Goal: Task Accomplishment & Management: Contribute content

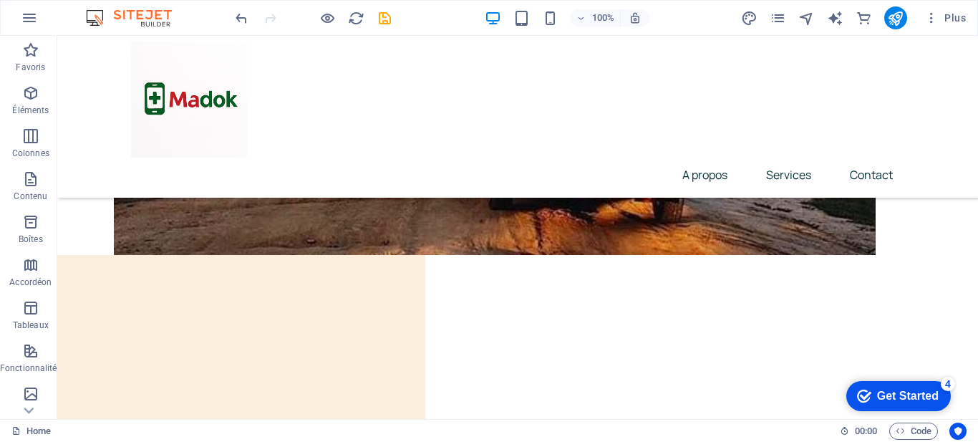
scroll to position [6973, 0]
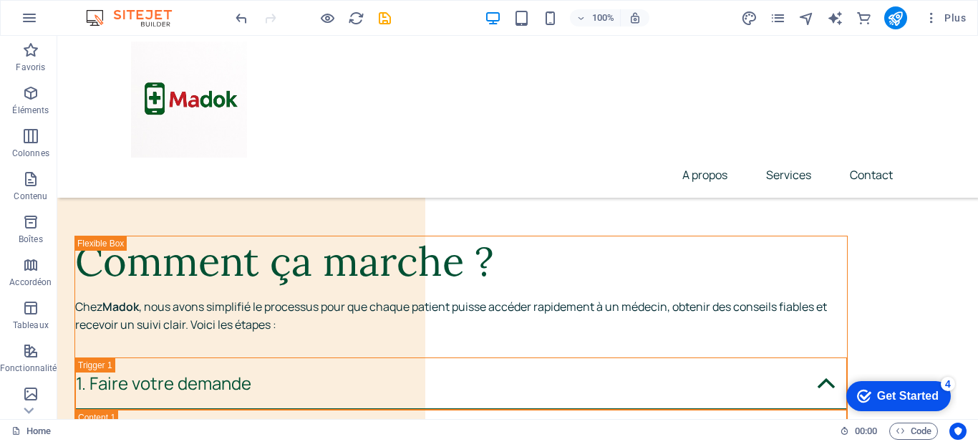
drag, startPoint x: 977, startPoint y: 325, endPoint x: 1000, endPoint y: 455, distance: 132.4
click at [893, 18] on icon "publish" at bounding box center [895, 18] width 16 height 16
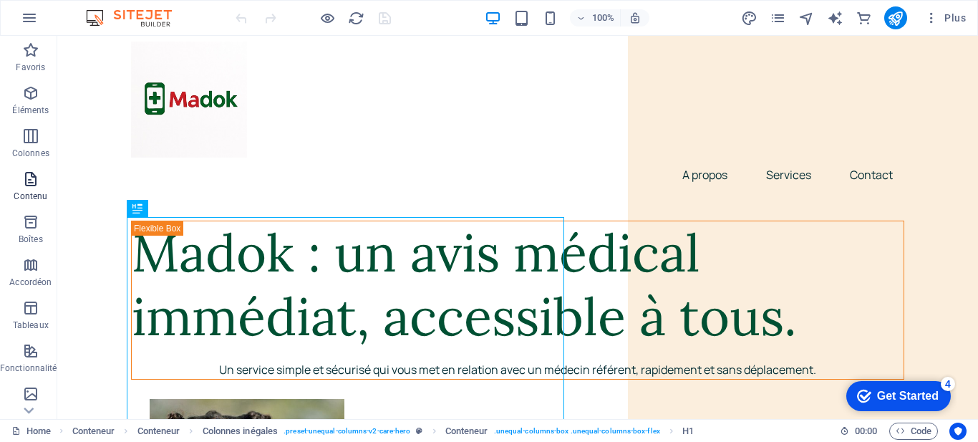
click at [32, 181] on icon "button" at bounding box center [30, 178] width 17 height 17
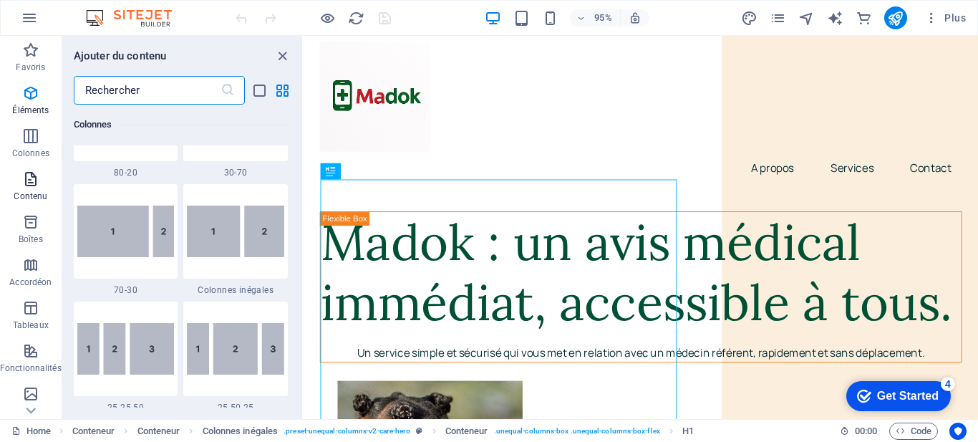
scroll to position [2505, 0]
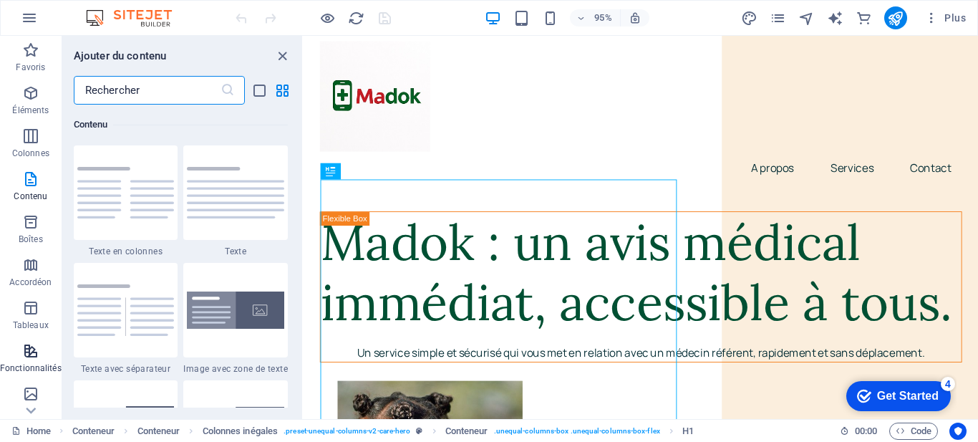
click at [26, 357] on icon "button" at bounding box center [30, 350] width 17 height 17
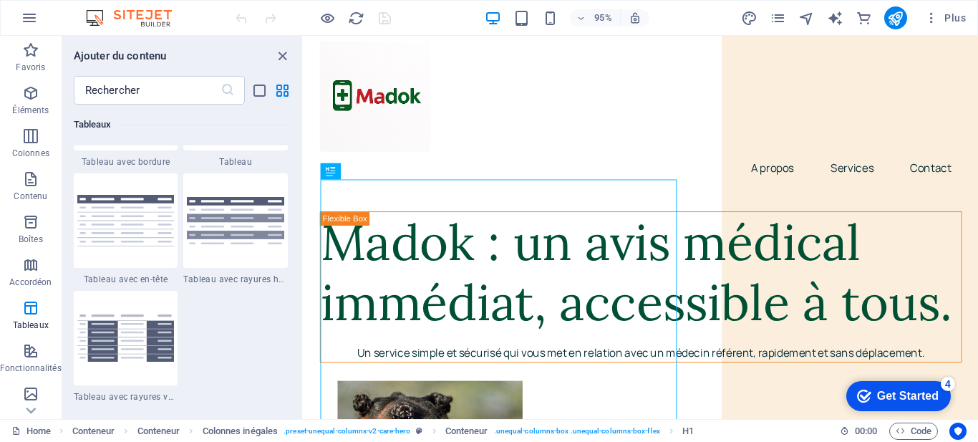
scroll to position [5581, 0]
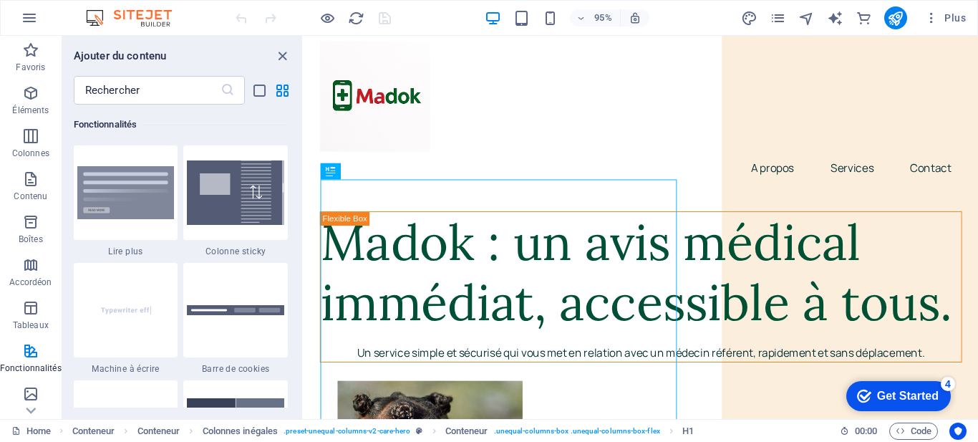
drag, startPoint x: 298, startPoint y: 226, endPoint x: 299, endPoint y: 150, distance: 76.6
click at [299, 150] on div "Favoris 1 Star Titre principal 1 Star Conteneur Éléments 1 Star Titre principal…" at bounding box center [182, 256] width 240 height 303
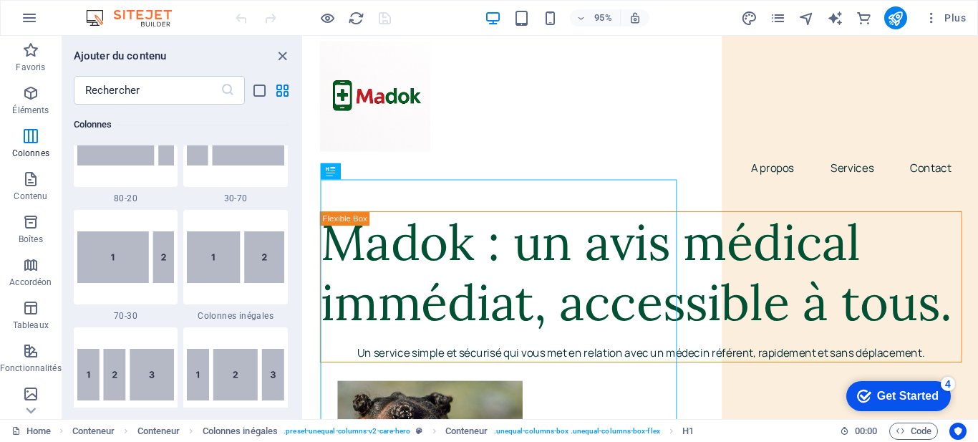
scroll to position [1197, 0]
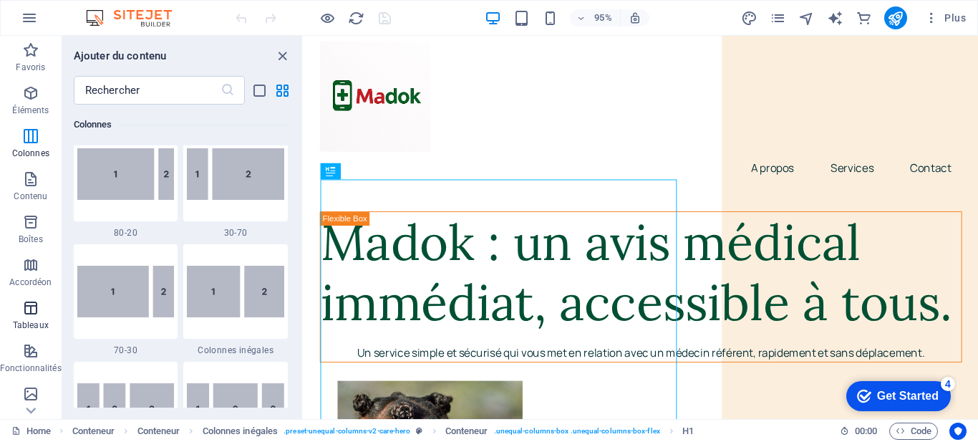
click at [28, 315] on icon "button" at bounding box center [30, 307] width 17 height 17
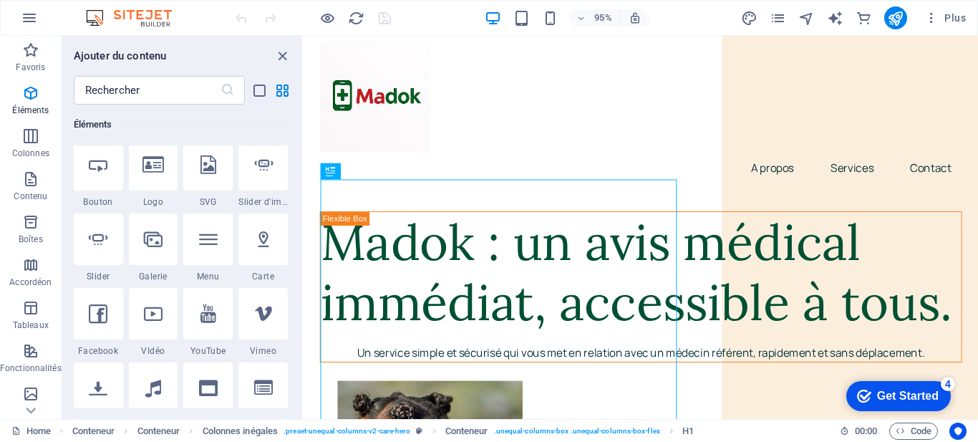
scroll to position [0, 0]
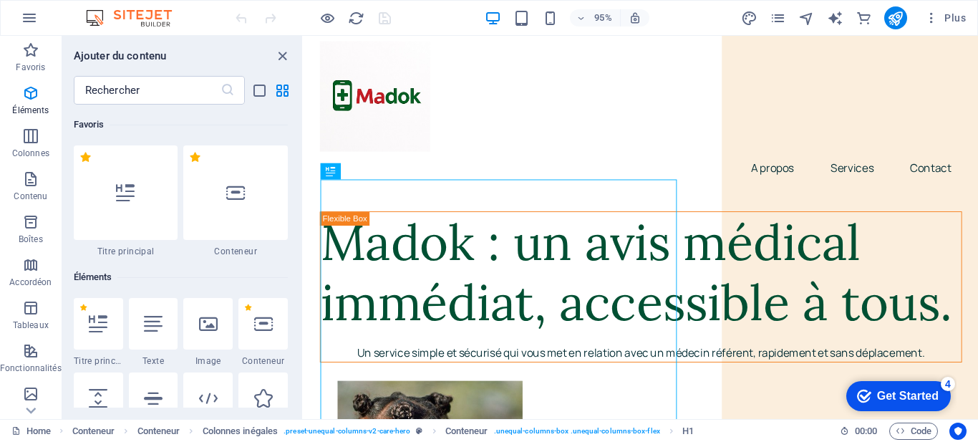
drag, startPoint x: 300, startPoint y: 211, endPoint x: 21, endPoint y: 48, distance: 323.1
click at [26, 98] on icon "button" at bounding box center [30, 92] width 17 height 17
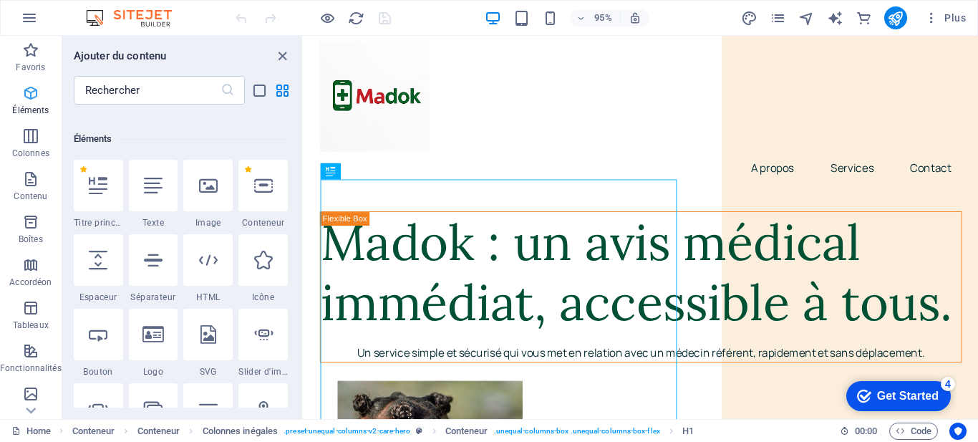
scroll to position [153, 0]
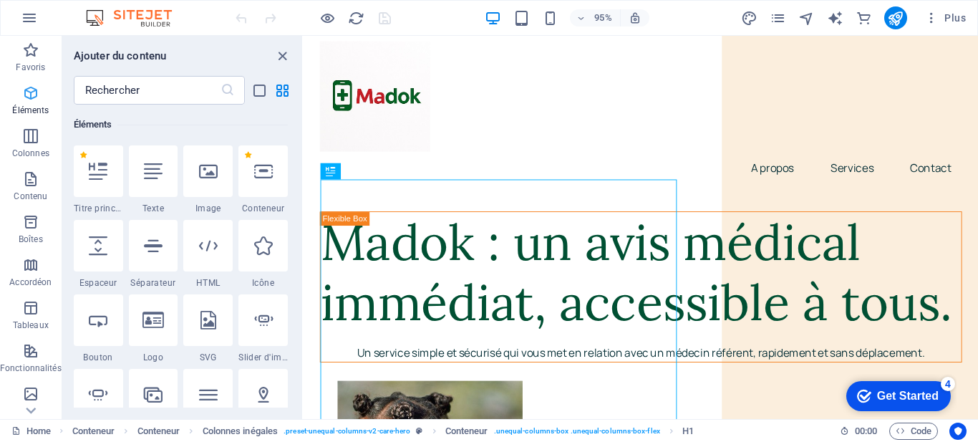
click at [27, 99] on icon "button" at bounding box center [30, 92] width 17 height 17
drag, startPoint x: 299, startPoint y: 114, endPoint x: 299, endPoint y: 125, distance: 10.8
click at [299, 125] on div "Favoris 1 Star Titre principal 1 Star Conteneur Éléments 1 Star Titre principal…" at bounding box center [182, 256] width 240 height 303
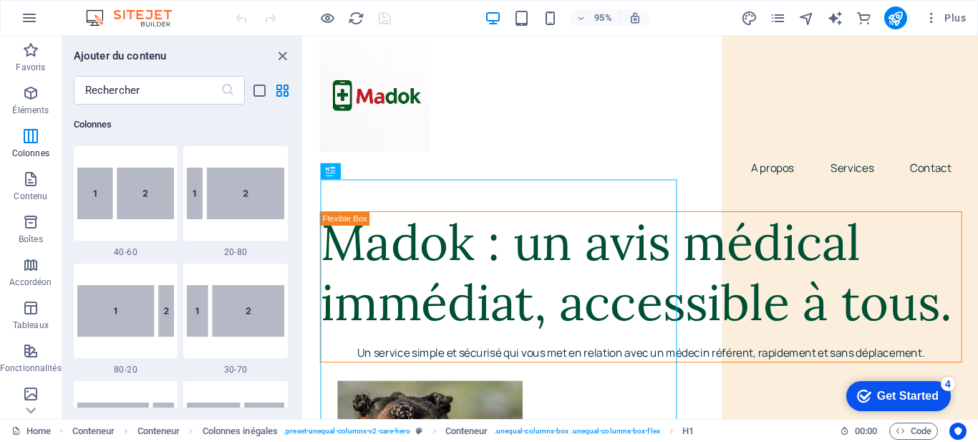
scroll to position [957, 0]
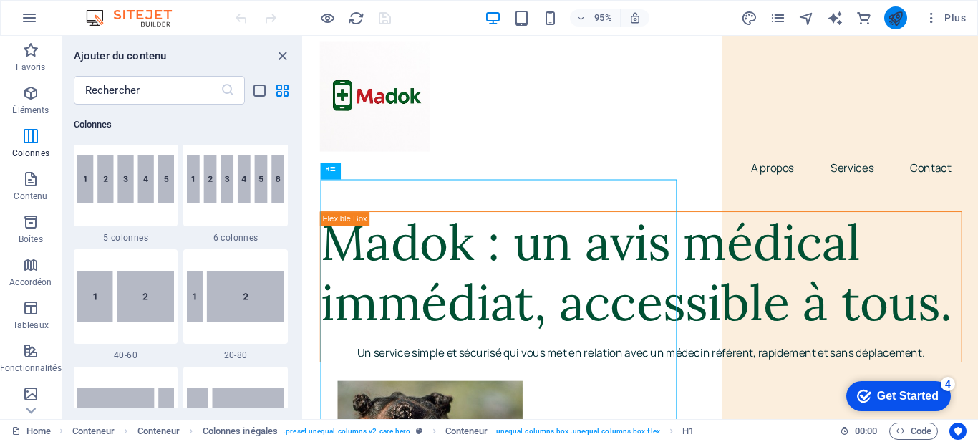
click at [886, 24] on button "publish" at bounding box center [895, 17] width 23 height 23
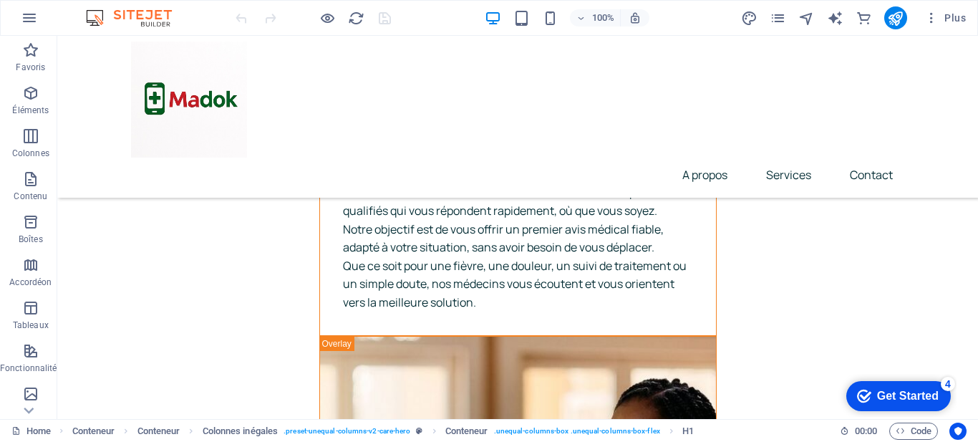
scroll to position [4363, 0]
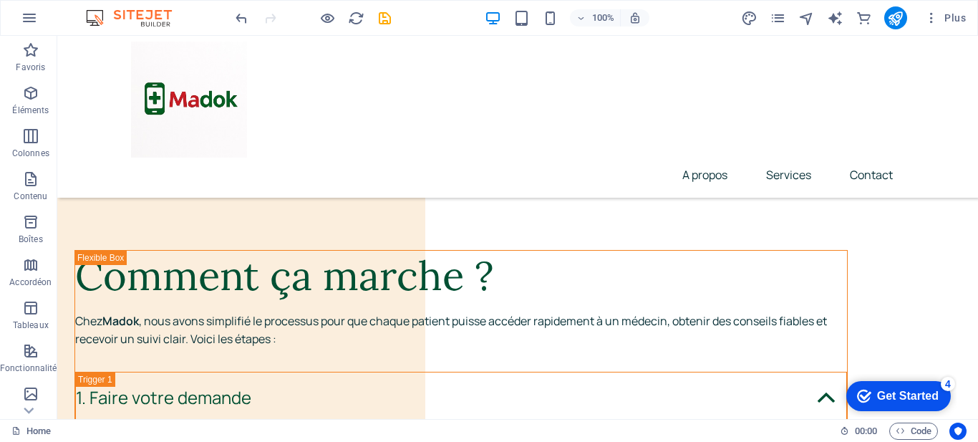
scroll to position [6855, 0]
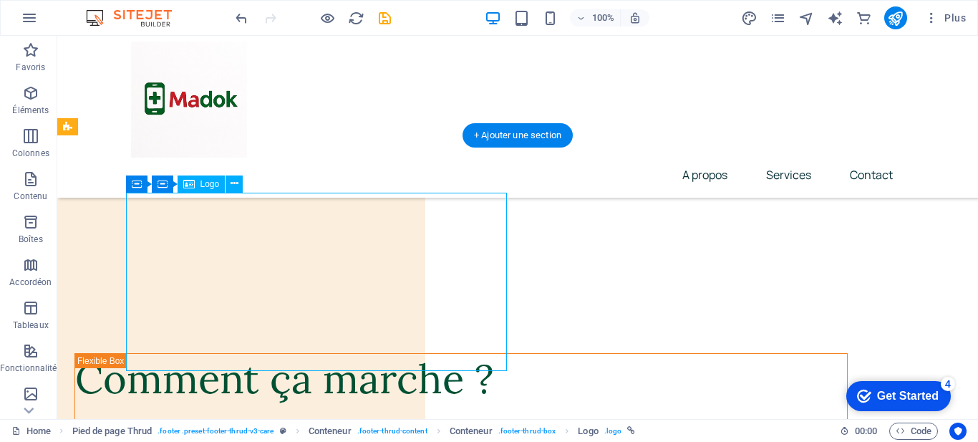
select select "px"
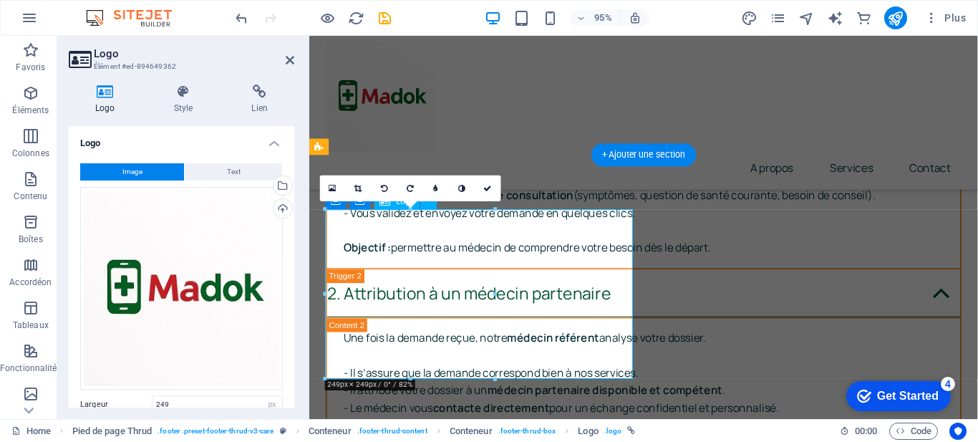
scroll to position [7147, 0]
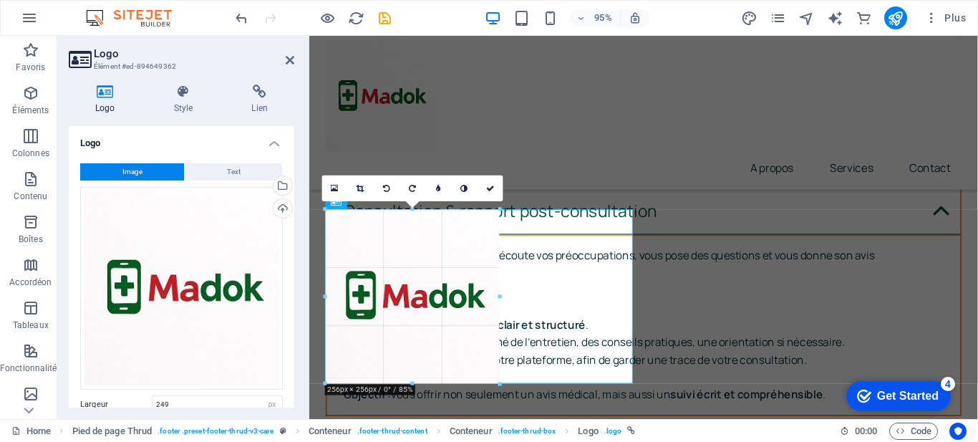
drag, startPoint x: 495, startPoint y: 377, endPoint x: 485, endPoint y: 385, distance: 13.2
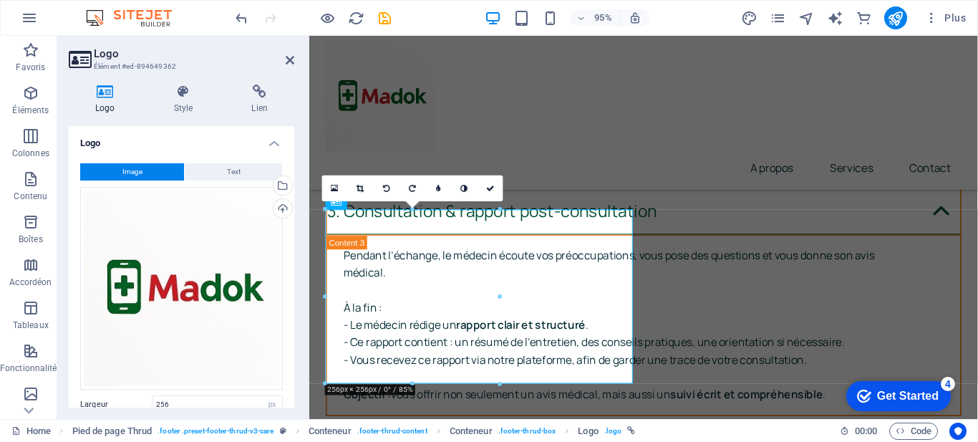
click at [362, 180] on link at bounding box center [361, 188] width 26 height 26
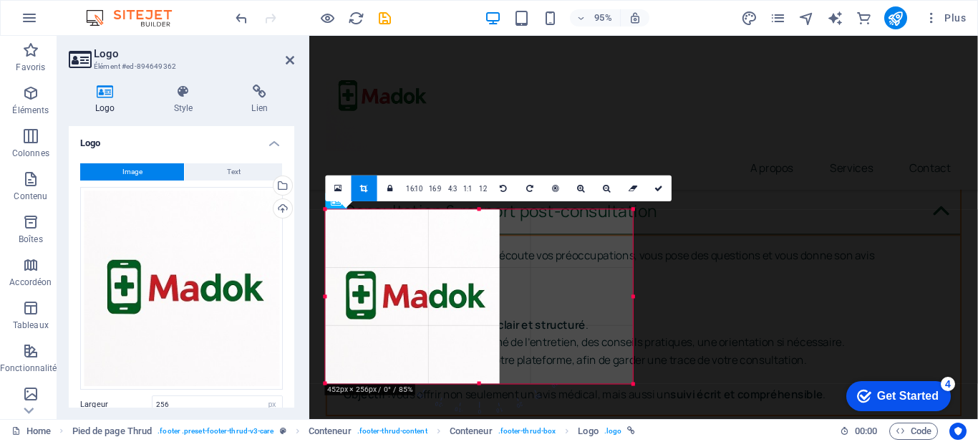
drag, startPoint x: 500, startPoint y: 295, endPoint x: 645, endPoint y: 293, distance: 145.4
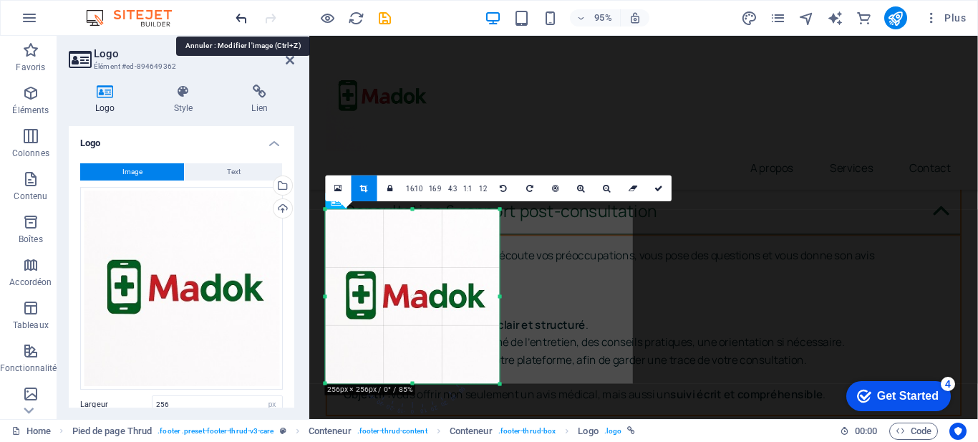
click at [243, 14] on icon "undo" at bounding box center [241, 18] width 16 height 16
type input "249"
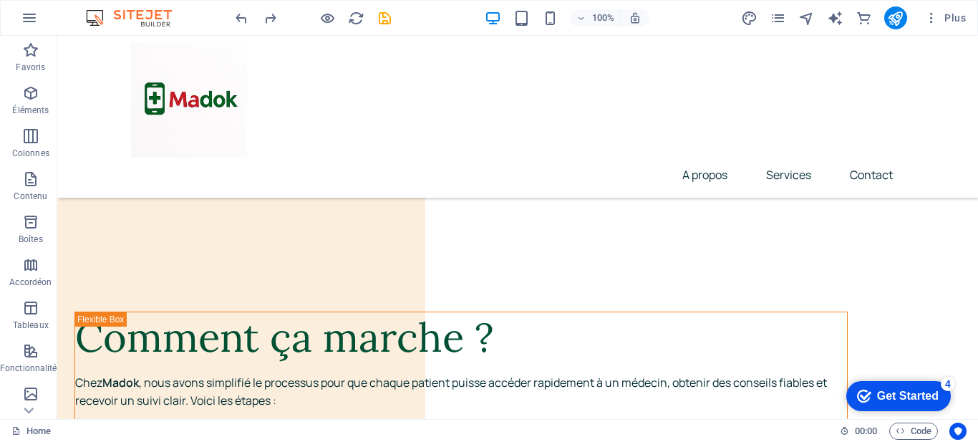
scroll to position [6973, 0]
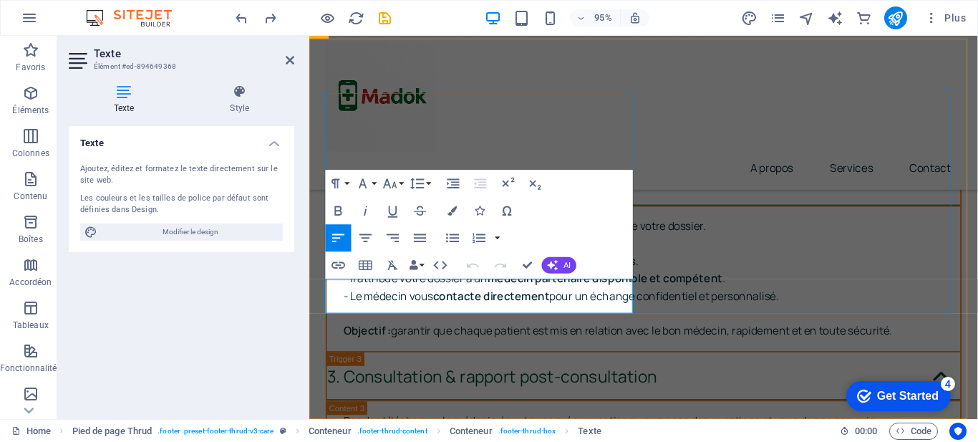
scroll to position [7269, 0]
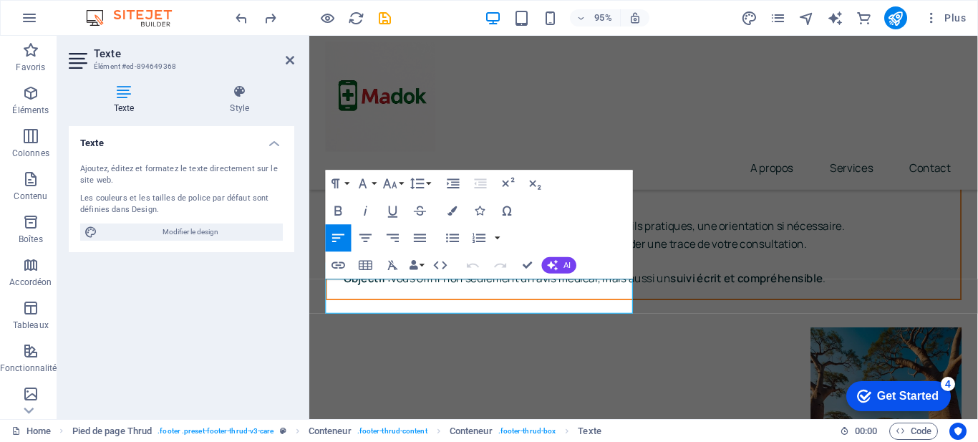
click at [232, 296] on div "Texte Ajoutez, éditez et formatez le texte directement sur le site web. Les cou…" at bounding box center [182, 266] width 226 height 281
click at [291, 61] on icon at bounding box center [290, 59] width 9 height 11
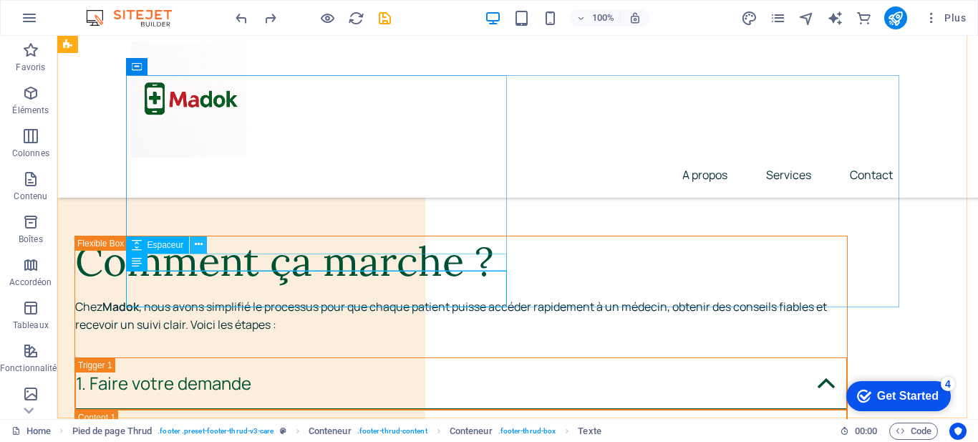
click at [193, 240] on button at bounding box center [198, 244] width 17 height 17
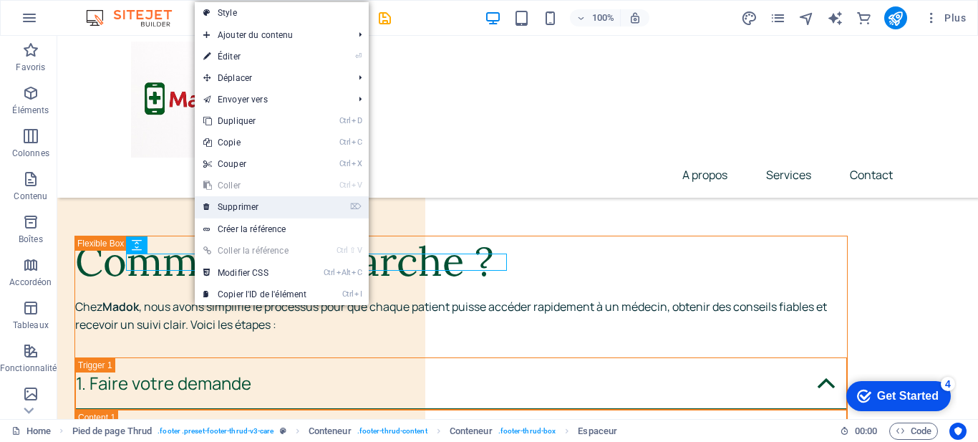
click at [232, 207] on link "⌦ Supprimer" at bounding box center [255, 206] width 120 height 21
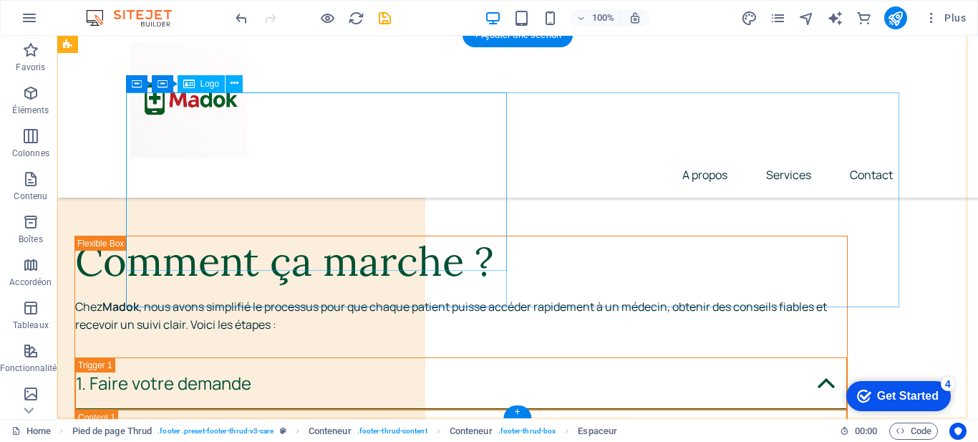
scroll to position [6955, 0]
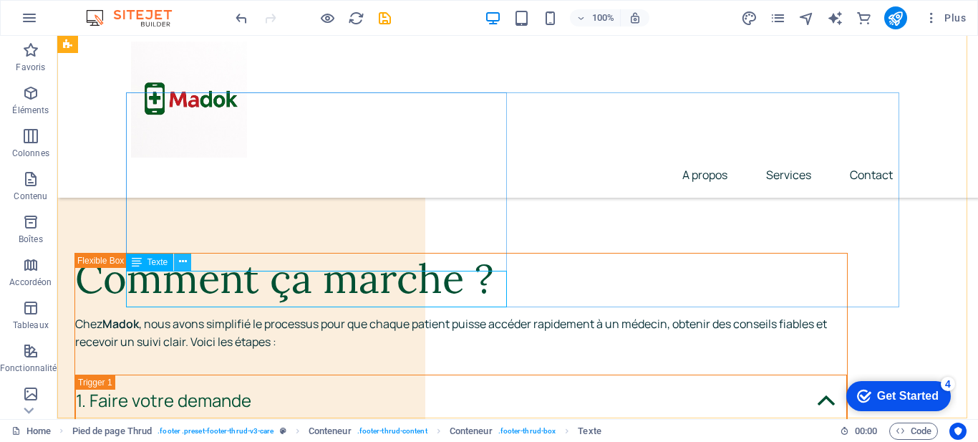
click at [186, 259] on icon at bounding box center [183, 261] width 8 height 15
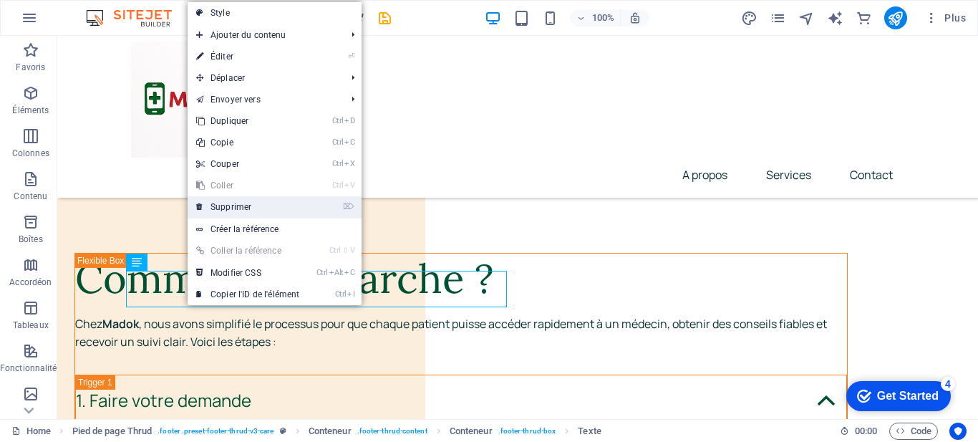
click at [260, 208] on link "⌦ Supprimer" at bounding box center [248, 206] width 120 height 21
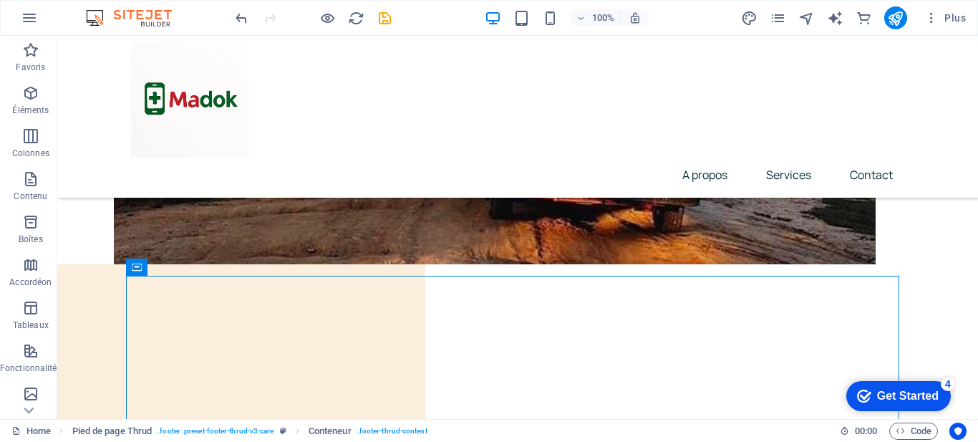
scroll to position [6816, 0]
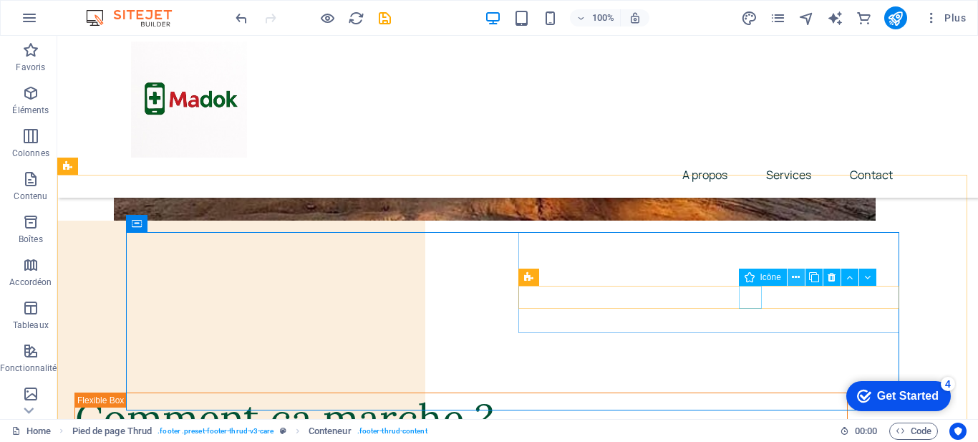
click at [798, 278] on icon at bounding box center [796, 277] width 8 height 15
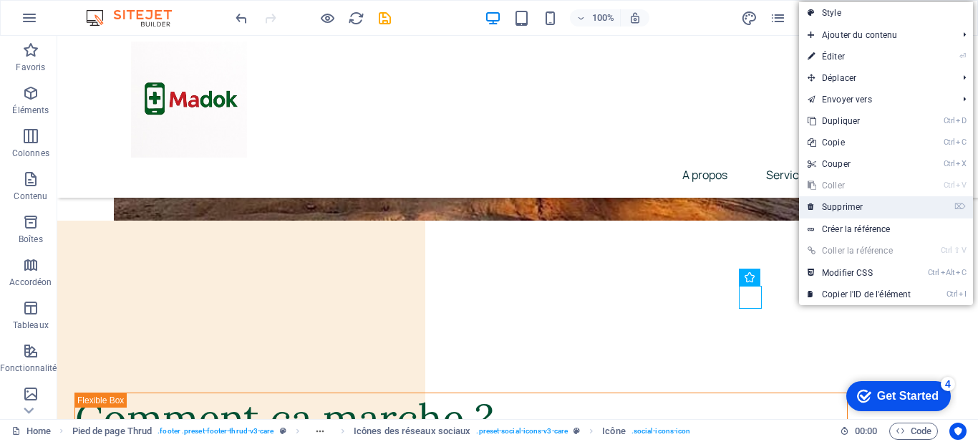
click at [842, 210] on link "⌦ Supprimer" at bounding box center [859, 206] width 120 height 21
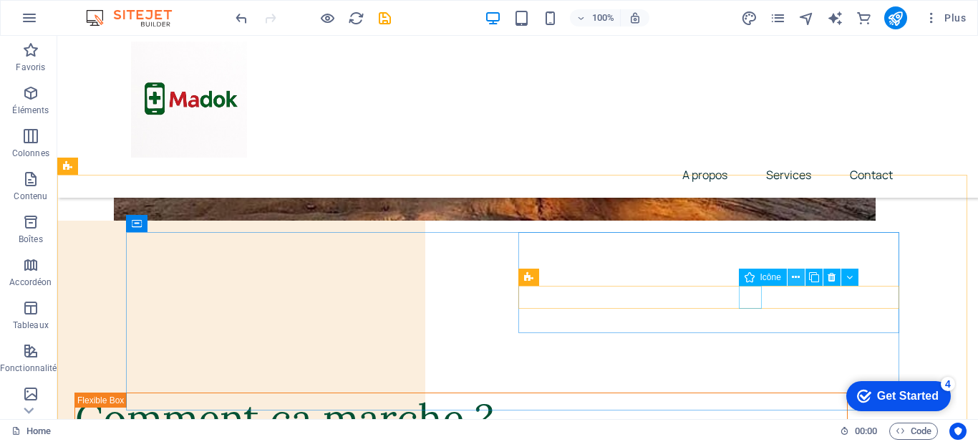
click at [795, 279] on icon at bounding box center [796, 277] width 8 height 15
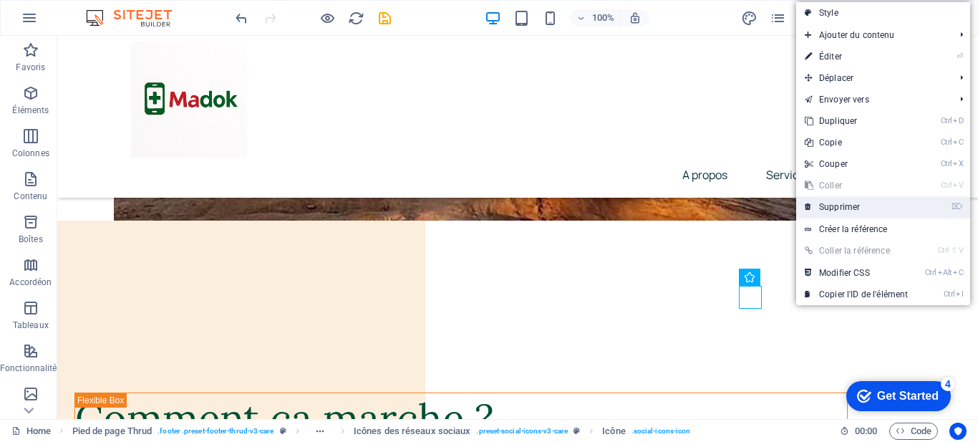
click at [841, 206] on link "⌦ Supprimer" at bounding box center [856, 206] width 120 height 21
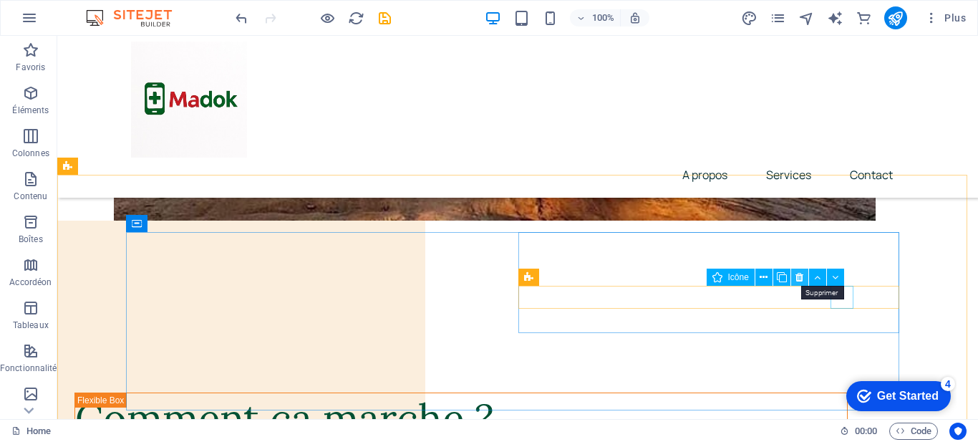
click at [801, 275] on icon at bounding box center [800, 277] width 8 height 15
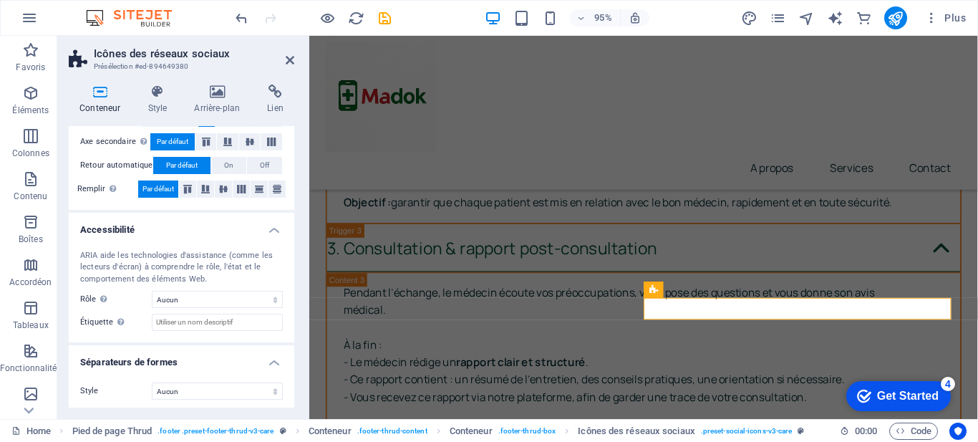
scroll to position [315, 0]
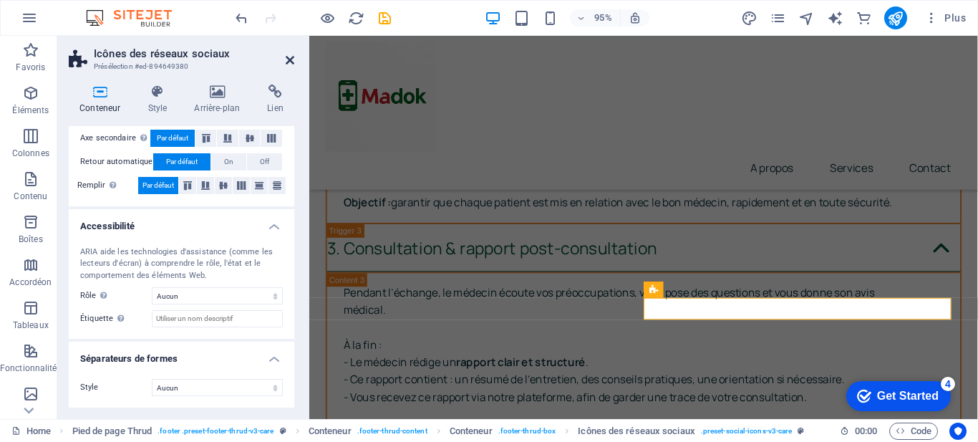
click at [288, 57] on icon at bounding box center [290, 59] width 9 height 11
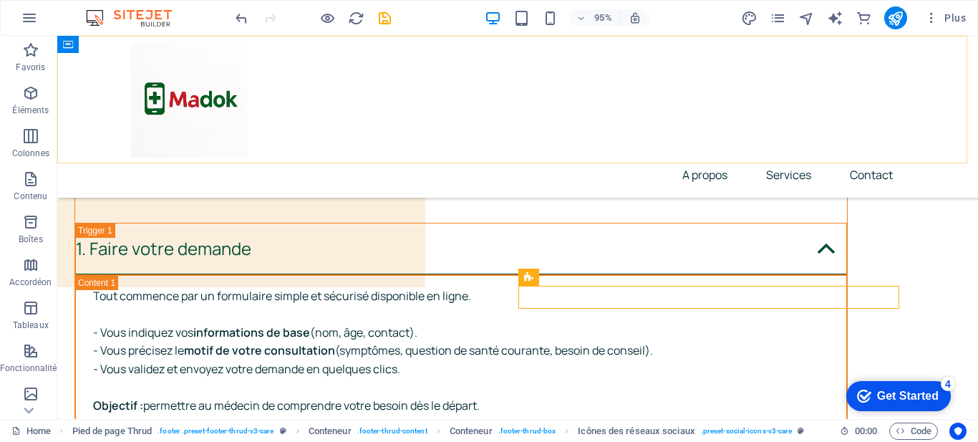
scroll to position [6816, 0]
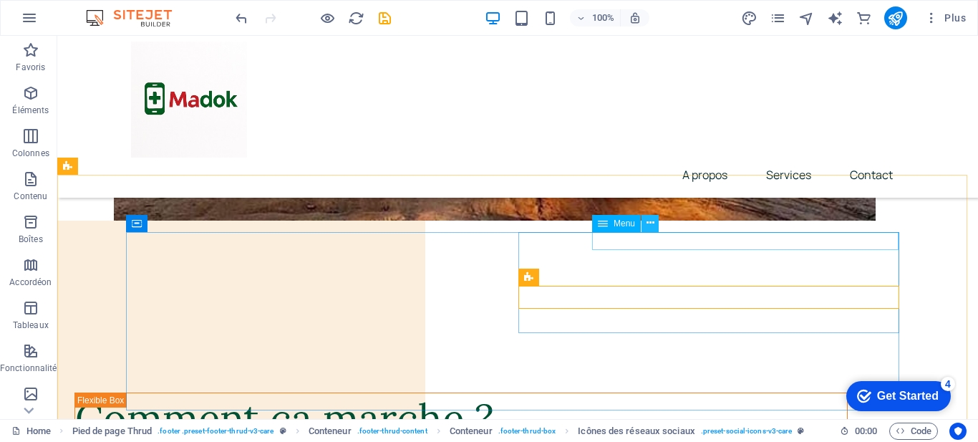
click at [647, 223] on icon at bounding box center [651, 223] width 8 height 15
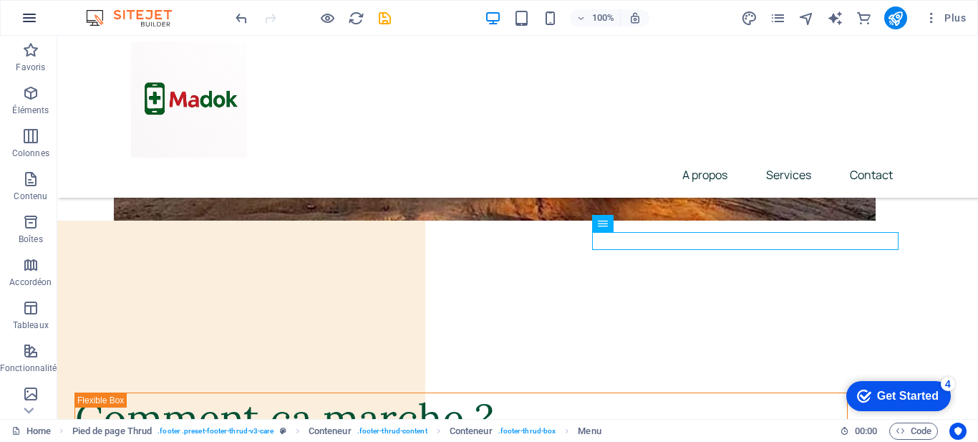
click at [38, 16] on button "button" at bounding box center [29, 18] width 34 height 34
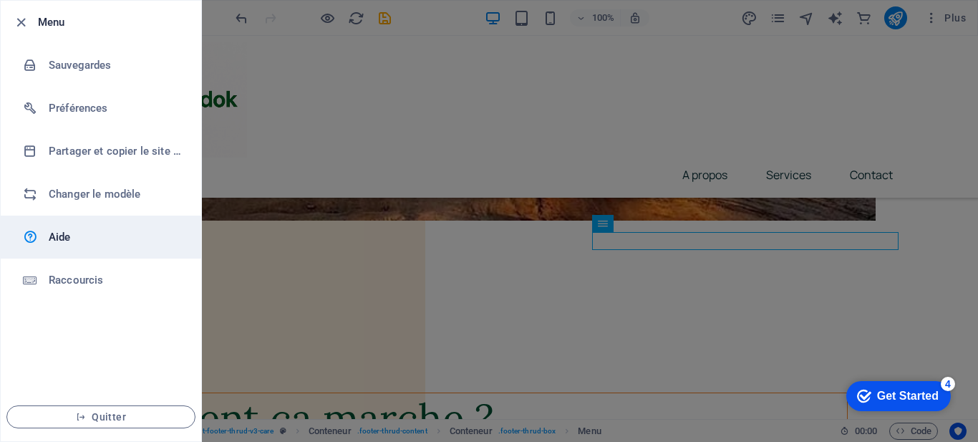
click at [96, 236] on h6 "Aide" at bounding box center [115, 236] width 132 height 17
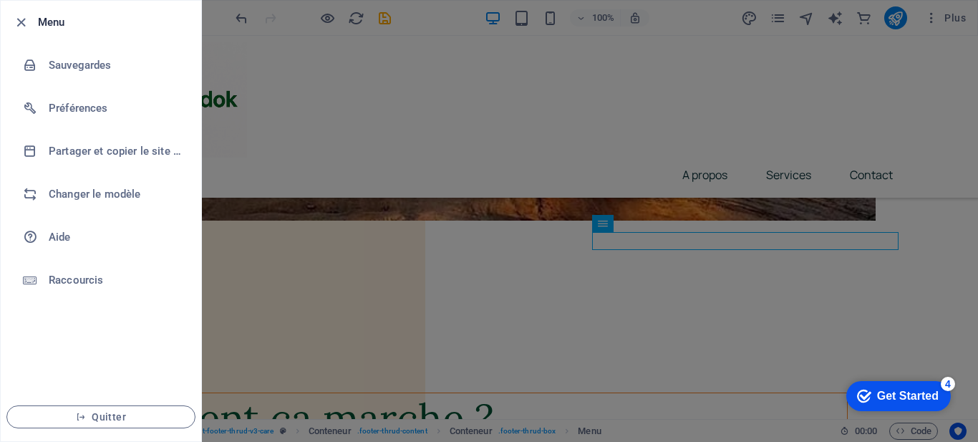
click at [806, 93] on div at bounding box center [489, 221] width 978 height 442
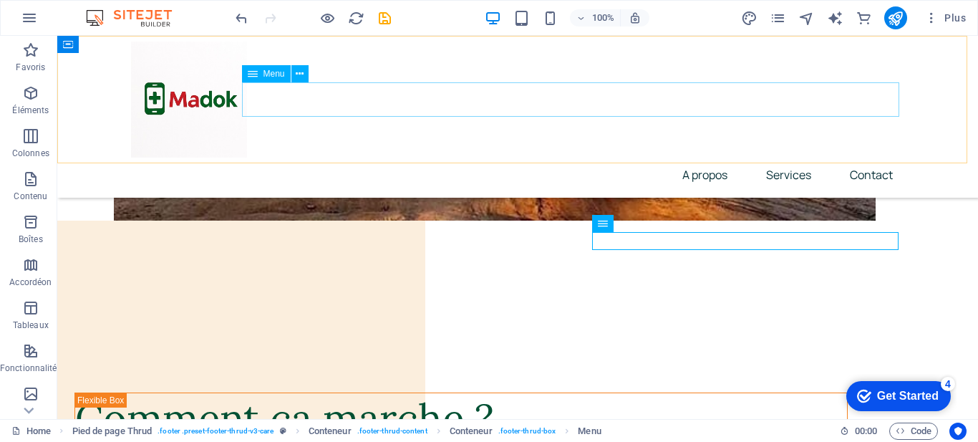
click at [861, 158] on nav "A propos Services Contact" at bounding box center [517, 175] width 773 height 34
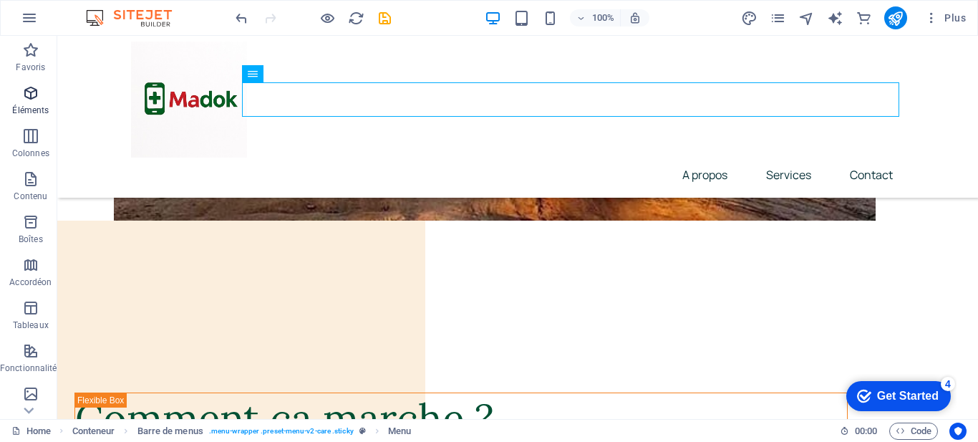
click at [24, 85] on icon "button" at bounding box center [30, 92] width 17 height 17
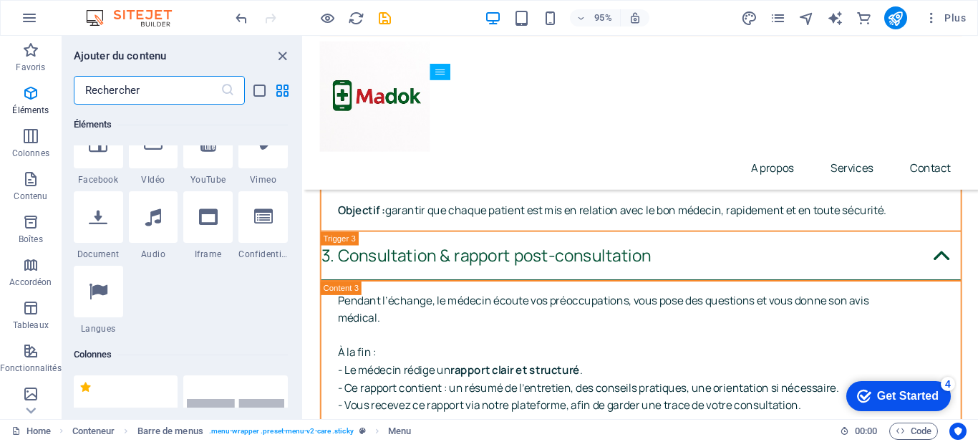
scroll to position [7133, 0]
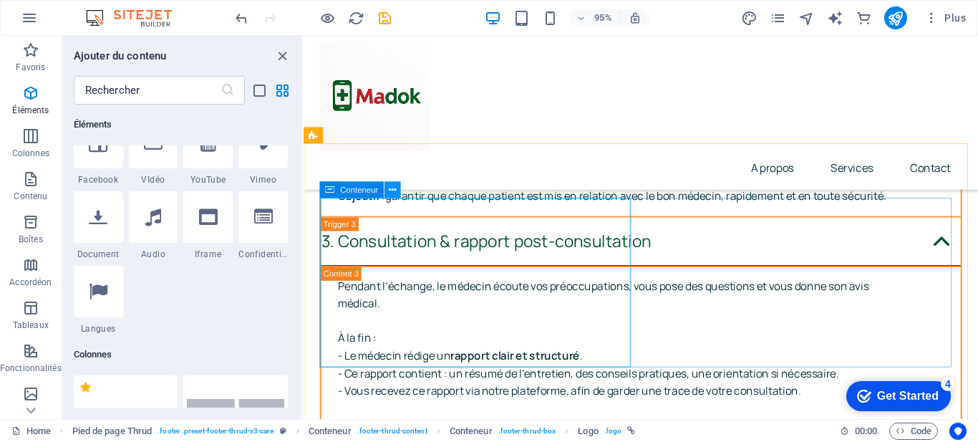
click at [395, 189] on icon at bounding box center [392, 190] width 7 height 14
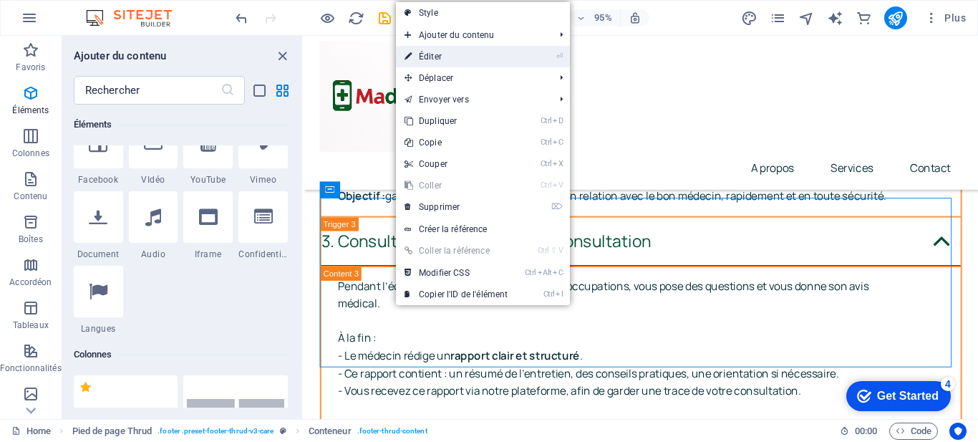
click at [477, 54] on link "⏎ Éditer" at bounding box center [456, 56] width 120 height 21
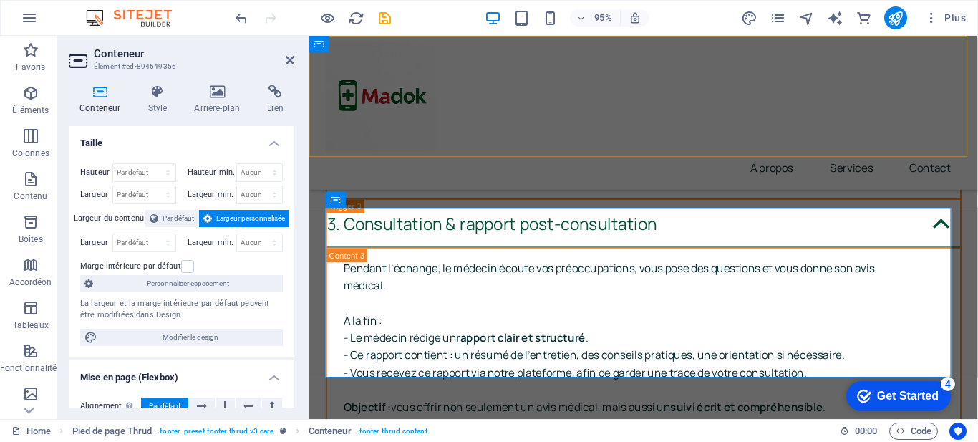
scroll to position [7148, 0]
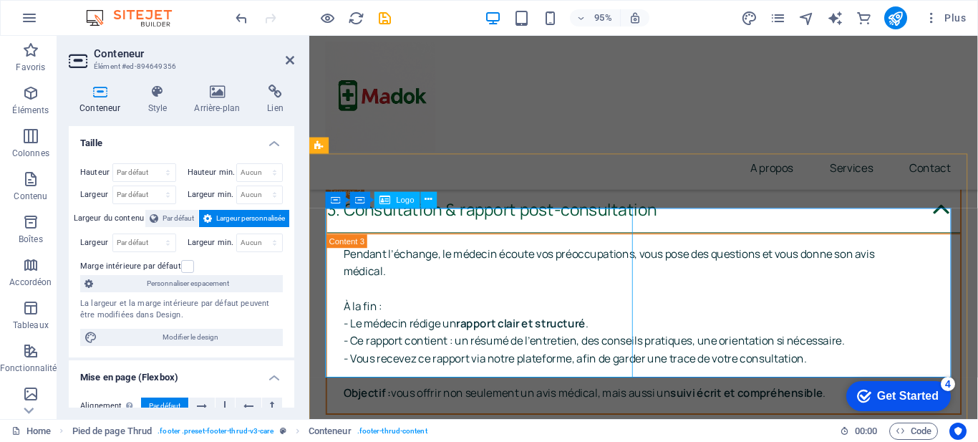
select select "px"
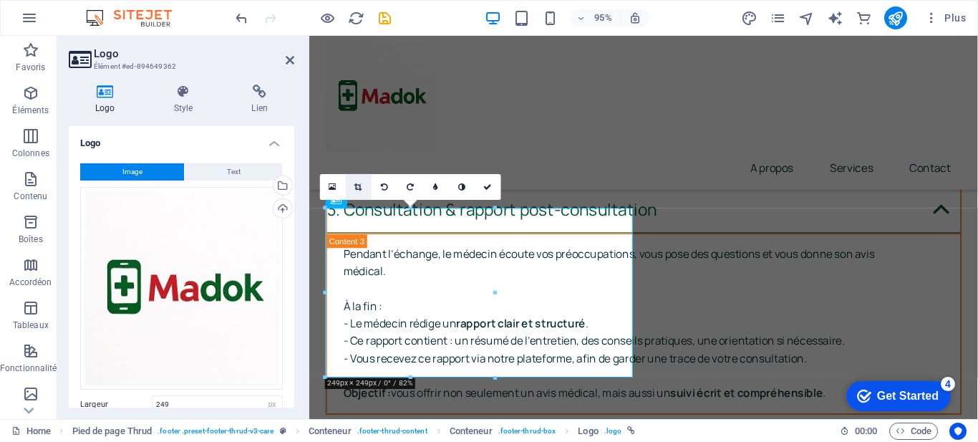
click at [362, 186] on icon at bounding box center [359, 187] width 8 height 8
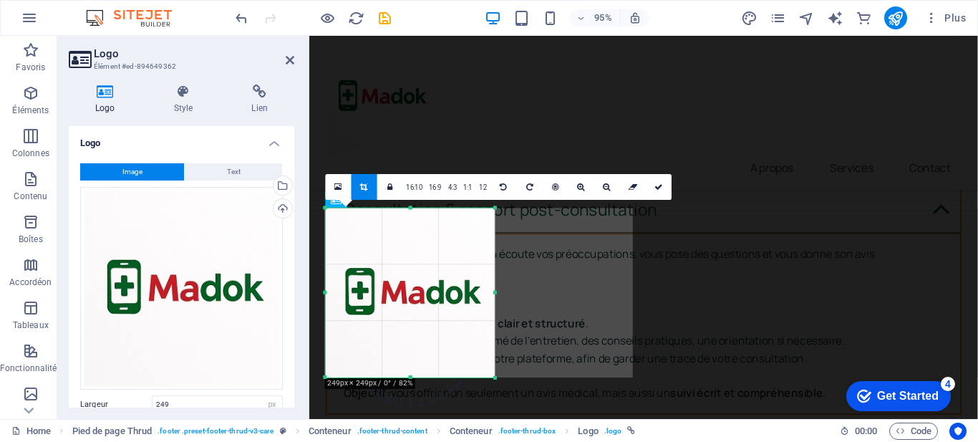
click at [498, 292] on div at bounding box center [410, 292] width 197 height 197
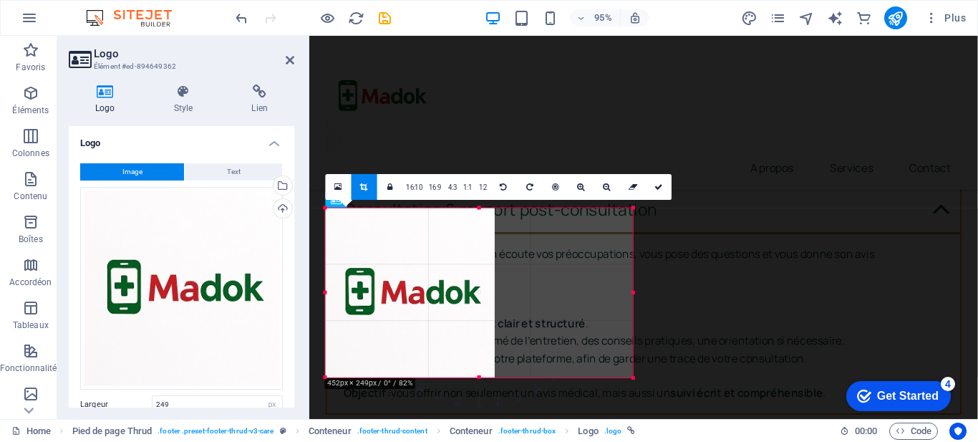
drag, startPoint x: 497, startPoint y: 294, endPoint x: 642, endPoint y: 290, distance: 145.4
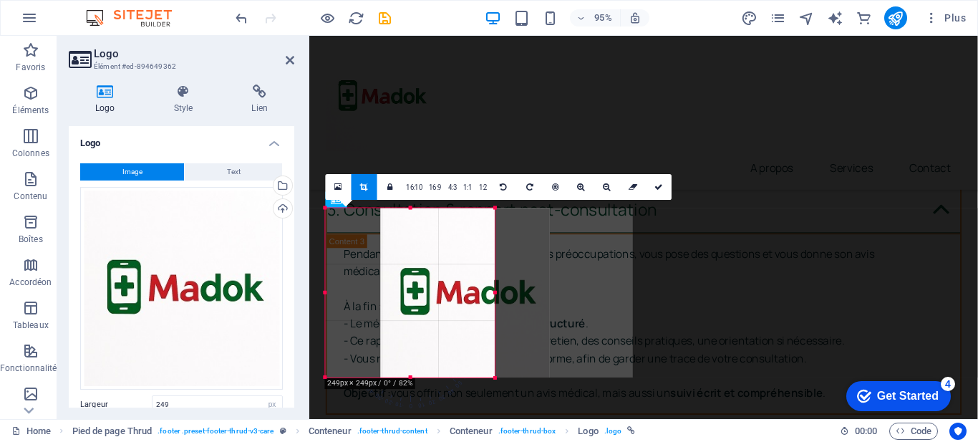
drag, startPoint x: 415, startPoint y: 279, endPoint x: 474, endPoint y: 274, distance: 59.6
click at [474, 274] on div at bounding box center [466, 293] width 170 height 170
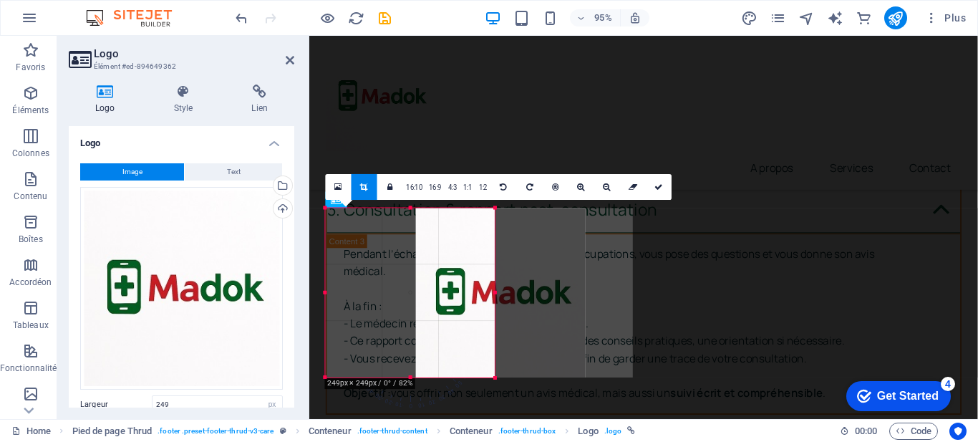
drag, startPoint x: 425, startPoint y: 281, endPoint x: 216, endPoint y: 256, distance: 210.6
click at [514, 281] on div at bounding box center [501, 293] width 170 height 170
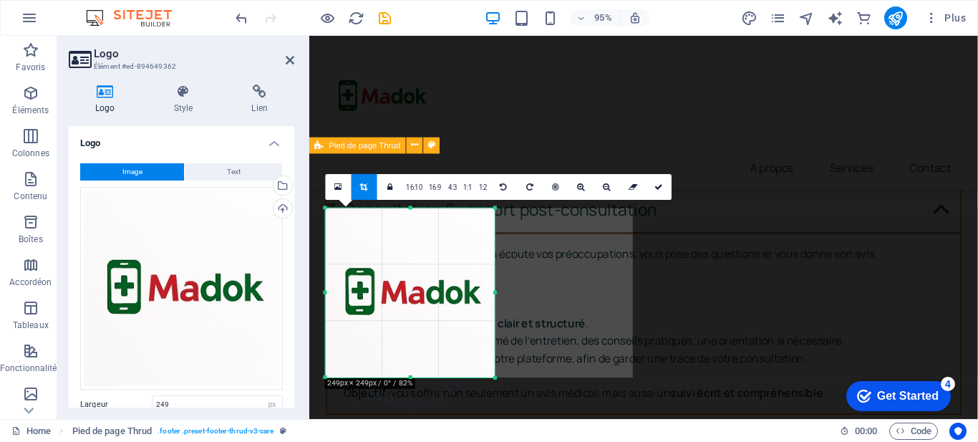
scroll to position [6857, 0]
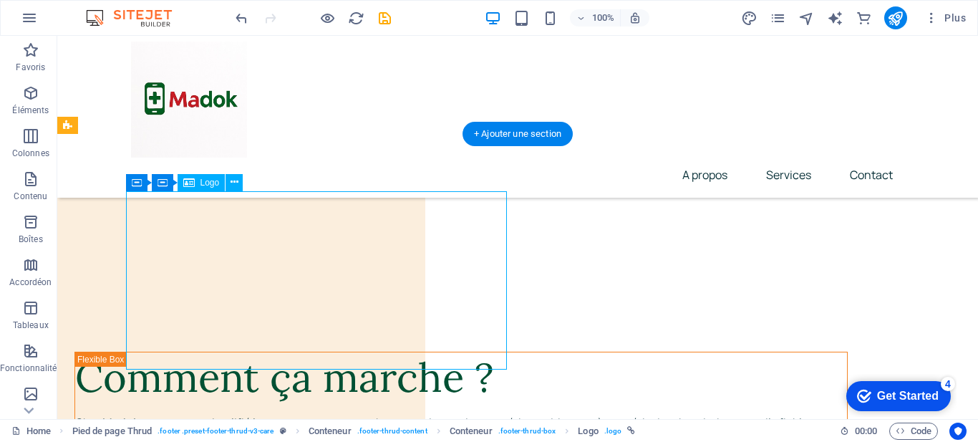
select select "px"
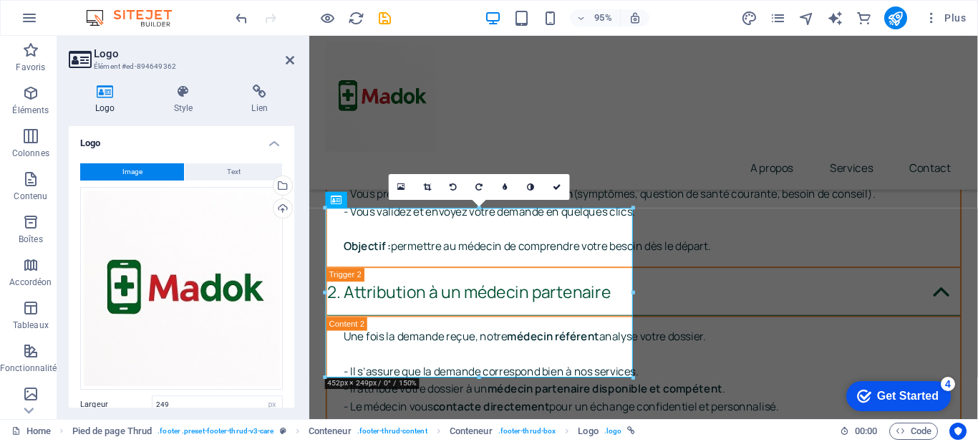
scroll to position [7148, 0]
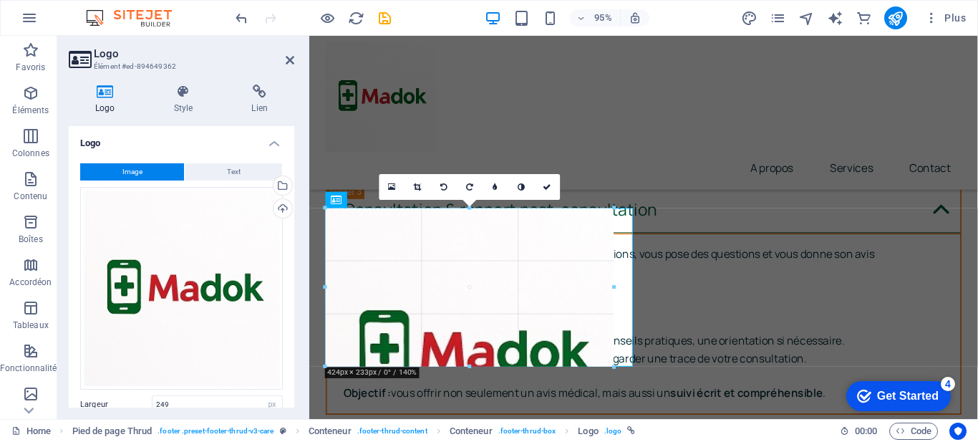
drag, startPoint x: 325, startPoint y: 376, endPoint x: 348, endPoint y: 356, distance: 30.4
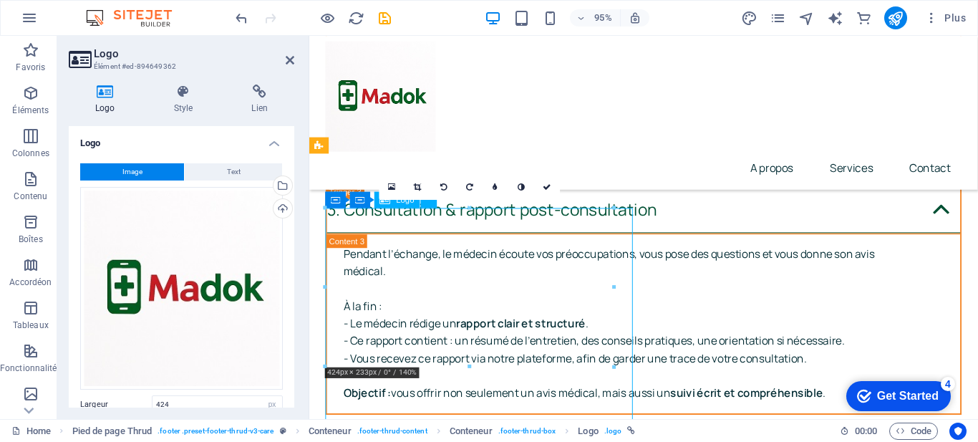
drag, startPoint x: 403, startPoint y: 326, endPoint x: 416, endPoint y: 261, distance: 65.7
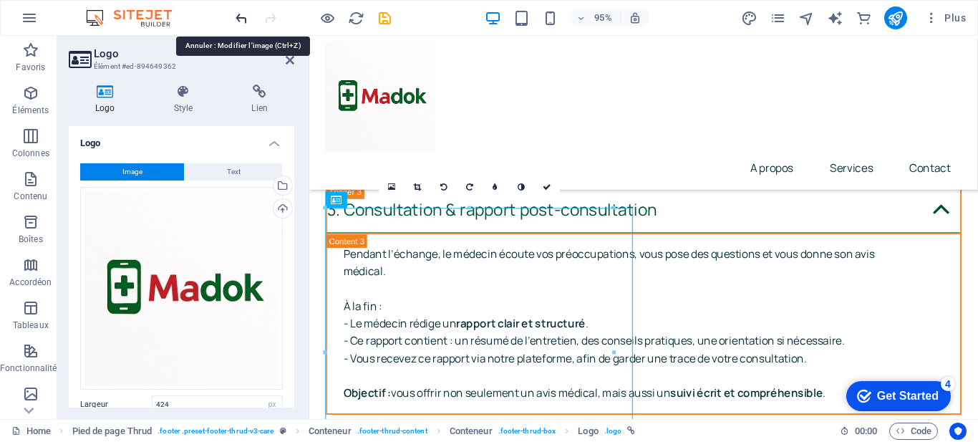
click at [241, 14] on icon "undo" at bounding box center [241, 18] width 16 height 16
type input "249"
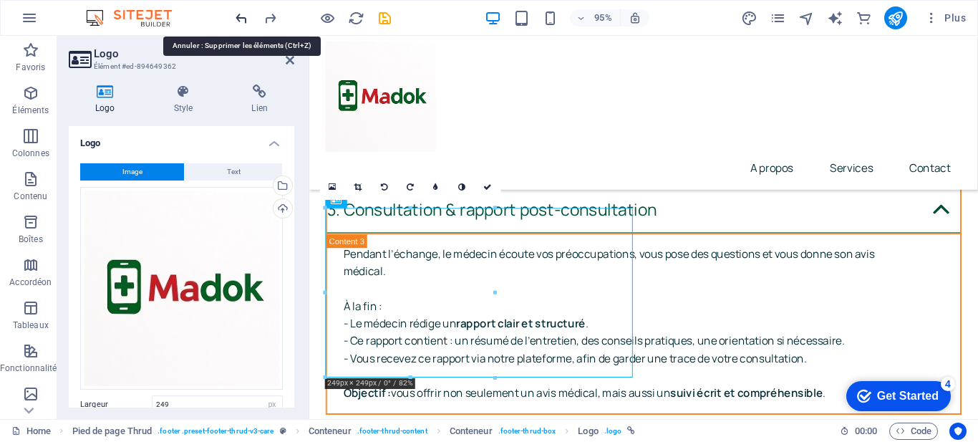
click at [241, 12] on icon "undo" at bounding box center [241, 18] width 16 height 16
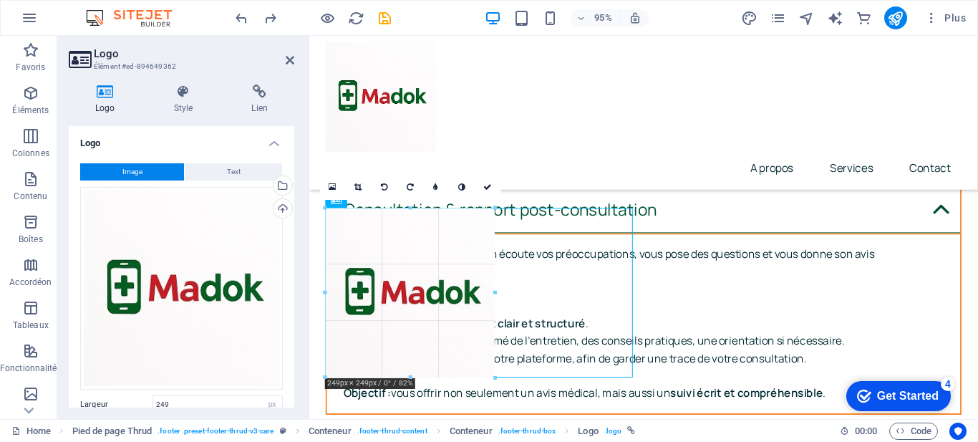
drag, startPoint x: 495, startPoint y: 376, endPoint x: 498, endPoint y: 359, distance: 16.6
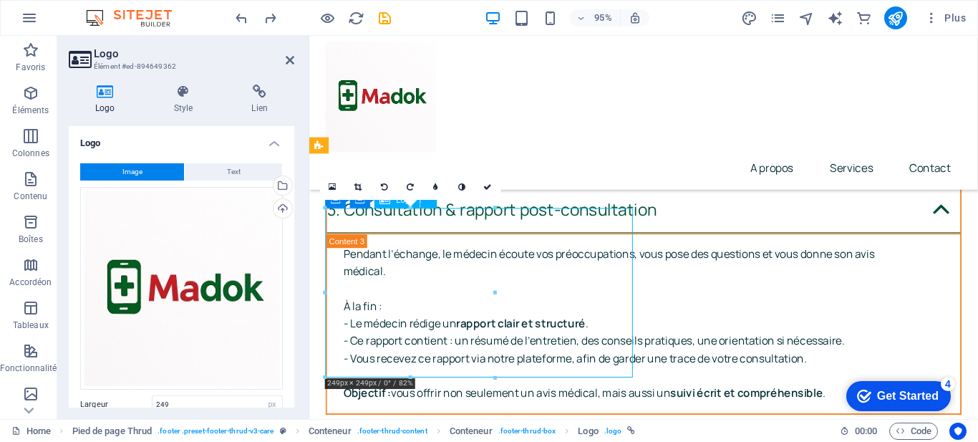
drag, startPoint x: 448, startPoint y: 328, endPoint x: 565, endPoint y: 320, distance: 117.0
drag, startPoint x: 401, startPoint y: 284, endPoint x: 460, endPoint y: 284, distance: 58.7
click at [356, 186] on icon at bounding box center [359, 187] width 8 height 8
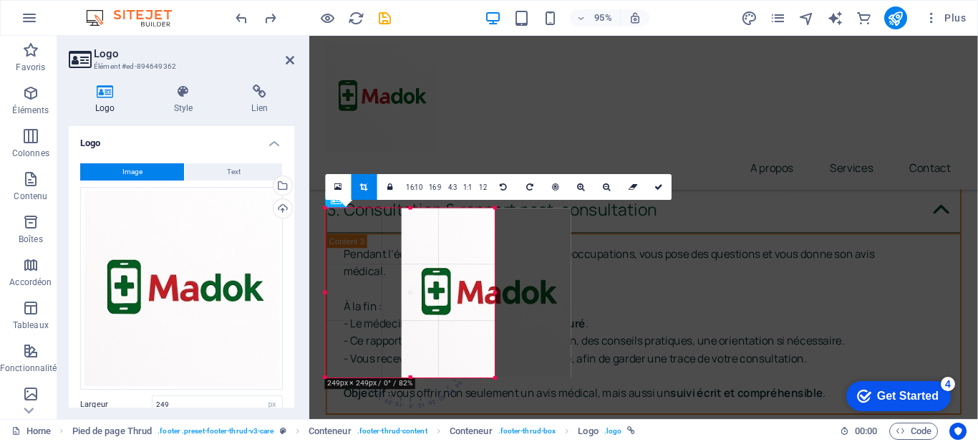
drag, startPoint x: 403, startPoint y: 257, endPoint x: 483, endPoint y: 261, distance: 80.3
click at [483, 261] on div at bounding box center [487, 293] width 170 height 170
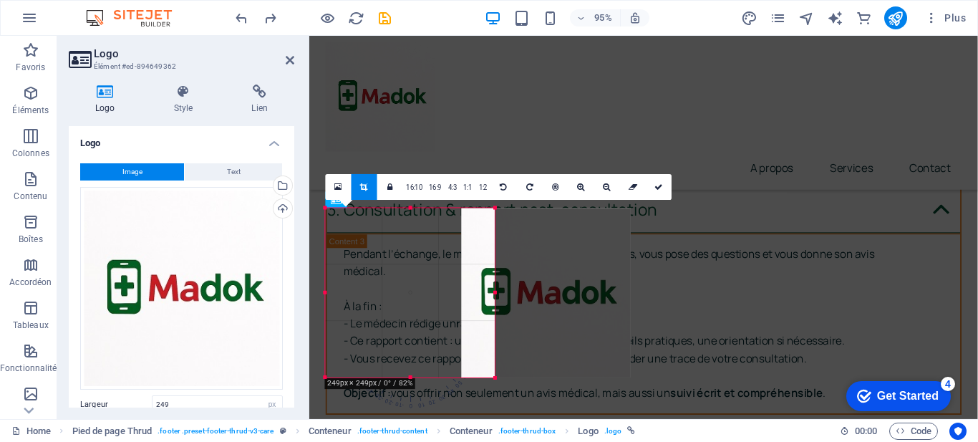
drag, startPoint x: 437, startPoint y: 265, endPoint x: 569, endPoint y: 265, distance: 131.0
click at [569, 265] on div at bounding box center [547, 293] width 170 height 170
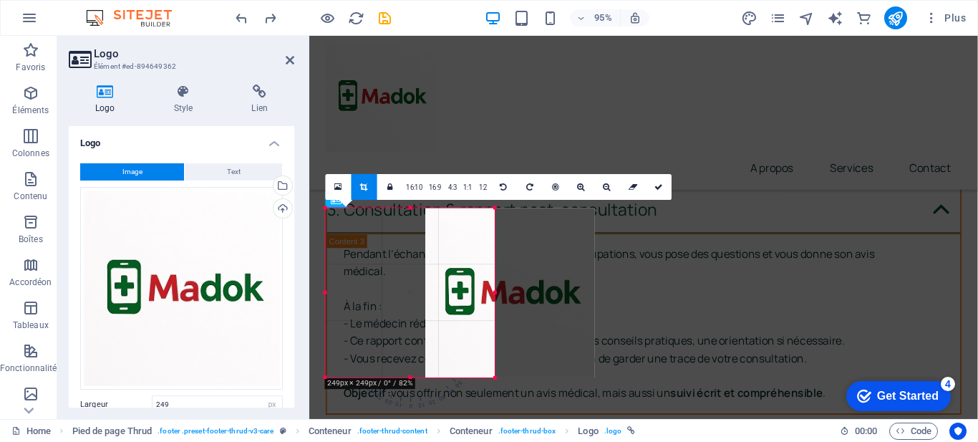
drag, startPoint x: 441, startPoint y: 286, endPoint x: 293, endPoint y: 266, distance: 149.7
click at [588, 289] on div at bounding box center [510, 293] width 170 height 170
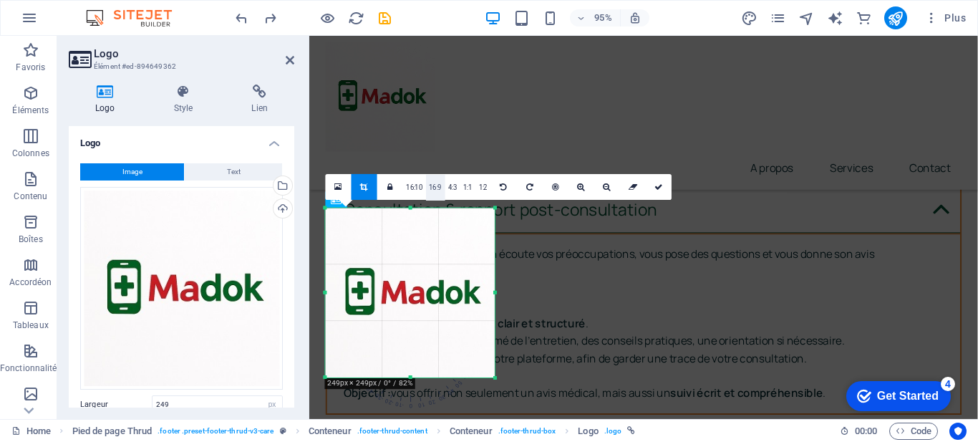
click at [440, 192] on link "16:9" at bounding box center [435, 187] width 19 height 26
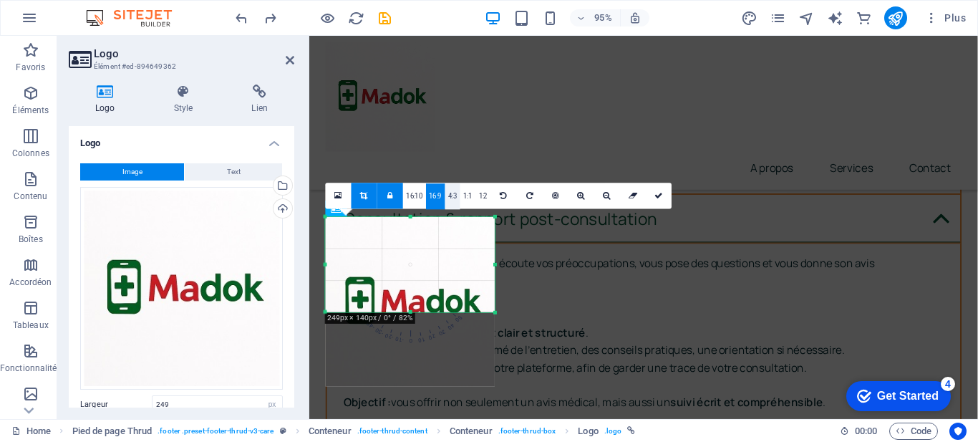
click at [455, 193] on link "4:3" at bounding box center [452, 196] width 15 height 26
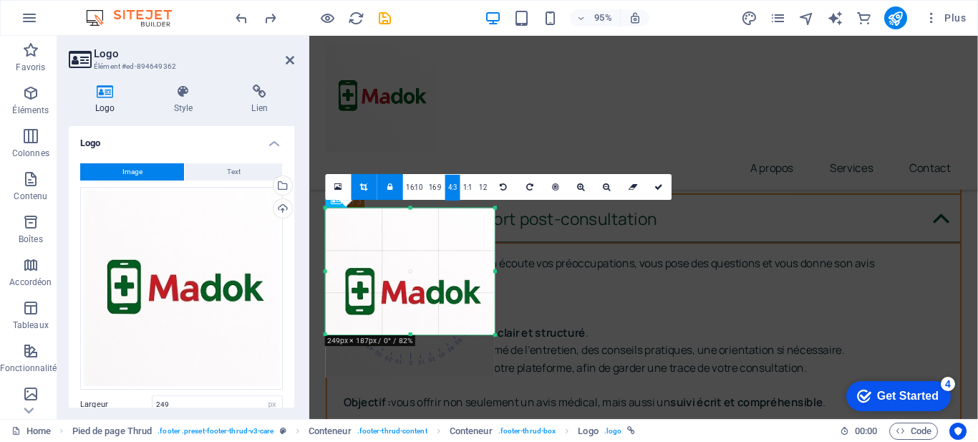
scroll to position [7148, 0]
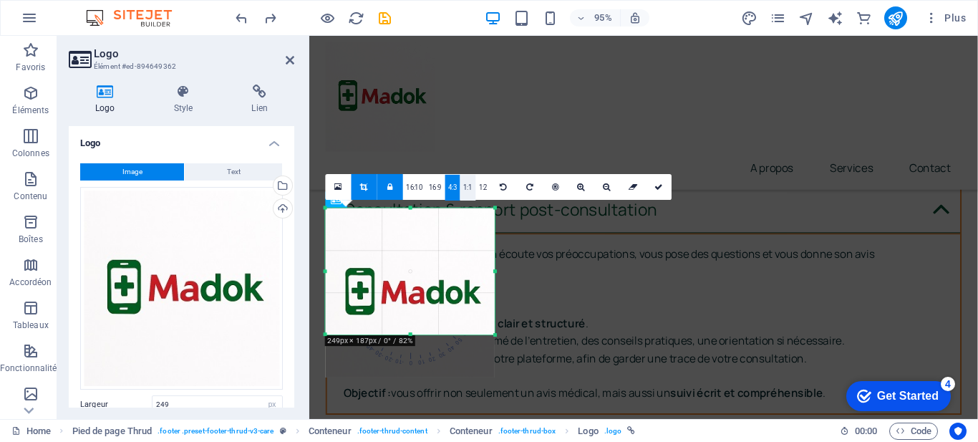
click at [463, 195] on link "1:1" at bounding box center [467, 187] width 15 height 26
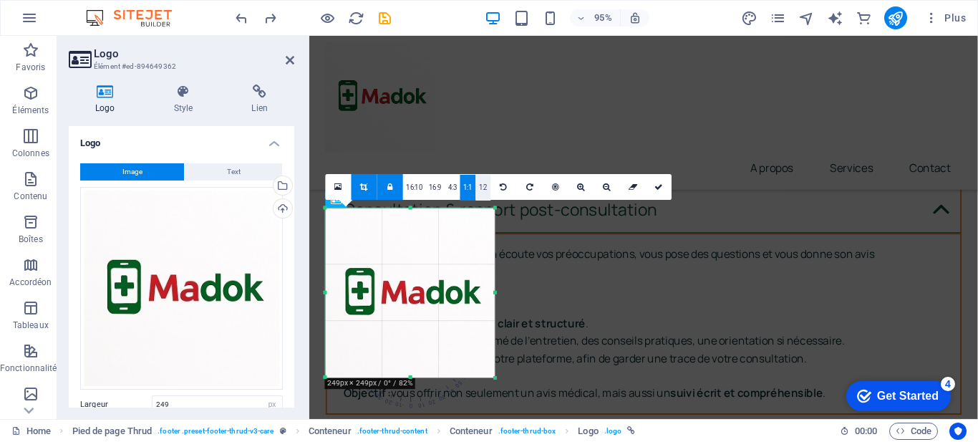
click at [480, 195] on link "1:2" at bounding box center [482, 187] width 15 height 26
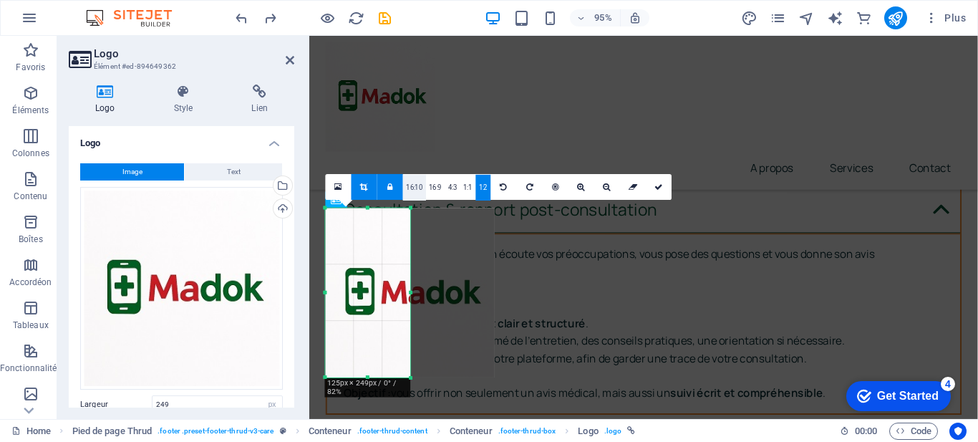
click at [406, 193] on link "16:10" at bounding box center [414, 187] width 23 height 26
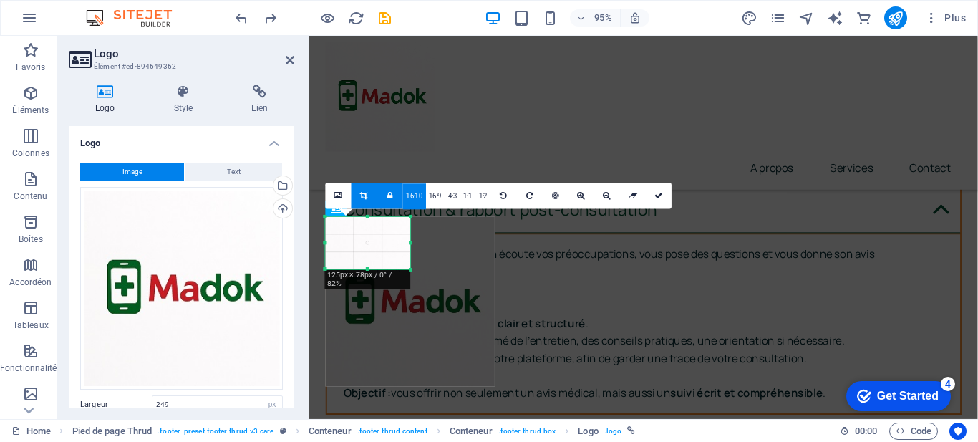
scroll to position [7139, 0]
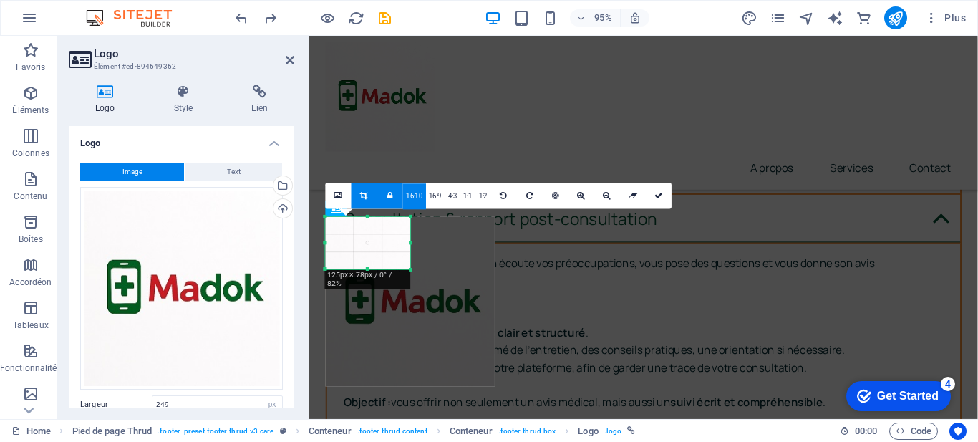
click at [406, 193] on link "16:10" at bounding box center [414, 196] width 23 height 26
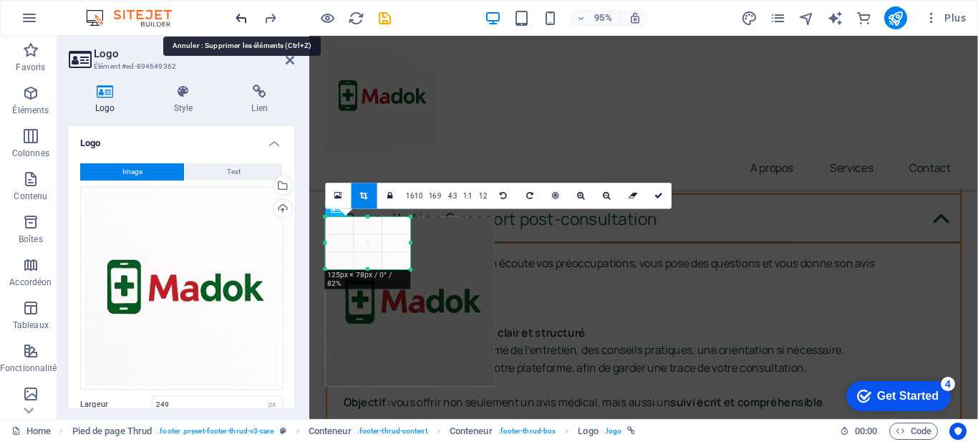
click at [241, 15] on icon "undo" at bounding box center [241, 18] width 16 height 16
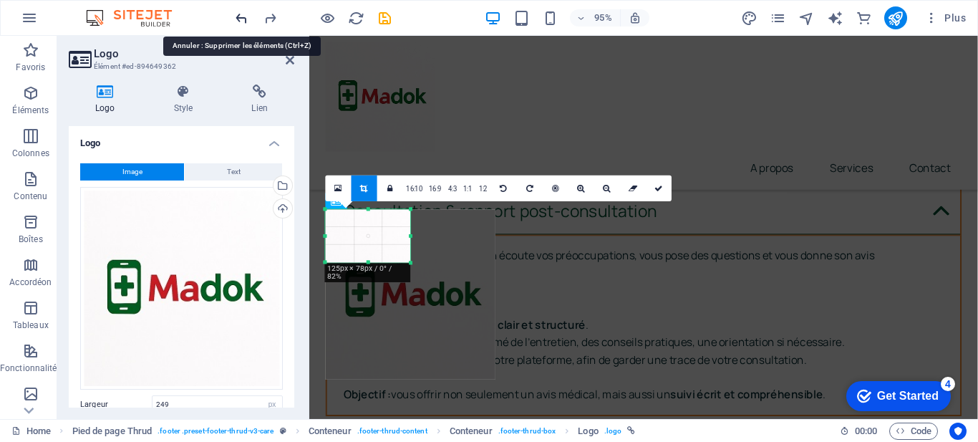
click at [241, 15] on icon "undo" at bounding box center [241, 18] width 16 height 16
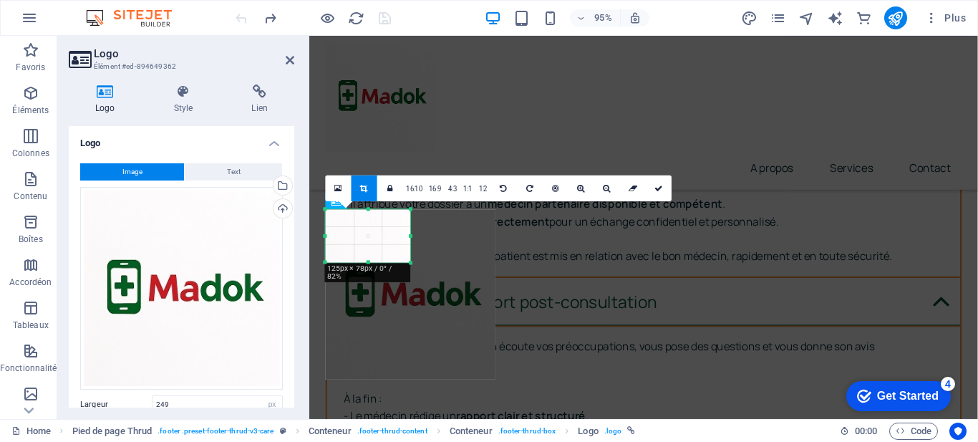
scroll to position [7147, 0]
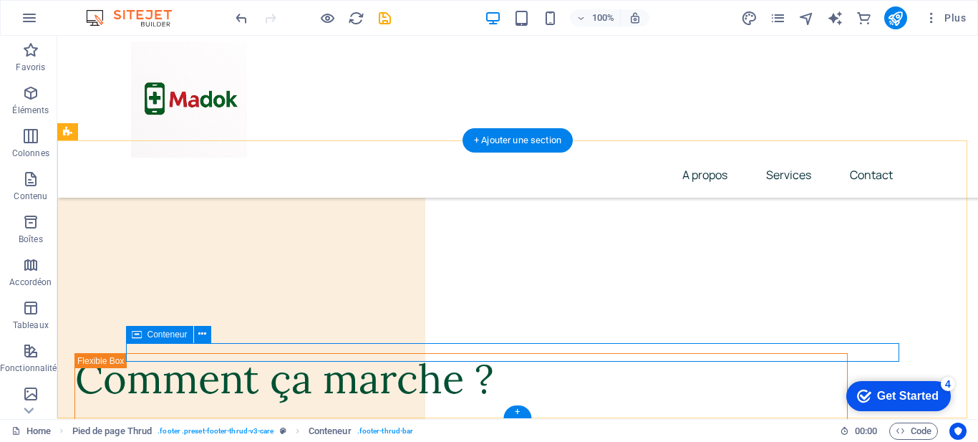
scroll to position [6850, 0]
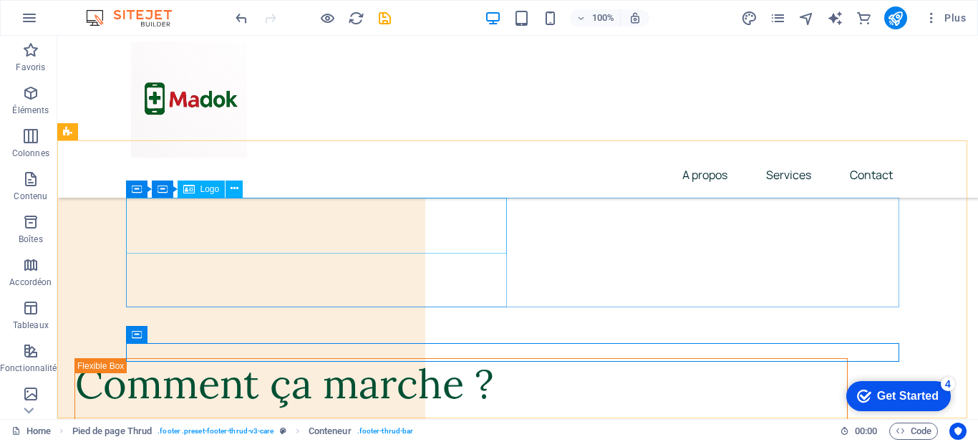
click at [208, 185] on span "Logo" at bounding box center [209, 189] width 19 height 9
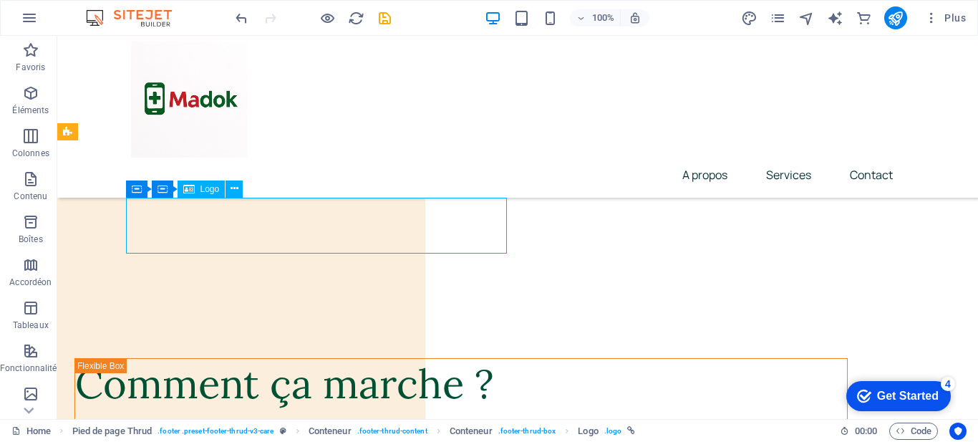
click at [195, 187] on div "Logo" at bounding box center [202, 188] width 48 height 17
click at [196, 188] on div "Logo" at bounding box center [202, 188] width 48 height 17
click at [238, 188] on icon at bounding box center [235, 188] width 8 height 15
click at [137, 190] on icon at bounding box center [137, 188] width 10 height 17
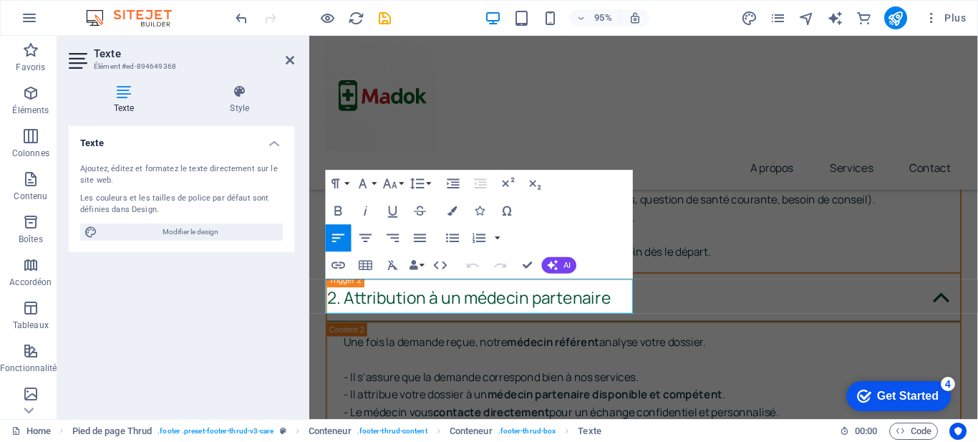
scroll to position [7147, 0]
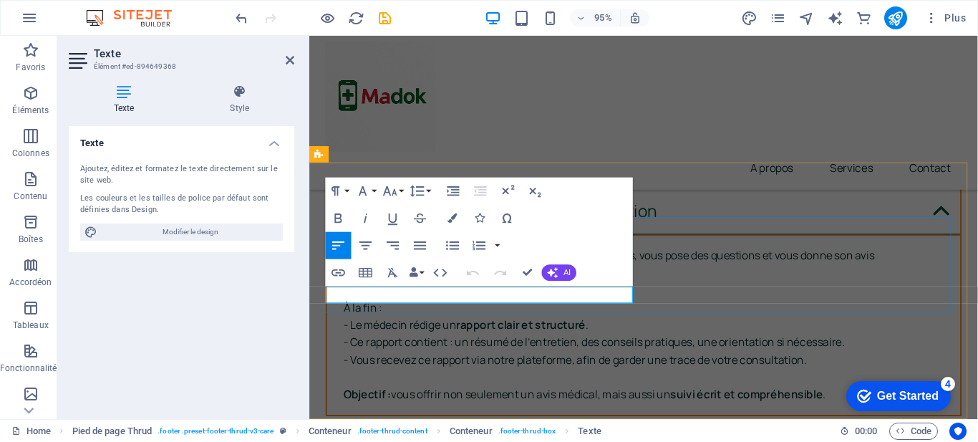
scroll to position [7139, 0]
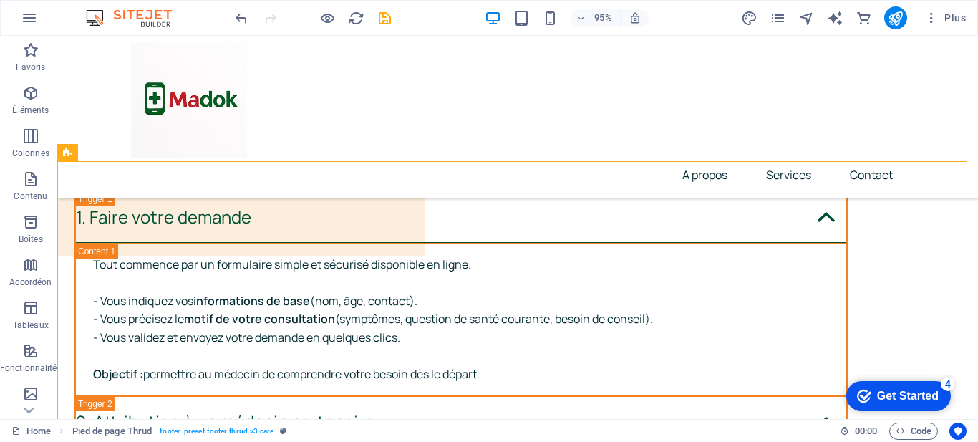
scroll to position [6829, 0]
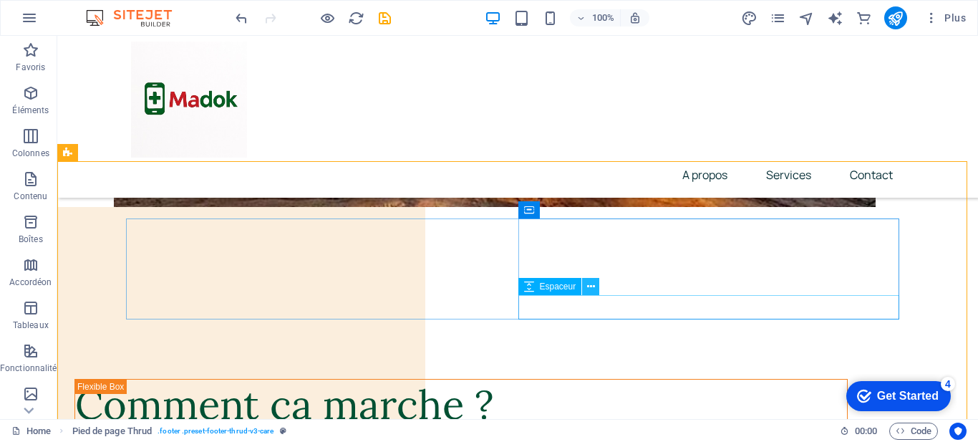
click at [588, 287] on icon at bounding box center [591, 286] width 8 height 15
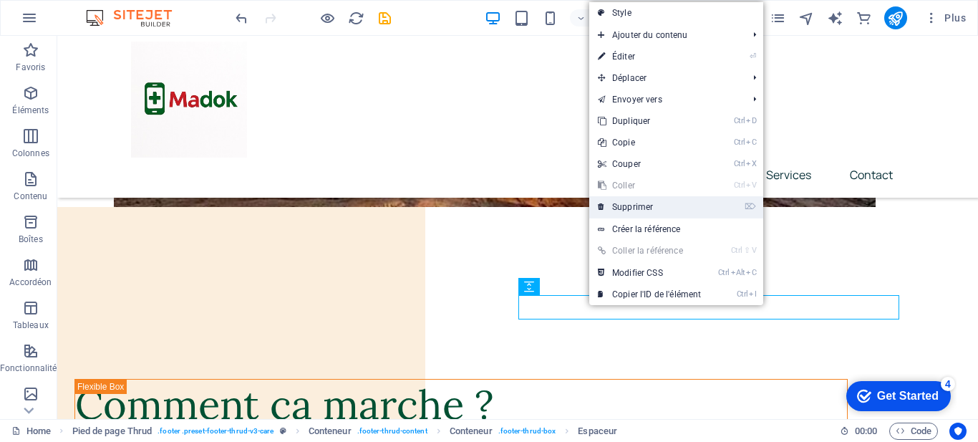
click at [630, 210] on link "⌦ Supprimer" at bounding box center [649, 206] width 120 height 21
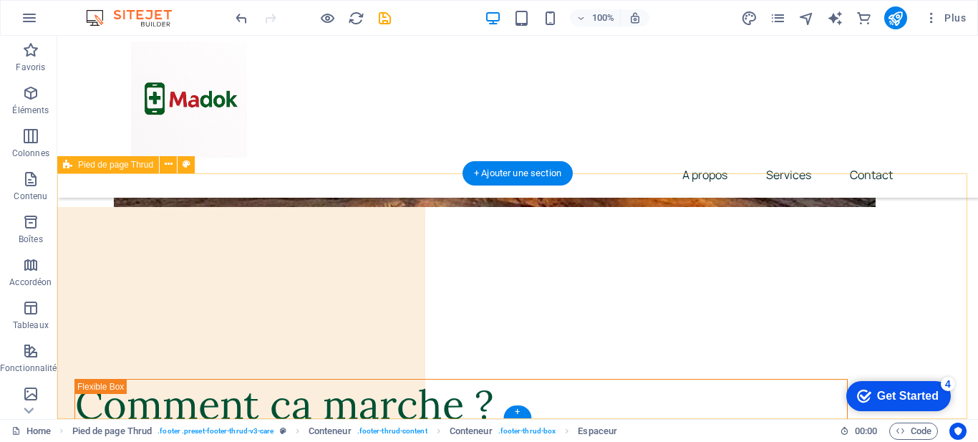
scroll to position [6817, 0]
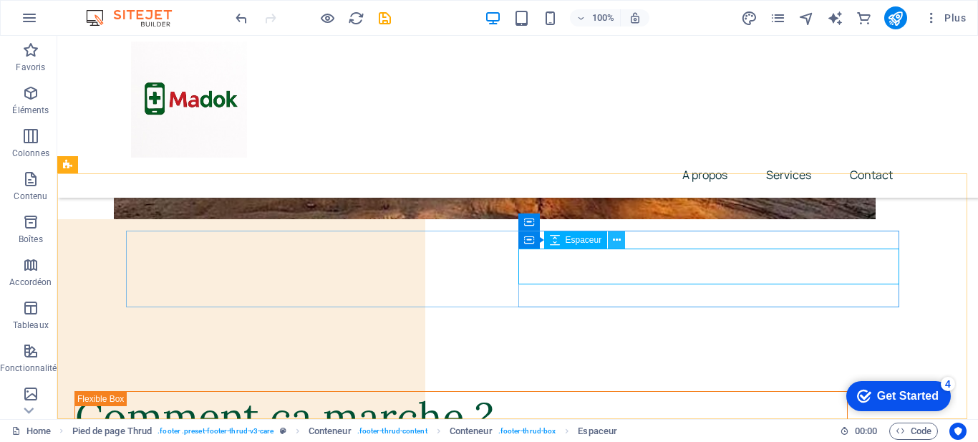
click at [620, 236] on icon at bounding box center [617, 240] width 8 height 15
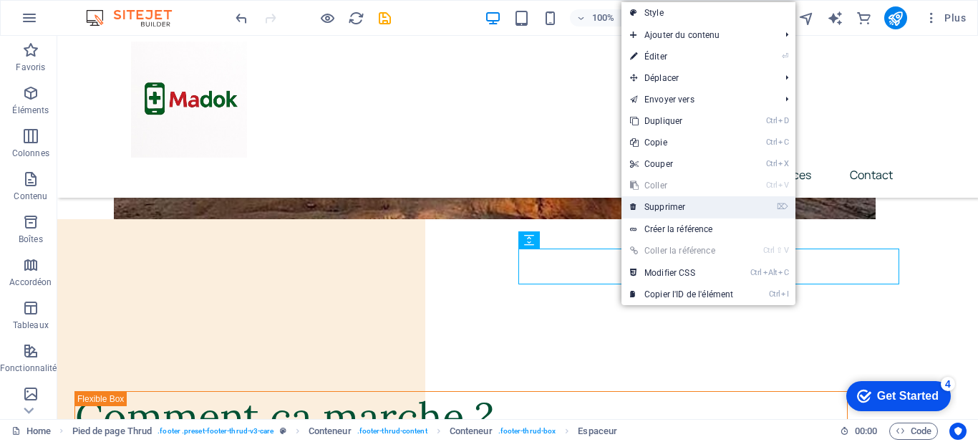
click at [669, 201] on link "⌦ Supprimer" at bounding box center [682, 206] width 120 height 21
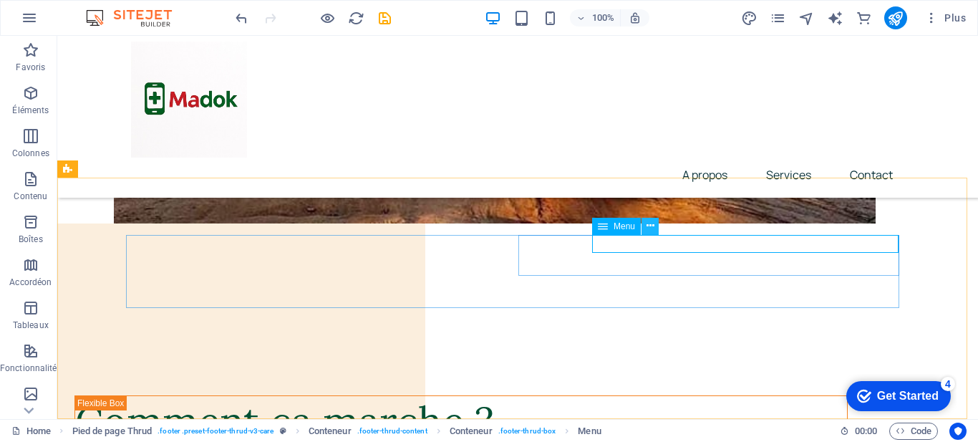
click at [648, 227] on icon at bounding box center [651, 225] width 8 height 15
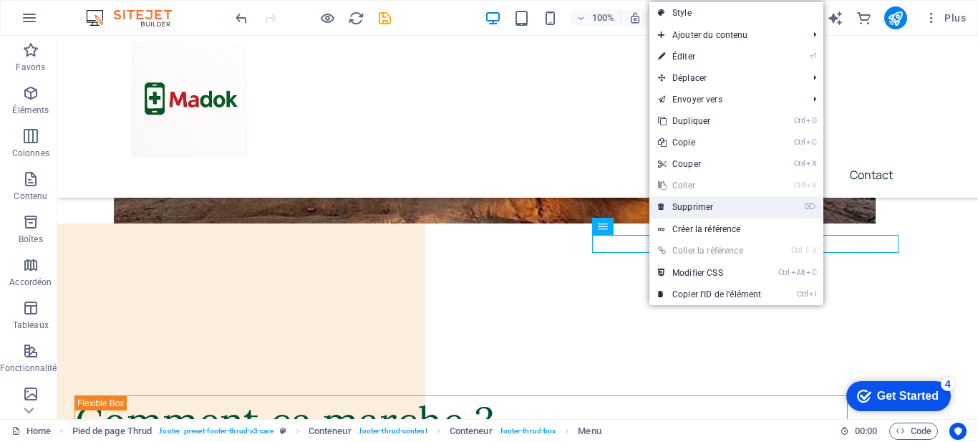
click at [687, 203] on link "⌦ Supprimer" at bounding box center [709, 206] width 120 height 21
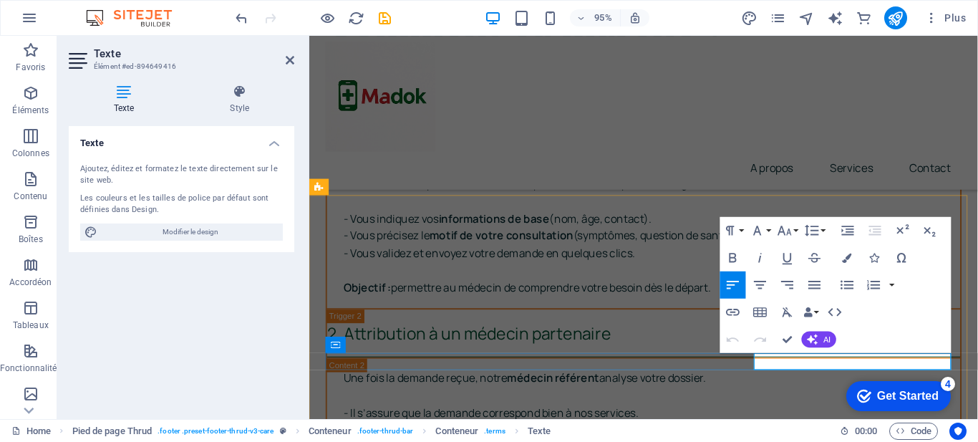
scroll to position [7104, 0]
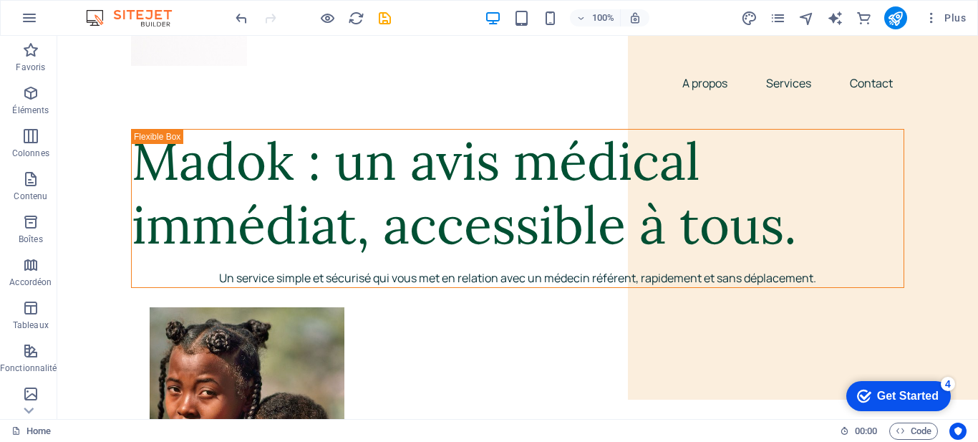
scroll to position [0, 0]
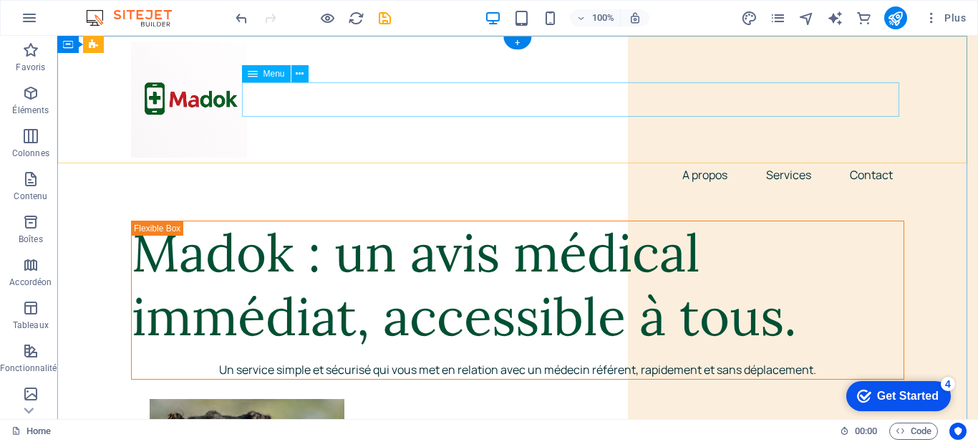
click at [492, 158] on nav "A propos Services Contact" at bounding box center [517, 175] width 773 height 34
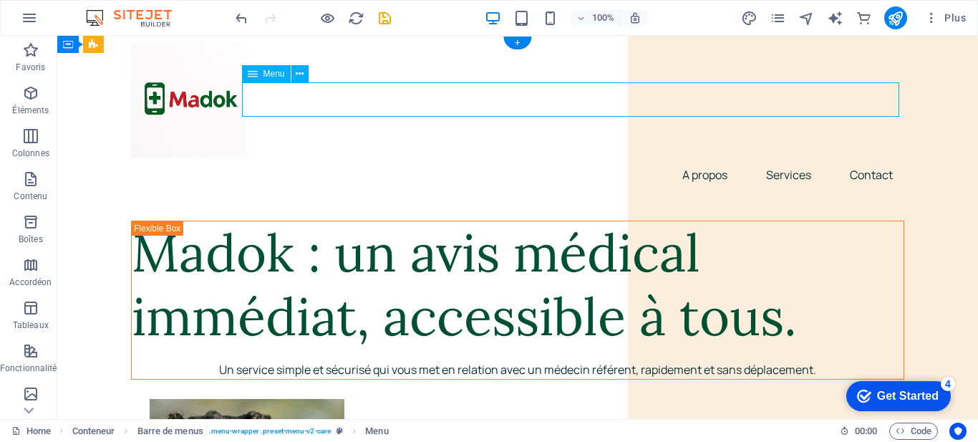
click at [492, 158] on nav "A propos Services Contact" at bounding box center [517, 175] width 773 height 34
select select "1"
select select
select select "2"
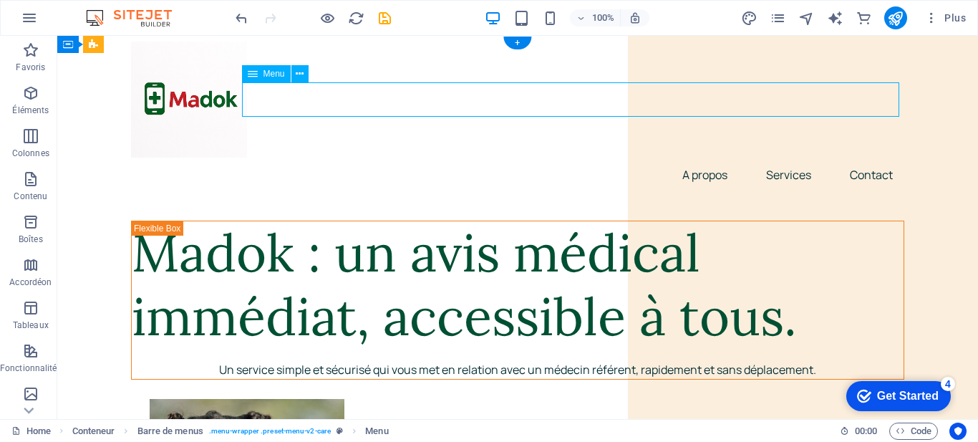
select select
select select "3"
select select
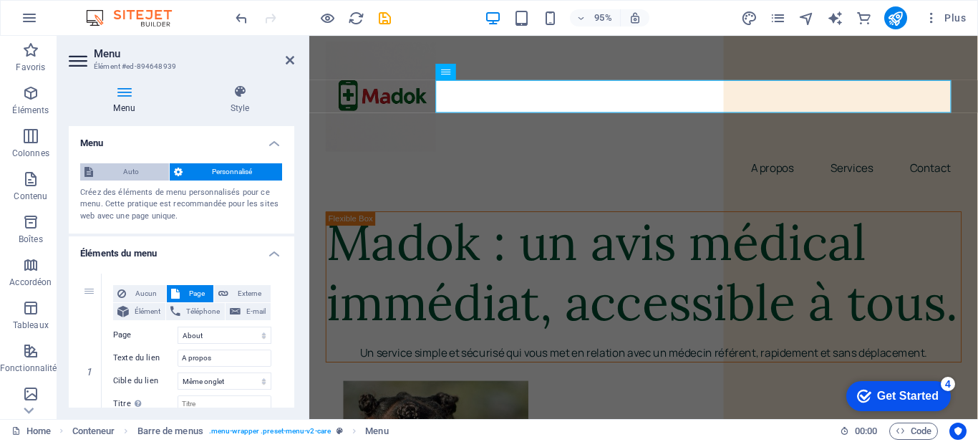
click at [124, 167] on span "Auto" at bounding box center [130, 171] width 67 height 17
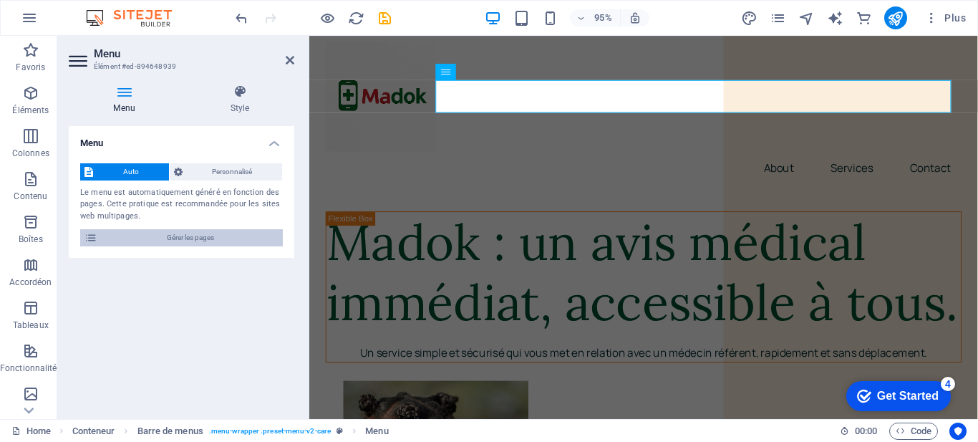
click at [190, 236] on span "Gérer les pages" at bounding box center [190, 237] width 177 height 17
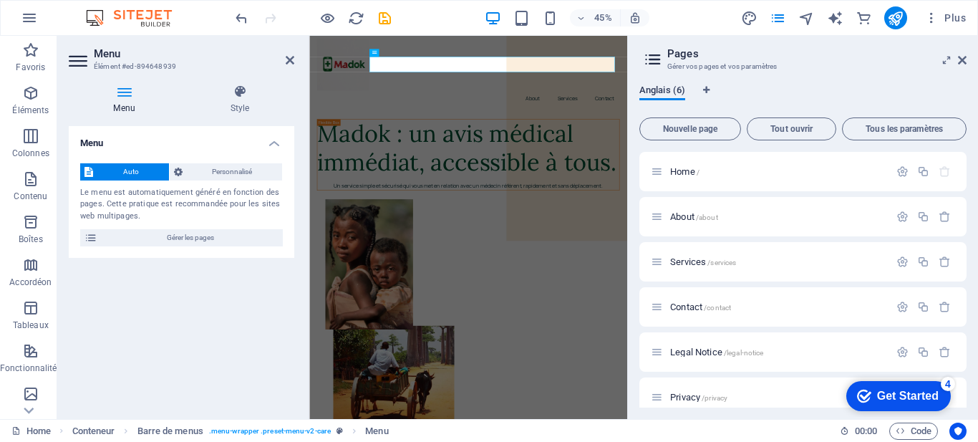
click at [669, 92] on span "Anglais (6)" at bounding box center [662, 92] width 46 height 20
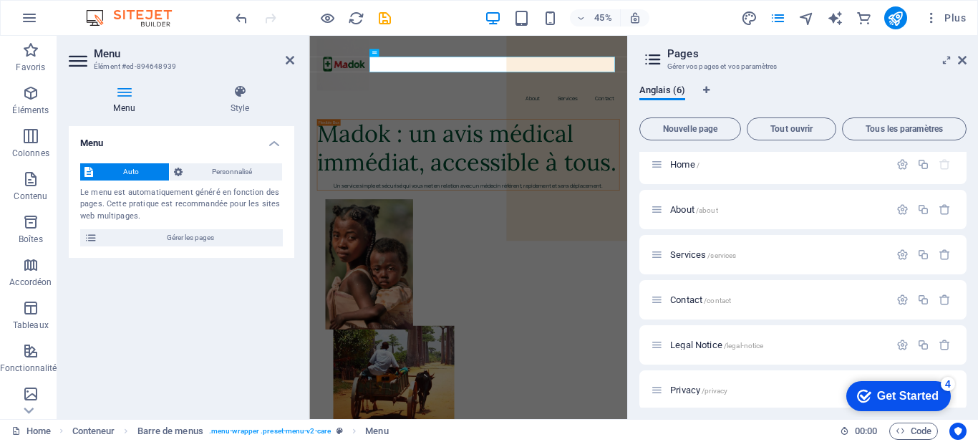
scroll to position [15, 0]
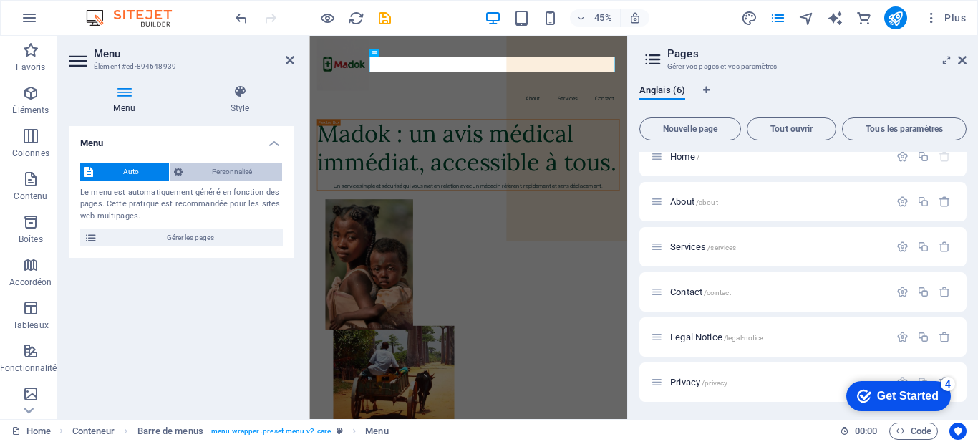
click at [220, 168] on span "Personnalisé" at bounding box center [233, 171] width 92 height 17
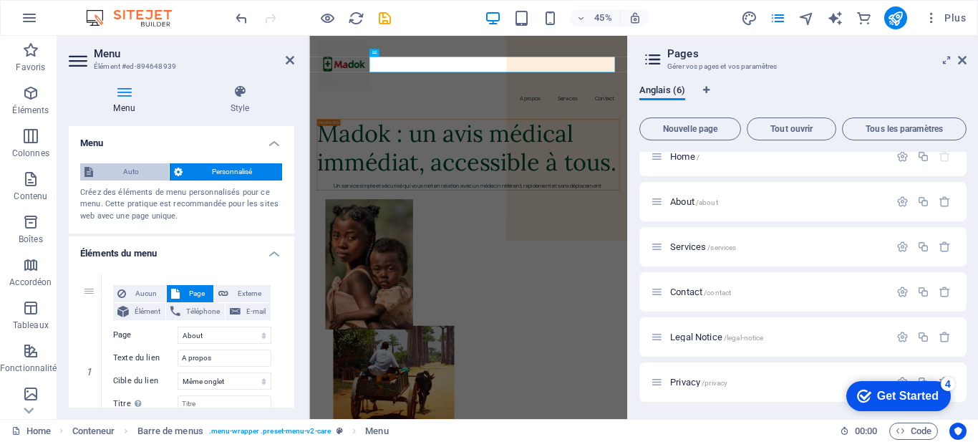
click at [132, 168] on span "Auto" at bounding box center [130, 171] width 67 height 17
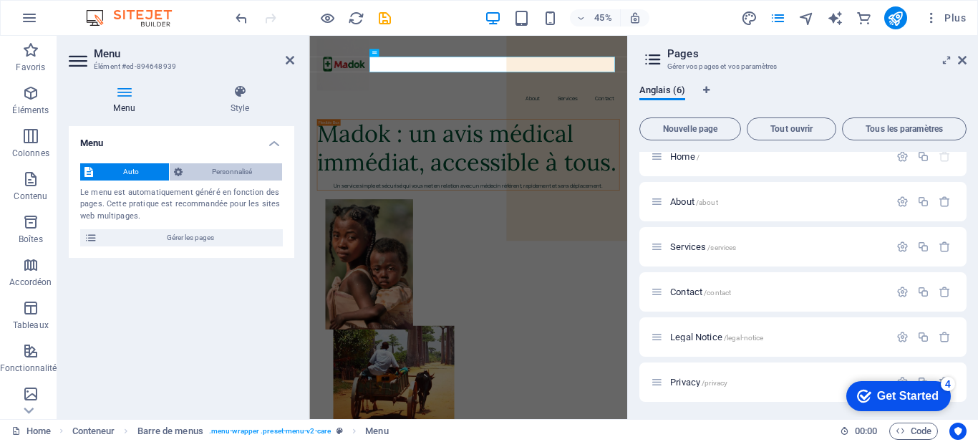
click at [211, 174] on span "Personnalisé" at bounding box center [233, 171] width 92 height 17
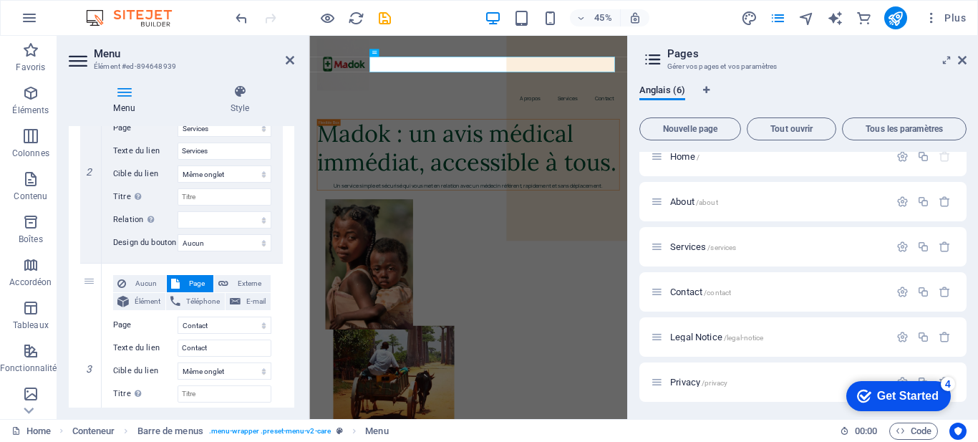
scroll to position [401, 0]
click at [962, 60] on icon at bounding box center [962, 59] width 9 height 11
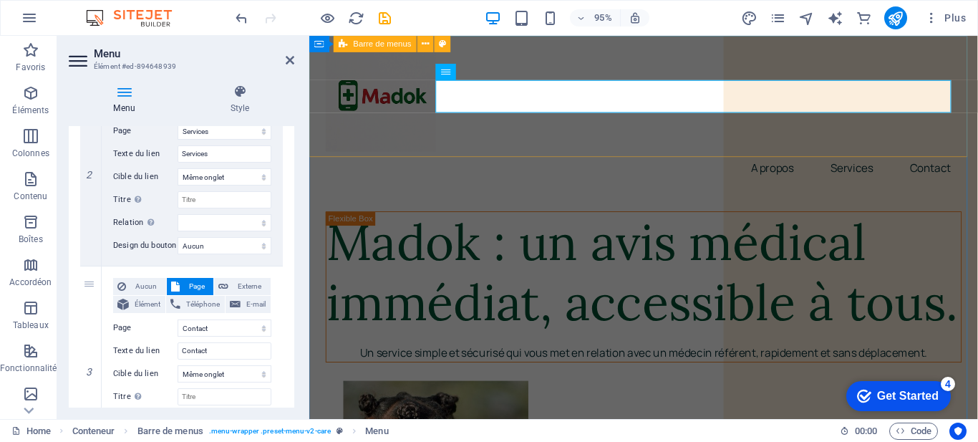
click at [761, 137] on div "A propos Services Contact" at bounding box center [661, 117] width 704 height 162
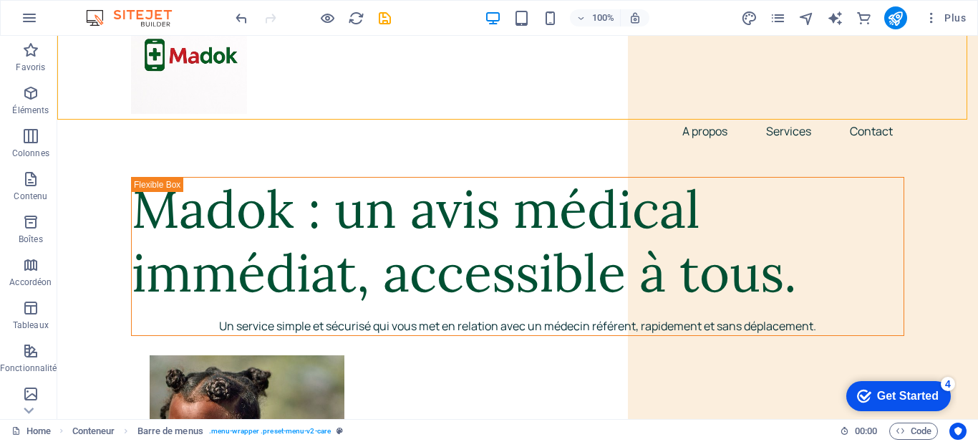
scroll to position [0, 0]
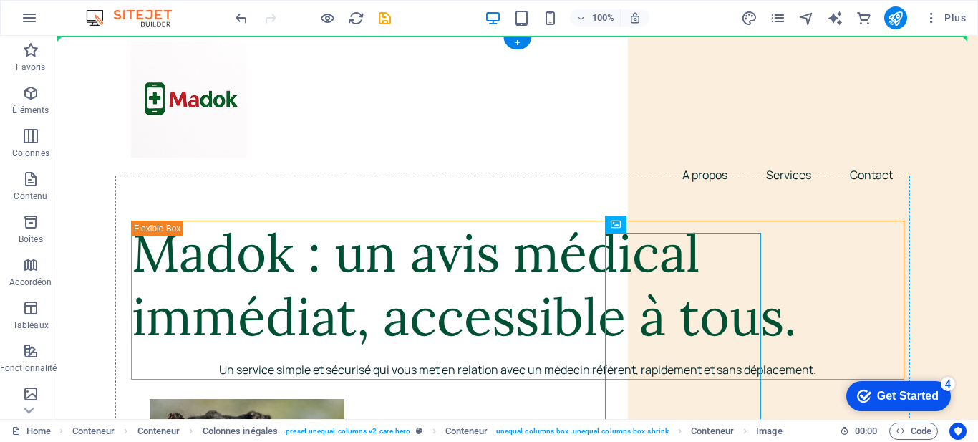
drag, startPoint x: 688, startPoint y: 258, endPoint x: 685, endPoint y: 227, distance: 31.6
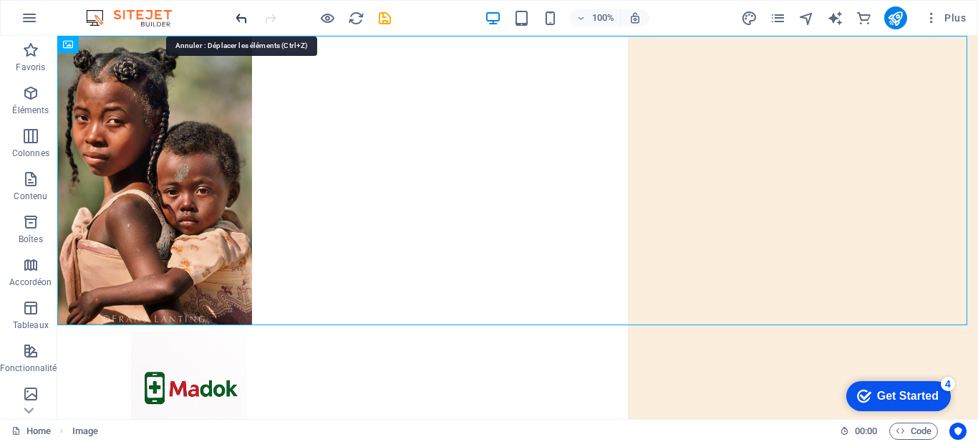
click at [233, 14] on icon "undo" at bounding box center [241, 18] width 16 height 16
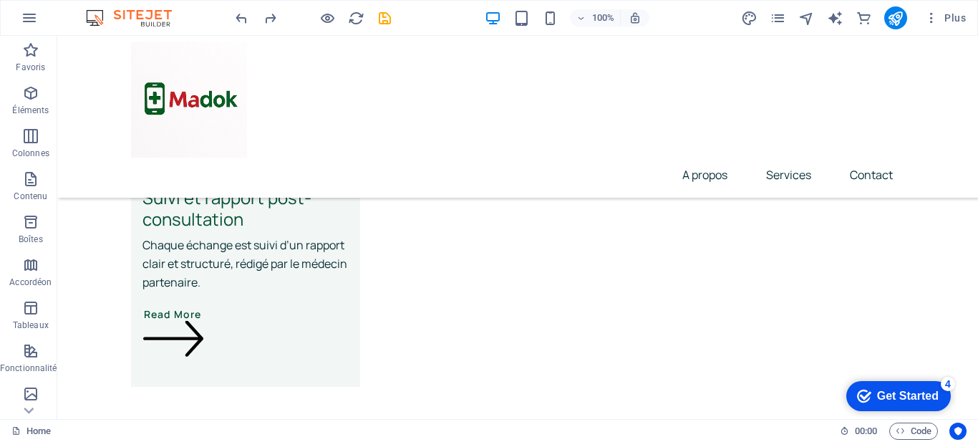
scroll to position [3698, 0]
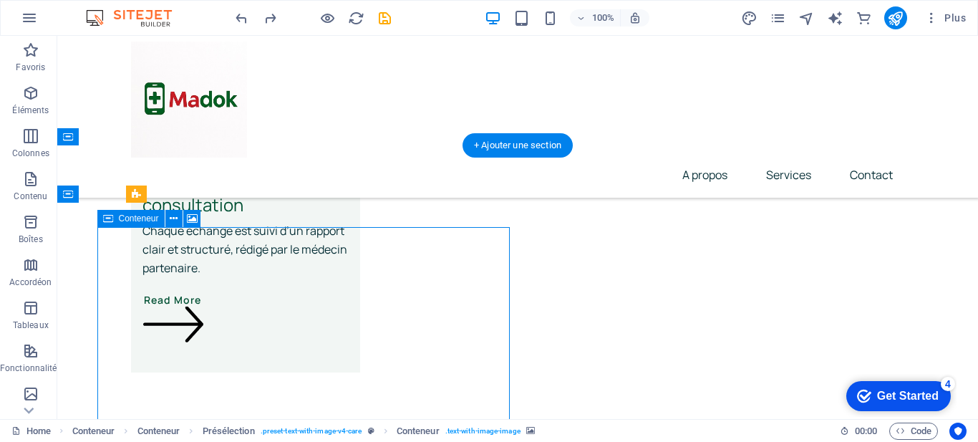
select select "px"
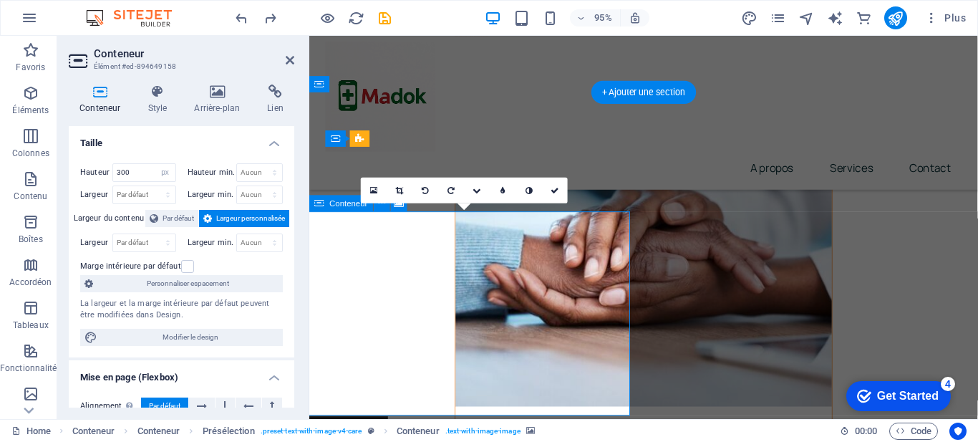
scroll to position [3703, 0]
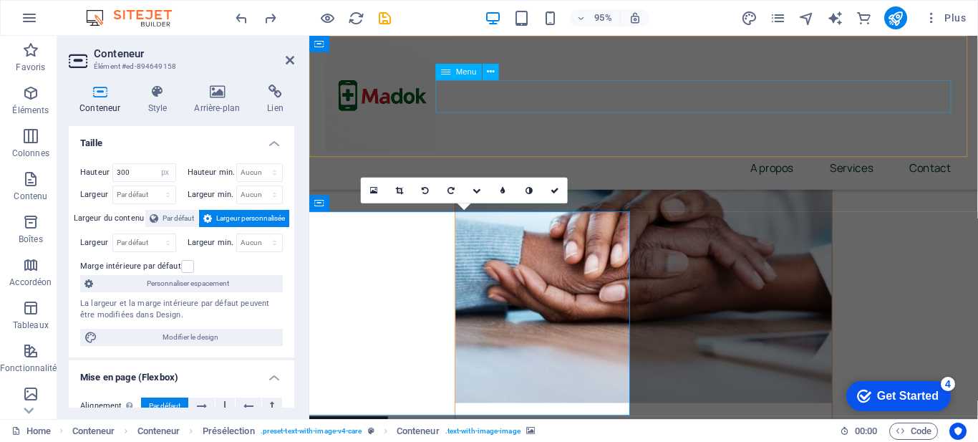
click at [659, 158] on nav "A propos Services Contact" at bounding box center [661, 175] width 669 height 34
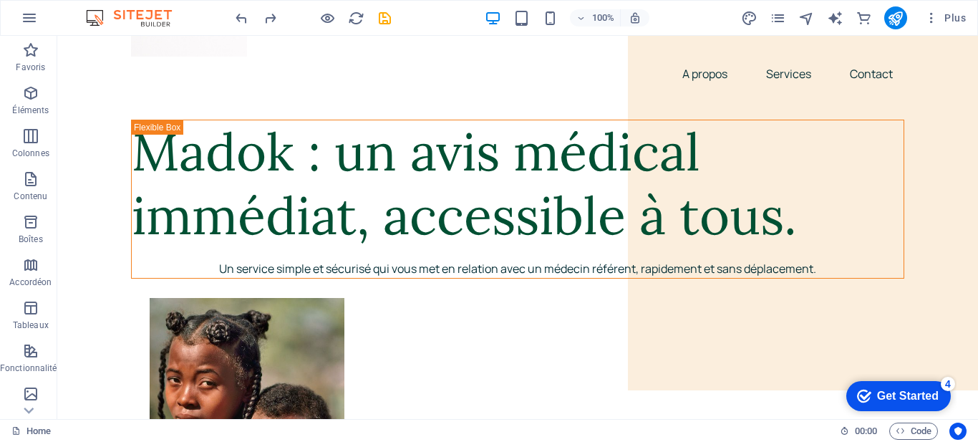
scroll to position [72, 0]
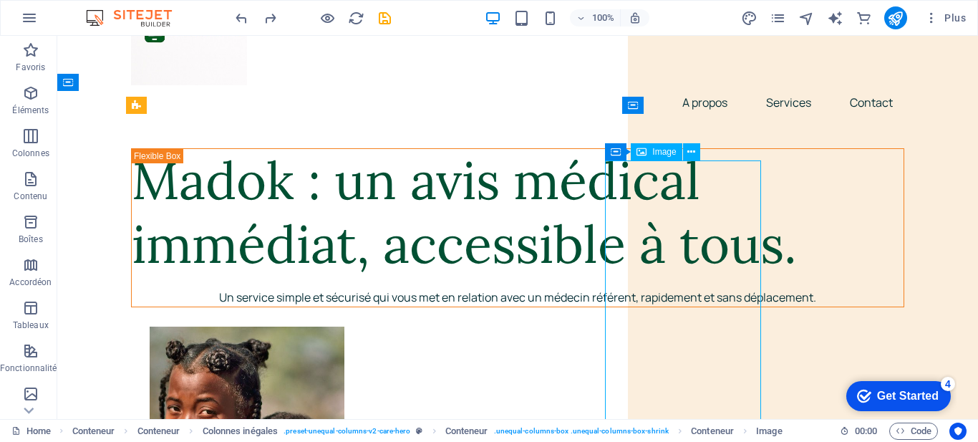
select select "px"
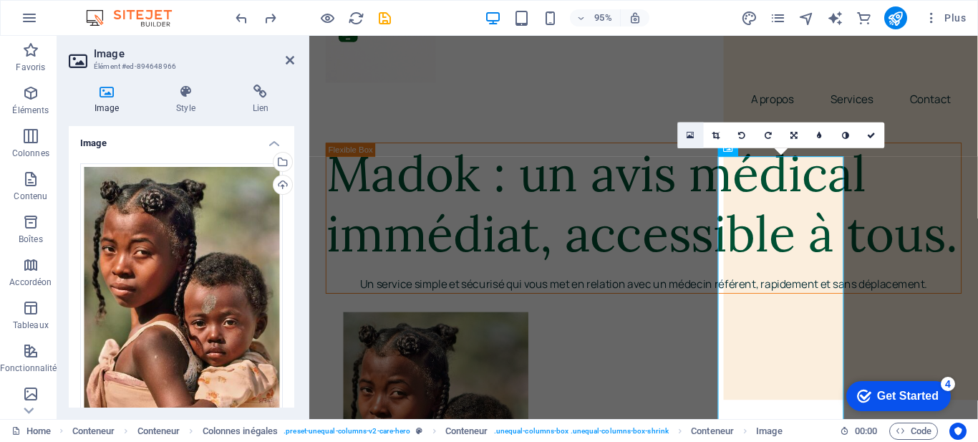
click at [687, 127] on link at bounding box center [690, 135] width 26 height 26
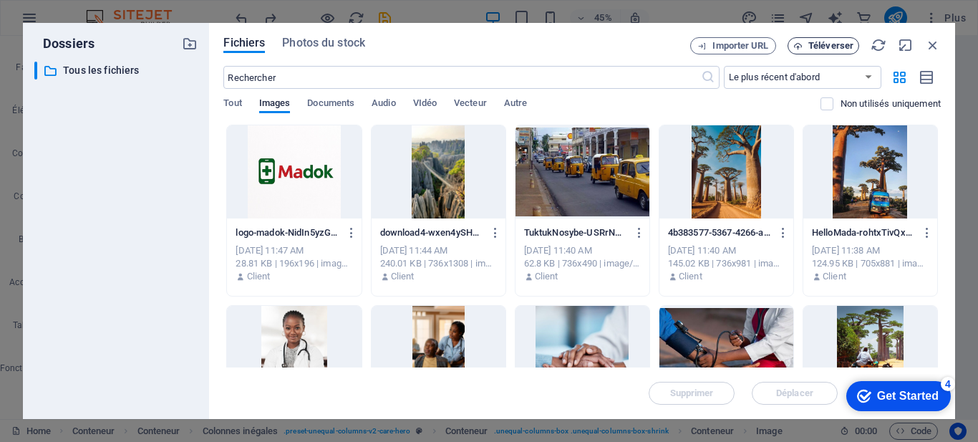
click at [821, 52] on button "Téléverser" at bounding box center [824, 45] width 72 height 17
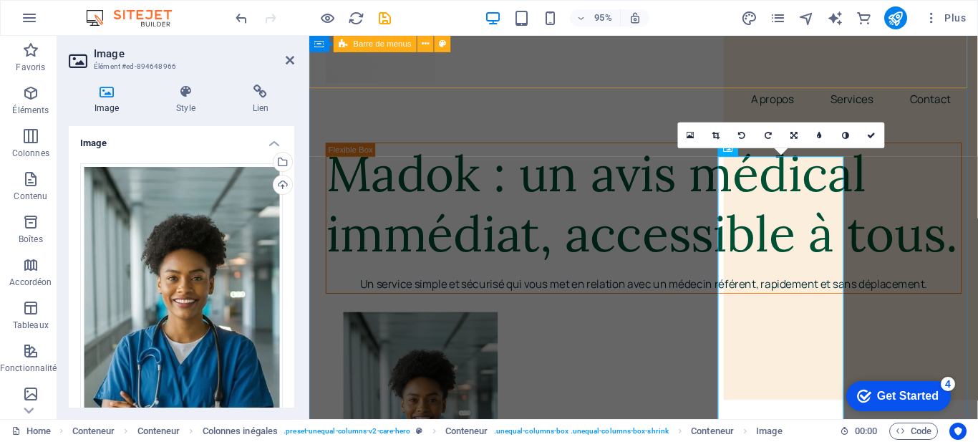
click at [832, 67] on div "A propos Services Contact" at bounding box center [661, 44] width 704 height 162
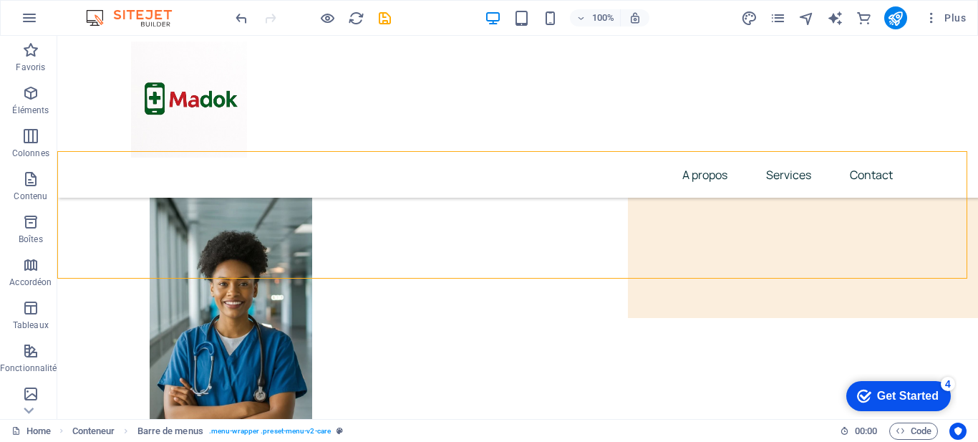
scroll to position [231, 0]
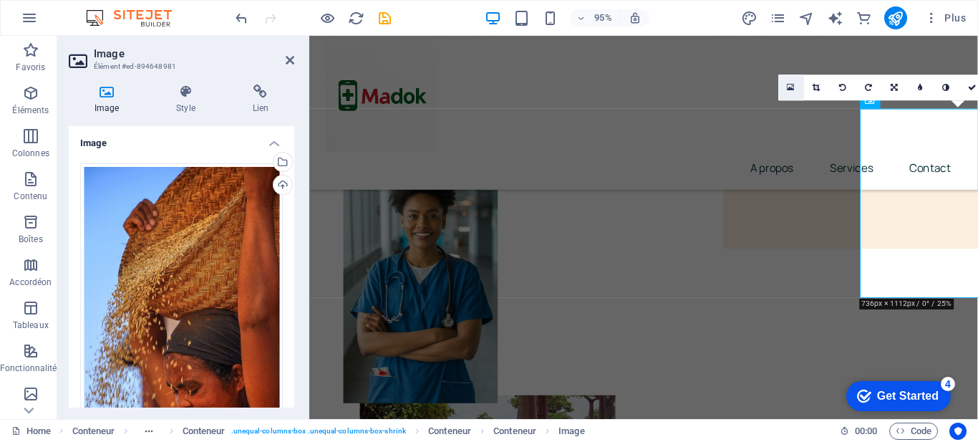
click at [792, 87] on icon at bounding box center [792, 86] width 8 height 9
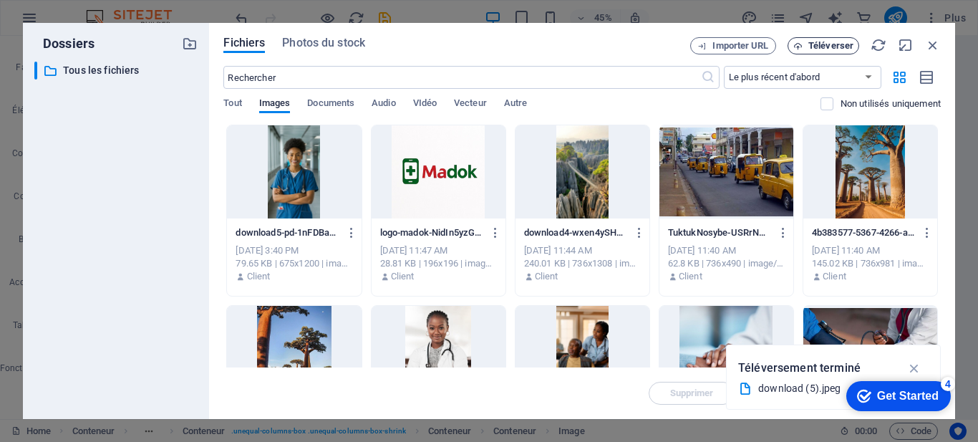
click at [822, 44] on span "Téléverser" at bounding box center [830, 46] width 45 height 9
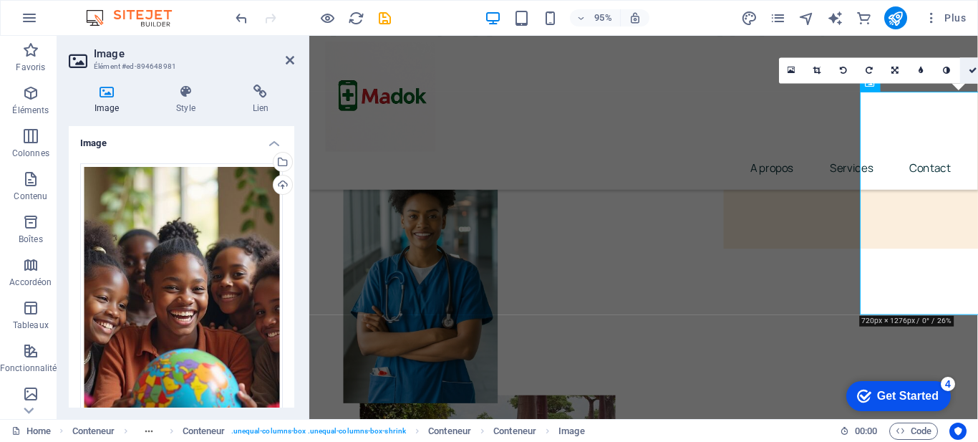
click at [974, 68] on icon at bounding box center [973, 71] width 9 height 8
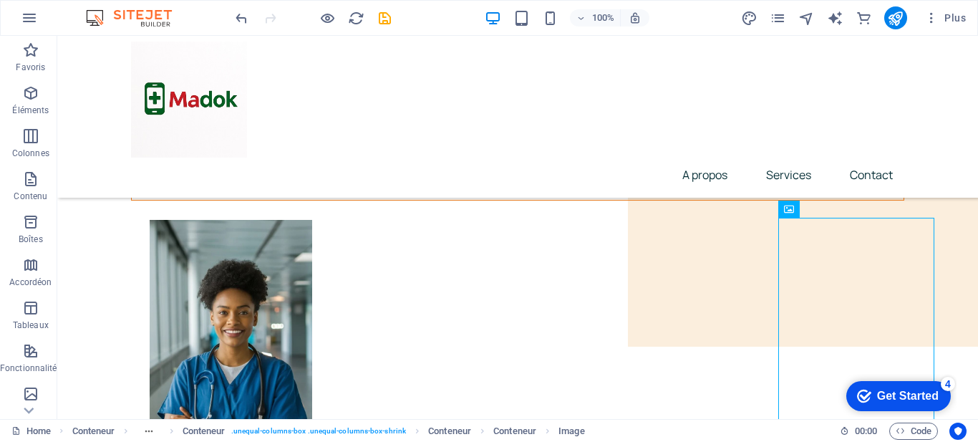
scroll to position [102, 0]
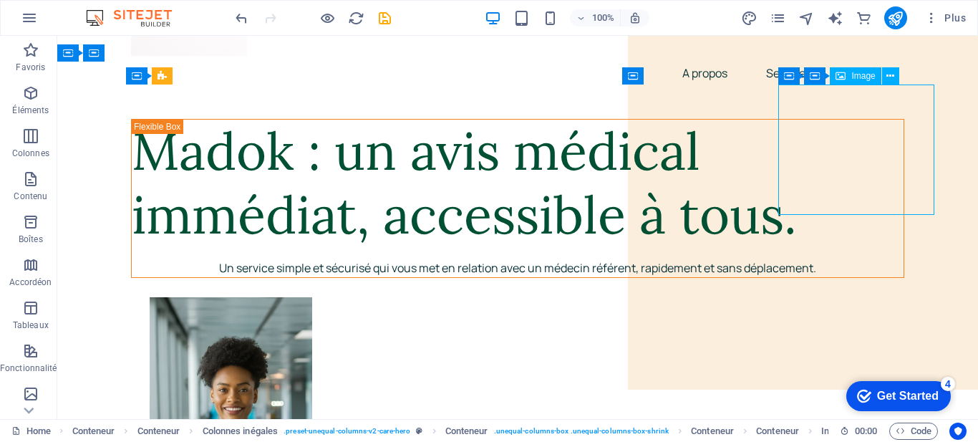
select select "px"
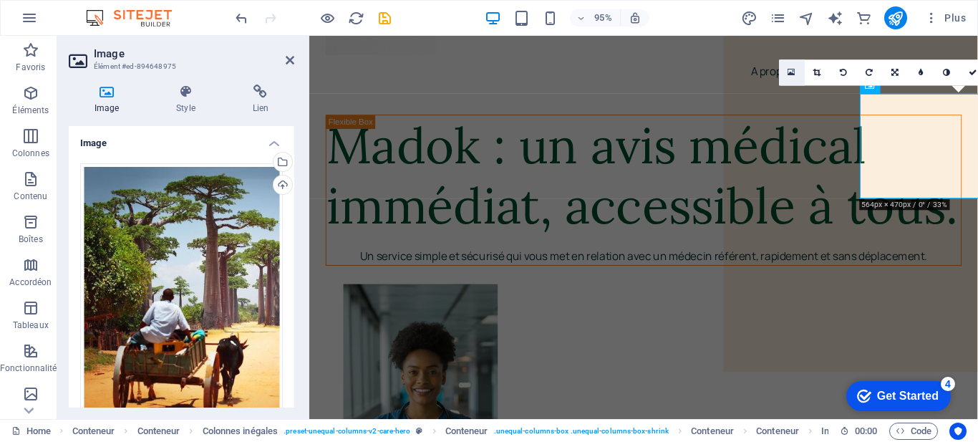
click at [793, 72] on icon at bounding box center [792, 71] width 8 height 9
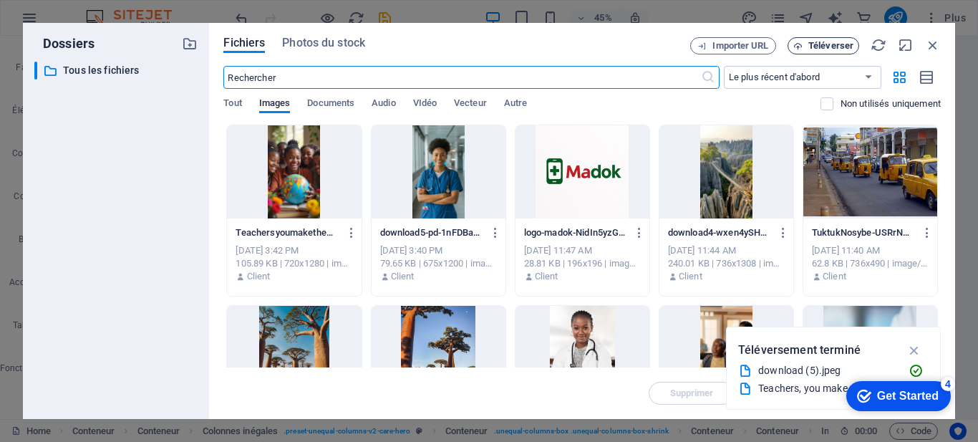
click at [807, 42] on span "Téléverser" at bounding box center [823, 46] width 59 height 9
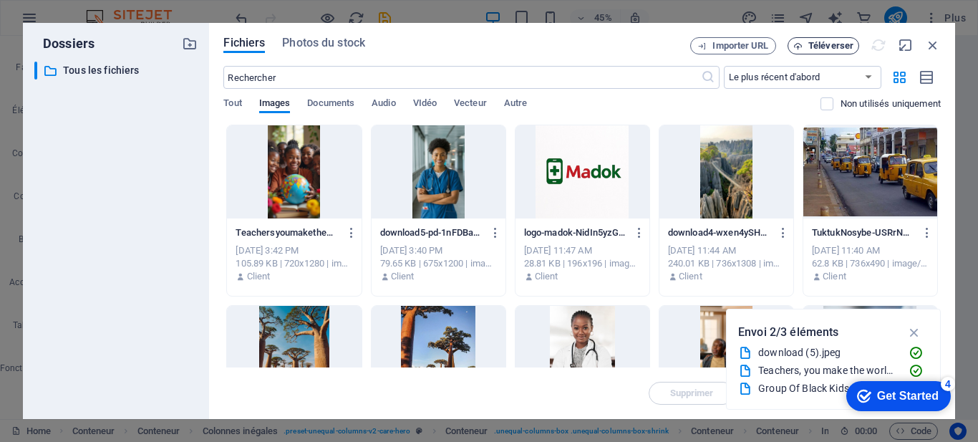
type input "185"
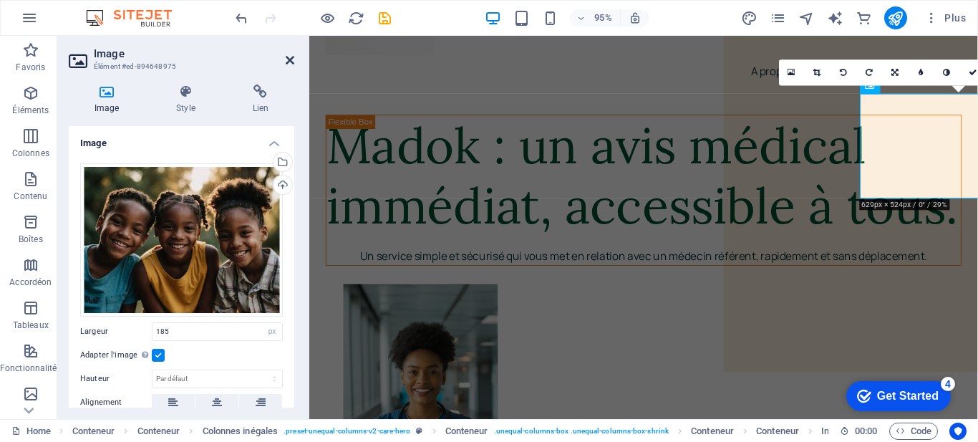
click at [287, 58] on icon at bounding box center [290, 59] width 9 height 11
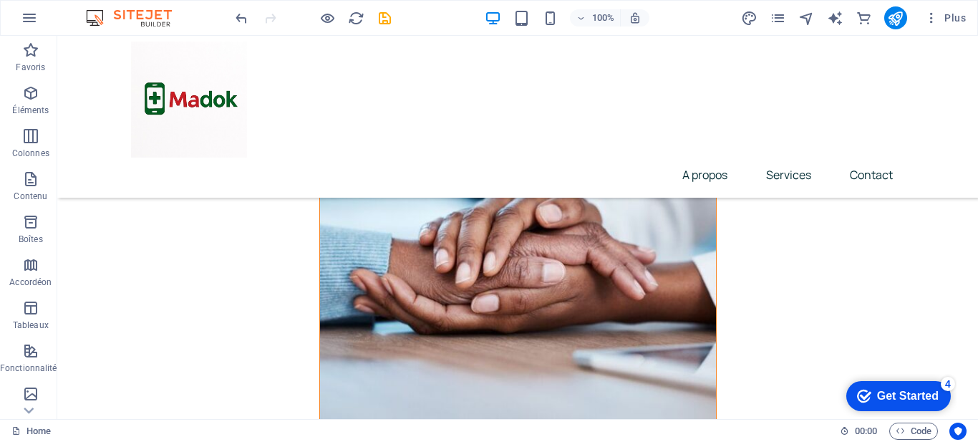
scroll to position [4321, 0]
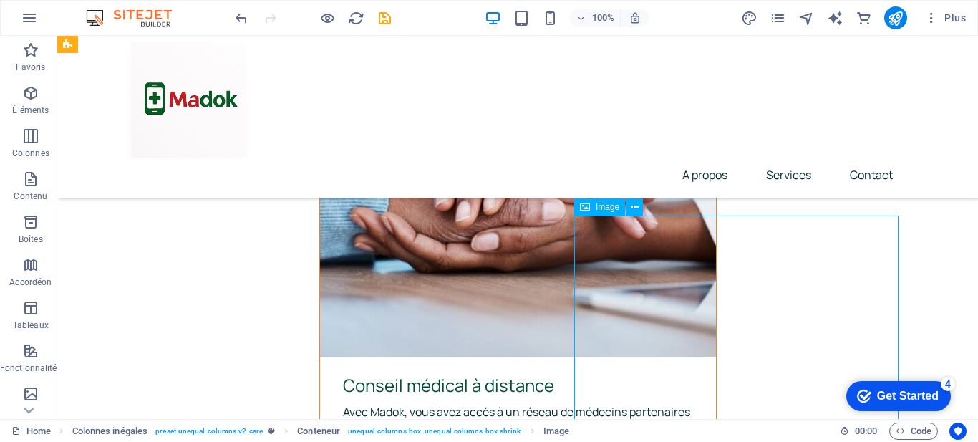
select select "px"
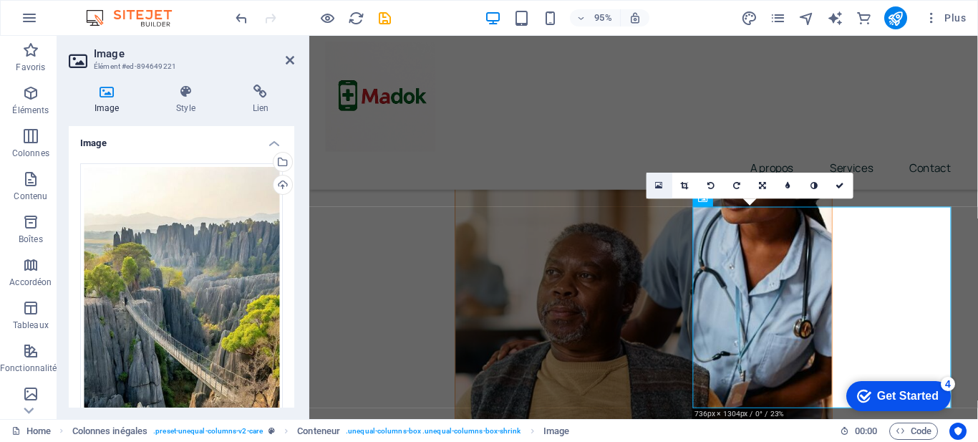
click at [655, 185] on icon at bounding box center [659, 185] width 8 height 9
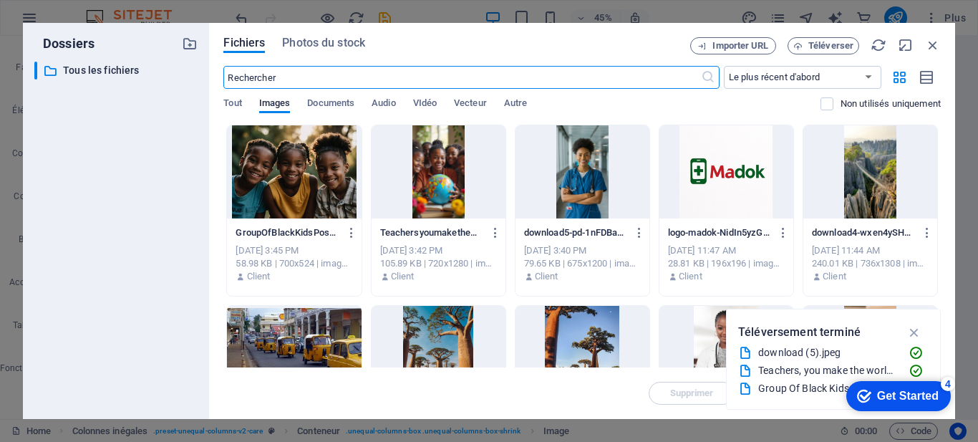
scroll to position [4341, 0]
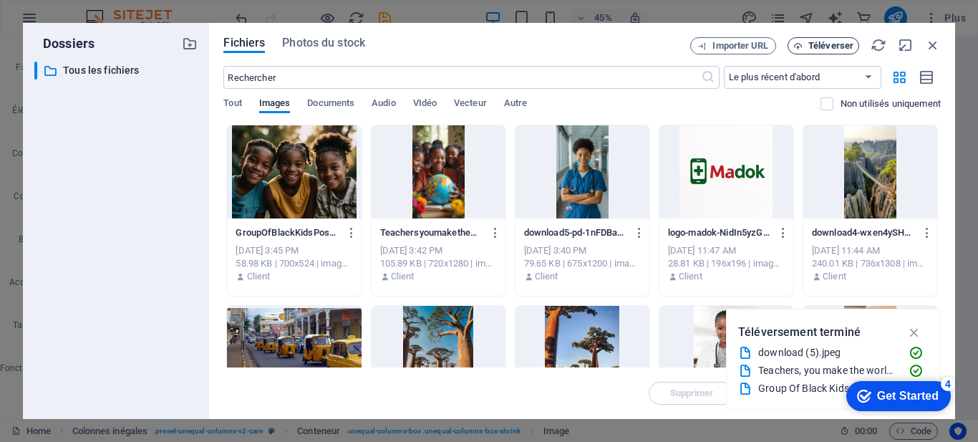
click at [809, 44] on span "Téléverser" at bounding box center [830, 46] width 45 height 9
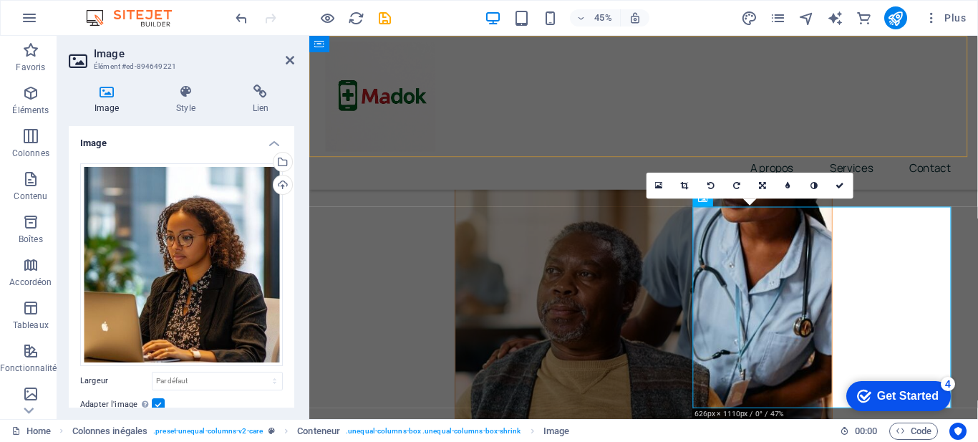
scroll to position [4339, 0]
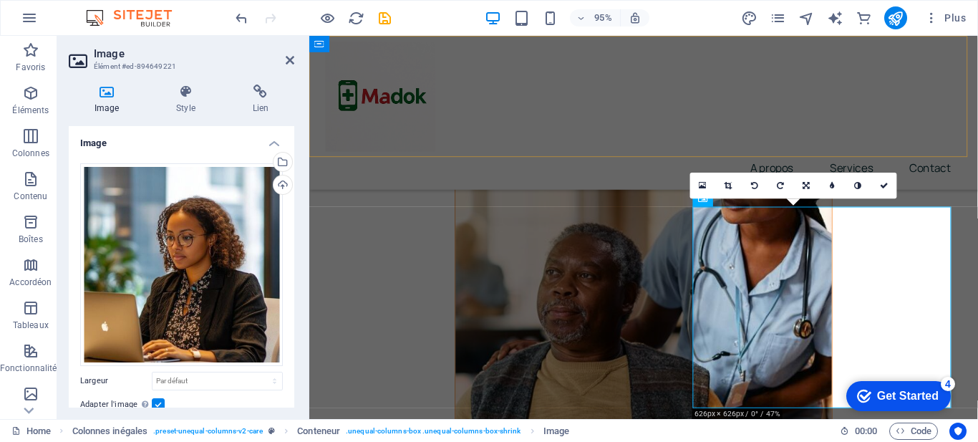
click at [644, 142] on div "A propos Services Contact" at bounding box center [661, 117] width 704 height 162
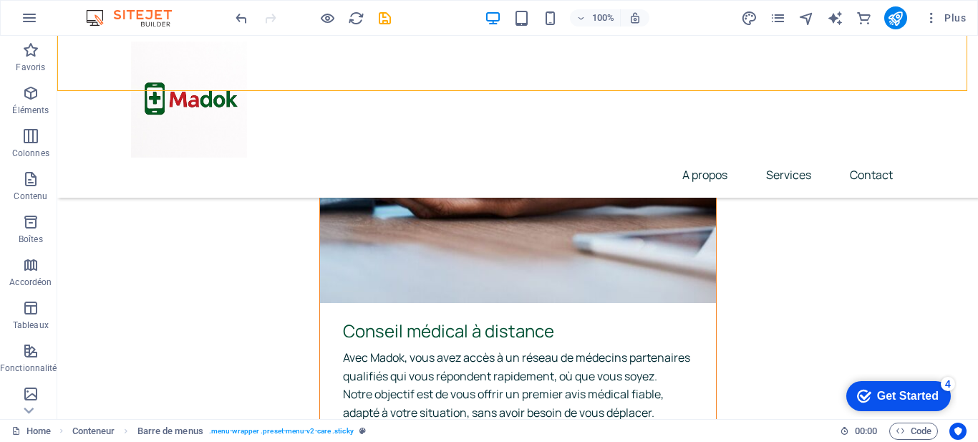
scroll to position [4408, 0]
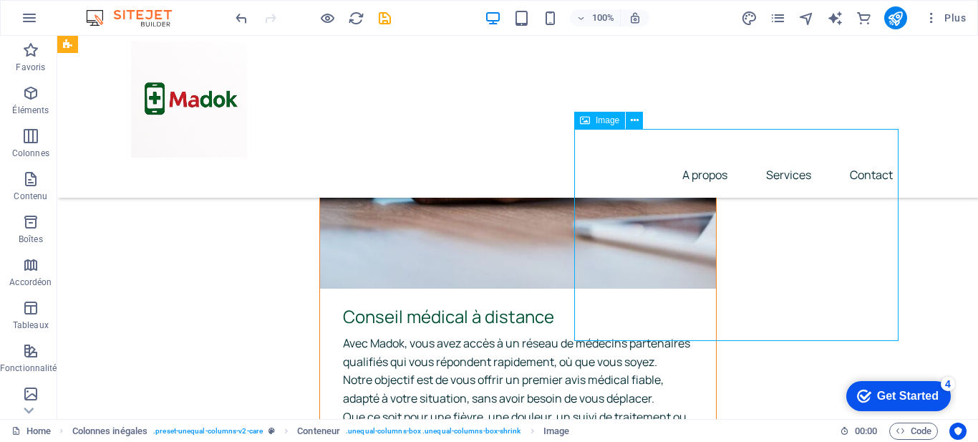
select select "px"
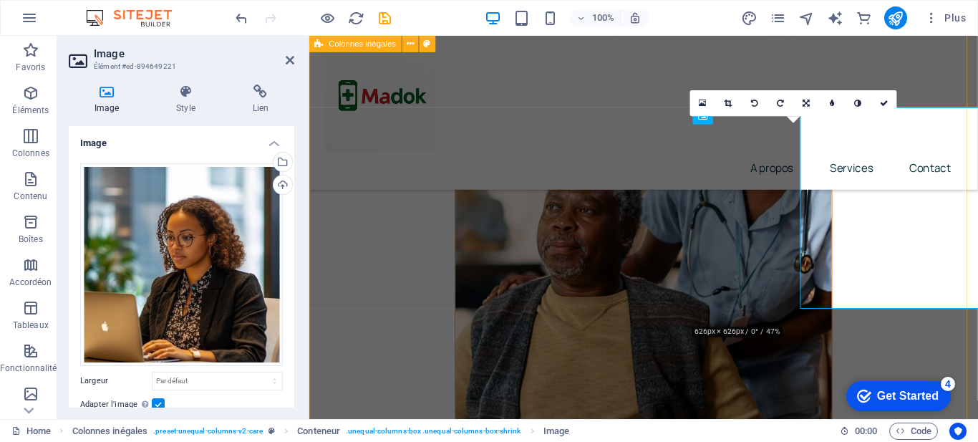
scroll to position [4426, 0]
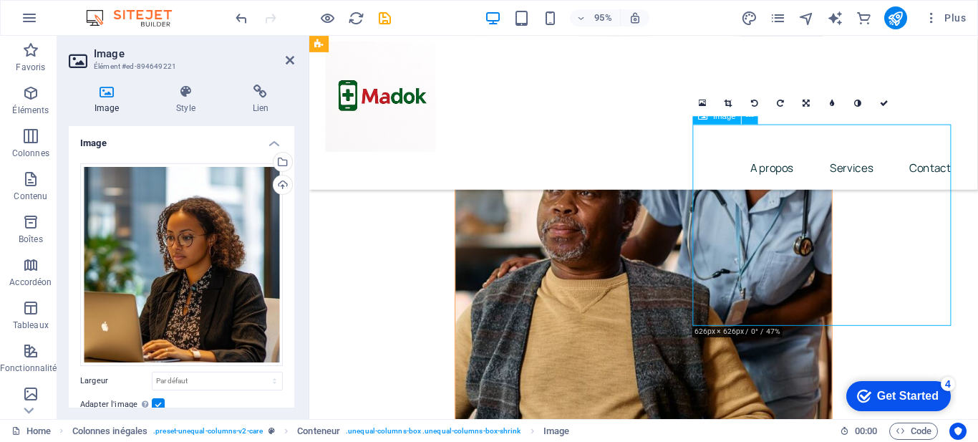
drag, startPoint x: 784, startPoint y: 246, endPoint x: 784, endPoint y: 266, distance: 20.0
drag, startPoint x: 786, startPoint y: 253, endPoint x: 785, endPoint y: 285, distance: 31.5
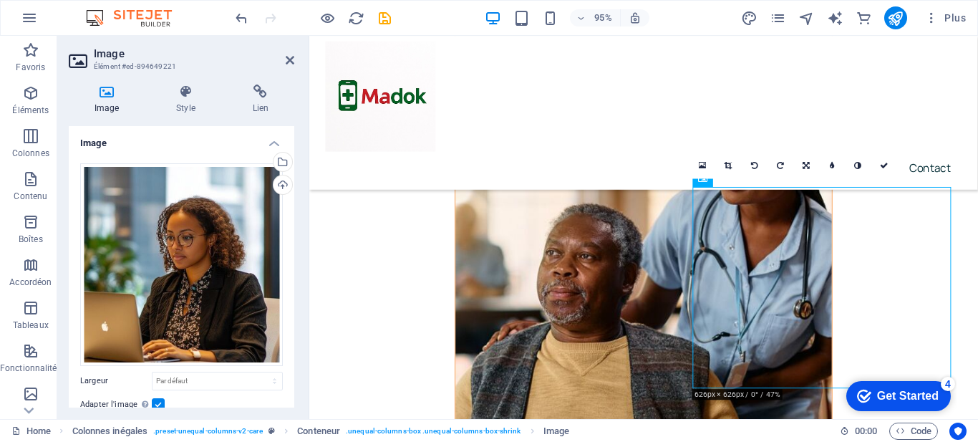
scroll to position [4374, 0]
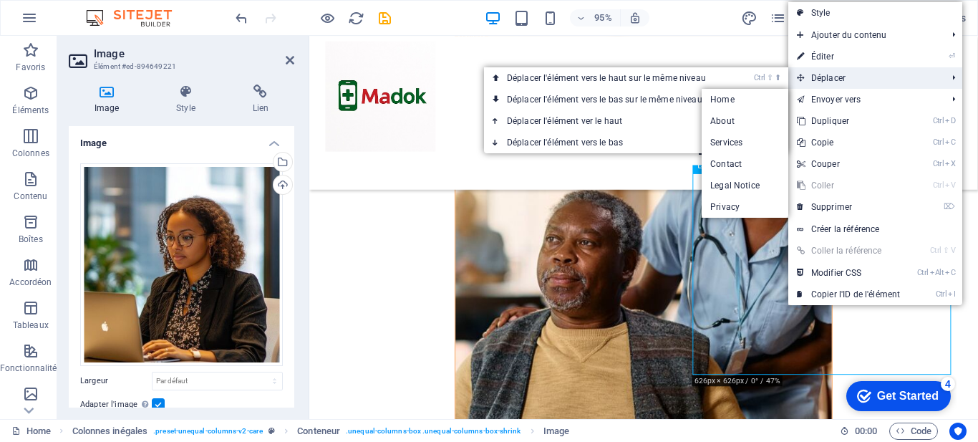
click at [831, 85] on span "Déplacer" at bounding box center [864, 77] width 153 height 21
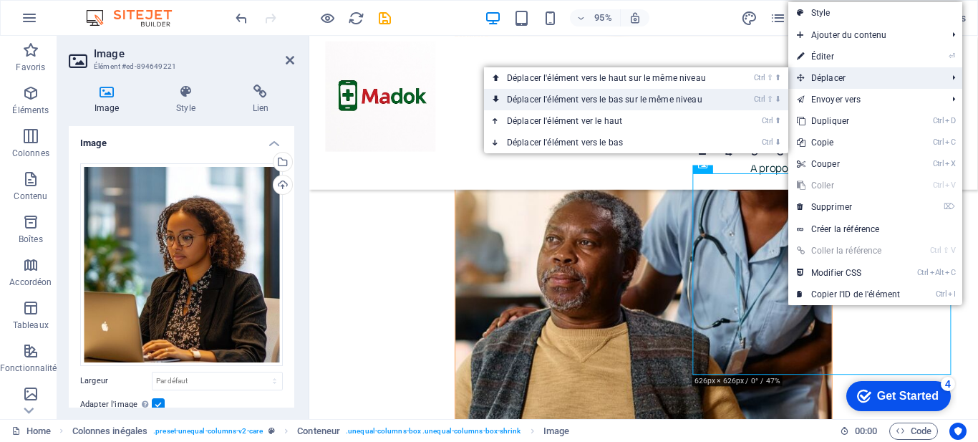
click at [706, 102] on link "Ctrl ⇧ ⬇ Déplacer l'élément vers le bas sur le même niveau" at bounding box center [609, 99] width 251 height 21
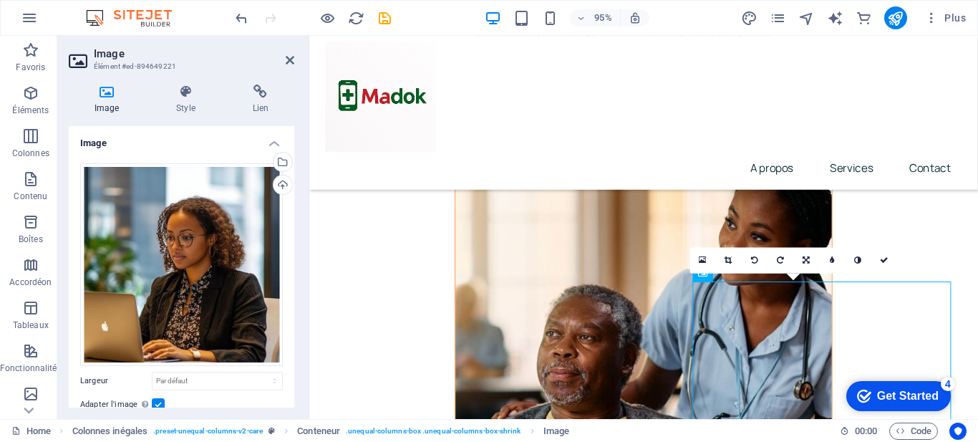
scroll to position [4289, 0]
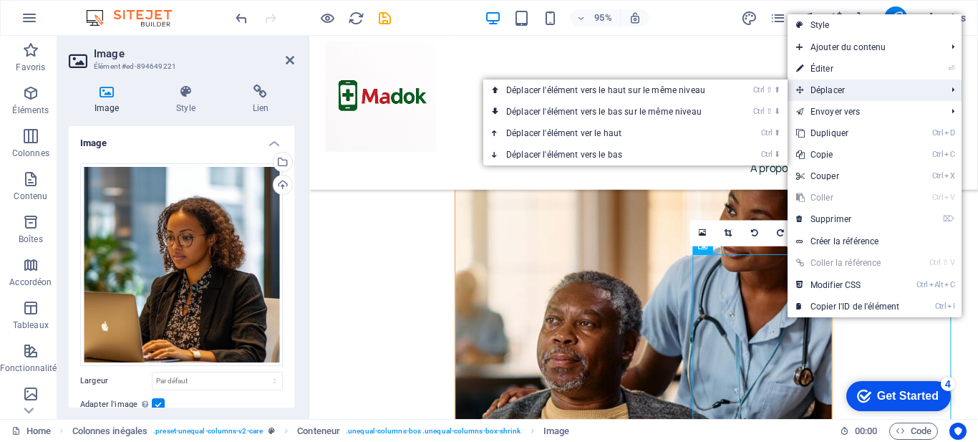
click at [817, 84] on span "Déplacer" at bounding box center [864, 89] width 153 height 21
click at [616, 149] on link "Ctrl ⬇ Déplacer l'élément vers le bas" at bounding box center [608, 154] width 251 height 21
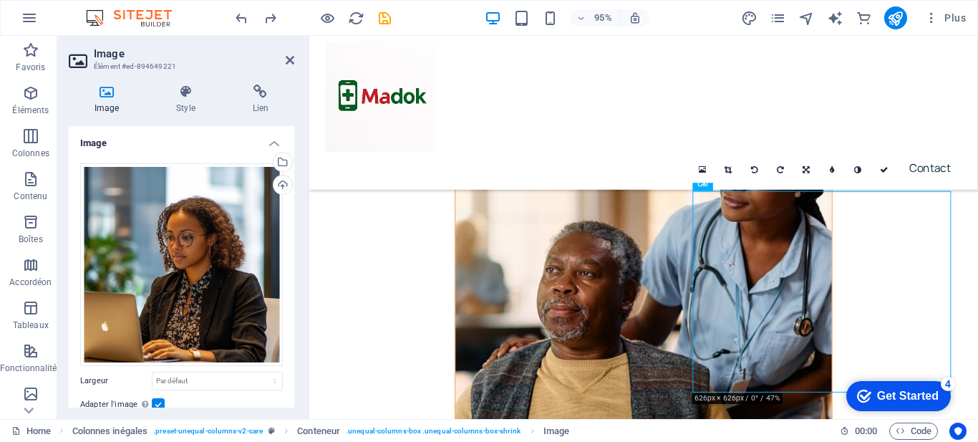
scroll to position [4356, 0]
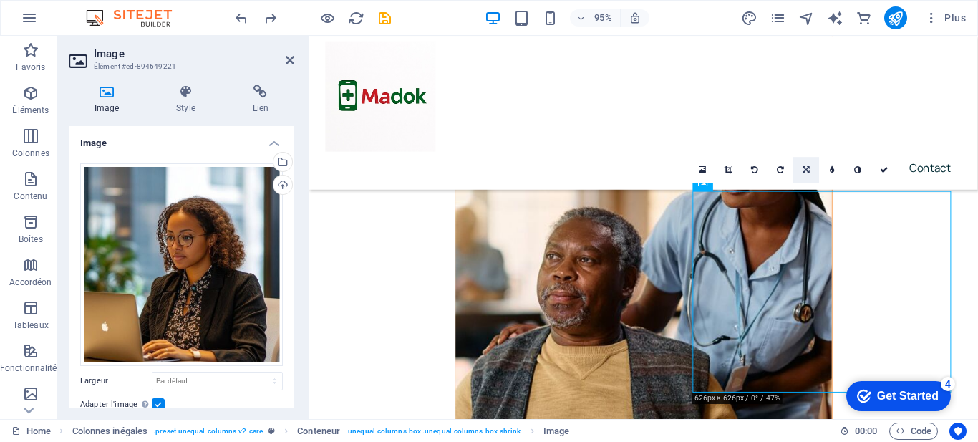
click at [803, 162] on link at bounding box center [806, 171] width 26 height 26
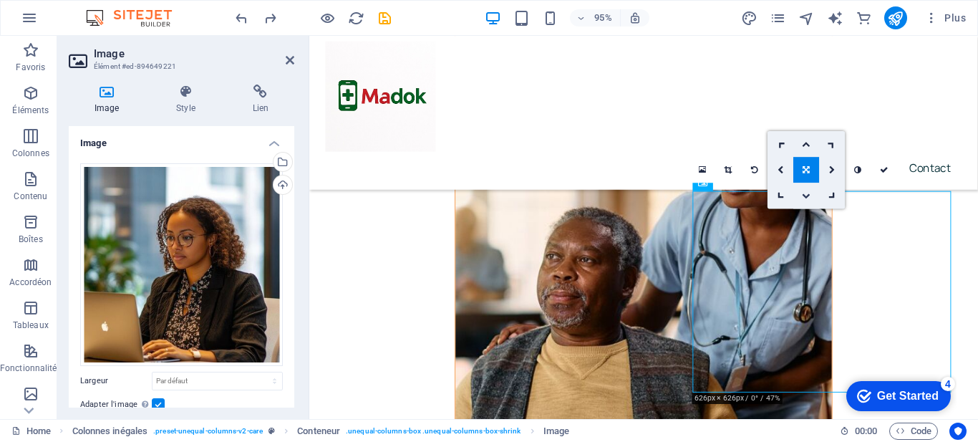
click at [806, 188] on link at bounding box center [806, 196] width 26 height 26
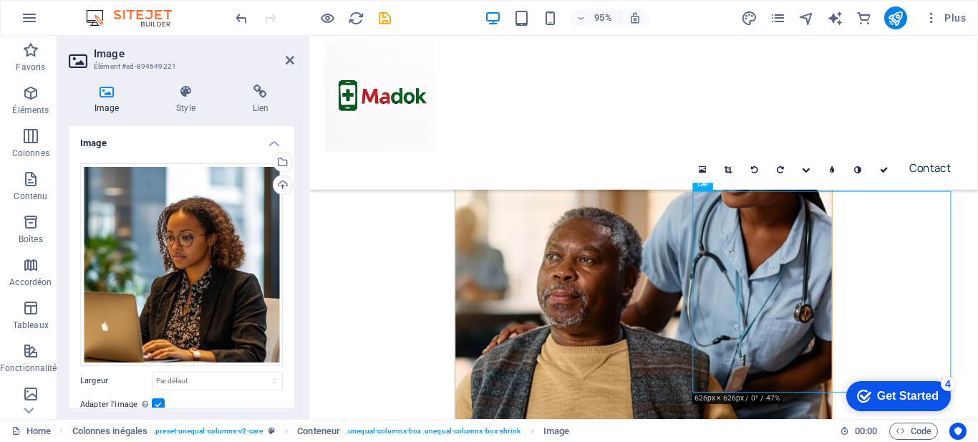
click at [804, 167] on icon at bounding box center [807, 170] width 9 height 8
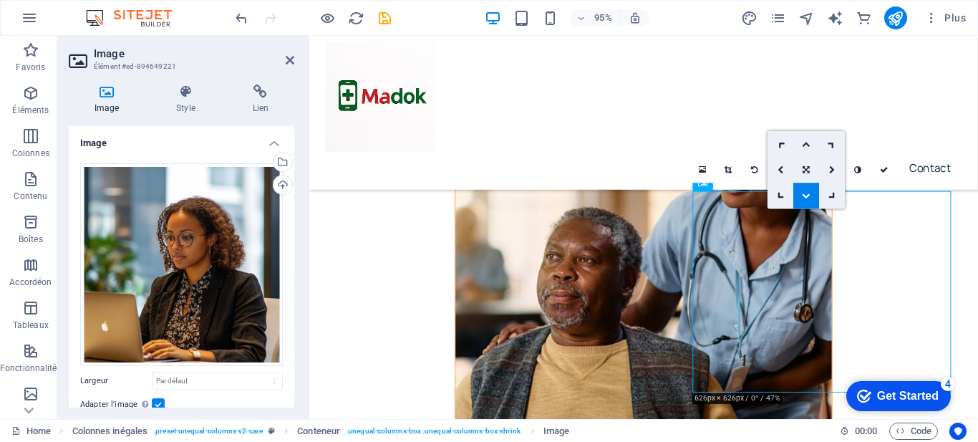
click at [803, 193] on icon at bounding box center [807, 196] width 9 height 8
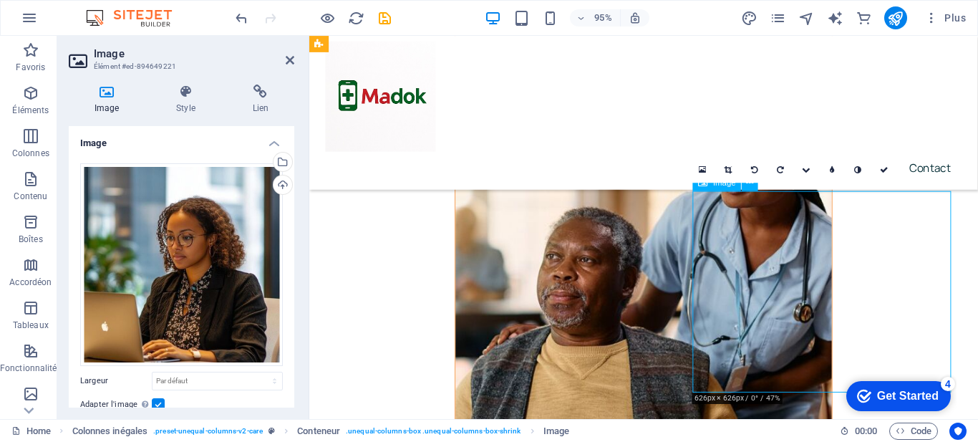
drag, startPoint x: 802, startPoint y: 277, endPoint x: 806, endPoint y: 317, distance: 40.3
drag, startPoint x: 806, startPoint y: 317, endPoint x: 821, endPoint y: 363, distance: 48.2
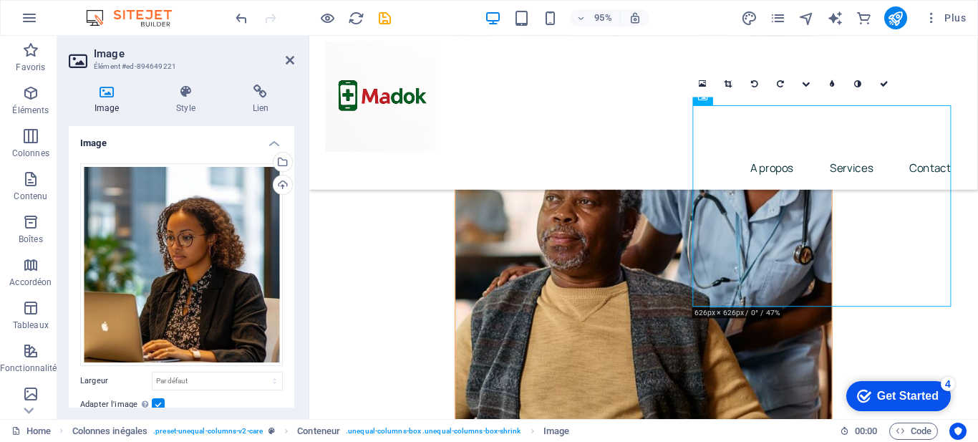
scroll to position [4460, 0]
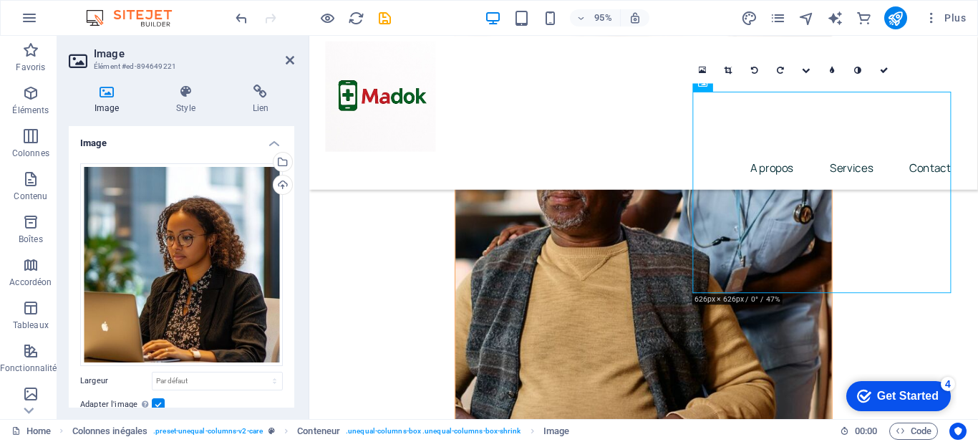
drag, startPoint x: 831, startPoint y: 226, endPoint x: 829, endPoint y: 314, distance: 88.8
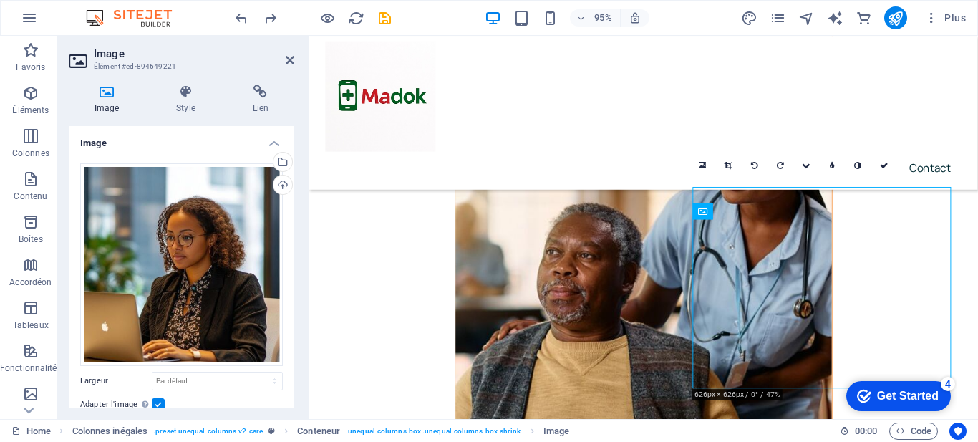
scroll to position [4374, 0]
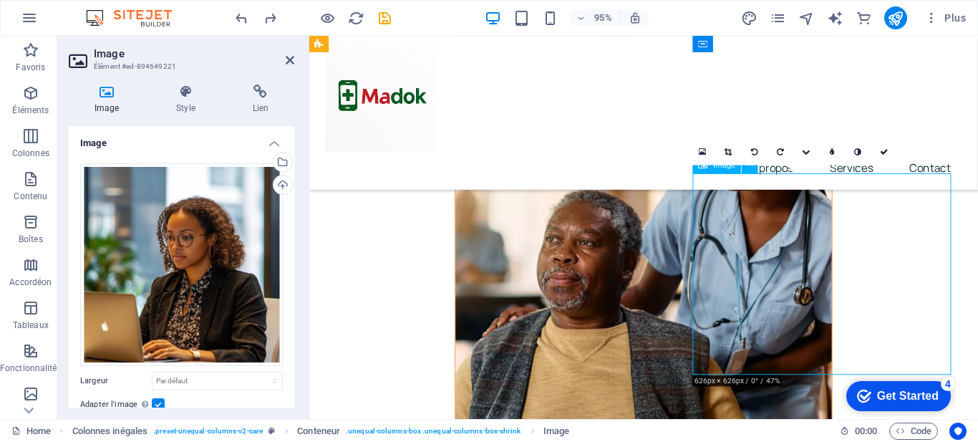
drag, startPoint x: 854, startPoint y: 298, endPoint x: 912, endPoint y: 312, distance: 59.7
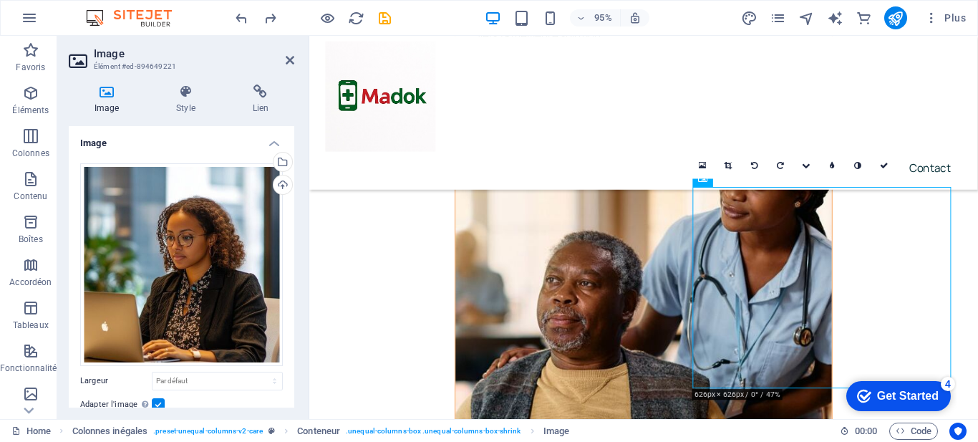
scroll to position [4389, 0]
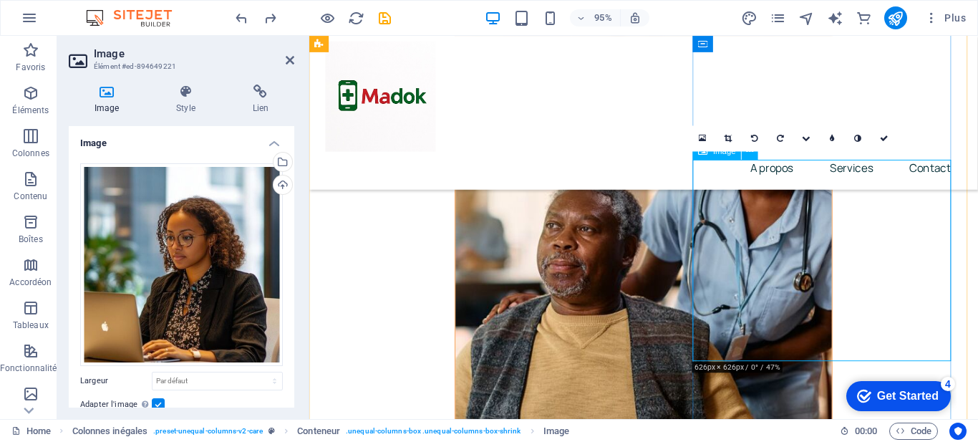
click at [803, 141] on icon at bounding box center [807, 139] width 9 height 8
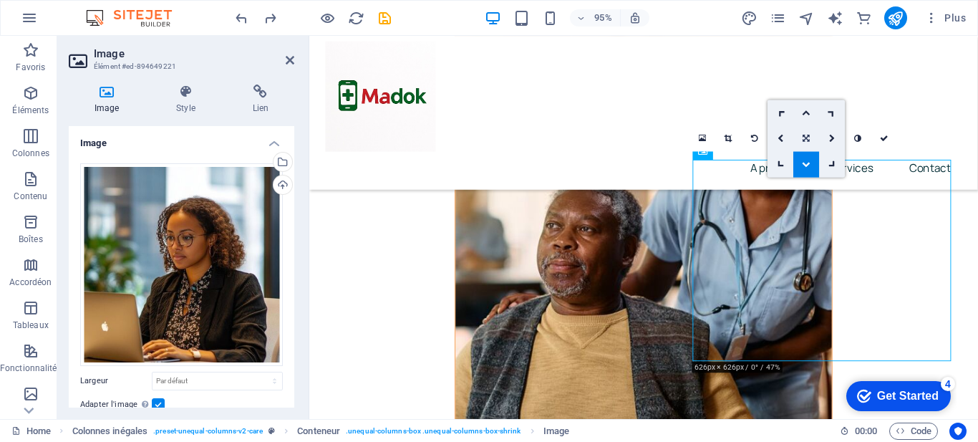
click at [806, 132] on link at bounding box center [806, 139] width 26 height 26
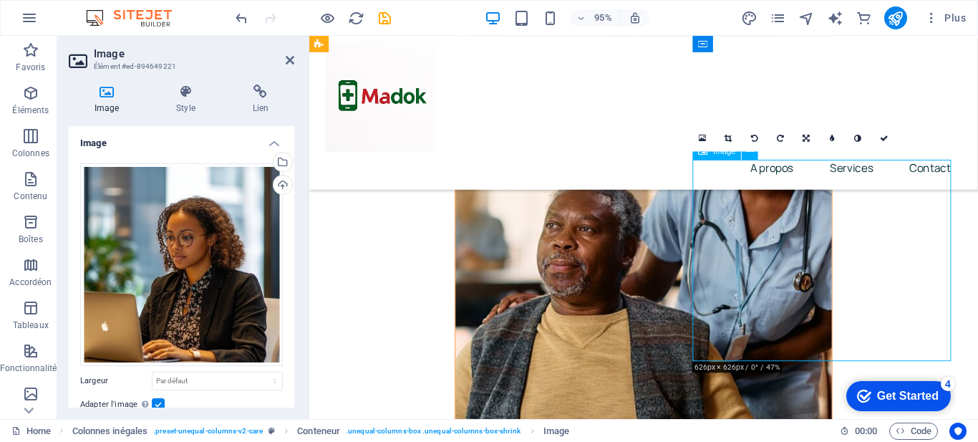
drag, startPoint x: 826, startPoint y: 207, endPoint x: 821, endPoint y: 276, distance: 69.6
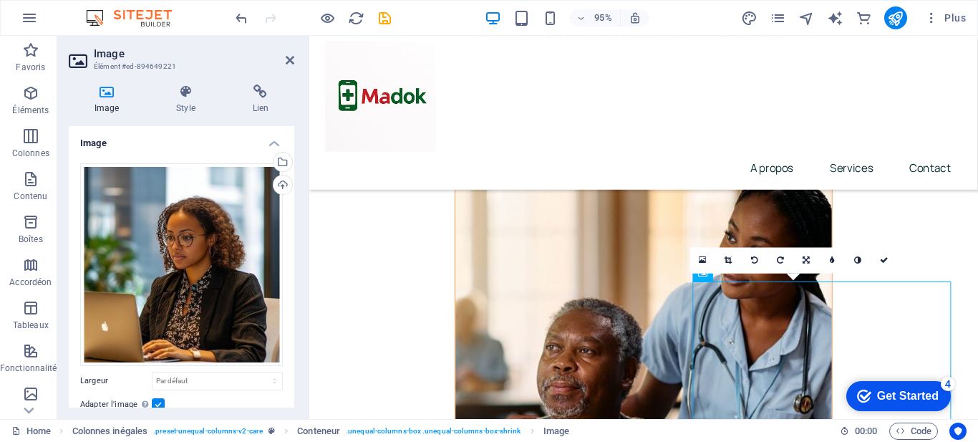
scroll to position [4275, 0]
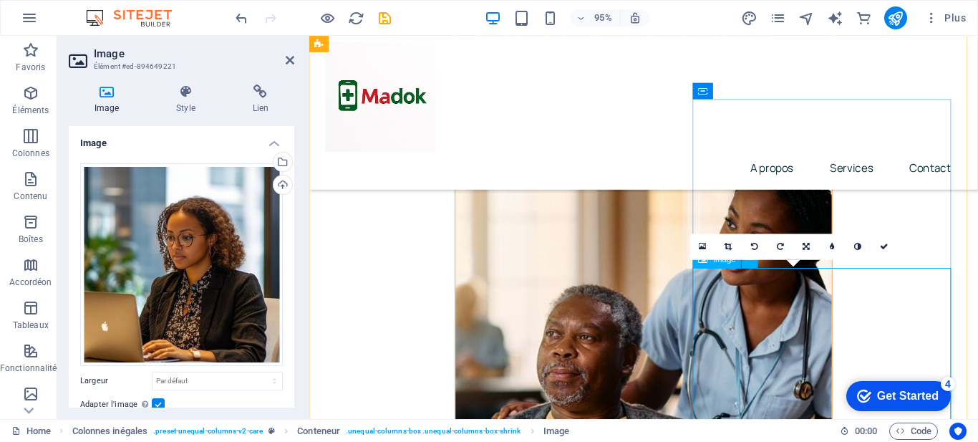
click at [881, 243] on icon at bounding box center [884, 247] width 9 height 8
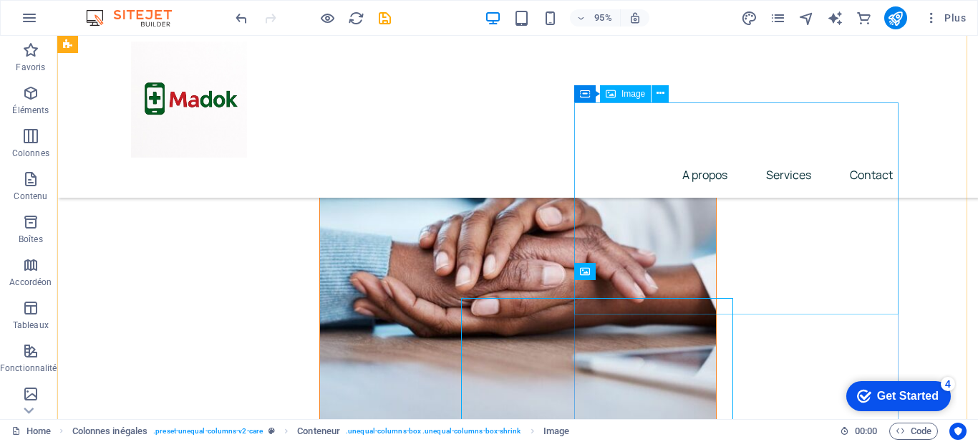
scroll to position [4257, 0]
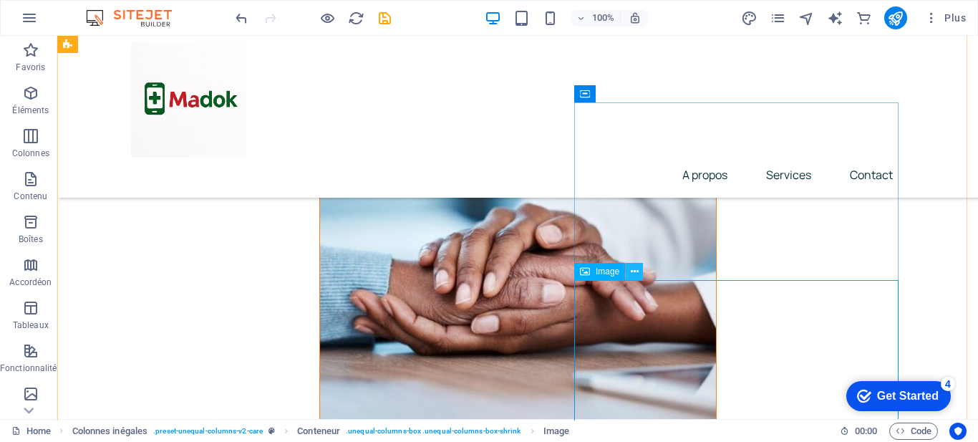
click at [635, 269] on icon at bounding box center [635, 271] width 8 height 15
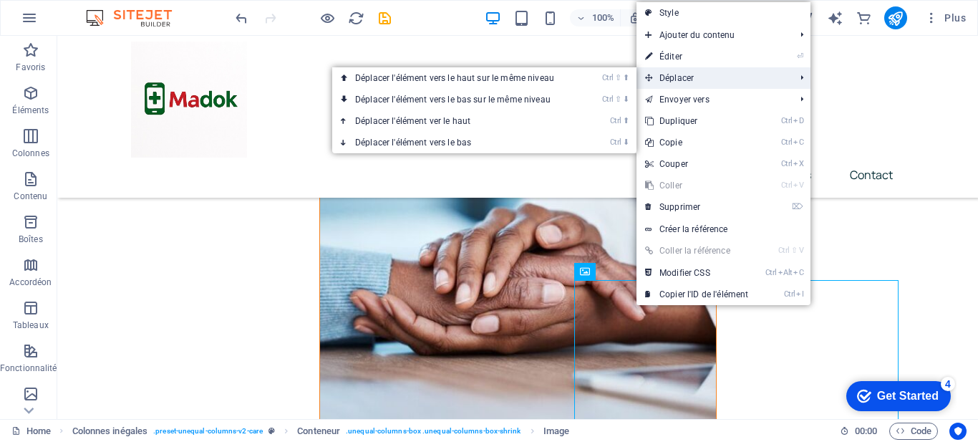
click at [732, 74] on span "Déplacer" at bounding box center [713, 77] width 153 height 21
click at [564, 95] on link "Ctrl ⇧ ⬇ Déplacer l'élément vers le bas sur le même niveau" at bounding box center [457, 99] width 251 height 21
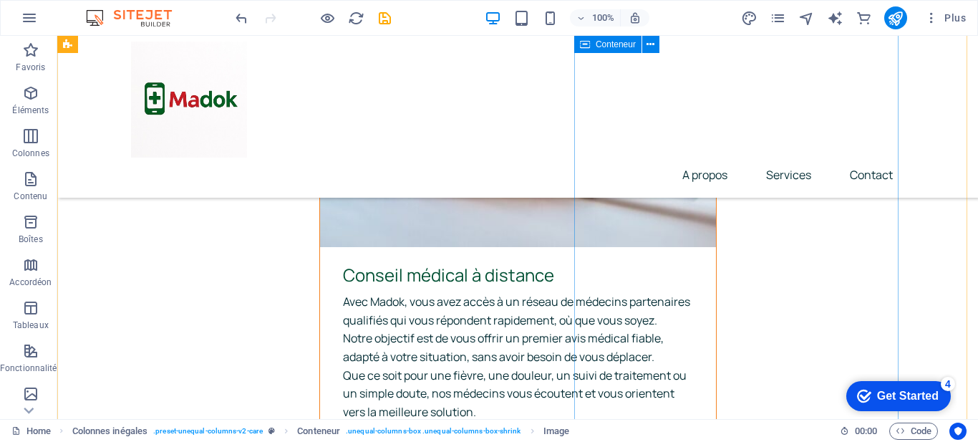
scroll to position [4416, 0]
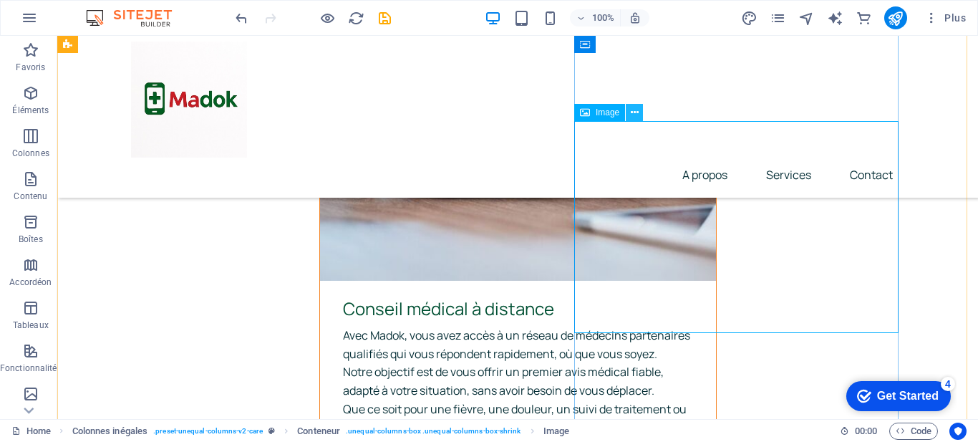
click at [637, 115] on icon at bounding box center [635, 112] width 8 height 15
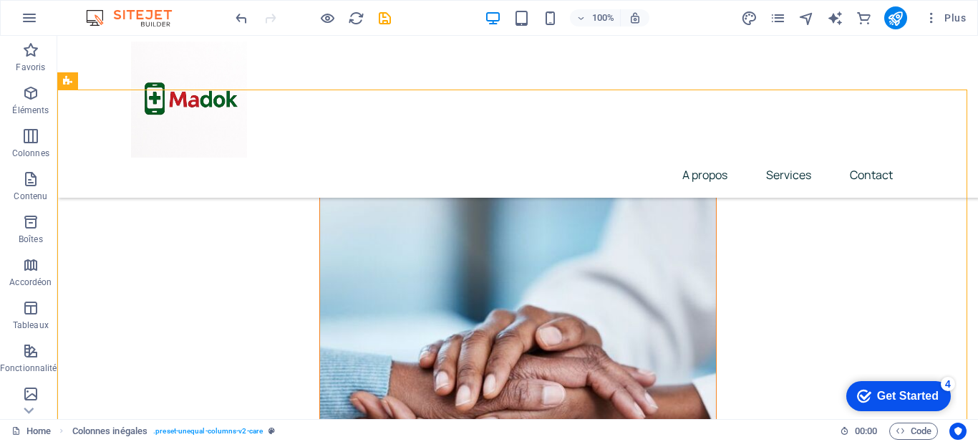
scroll to position [4242, 0]
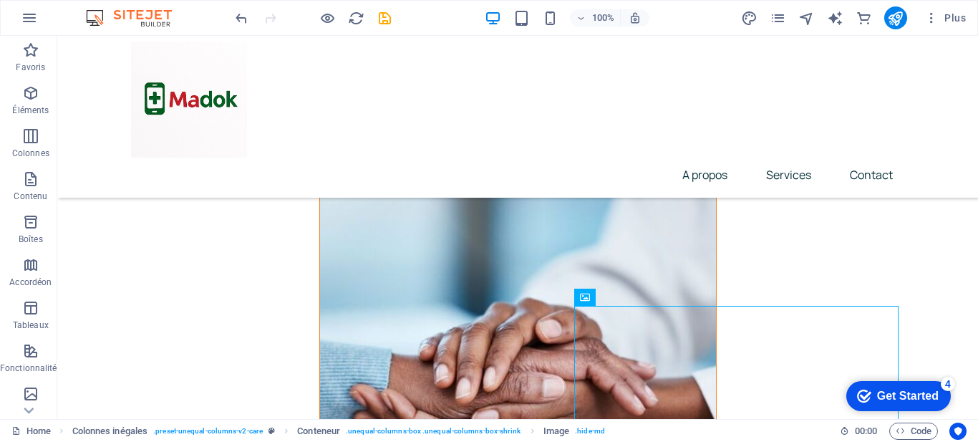
scroll to position [4134, 0]
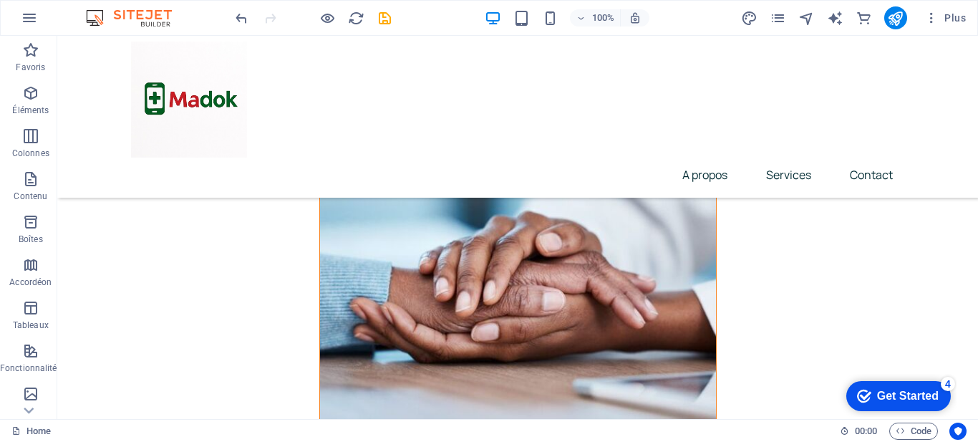
scroll to position [4278, 0]
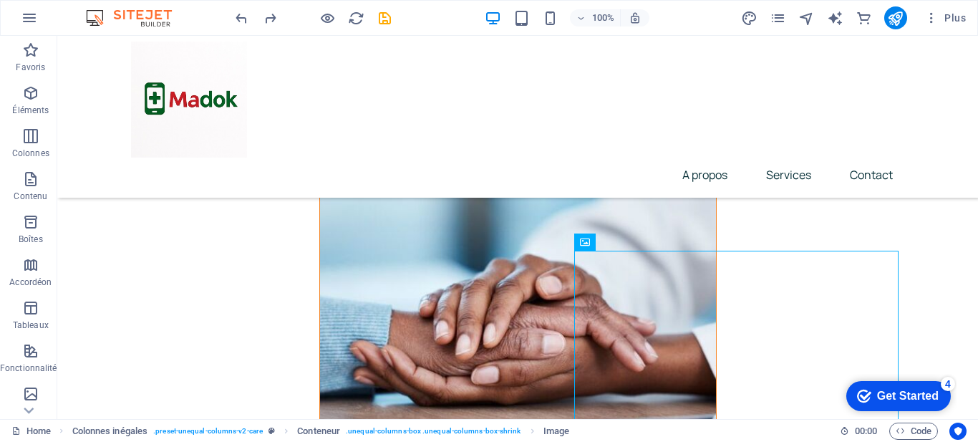
scroll to position [4220, 0]
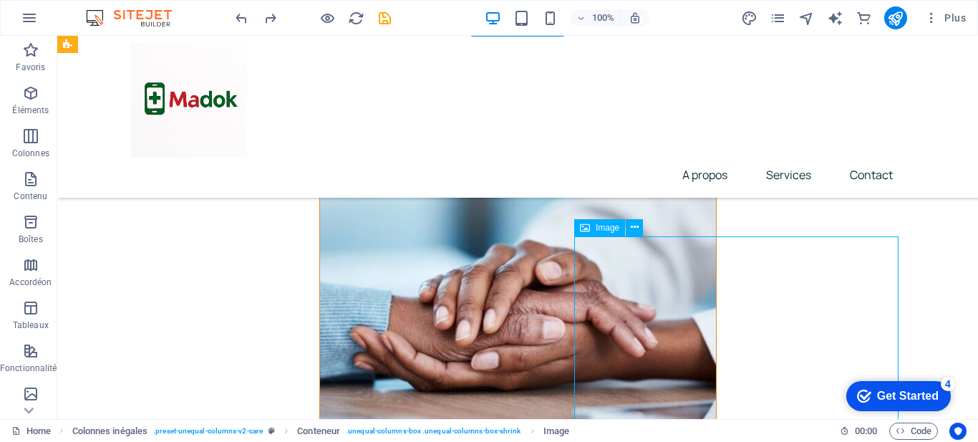
drag, startPoint x: 769, startPoint y: 260, endPoint x: 803, endPoint y: 362, distance: 107.8
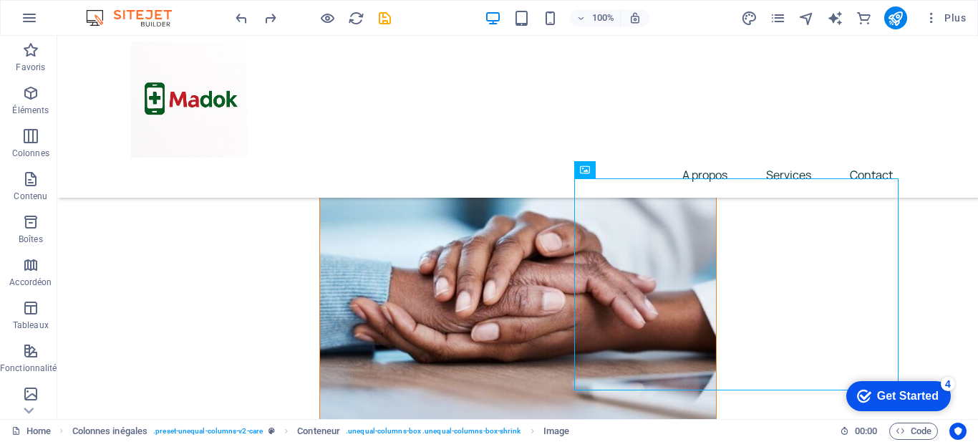
scroll to position [4278, 0]
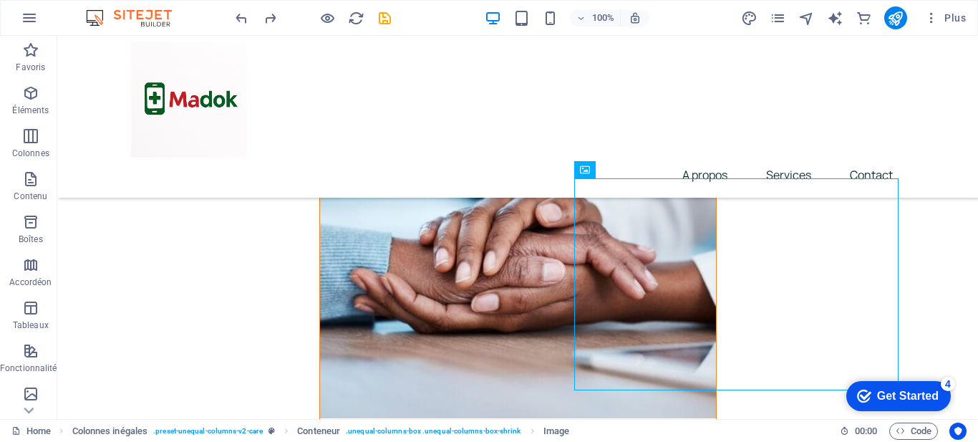
drag, startPoint x: 676, startPoint y: 207, endPoint x: 630, endPoint y: 284, distance: 89.9
drag, startPoint x: 766, startPoint y: 300, endPoint x: 770, endPoint y: 337, distance: 36.7
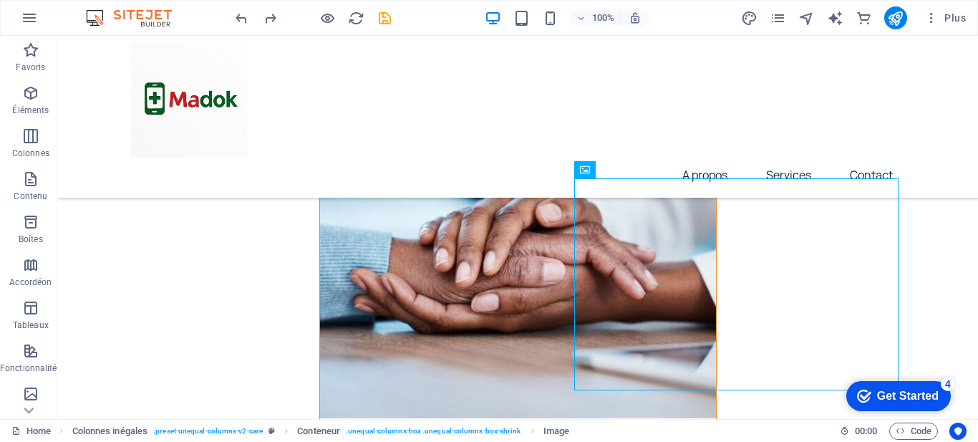
click at [584, 170] on icon at bounding box center [585, 169] width 10 height 17
click at [635, 171] on icon at bounding box center [635, 169] width 8 height 15
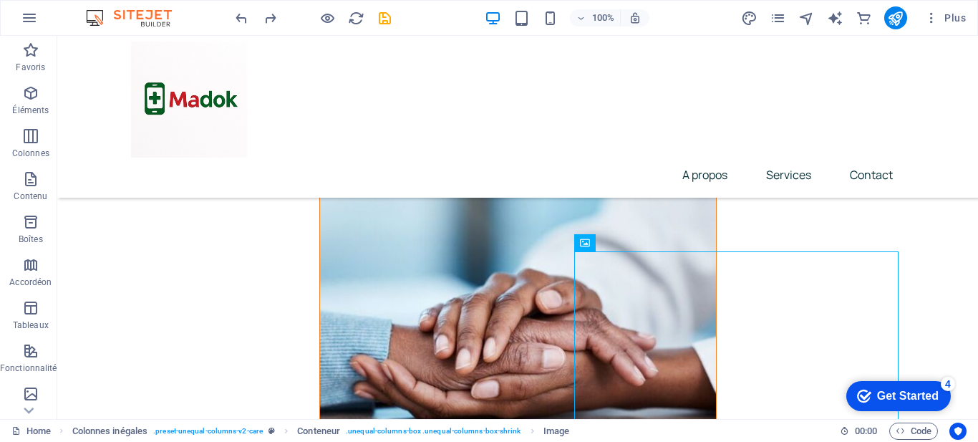
scroll to position [4206, 0]
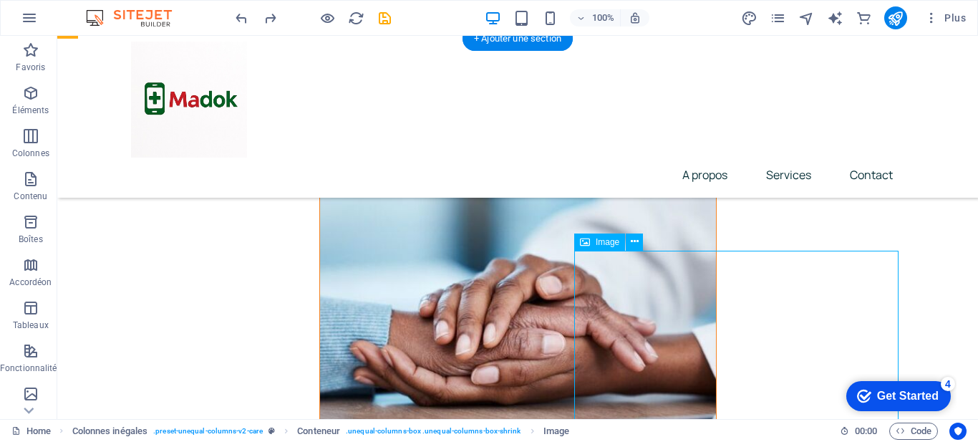
drag, startPoint x: 703, startPoint y: 286, endPoint x: 724, endPoint y: 349, distance: 66.3
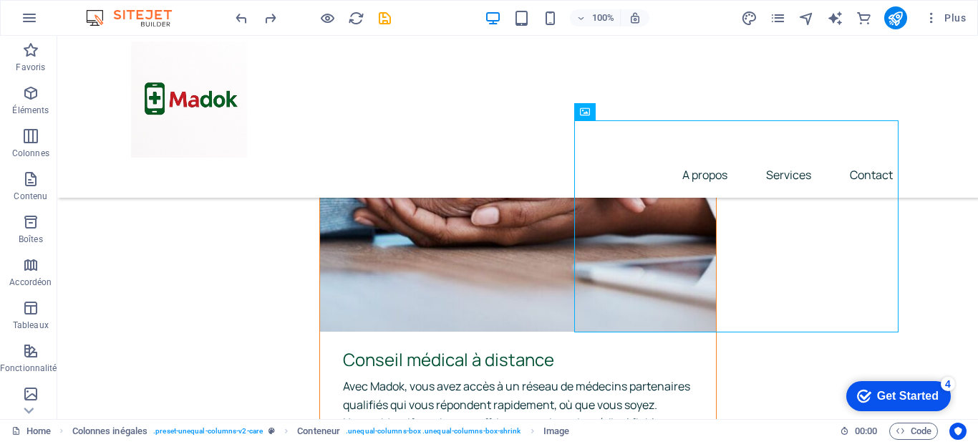
scroll to position [4379, 0]
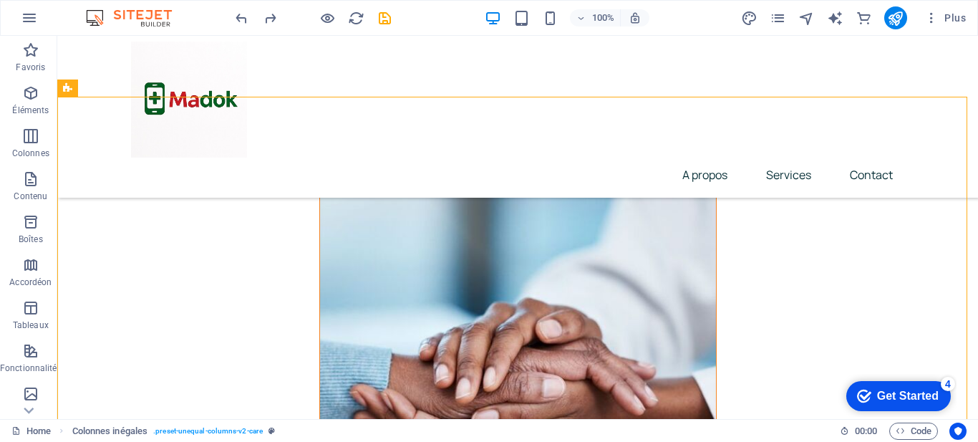
scroll to position [4148, 0]
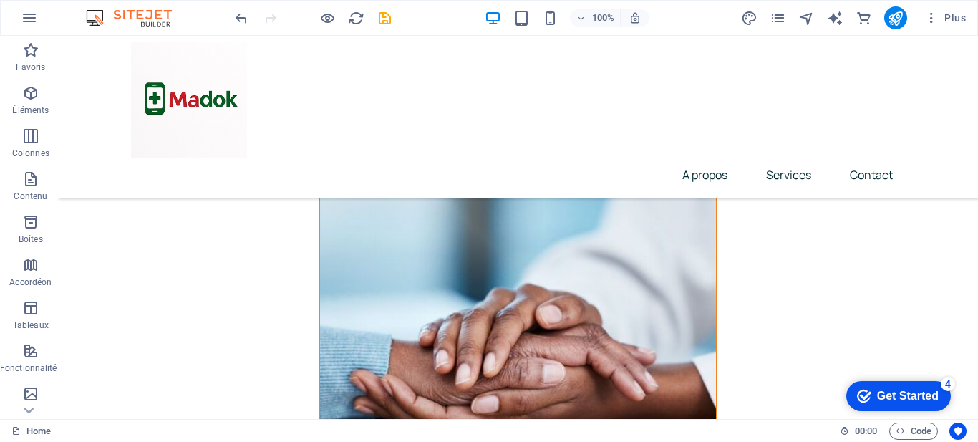
scroll to position [4206, 0]
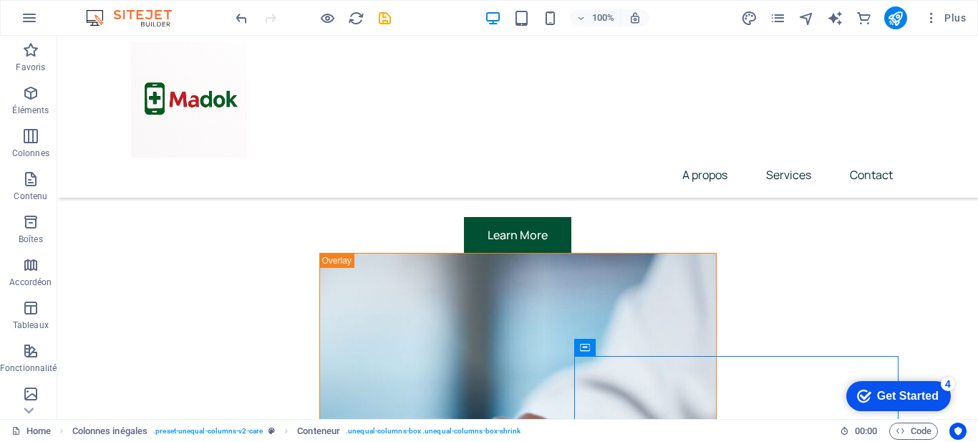
scroll to position [4061, 0]
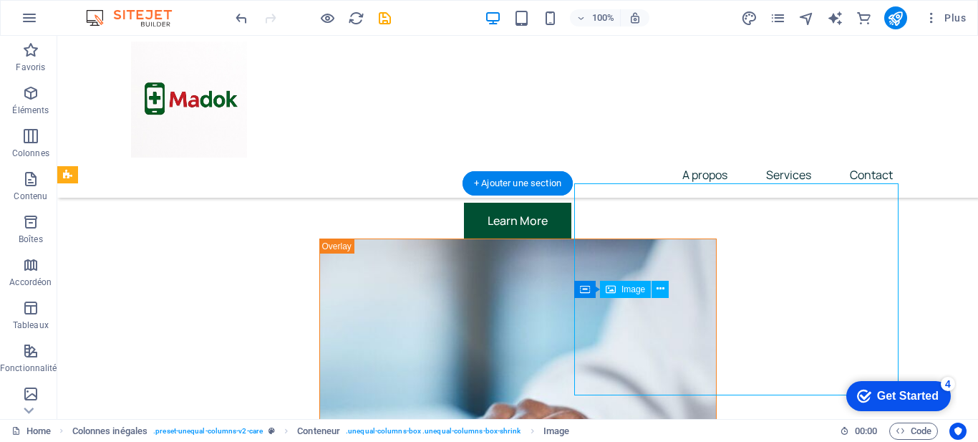
select select "px"
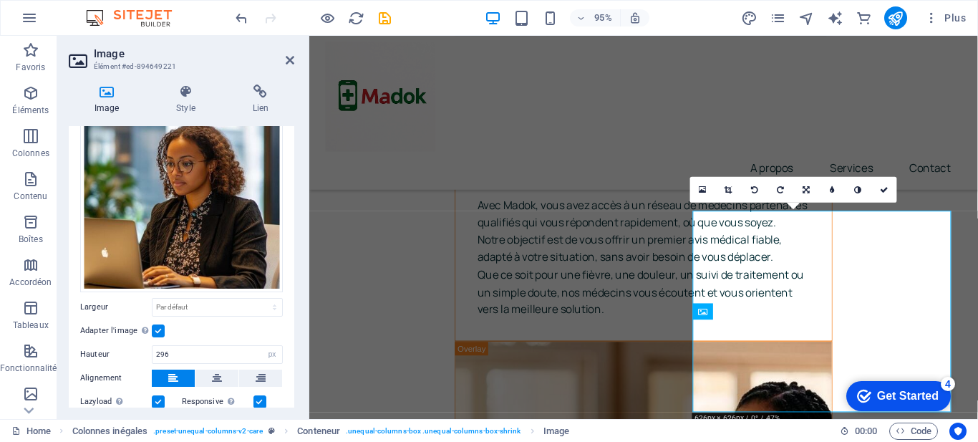
scroll to position [0, 0]
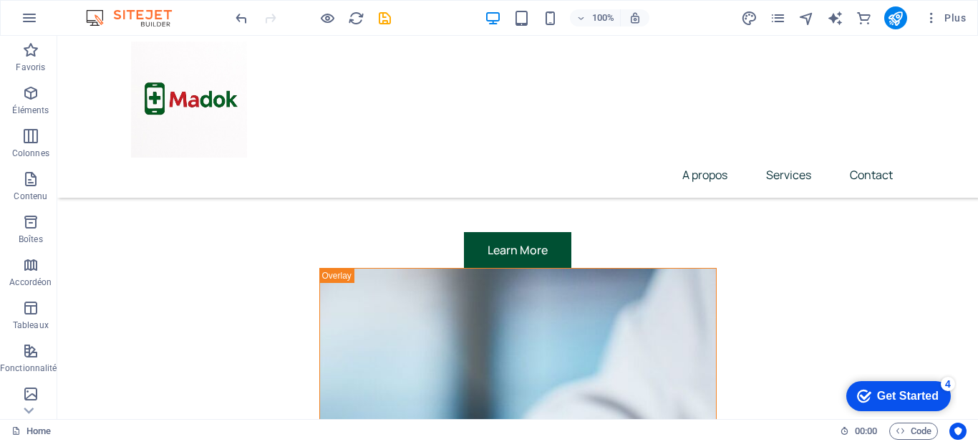
scroll to position [4061, 0]
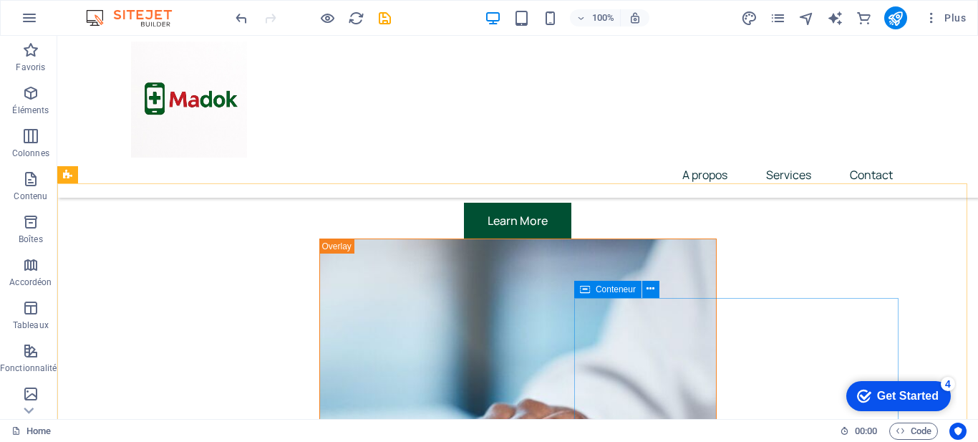
click at [583, 291] on icon at bounding box center [585, 289] width 10 height 17
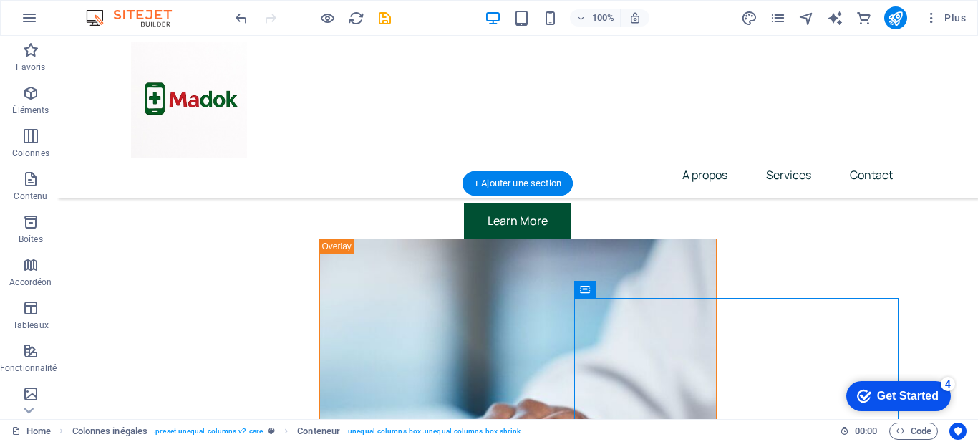
drag, startPoint x: 638, startPoint y: 325, endPoint x: 615, endPoint y: 314, distance: 25.3
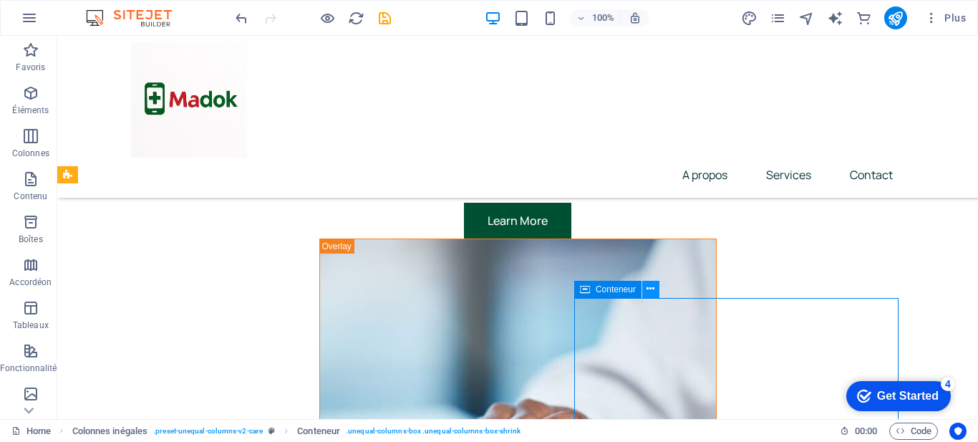
drag, startPoint x: 583, startPoint y: 286, endPoint x: 643, endPoint y: 286, distance: 60.1
click at [643, 286] on div "Conteneur" at bounding box center [621, 290] width 95 height 18
click at [654, 286] on icon at bounding box center [651, 288] width 8 height 15
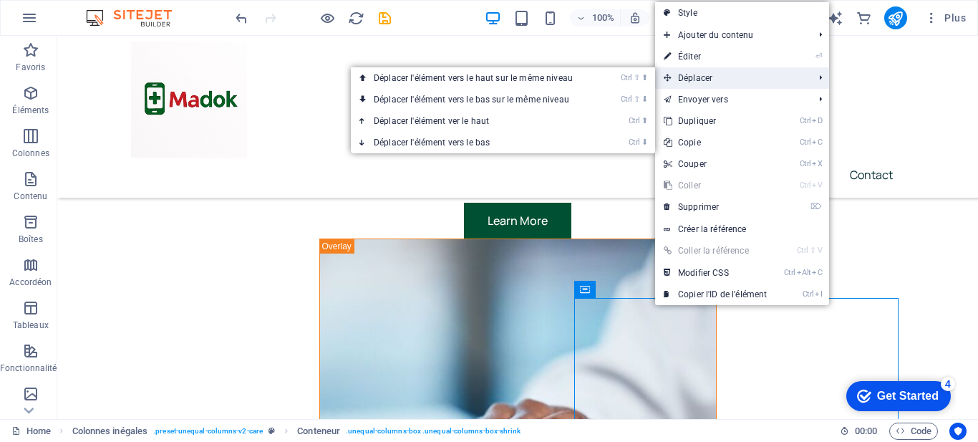
click at [707, 75] on span "Déplacer" at bounding box center [731, 77] width 153 height 21
drag, startPoint x: 586, startPoint y: 89, endPoint x: 528, endPoint y: 54, distance: 66.8
click at [586, 90] on link "Ctrl ⇧ ⬇ Déplacer l'élément vers le bas sur le même niveau" at bounding box center [476, 99] width 251 height 21
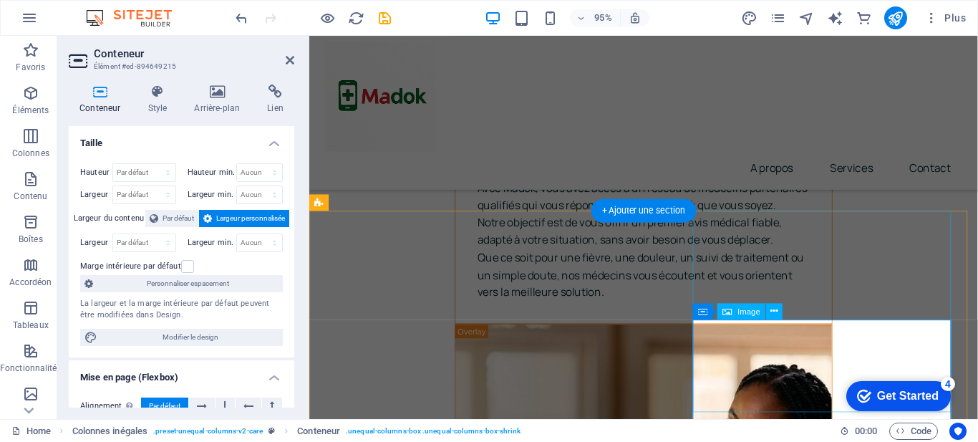
scroll to position [4043, 0]
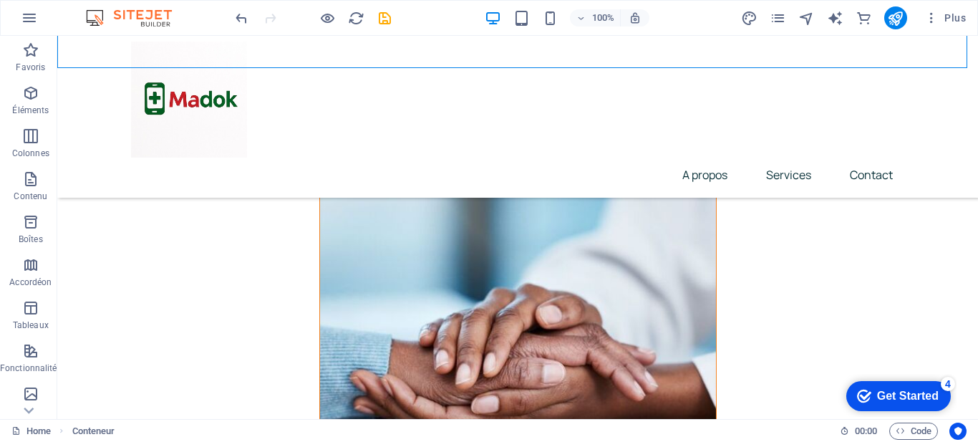
scroll to position [4191, 0]
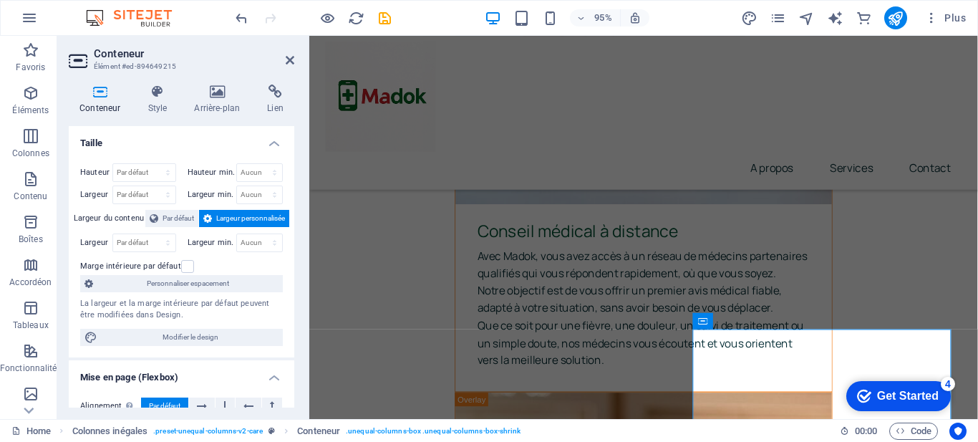
scroll to position [4033, 0]
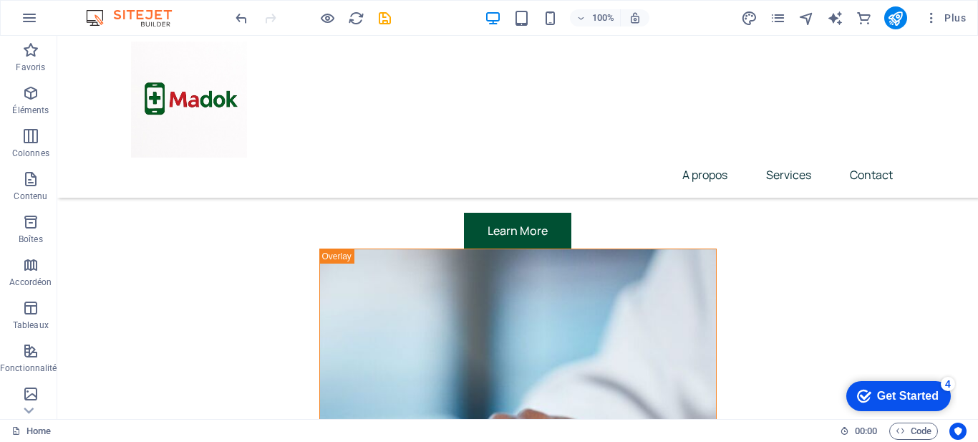
scroll to position [4023, 0]
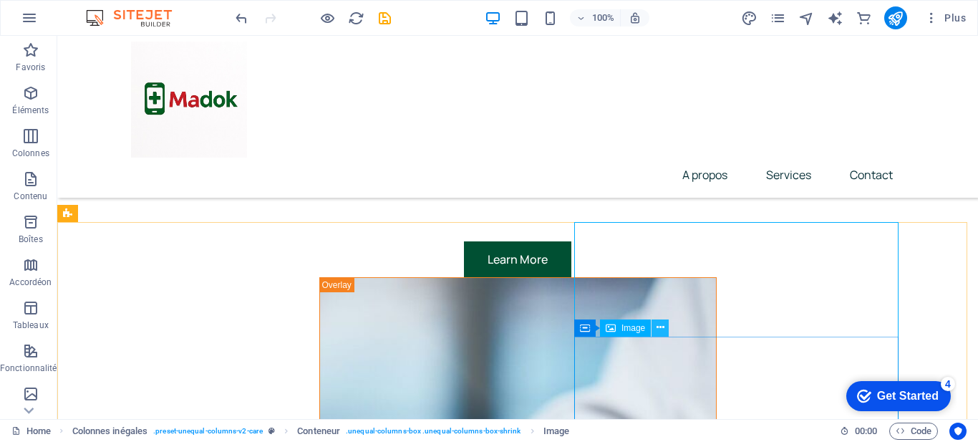
click at [664, 327] on icon at bounding box center [661, 327] width 8 height 15
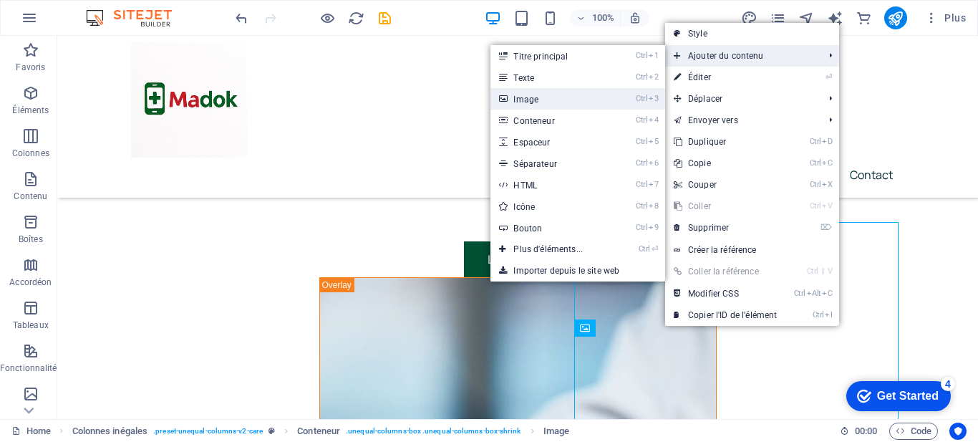
click at [584, 105] on link "Ctrl 3 Image" at bounding box center [550, 98] width 121 height 21
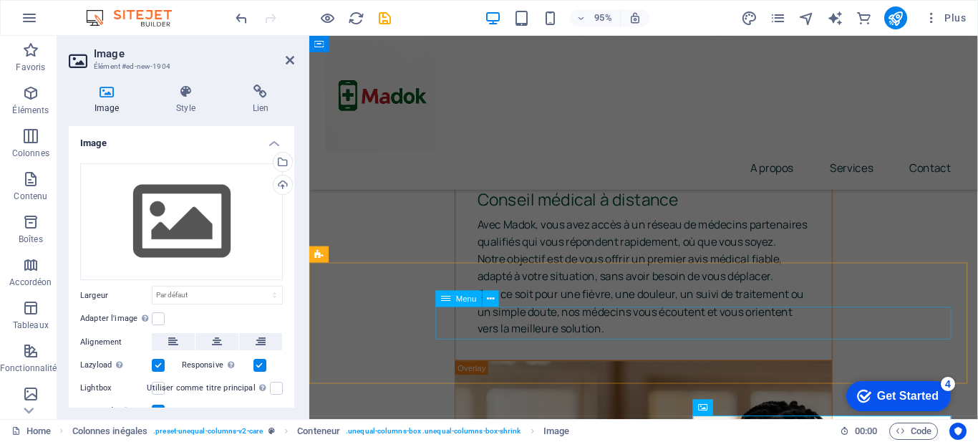
scroll to position [4392, 0]
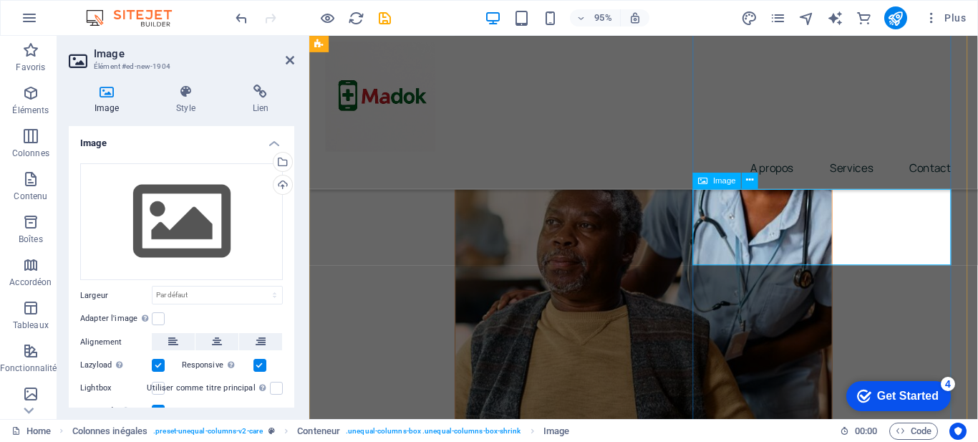
click at [706, 180] on icon at bounding box center [702, 181] width 9 height 16
click at [708, 183] on div "Image" at bounding box center [717, 181] width 49 height 16
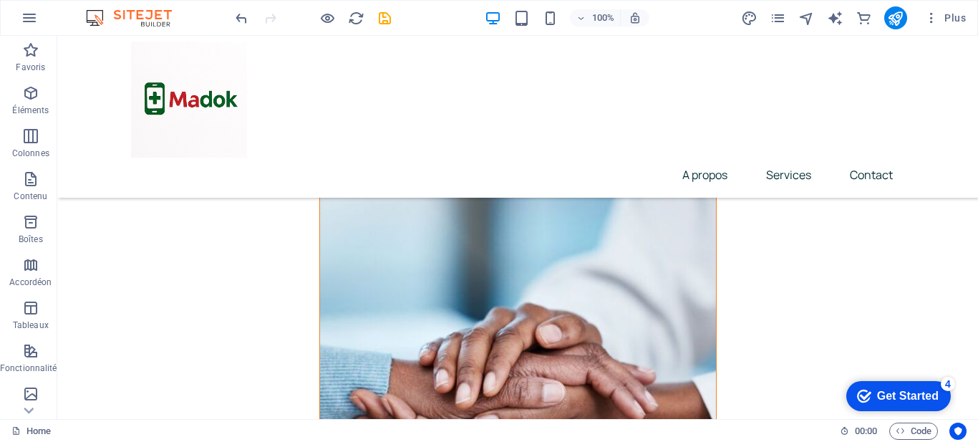
scroll to position [4114, 0]
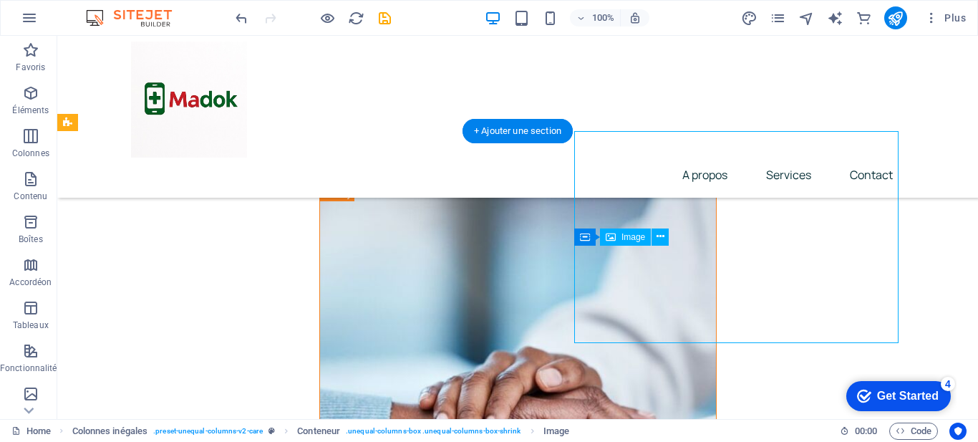
drag, startPoint x: 697, startPoint y: 236, endPoint x: 720, endPoint y: 320, distance: 87.5
drag, startPoint x: 692, startPoint y: 293, endPoint x: 697, endPoint y: 321, distance: 29.1
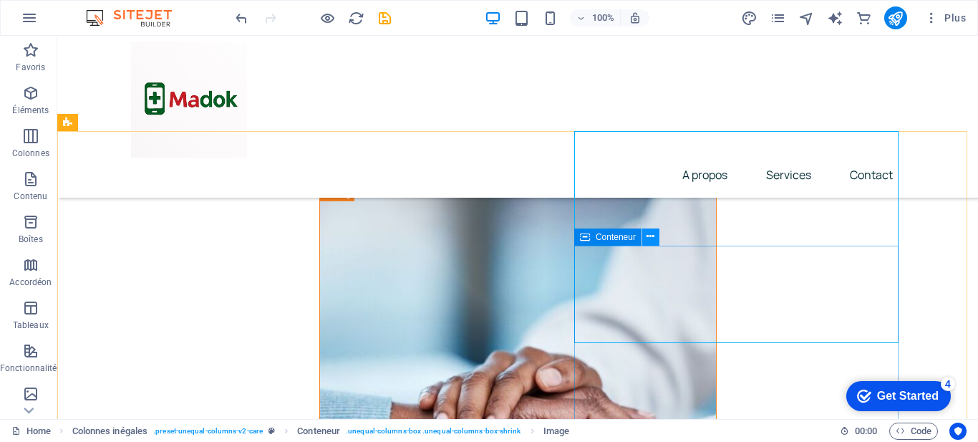
click at [654, 233] on icon at bounding box center [651, 236] width 8 height 15
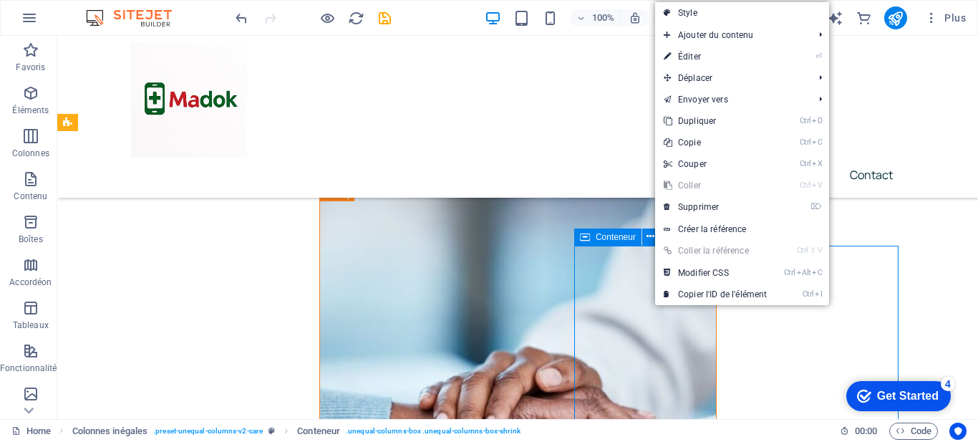
click at [600, 238] on span "Conteneur" at bounding box center [616, 237] width 40 height 9
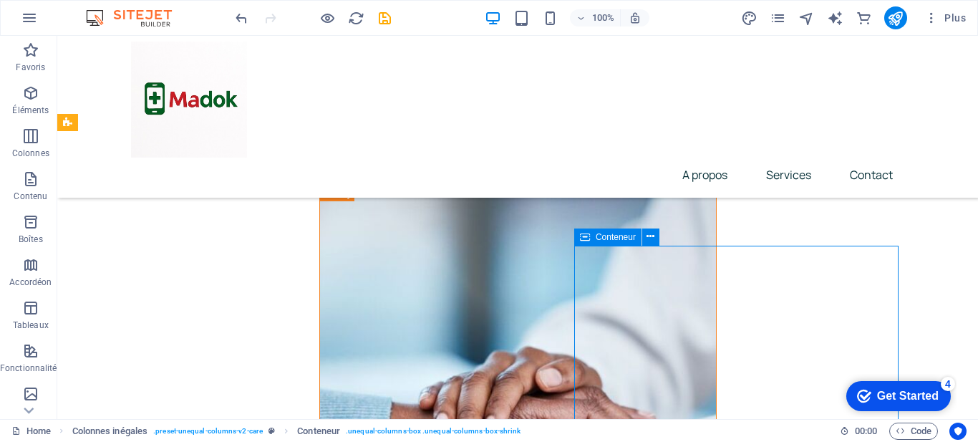
click at [600, 238] on span "Conteneur" at bounding box center [616, 237] width 40 height 9
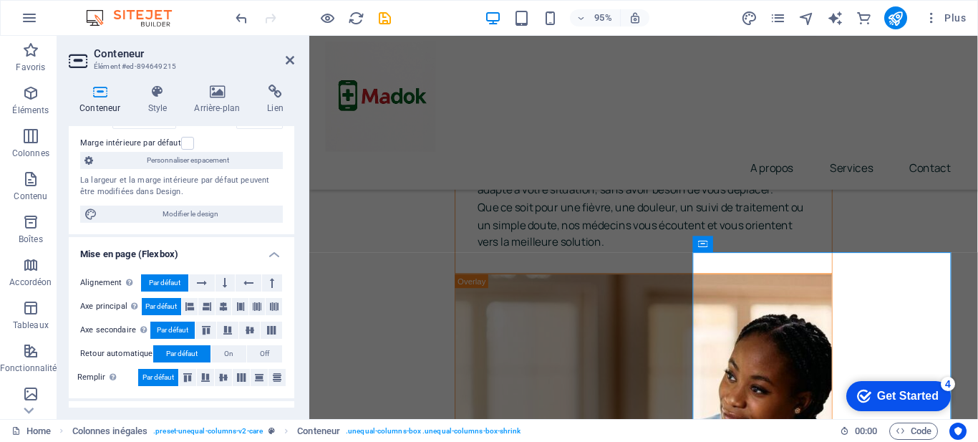
scroll to position [125, 0]
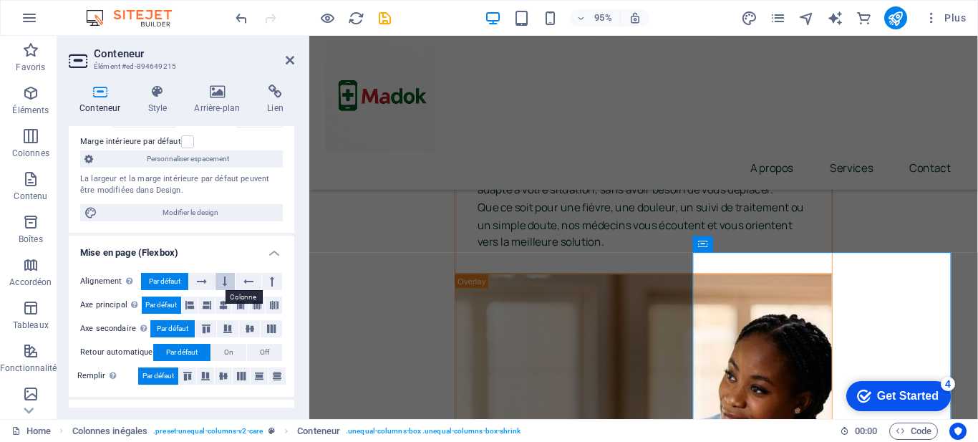
click at [219, 286] on button at bounding box center [226, 281] width 20 height 17
click at [211, 310] on button at bounding box center [206, 304] width 16 height 17
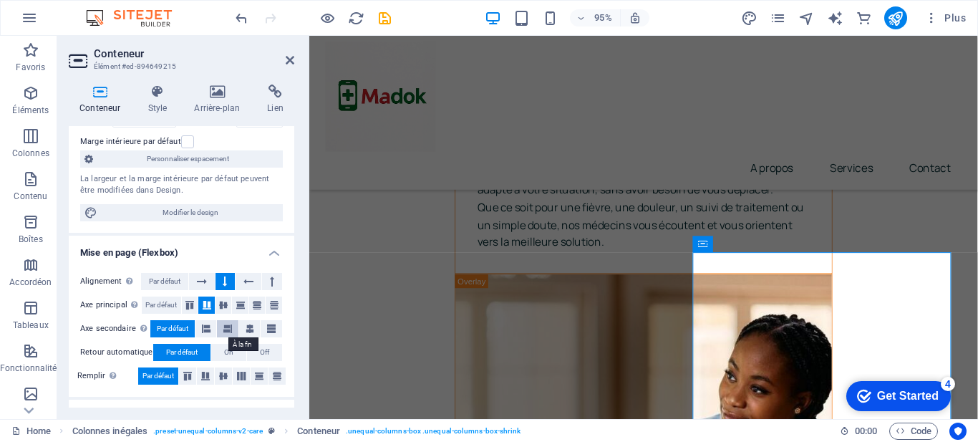
click at [228, 332] on icon at bounding box center [227, 328] width 9 height 17
click at [185, 140] on label at bounding box center [187, 141] width 13 height 13
click at [0, 0] on input "Marge intérieure par défaut" at bounding box center [0, 0] width 0 height 0
click at [185, 140] on label at bounding box center [187, 141] width 13 height 13
click at [0, 0] on input "Marge intérieure par défaut" at bounding box center [0, 0] width 0 height 0
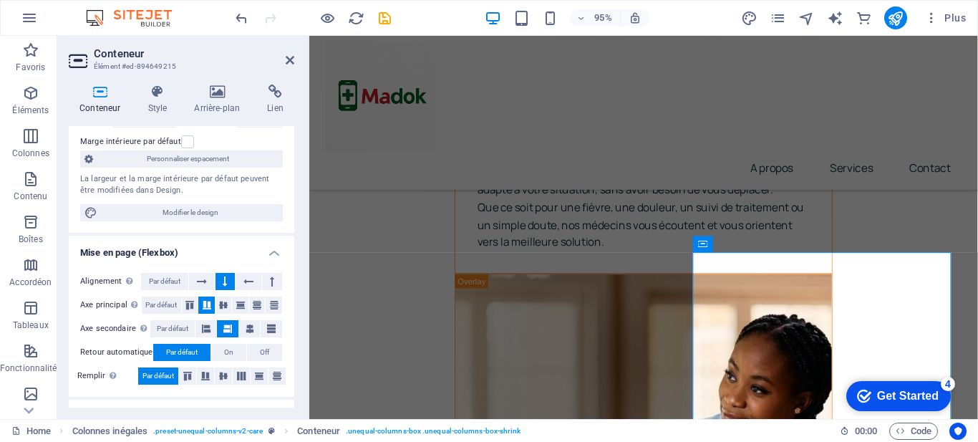
click at [105, 94] on icon at bounding box center [100, 91] width 62 height 14
click at [289, 57] on icon at bounding box center [290, 59] width 9 height 11
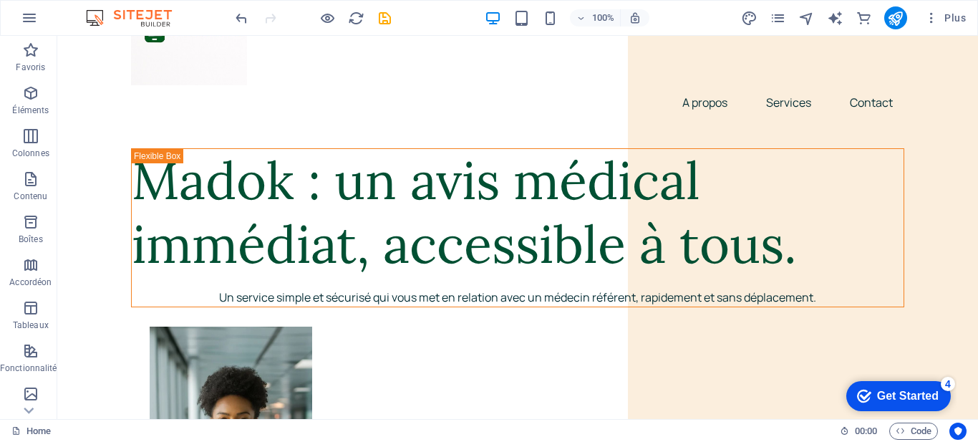
scroll to position [0, 0]
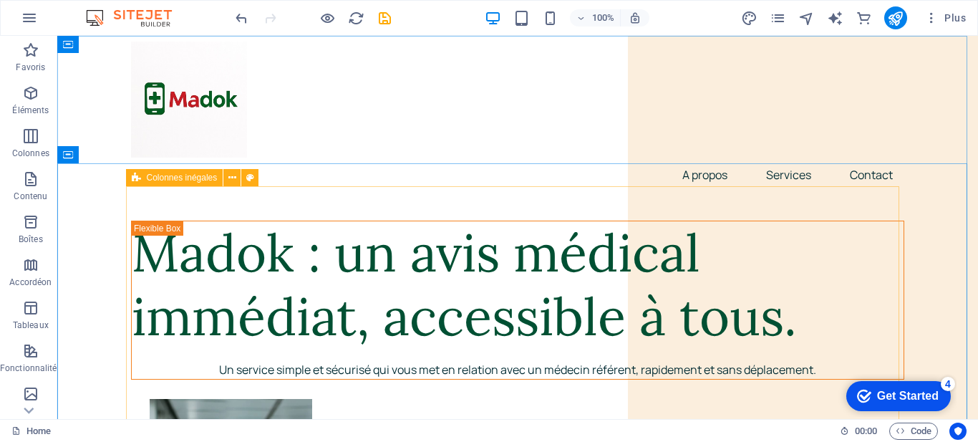
click at [168, 178] on span "Colonnes inégales" at bounding box center [182, 177] width 71 height 9
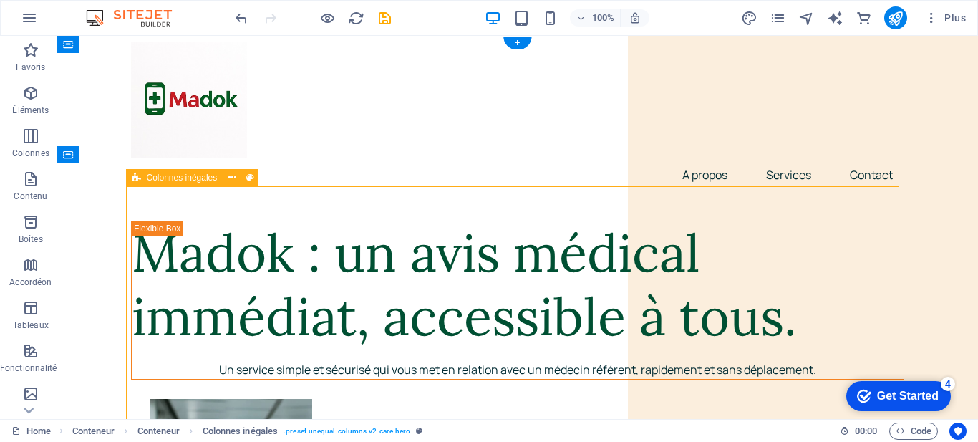
drag, startPoint x: 566, startPoint y: 228, endPoint x: 569, endPoint y: 204, distance: 23.8
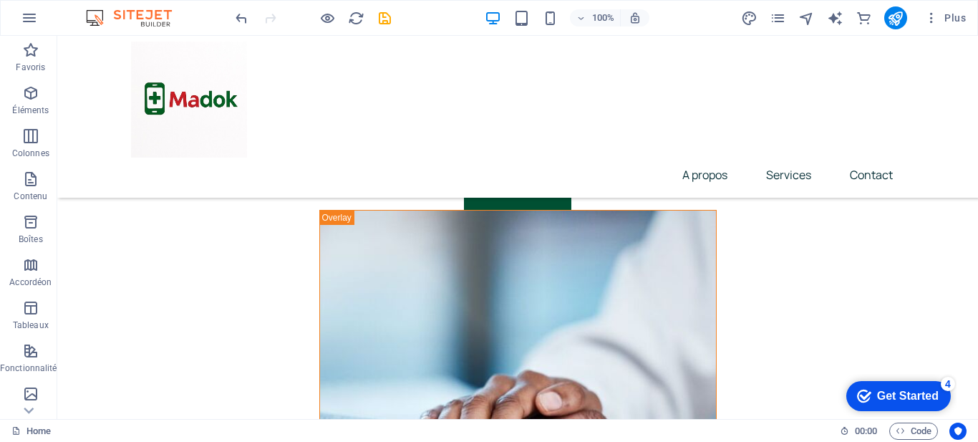
scroll to position [4061, 0]
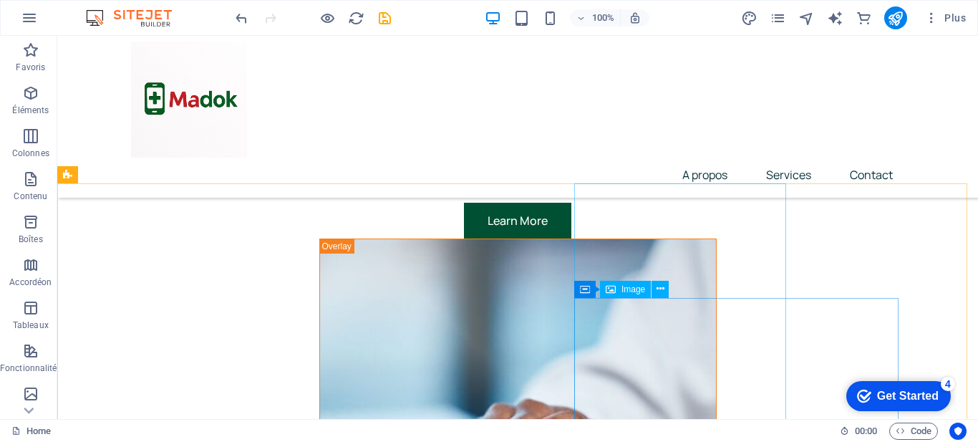
click at [641, 286] on span "Image" at bounding box center [634, 289] width 24 height 9
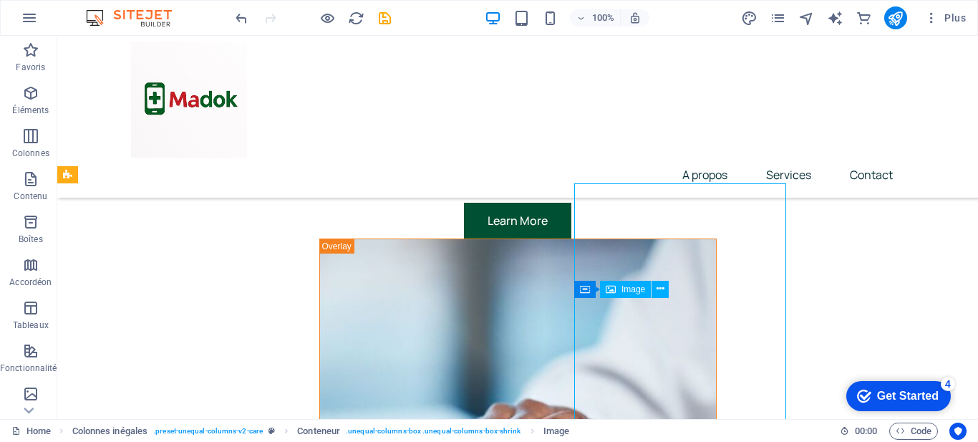
click at [641, 286] on span "Image" at bounding box center [634, 289] width 24 height 9
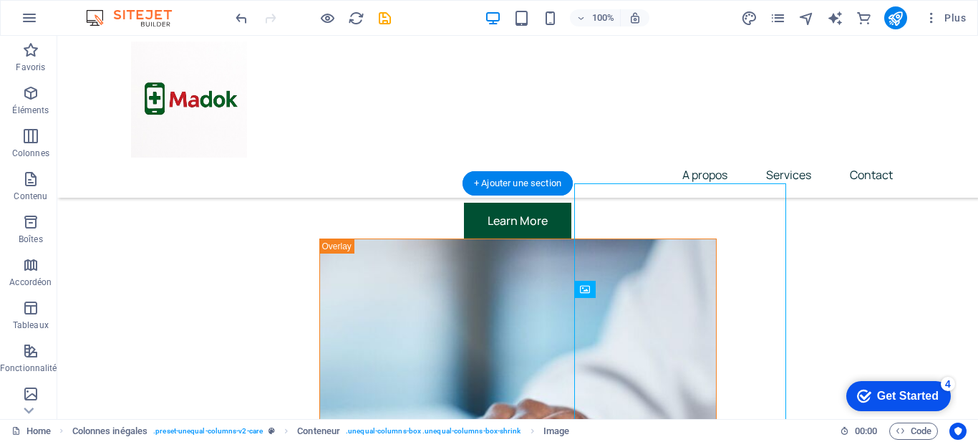
drag, startPoint x: 698, startPoint y: 322, endPoint x: 736, endPoint y: 294, distance: 47.1
select select "px"
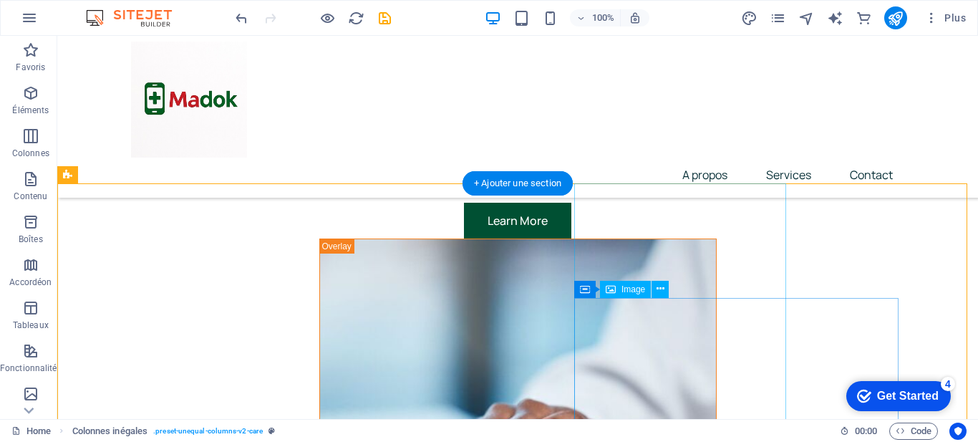
select select "px"
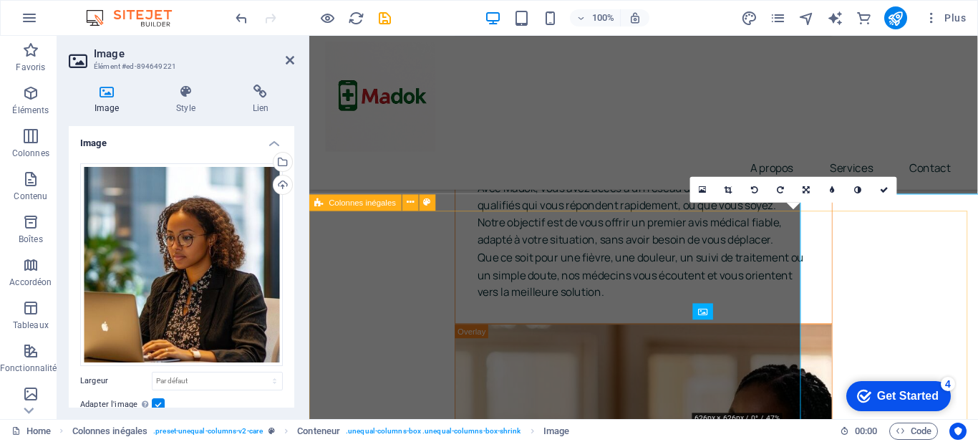
scroll to position [4043, 0]
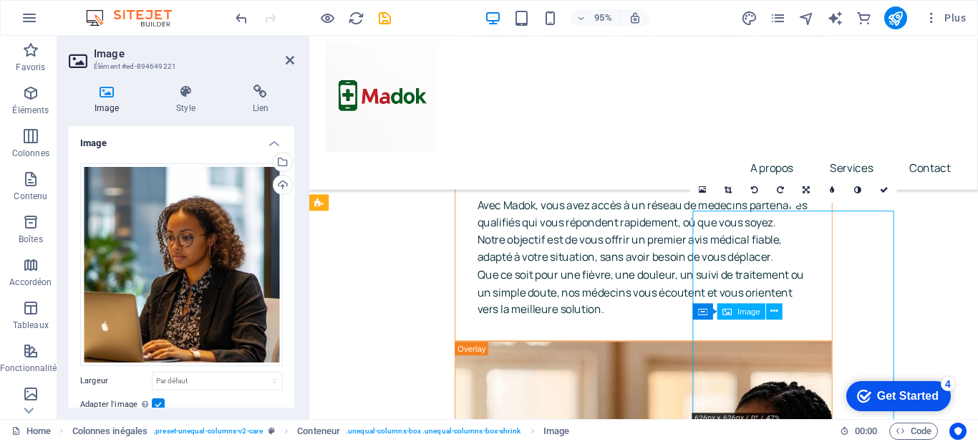
drag, startPoint x: 799, startPoint y: 273, endPoint x: 856, endPoint y: 276, distance: 56.7
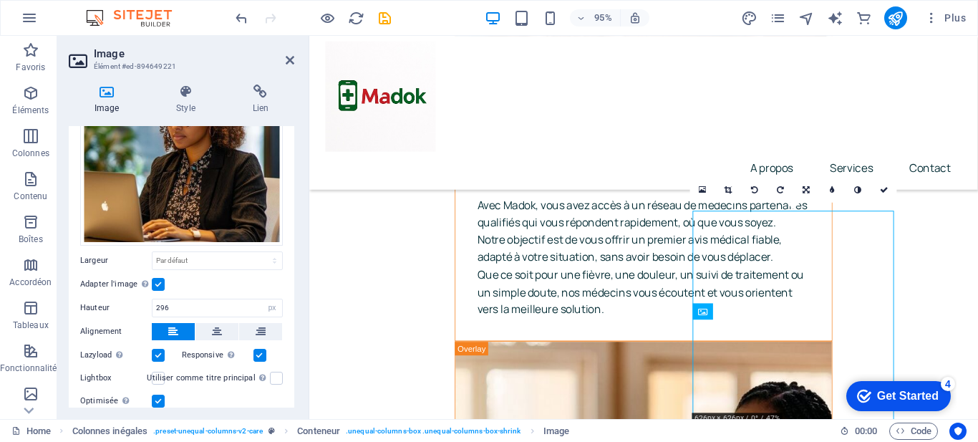
scroll to position [122, 0]
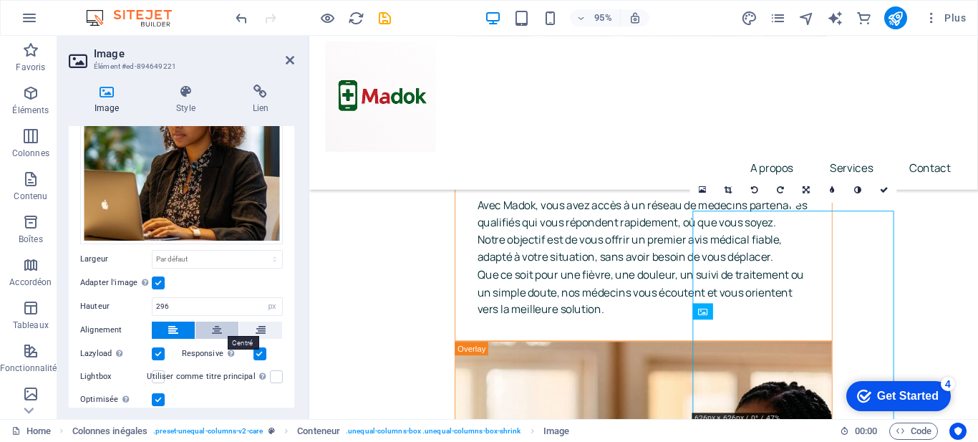
click at [214, 332] on icon at bounding box center [217, 329] width 10 height 17
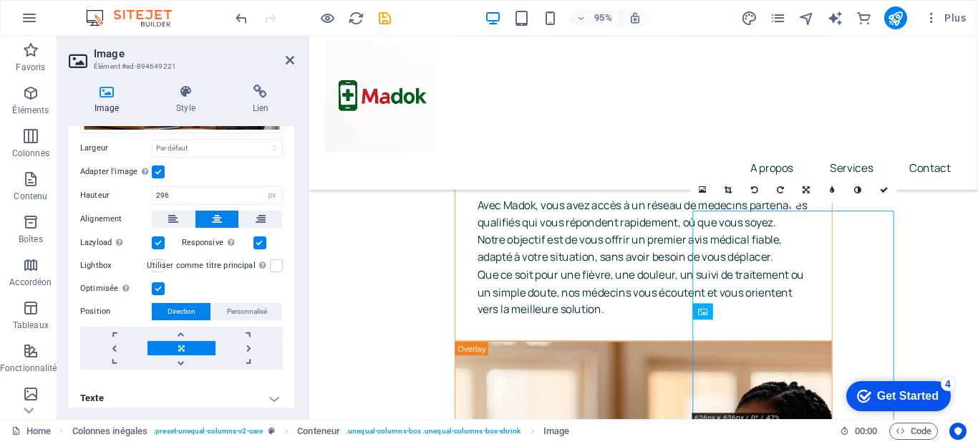
scroll to position [238, 0]
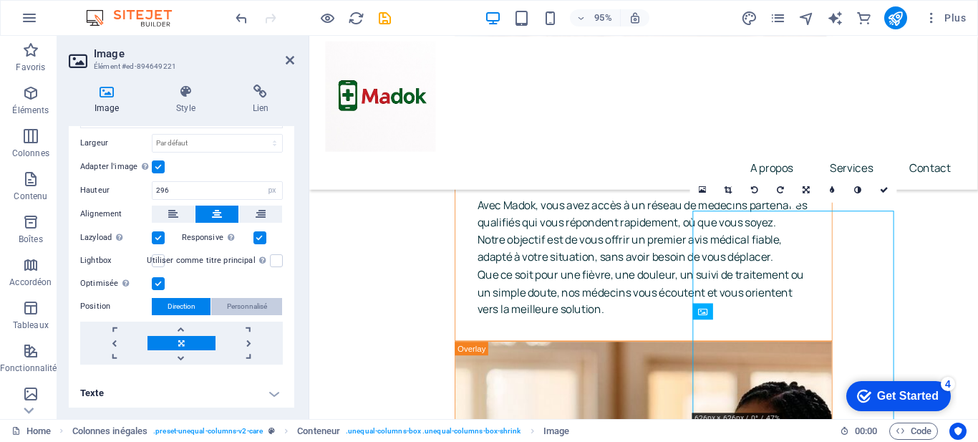
click at [253, 307] on span "Personnalisé" at bounding box center [247, 306] width 40 height 17
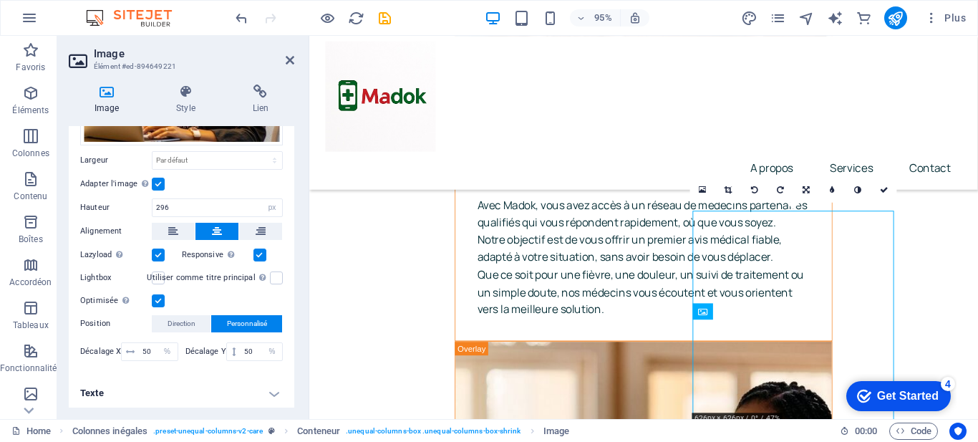
click at [193, 392] on h4 "Texte" at bounding box center [182, 393] width 226 height 34
click at [193, 387] on h4 "Texte" at bounding box center [182, 389] width 226 height 26
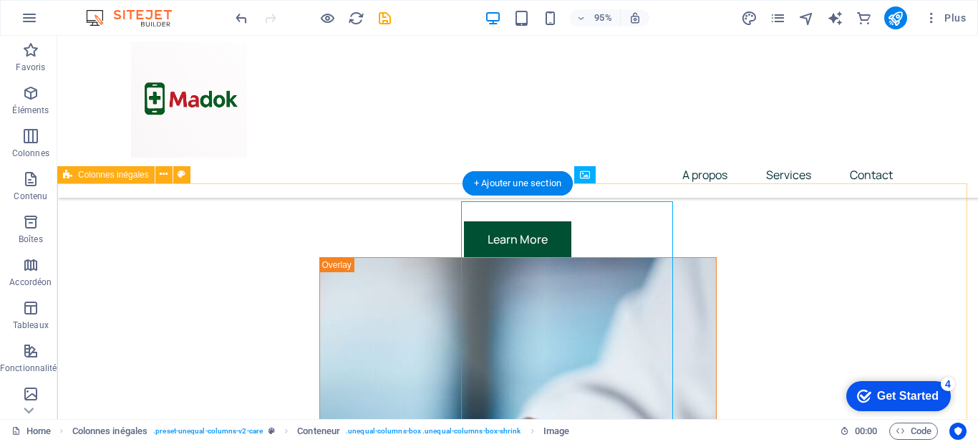
scroll to position [4061, 0]
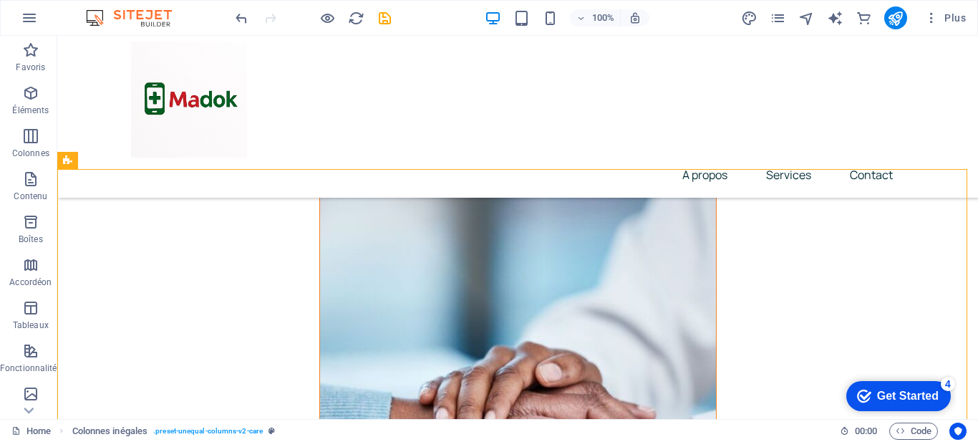
scroll to position [4047, 0]
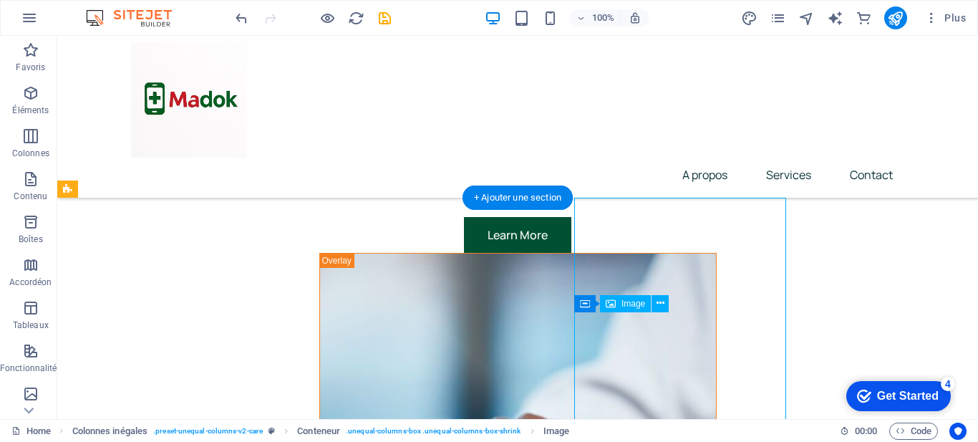
drag, startPoint x: 646, startPoint y: 266, endPoint x: 781, endPoint y: 296, distance: 138.8
drag, startPoint x: 700, startPoint y: 268, endPoint x: 706, endPoint y: 319, distance: 51.2
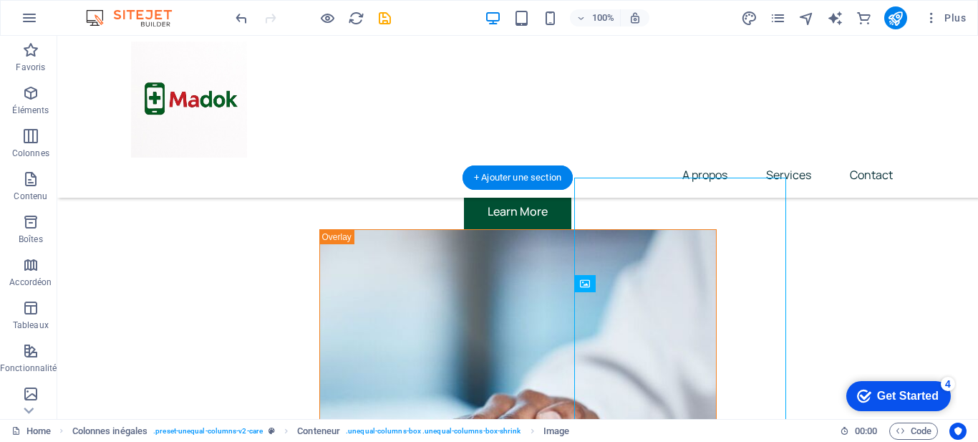
drag, startPoint x: 690, startPoint y: 342, endPoint x: 700, endPoint y: 366, distance: 26.3
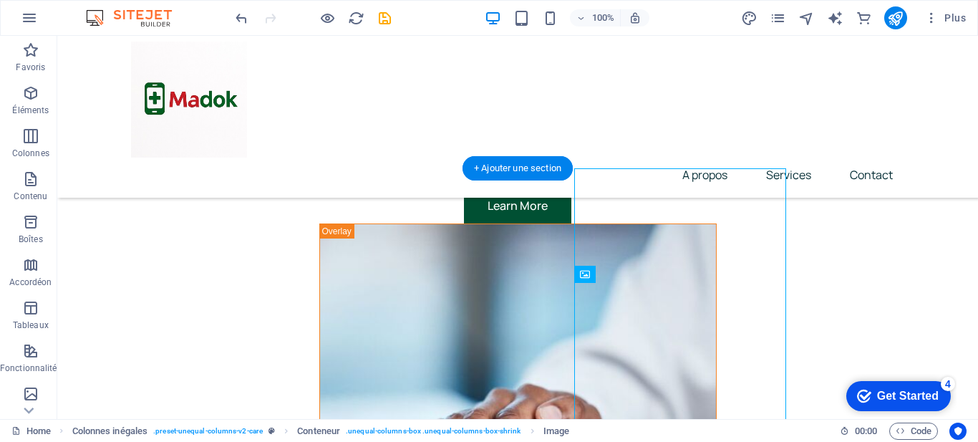
drag, startPoint x: 634, startPoint y: 293, endPoint x: 595, endPoint y: 288, distance: 39.0
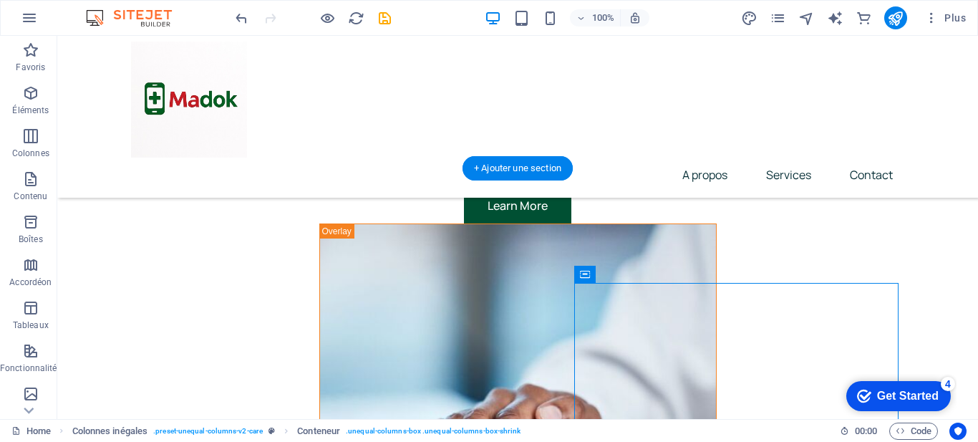
drag, startPoint x: 641, startPoint y: 304, endPoint x: 685, endPoint y: 310, distance: 44.8
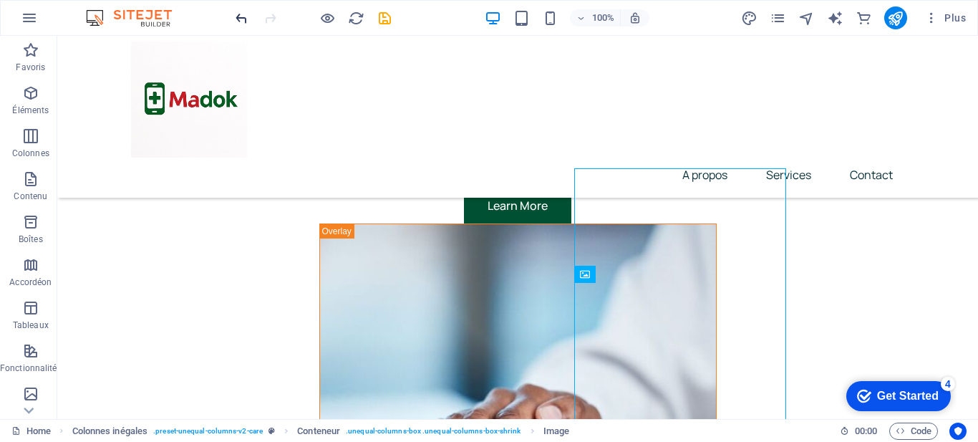
click at [235, 11] on icon "undo" at bounding box center [241, 18] width 16 height 16
click at [238, 16] on icon "undo" at bounding box center [241, 18] width 16 height 16
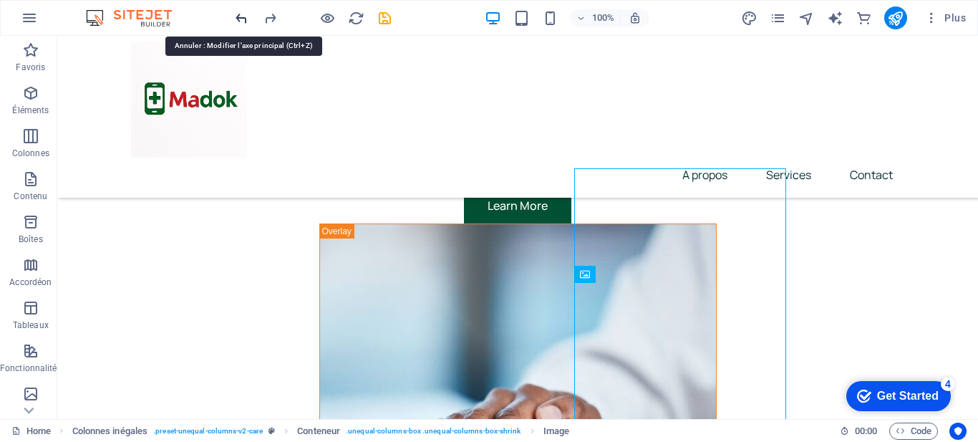
click at [238, 16] on icon "undo" at bounding box center [241, 18] width 16 height 16
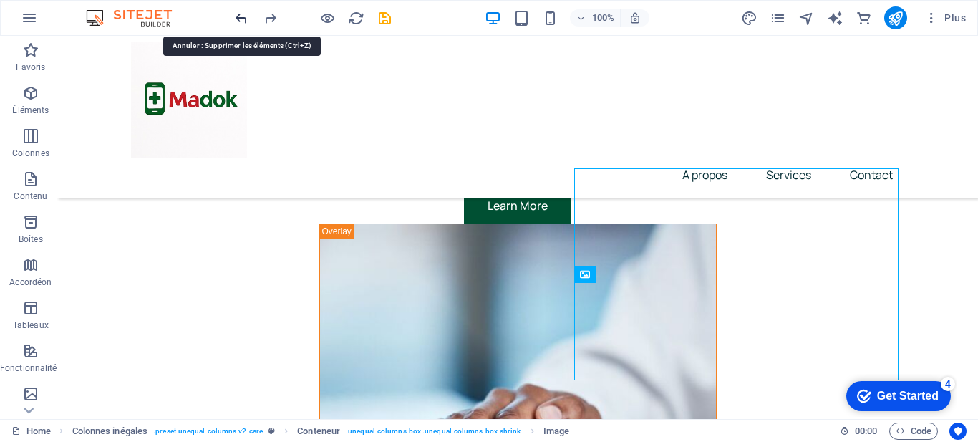
click at [240, 16] on icon "undo" at bounding box center [241, 18] width 16 height 16
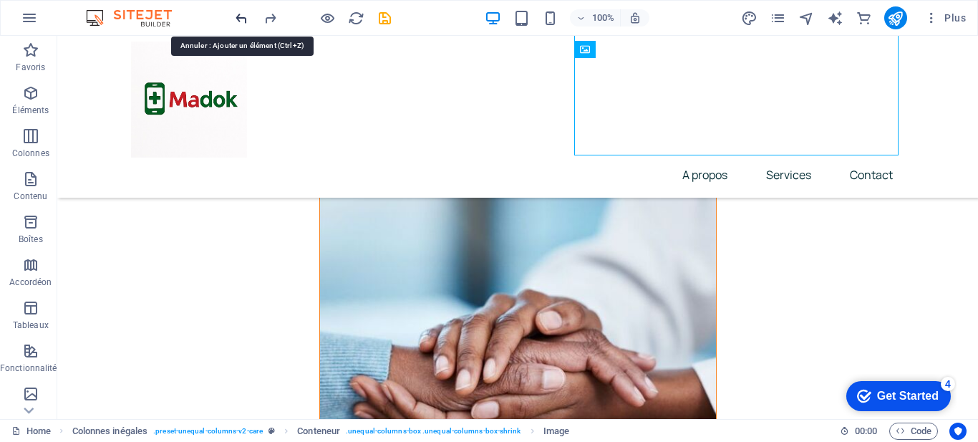
scroll to position [4384, 0]
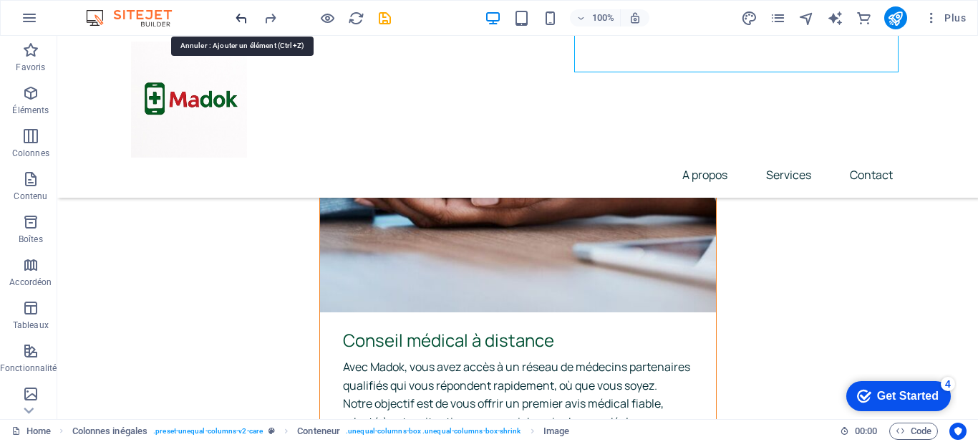
click at [241, 16] on icon "undo" at bounding box center [241, 18] width 16 height 16
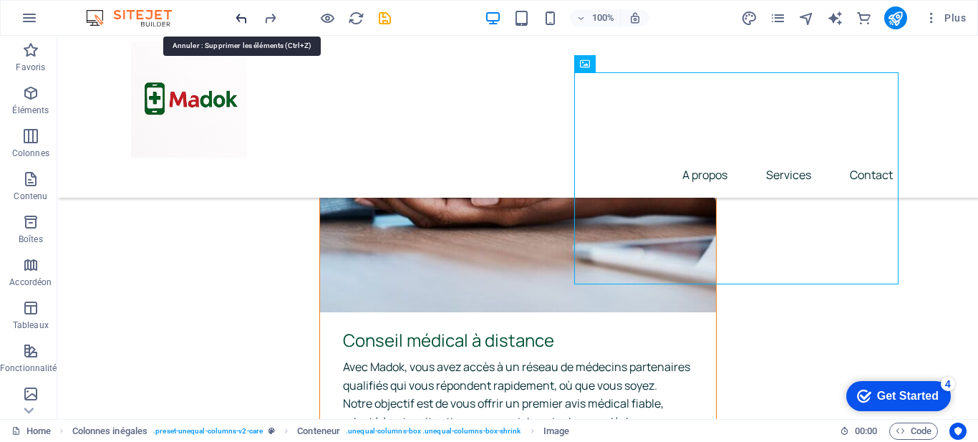
click at [241, 16] on icon "undo" at bounding box center [241, 18] width 16 height 16
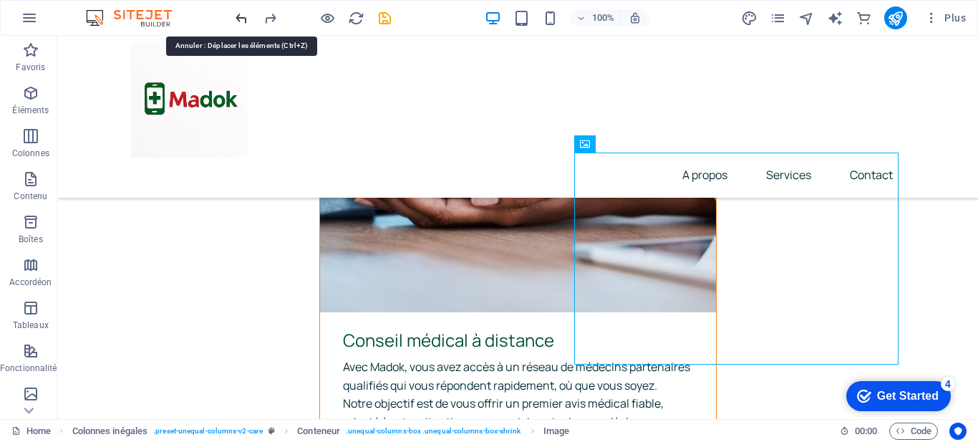
click at [241, 16] on icon "undo" at bounding box center [241, 18] width 16 height 16
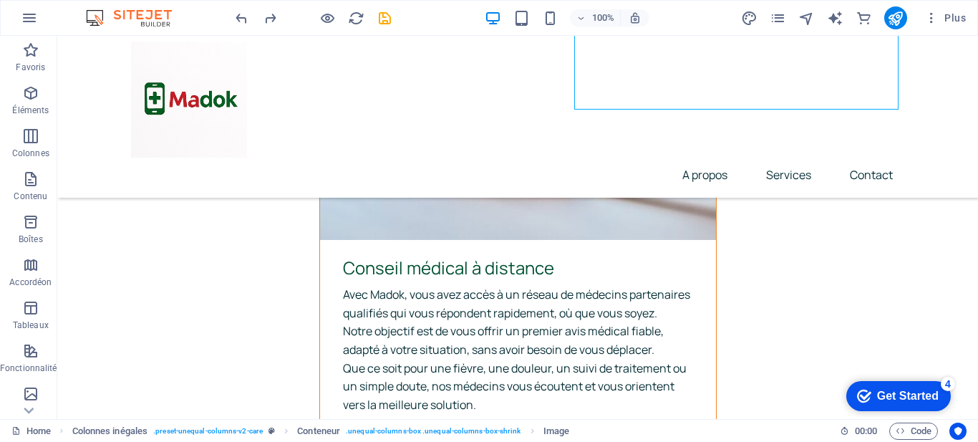
scroll to position [4427, 0]
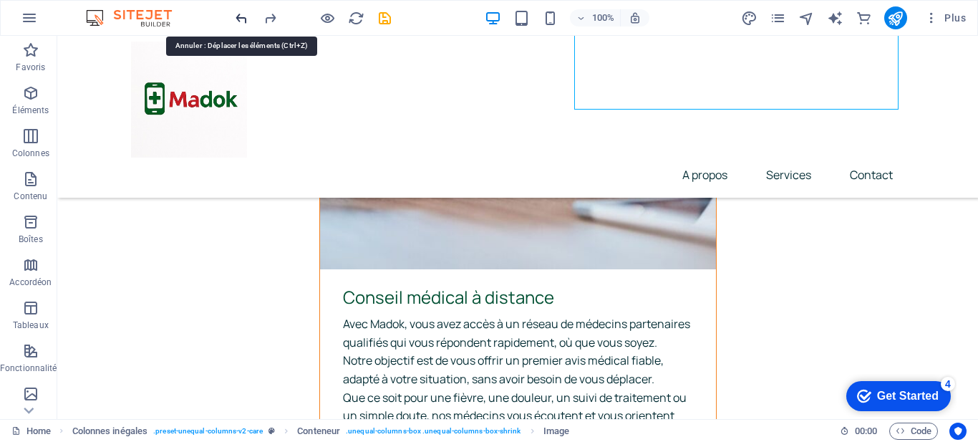
click at [241, 18] on icon "undo" at bounding box center [241, 18] width 16 height 16
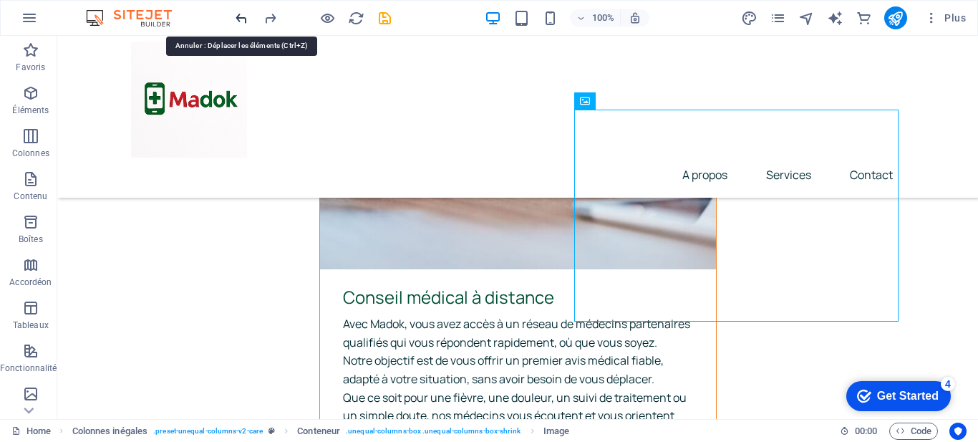
click at [240, 19] on icon "undo" at bounding box center [241, 18] width 16 height 16
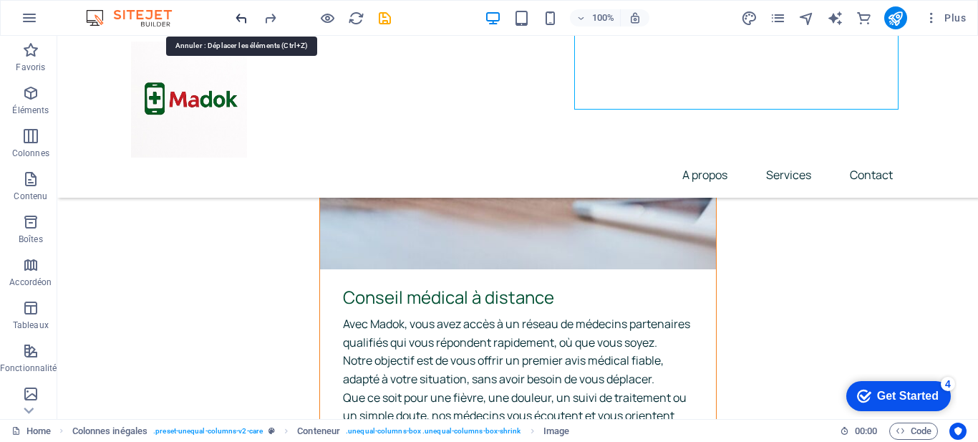
click at [240, 19] on icon "undo" at bounding box center [241, 18] width 16 height 16
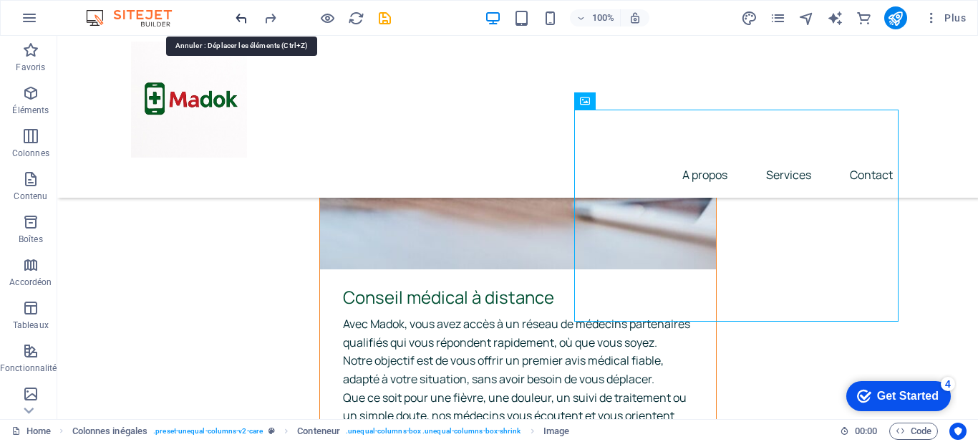
click at [240, 19] on icon "undo" at bounding box center [241, 18] width 16 height 16
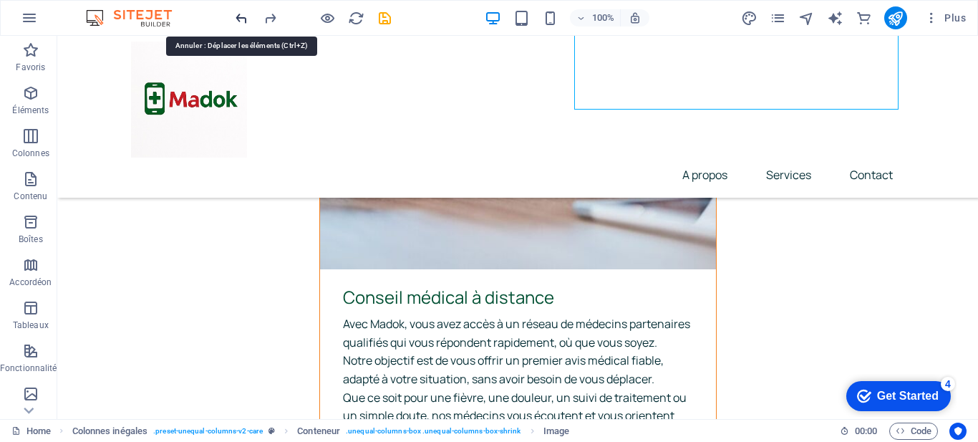
click at [241, 19] on icon "undo" at bounding box center [241, 18] width 16 height 16
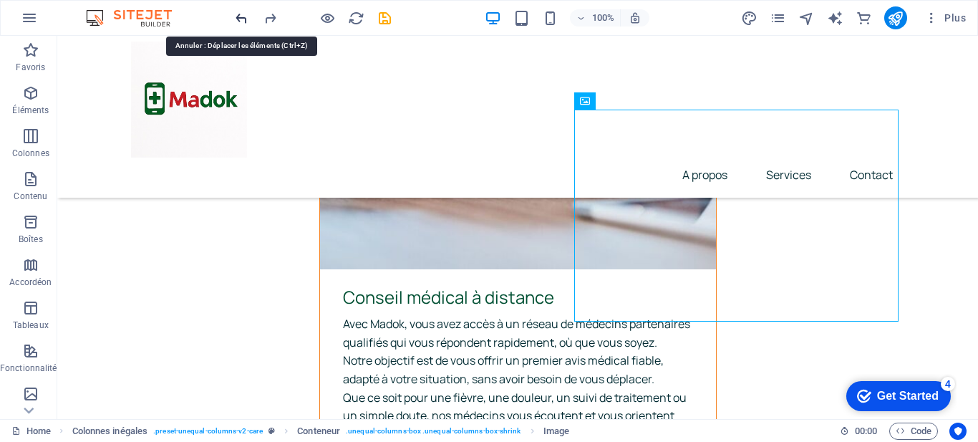
click at [241, 19] on icon "undo" at bounding box center [241, 18] width 16 height 16
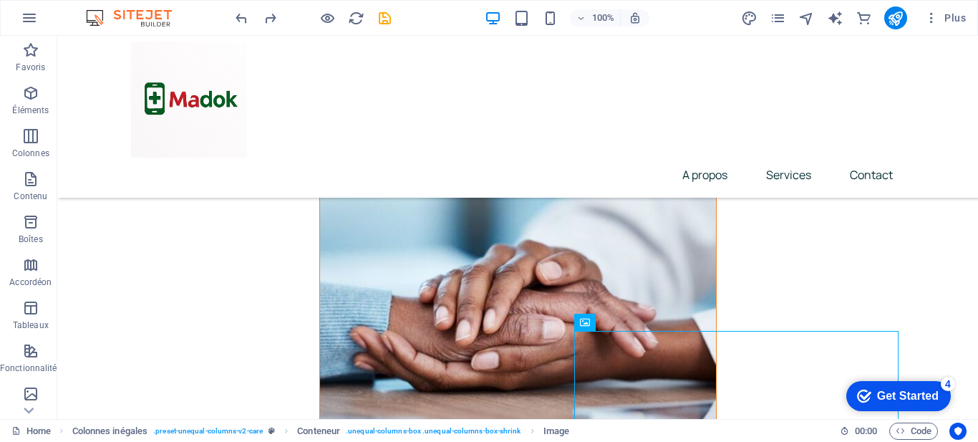
scroll to position [4206, 0]
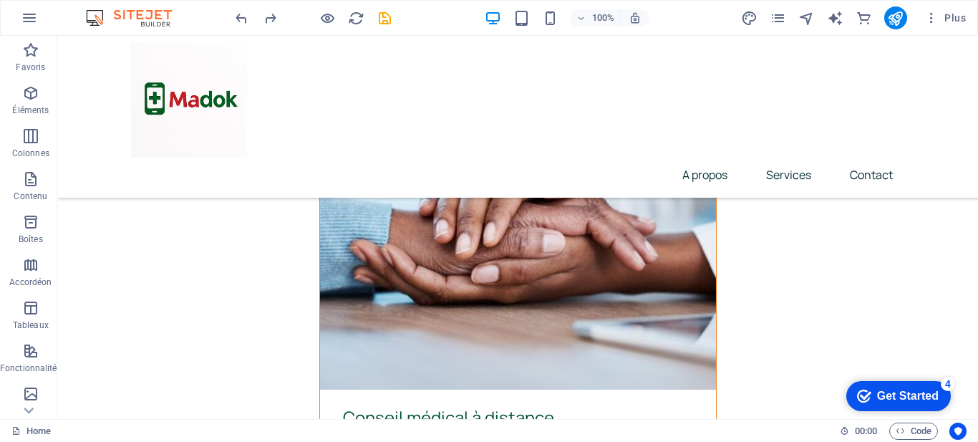
scroll to position [4336, 0]
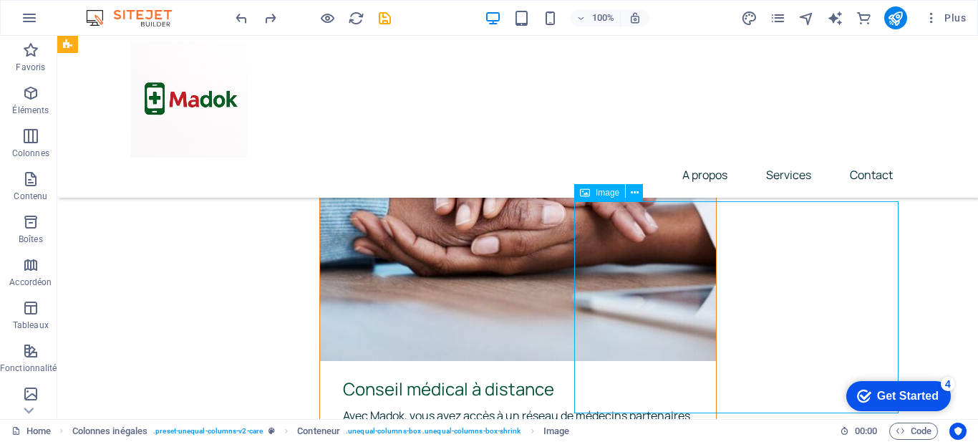
drag, startPoint x: 738, startPoint y: 276, endPoint x: 740, endPoint y: 340, distance: 63.7
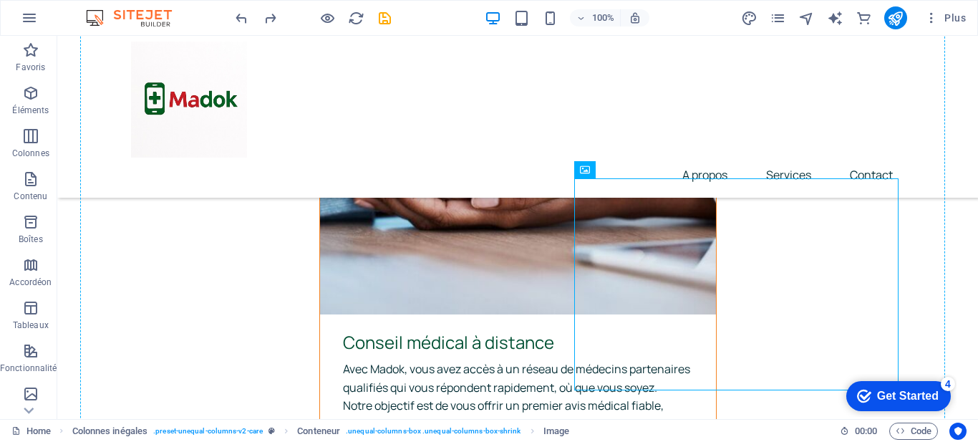
drag, startPoint x: 739, startPoint y: 349, endPoint x: 743, endPoint y: 410, distance: 60.3
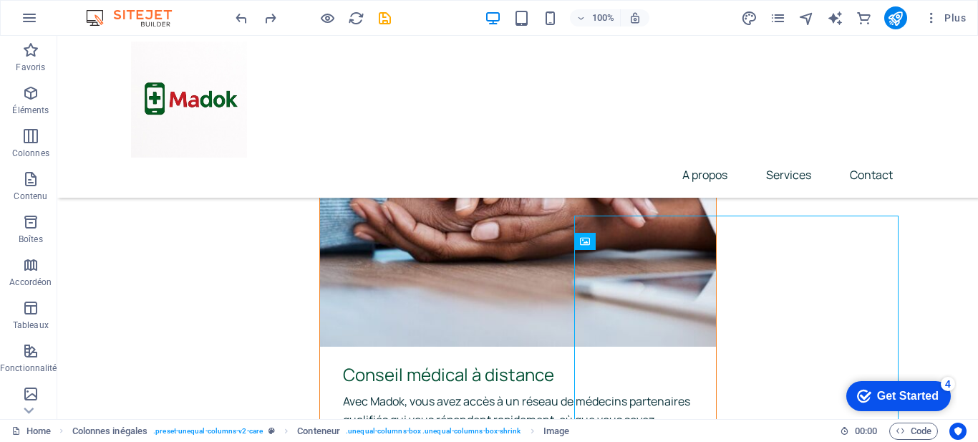
scroll to position [4307, 0]
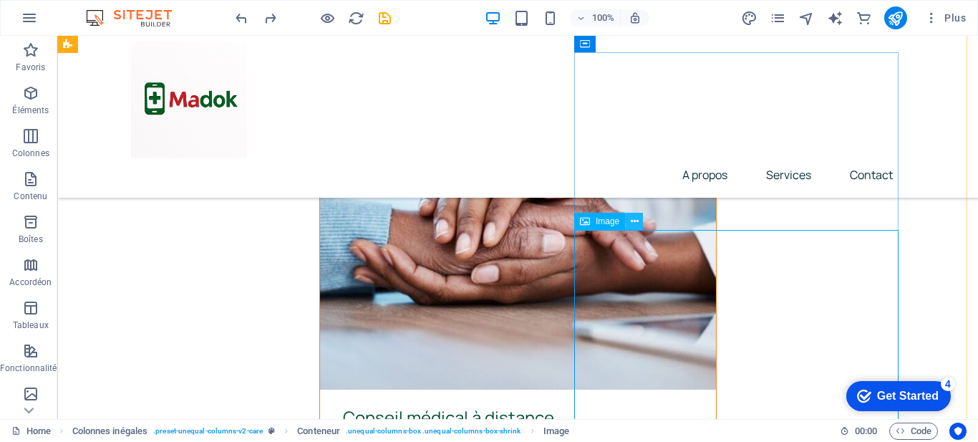
click at [637, 221] on icon at bounding box center [635, 221] width 8 height 15
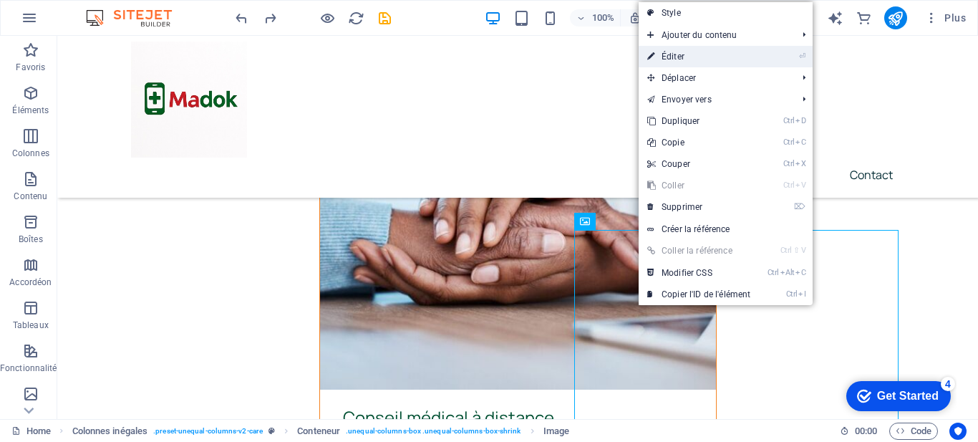
click at [707, 60] on link "⏎ Éditer" at bounding box center [699, 56] width 120 height 21
select select "px"
select select "%"
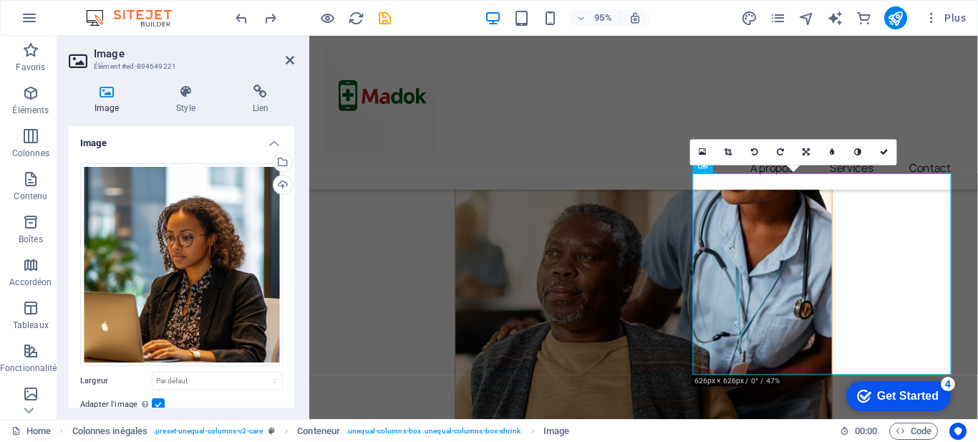
scroll to position [4389, 0]
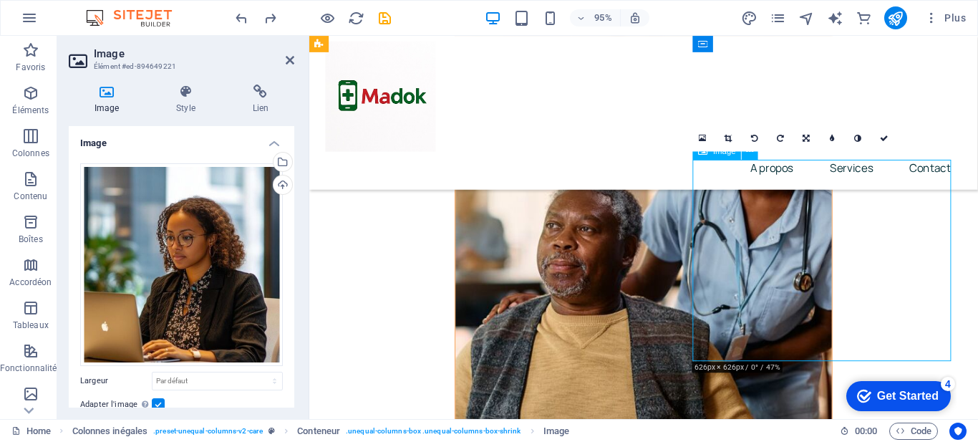
drag, startPoint x: 866, startPoint y: 228, endPoint x: 866, endPoint y: 255, distance: 26.5
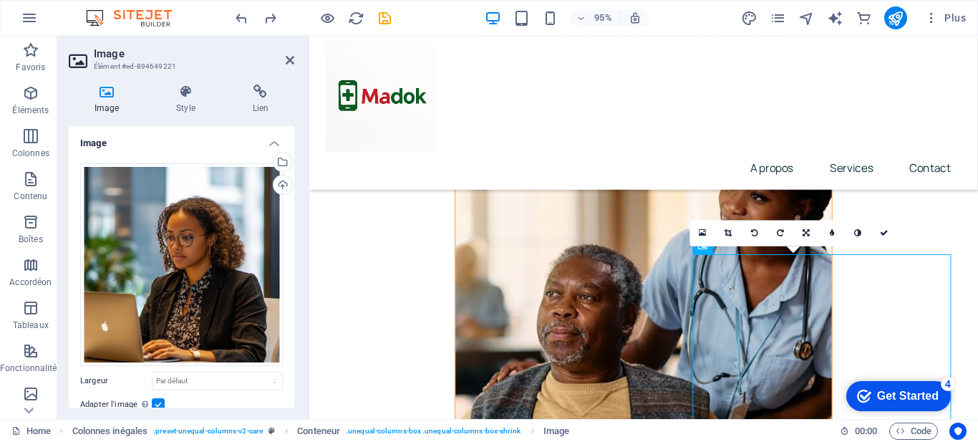
scroll to position [4289, 0]
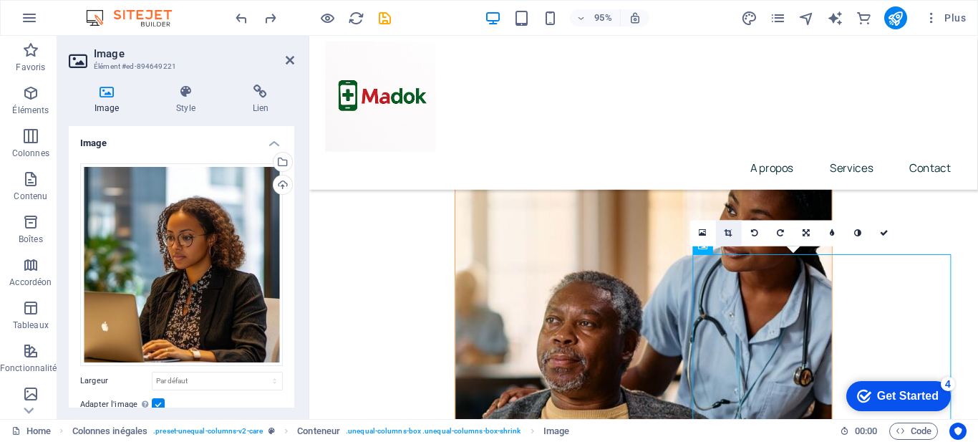
click at [728, 232] on icon at bounding box center [729, 233] width 8 height 8
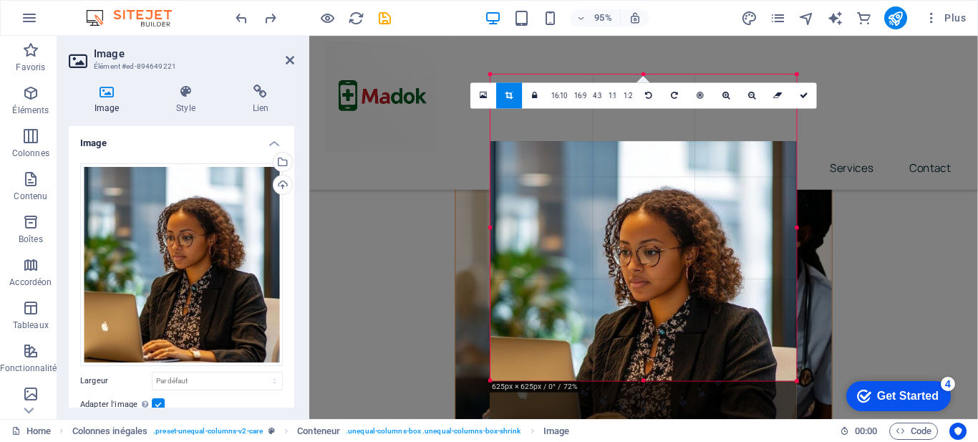
drag, startPoint x: 684, startPoint y: 170, endPoint x: 687, endPoint y: 238, distance: 68.8
click at [687, 238] on div at bounding box center [643, 294] width 306 height 306
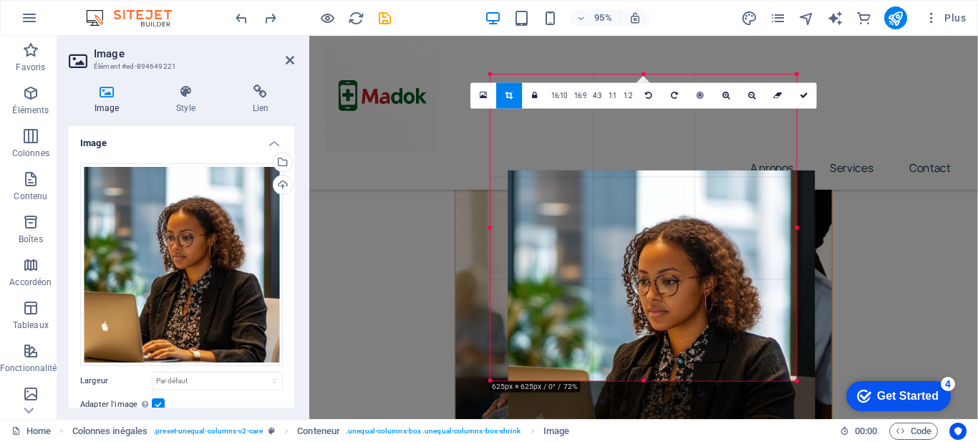
drag, startPoint x: 664, startPoint y: 206, endPoint x: 677, endPoint y: 302, distance: 96.9
click at [677, 302] on div at bounding box center [661, 323] width 306 height 306
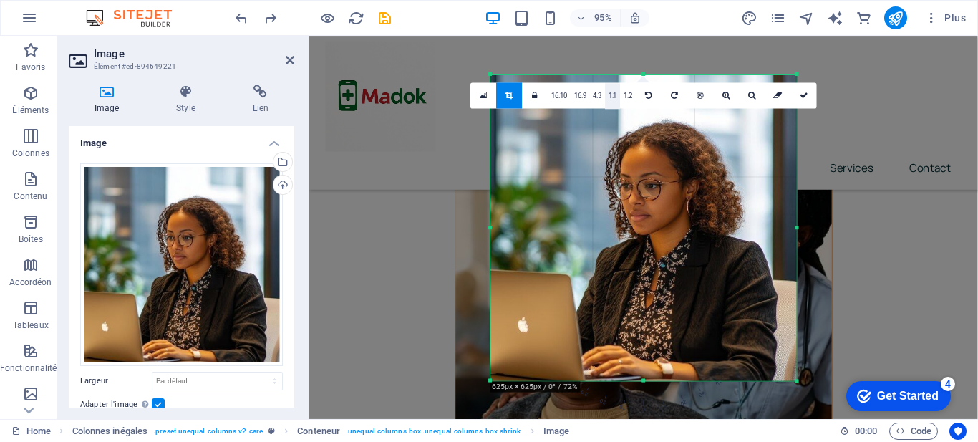
click at [611, 100] on link "1:1" at bounding box center [612, 96] width 15 height 26
click at [630, 100] on link "1:2" at bounding box center [628, 96] width 15 height 26
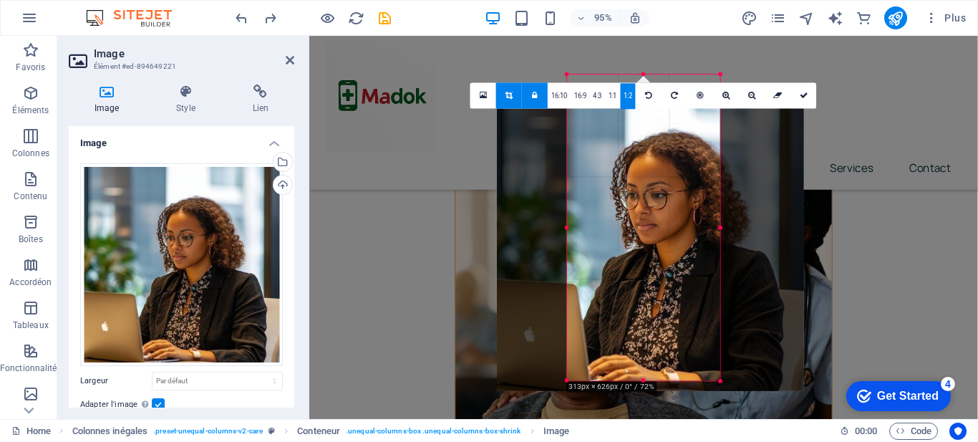
drag, startPoint x: 650, startPoint y: 160, endPoint x: 578, endPoint y: 170, distance: 73.0
click at [578, 170] on div at bounding box center [650, 237] width 306 height 306
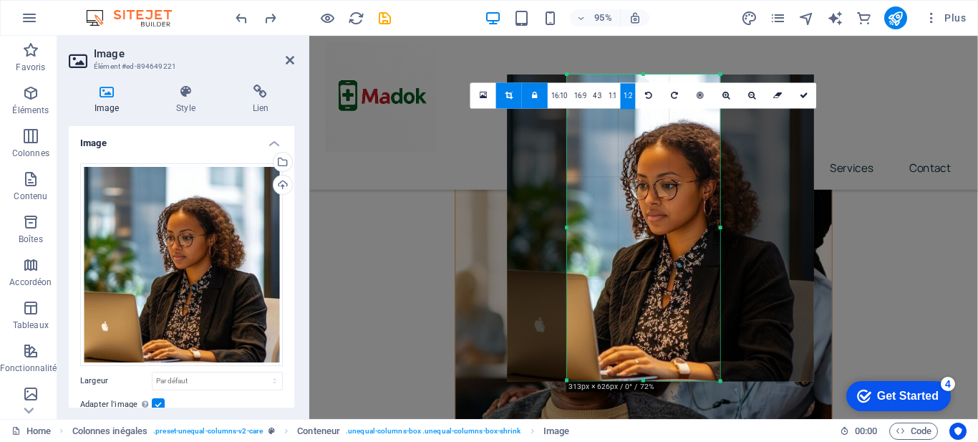
click at [585, 170] on div at bounding box center [660, 227] width 306 height 306
click at [808, 97] on link at bounding box center [804, 95] width 26 height 26
type input "225"
select select "px"
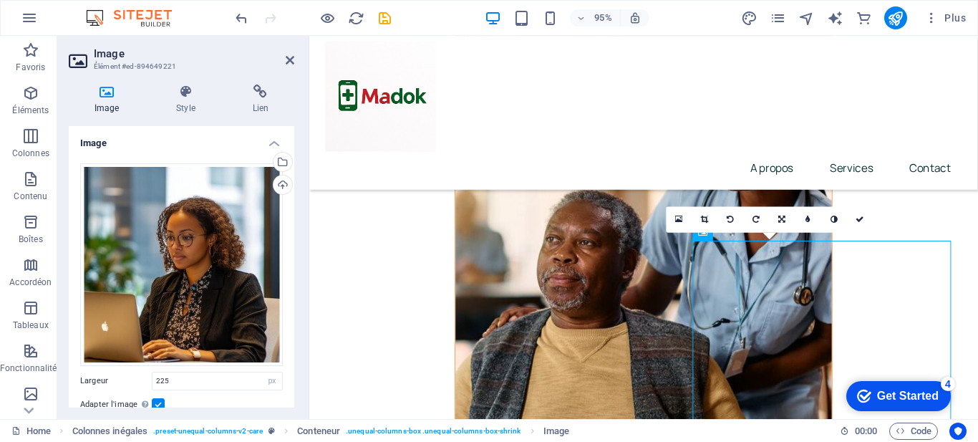
scroll to position [4303, 0]
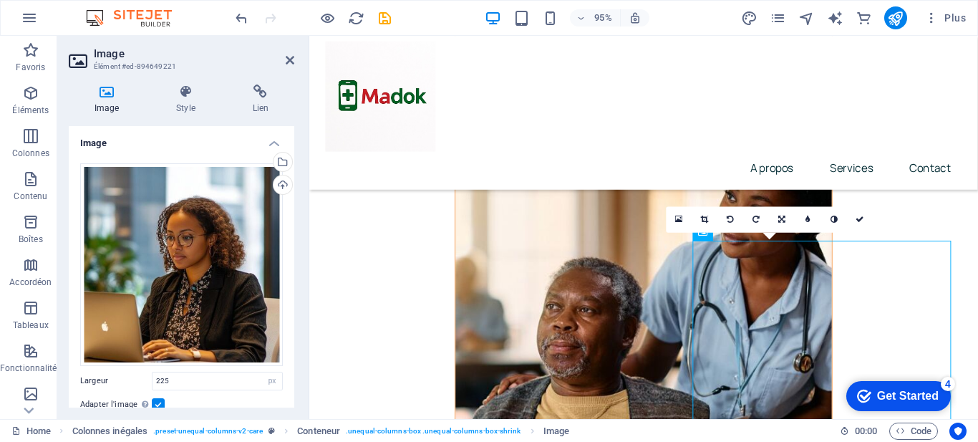
drag, startPoint x: 773, startPoint y: 335, endPoint x: 704, endPoint y: 350, distance: 70.4
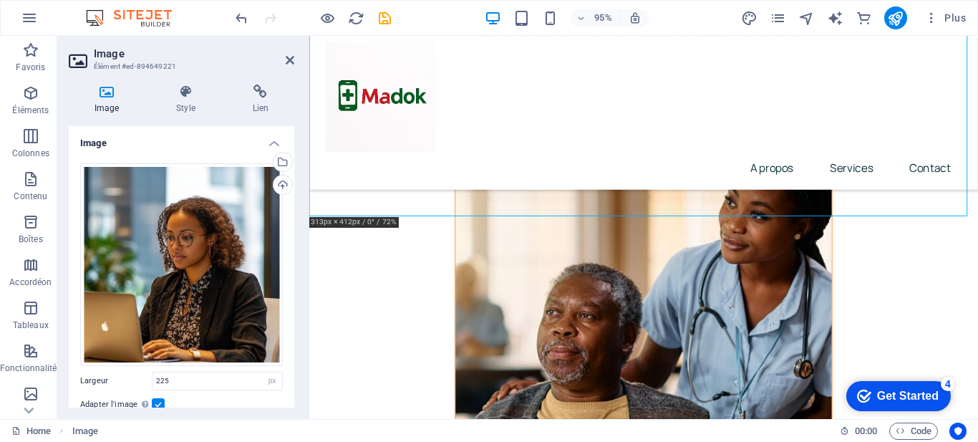
scroll to position [4016, 0]
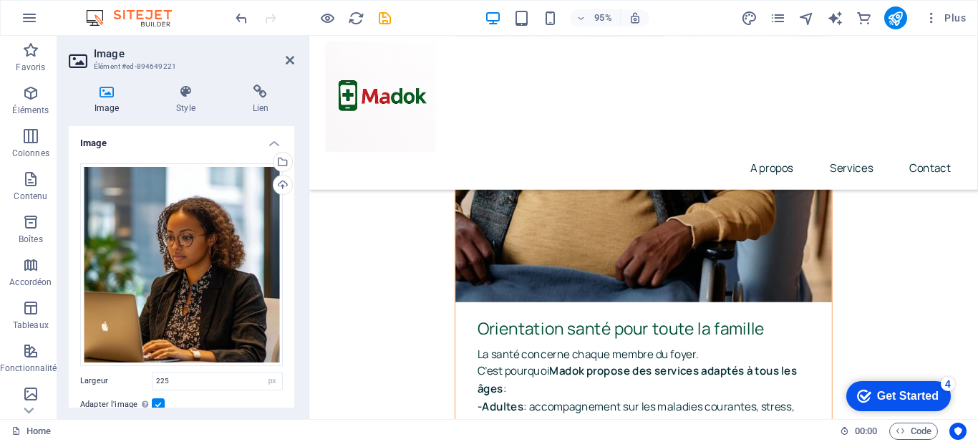
scroll to position [4557, 0]
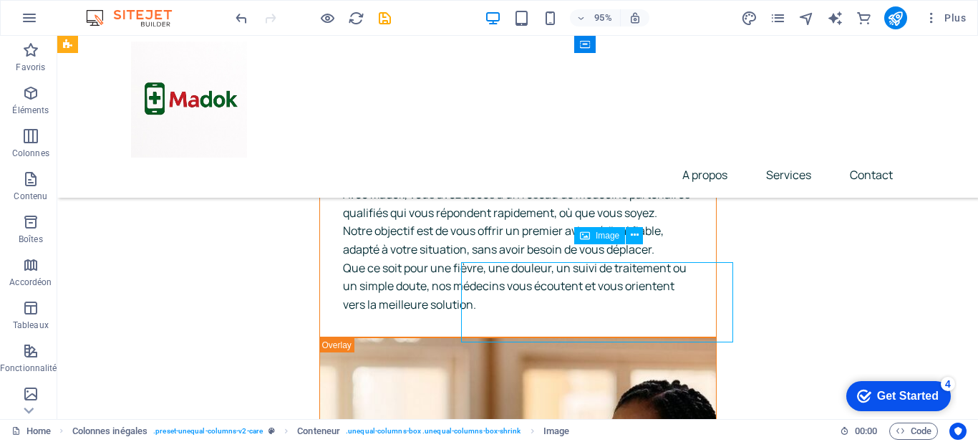
scroll to position [4539, 0]
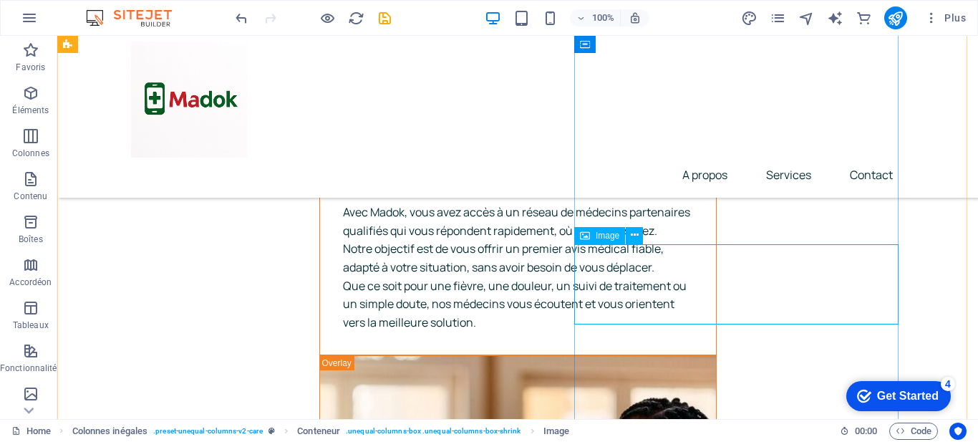
click at [604, 235] on span "Image" at bounding box center [608, 235] width 24 height 9
click at [604, 233] on span "Image" at bounding box center [608, 235] width 24 height 9
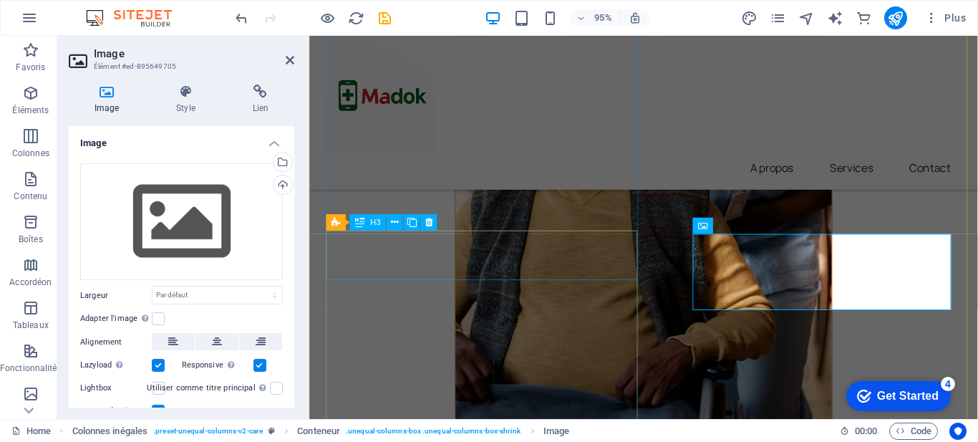
scroll to position [4557, 0]
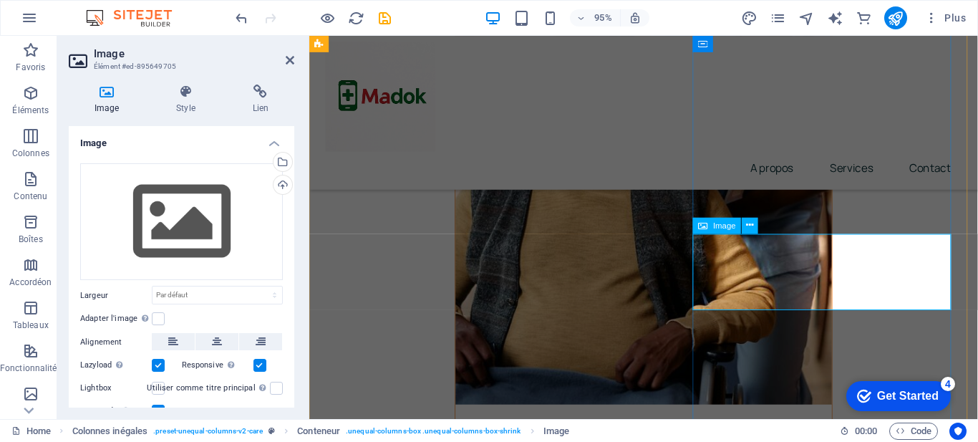
click at [705, 229] on icon at bounding box center [702, 226] width 9 height 16
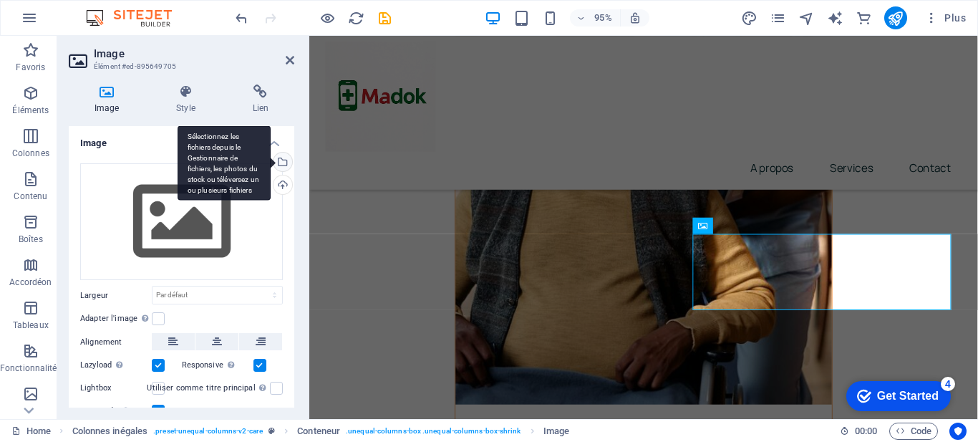
click at [281, 154] on div "Sélectionnez les fichiers depuis le Gestionnaire de fichiers, les photos du sto…" at bounding box center [281, 163] width 21 height 21
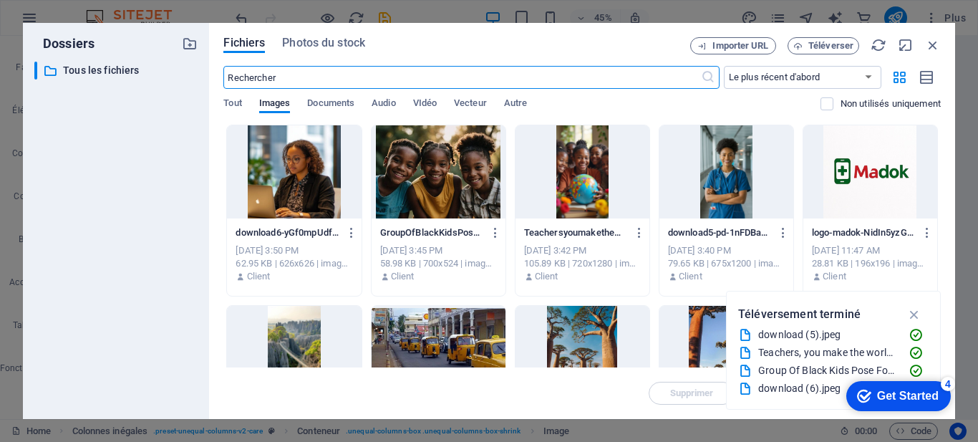
scroll to position [4558, 0]
click at [324, 153] on div at bounding box center [294, 171] width 134 height 93
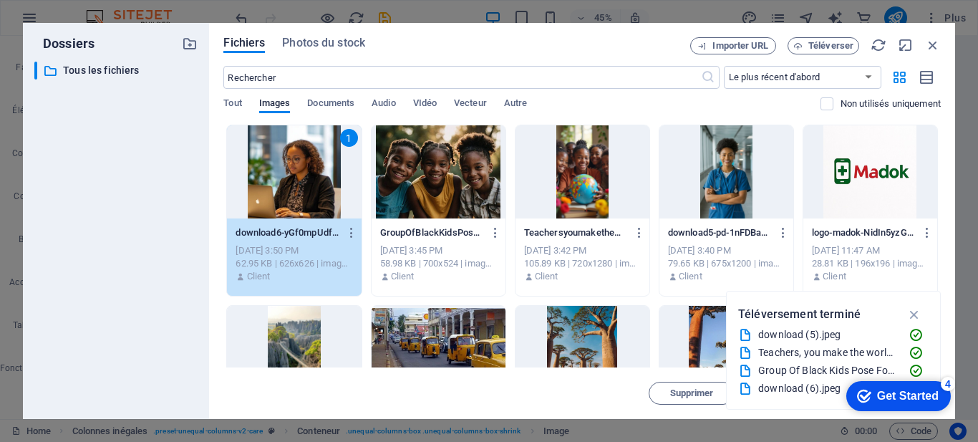
click at [902, 392] on div "Get Started" at bounding box center [908, 396] width 62 height 13
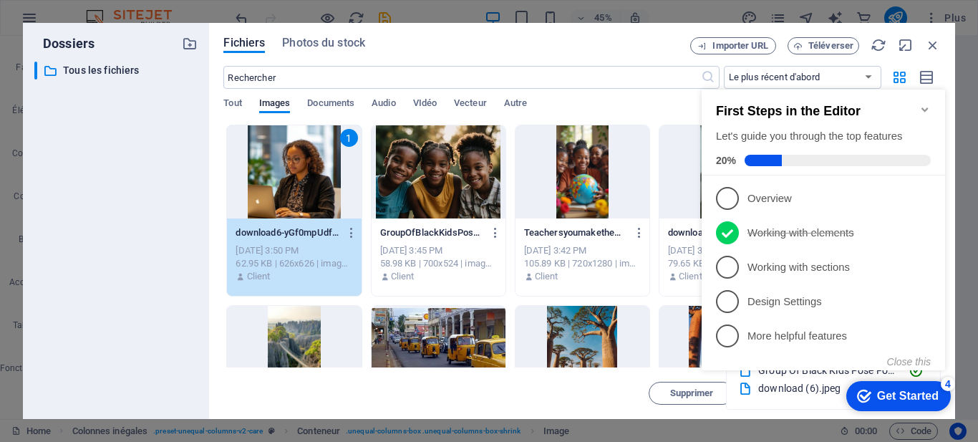
click at [900, 390] on div "Get Started" at bounding box center [908, 396] width 62 height 13
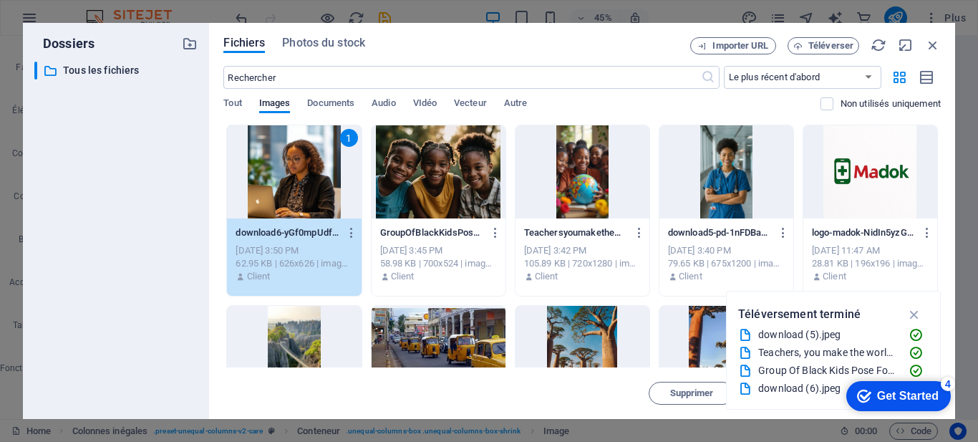
click at [274, 164] on div "1" at bounding box center [294, 171] width 134 height 93
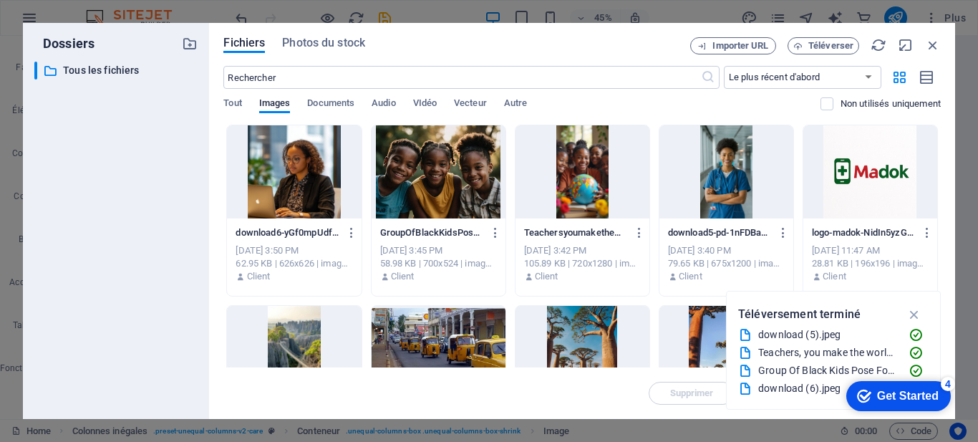
click at [274, 164] on div at bounding box center [294, 171] width 134 height 93
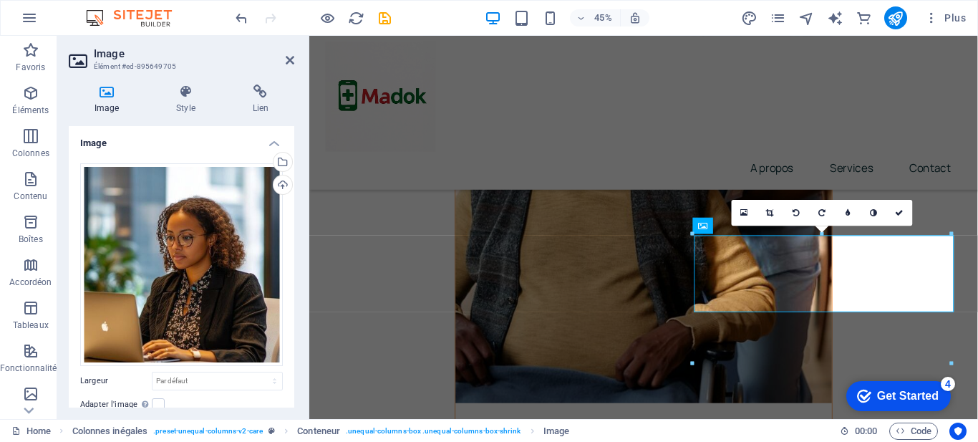
scroll to position [4557, 0]
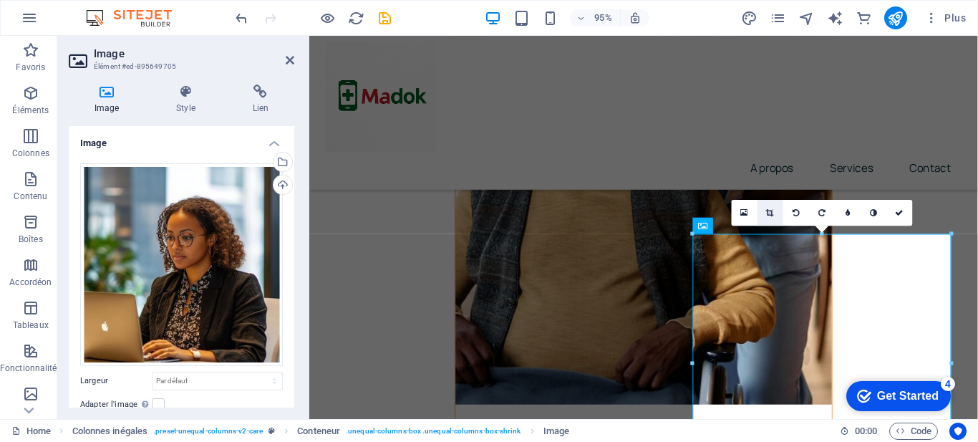
click at [768, 211] on icon at bounding box center [771, 212] width 8 height 8
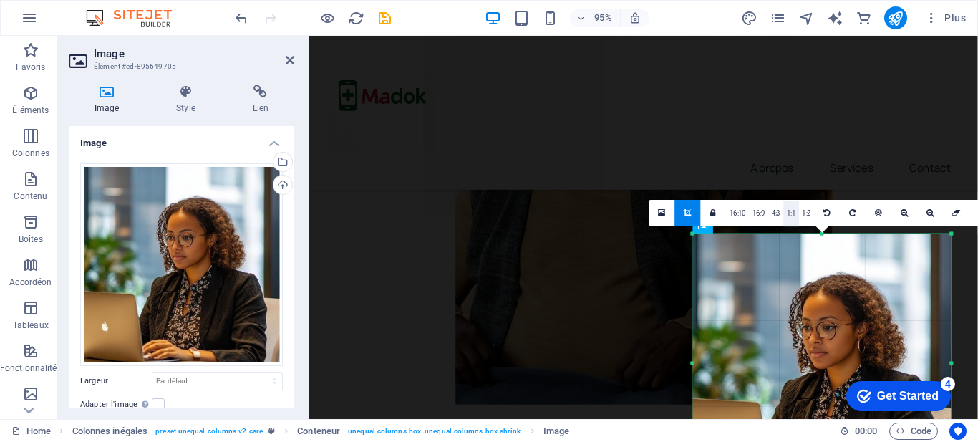
click at [794, 213] on link "1:1" at bounding box center [791, 213] width 15 height 26
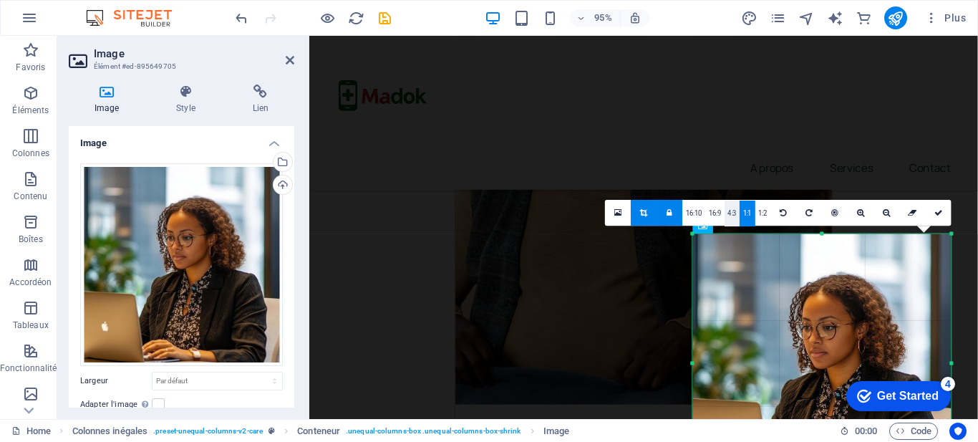
click at [733, 213] on link "4:3" at bounding box center [732, 213] width 15 height 26
click at [756, 214] on link "1:2" at bounding box center [762, 213] width 15 height 26
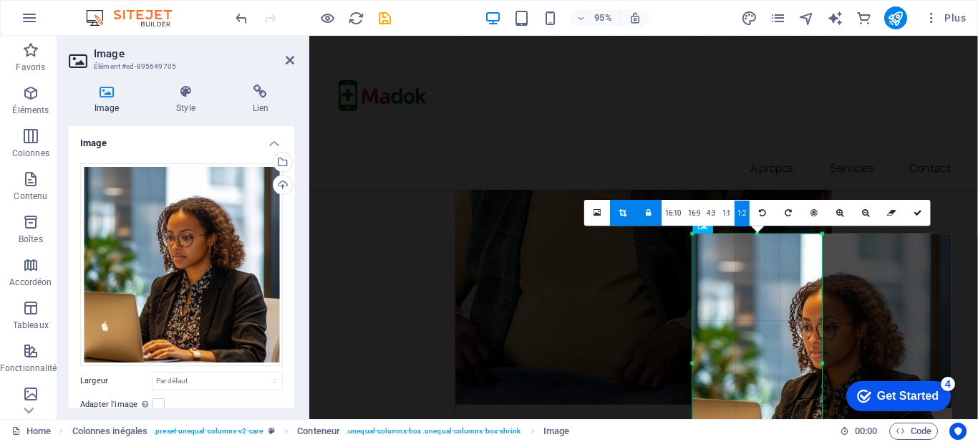
click at [786, 299] on div at bounding box center [822, 362] width 258 height 258
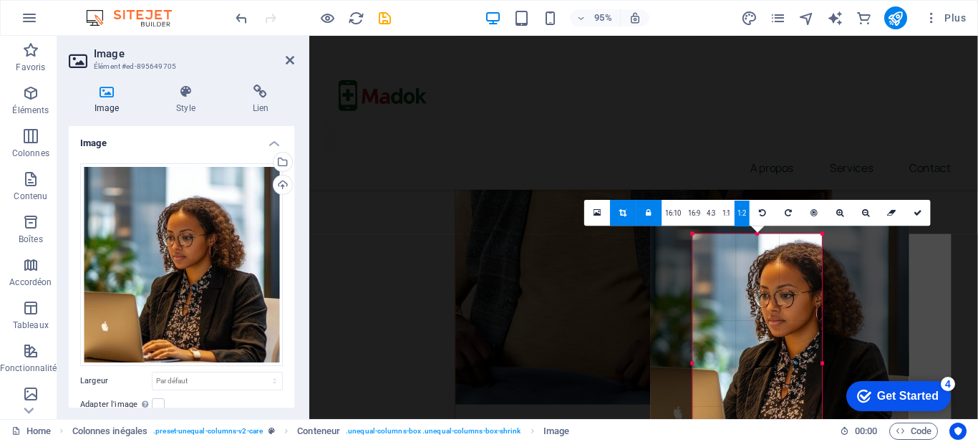
drag, startPoint x: 769, startPoint y: 302, endPoint x: 722, endPoint y: 268, distance: 58.4
click at [722, 268] on div at bounding box center [780, 331] width 258 height 258
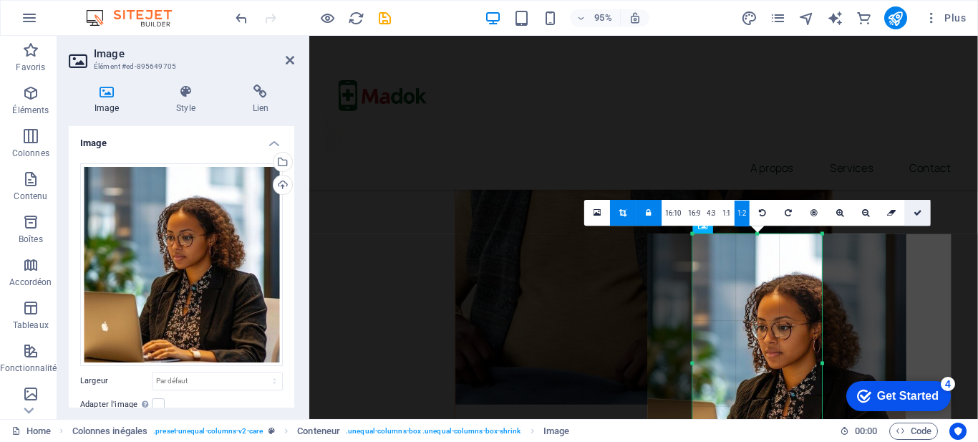
click at [917, 218] on link at bounding box center [918, 213] width 26 height 26
type input "190"
select select "px"
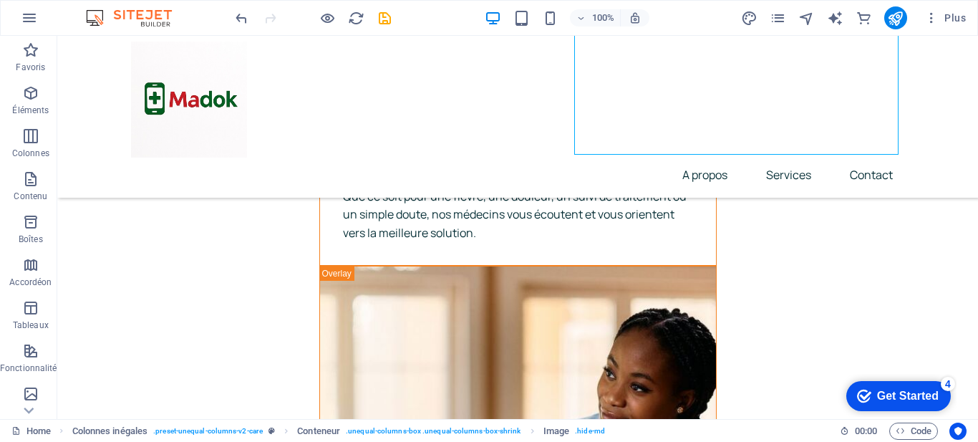
scroll to position [4643, 0]
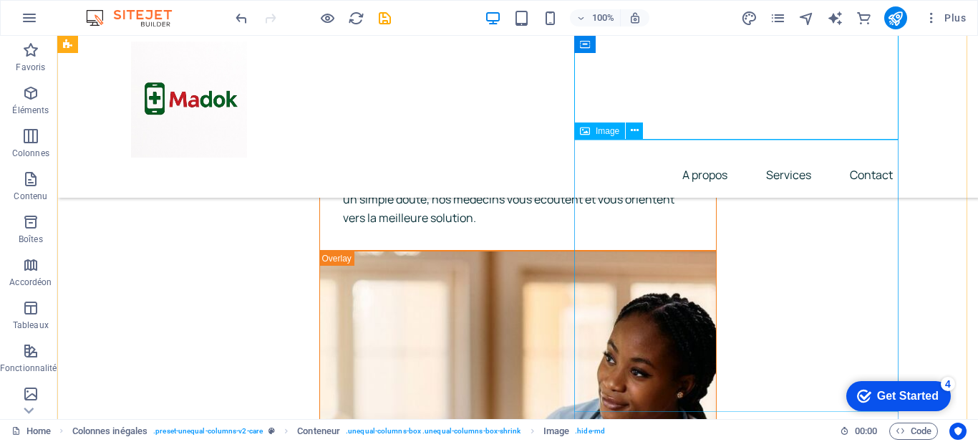
select select "px"
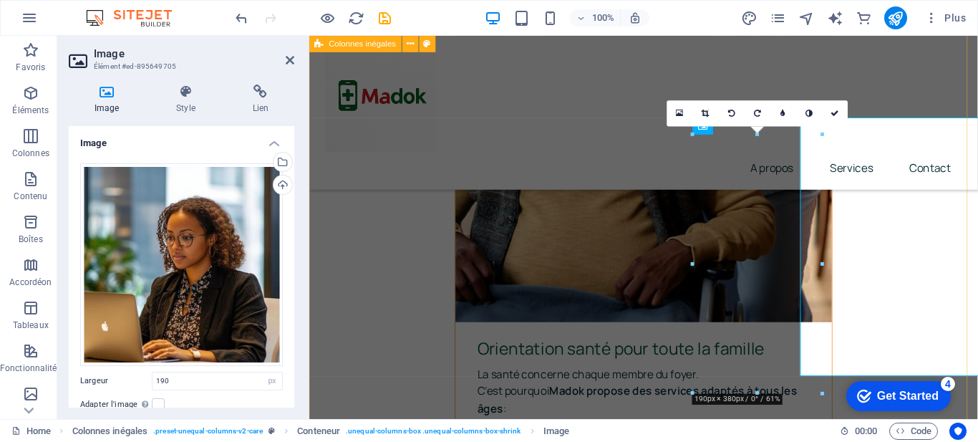
scroll to position [4661, 0]
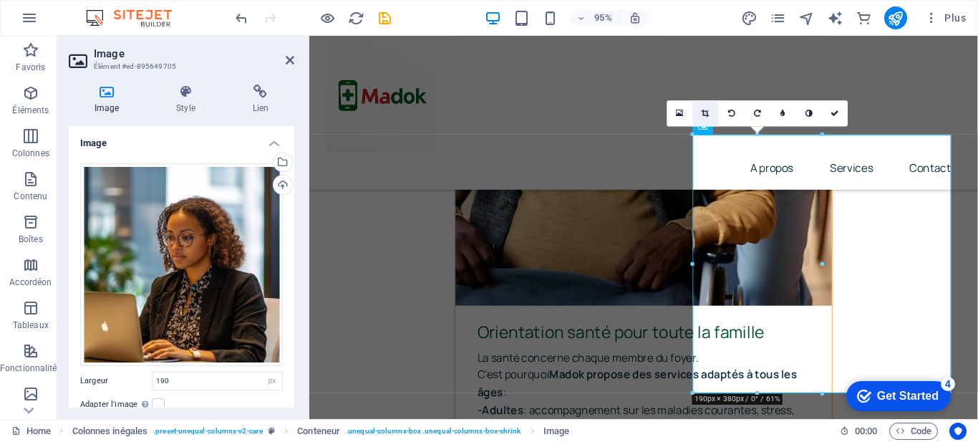
click at [710, 107] on link at bounding box center [706, 113] width 26 height 26
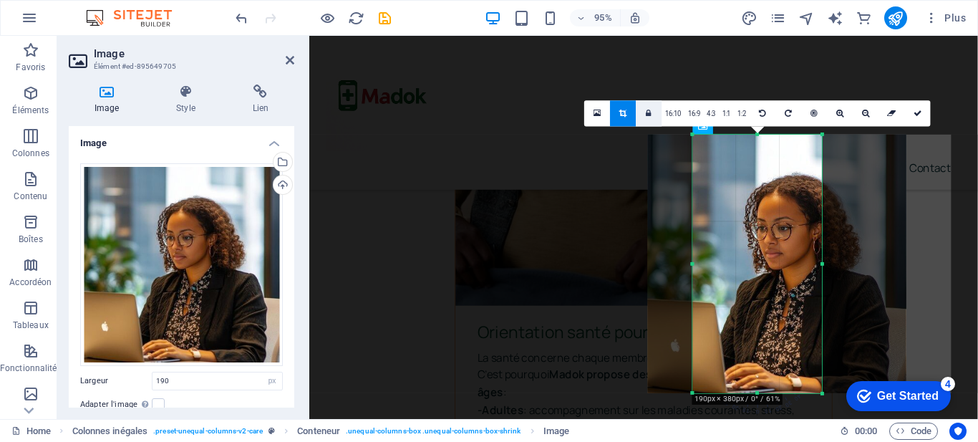
click at [647, 117] on icon at bounding box center [650, 114] width 6 height 8
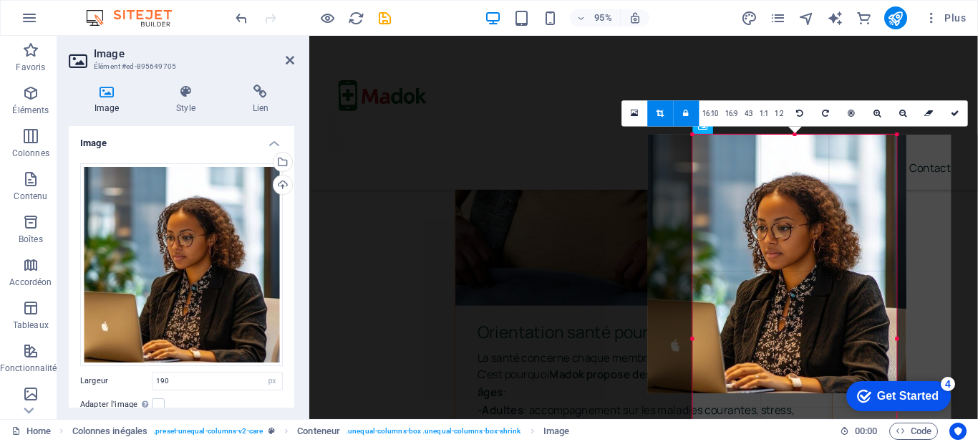
drag, startPoint x: 823, startPoint y: 261, endPoint x: 900, endPoint y: 254, distance: 77.7
click at [900, 256] on div at bounding box center [897, 339] width 5 height 408
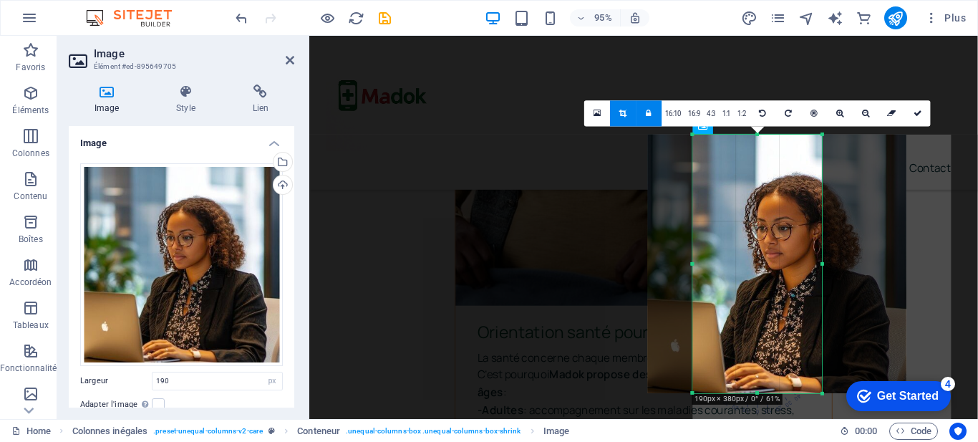
click at [649, 112] on icon at bounding box center [650, 114] width 6 height 8
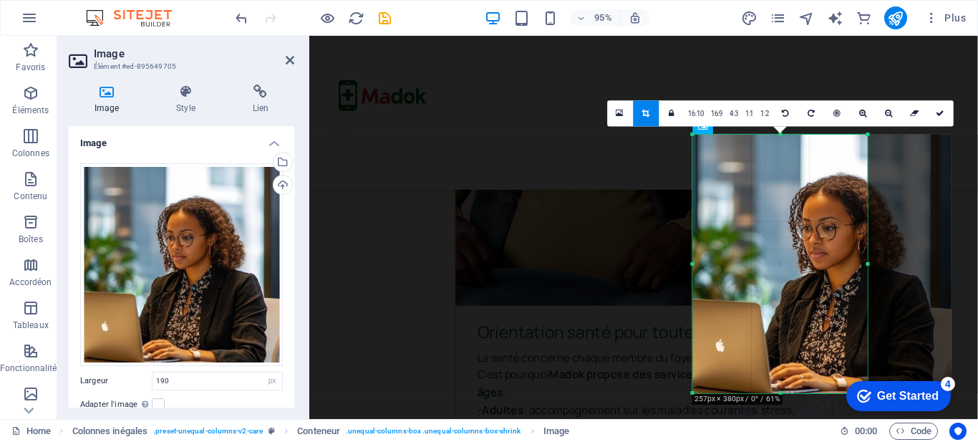
drag, startPoint x: 686, startPoint y: 263, endPoint x: 348, endPoint y: 238, distance: 338.8
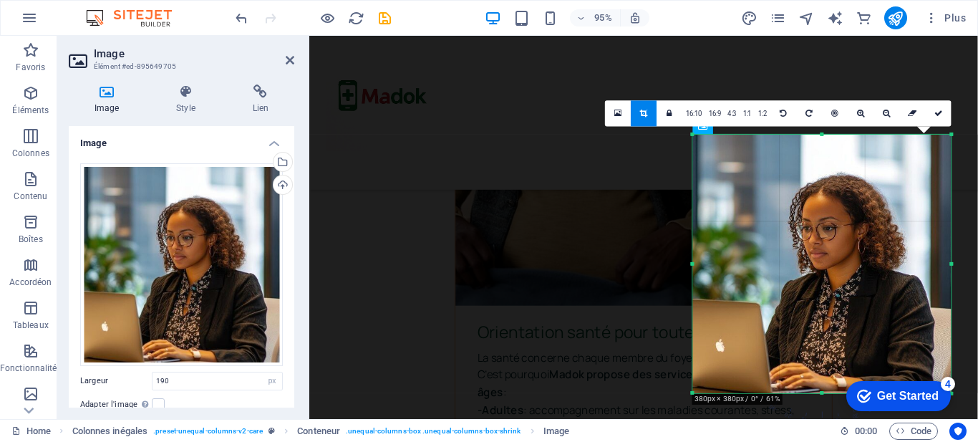
drag, startPoint x: 870, startPoint y: 263, endPoint x: 692, endPoint y: 236, distance: 180.2
click at [942, 110] on icon at bounding box center [938, 114] width 9 height 8
type input "380"
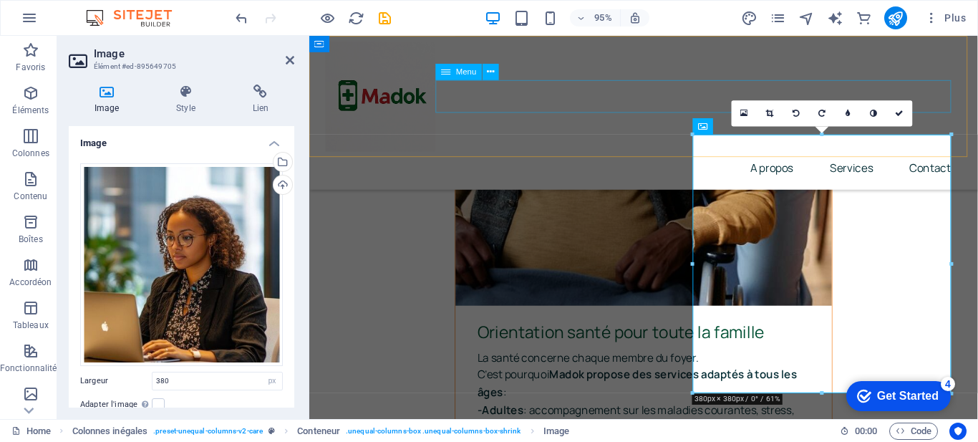
click at [669, 158] on nav "A propos Services Contact" at bounding box center [661, 175] width 669 height 34
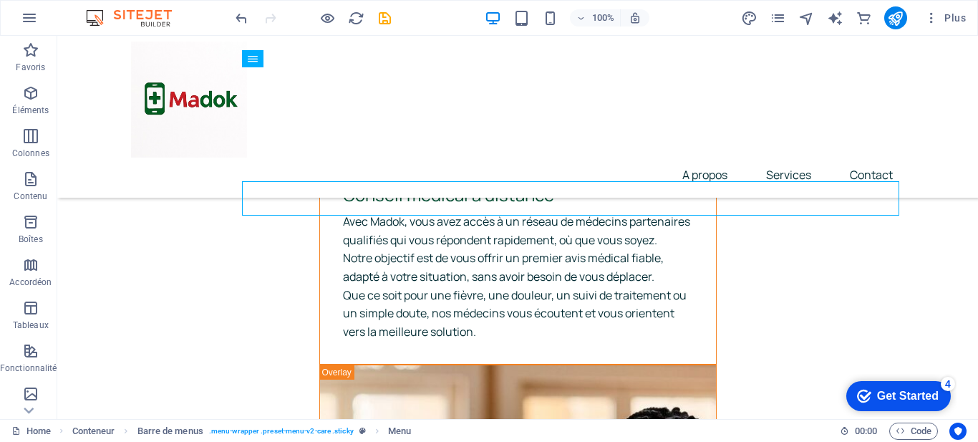
scroll to position [4545, 0]
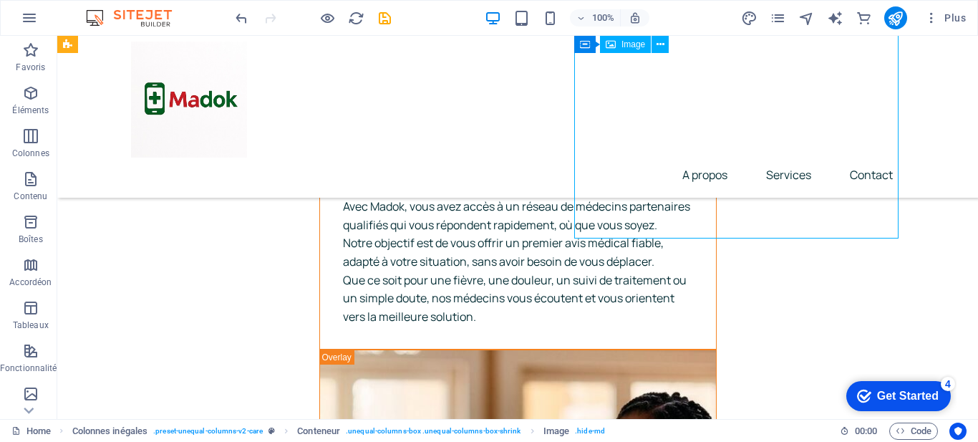
select select "px"
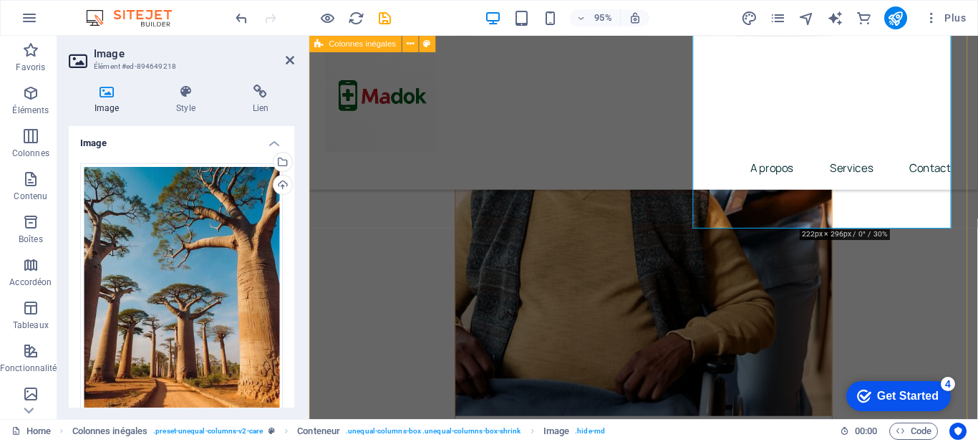
scroll to position [4563, 0]
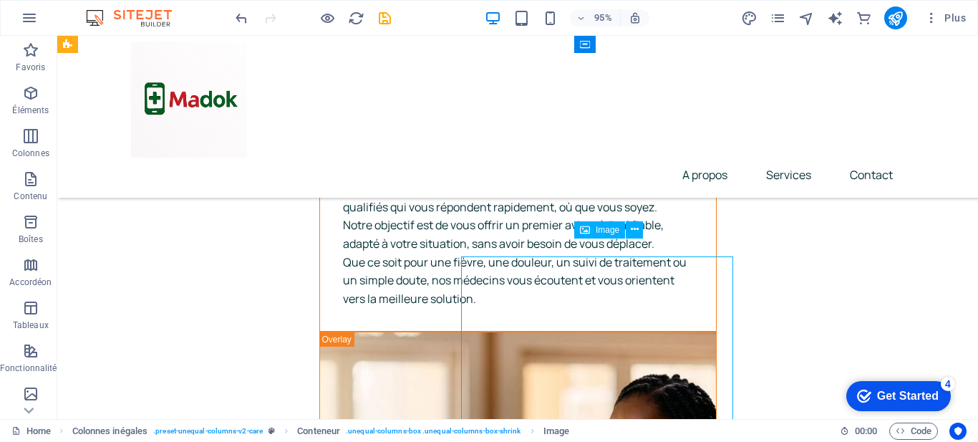
scroll to position [4545, 0]
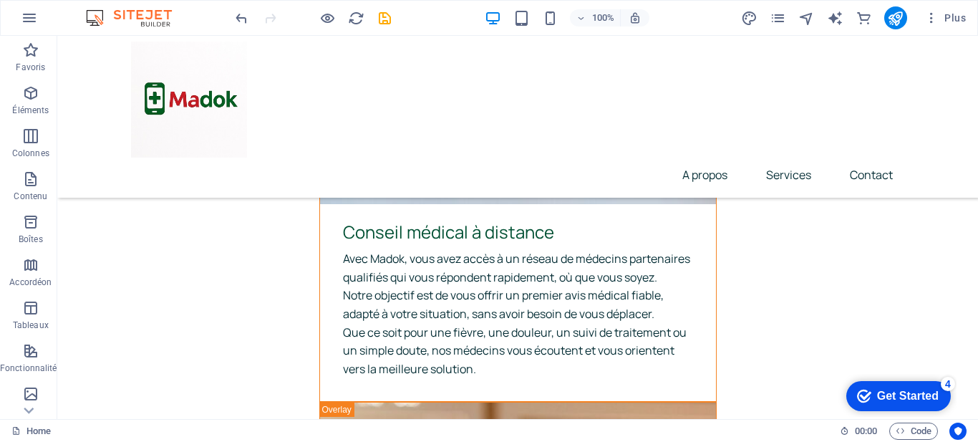
scroll to position [4522, 0]
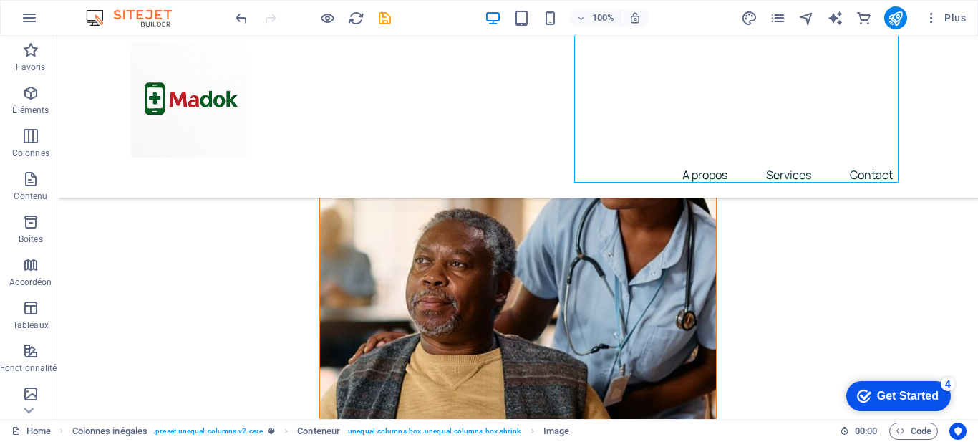
scroll to position [4873, 0]
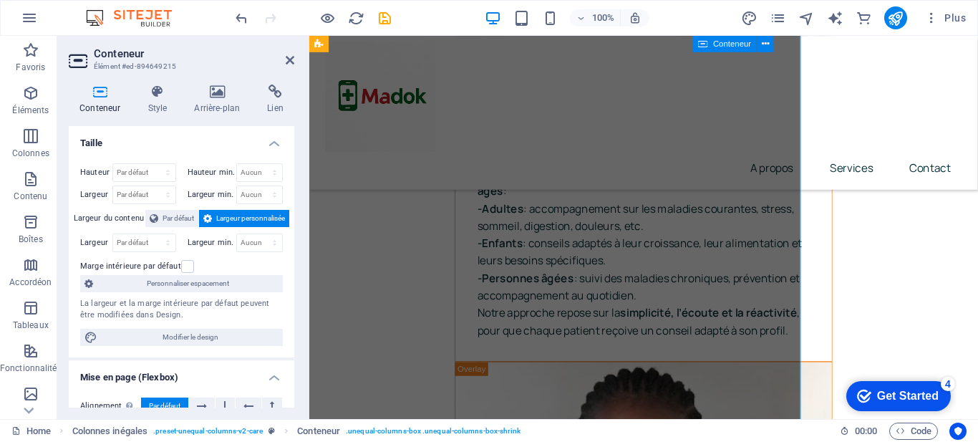
scroll to position [4909, 0]
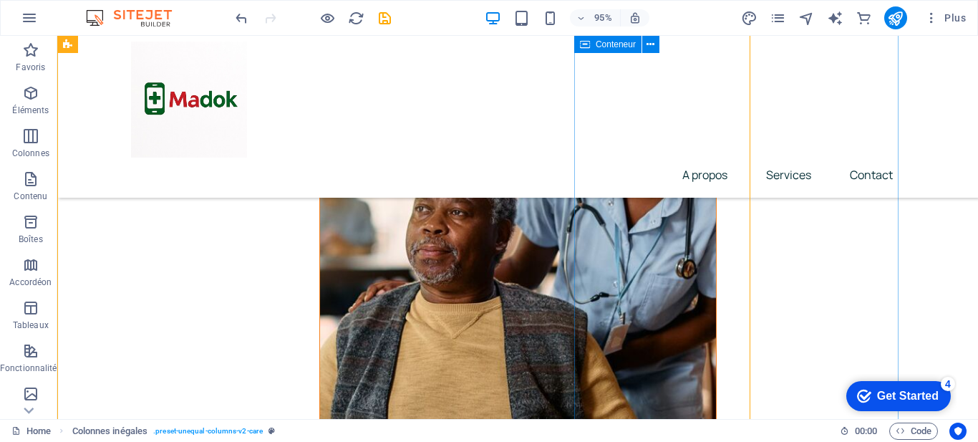
scroll to position [4873, 0]
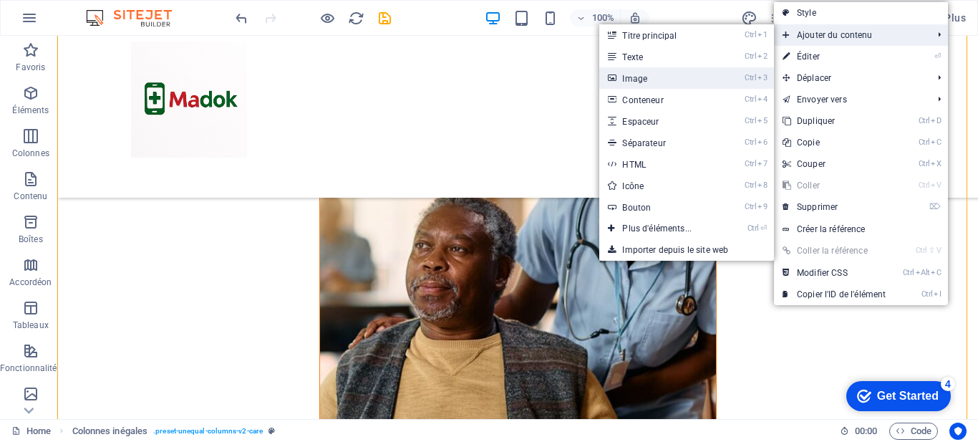
click at [660, 82] on link "Ctrl 3 Image" at bounding box center [659, 77] width 121 height 21
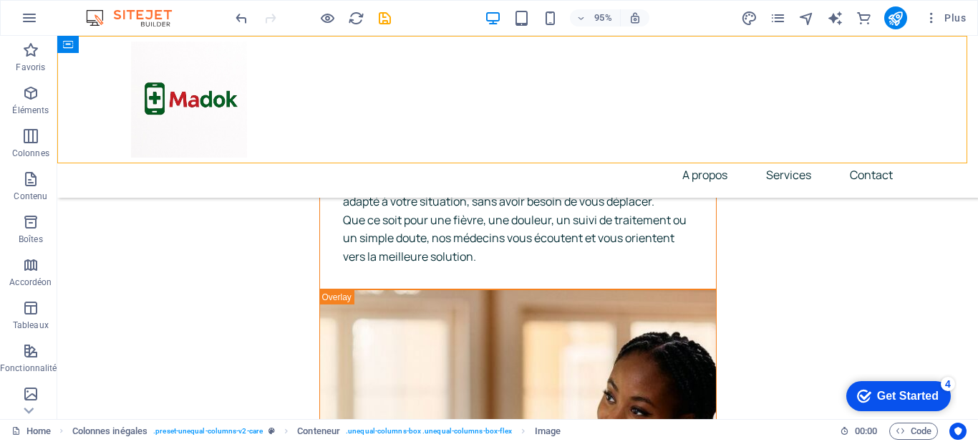
scroll to position [4587, 0]
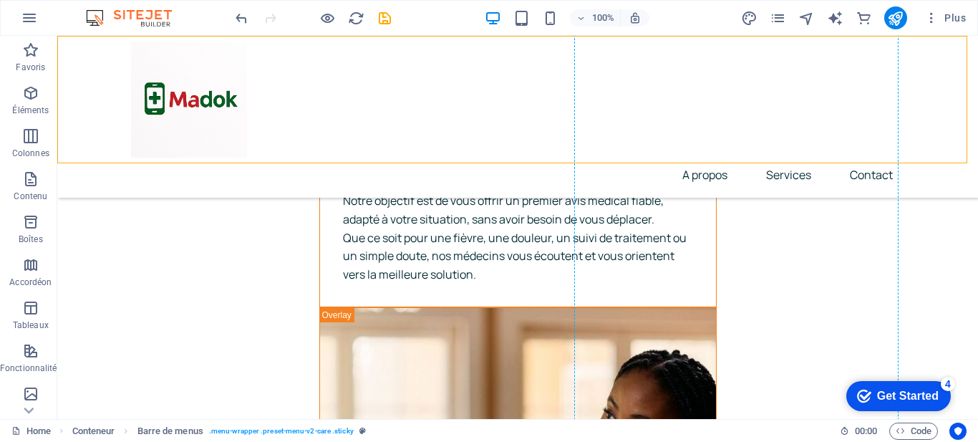
drag, startPoint x: 249, startPoint y: 52, endPoint x: 700, endPoint y: 215, distance: 479.7
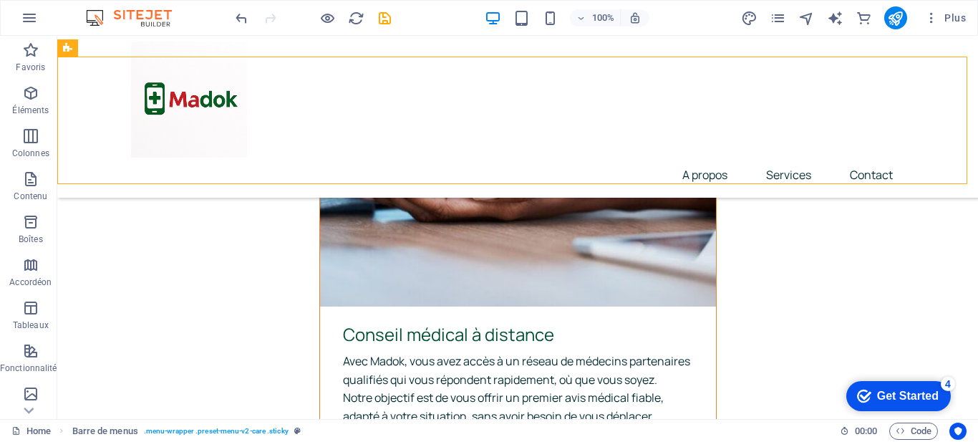
scroll to position [4251, 0]
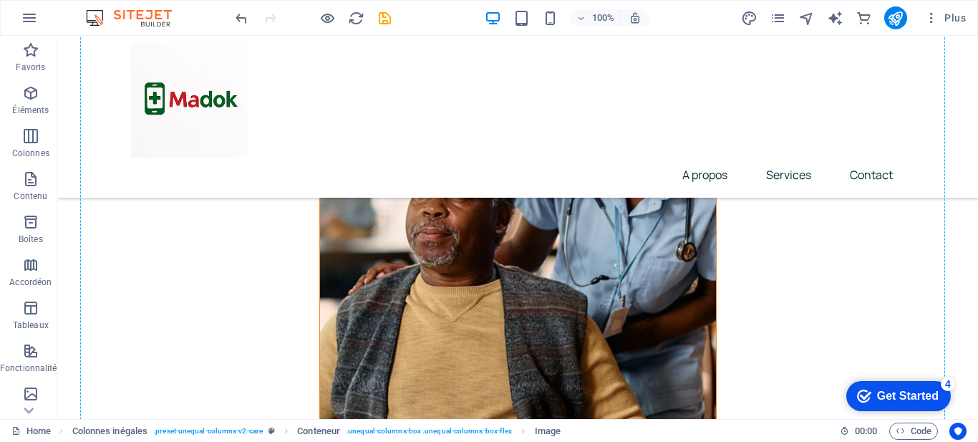
drag, startPoint x: 289, startPoint y: 341, endPoint x: 700, endPoint y: 308, distance: 412.3
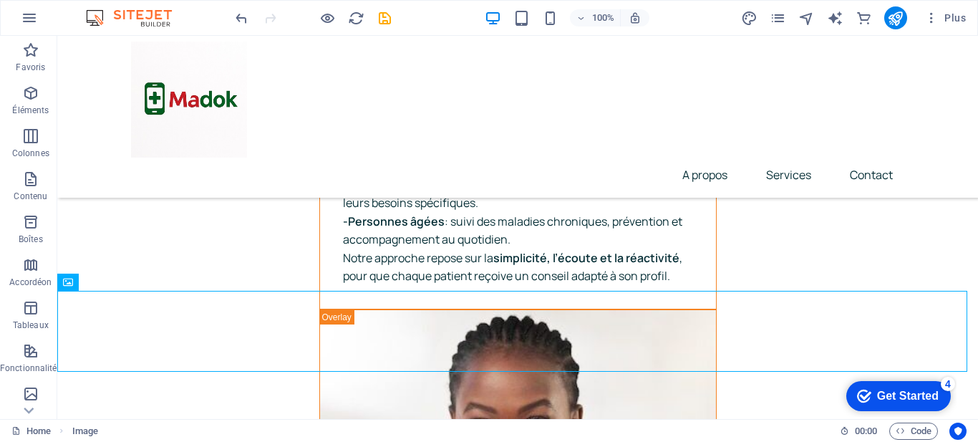
scroll to position [5324, 0]
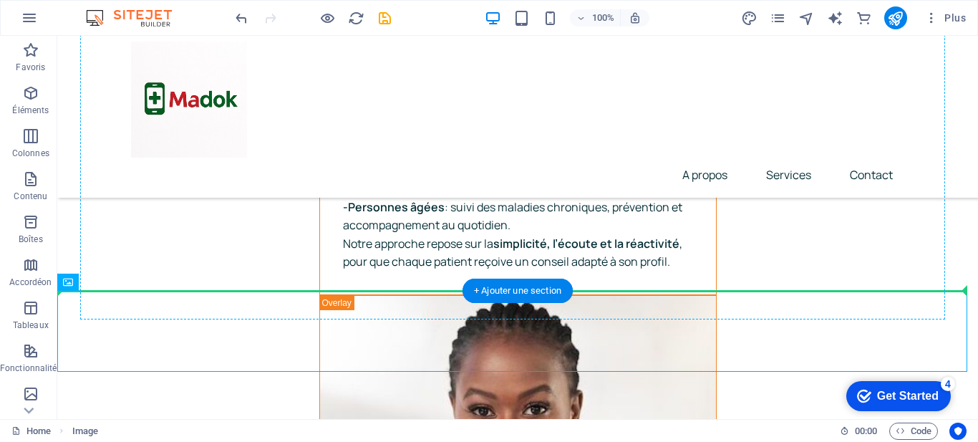
drag, startPoint x: 140, startPoint y: 324, endPoint x: 636, endPoint y: 227, distance: 505.0
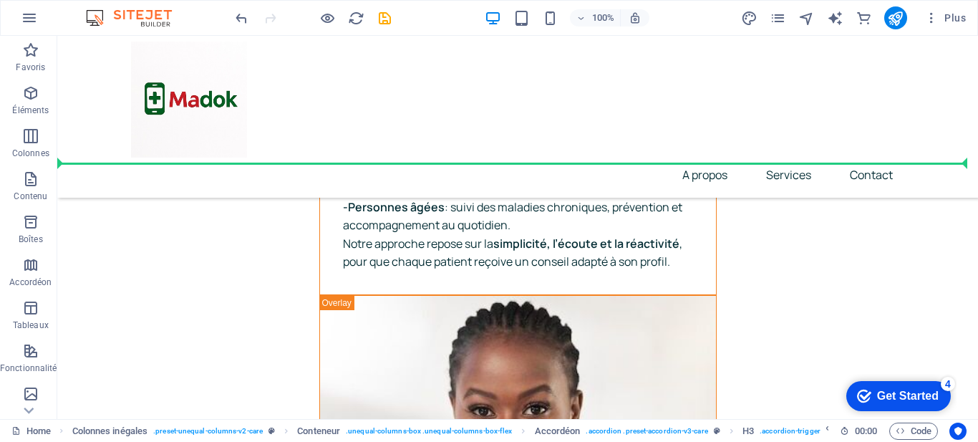
drag, startPoint x: 117, startPoint y: 310, endPoint x: 768, endPoint y: 133, distance: 675.2
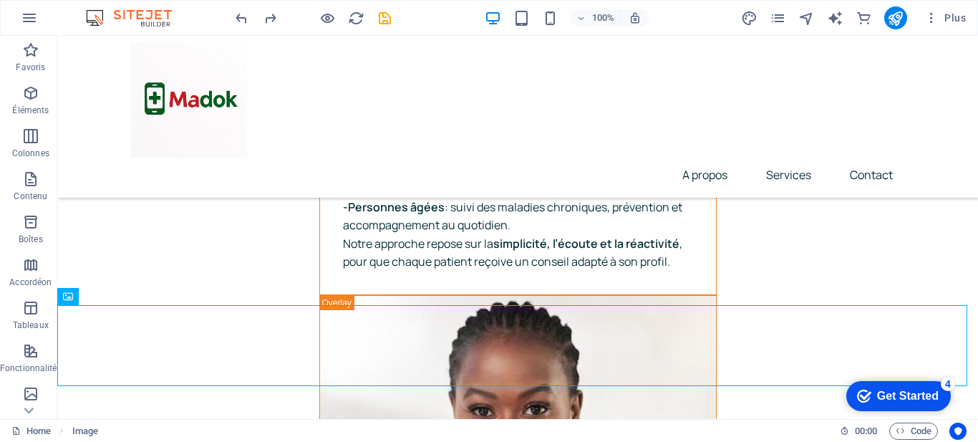
scroll to position [5369, 0]
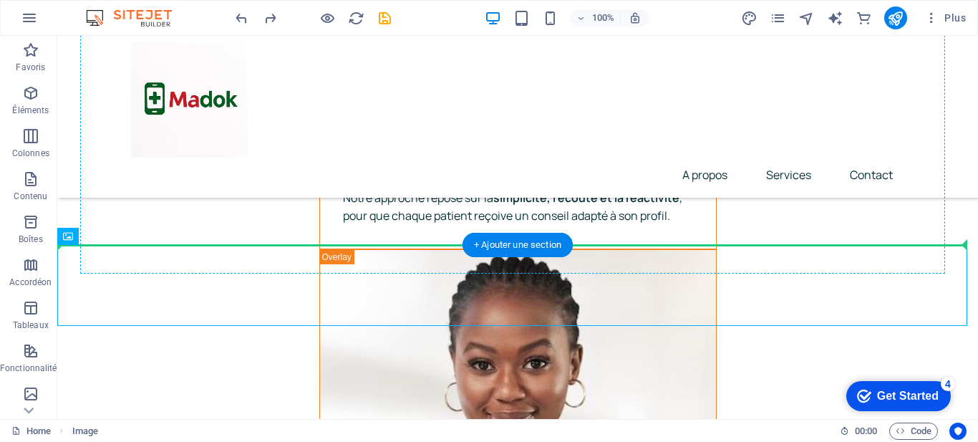
drag, startPoint x: 117, startPoint y: 274, endPoint x: 656, endPoint y: 213, distance: 541.9
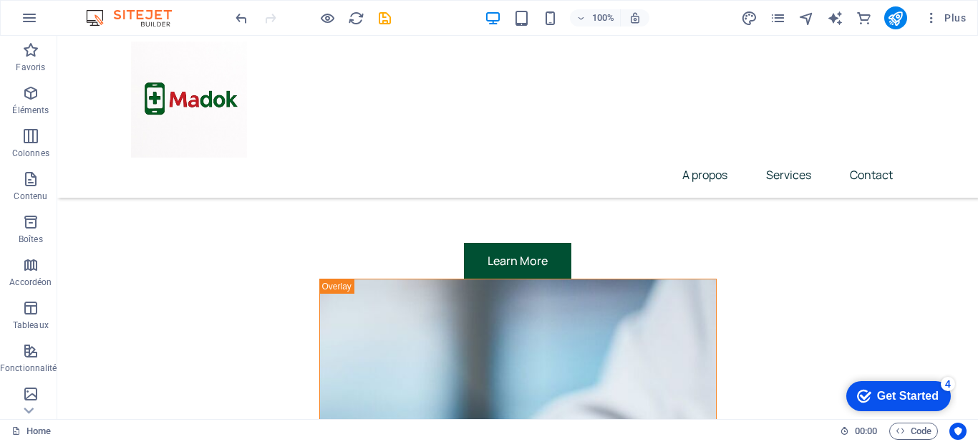
scroll to position [3924, 0]
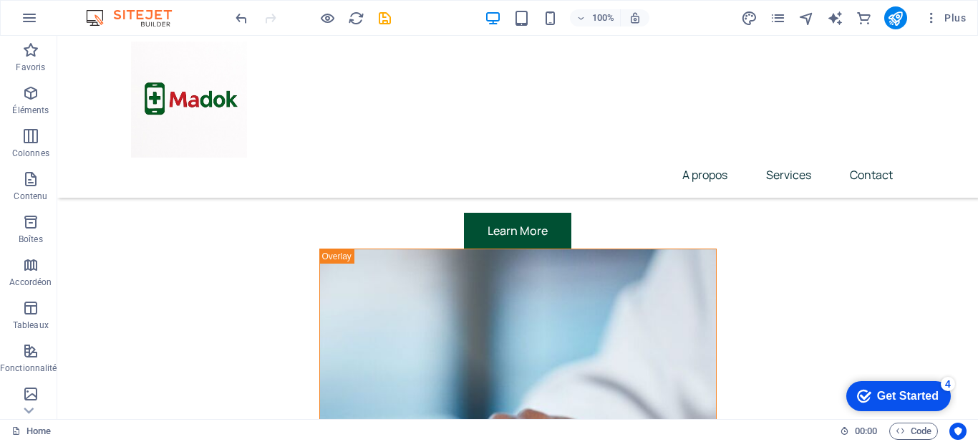
scroll to position [3909, 0]
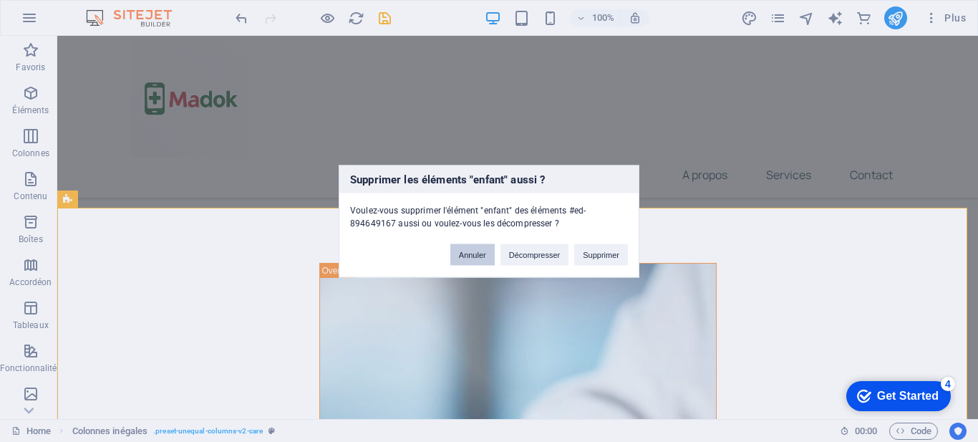
click at [475, 262] on button "Annuler" at bounding box center [472, 253] width 44 height 21
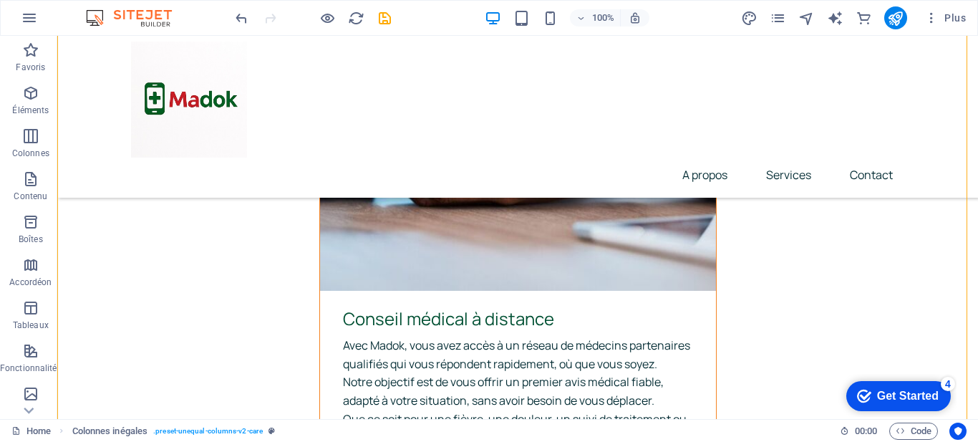
scroll to position [4104, 0]
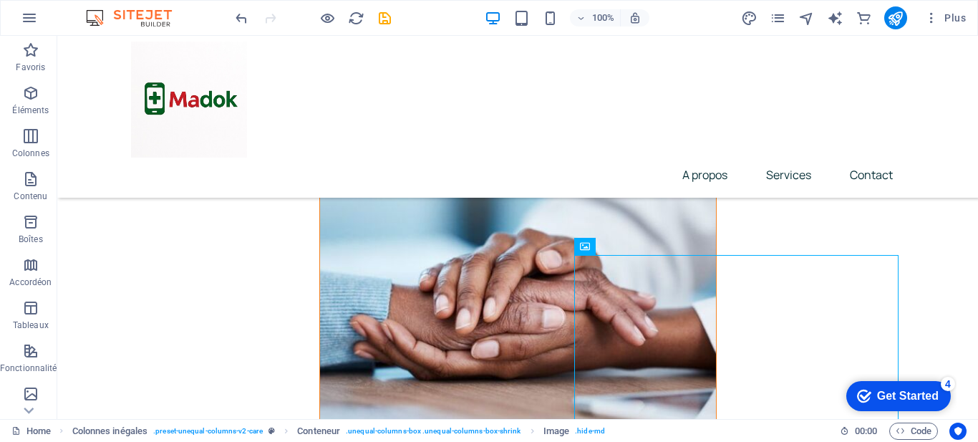
drag, startPoint x: 604, startPoint y: 273, endPoint x: 604, endPoint y: 214, distance: 58.7
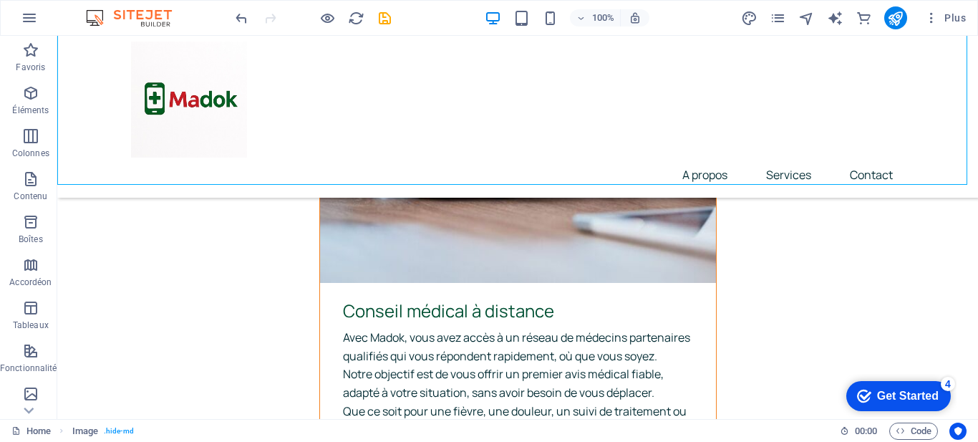
scroll to position [4272, 0]
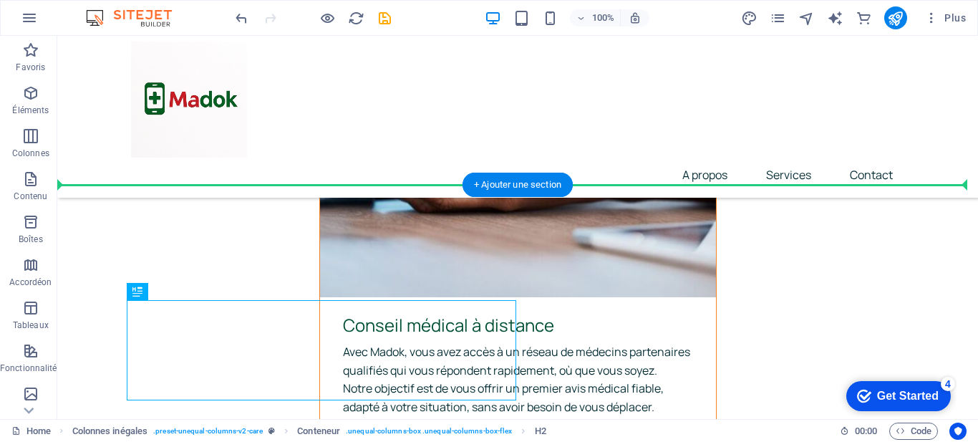
drag, startPoint x: 372, startPoint y: 356, endPoint x: 372, endPoint y: 193, distance: 163.3
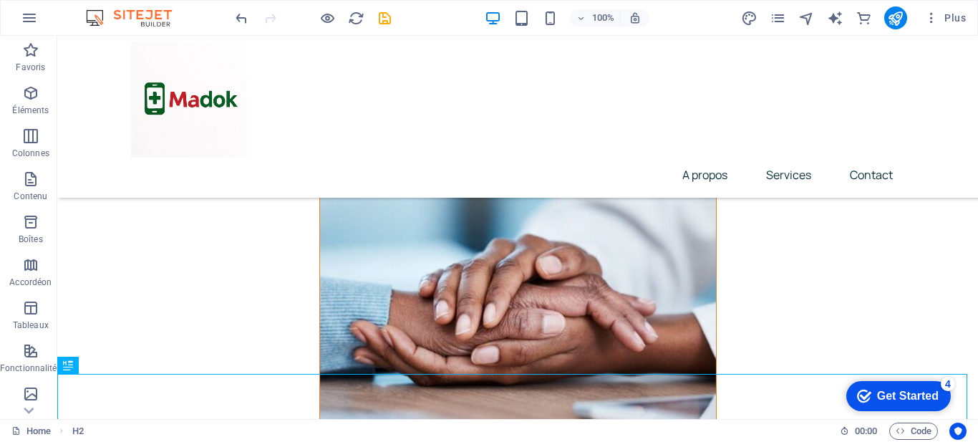
scroll to position [4083, 0]
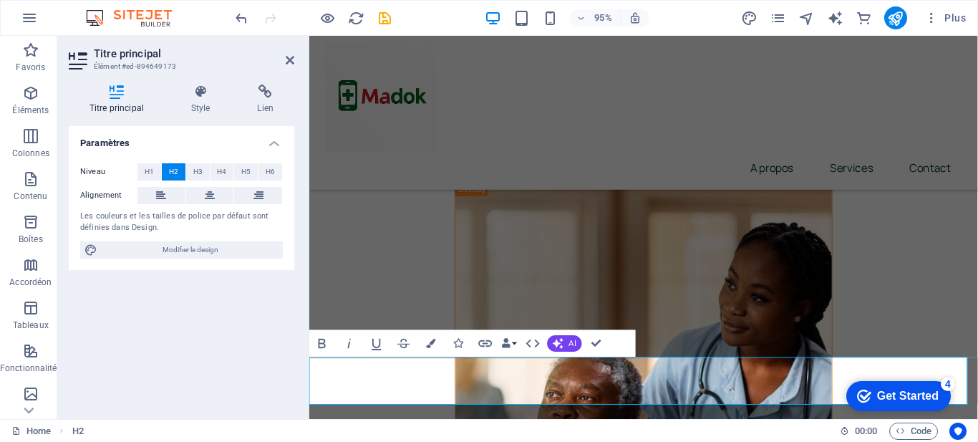
scroll to position [4101, 0]
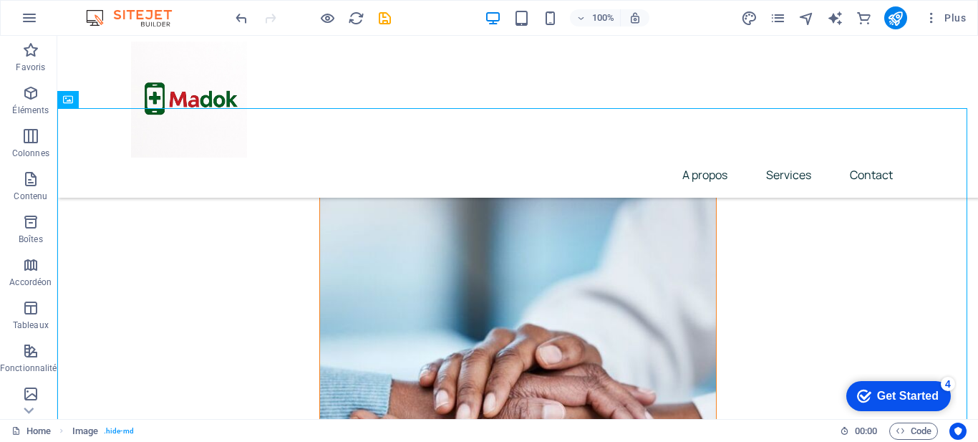
scroll to position [3994, 0]
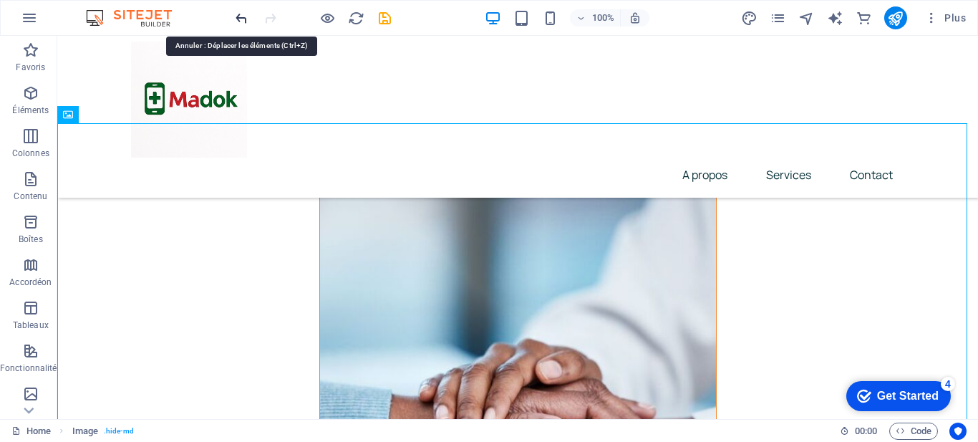
click at [238, 19] on icon "undo" at bounding box center [241, 18] width 16 height 16
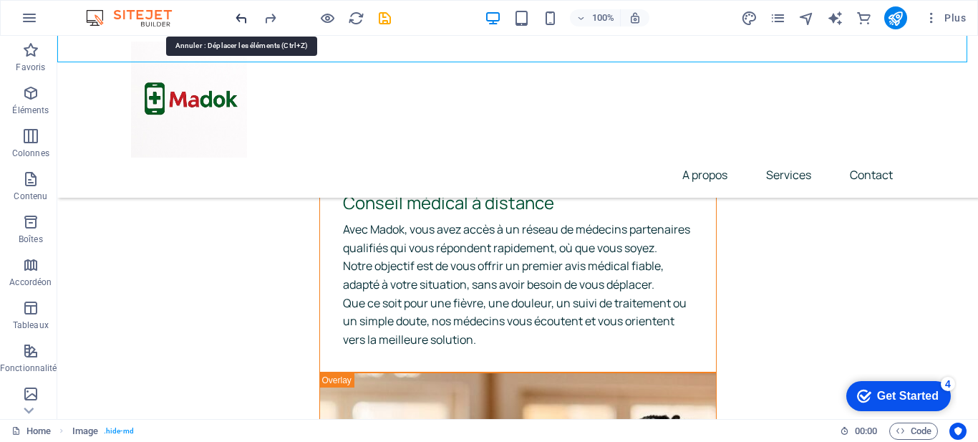
click at [238, 19] on icon "undo" at bounding box center [241, 18] width 16 height 16
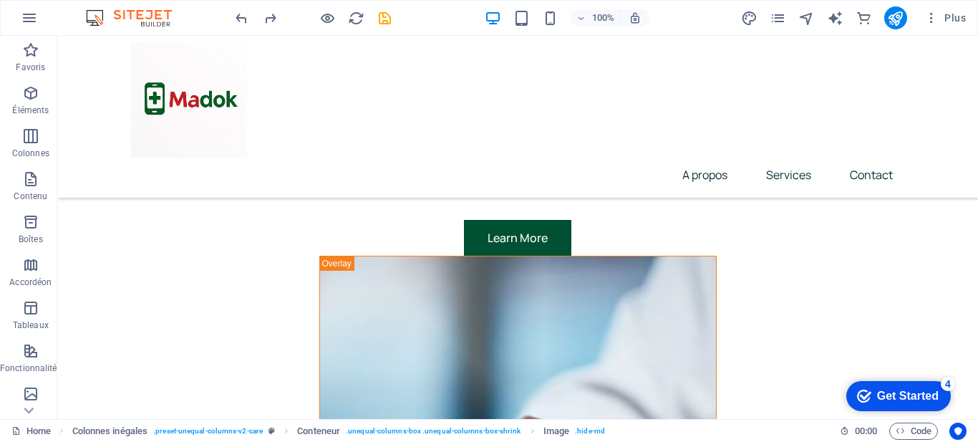
scroll to position [3902, 0]
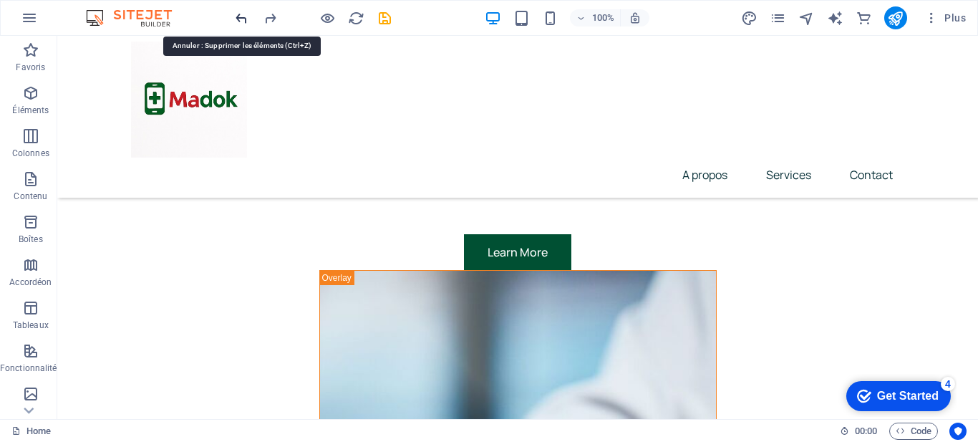
click at [238, 14] on icon "undo" at bounding box center [241, 18] width 16 height 16
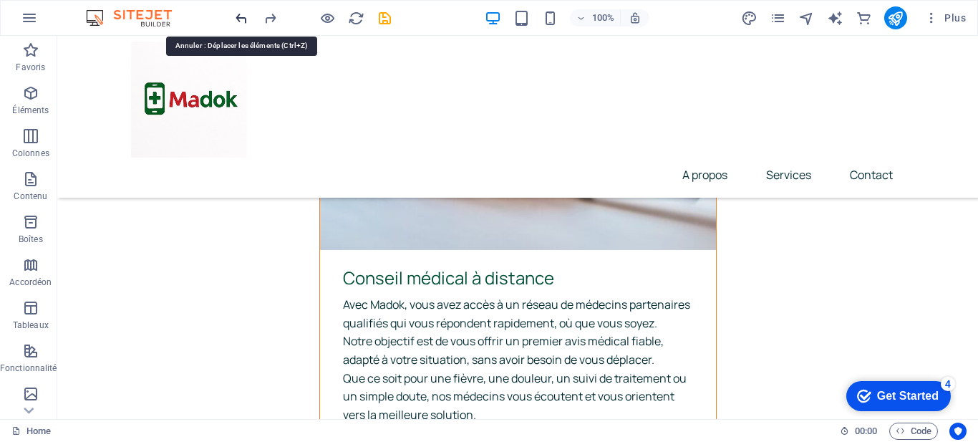
scroll to position [5427, 0]
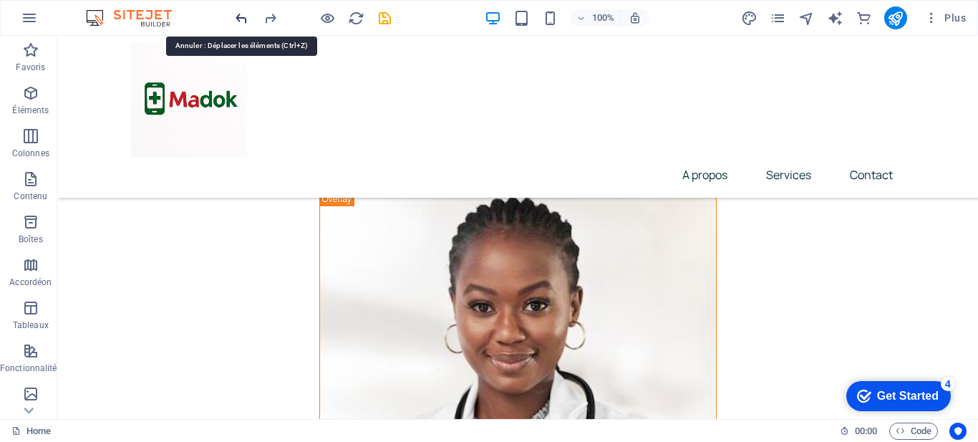
click at [243, 11] on icon "undo" at bounding box center [241, 18] width 16 height 16
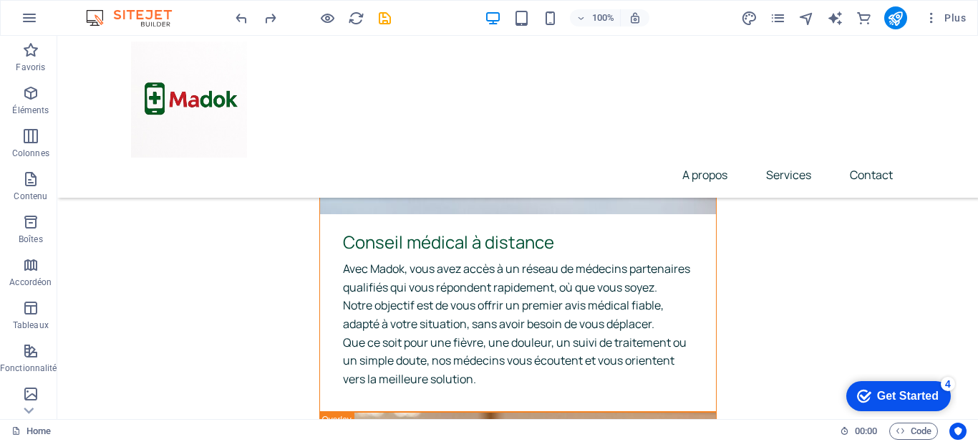
scroll to position [4400, 0]
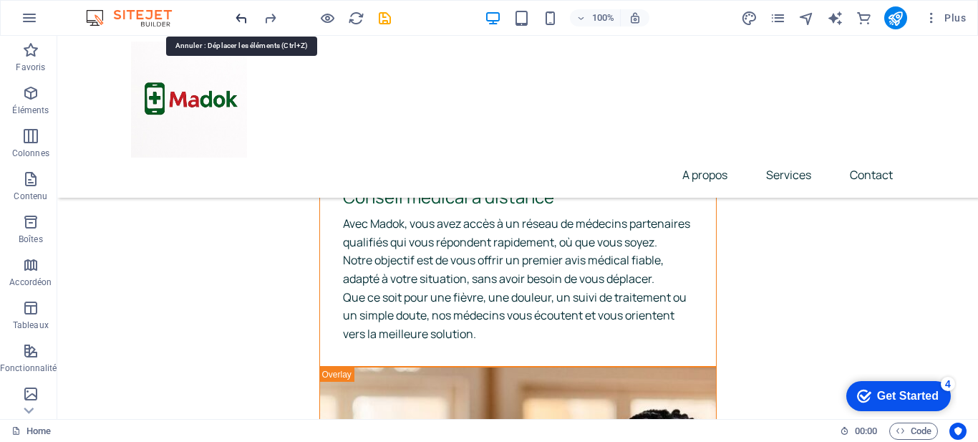
click at [243, 19] on icon "undo" at bounding box center [241, 18] width 16 height 16
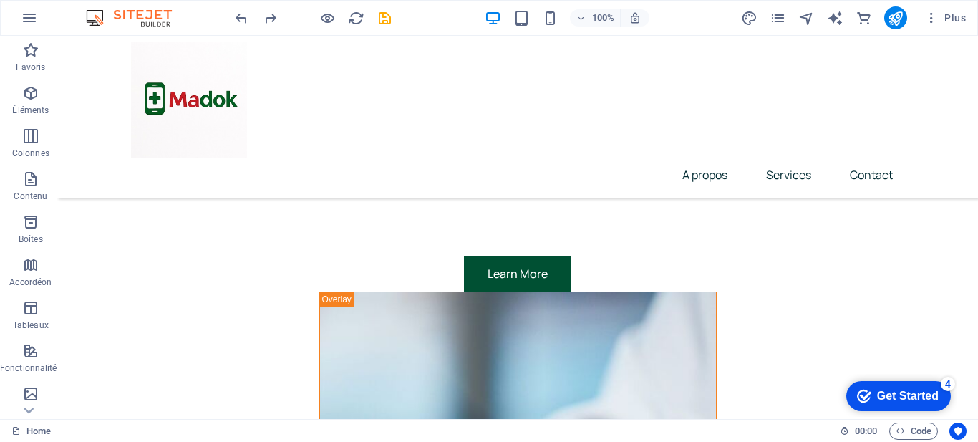
scroll to position [3948, 0]
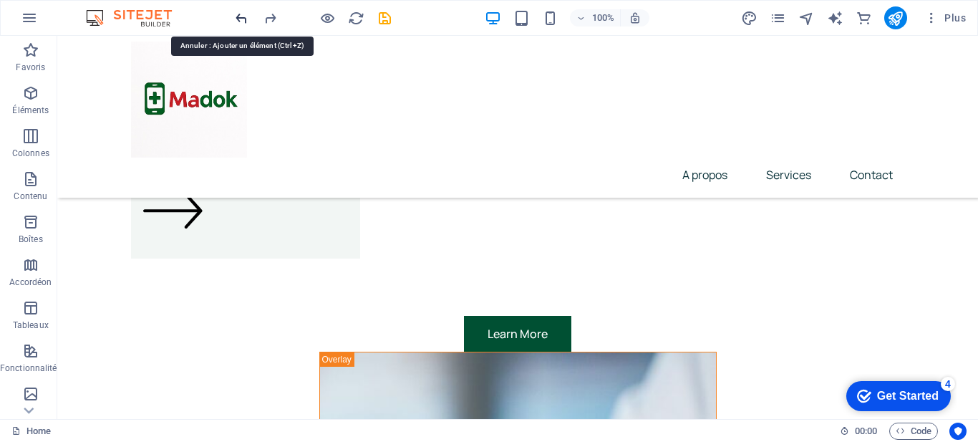
click at [239, 14] on icon "undo" at bounding box center [241, 18] width 16 height 16
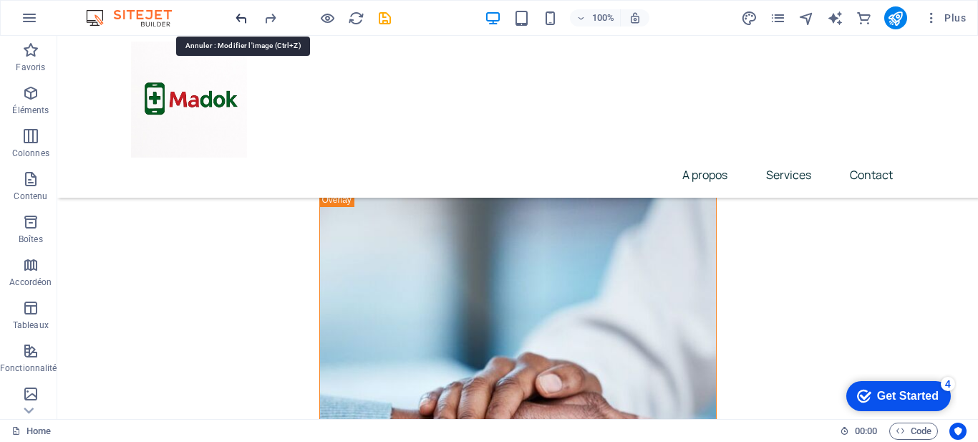
scroll to position [4385, 0]
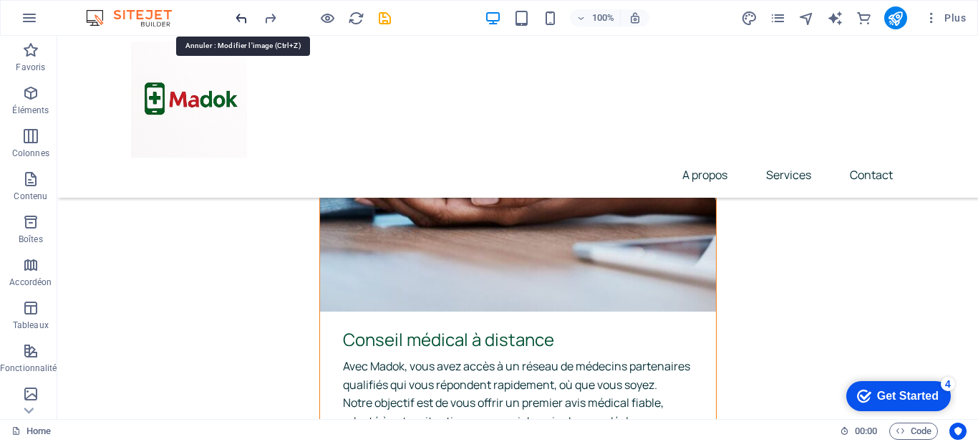
click at [239, 14] on icon "undo" at bounding box center [241, 18] width 16 height 16
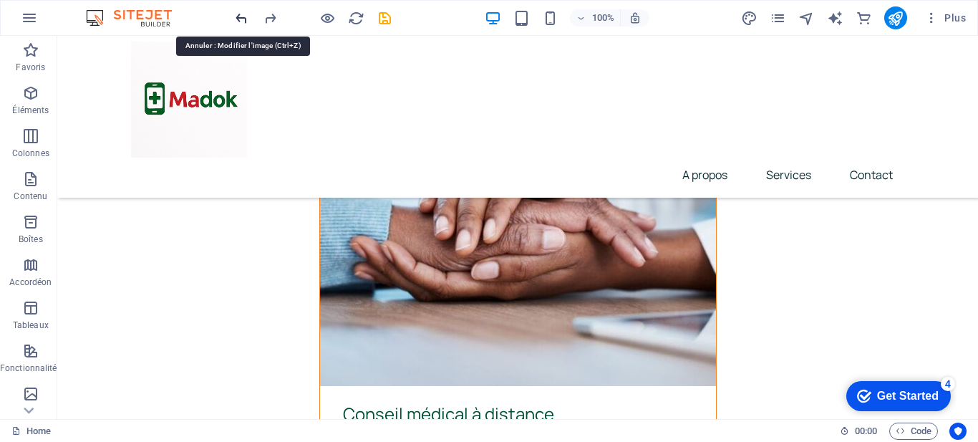
scroll to position [4660, 0]
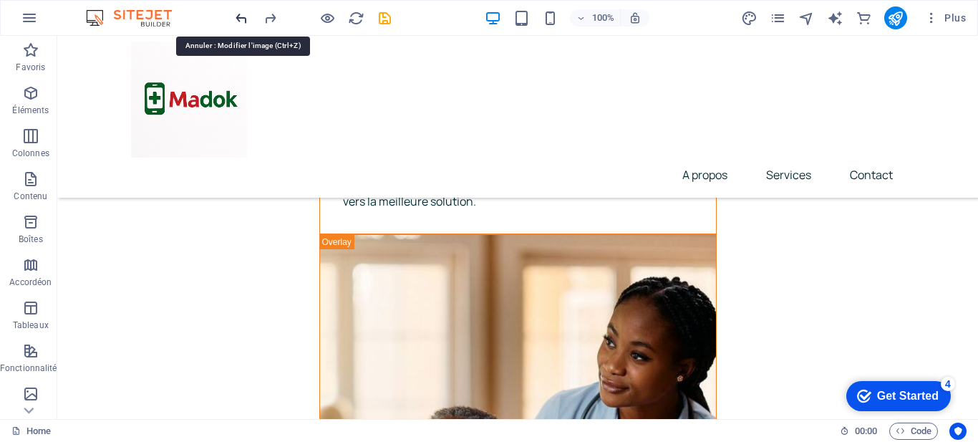
click at [239, 14] on icon "undo" at bounding box center [241, 18] width 16 height 16
click at [239, 13] on icon "undo" at bounding box center [241, 18] width 16 height 16
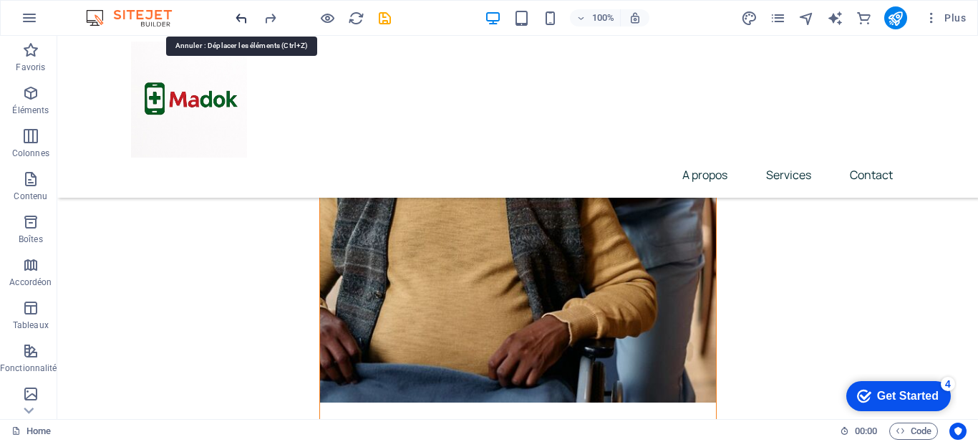
scroll to position [5195, 0]
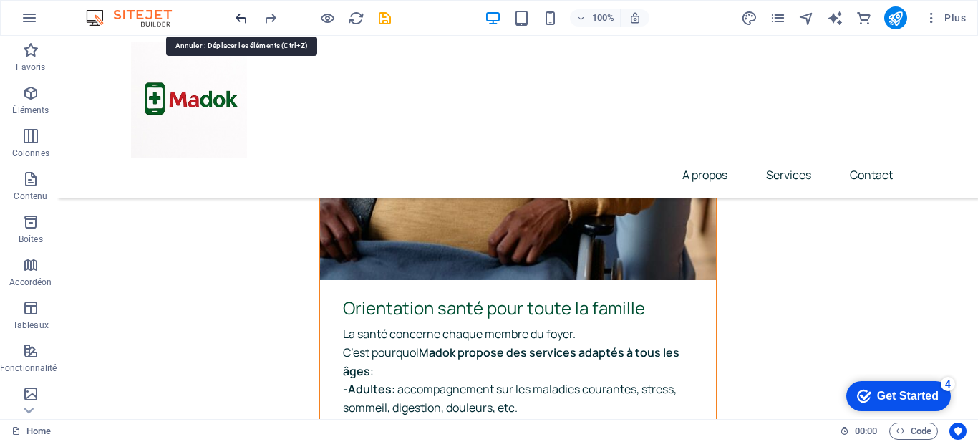
click at [239, 13] on icon "undo" at bounding box center [241, 18] width 16 height 16
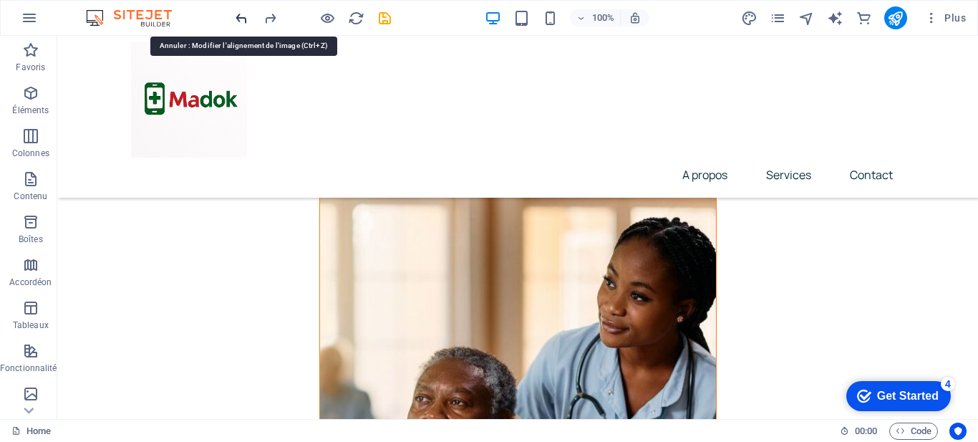
scroll to position [4660, 0]
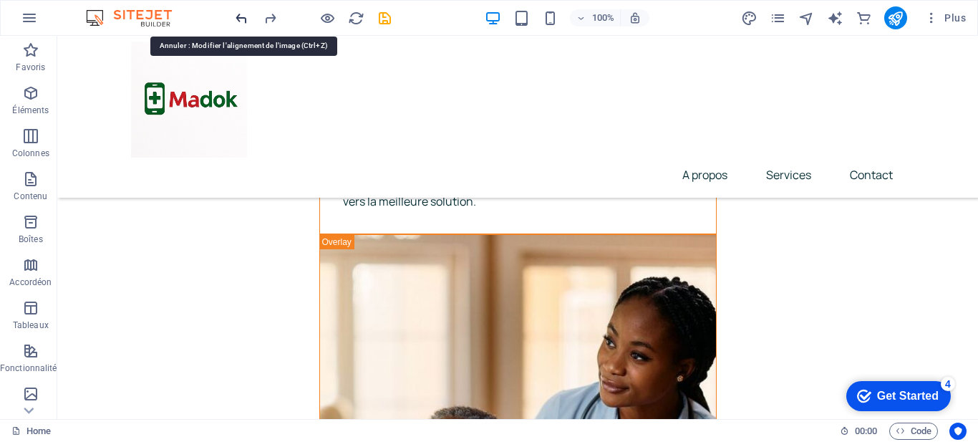
click at [239, 13] on icon "undo" at bounding box center [241, 18] width 16 height 16
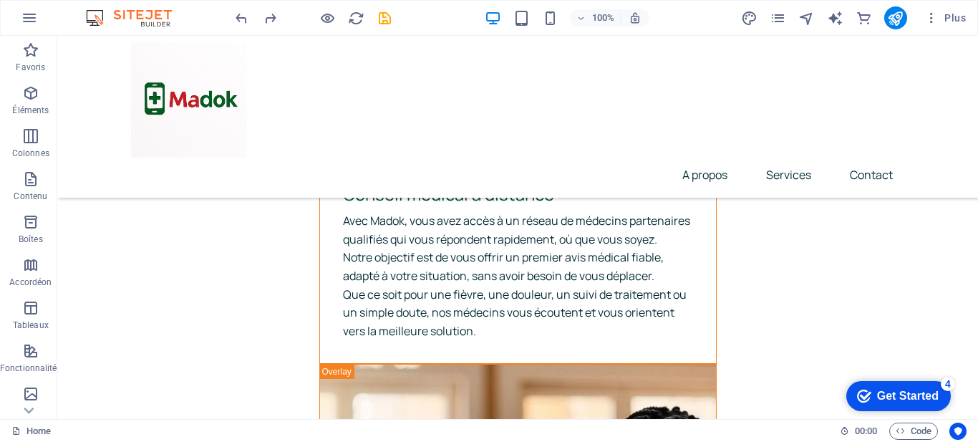
scroll to position [4516, 0]
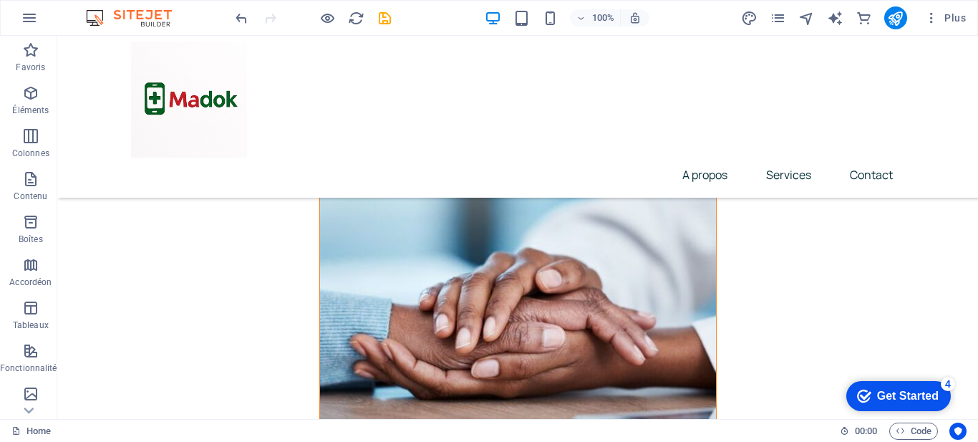
scroll to position [4198, 0]
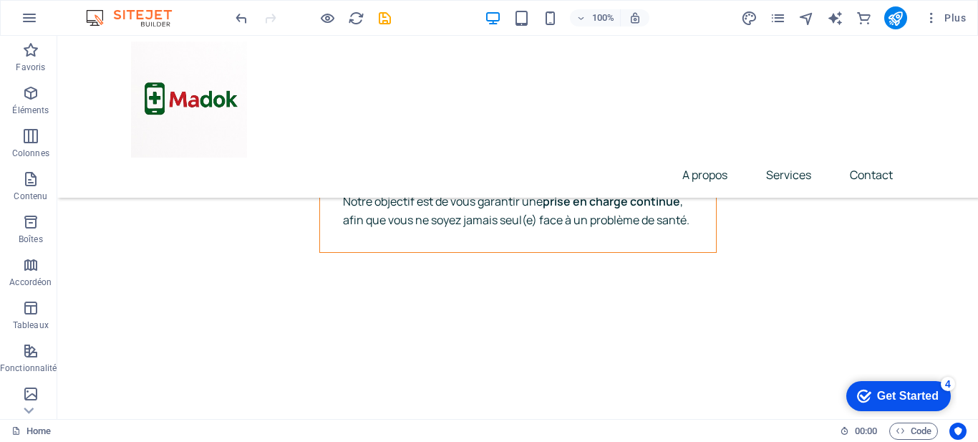
scroll to position [6351, 0]
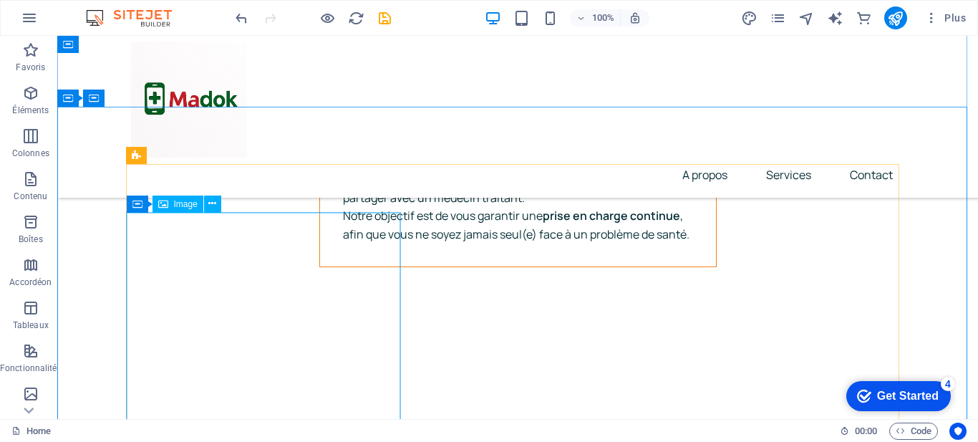
click at [174, 205] on span "Image" at bounding box center [186, 204] width 24 height 9
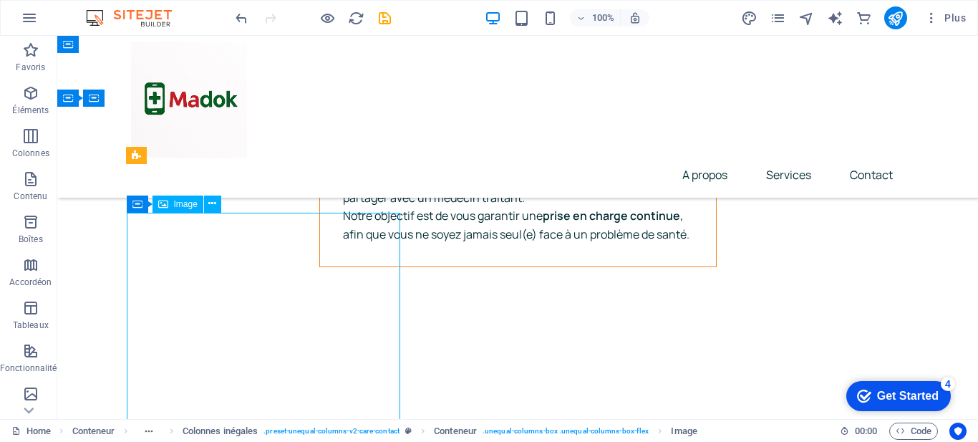
click at [171, 210] on div "Image" at bounding box center [178, 203] width 51 height 17
select select "px"
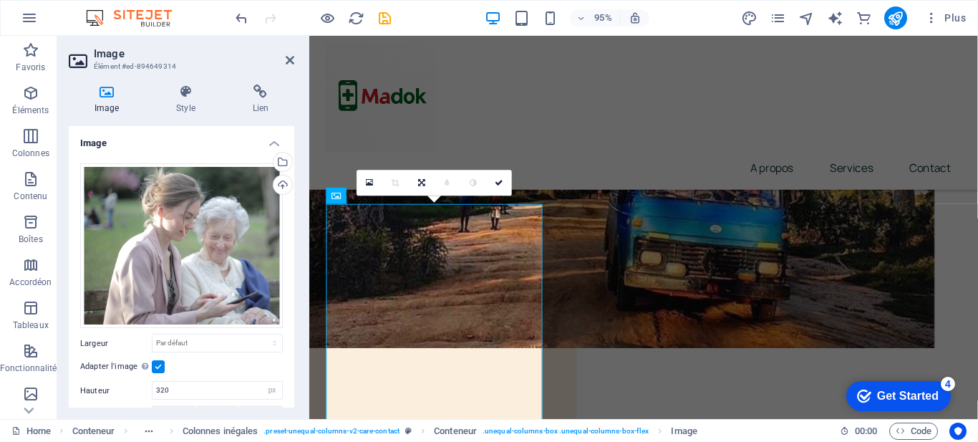
scroll to position [6633, 0]
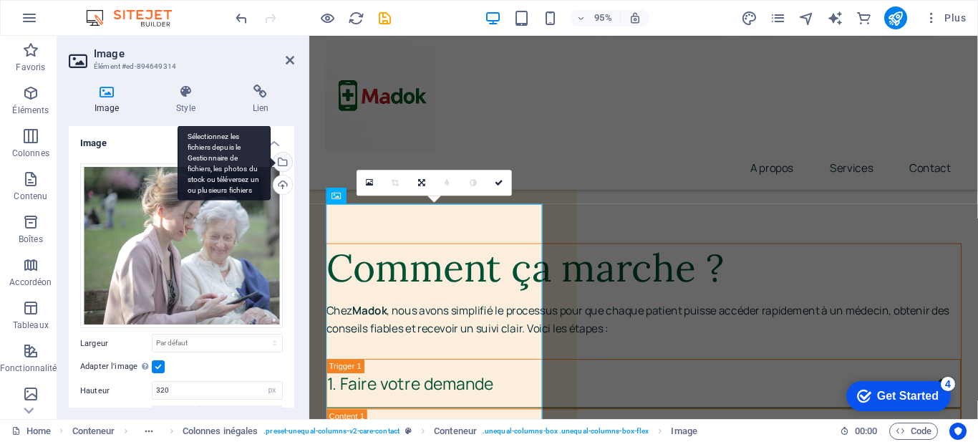
click at [285, 160] on div "Sélectionnez les fichiers depuis le Gestionnaire de fichiers, les photos du sto…" at bounding box center [281, 163] width 21 height 21
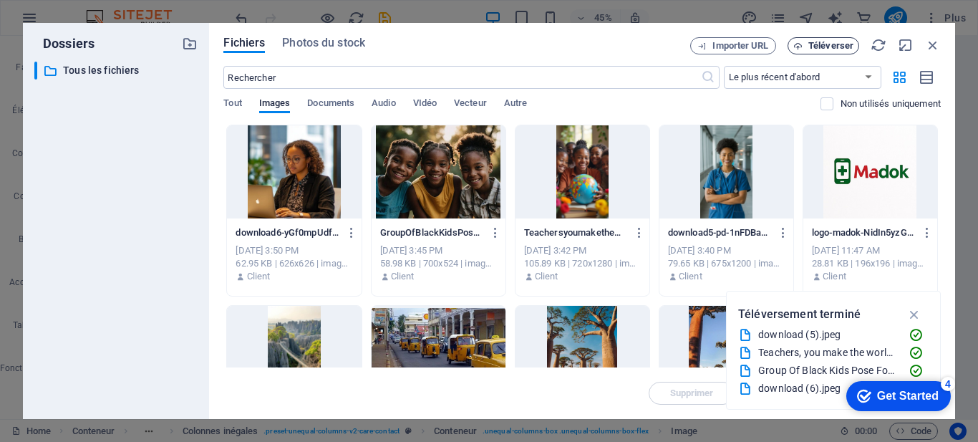
click at [834, 45] on span "Téléverser" at bounding box center [830, 46] width 45 height 9
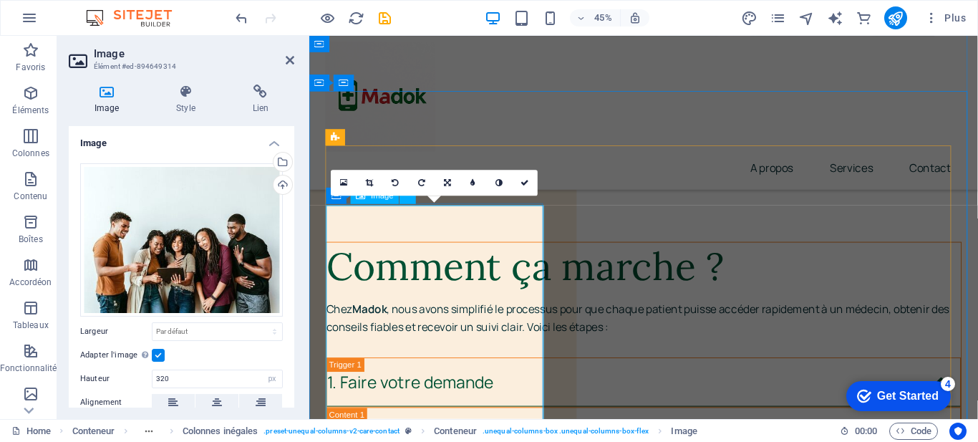
scroll to position [6633, 0]
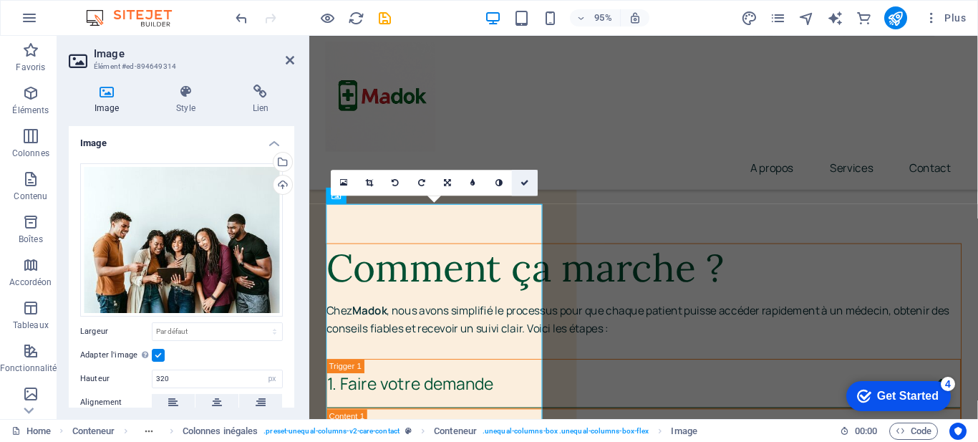
click at [528, 188] on link at bounding box center [525, 183] width 26 height 26
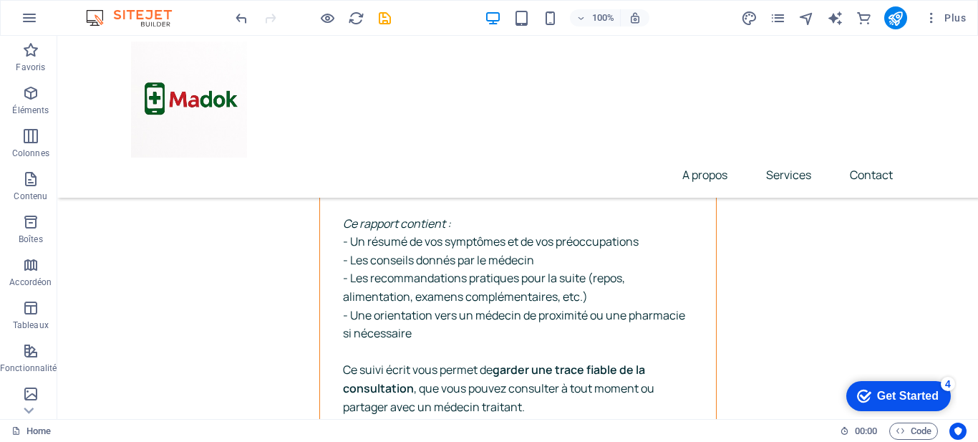
scroll to position [6171, 0]
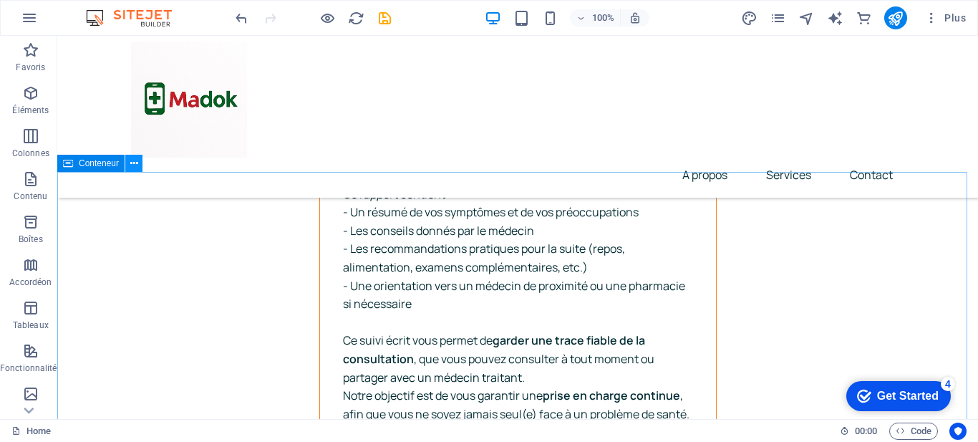
click at [136, 165] on icon at bounding box center [134, 163] width 8 height 15
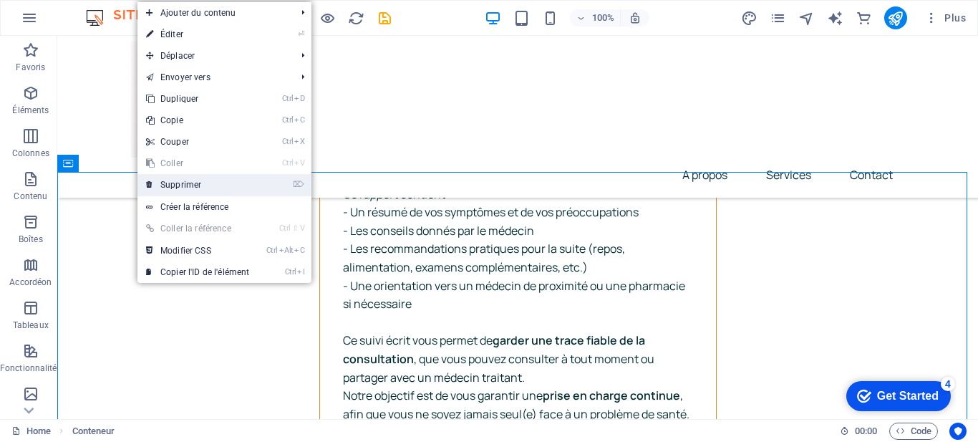
click at [184, 187] on link "⌦ Supprimer" at bounding box center [197, 184] width 120 height 21
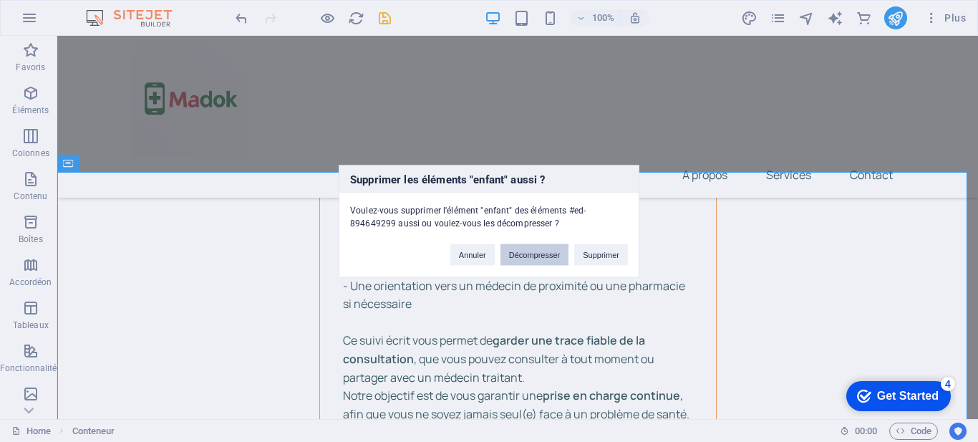
click at [528, 254] on button "Décompresser" at bounding box center [535, 253] width 69 height 21
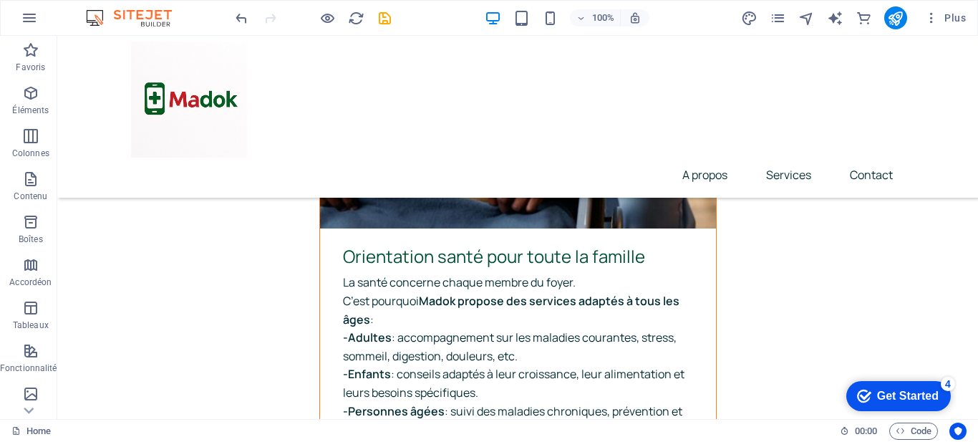
scroll to position [5205, 0]
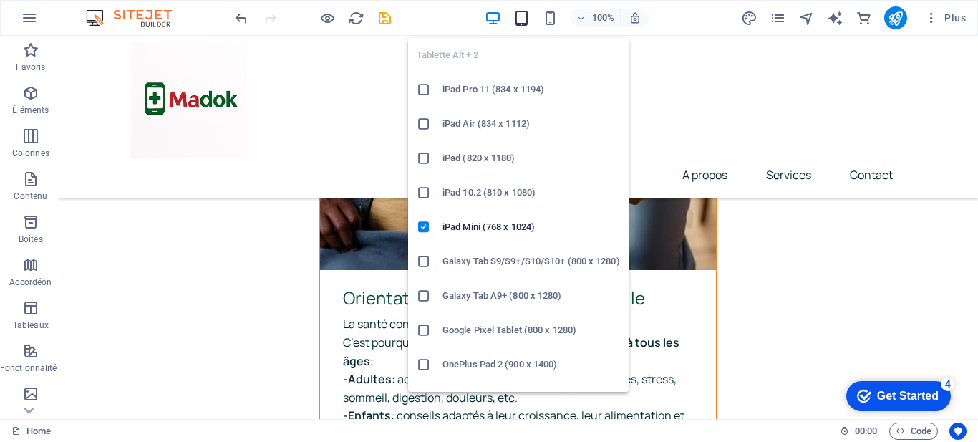
click at [525, 24] on icon "button" at bounding box center [521, 18] width 16 height 16
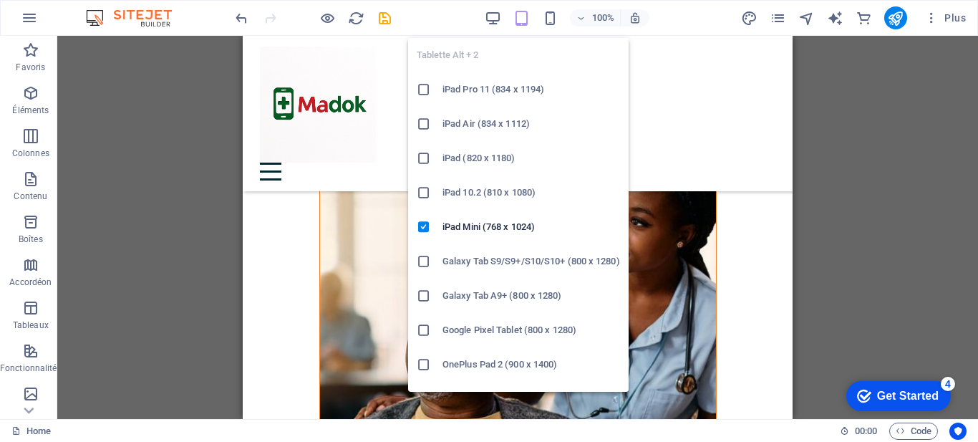
scroll to position [5216, 0]
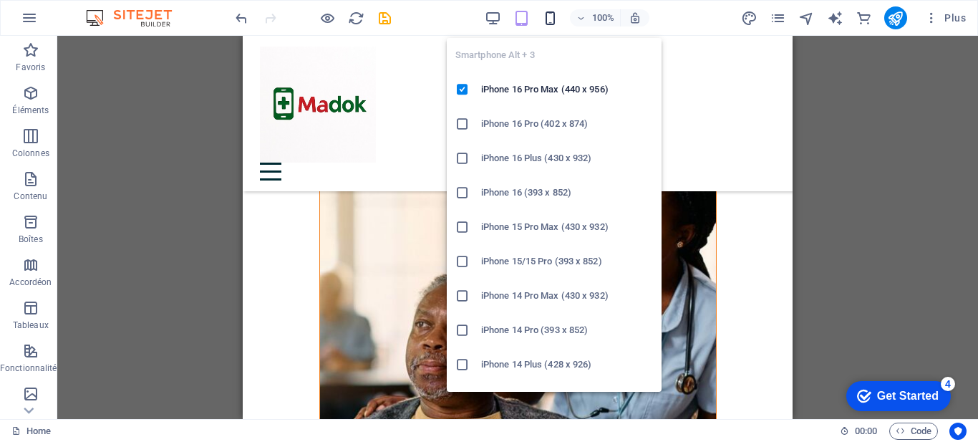
click at [546, 12] on icon "button" at bounding box center [550, 18] width 16 height 16
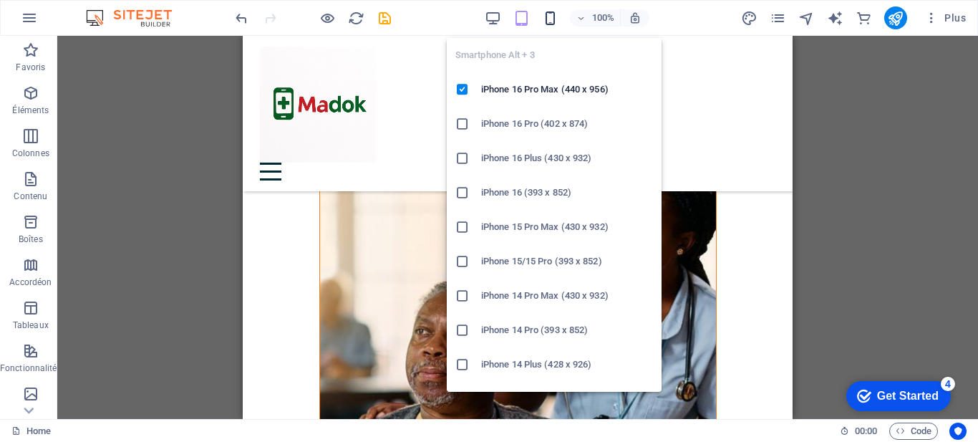
scroll to position [5223, 0]
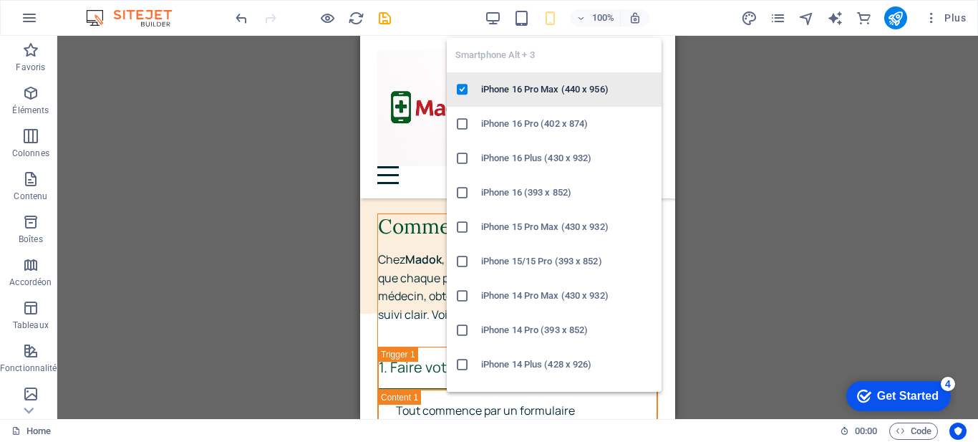
click at [539, 90] on h6 "iPhone 16 Pro Max (440 x 956)" at bounding box center [567, 89] width 172 height 17
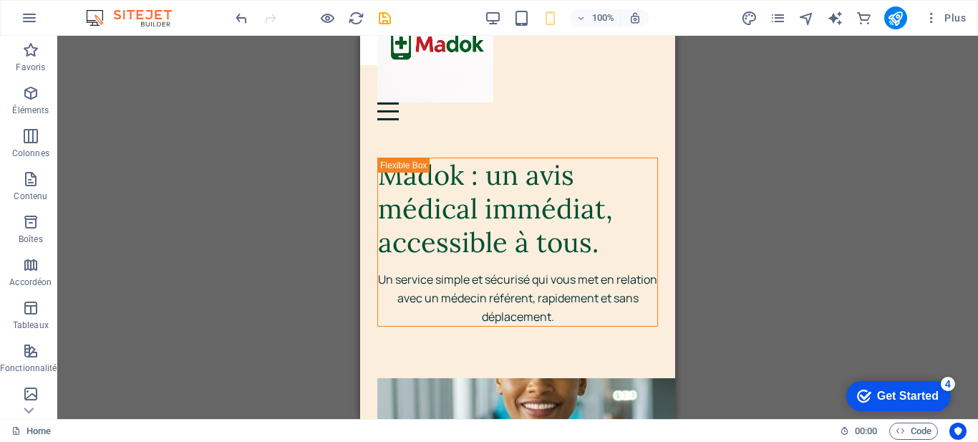
scroll to position [0, 0]
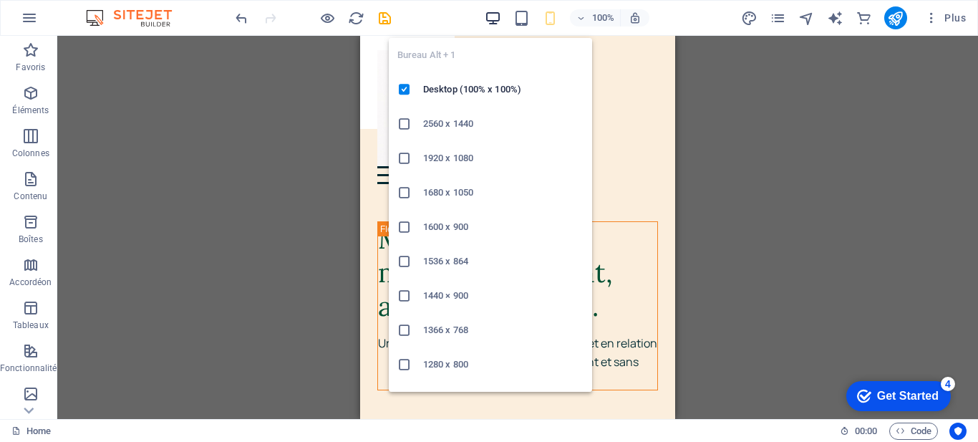
click at [485, 12] on icon "button" at bounding box center [493, 18] width 16 height 16
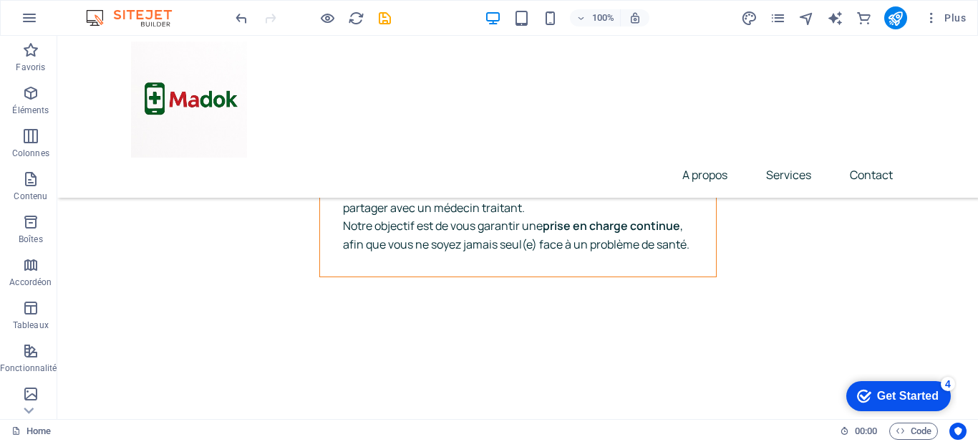
scroll to position [6355, 0]
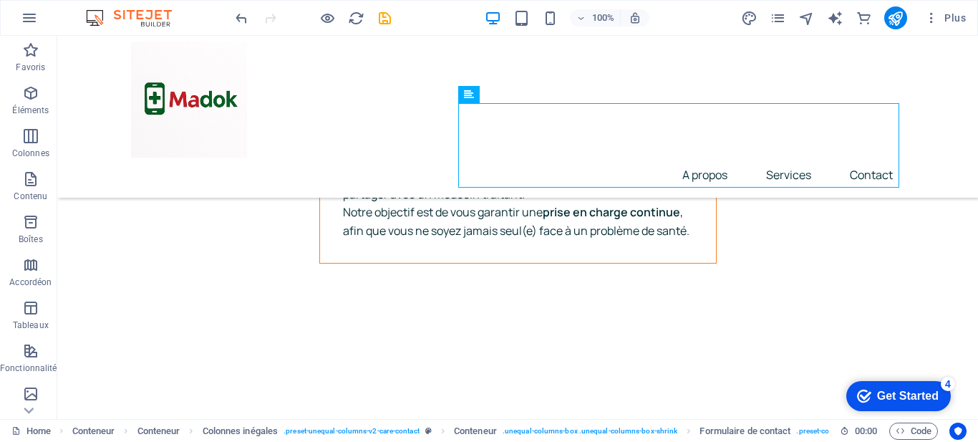
scroll to position [6607, 0]
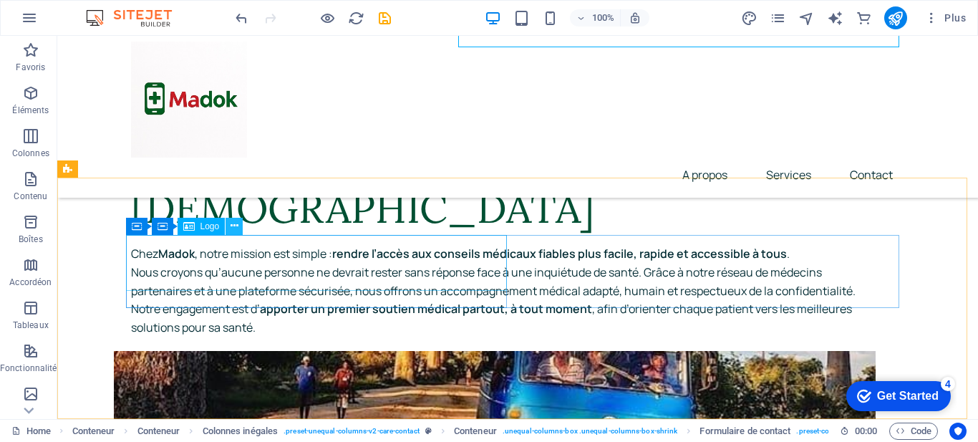
click at [238, 230] on icon at bounding box center [235, 225] width 8 height 15
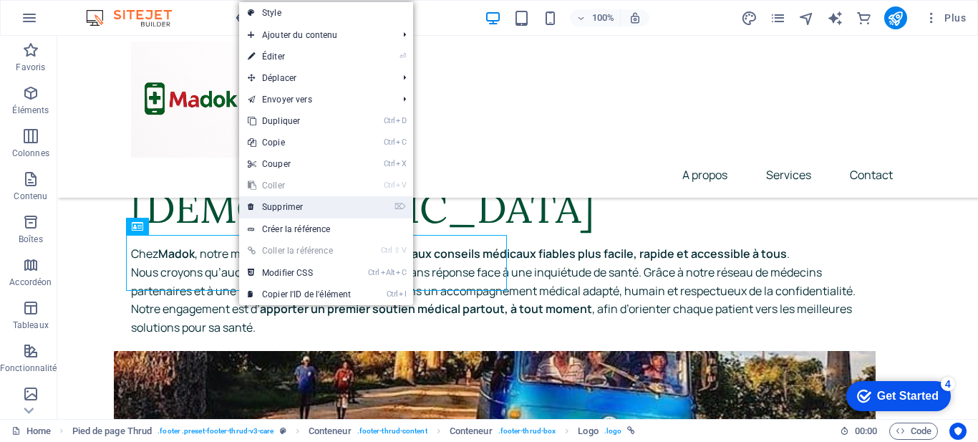
click at [286, 205] on link "⌦ Supprimer" at bounding box center [299, 206] width 120 height 21
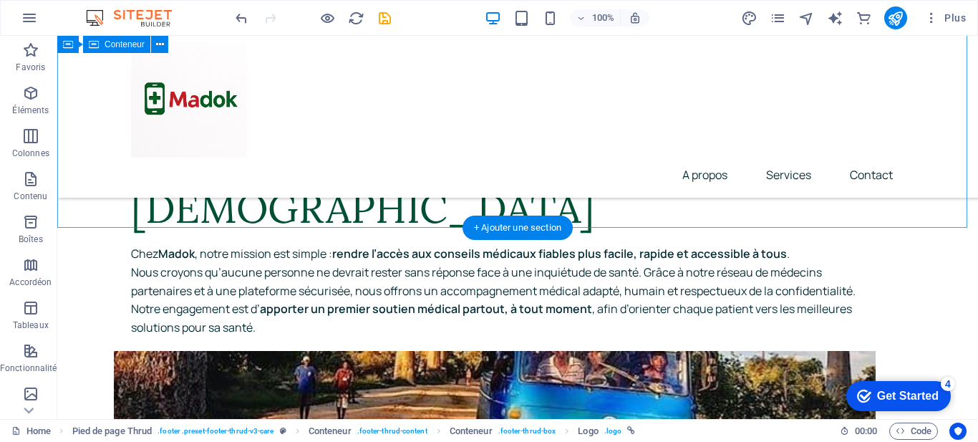
scroll to position [6557, 0]
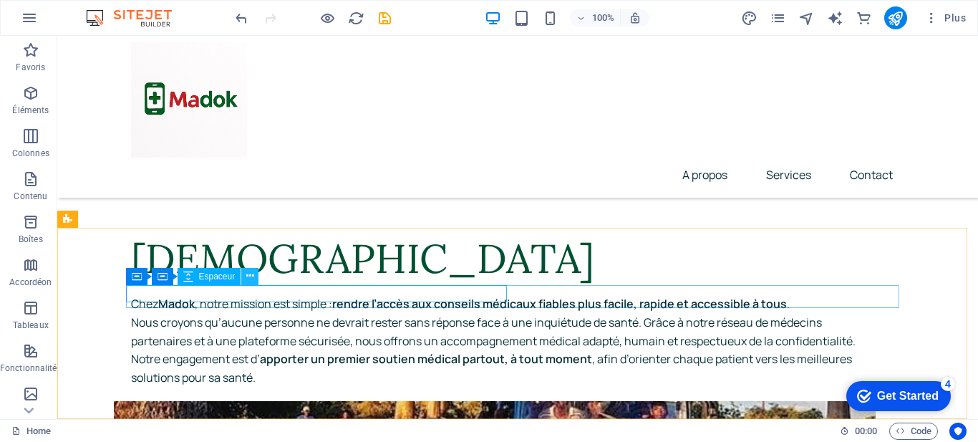
click at [251, 277] on icon at bounding box center [250, 276] width 8 height 15
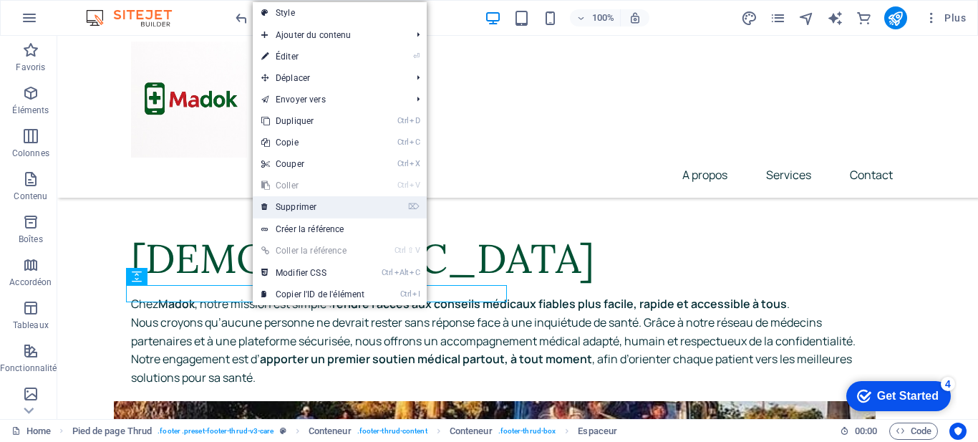
click at [309, 205] on link "⌦ Supprimer" at bounding box center [313, 206] width 120 height 21
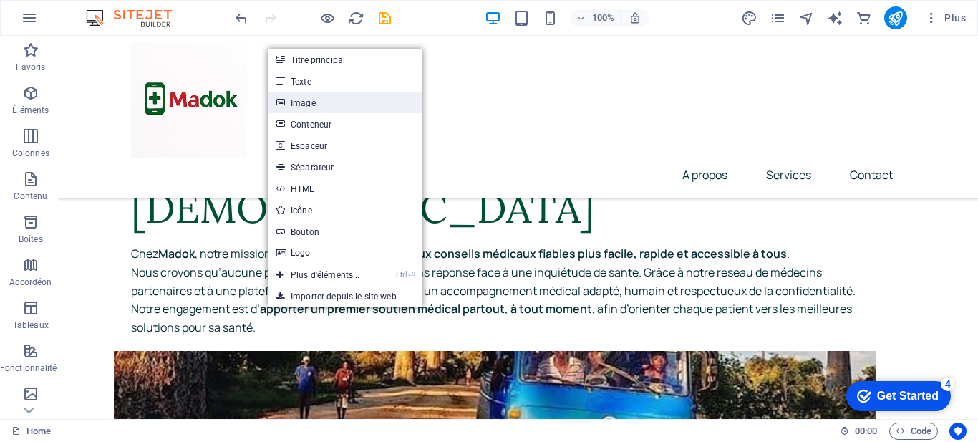
click at [331, 100] on link "Image" at bounding box center [345, 102] width 155 height 21
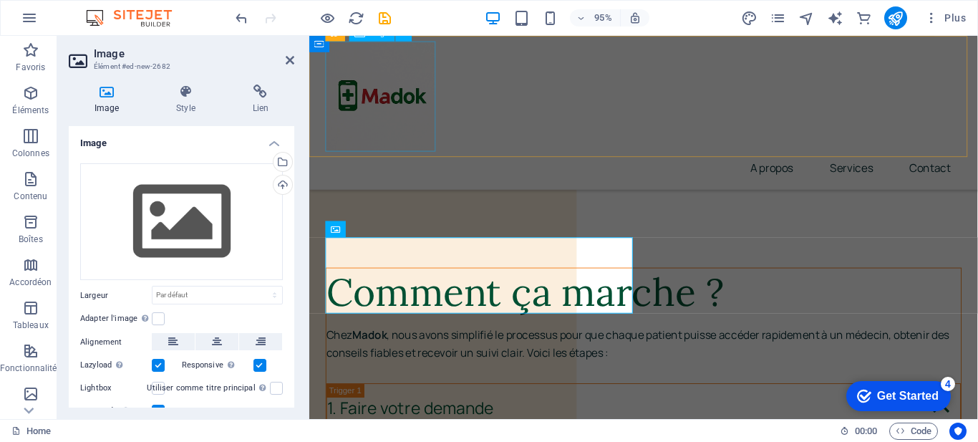
scroll to position [6888, 0]
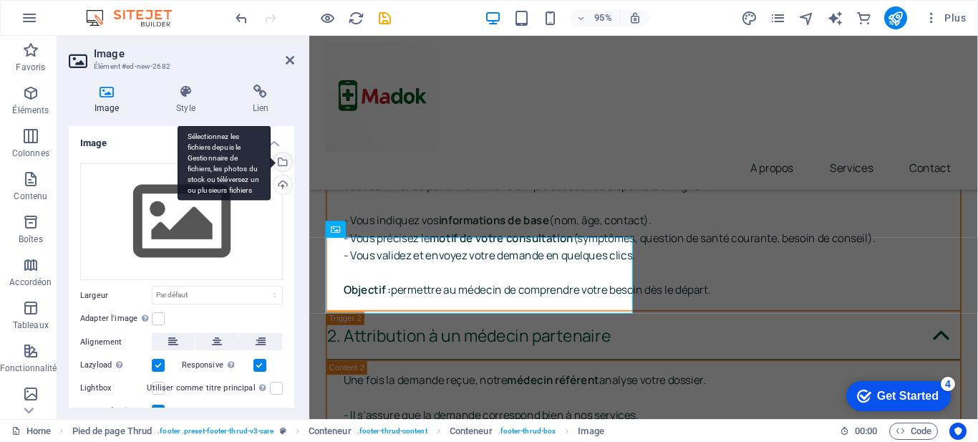
click at [280, 156] on div "Sélectionnez les fichiers depuis le Gestionnaire de fichiers, les photos du sto…" at bounding box center [281, 163] width 21 height 21
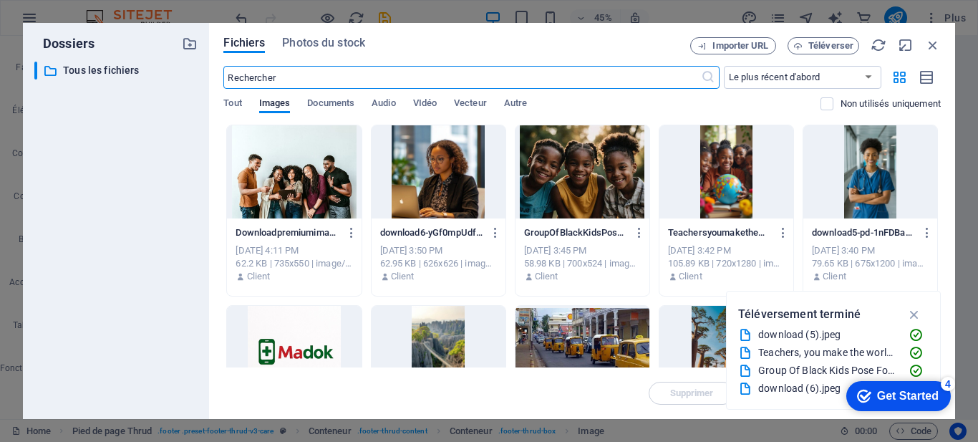
scroll to position [6442, 0]
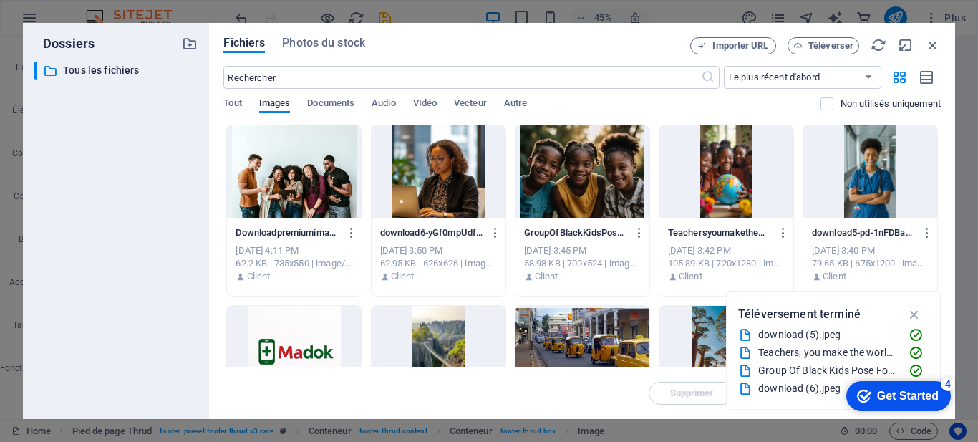
click at [294, 351] on div at bounding box center [294, 352] width 134 height 93
click at [865, 395] on icon "Get Started 4 items remaining, 20% complete" at bounding box center [864, 396] width 14 height 13
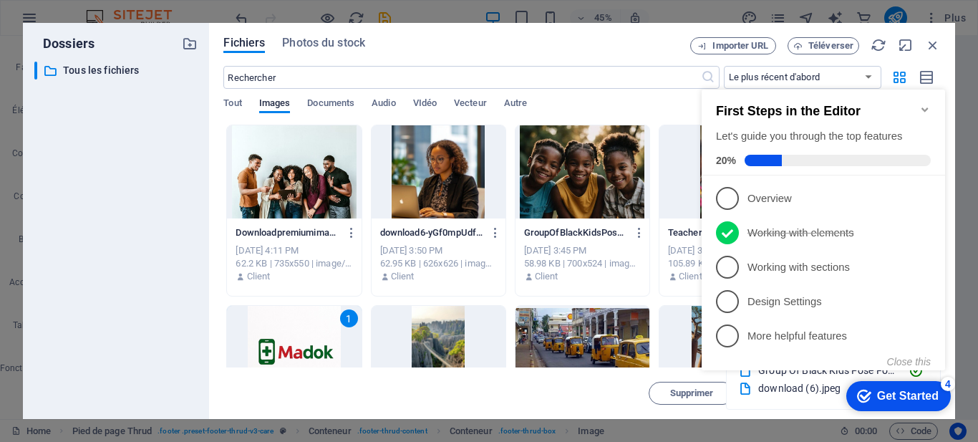
click at [911, 395] on div "Get Started" at bounding box center [908, 396] width 62 height 13
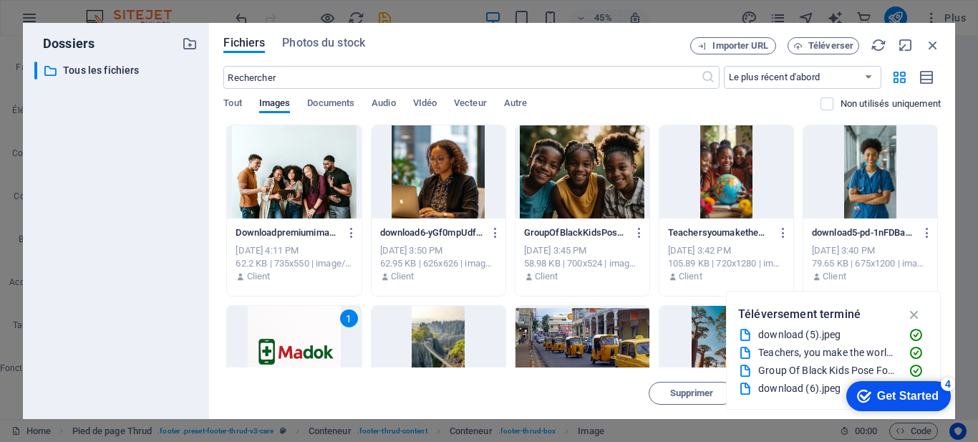
click at [310, 338] on div "1" at bounding box center [294, 352] width 134 height 93
click at [310, 338] on div at bounding box center [294, 352] width 134 height 93
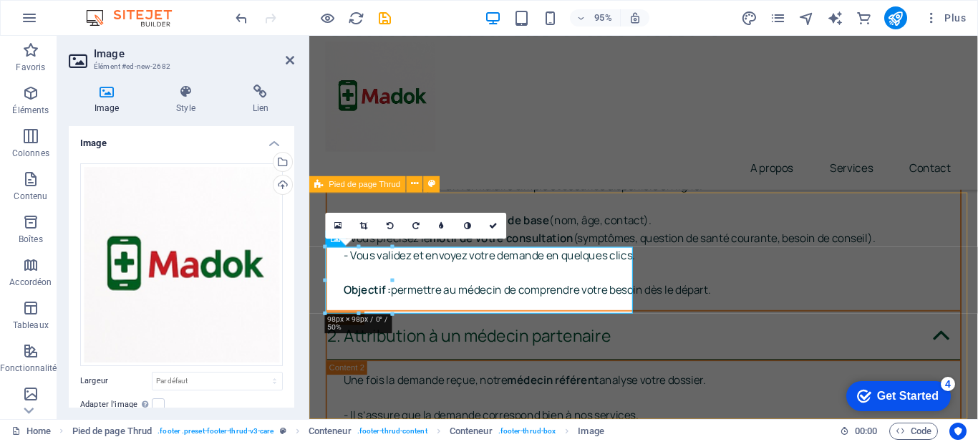
scroll to position [6878, 0]
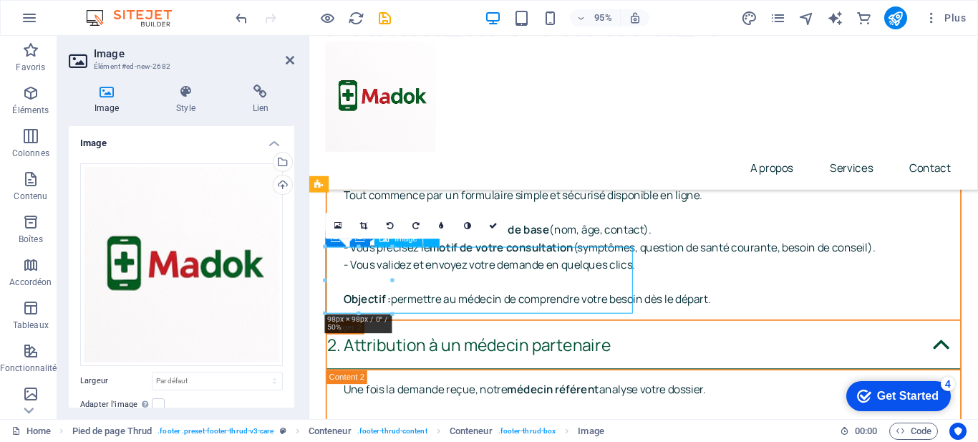
drag, startPoint x: 401, startPoint y: 293, endPoint x: 497, endPoint y: 296, distance: 96.0
click at [366, 227] on icon at bounding box center [365, 225] width 8 height 8
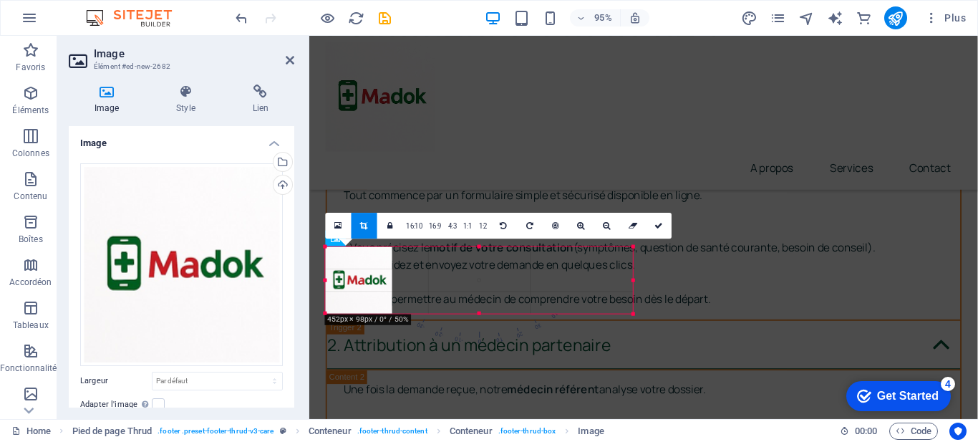
drag, startPoint x: 393, startPoint y: 281, endPoint x: 666, endPoint y: 275, distance: 272.9
drag, startPoint x: 395, startPoint y: 311, endPoint x: 679, endPoint y: 311, distance: 284.3
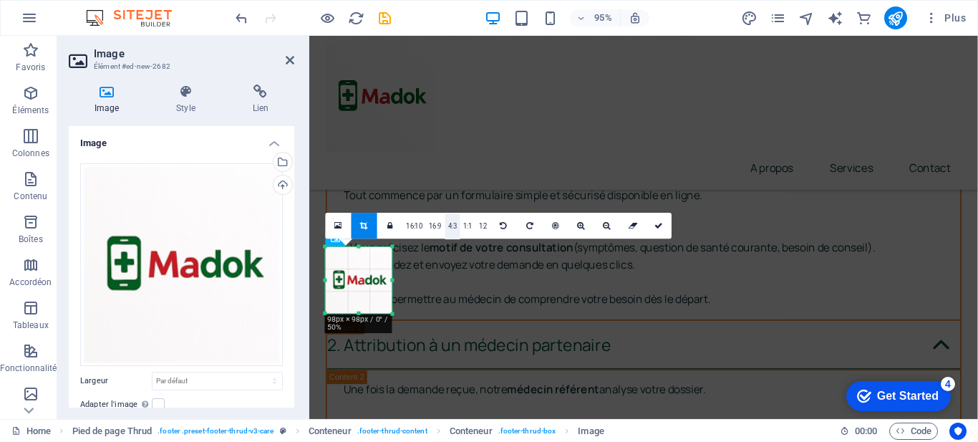
click at [453, 228] on link "4:3" at bounding box center [452, 226] width 15 height 26
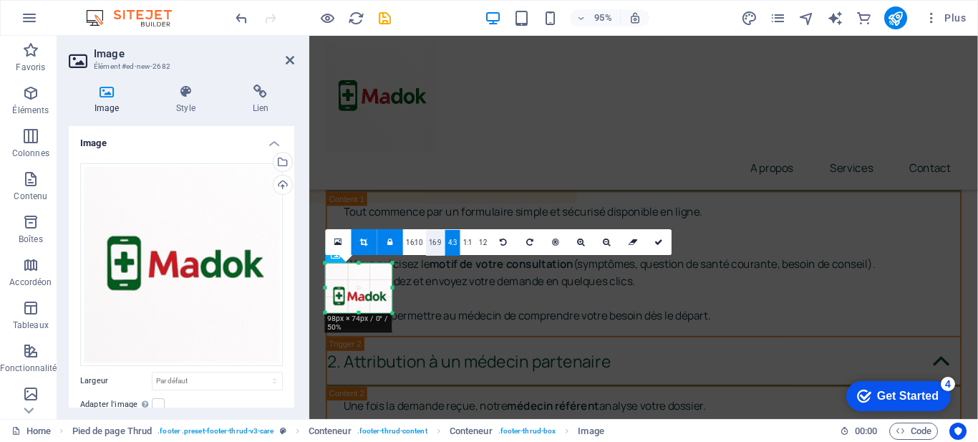
click at [439, 237] on link "16:9" at bounding box center [435, 242] width 19 height 26
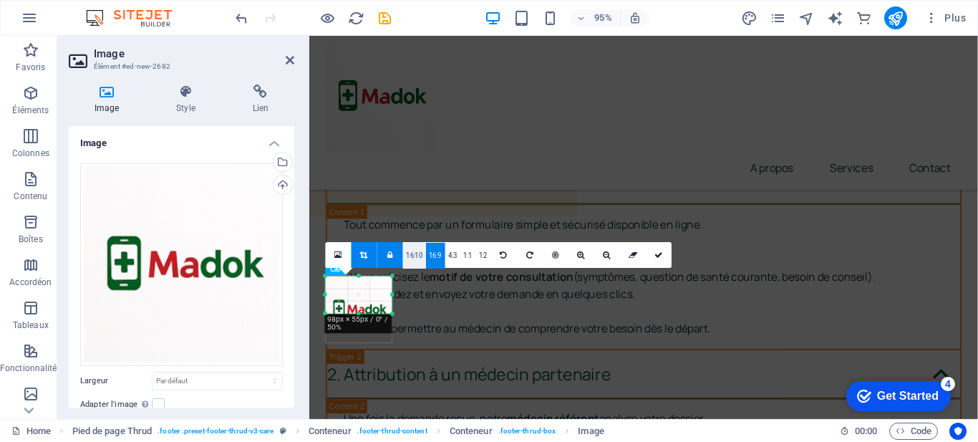
click at [408, 246] on link "16:10" at bounding box center [414, 255] width 23 height 26
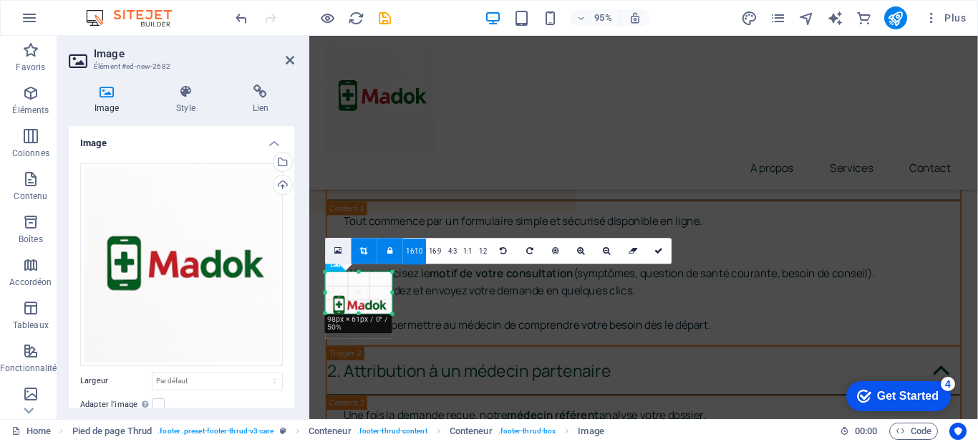
click at [334, 251] on link at bounding box center [339, 251] width 26 height 26
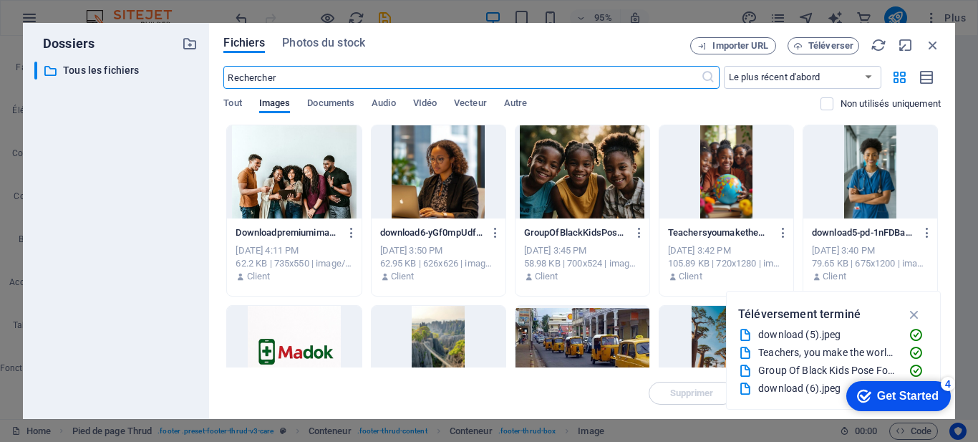
scroll to position [6406, 0]
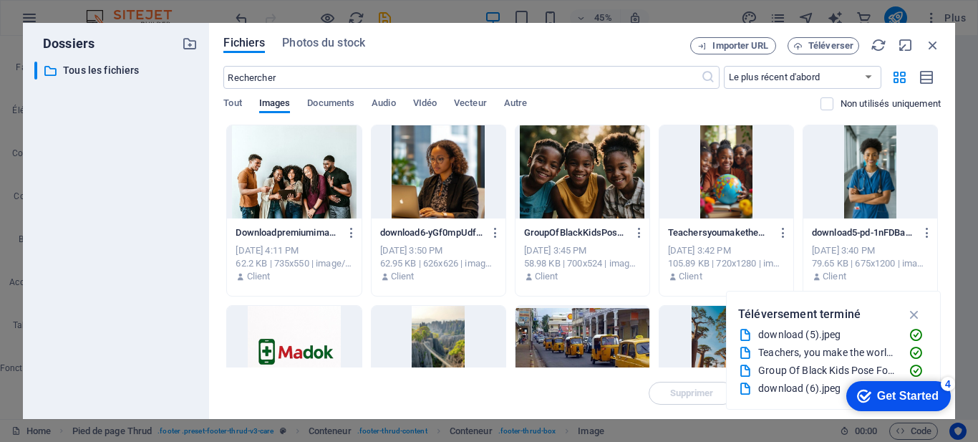
click at [299, 318] on div at bounding box center [294, 352] width 134 height 93
click at [921, 394] on div "Get Started" at bounding box center [908, 396] width 62 height 13
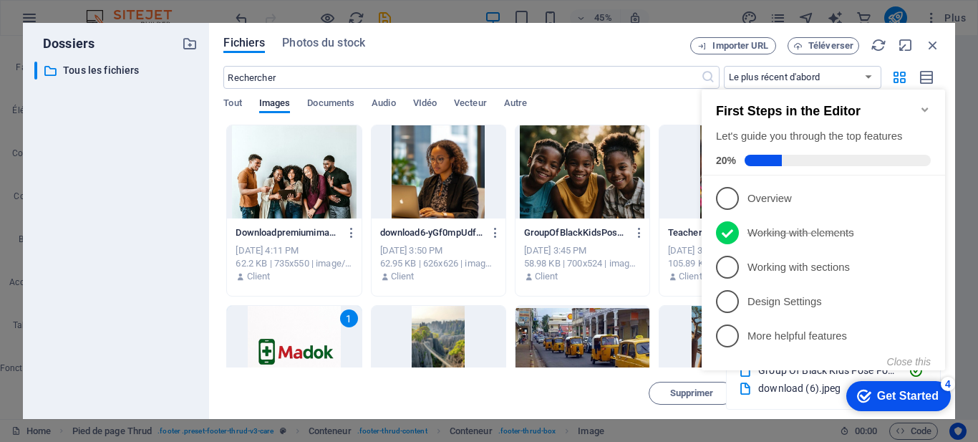
click at [901, 390] on div "Get Started" at bounding box center [908, 396] width 62 height 13
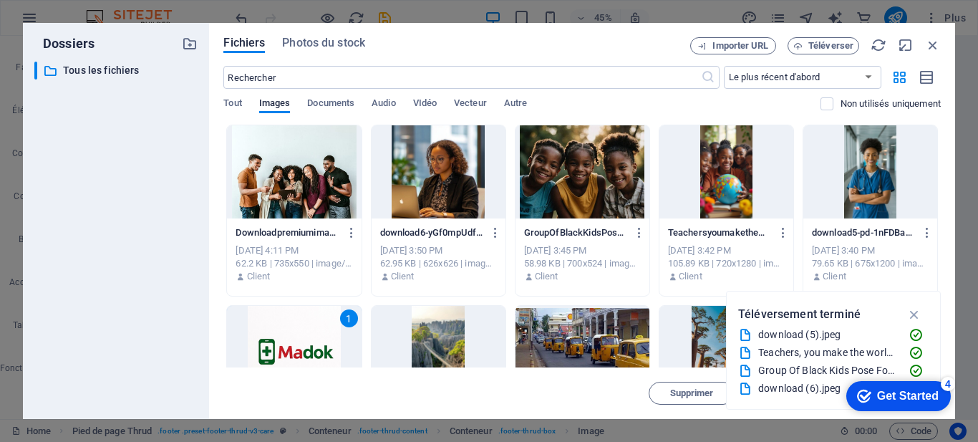
click at [939, 402] on div "Get Started" at bounding box center [908, 396] width 62 height 13
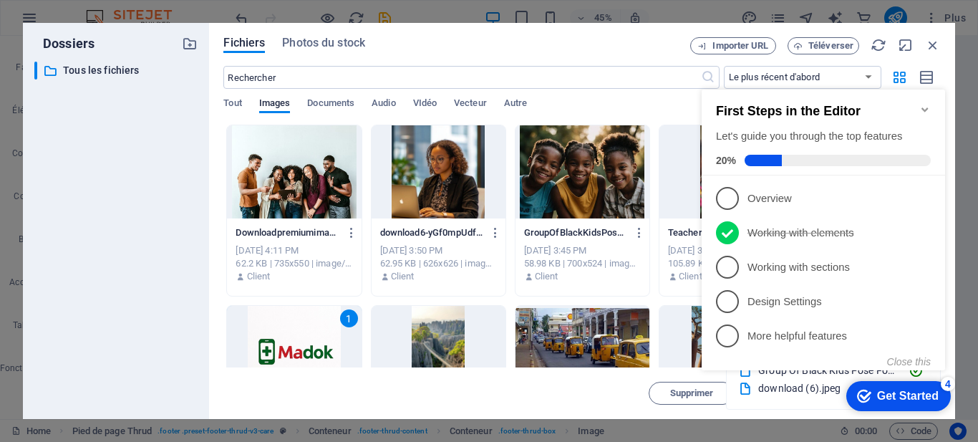
click at [901, 390] on div "Get Started" at bounding box center [908, 396] width 62 height 13
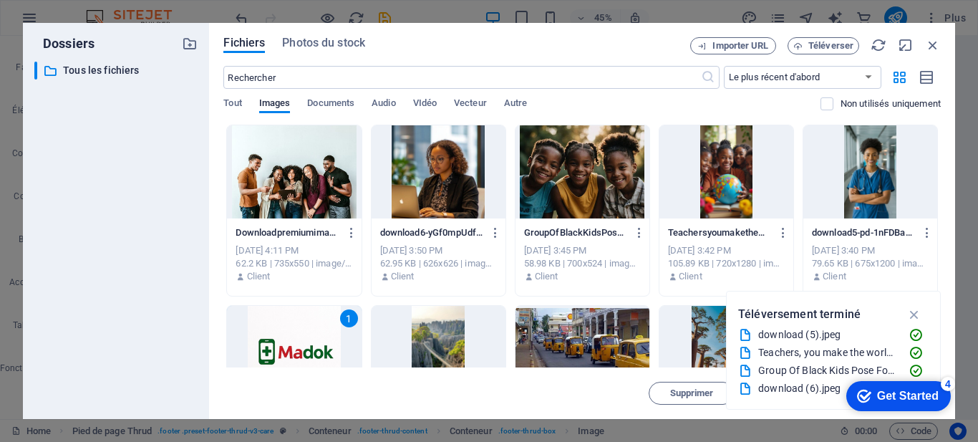
click at [290, 334] on div "1" at bounding box center [294, 352] width 134 height 93
click at [290, 334] on div at bounding box center [294, 352] width 134 height 93
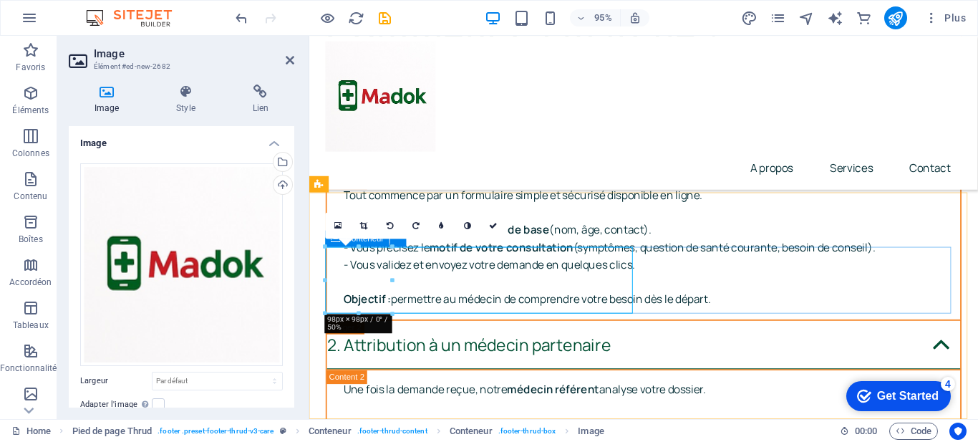
scroll to position [6852, 0]
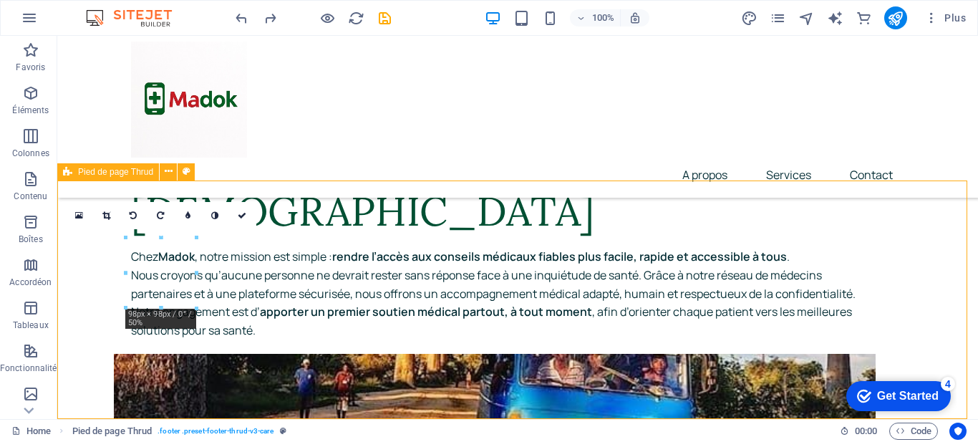
scroll to position [6607, 0]
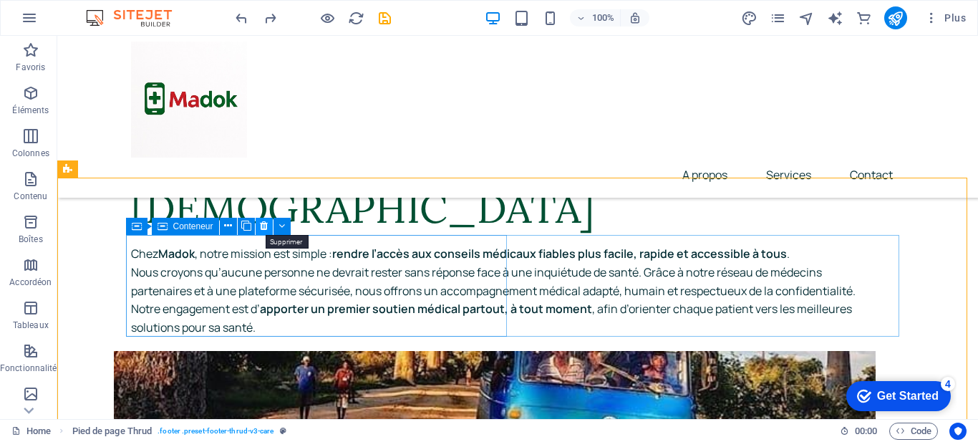
click at [264, 218] on button at bounding box center [264, 226] width 17 height 17
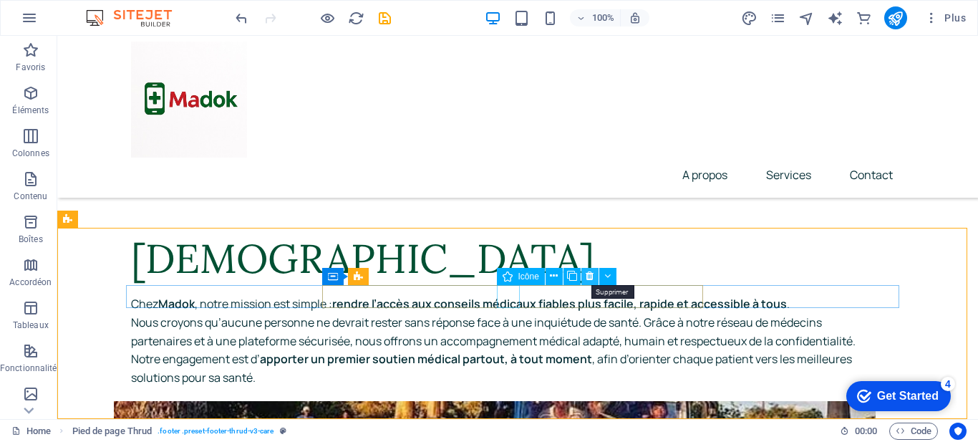
click at [596, 275] on button at bounding box center [589, 276] width 17 height 17
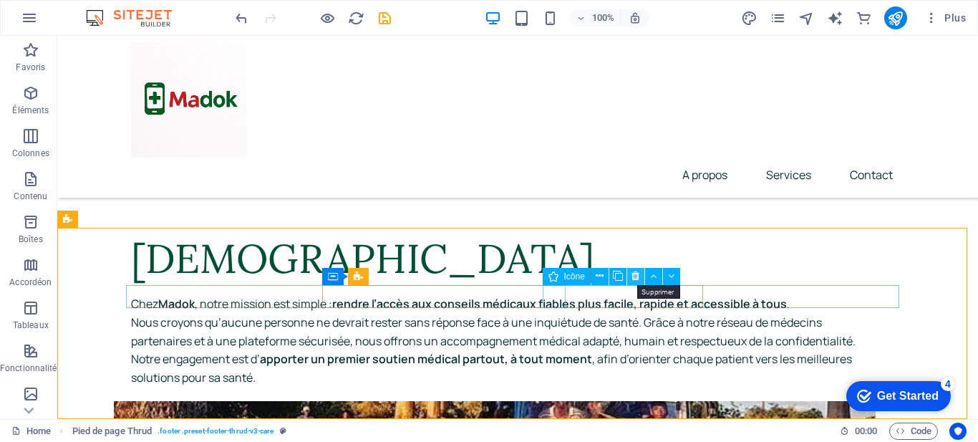
click at [634, 275] on icon at bounding box center [636, 276] width 8 height 15
click at [692, 278] on icon at bounding box center [691, 276] width 8 height 15
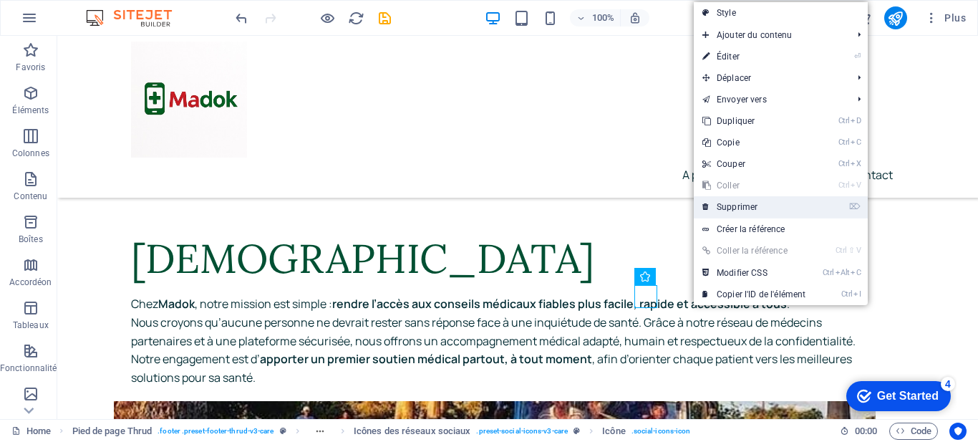
click at [729, 200] on link "⌦ Supprimer" at bounding box center [754, 206] width 120 height 21
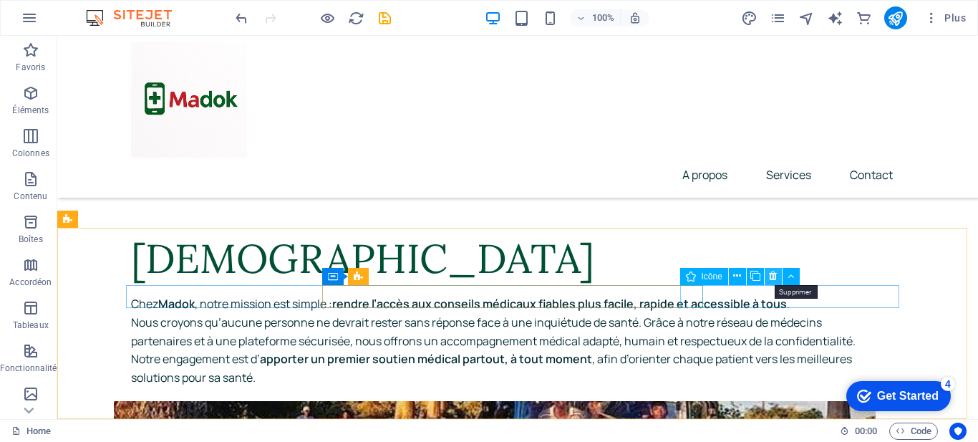
click at [770, 277] on icon at bounding box center [773, 276] width 8 height 15
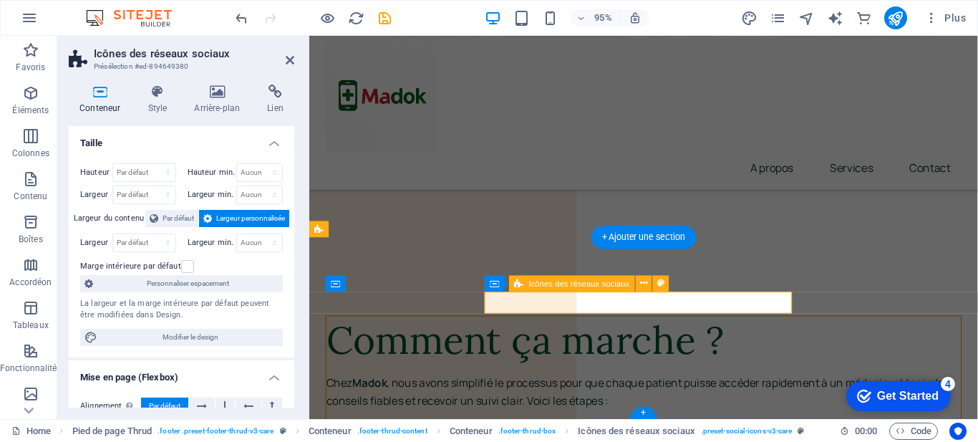
scroll to position [6831, 0]
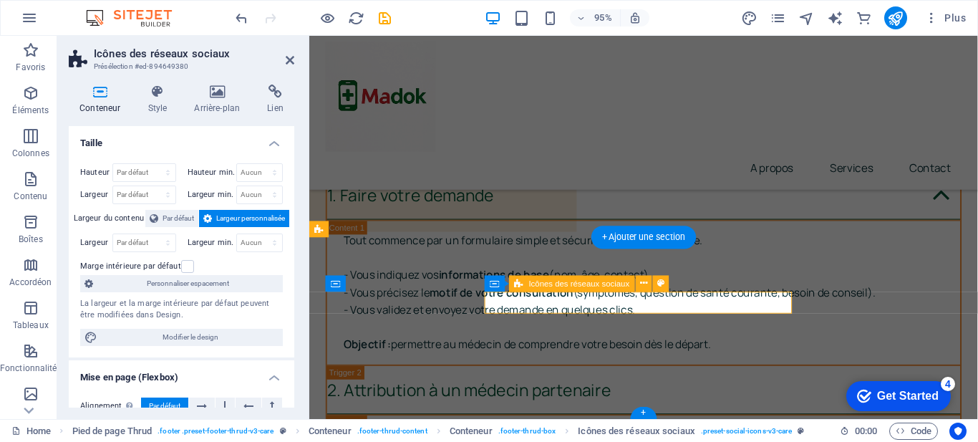
click at [643, 282] on icon at bounding box center [643, 283] width 7 height 14
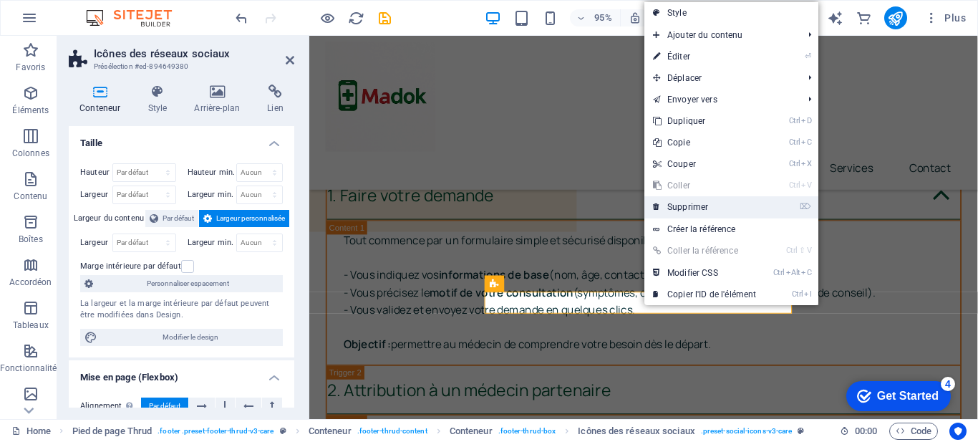
click at [698, 207] on link "⌦ Supprimer" at bounding box center [704, 206] width 120 height 21
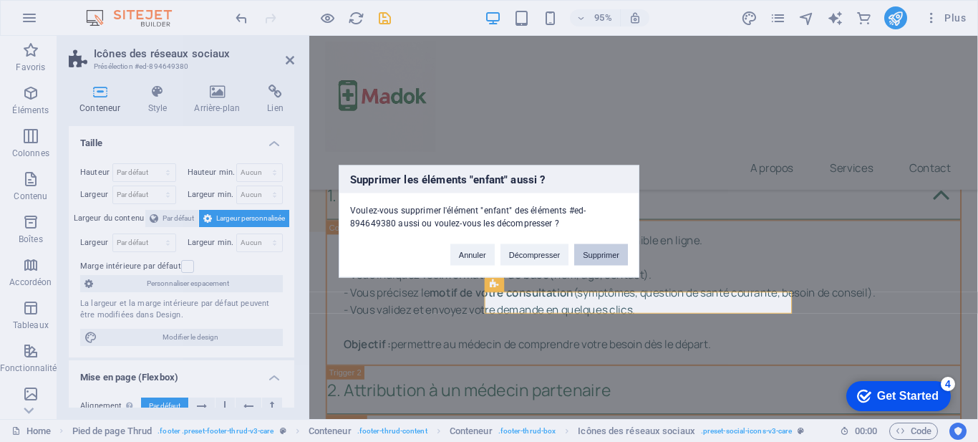
click at [609, 251] on button "Supprimer" at bounding box center [601, 253] width 54 height 21
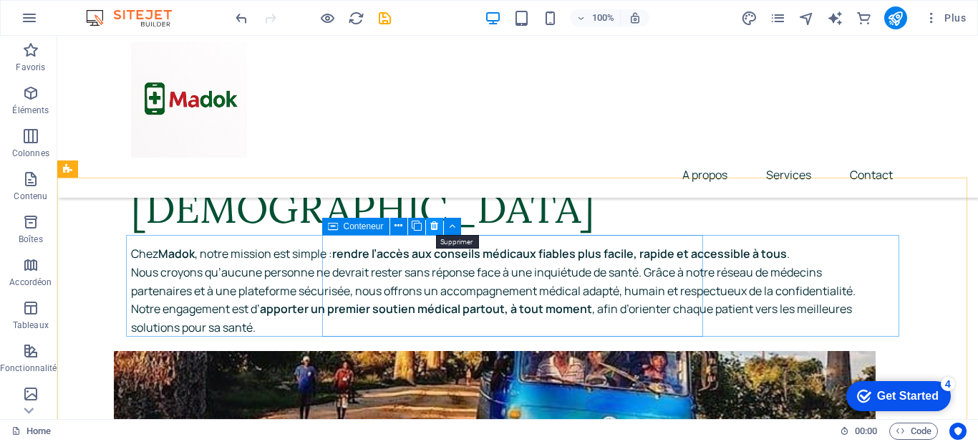
click at [436, 228] on icon at bounding box center [434, 225] width 8 height 15
click at [435, 228] on icon at bounding box center [434, 225] width 8 height 15
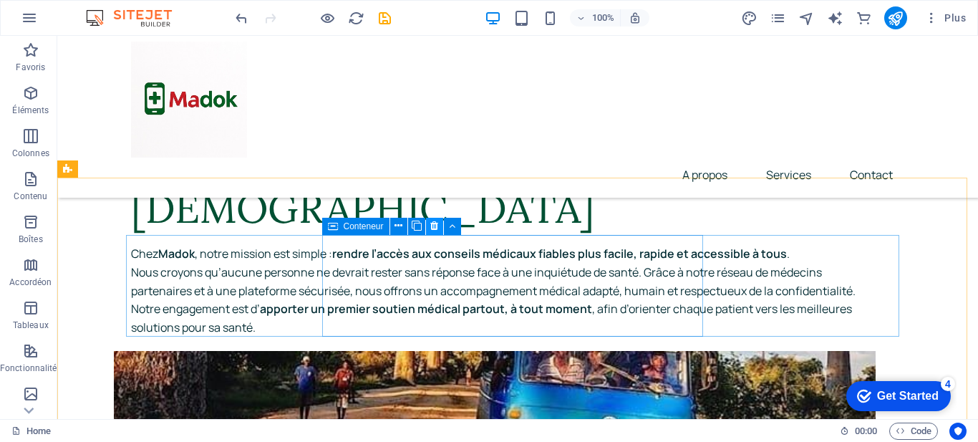
click at [435, 230] on icon at bounding box center [434, 225] width 8 height 15
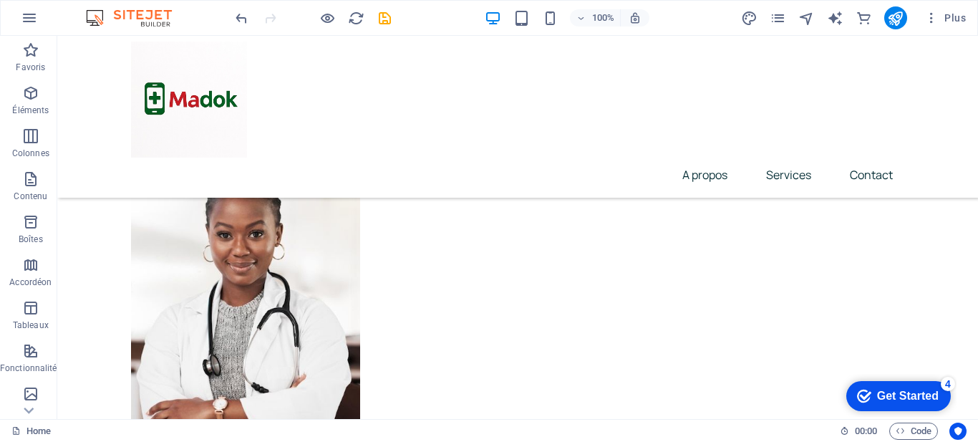
scroll to position [3303, 0]
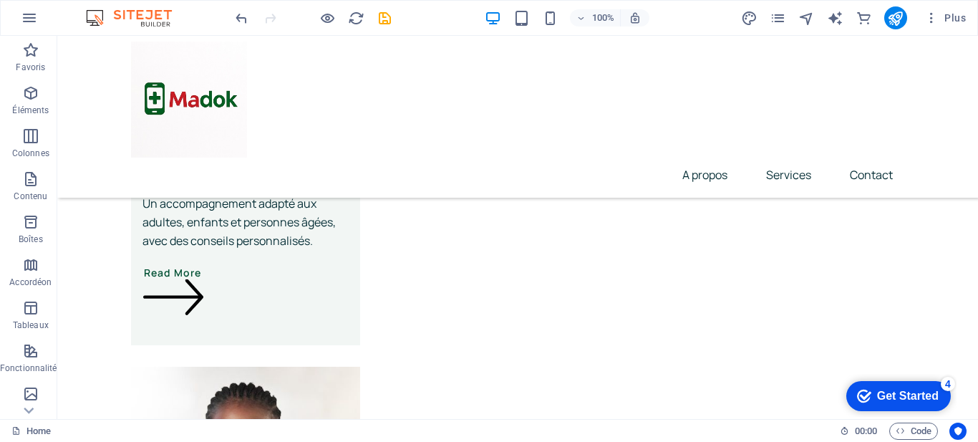
click at [897, 4] on div "100% Plus" at bounding box center [489, 18] width 977 height 34
click at [894, 18] on icon "publish" at bounding box center [895, 18] width 16 height 16
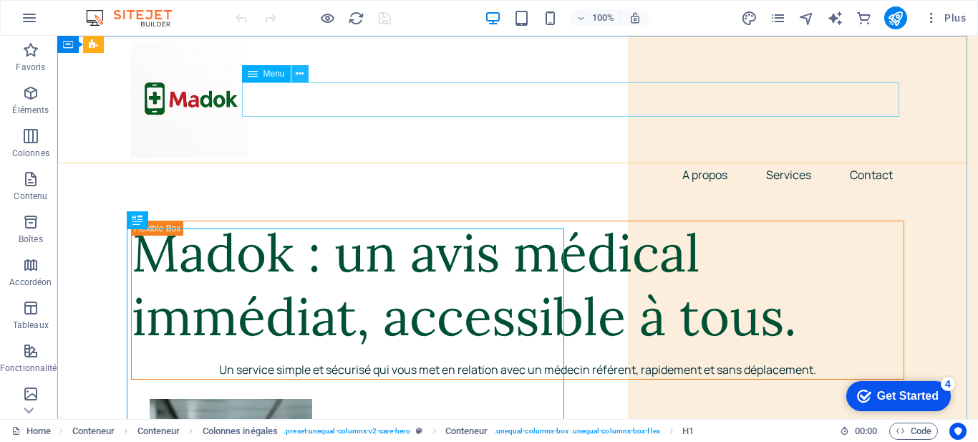
click at [301, 75] on icon at bounding box center [300, 74] width 8 height 15
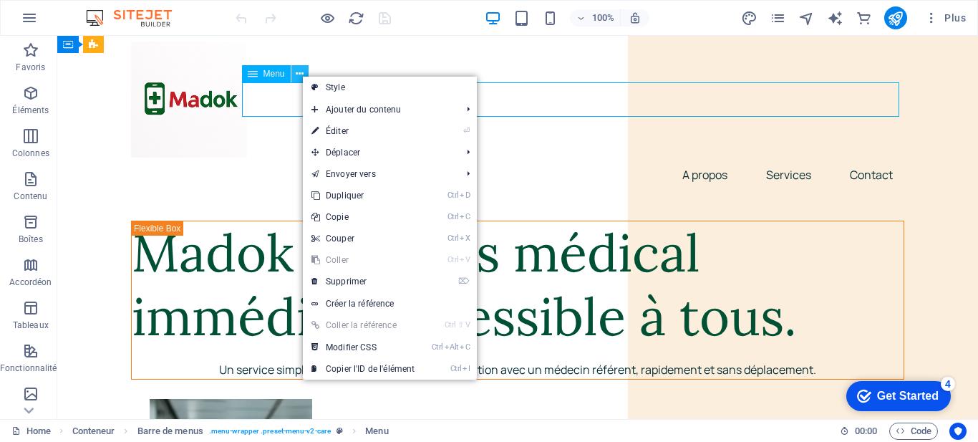
click at [301, 75] on icon at bounding box center [300, 74] width 8 height 15
click at [262, 77] on div "Menu" at bounding box center [266, 73] width 49 height 17
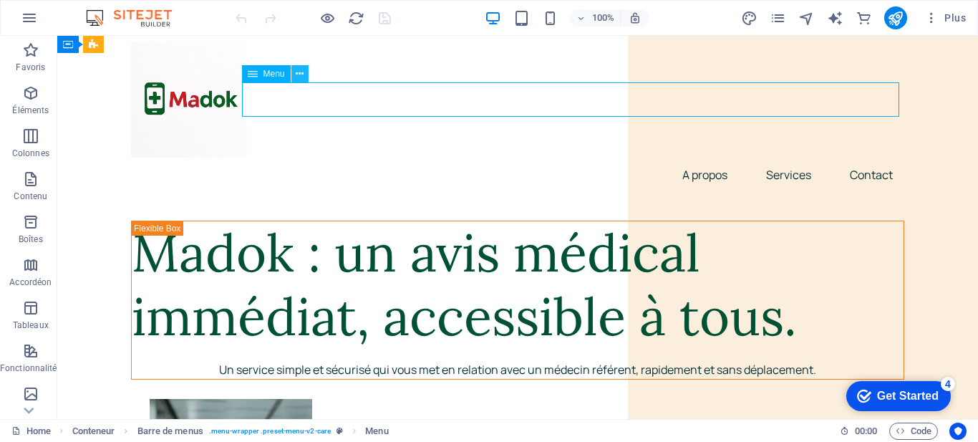
click at [298, 71] on icon at bounding box center [300, 74] width 8 height 15
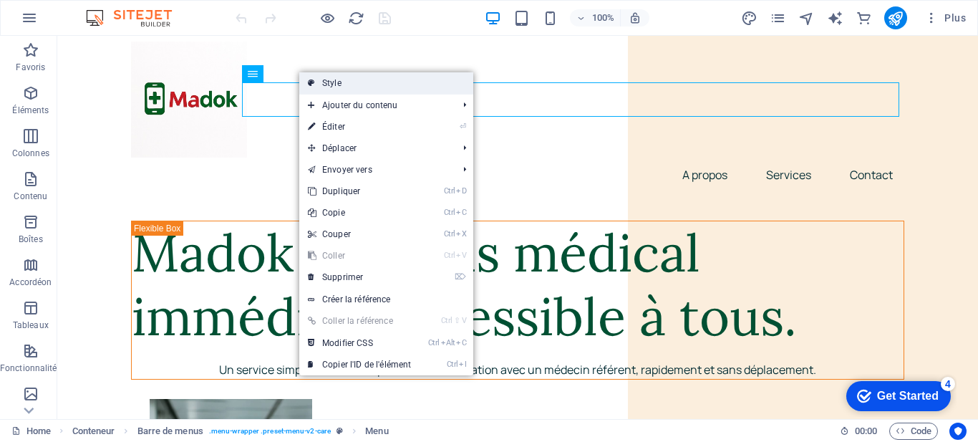
click at [319, 87] on link "Style" at bounding box center [386, 82] width 174 height 21
select select "rem"
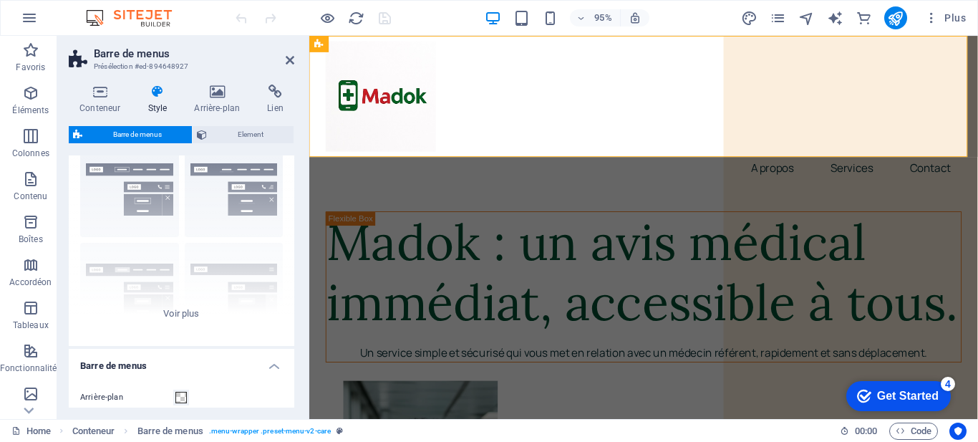
scroll to position [42, 0]
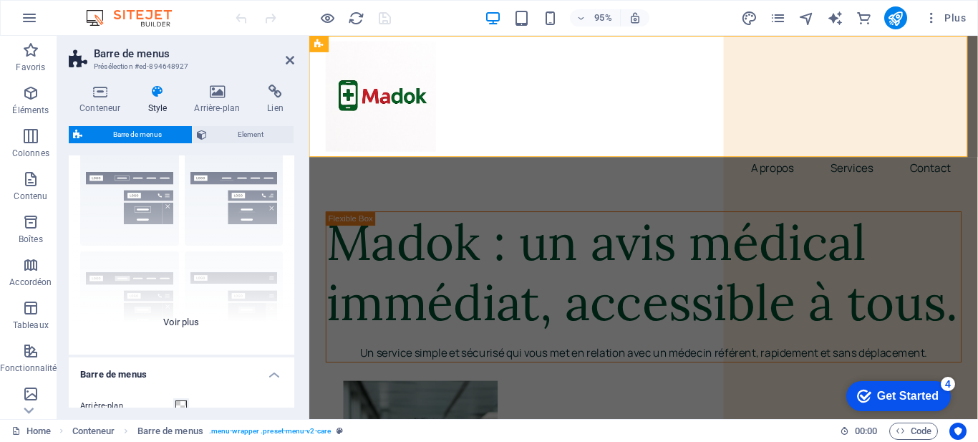
click at [218, 197] on div "Bordure Centré Par défaut Fixé Loki Déclencheur Large XXL" at bounding box center [182, 247] width 226 height 215
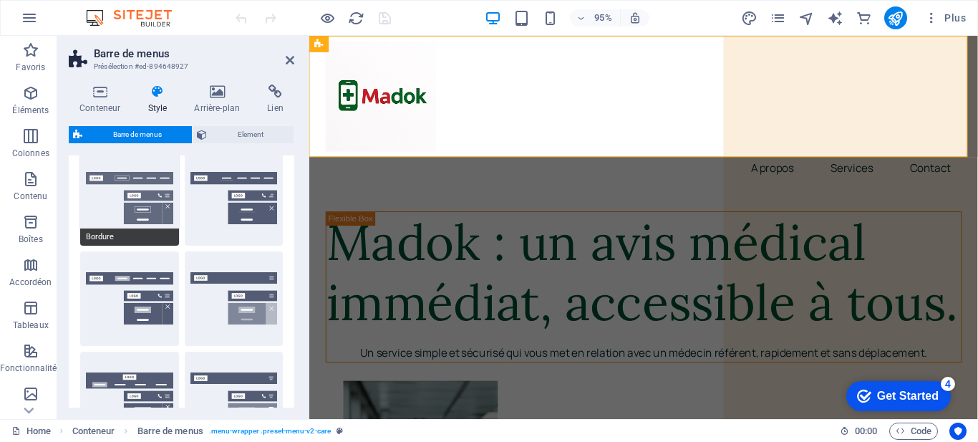
click at [130, 200] on button "Bordure" at bounding box center [129, 198] width 99 height 95
type input "1"
select select "rem"
type input "1"
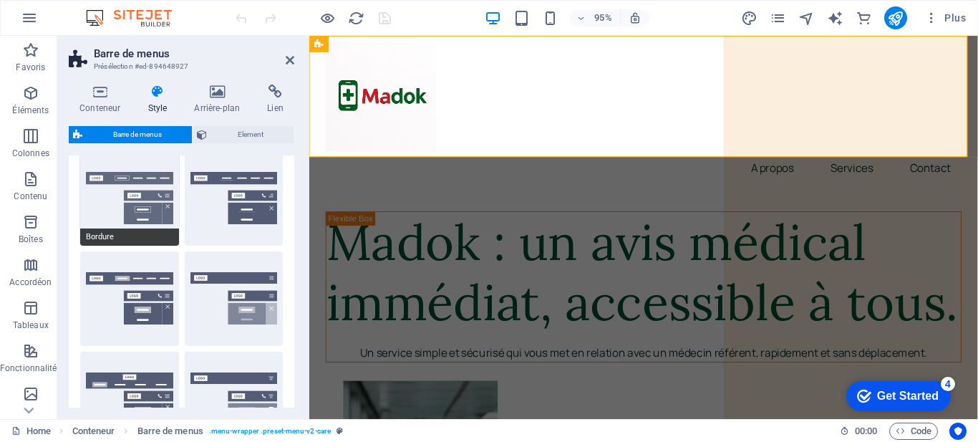
type input "1"
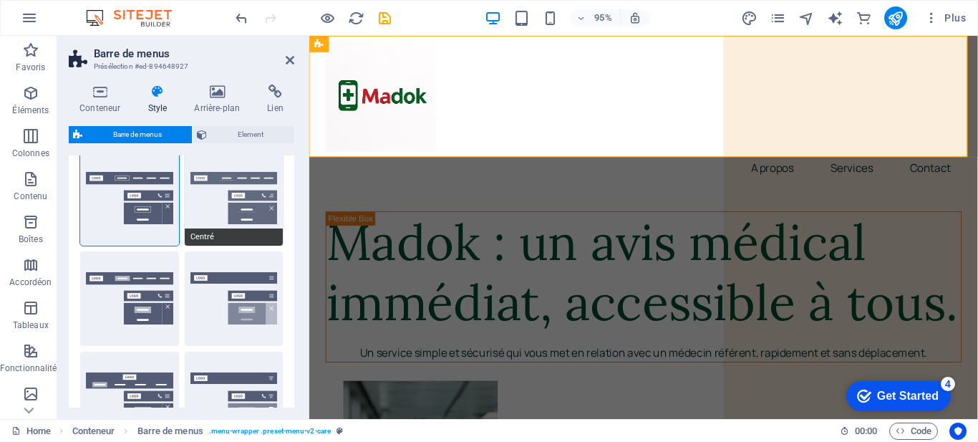
click at [241, 205] on button "Centré" at bounding box center [234, 198] width 99 height 95
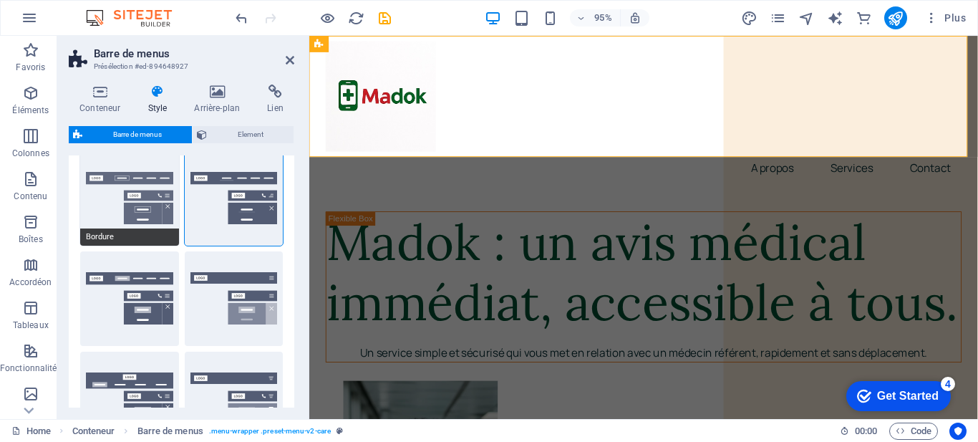
click at [152, 199] on button "Bordure" at bounding box center [129, 198] width 99 height 95
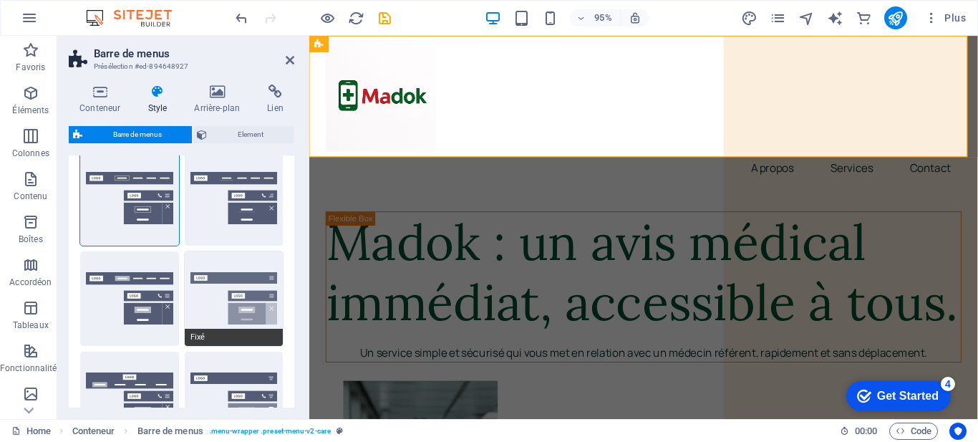
click at [226, 294] on button "Fixé" at bounding box center [234, 298] width 99 height 95
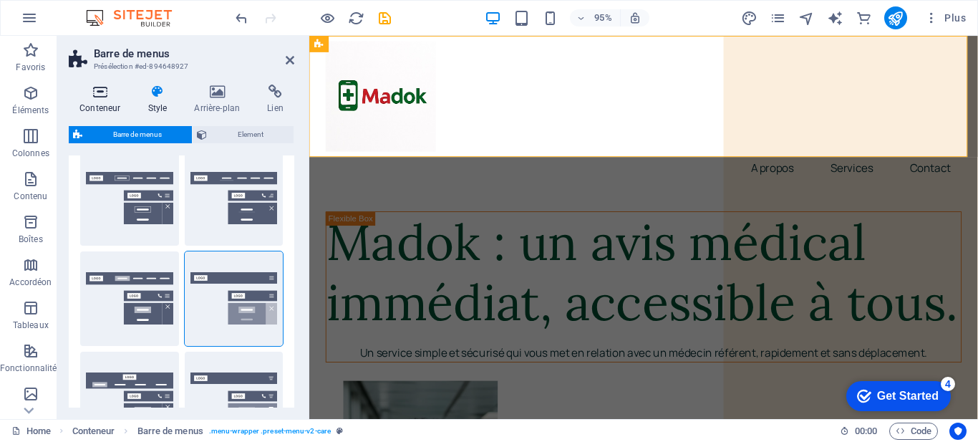
click at [110, 96] on icon at bounding box center [100, 91] width 62 height 14
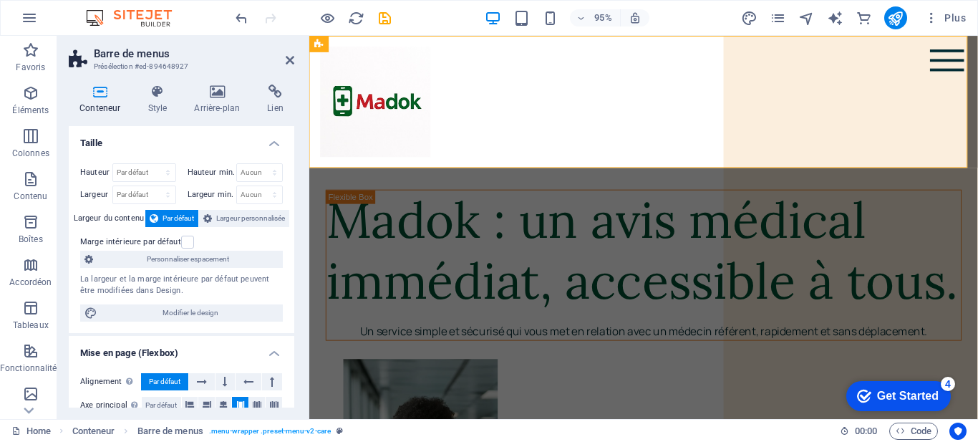
drag, startPoint x: 289, startPoint y: 164, endPoint x: 295, endPoint y: 195, distance: 32.0
click at [294, 196] on div "Conteneur Style Arrière-plan Lien Taille Hauteur Par défaut px rem % vh vw Haut…" at bounding box center [181, 246] width 248 height 346
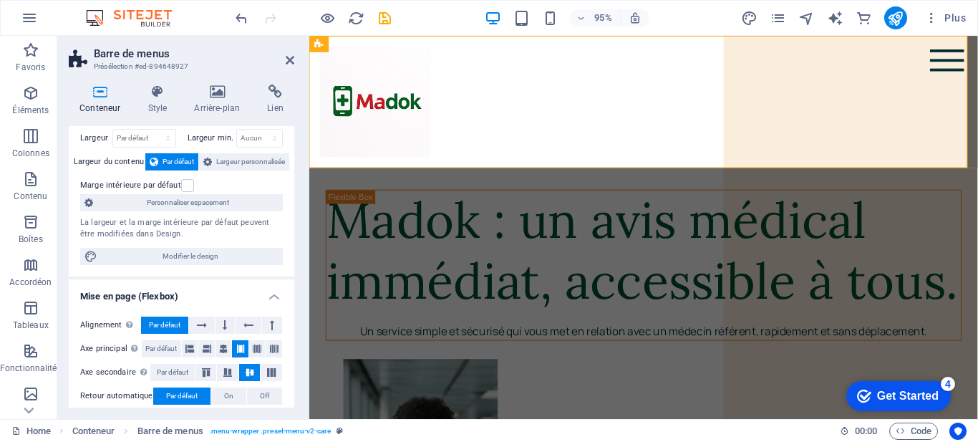
scroll to position [0, 0]
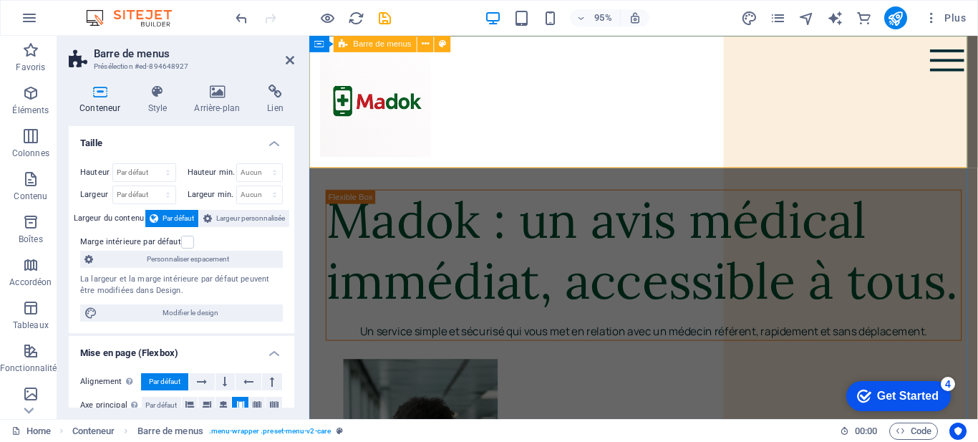
click at [461, 105] on div "A propos Services Contact" at bounding box center [661, 105] width 704 height 139
drag, startPoint x: 659, startPoint y: 107, endPoint x: 670, endPoint y: 109, distance: 11.7
click at [659, 109] on div "A propos Services Contact" at bounding box center [661, 105] width 704 height 139
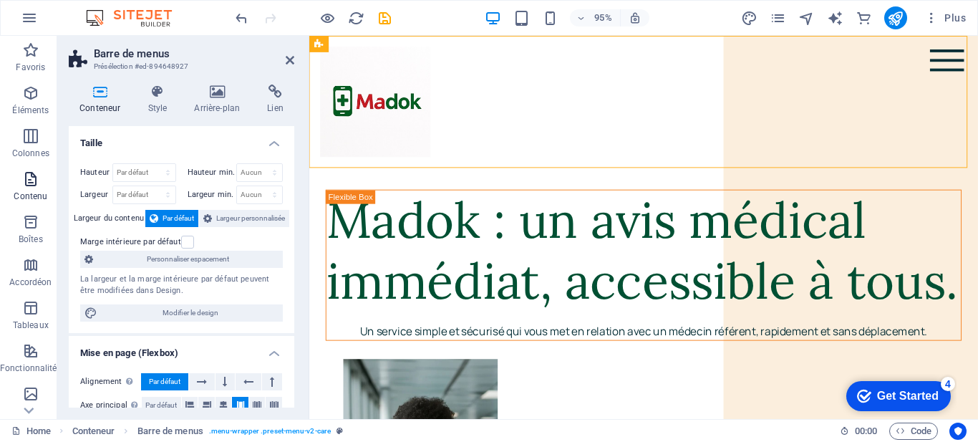
click at [18, 180] on span "Contenu" at bounding box center [31, 187] width 62 height 34
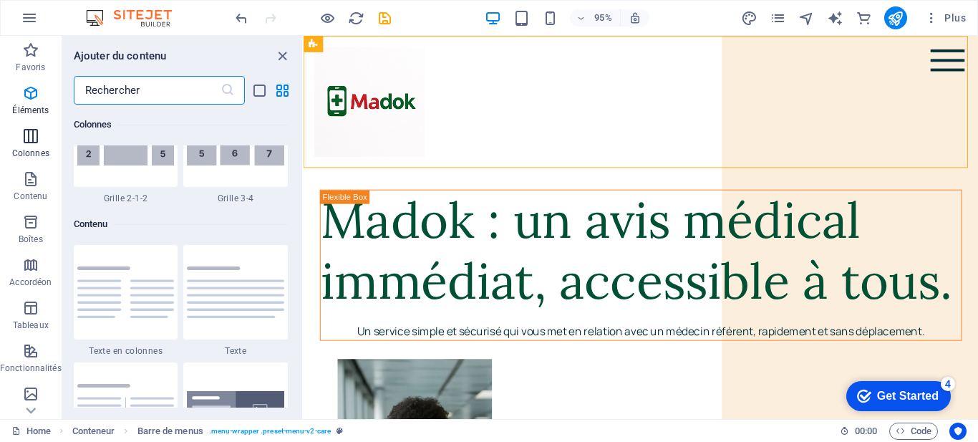
scroll to position [2505, 0]
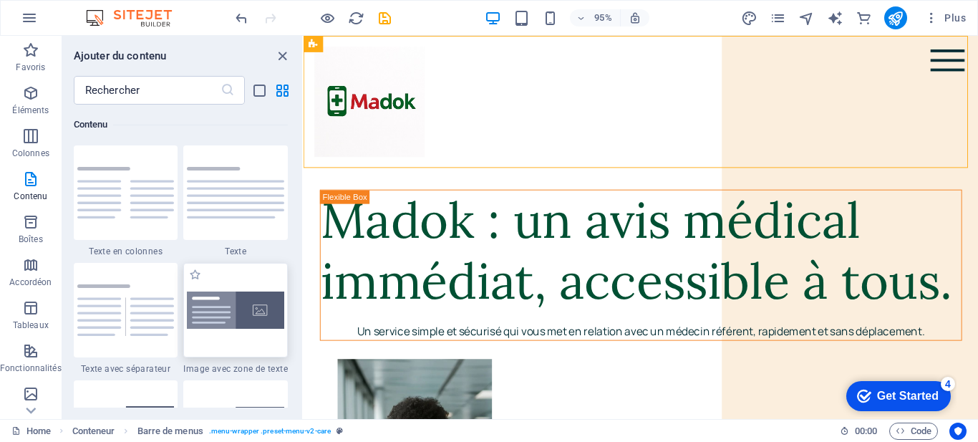
click at [239, 316] on img at bounding box center [235, 309] width 97 height 37
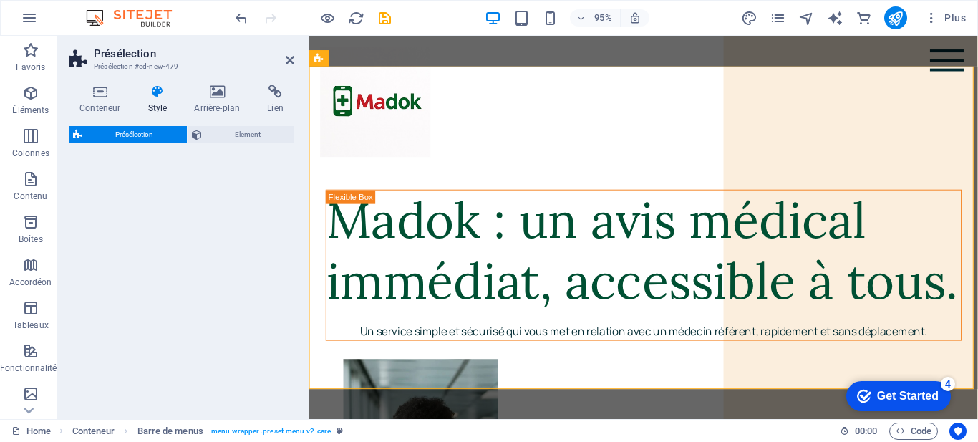
scroll to position [545, 0]
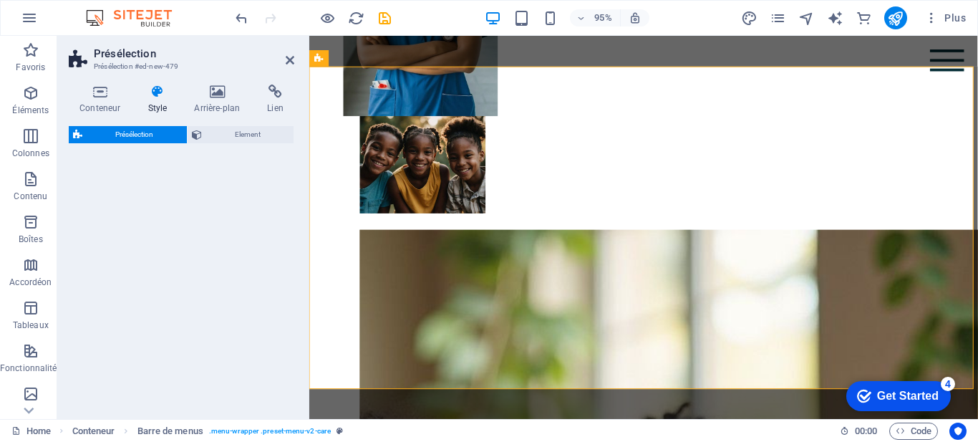
select select "rem"
select select "px"
select select "preset-text-with-image-v4-boxed"
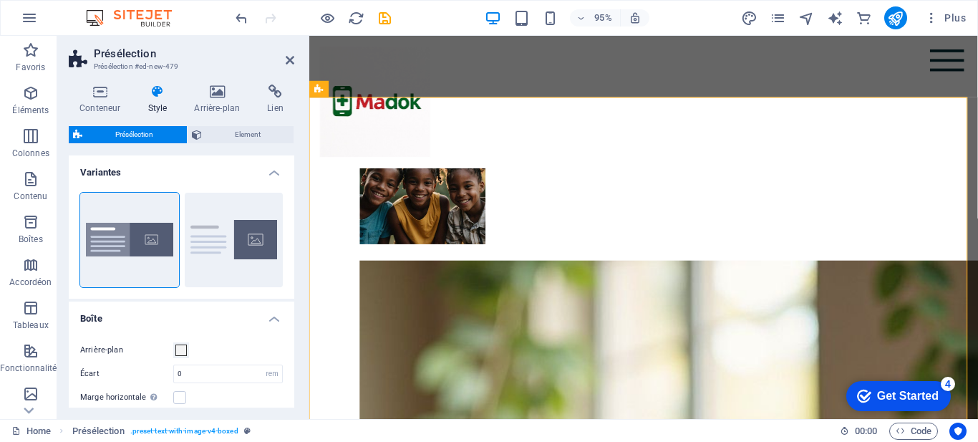
scroll to position [498, 0]
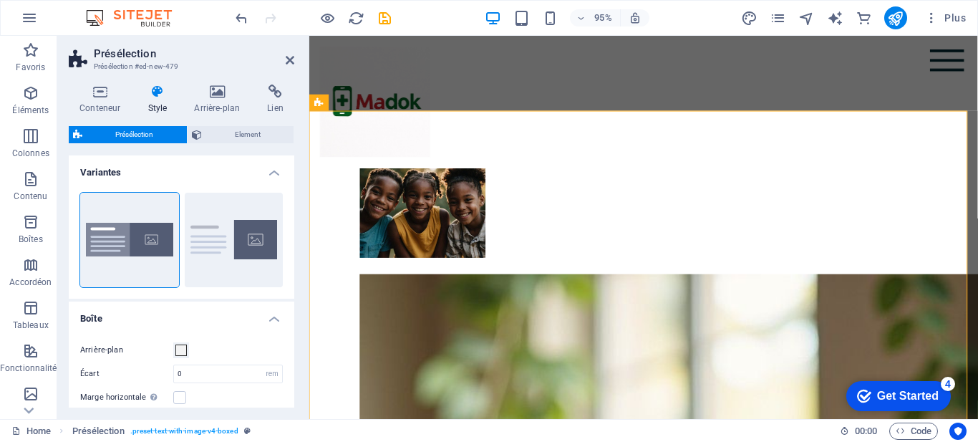
click at [238, 9] on div at bounding box center [313, 17] width 160 height 23
click at [241, 22] on icon "undo" at bounding box center [241, 18] width 16 height 16
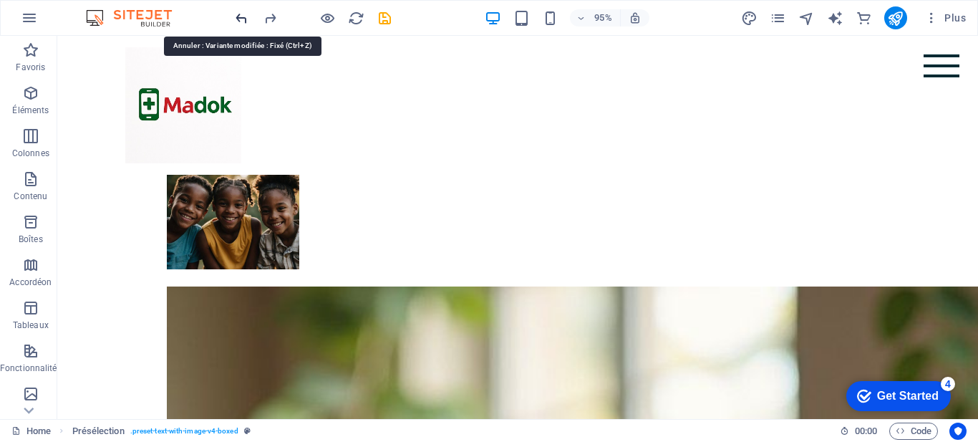
scroll to position [476, 0]
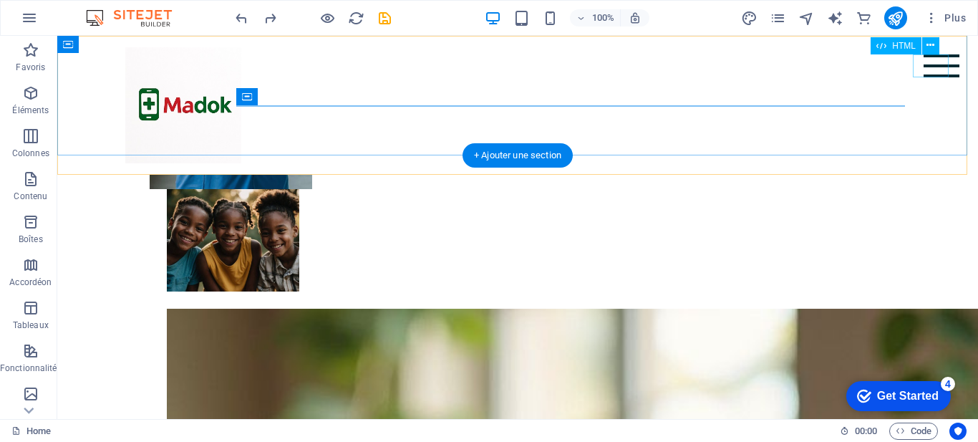
click at [927, 61] on div at bounding box center [942, 65] width 36 height 23
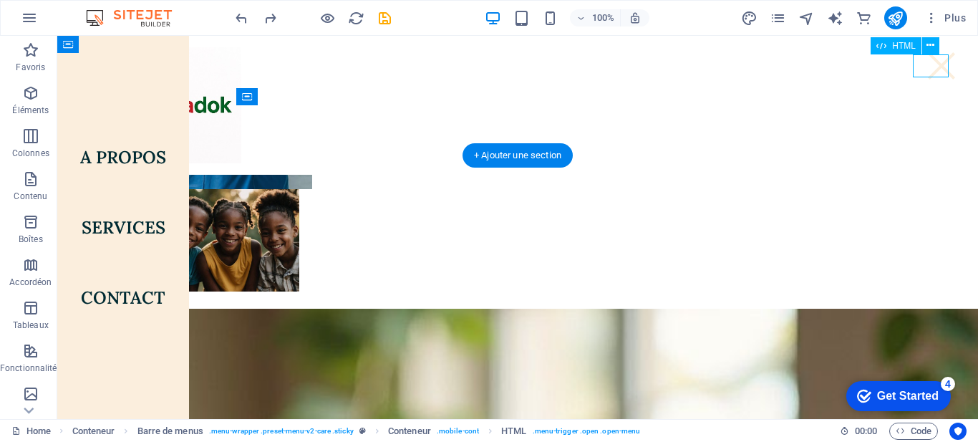
click at [927, 61] on div at bounding box center [942, 65] width 36 height 23
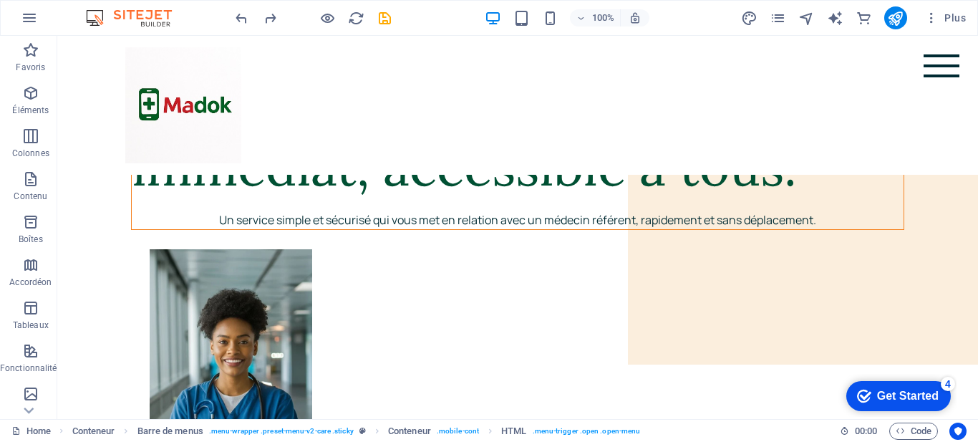
scroll to position [0, 0]
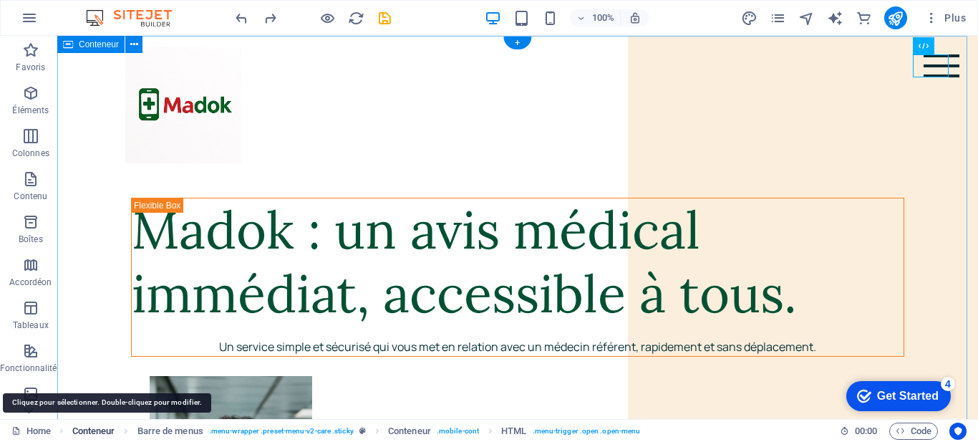
click at [105, 427] on span "Conteneur" at bounding box center [93, 430] width 43 height 17
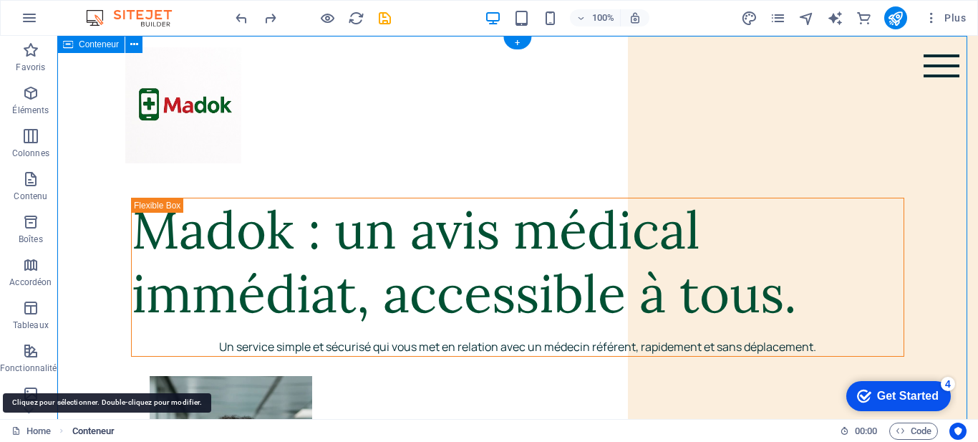
click at [105, 427] on span "Conteneur" at bounding box center [93, 430] width 43 height 17
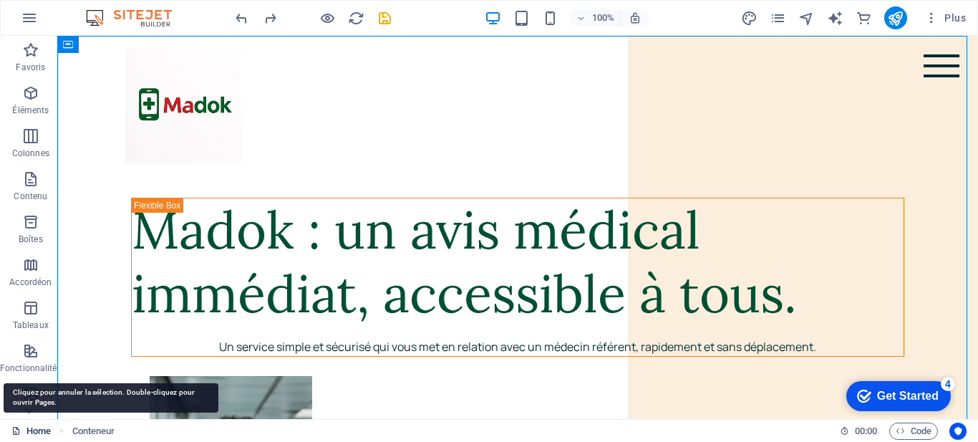
click at [42, 431] on link "Home" at bounding box center [30, 430] width 39 height 17
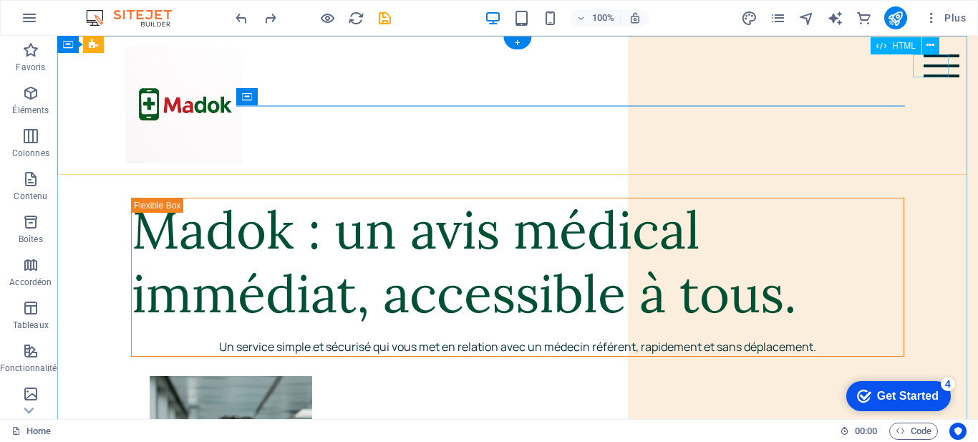
click at [934, 66] on div at bounding box center [942, 65] width 36 height 23
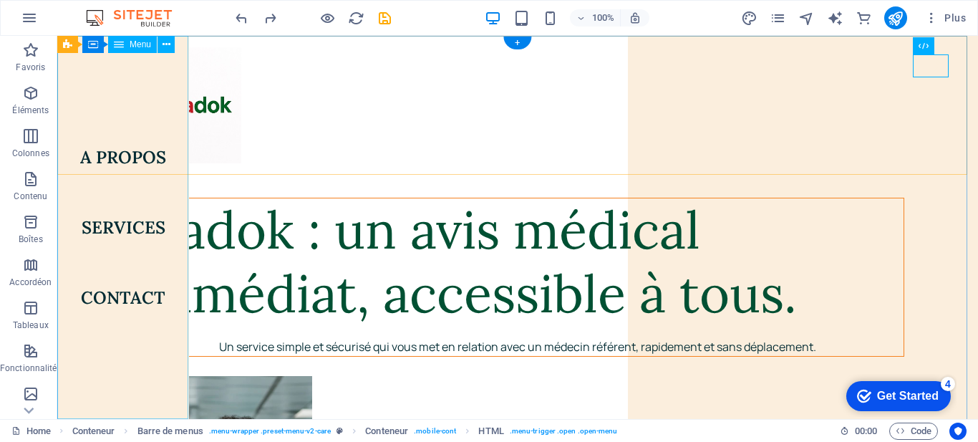
click at [122, 223] on nav "A propos Services Contact" at bounding box center [123, 227] width 132 height 383
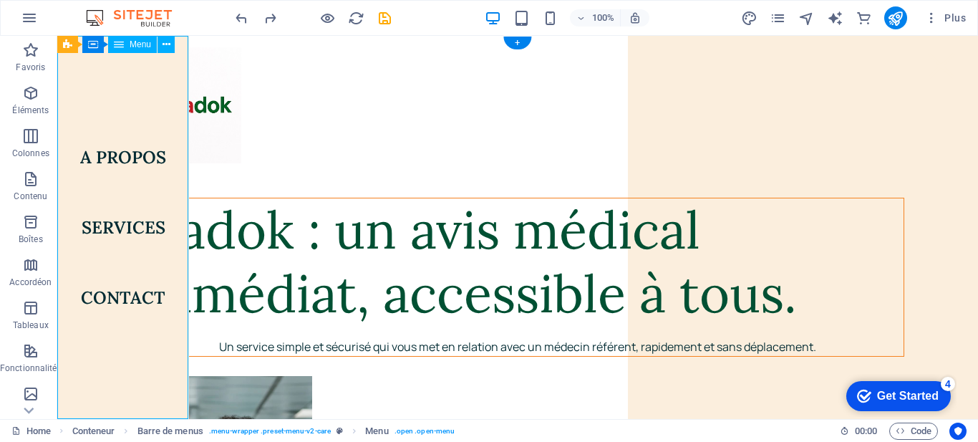
click at [122, 223] on nav "A propos Services Contact" at bounding box center [123, 227] width 132 height 383
click at [28, 94] on icon "button" at bounding box center [30, 92] width 17 height 17
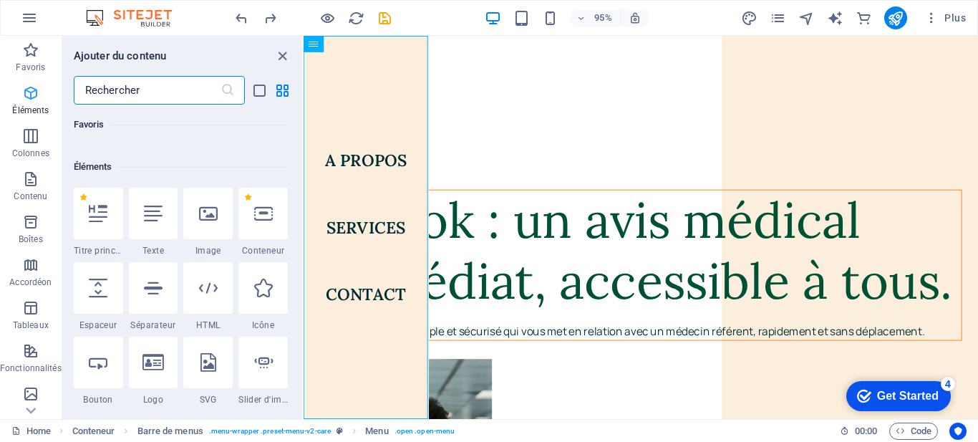
scroll to position [153, 0]
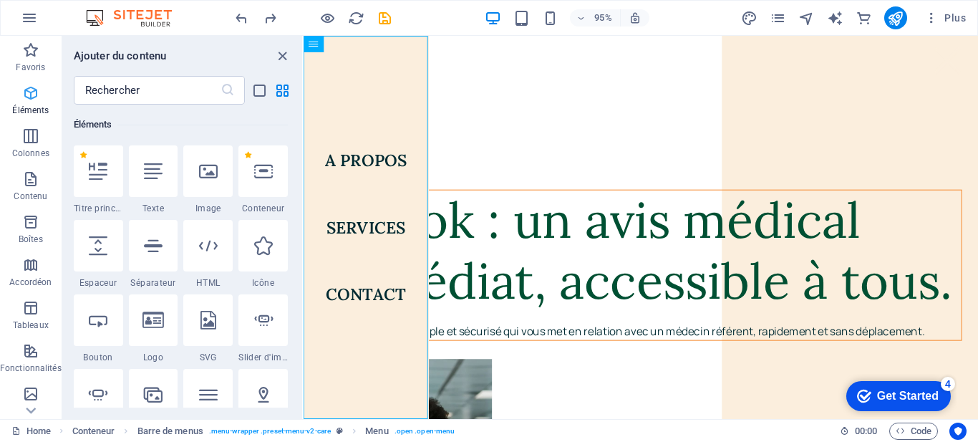
click at [28, 94] on icon "button" at bounding box center [30, 92] width 17 height 17
click at [906, 386] on div "checkmark Get Started 4" at bounding box center [898, 396] width 105 height 30
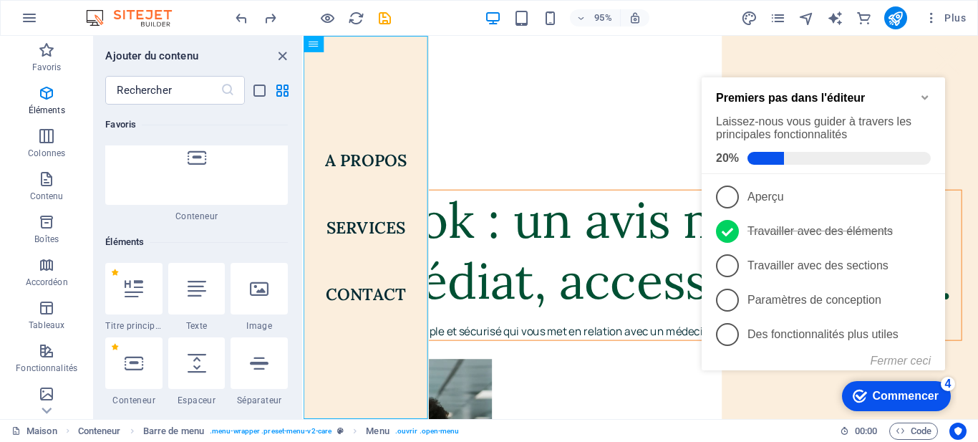
scroll to position [270, 0]
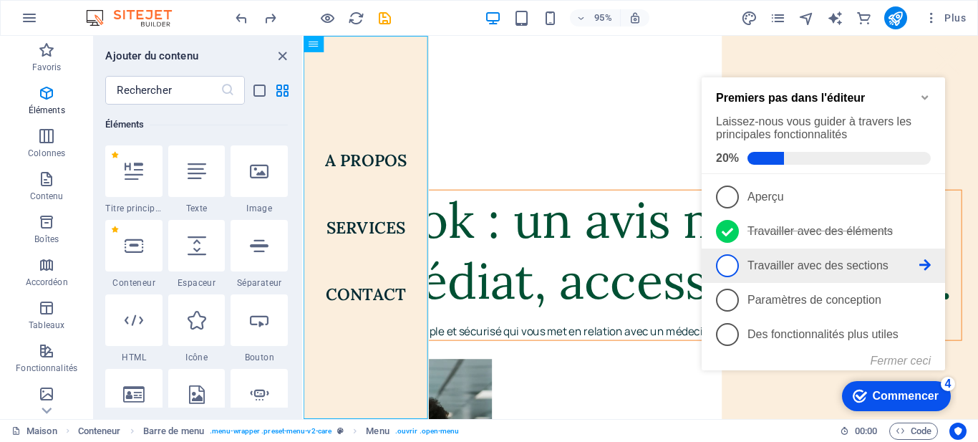
click at [803, 268] on font "Travailler avec des sections" at bounding box center [818, 265] width 141 height 12
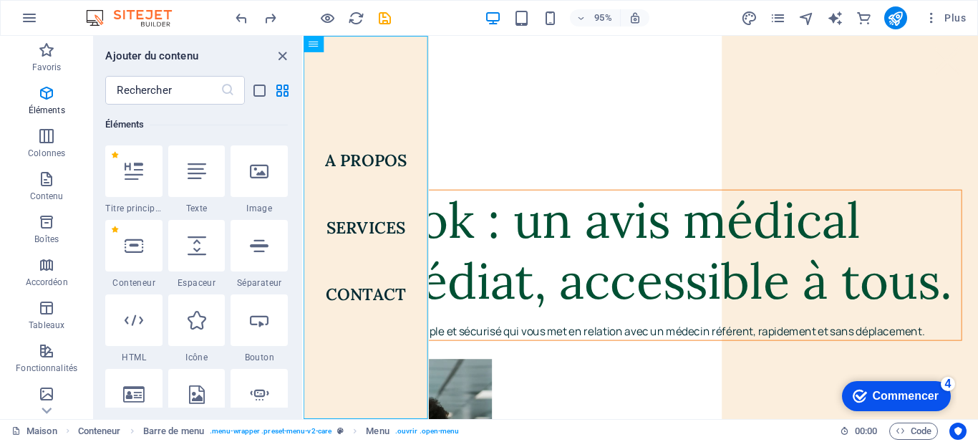
click at [885, 399] on font "Commencer" at bounding box center [906, 396] width 66 height 12
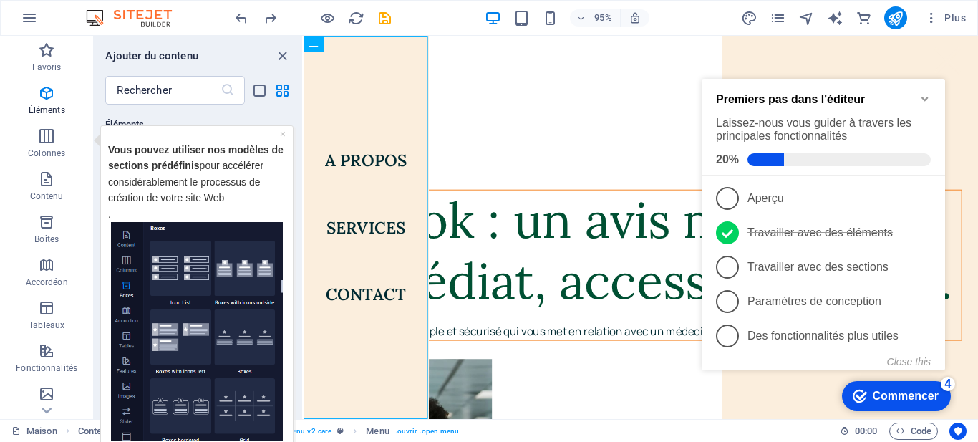
click at [883, 397] on font "Commencer" at bounding box center [906, 396] width 66 height 12
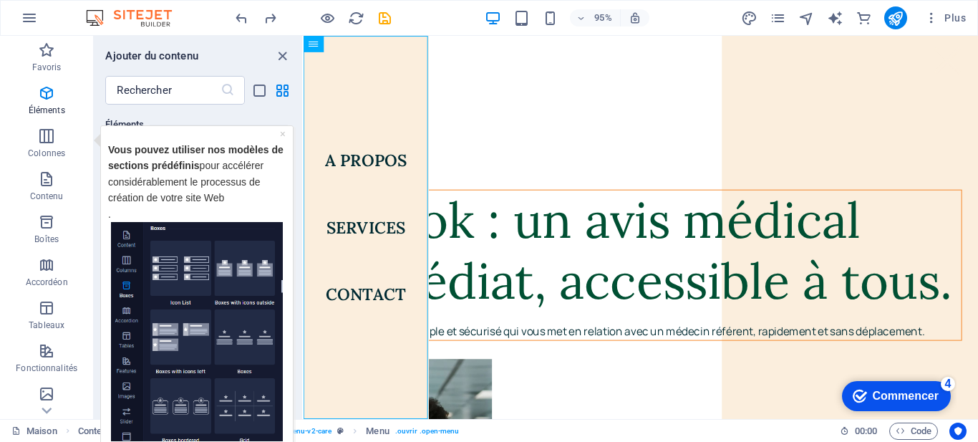
click at [939, 402] on font "Commencer" at bounding box center [906, 396] width 66 height 12
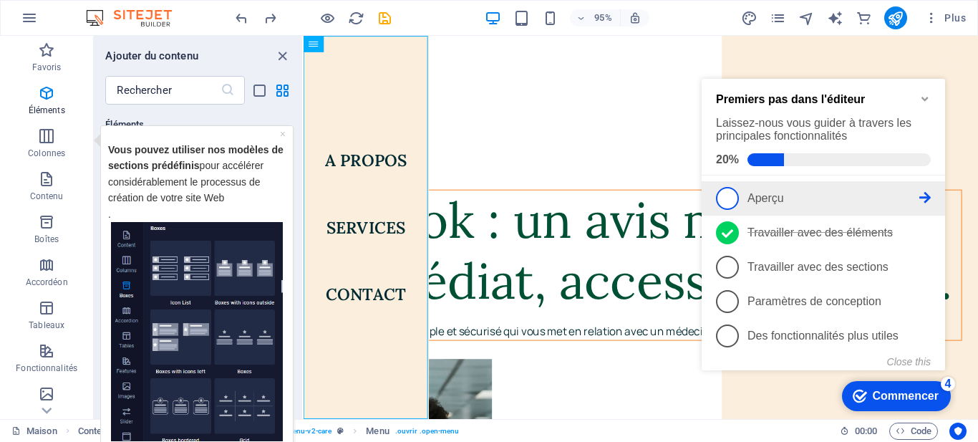
click at [739, 202] on link "1 Aperçu - incomplet" at bounding box center [823, 198] width 215 height 23
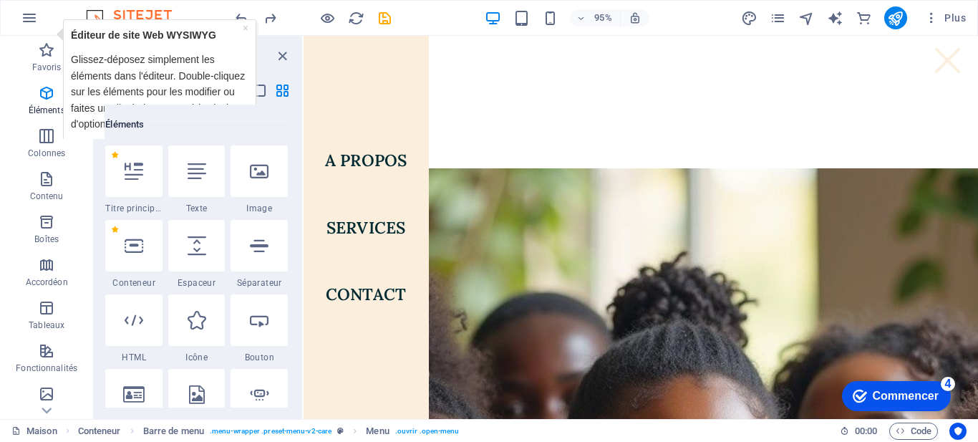
scroll to position [1411, 0]
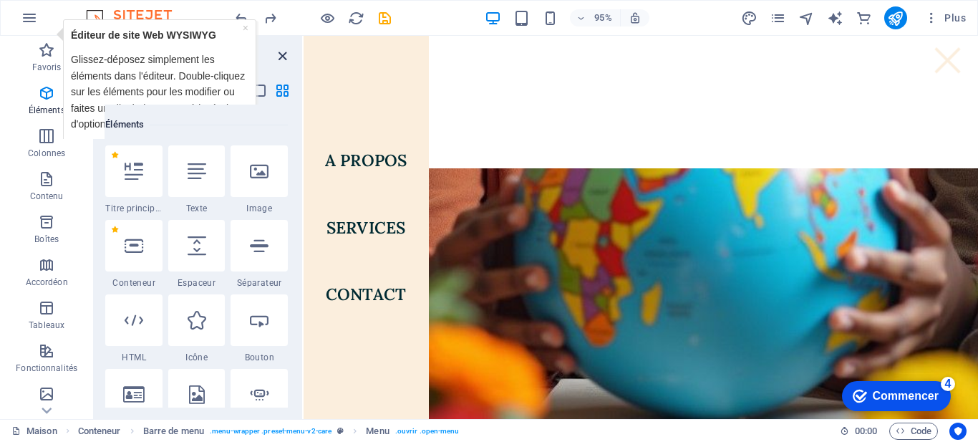
click at [276, 52] on icon "fermer le panneau" at bounding box center [282, 56] width 16 height 16
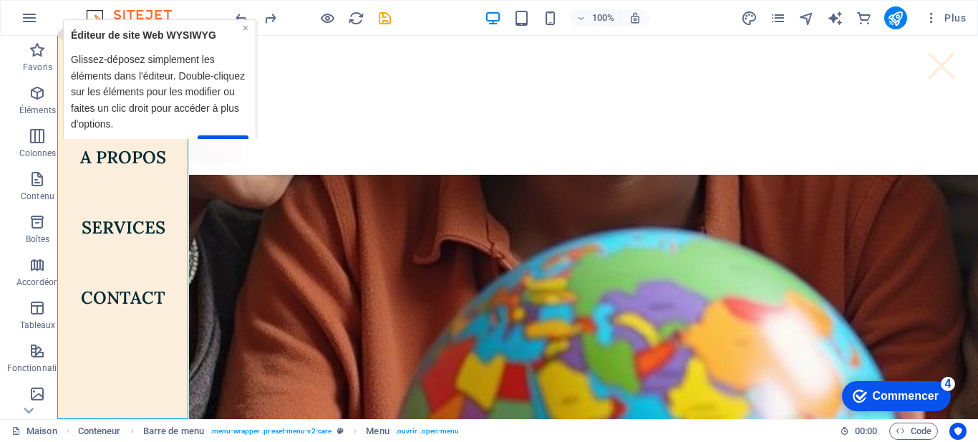
click at [243, 23] on font "×" at bounding box center [245, 27] width 6 height 11
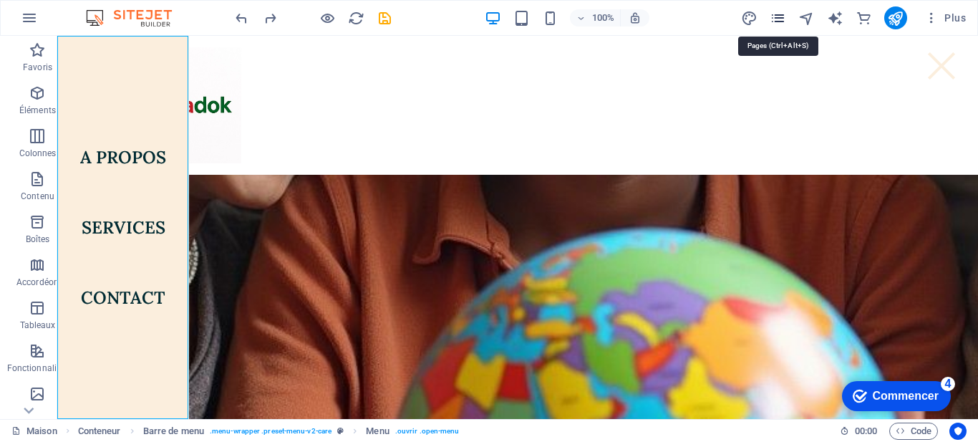
click at [782, 21] on icon "pages" at bounding box center [778, 18] width 16 height 16
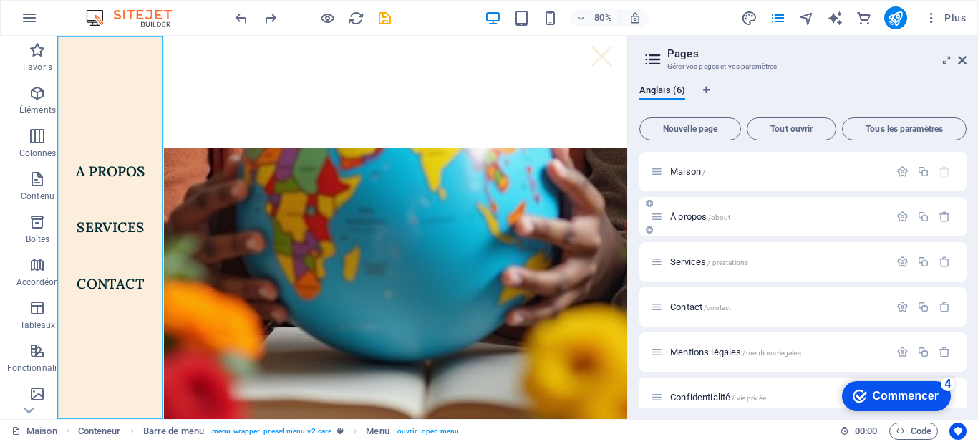
click at [676, 208] on div "À propos /about" at bounding box center [770, 216] width 238 height 16
click at [896, 221] on icon "button" at bounding box center [902, 217] width 12 height 12
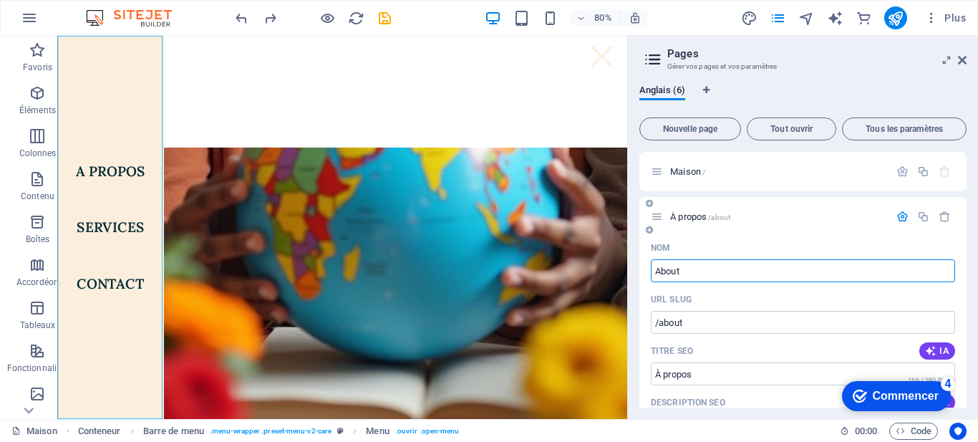
click at [896, 213] on icon "button" at bounding box center [902, 217] width 12 height 12
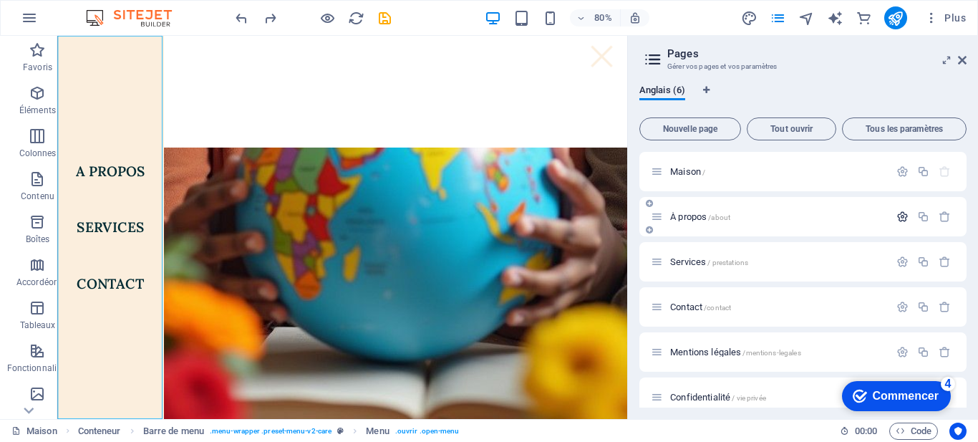
click at [897, 213] on icon "button" at bounding box center [902, 217] width 12 height 12
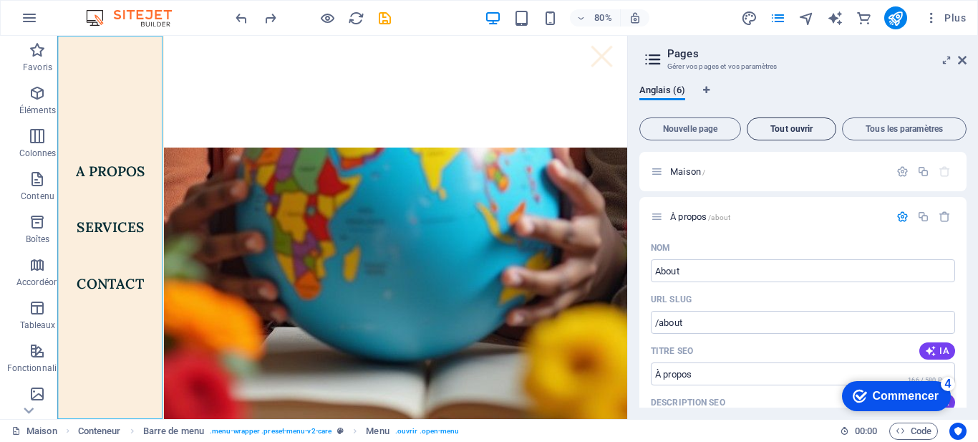
click at [783, 126] on span "Tout ouvrir" at bounding box center [791, 129] width 77 height 9
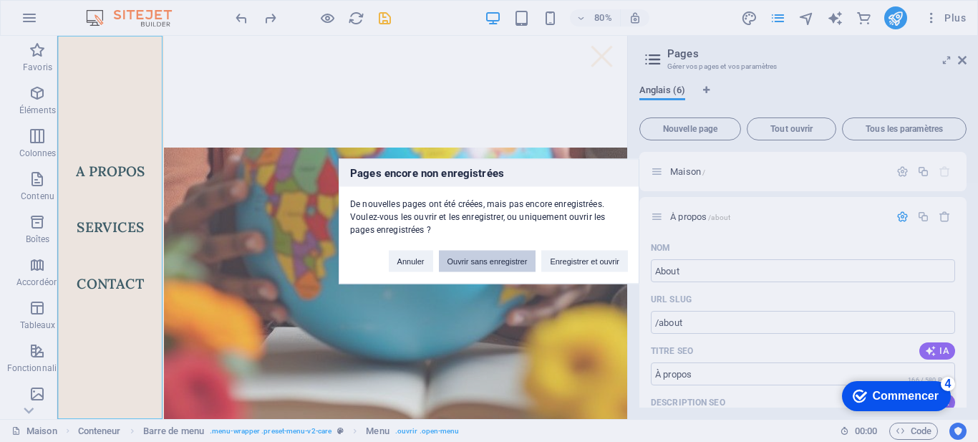
click at [475, 265] on button "Ouvrir sans enregistrer" at bounding box center [487, 260] width 97 height 21
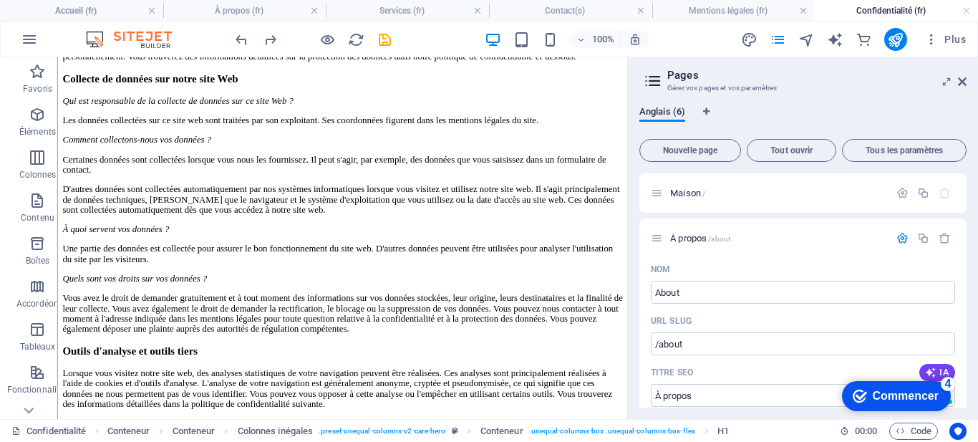
scroll to position [0, 0]
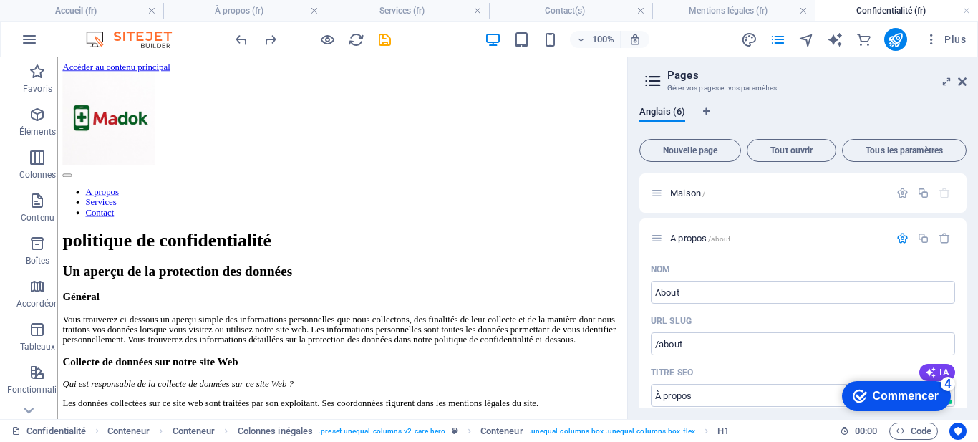
click at [967, 77] on aside "Pages Gérer vos pages et vos paramètres Anglais (6) Nouvelle page Tout ouvrir T…" at bounding box center [802, 238] width 351 height 362
click at [963, 82] on icon at bounding box center [962, 81] width 9 height 11
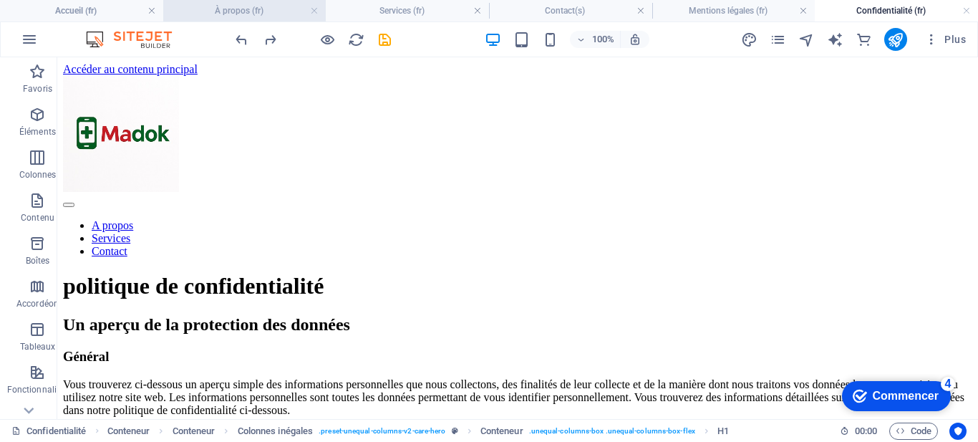
click at [260, 15] on font "À propos (fr)" at bounding box center [239, 11] width 49 height 10
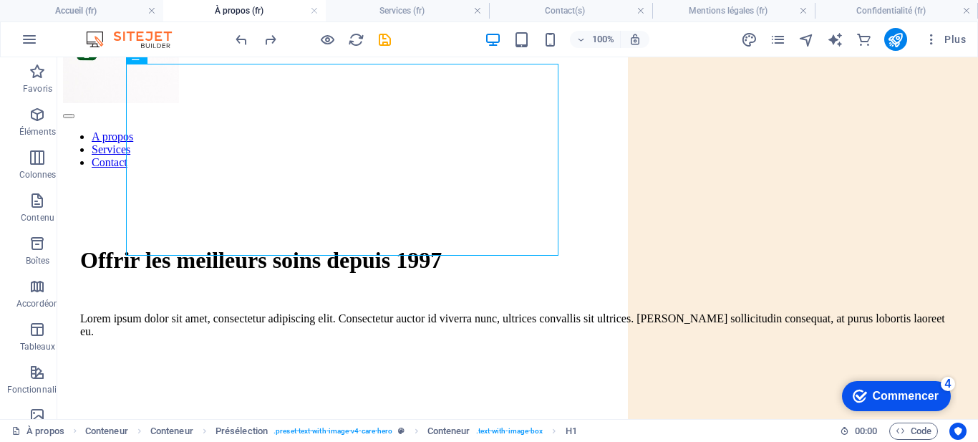
scroll to position [193, 0]
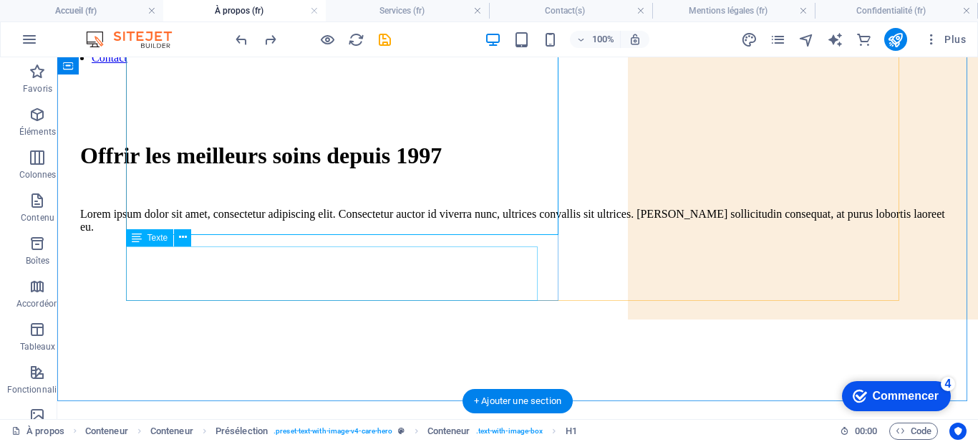
drag, startPoint x: 238, startPoint y: 270, endPoint x: 301, endPoint y: 331, distance: 87.1
click at [238, 233] on div "Lorem ipsum dolor sit amet, consectetur adipiscing elit. Consectetur auctor id …" at bounding box center [517, 221] width 875 height 26
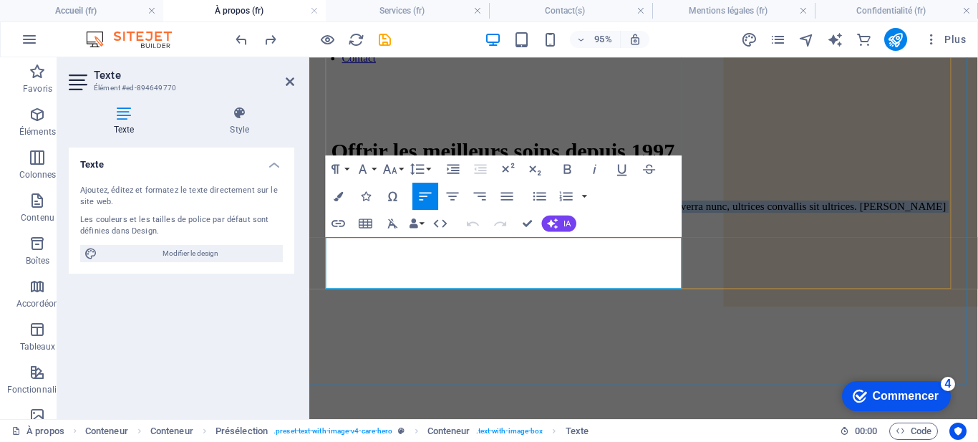
drag, startPoint x: 536, startPoint y: 290, endPoint x: 334, endPoint y: 253, distance: 205.9
click at [334, 233] on p "Lorem ipsum dolor sit amet, consectetur adipiscing elit. Consectetur auctor id …" at bounding box center [661, 221] width 658 height 26
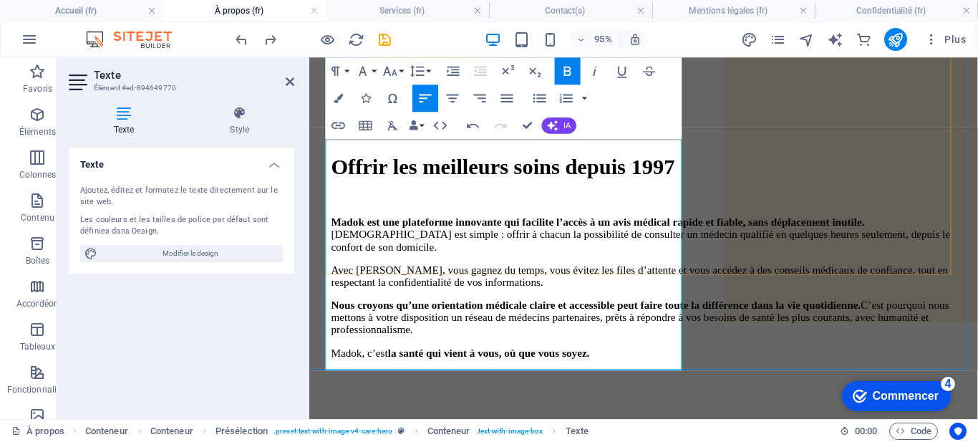
scroll to position [212, 0]
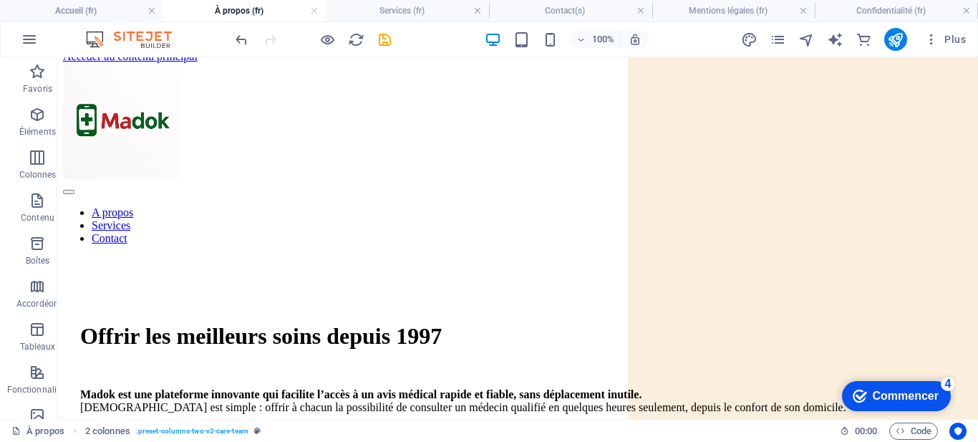
scroll to position [0, 0]
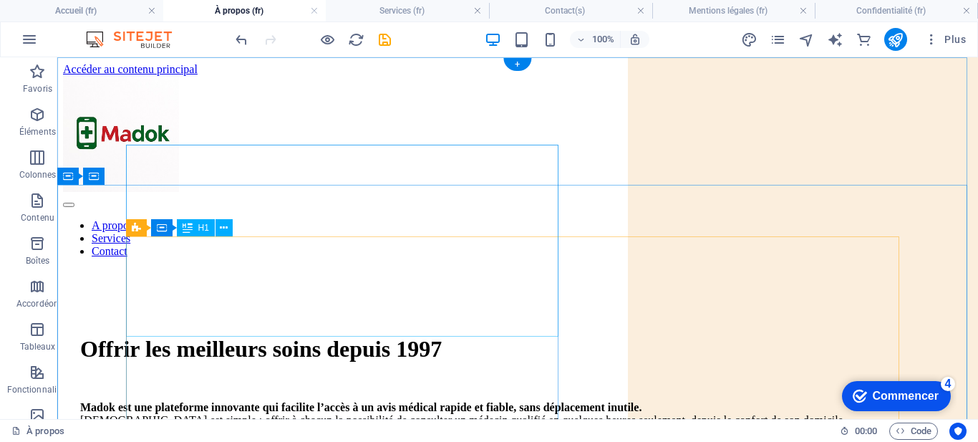
click at [412, 336] on div "Offrir les meilleurs soins depuis 1997" at bounding box center [517, 349] width 875 height 26
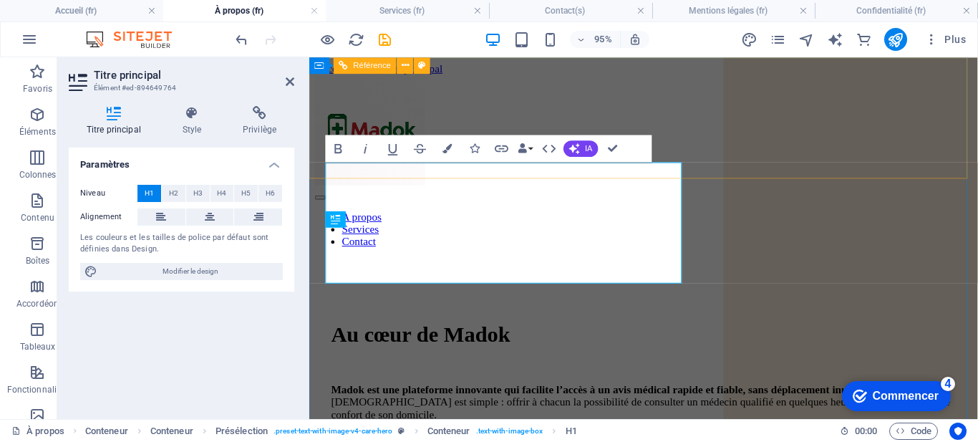
click at [707, 219] on nav "A propos Services Contact" at bounding box center [661, 238] width 692 height 39
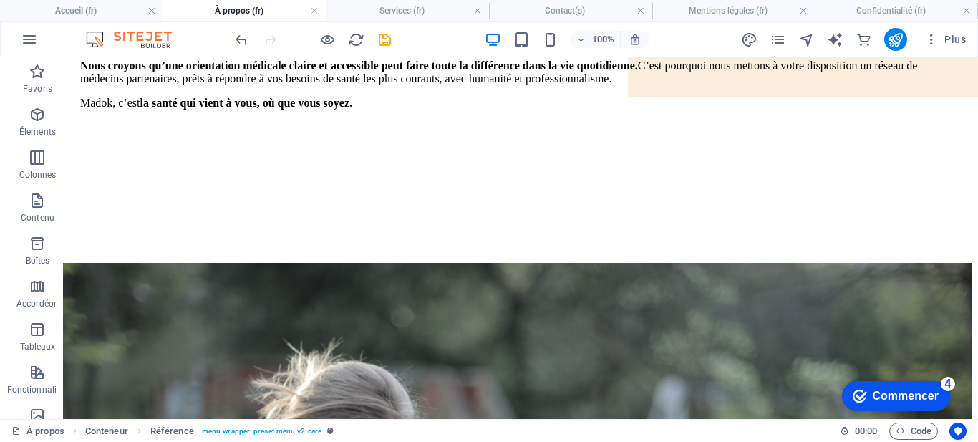
scroll to position [420, 0]
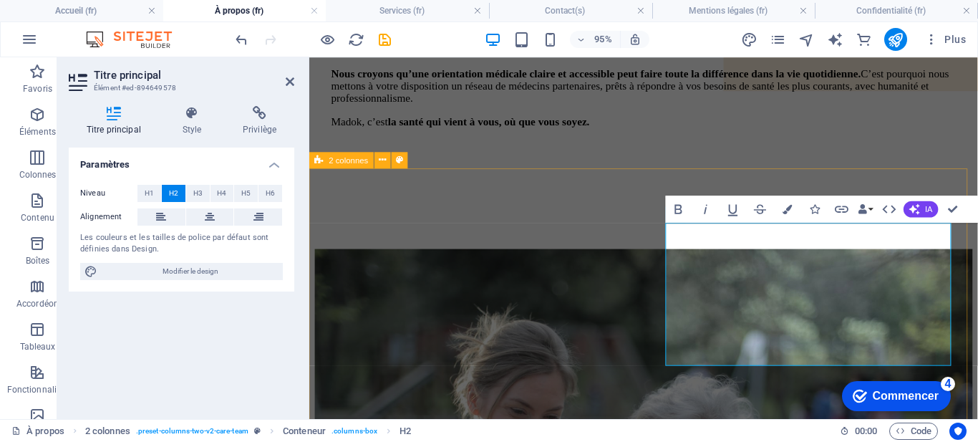
click at [642, 266] on div "Notre équipe est ce qui fait notre grandeur Il est bien connu qu'un lecteur ser…" at bounding box center [661, 435] width 692 height 354
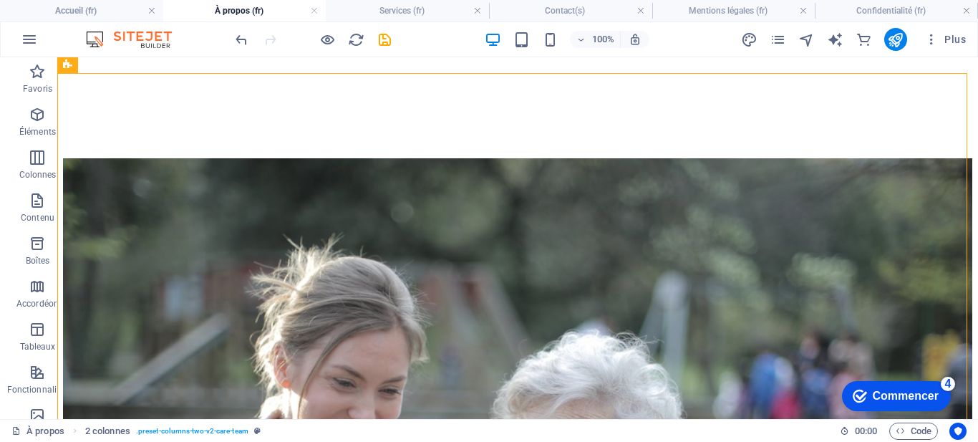
scroll to position [521, 0]
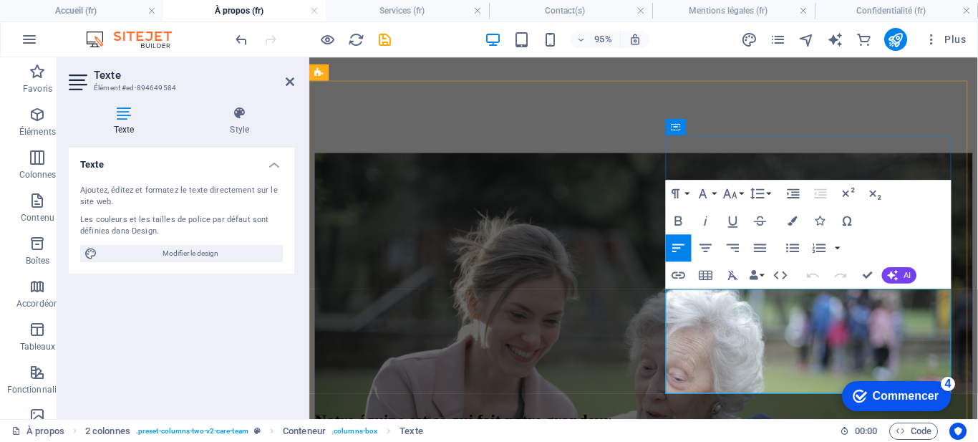
scroll to position [513, 0]
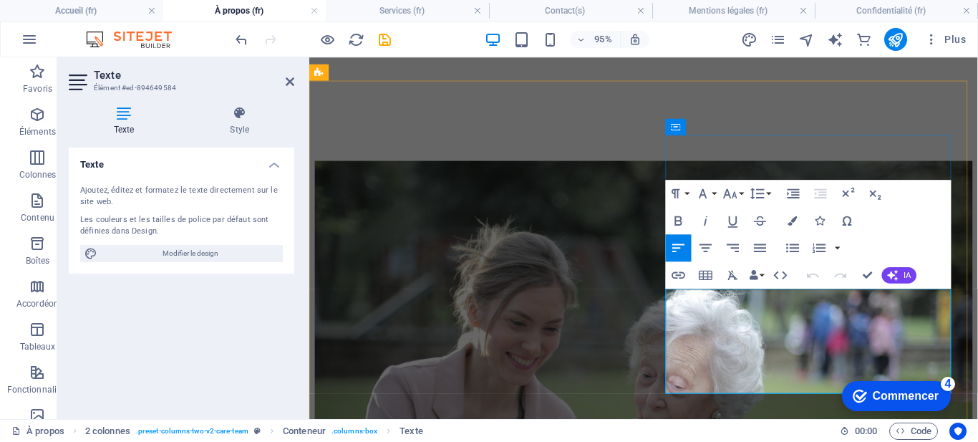
drag, startPoint x: 715, startPoint y: 385, endPoint x: 688, endPoint y: 323, distance: 68.0
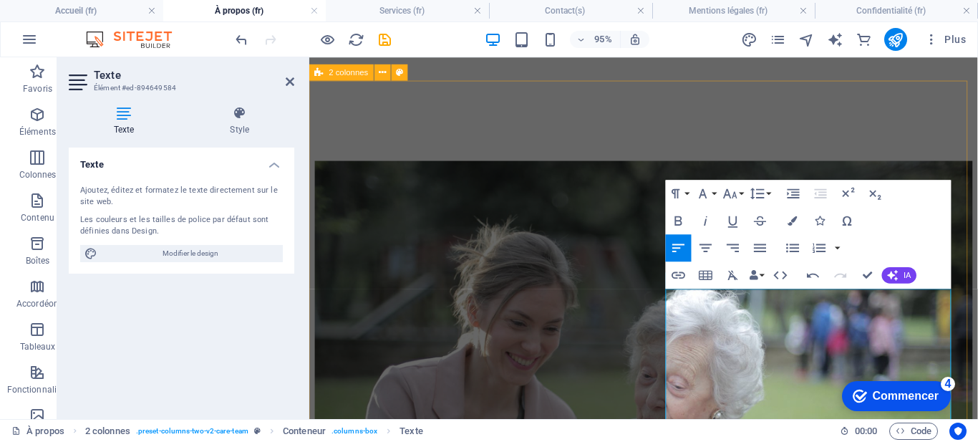
click at [639, 260] on div "Notre équipe est ce qui fait notre grandeur Chez Madok , nous croyons que la qu…" at bounding box center [661, 380] width 692 height 429
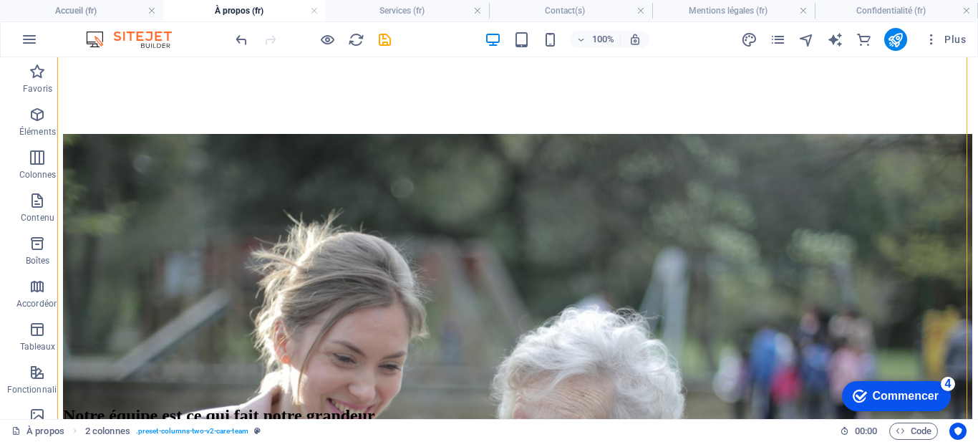
scroll to position [554, 0]
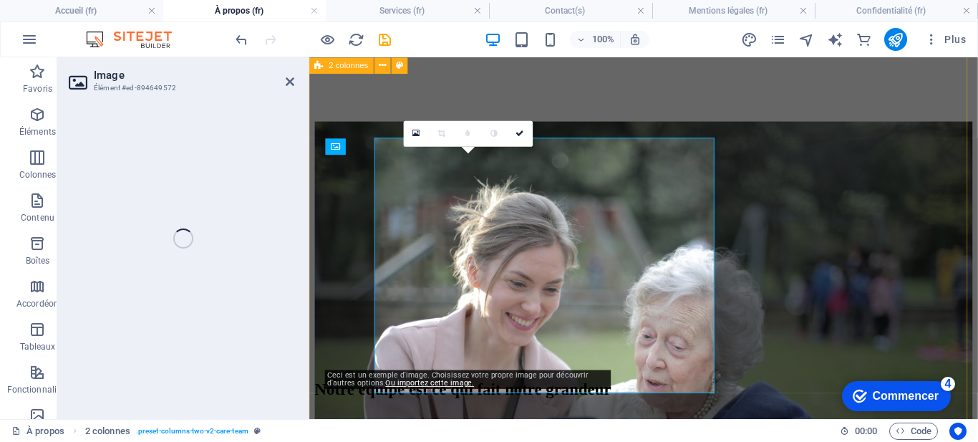
select select "%"
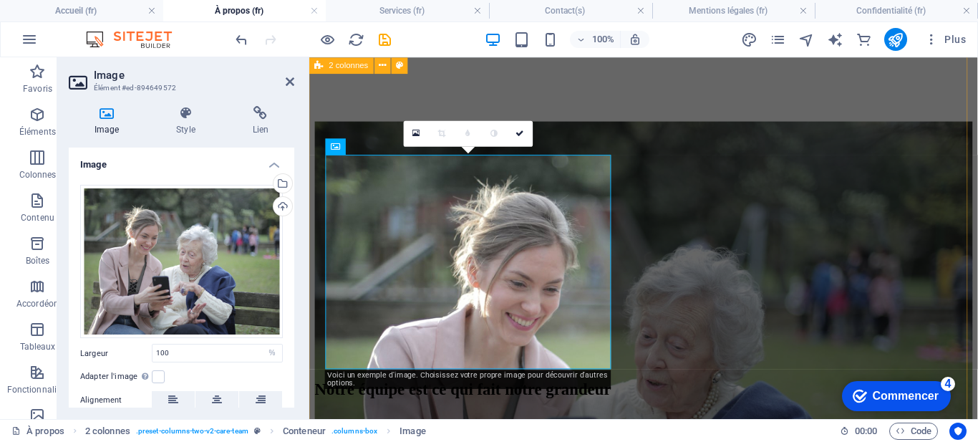
scroll to position [572, 0]
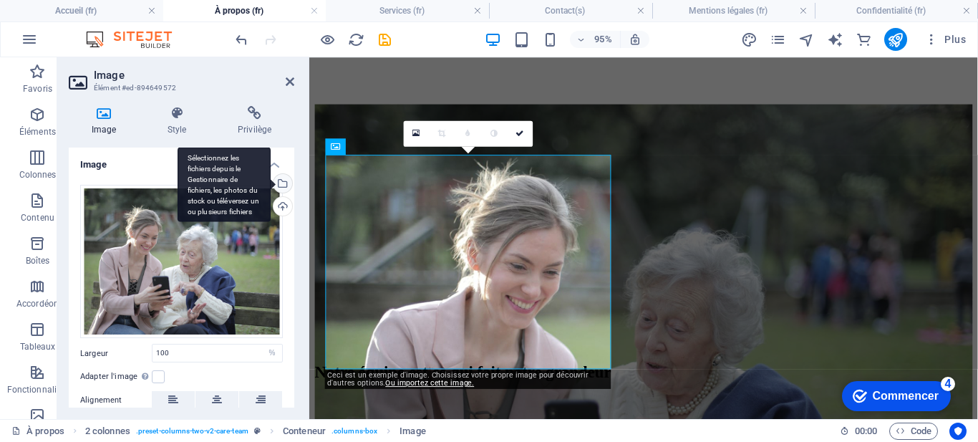
click at [283, 187] on div "Sélectionnez les fichiers depuis le Gestionnaire de fichiers, les photos du sto…" at bounding box center [281, 184] width 21 height 21
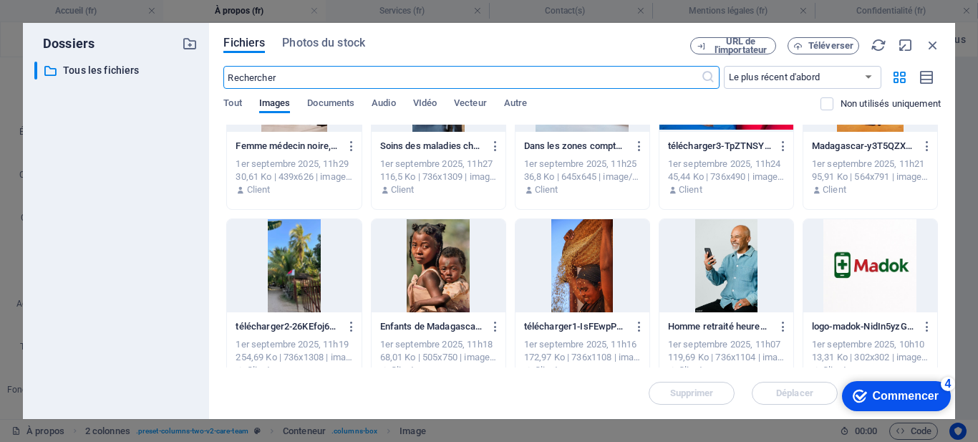
scroll to position [470, 0]
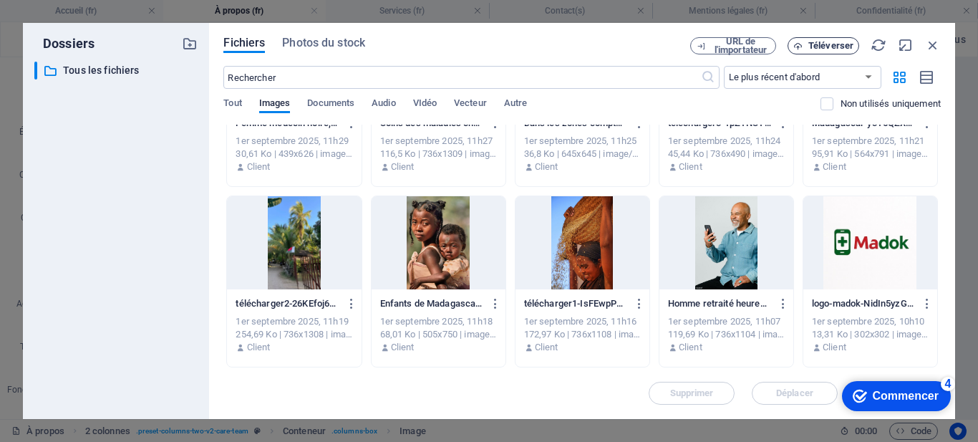
click at [826, 47] on font "Téléverser" at bounding box center [830, 45] width 45 height 11
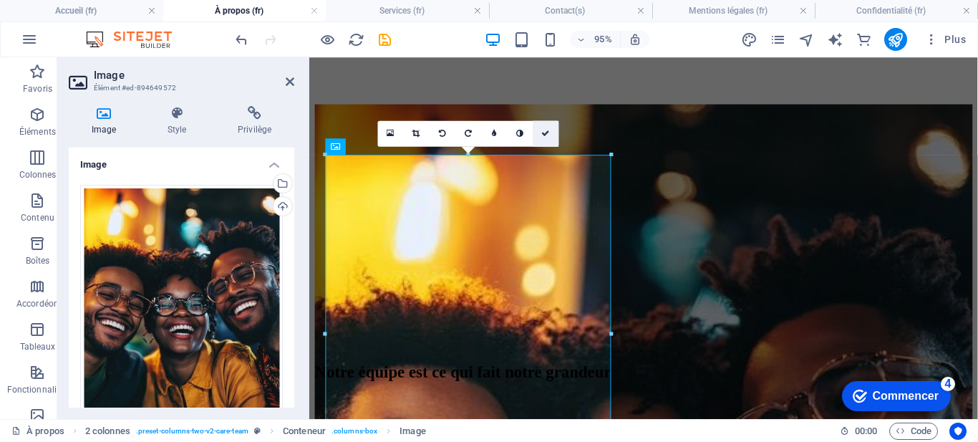
click at [550, 132] on link at bounding box center [546, 133] width 26 height 26
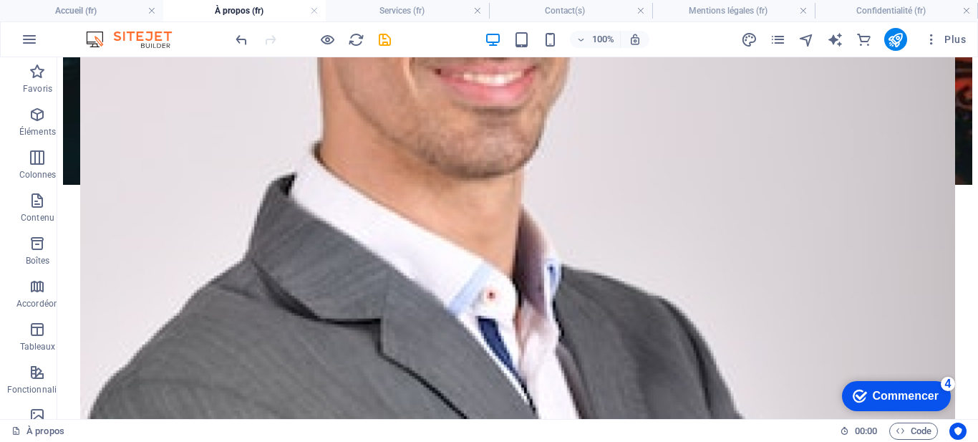
scroll to position [1733, 0]
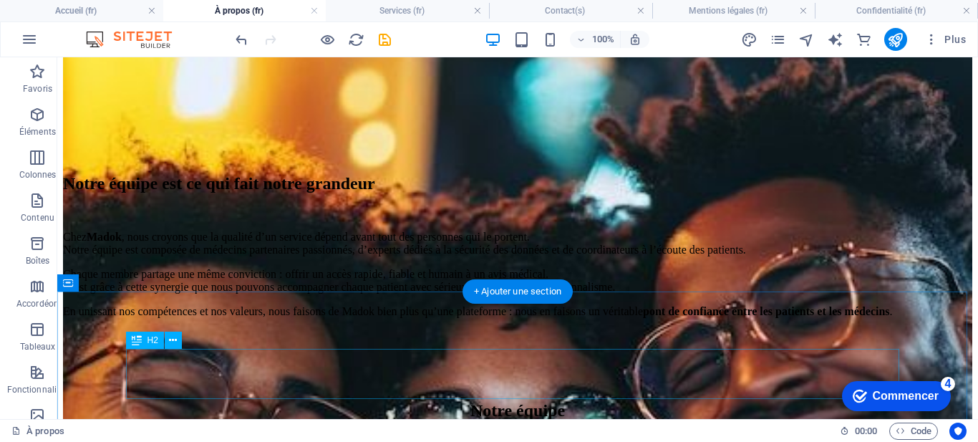
scroll to position [799, 0]
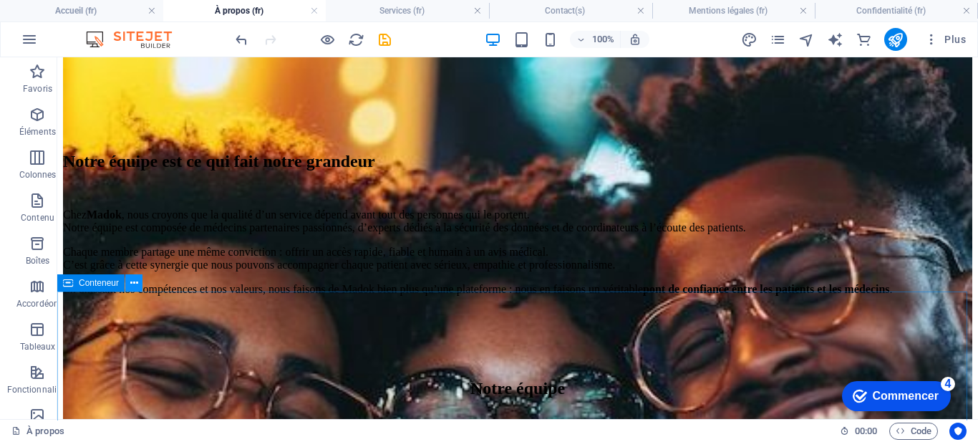
click at [133, 278] on icon at bounding box center [134, 283] width 8 height 15
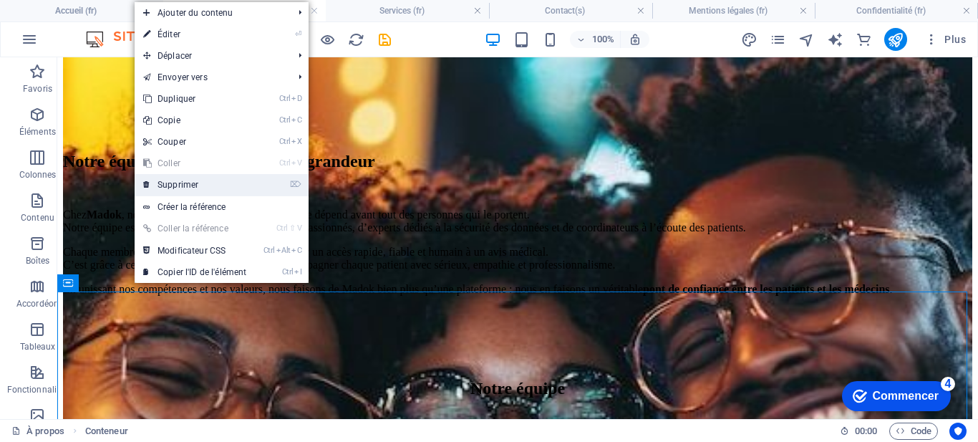
click at [203, 190] on link "⌦ Supprimer" at bounding box center [195, 184] width 120 height 21
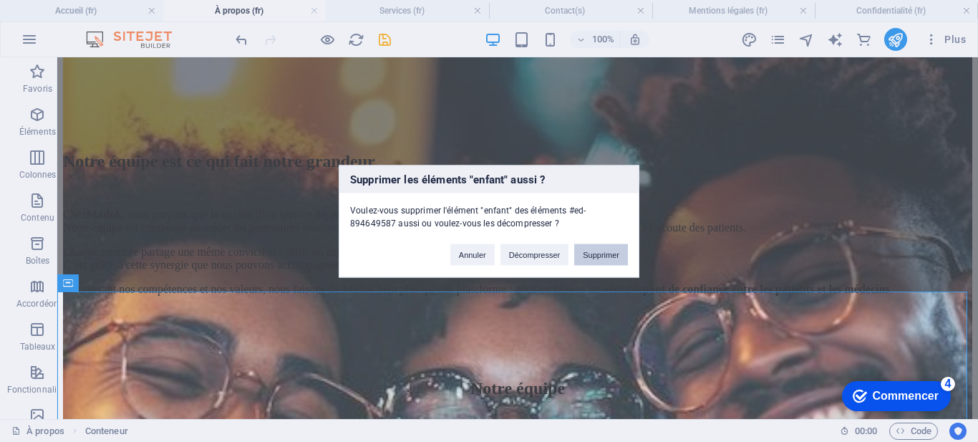
click at [600, 256] on font "Supprimer" at bounding box center [601, 254] width 37 height 9
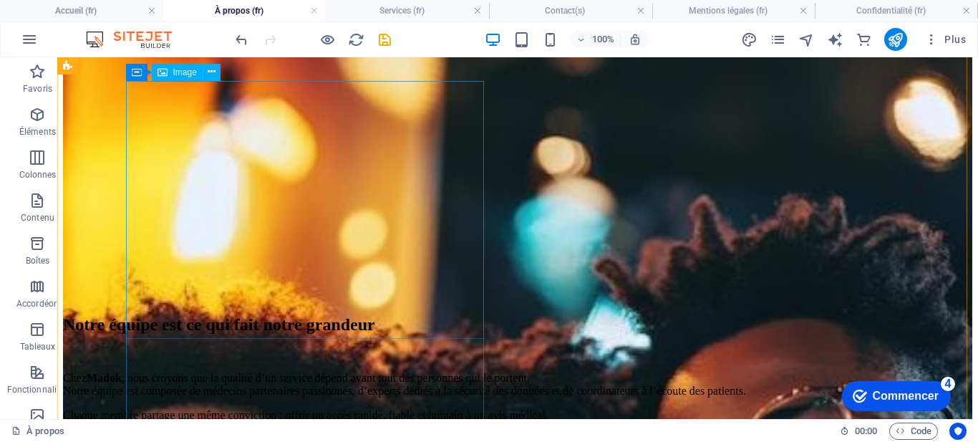
scroll to position [633, 0]
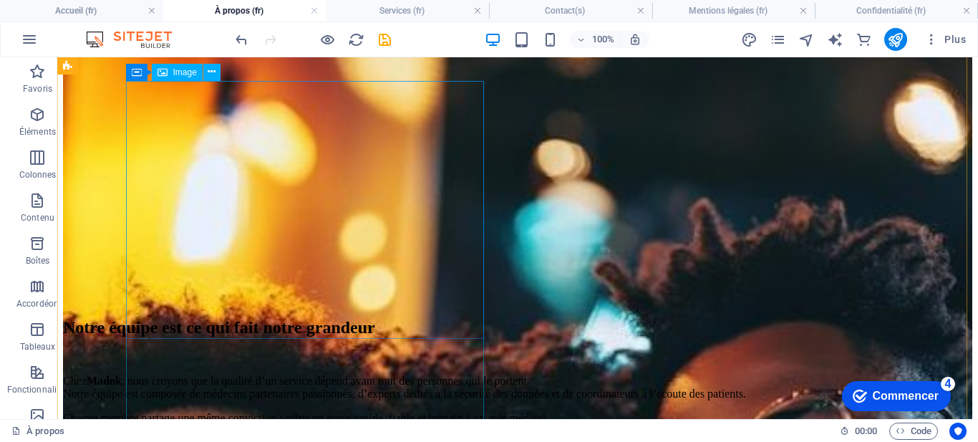
select select "%"
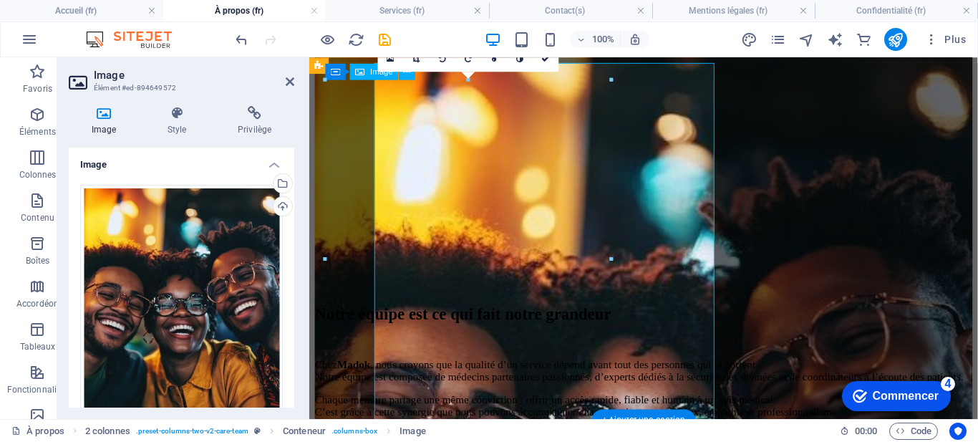
scroll to position [651, 0]
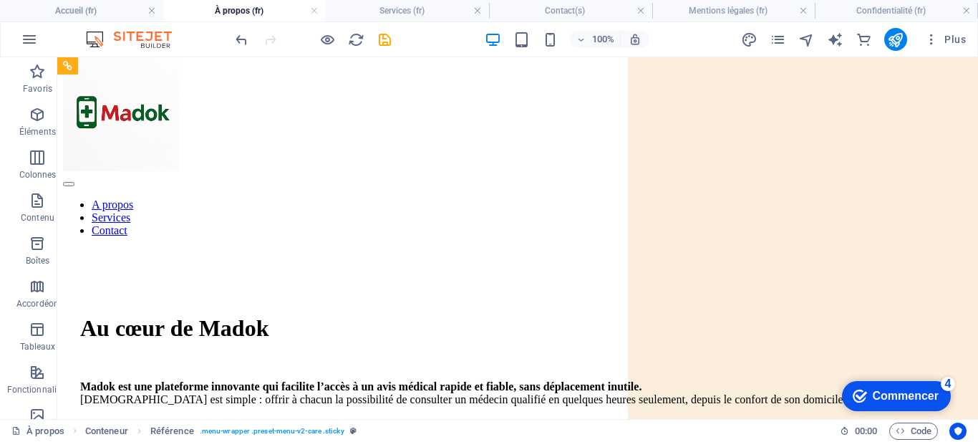
scroll to position [0, 0]
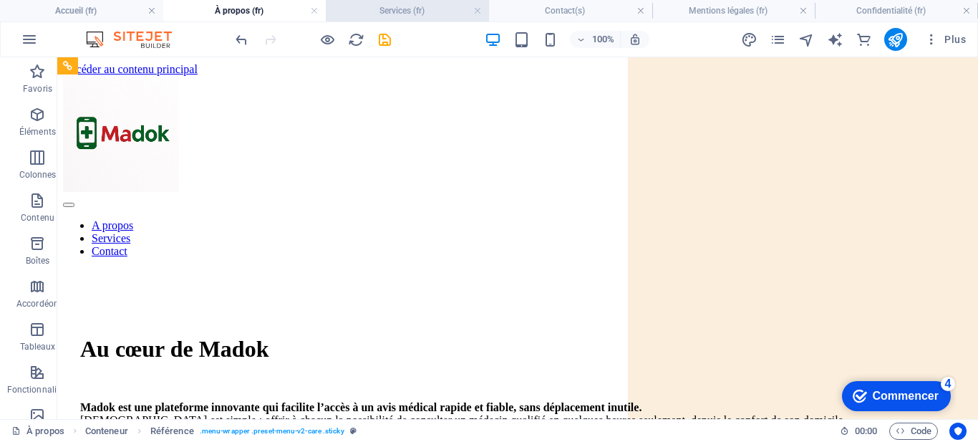
click at [416, 11] on font "Services (fr)" at bounding box center [401, 11] width 45 height 10
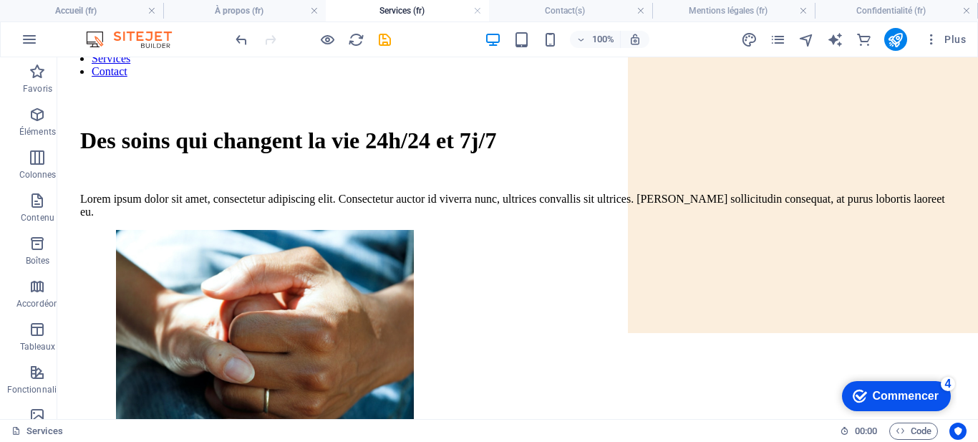
scroll to position [167, 0]
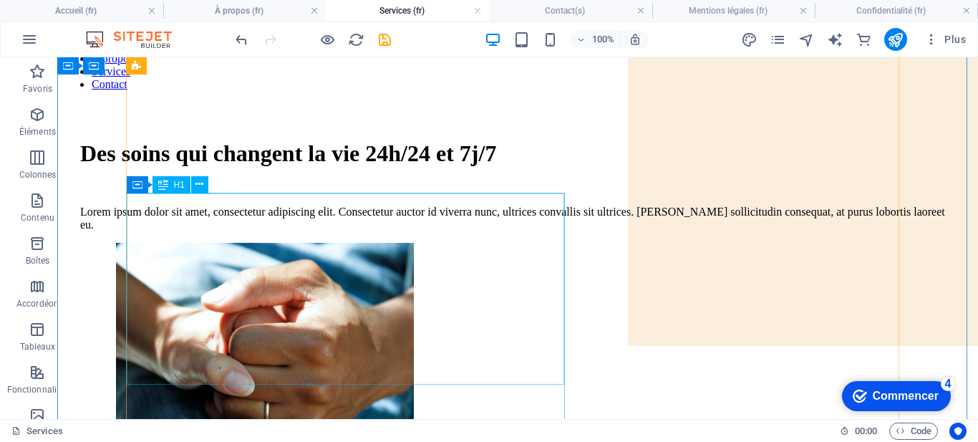
click at [475, 167] on div "Des soins qui changent la vie 24h/24 et 7j/7" at bounding box center [517, 153] width 875 height 26
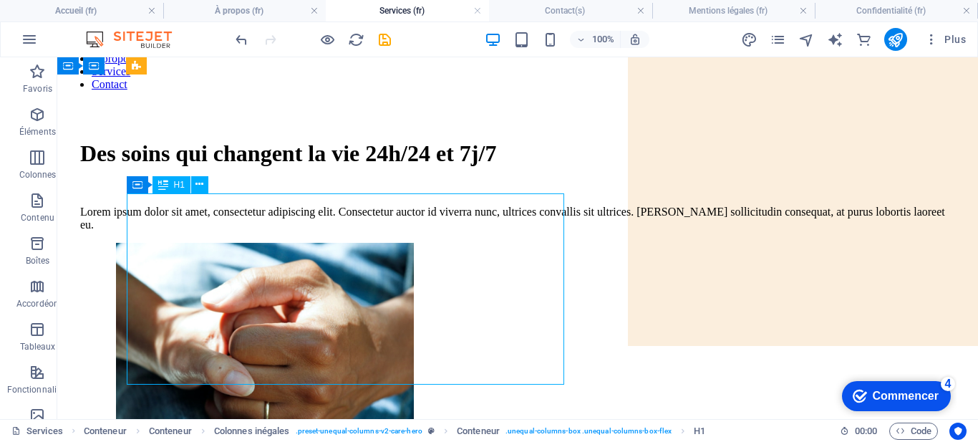
click at [476, 167] on div "Des soins qui changent la vie 24h/24 et 7j/7" at bounding box center [517, 153] width 875 height 26
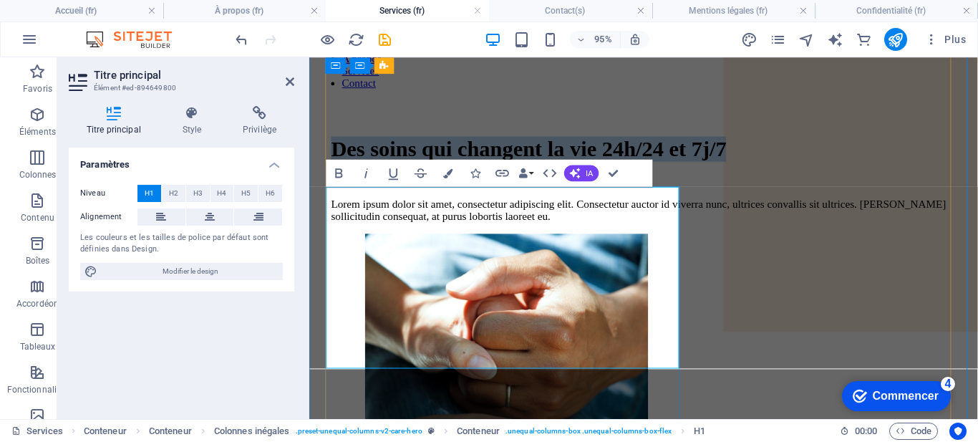
click at [395, 167] on h1 "Des soins qui changent la vie 24h/24 et 7j/7" at bounding box center [661, 153] width 658 height 26
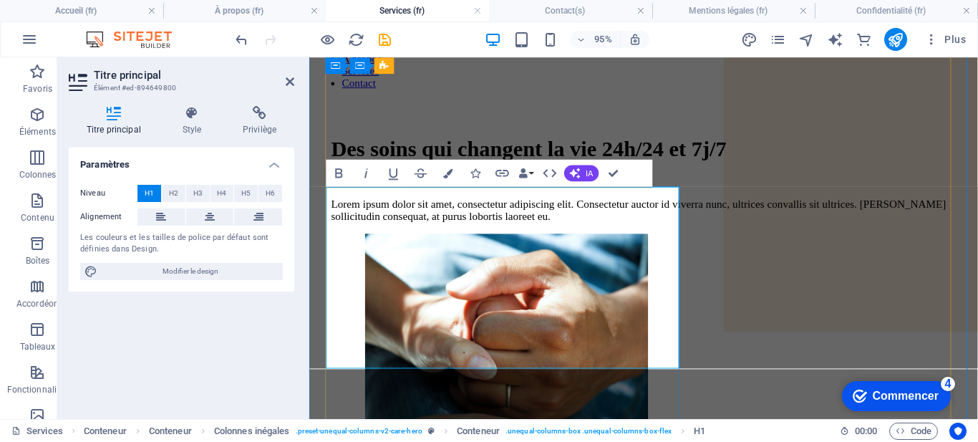
click at [395, 167] on h1 "Des soins qui changent la vie 24h/24 et 7j/7" at bounding box center [661, 153] width 658 height 26
click at [396, 167] on h1 "Des soins qui changent la vie 24h/24 et 7j/7" at bounding box center [661, 153] width 658 height 26
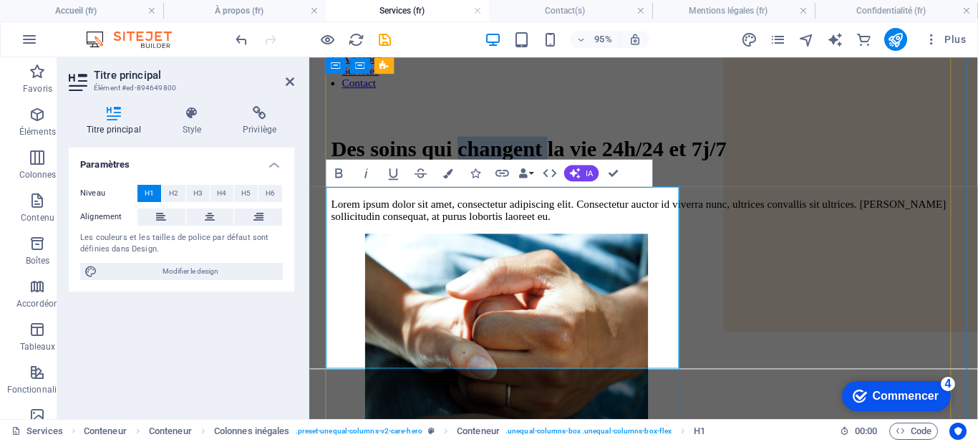
click at [396, 167] on h1 "Des soins qui changent la vie 24h/24 et 7j/7" at bounding box center [661, 153] width 658 height 26
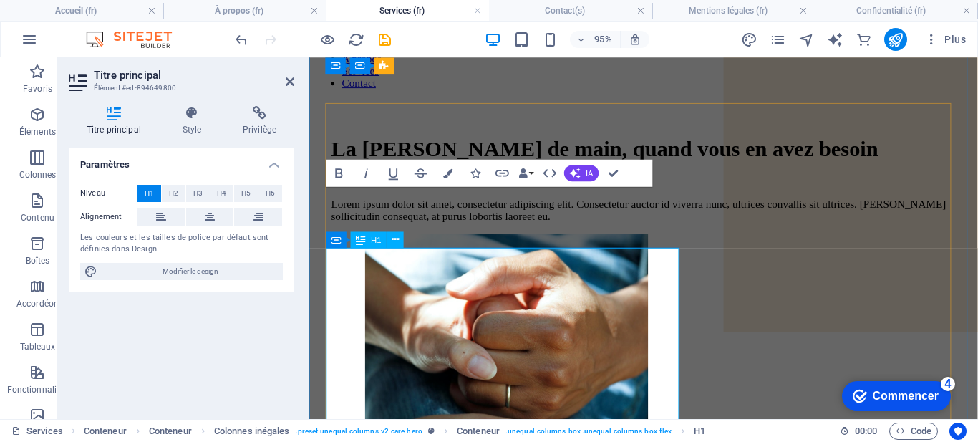
scroll to position [102, 0]
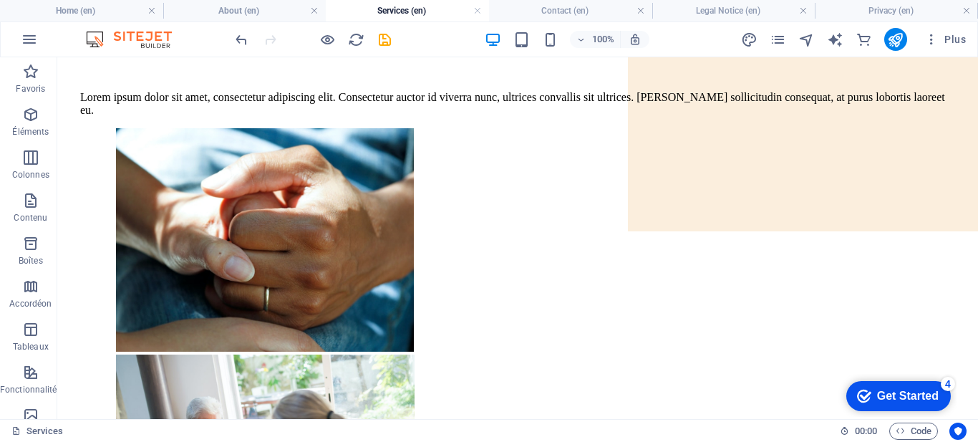
scroll to position [243, 0]
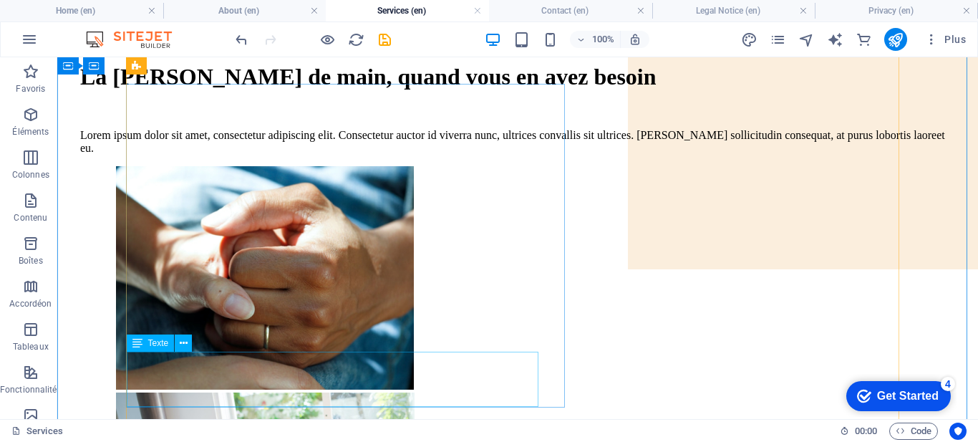
click at [268, 155] on div "Lorem ipsum dolor sit amet, consectetur adipiscing elit. Consectetur auctor id …" at bounding box center [517, 142] width 875 height 26
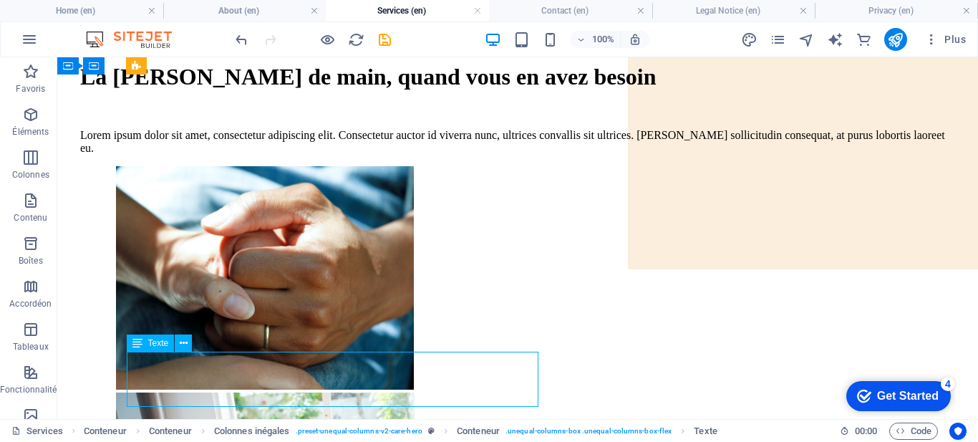
click at [268, 155] on div "Lorem ipsum dolor sit amet, consectetur adipiscing elit. Consectetur auctor id …" at bounding box center [517, 142] width 875 height 26
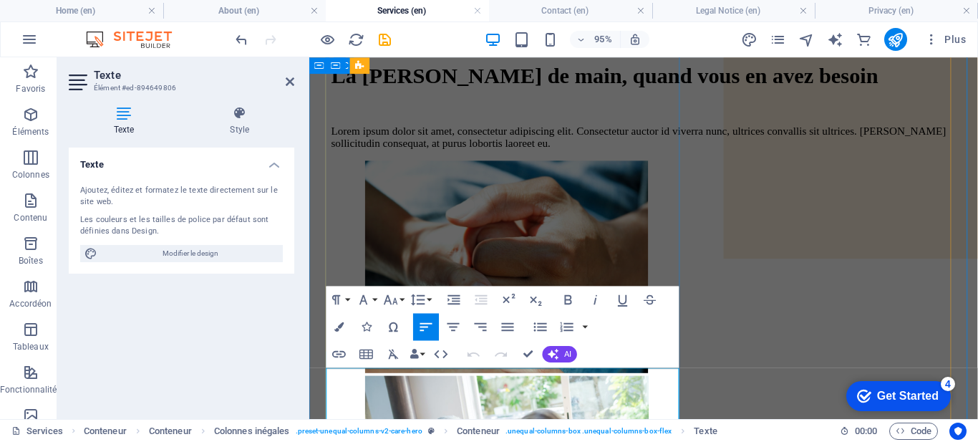
click at [541, 155] on p "Lorem ipsum dolor sit amet, consectetur adipiscing elit. Consectetur auctor id …" at bounding box center [661, 142] width 658 height 26
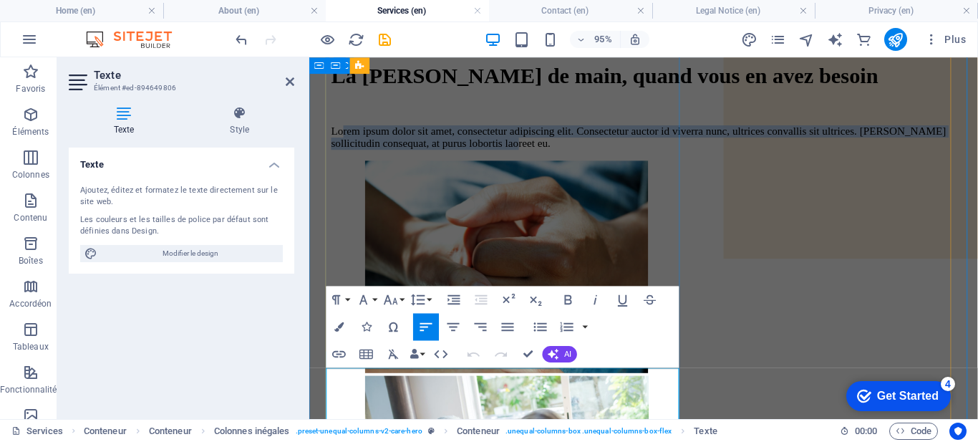
drag, startPoint x: 537, startPoint y: 430, endPoint x: 339, endPoint y: 388, distance: 202.1
click at [339, 155] on p "Lorem ipsum dolor sit amet, consectetur adipiscing elit. Consectetur auctor id …" at bounding box center [661, 142] width 658 height 26
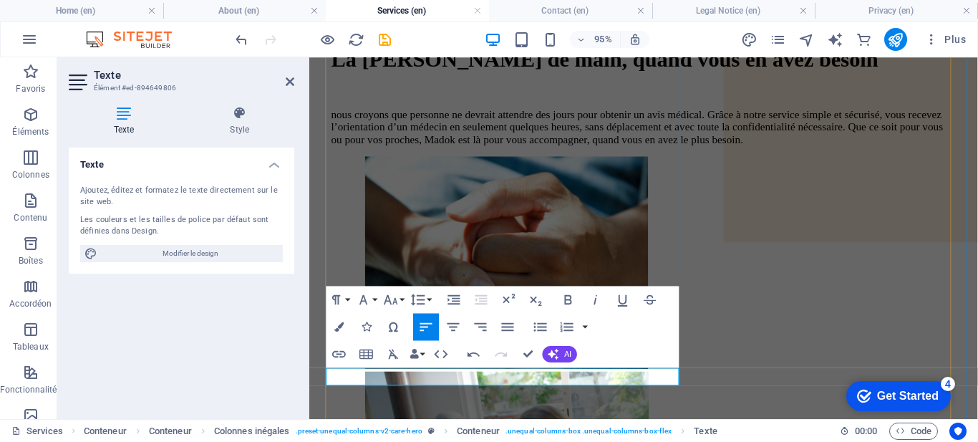
scroll to position [216, 0]
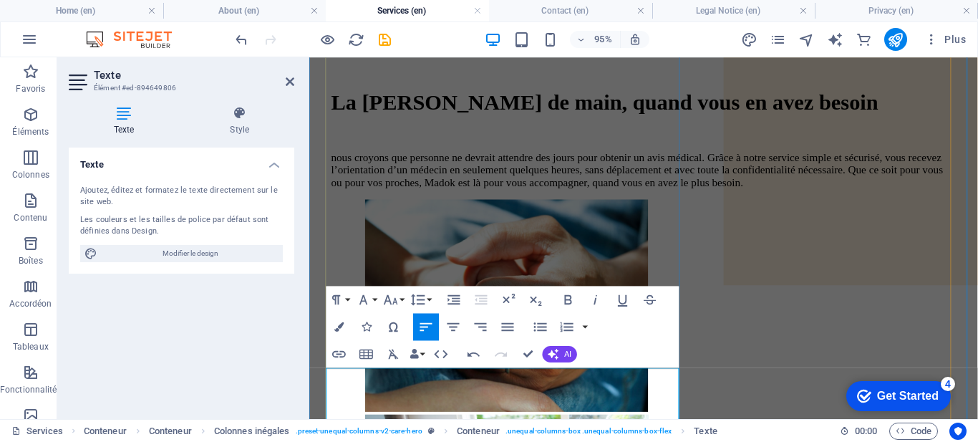
click at [332, 195] on p "​nous croyons que personne ne devrait attendre des jours pour obtenir un avis m…" at bounding box center [661, 176] width 658 height 39
click at [680, 118] on div "La santé à portée de main, quand vous en avez besoin" at bounding box center [661, 105] width 658 height 26
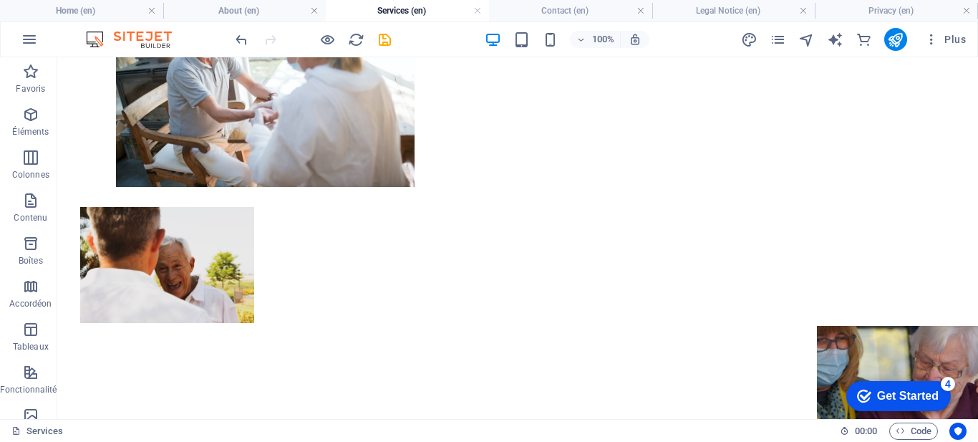
scroll to position [673, 0]
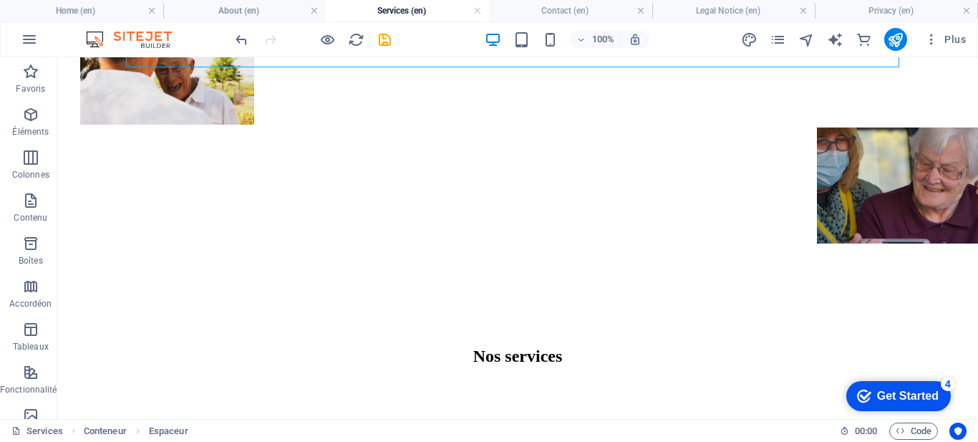
scroll to position [896, 0]
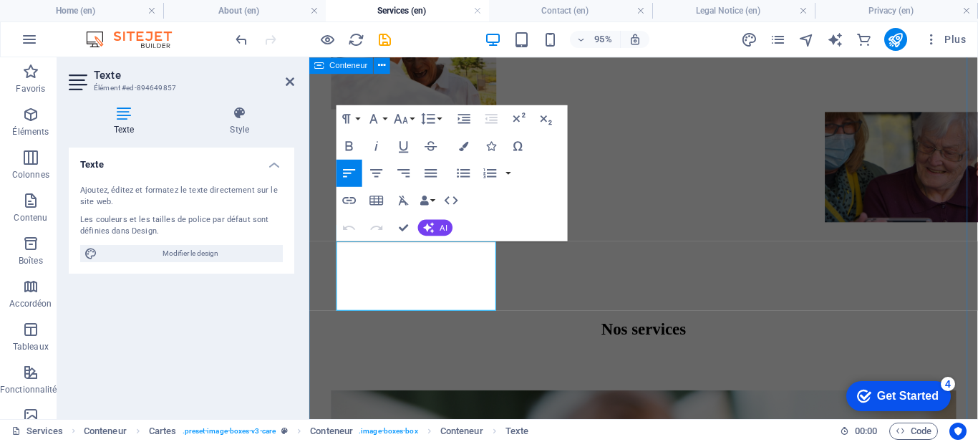
drag, startPoint x: 425, startPoint y: 316, endPoint x: 314, endPoint y: 238, distance: 136.1
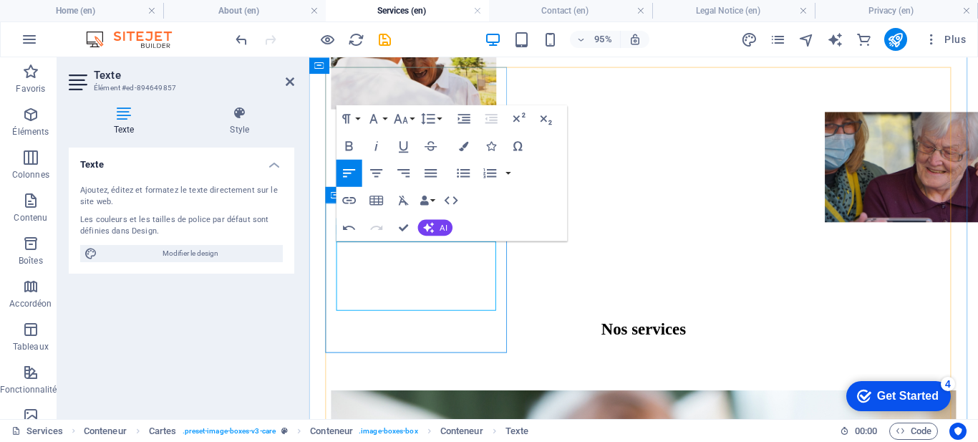
drag, startPoint x: 402, startPoint y: 314, endPoint x: 345, endPoint y: 238, distance: 94.7
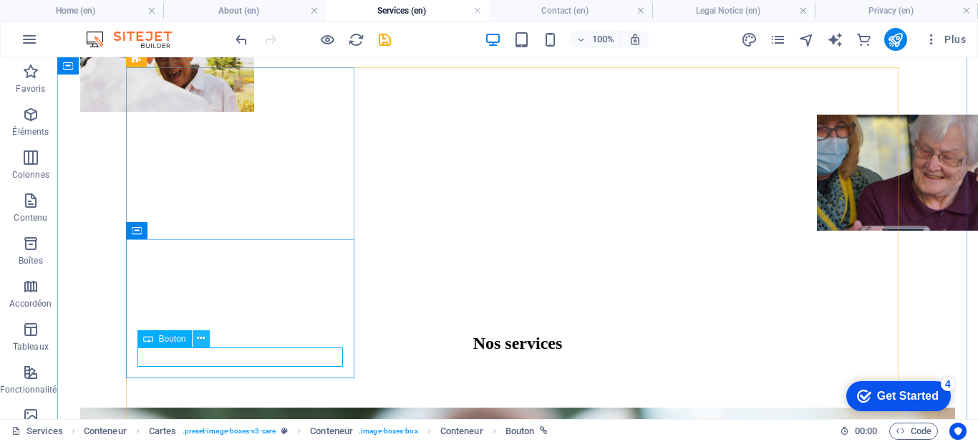
click at [199, 339] on icon at bounding box center [201, 338] width 8 height 15
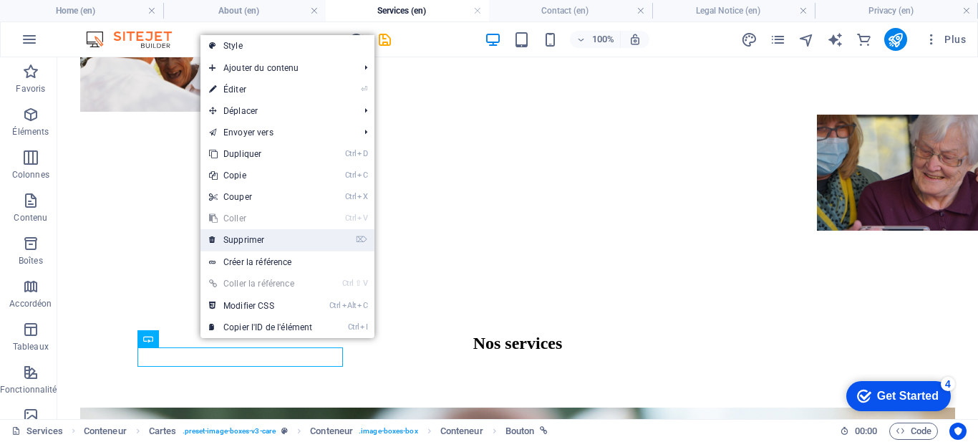
click at [261, 246] on link "⌦ Supprimer" at bounding box center [260, 239] width 120 height 21
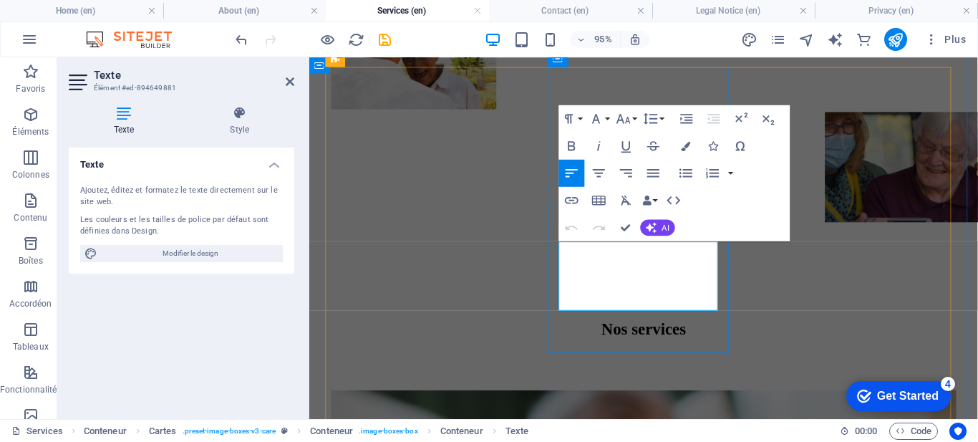
drag, startPoint x: 639, startPoint y: 310, endPoint x: 576, endPoint y: 254, distance: 84.2
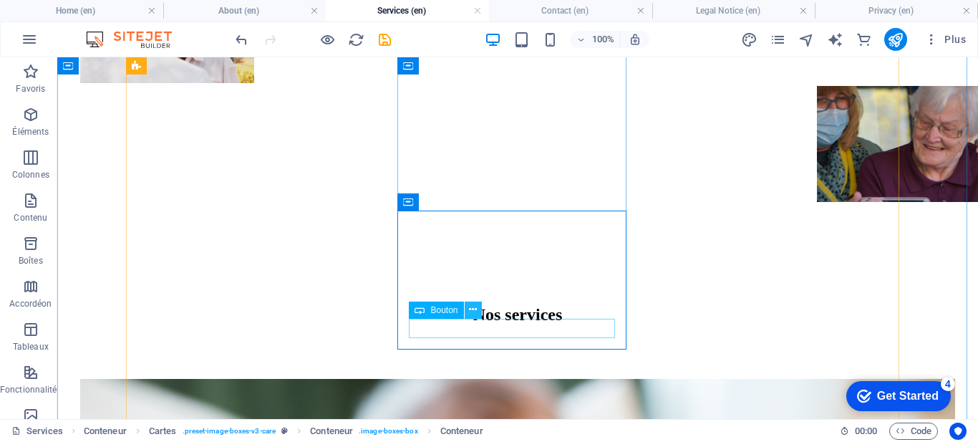
click at [471, 312] on icon at bounding box center [473, 309] width 8 height 15
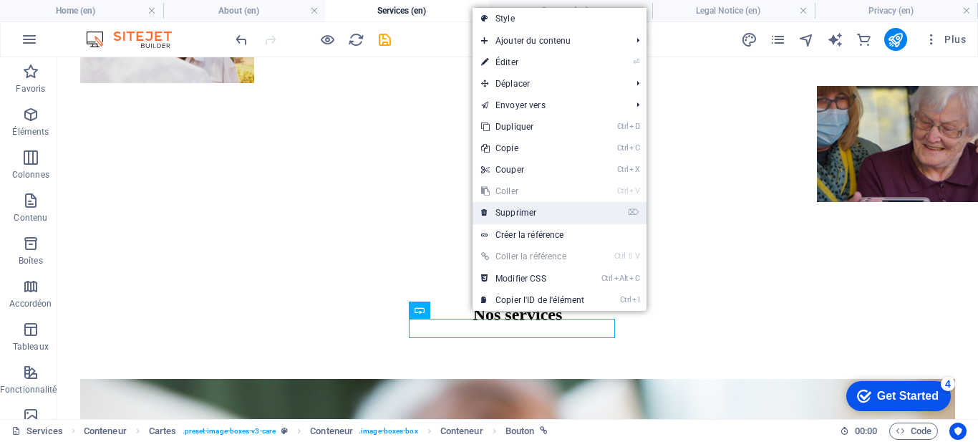
click at [533, 218] on link "⌦ Supprimer" at bounding box center [533, 212] width 120 height 21
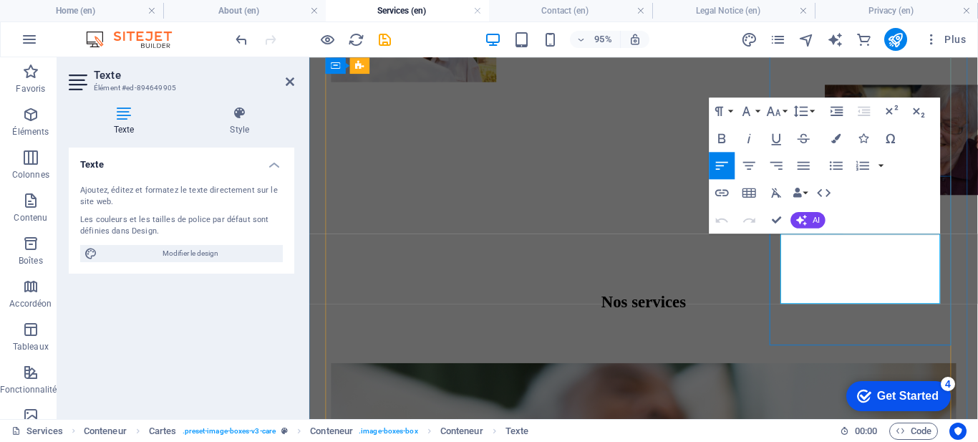
drag, startPoint x: 866, startPoint y: 305, endPoint x: 808, endPoint y: 251, distance: 80.1
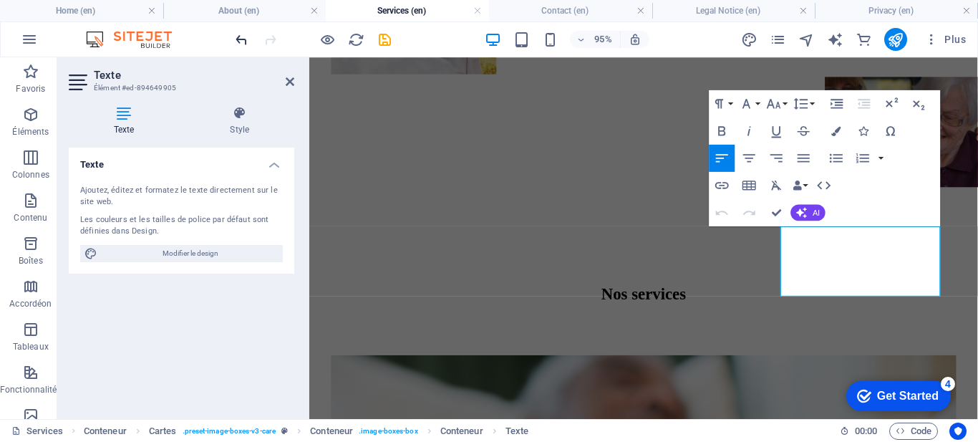
click at [242, 44] on icon "undo" at bounding box center [241, 40] width 16 height 16
click at [241, 44] on icon "undo" at bounding box center [241, 40] width 16 height 16
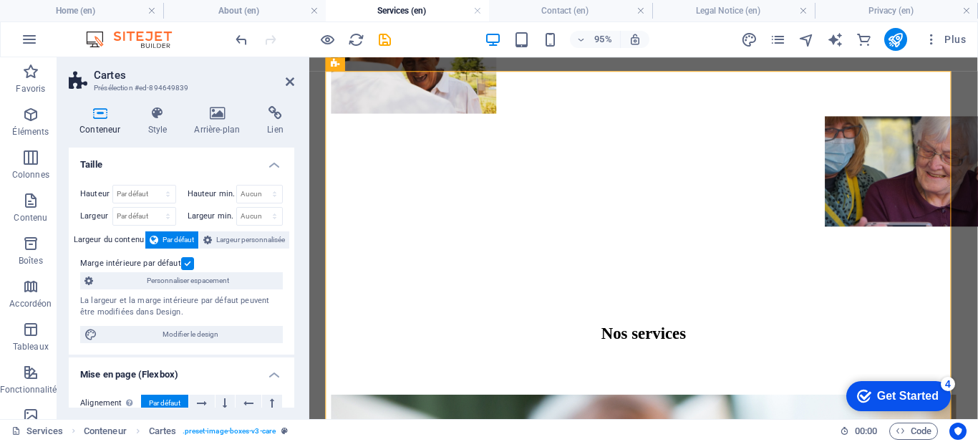
scroll to position [879, 0]
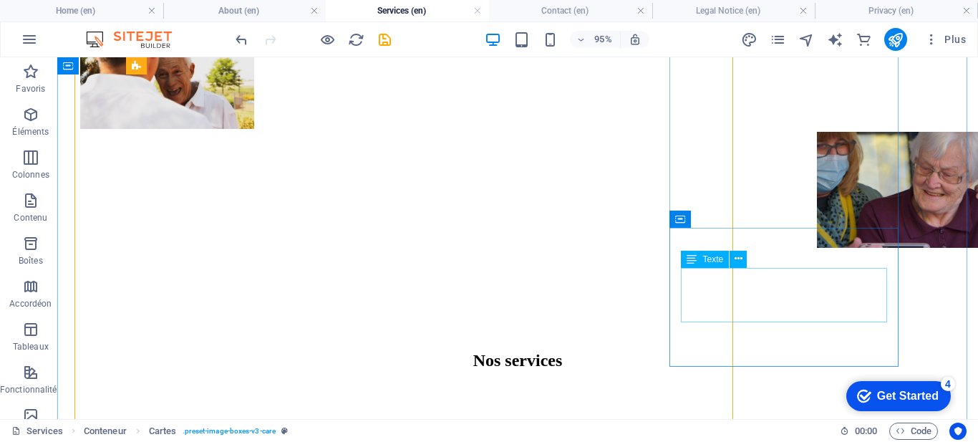
scroll to position [908, 0]
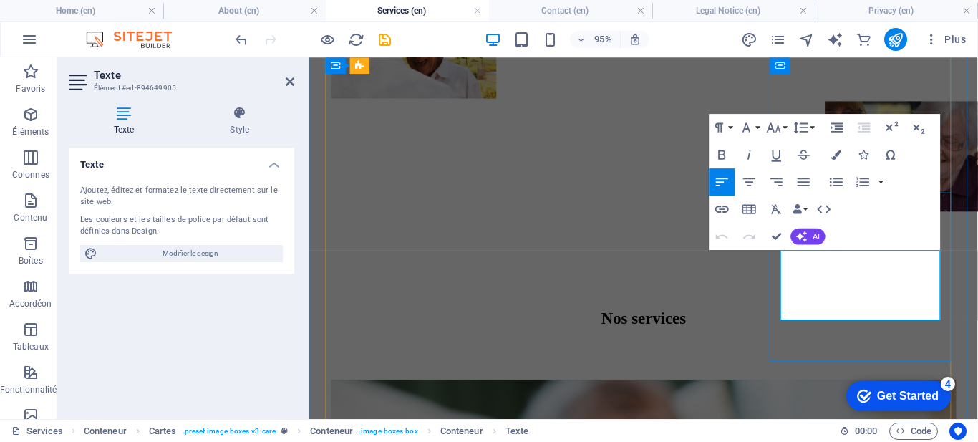
drag, startPoint x: 869, startPoint y: 321, endPoint x: 818, endPoint y: 273, distance: 70.4
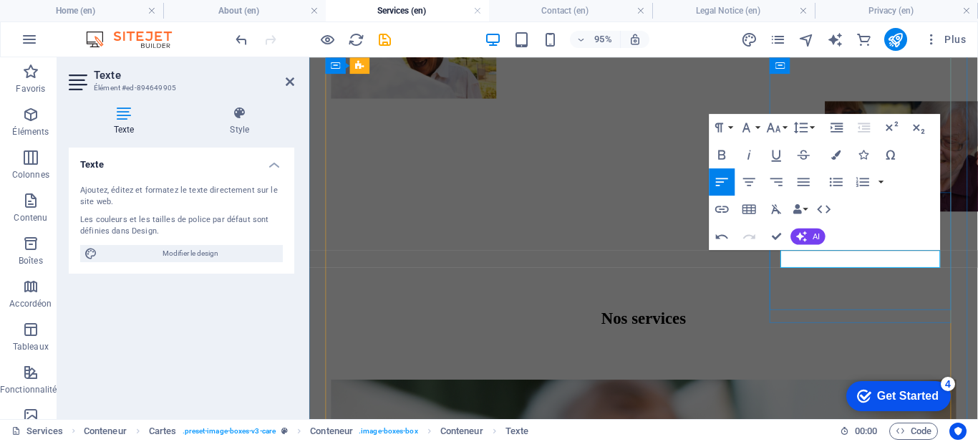
click at [831, 154] on button "Colors" at bounding box center [836, 154] width 26 height 27
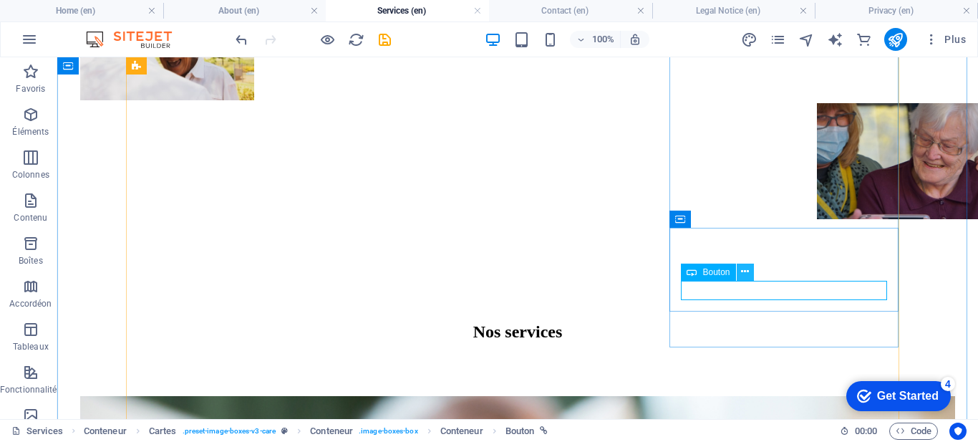
click at [743, 274] on icon at bounding box center [745, 271] width 8 height 15
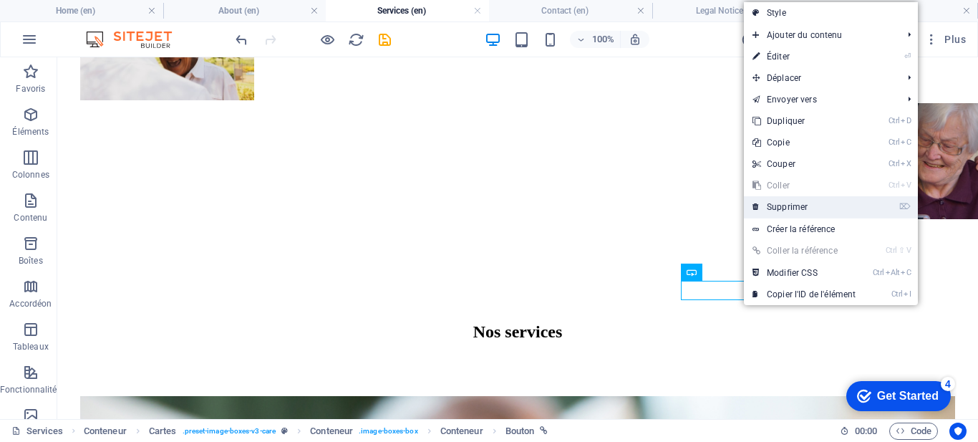
click at [807, 213] on link "⌦ Supprimer" at bounding box center [804, 206] width 120 height 21
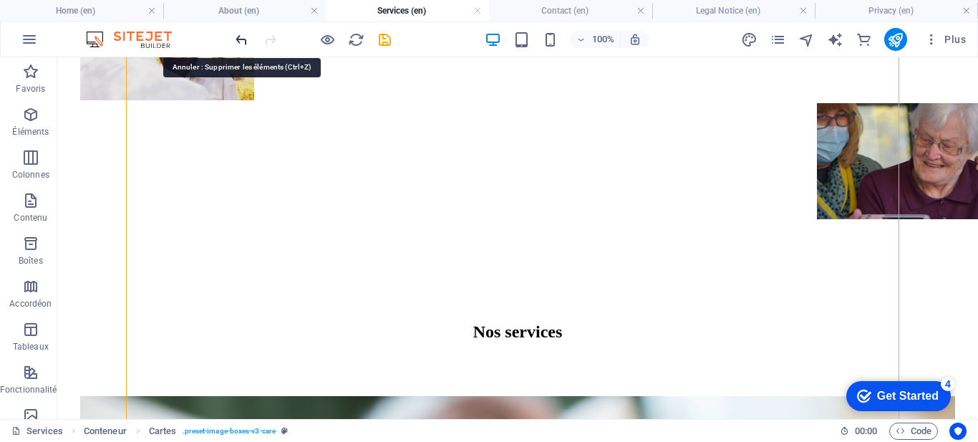
click at [244, 39] on icon "undo" at bounding box center [241, 40] width 16 height 16
click at [244, 42] on icon "undo" at bounding box center [241, 40] width 16 height 16
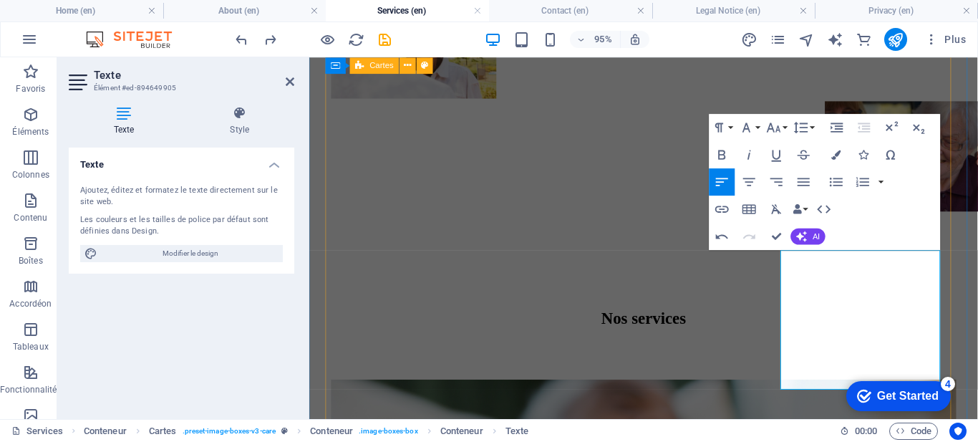
drag, startPoint x: 863, startPoint y: 327, endPoint x: 784, endPoint y: 269, distance: 97.4
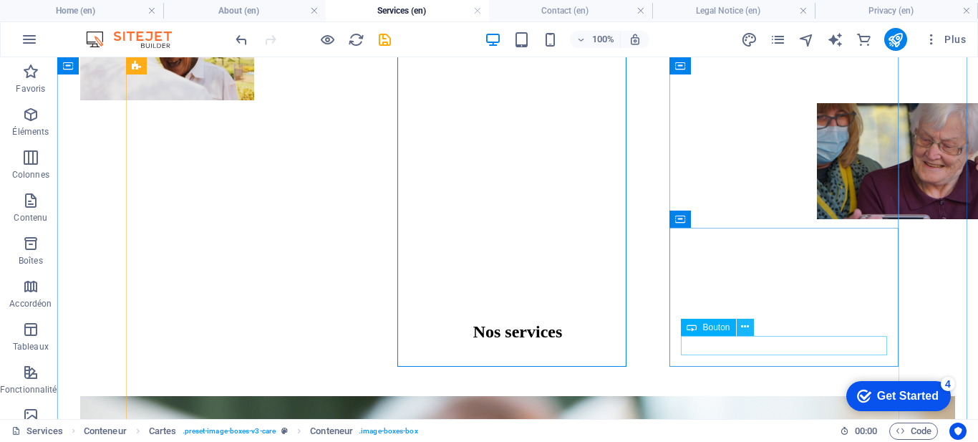
click at [748, 326] on icon at bounding box center [745, 326] width 8 height 15
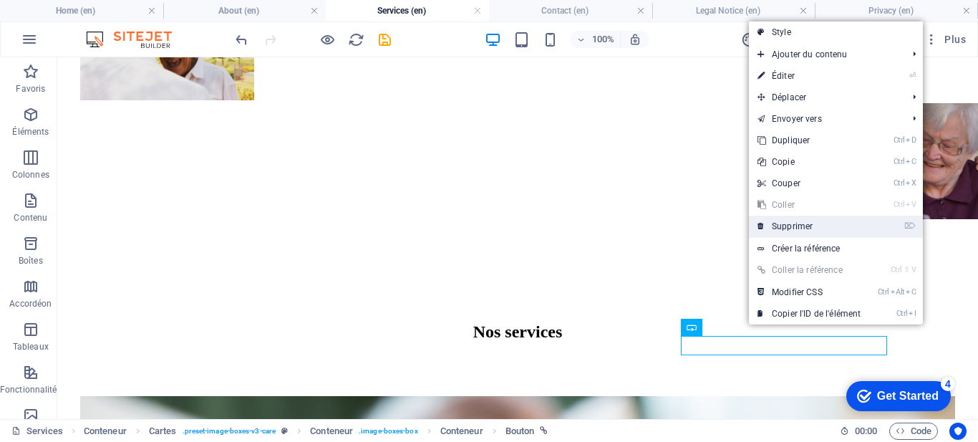
click at [799, 228] on link "⌦ Supprimer" at bounding box center [809, 226] width 120 height 21
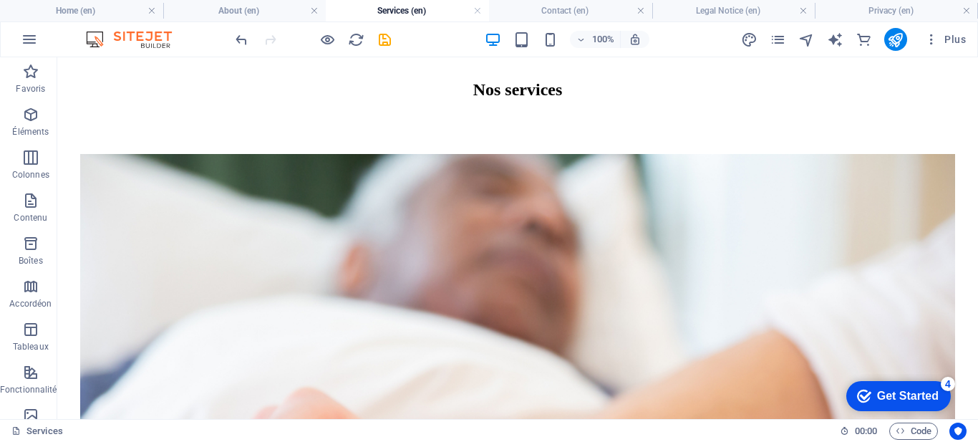
scroll to position [1163, 0]
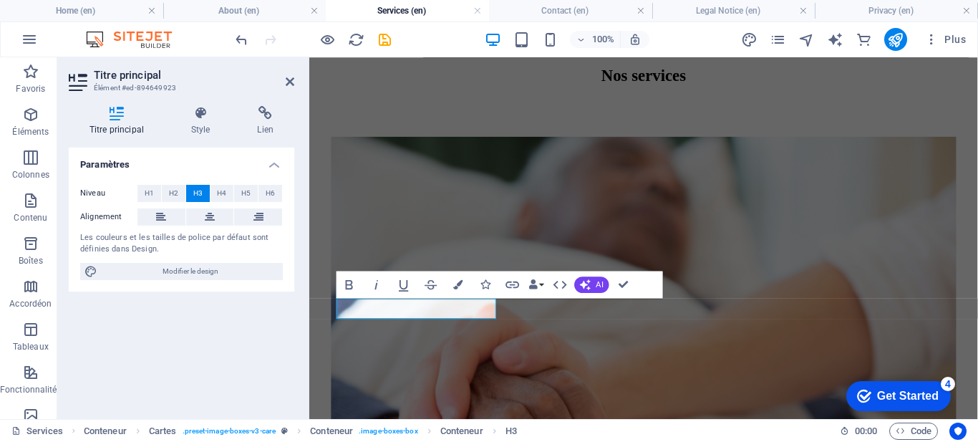
scroll to position [1153, 0]
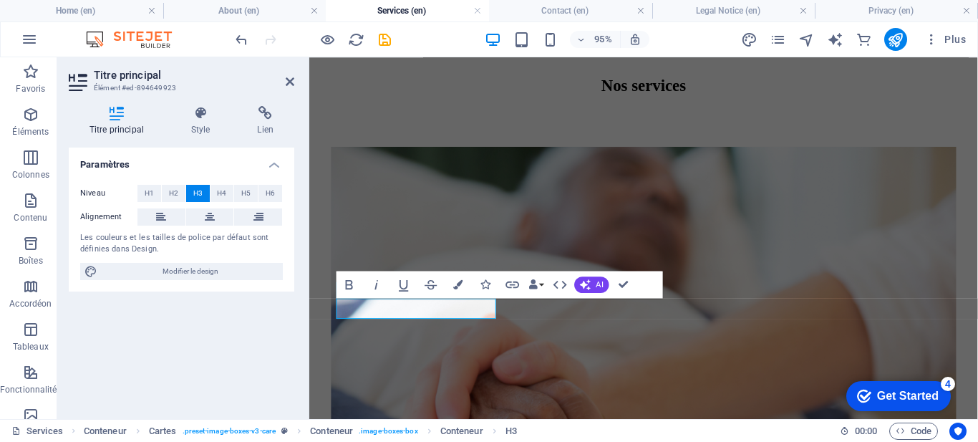
click at [274, 334] on div "Paramètres Niveau H1 H2 H3 H4 H5 H6 Alignement Les couleurs et les tailles de p…" at bounding box center [182, 278] width 226 height 260
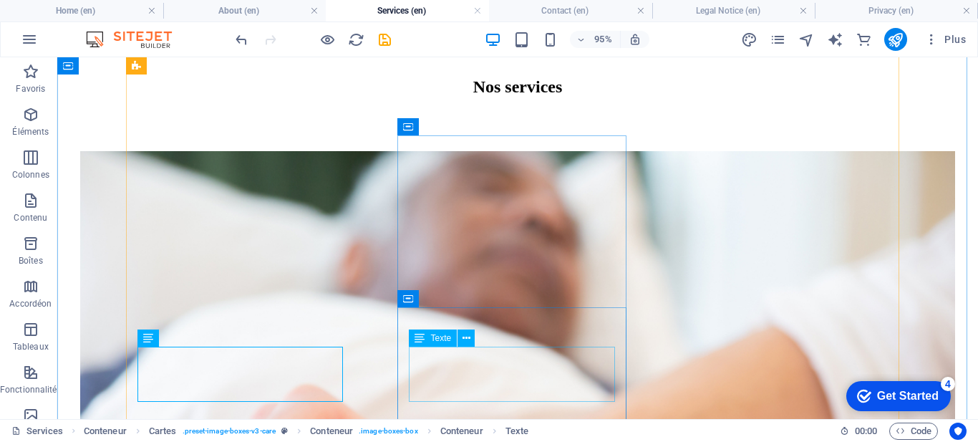
scroll to position [1163, 0]
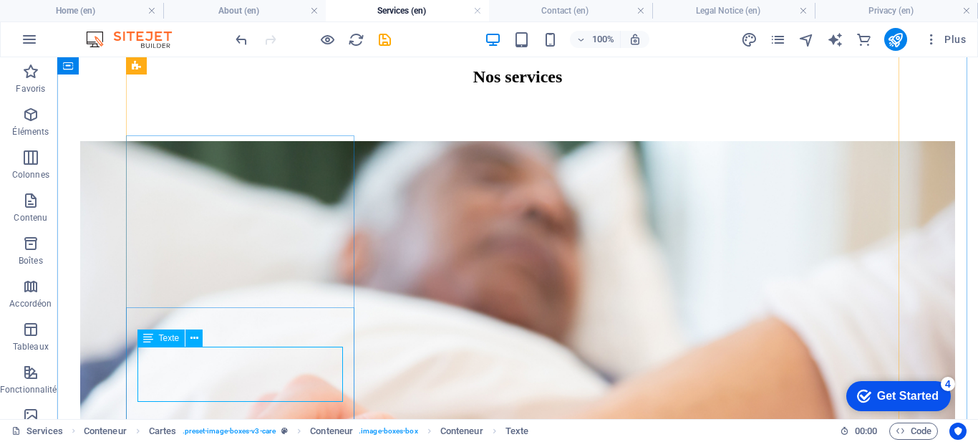
click at [230, 383] on div "Conteneur H1 Conteneur Conteneur Conteneur Colonnes inégales Conteneur Référenc…" at bounding box center [517, 238] width 921 height 362
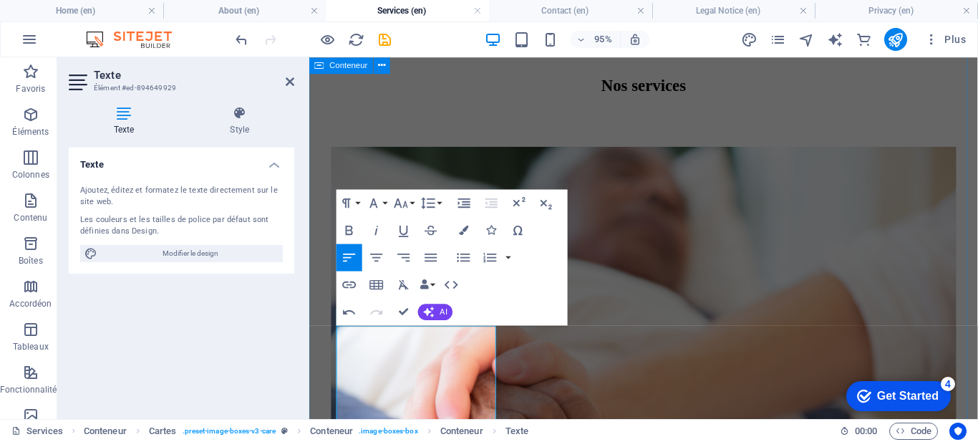
drag, startPoint x: 397, startPoint y: 405, endPoint x: 324, endPoint y: 342, distance: 96.9
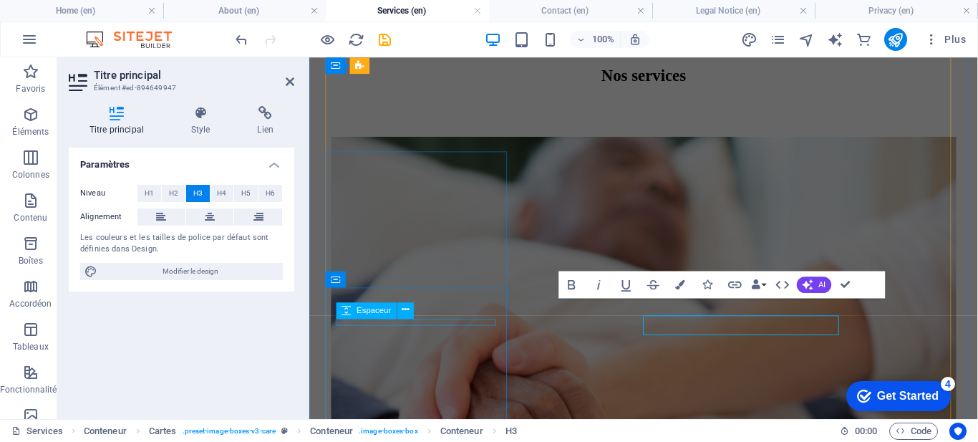
scroll to position [1153, 0]
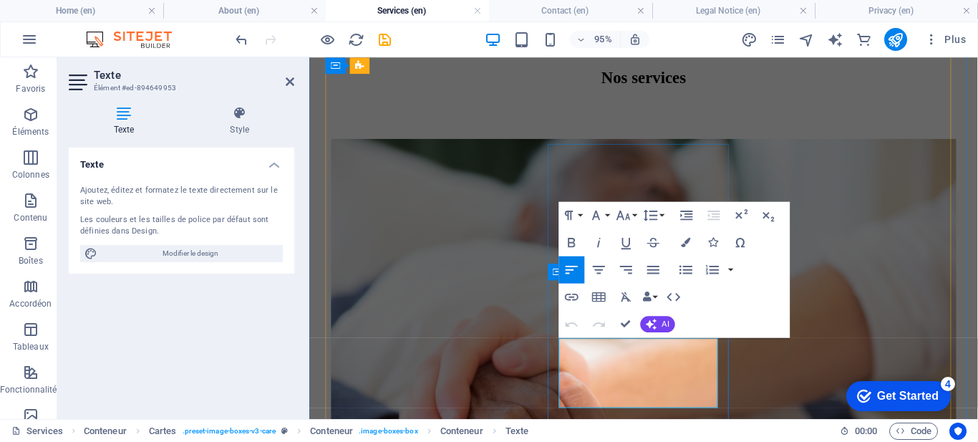
drag, startPoint x: 654, startPoint y: 412, endPoint x: 631, endPoint y: 420, distance: 25.1
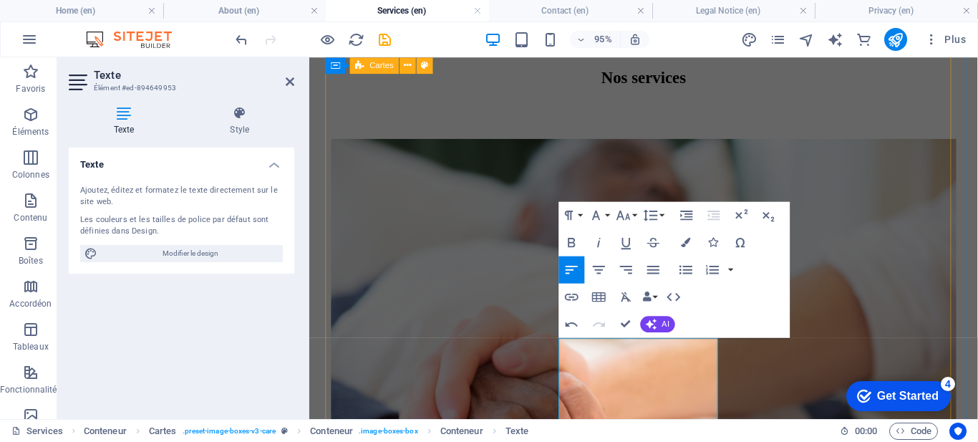
drag, startPoint x: 631, startPoint y: 420, endPoint x: 541, endPoint y: 346, distance: 117.0
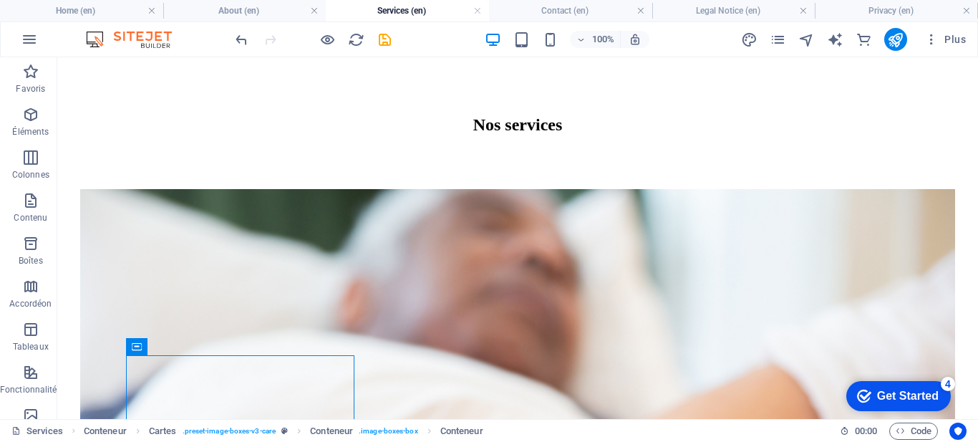
scroll to position [1101, 0]
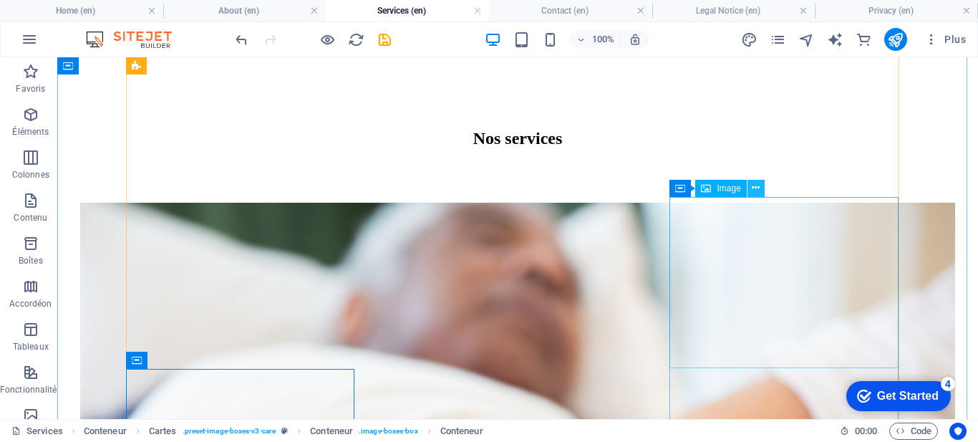
click at [755, 183] on icon at bounding box center [756, 187] width 8 height 15
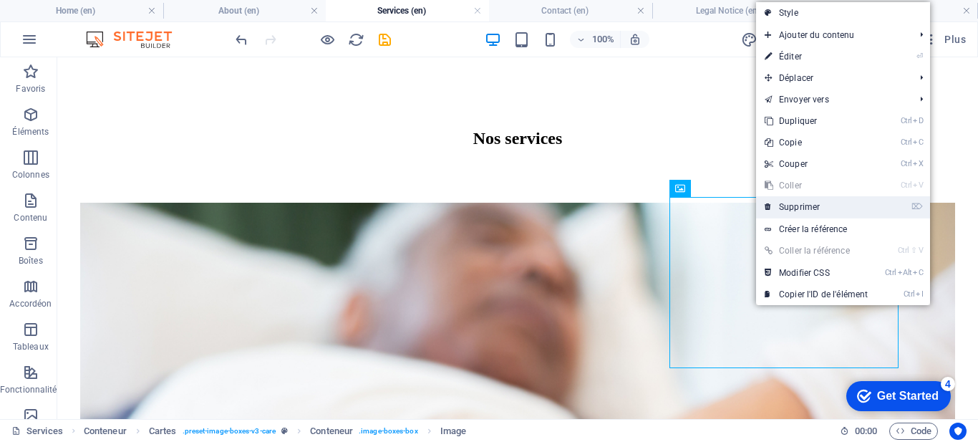
click at [791, 196] on link "⌦ Supprimer" at bounding box center [816, 206] width 120 height 21
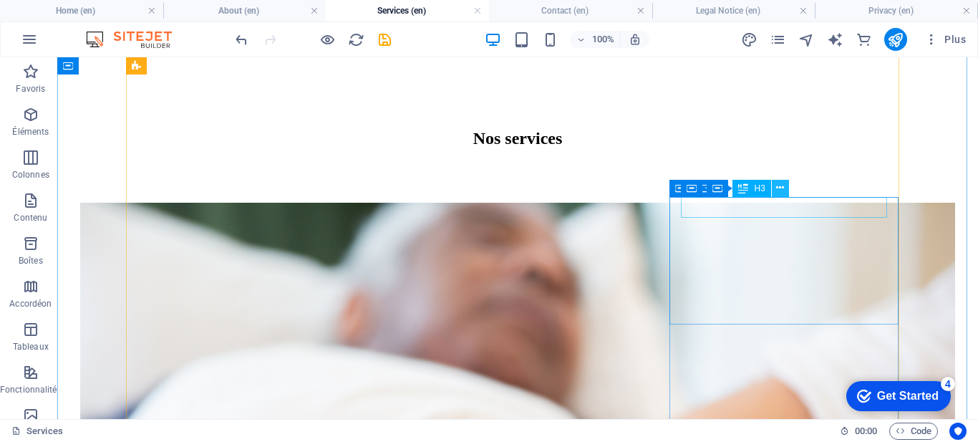
click at [783, 185] on icon at bounding box center [780, 187] width 8 height 15
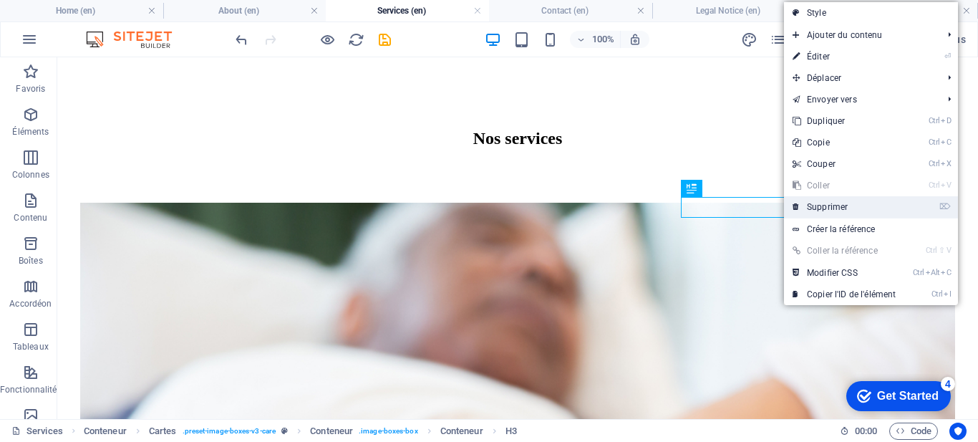
click at [821, 212] on link "⌦ Supprimer" at bounding box center [844, 206] width 120 height 21
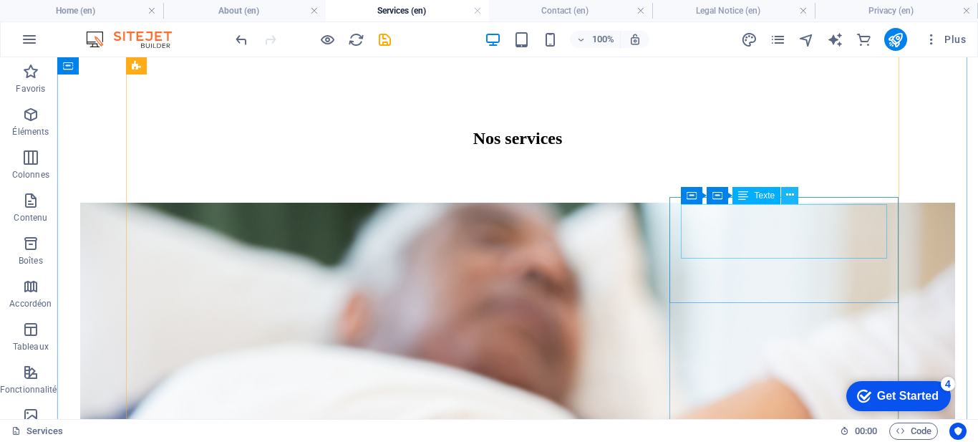
click at [784, 197] on button at bounding box center [789, 195] width 17 height 17
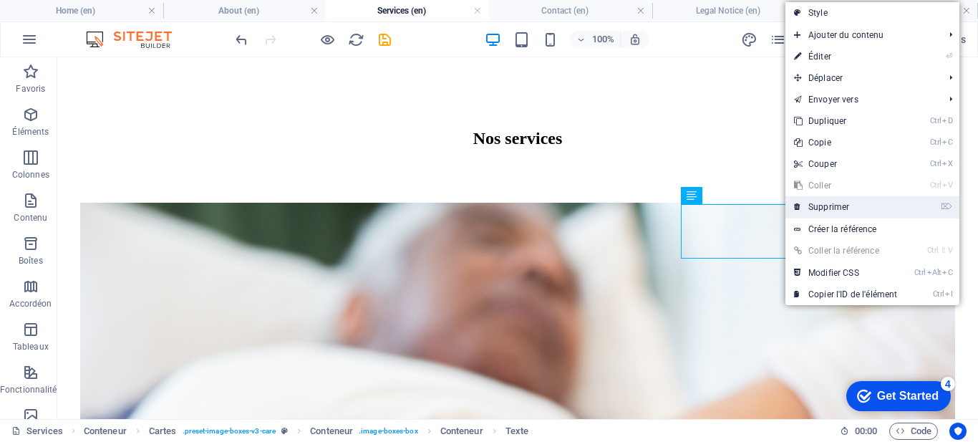
click at [791, 210] on link "⌦ Supprimer" at bounding box center [845, 206] width 120 height 21
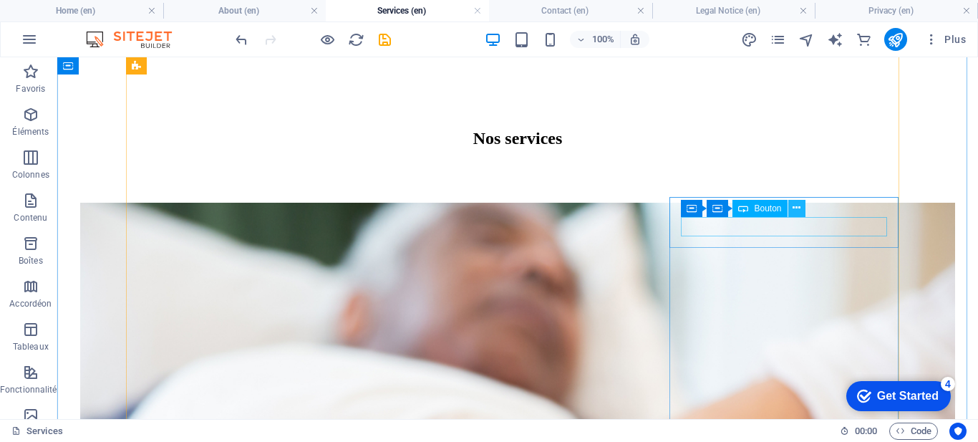
click at [793, 208] on icon at bounding box center [797, 207] width 8 height 15
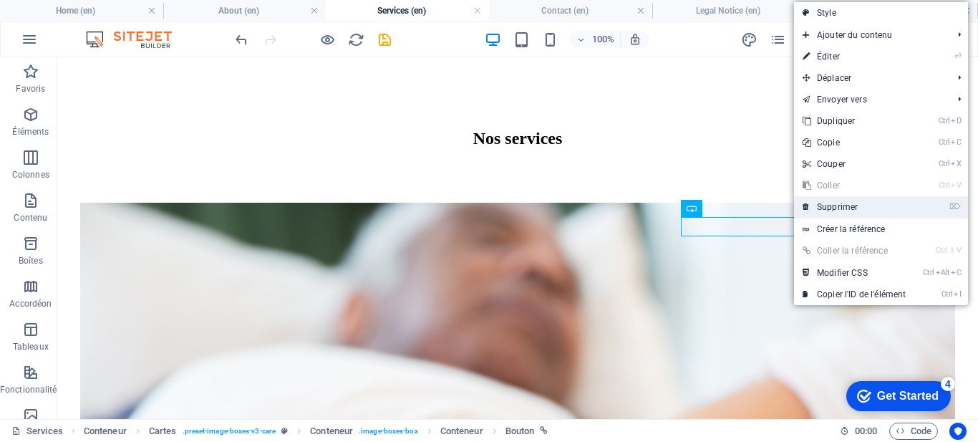
click at [816, 211] on link "⌦ Supprimer" at bounding box center [854, 206] width 120 height 21
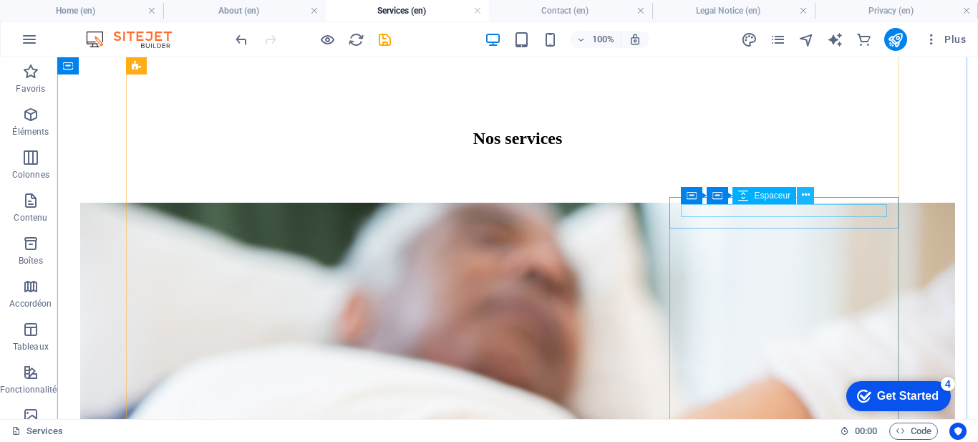
click at [803, 191] on icon at bounding box center [806, 195] width 8 height 15
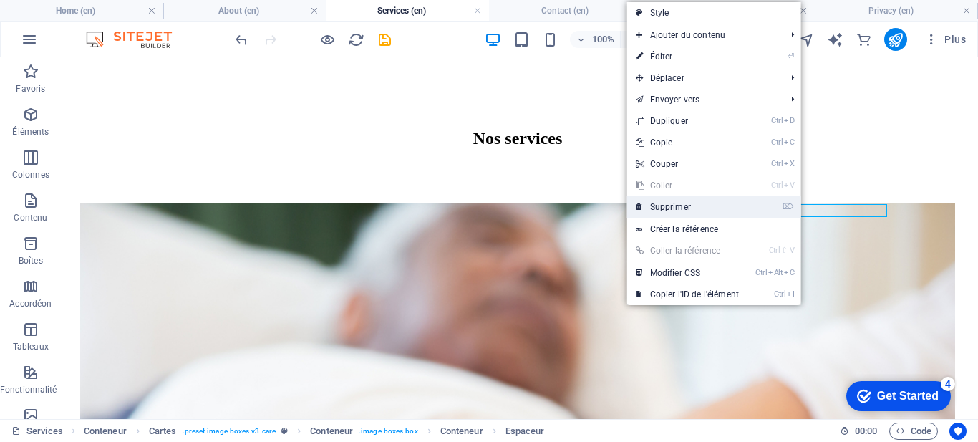
click at [715, 209] on link "⌦ Supprimer" at bounding box center [687, 206] width 120 height 21
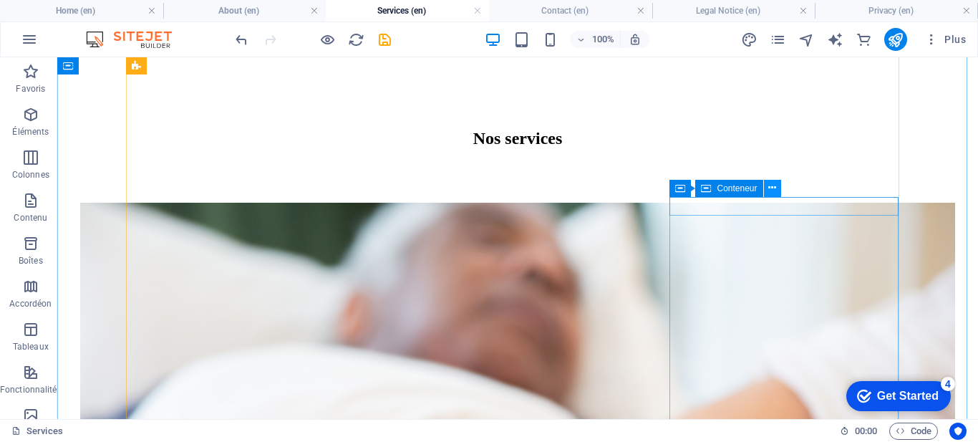
click at [773, 189] on icon at bounding box center [772, 187] width 8 height 15
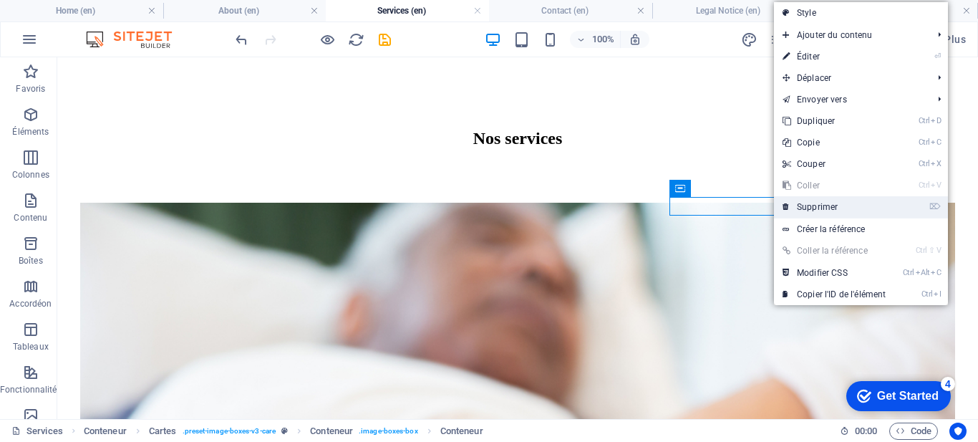
click at [793, 198] on link "⌦ Supprimer" at bounding box center [834, 206] width 120 height 21
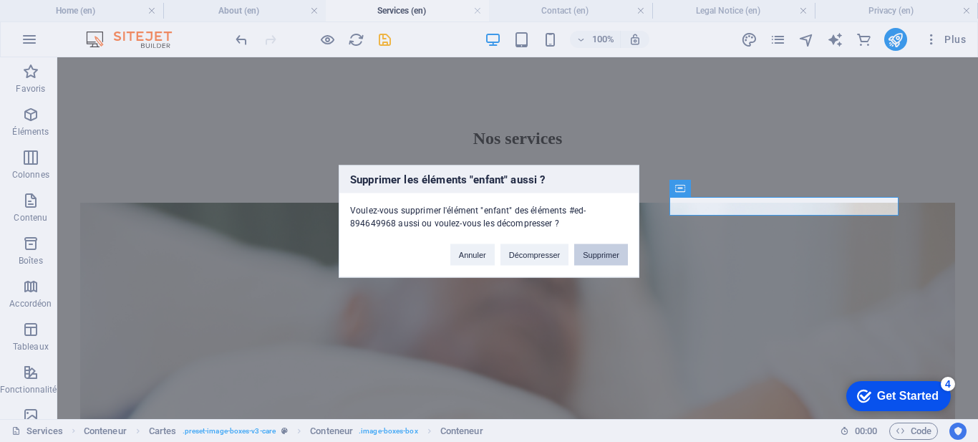
click at [607, 253] on button "Supprimer" at bounding box center [601, 253] width 54 height 21
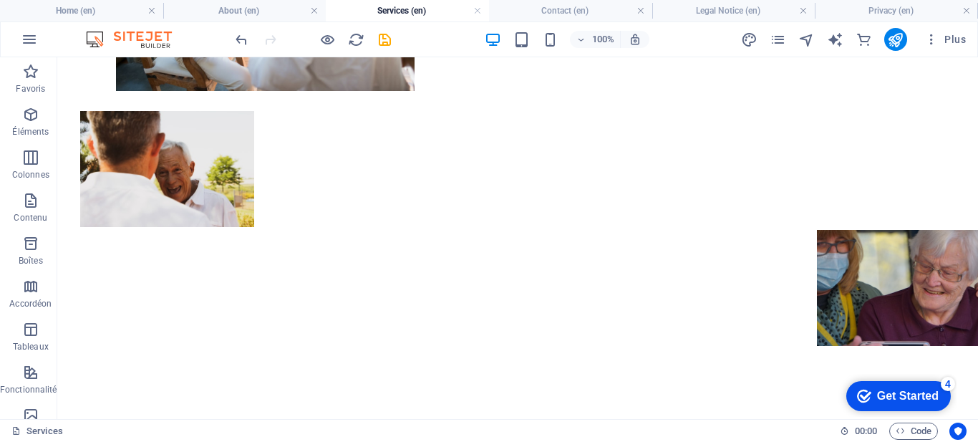
scroll to position [768, 0]
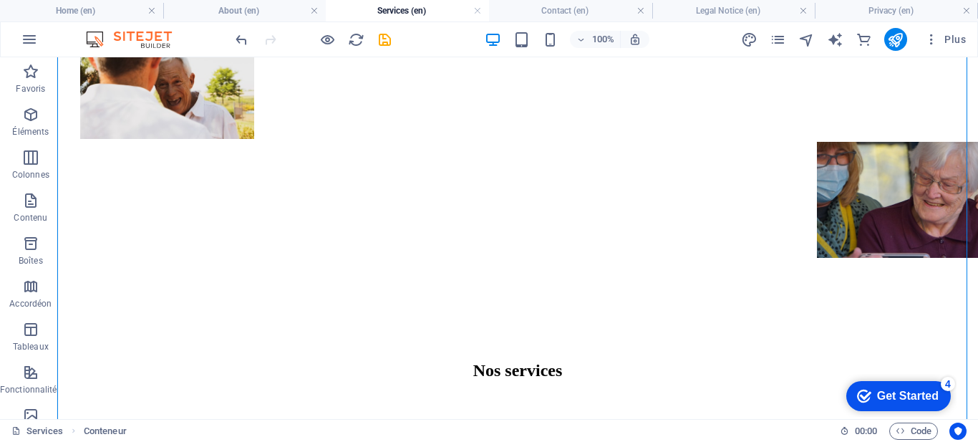
drag, startPoint x: 250, startPoint y: 390, endPoint x: 207, endPoint y: 388, distance: 43.0
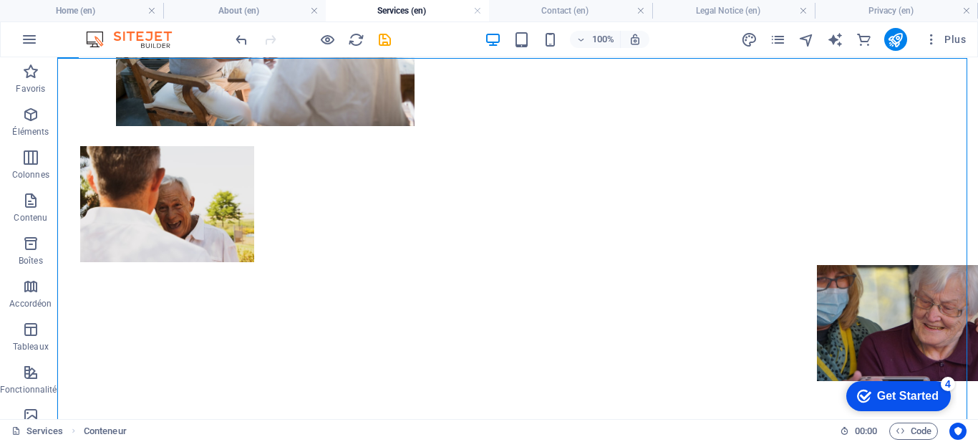
scroll to position [758, 0]
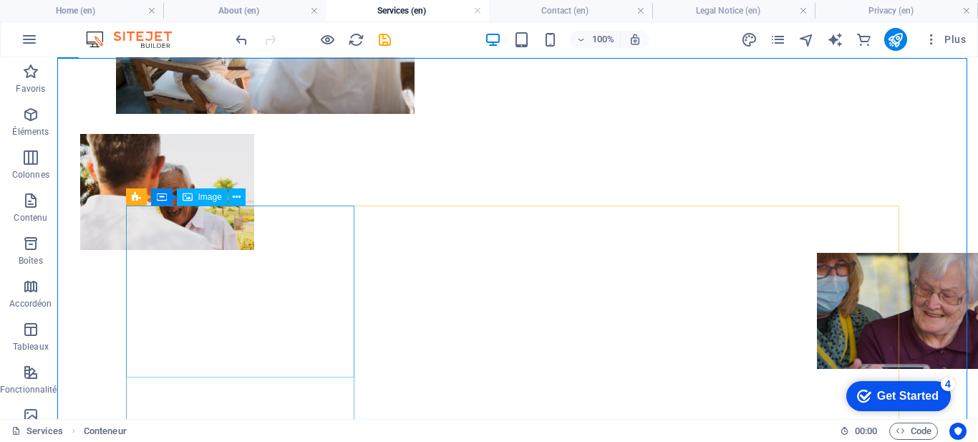
click at [223, 198] on div "Image" at bounding box center [202, 196] width 51 height 17
click at [189, 201] on icon at bounding box center [188, 196] width 10 height 17
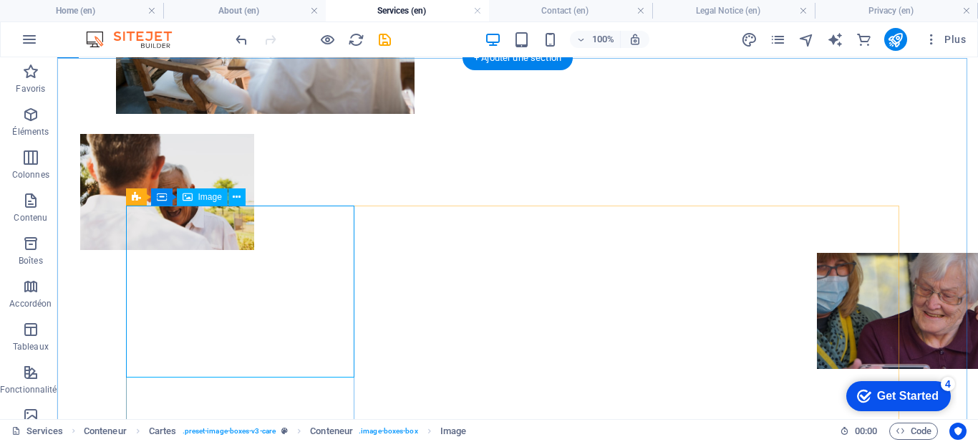
select select "%"
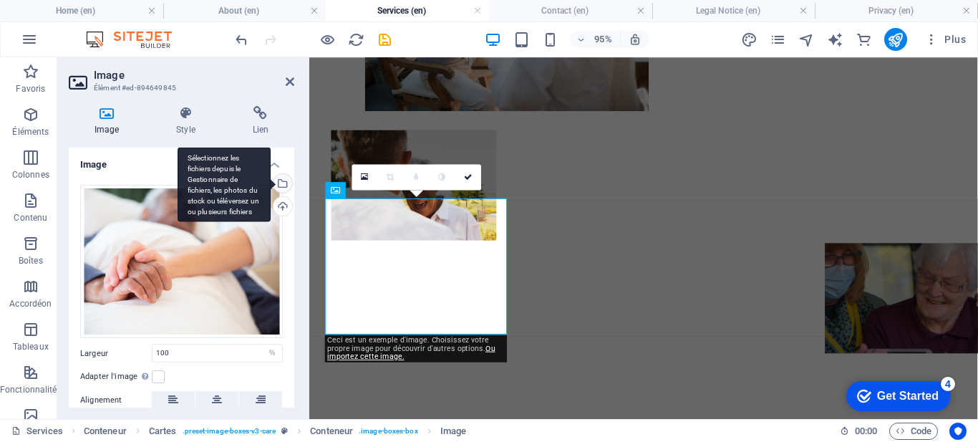
click at [279, 178] on div "Sélectionnez les fichiers depuis le Gestionnaire de fichiers, les photos du sto…" at bounding box center [281, 184] width 21 height 21
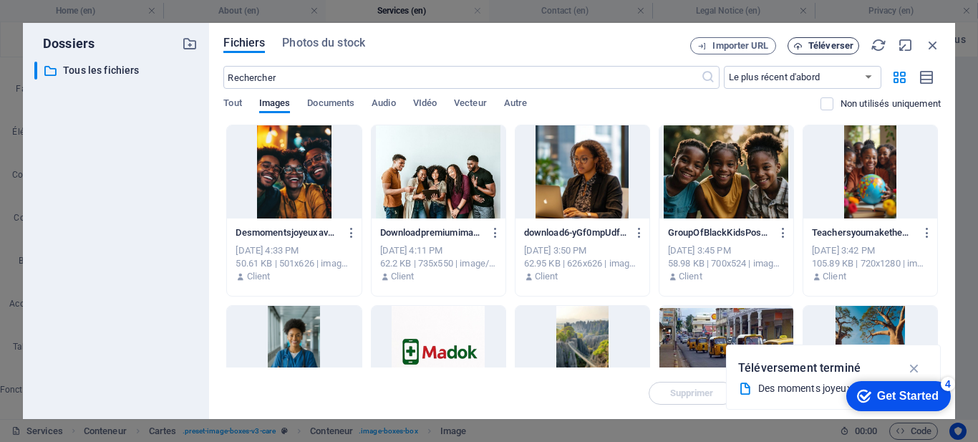
click at [821, 51] on button "Téléverser" at bounding box center [824, 45] width 72 height 17
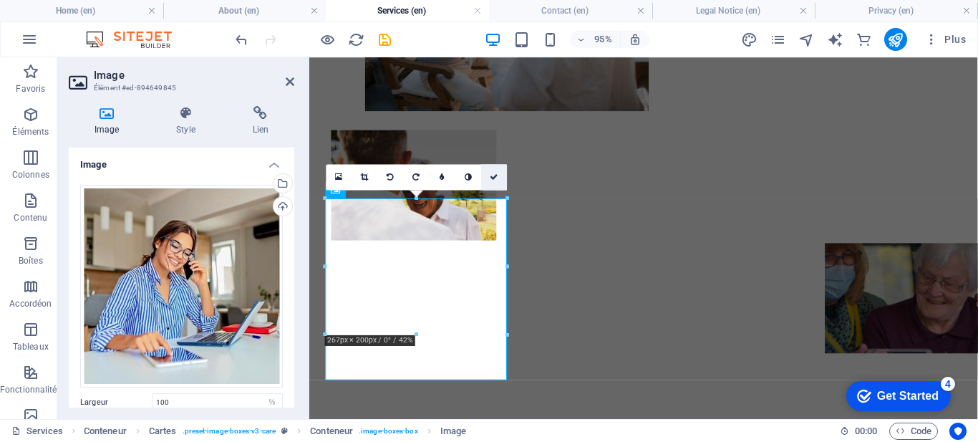
click at [498, 178] on icon at bounding box center [494, 177] width 9 height 8
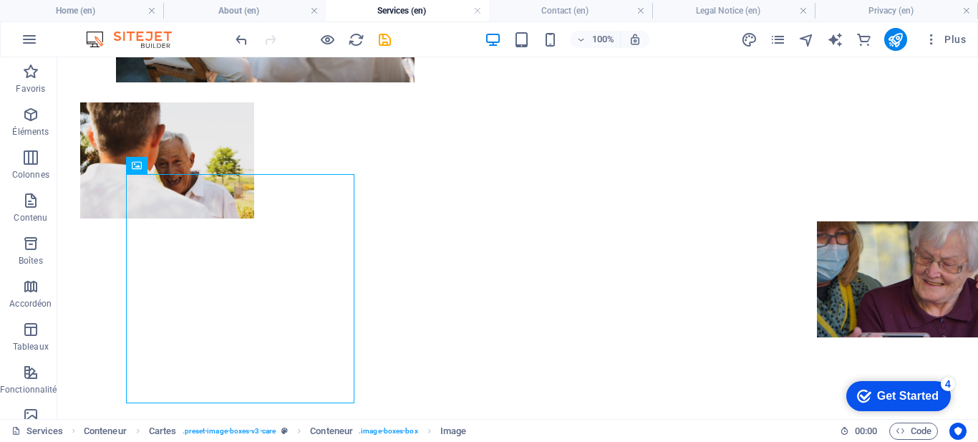
scroll to position [816, 0]
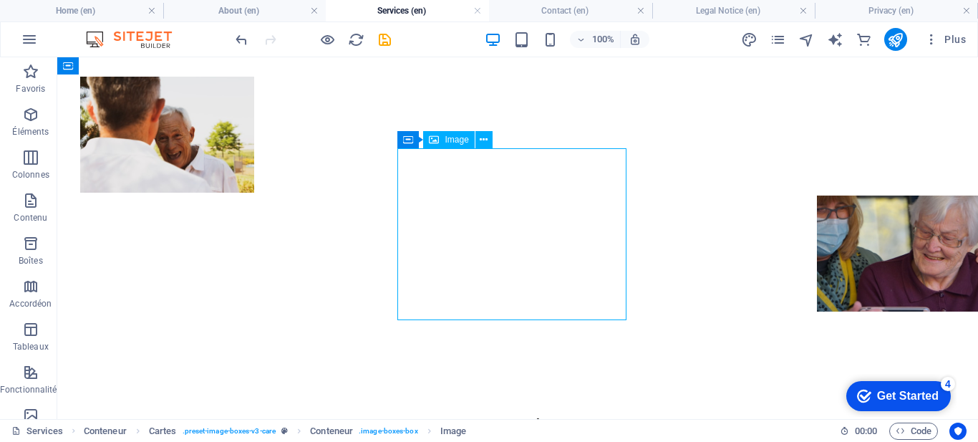
select select "%"
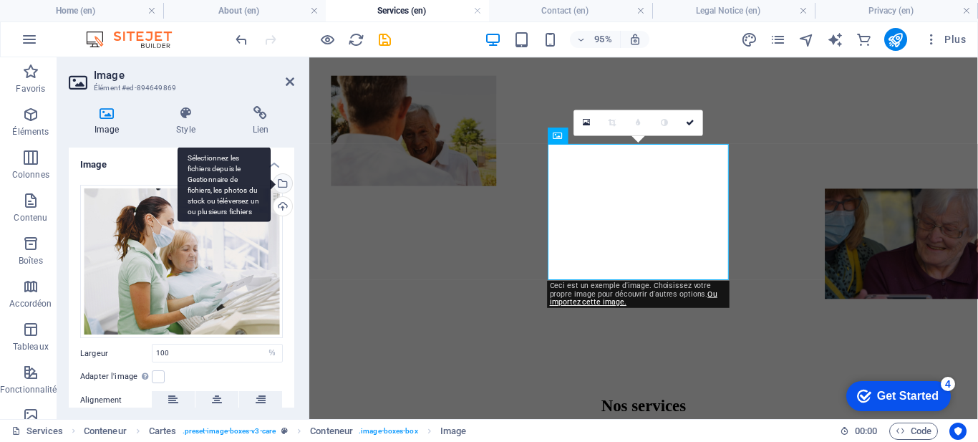
click at [271, 185] on div "Sélectionnez les fichiers depuis le Gestionnaire de fichiers, les photos du sto…" at bounding box center [224, 184] width 93 height 75
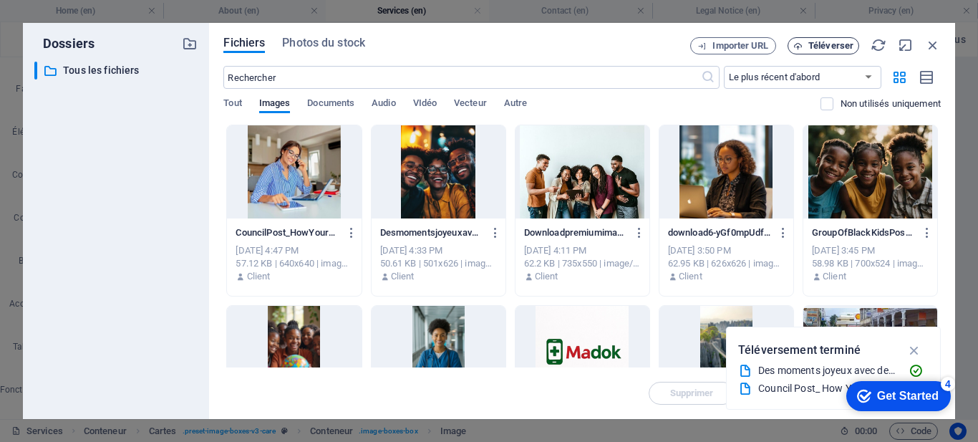
click at [819, 39] on button "Téléverser" at bounding box center [824, 45] width 72 height 17
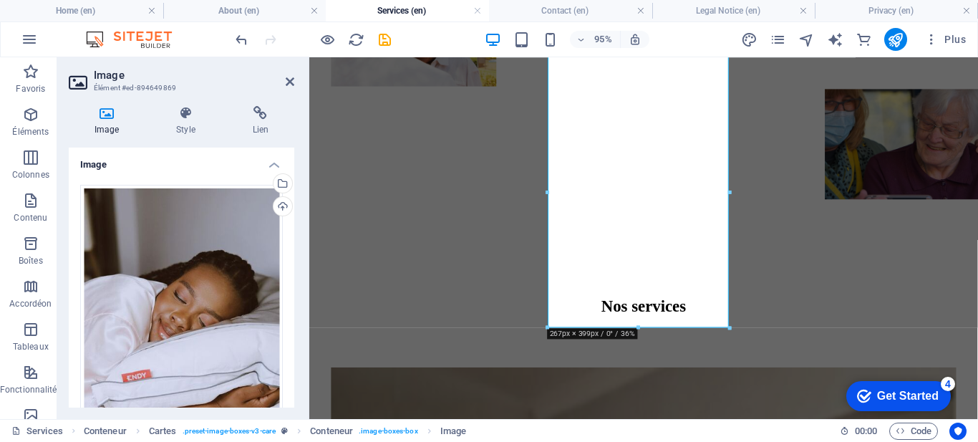
scroll to position [908, 0]
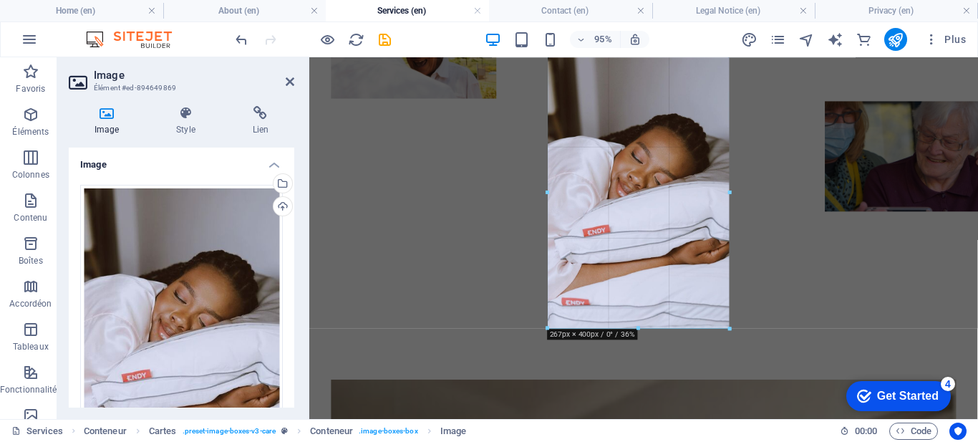
drag, startPoint x: 728, startPoint y: 325, endPoint x: 438, endPoint y: 266, distance: 295.9
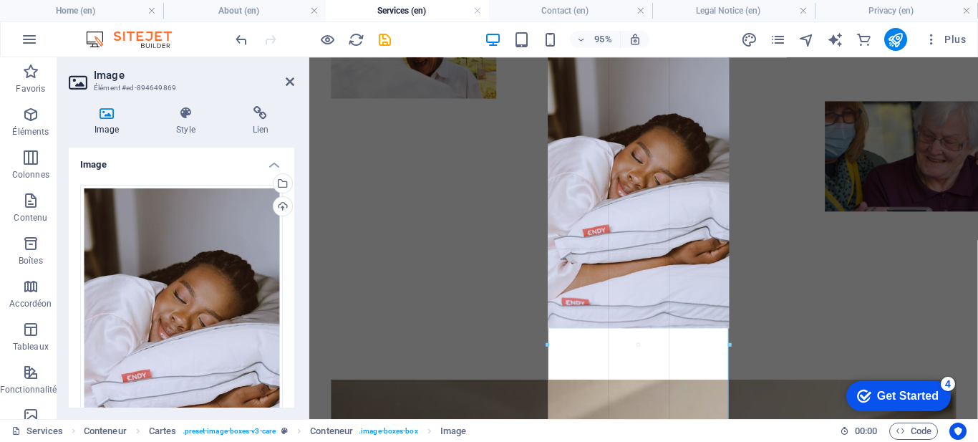
drag, startPoint x: 727, startPoint y: 325, endPoint x: 736, endPoint y: 263, distance: 62.2
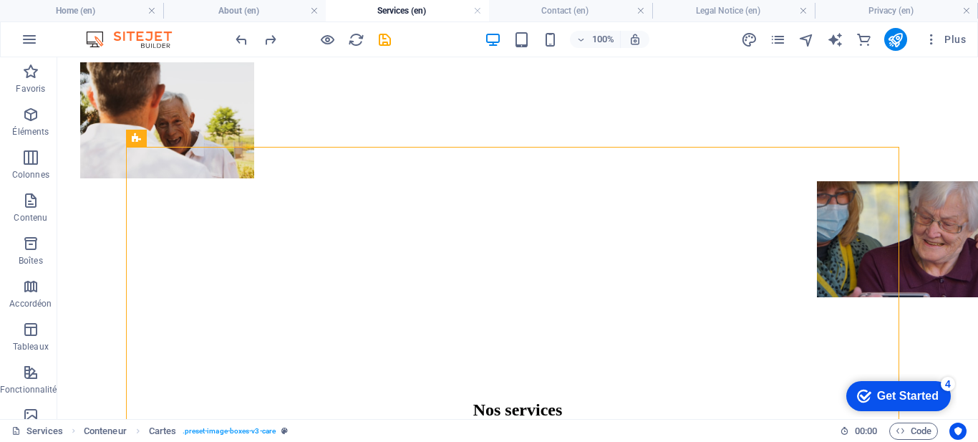
scroll to position [817, 0]
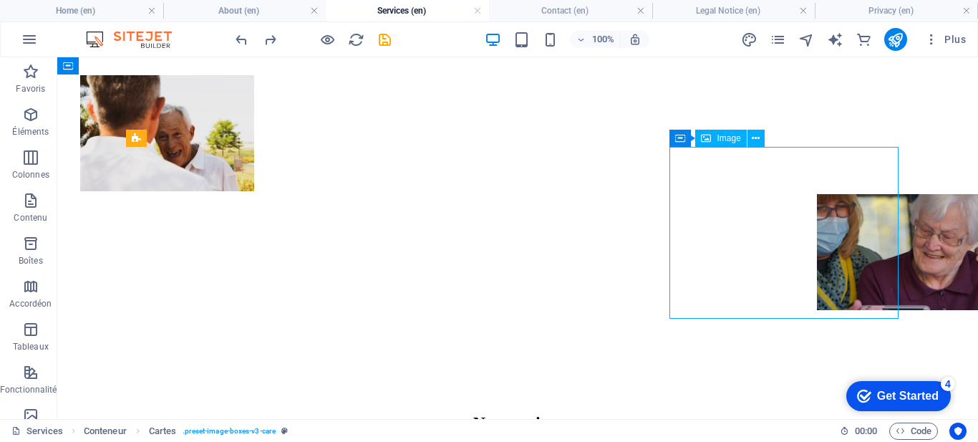
select select "%"
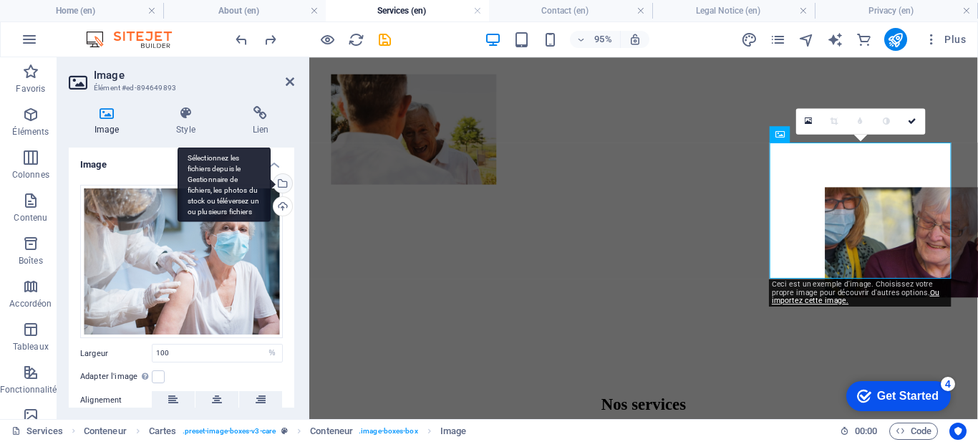
click at [271, 182] on div "Sélectionnez les fichiers depuis le Gestionnaire de fichiers, les photos du sto…" at bounding box center [224, 184] width 93 height 75
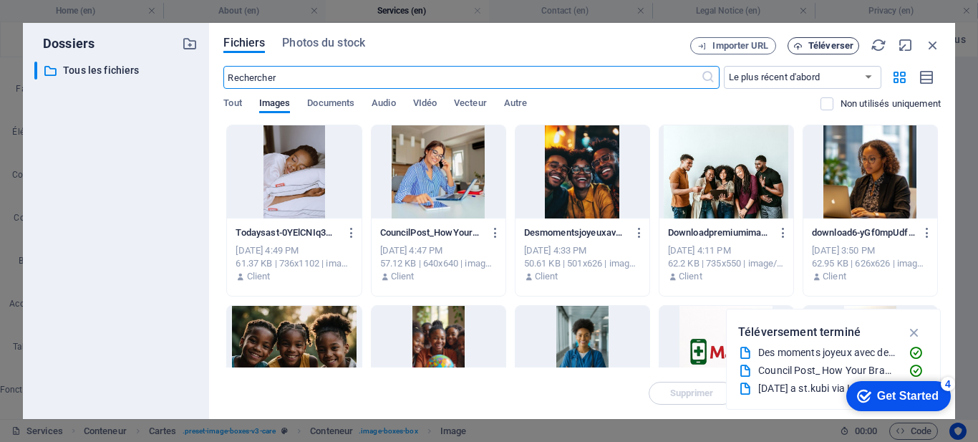
click at [820, 47] on span "Téléverser" at bounding box center [830, 46] width 45 height 9
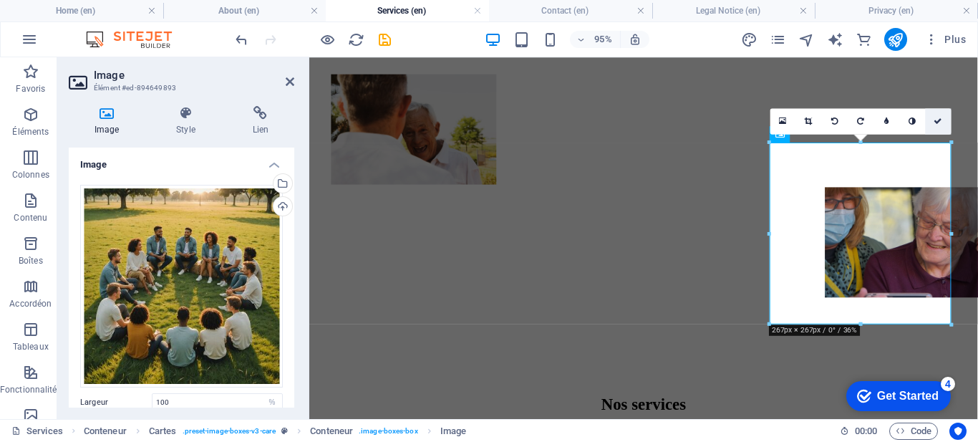
click at [940, 121] on icon at bounding box center [938, 121] width 9 height 8
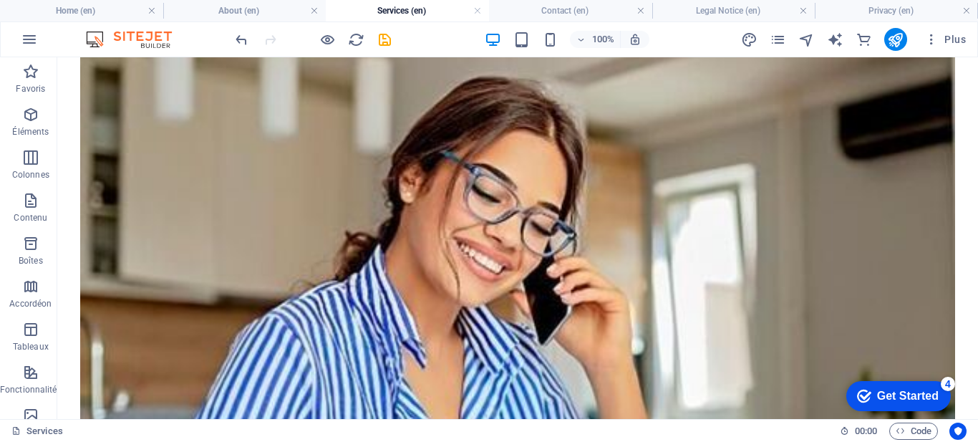
scroll to position [1356, 0]
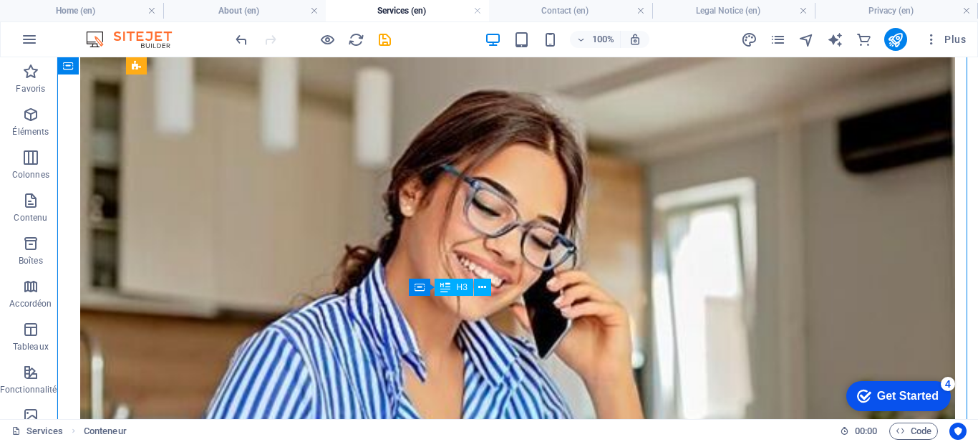
drag, startPoint x: 525, startPoint y: 334, endPoint x: 450, endPoint y: 317, distance: 77.1
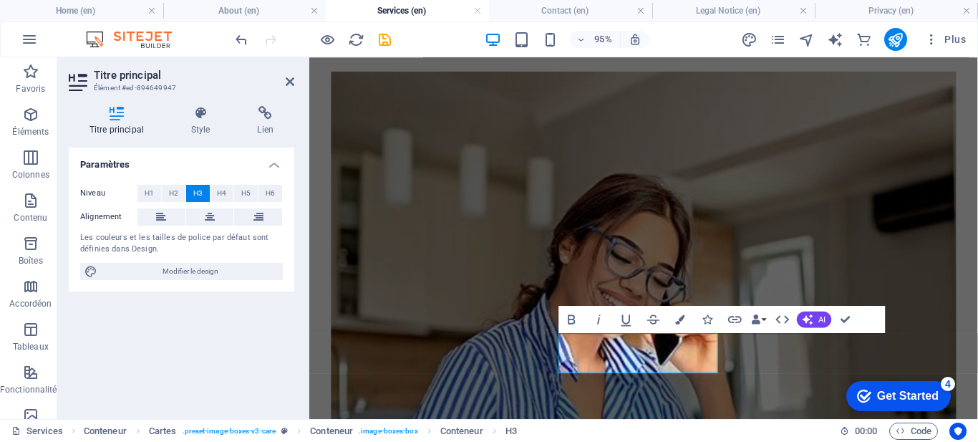
scroll to position [1207, 0]
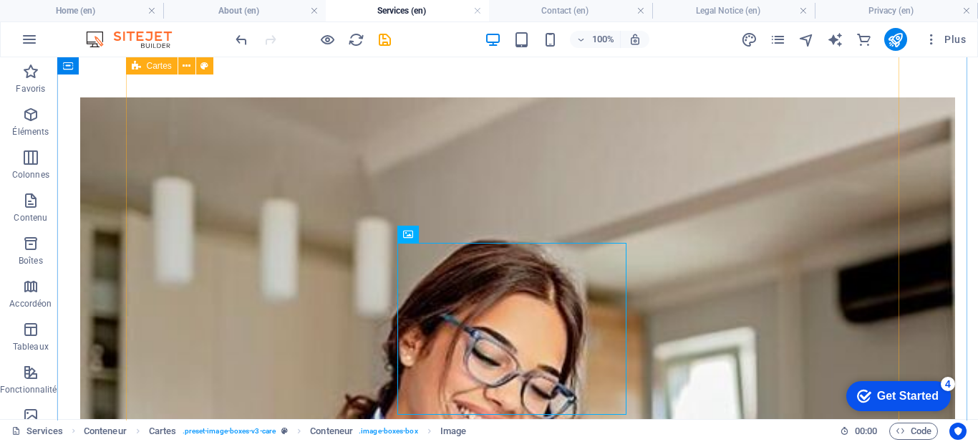
scroll to position [1226, 0]
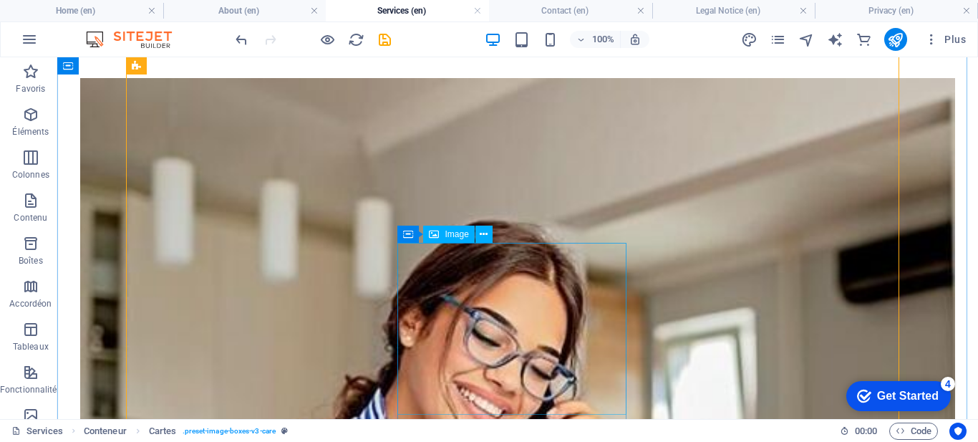
select select "%"
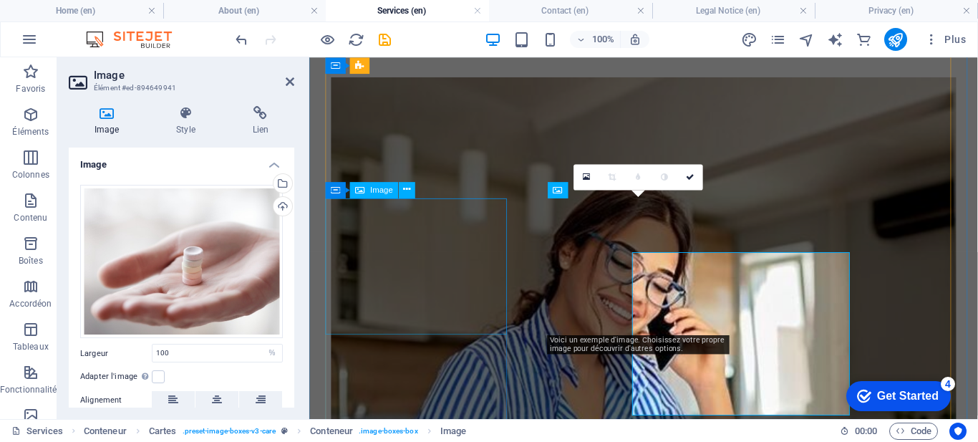
scroll to position [1207, 0]
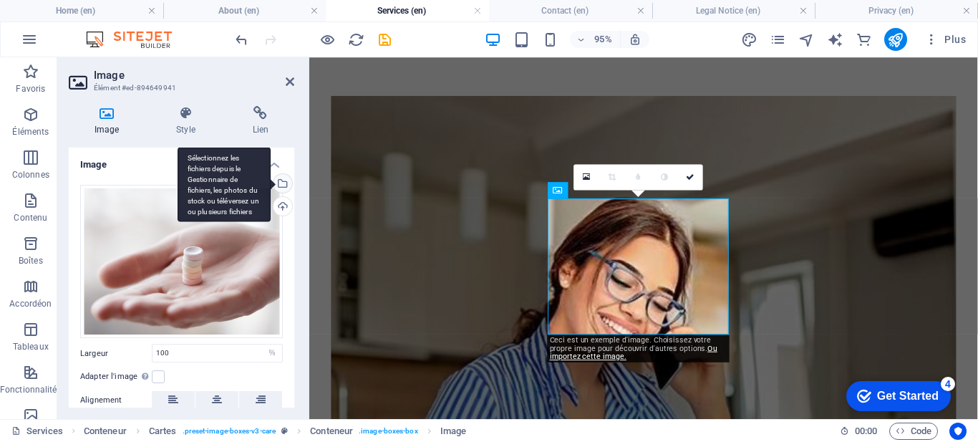
click at [284, 183] on div "Sélectionnez les fichiers depuis le Gestionnaire de fichiers, les photos du sto…" at bounding box center [281, 184] width 21 height 21
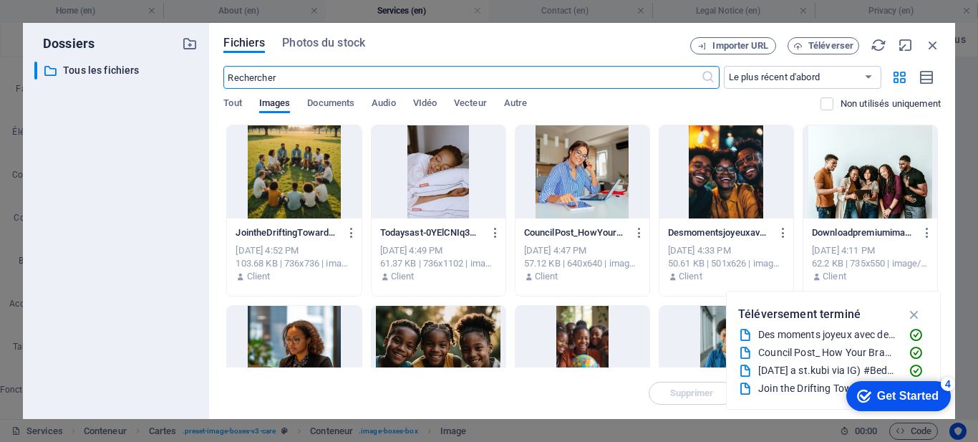
scroll to position [1207, 0]
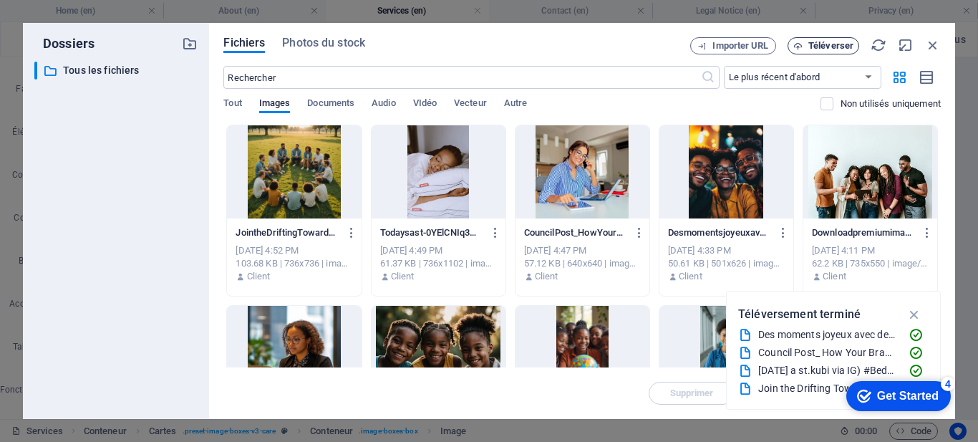
click at [811, 50] on span "Téléverser" at bounding box center [830, 46] width 45 height 9
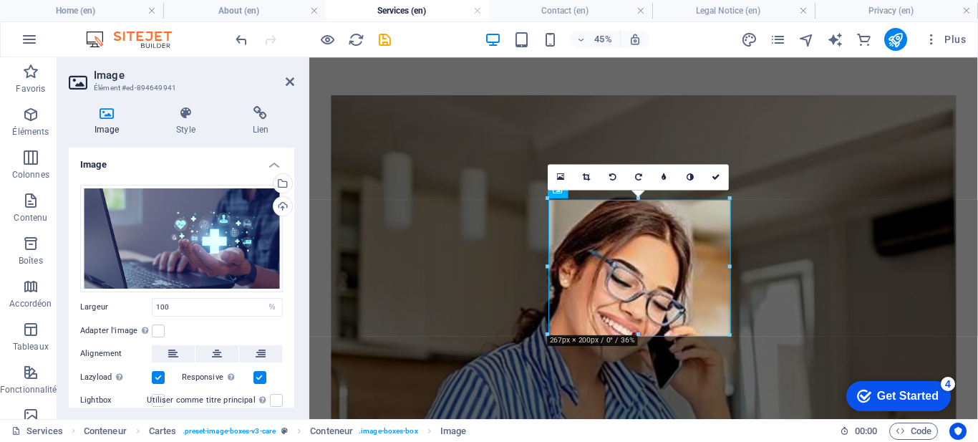
scroll to position [1207, 0]
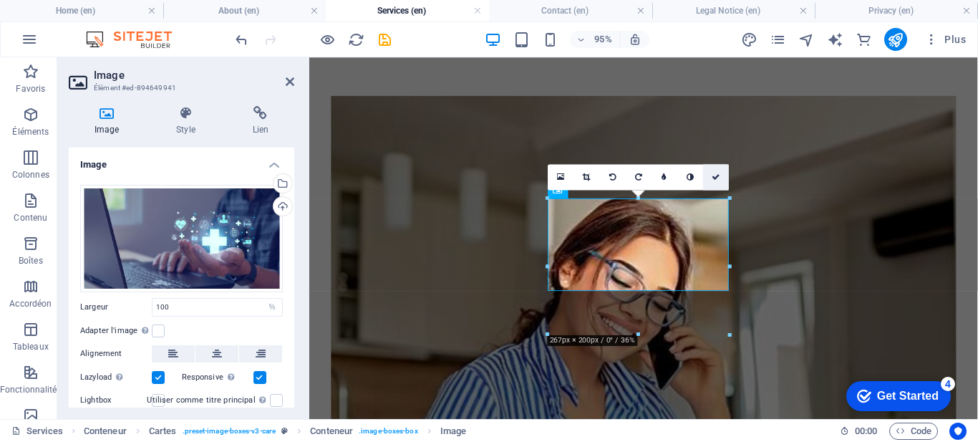
click at [723, 178] on link at bounding box center [716, 177] width 26 height 26
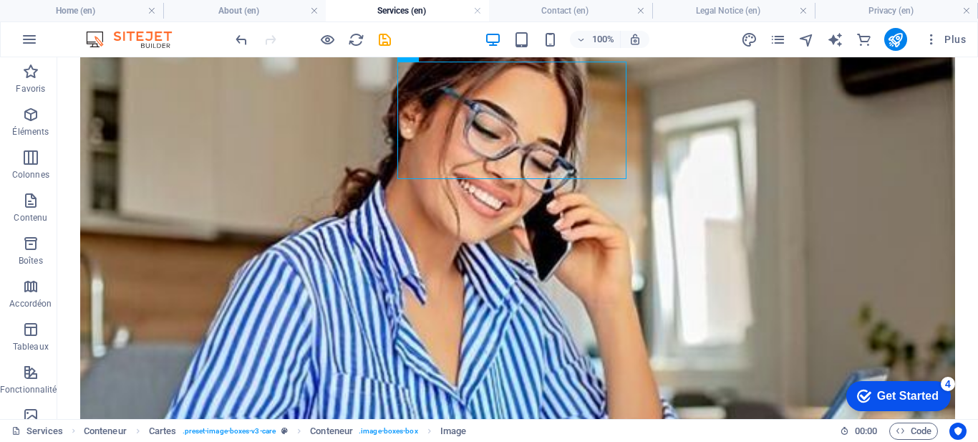
scroll to position [1407, 0]
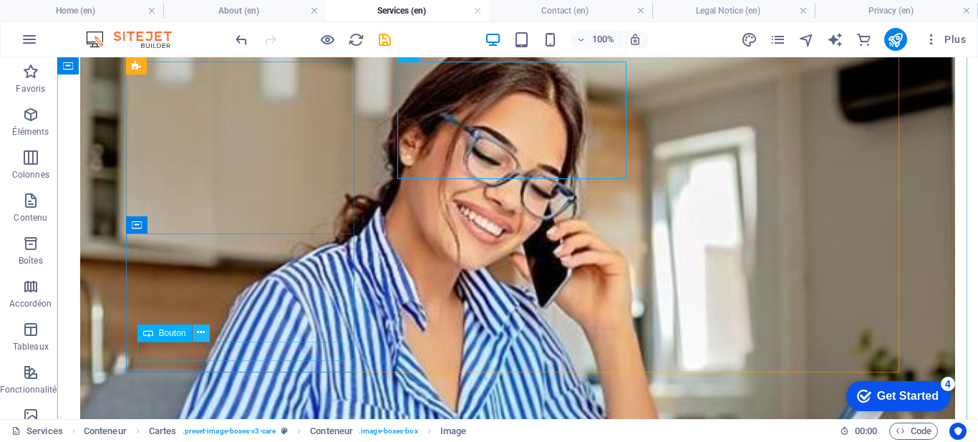
click at [200, 332] on icon at bounding box center [201, 332] width 8 height 15
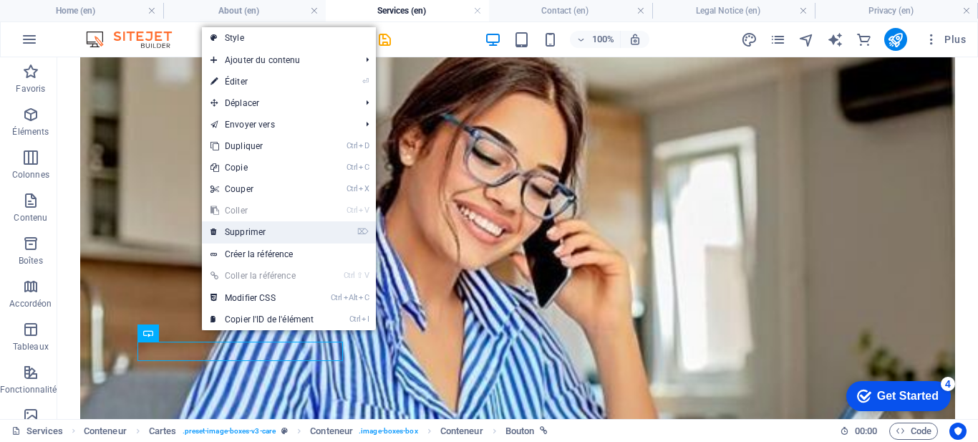
click at [276, 231] on link "⌦ Supprimer" at bounding box center [262, 231] width 120 height 21
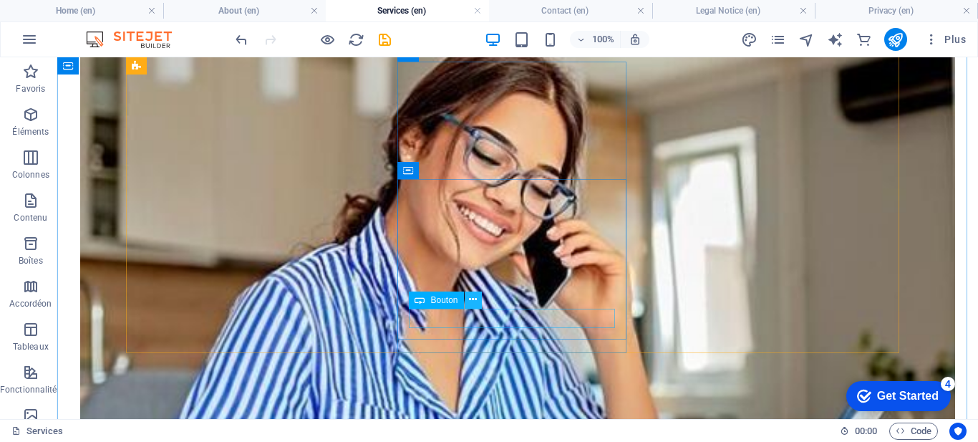
click at [475, 301] on icon at bounding box center [473, 299] width 8 height 15
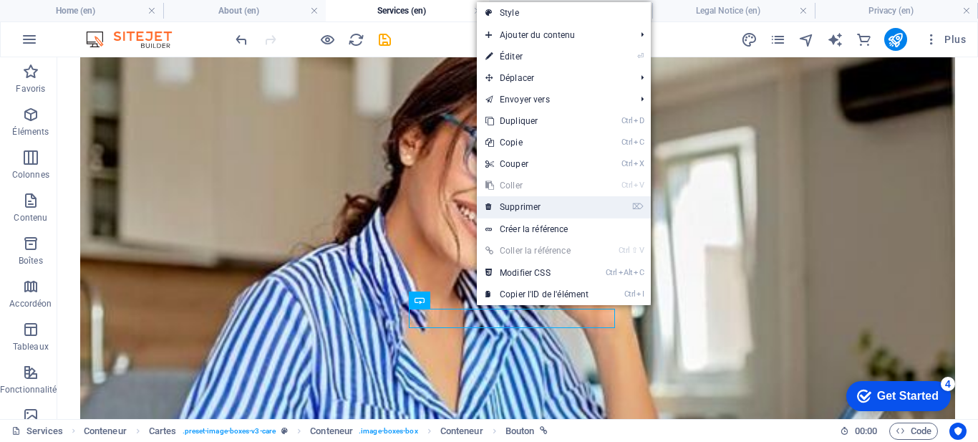
click at [522, 204] on link "⌦ Supprimer" at bounding box center [537, 206] width 120 height 21
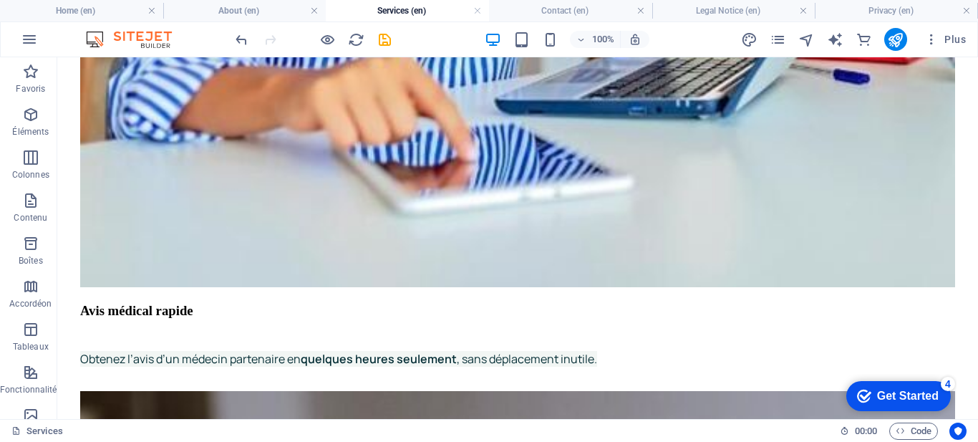
scroll to position [1735, 0]
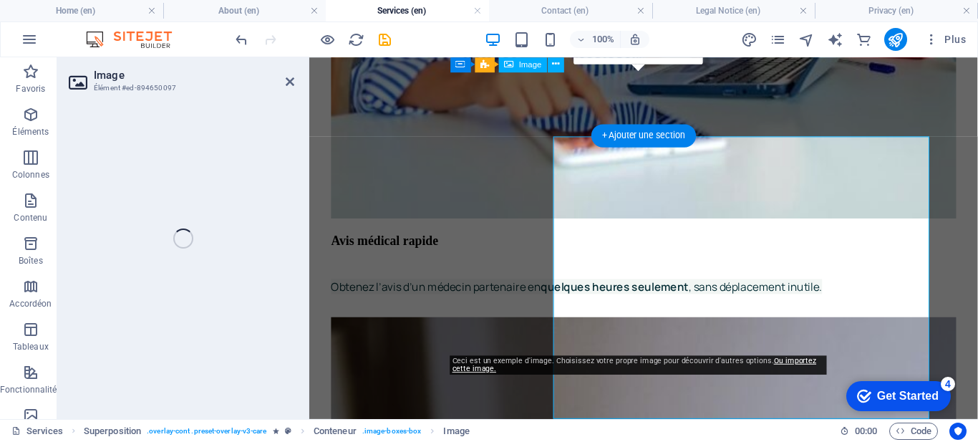
select select "%"
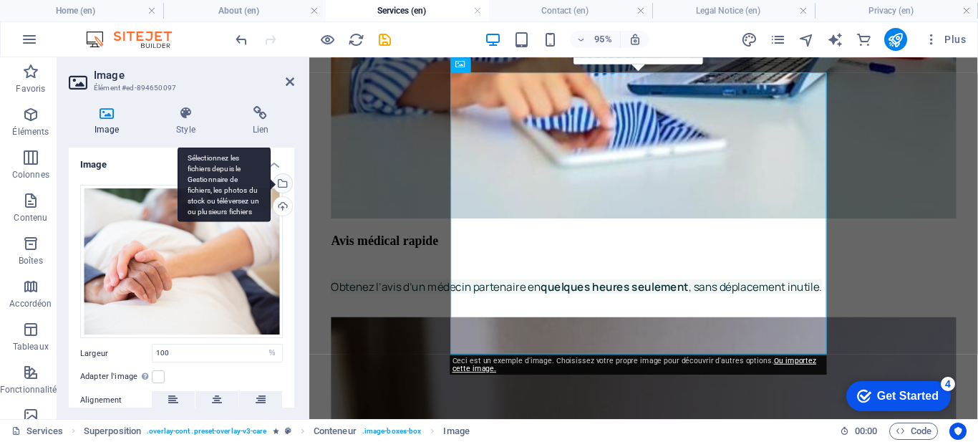
click at [279, 178] on div "Sélectionnez les fichiers depuis le Gestionnaire de fichiers, les photos du sto…" at bounding box center [281, 184] width 21 height 21
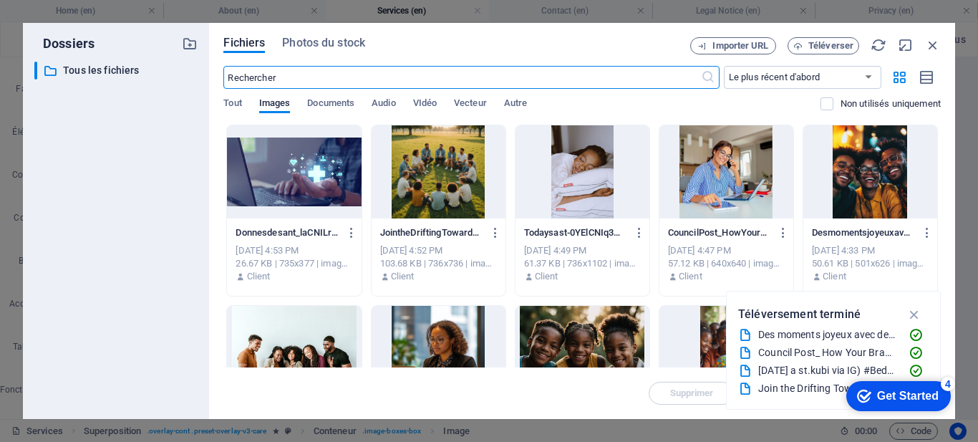
click at [709, 172] on div at bounding box center [726, 171] width 134 height 93
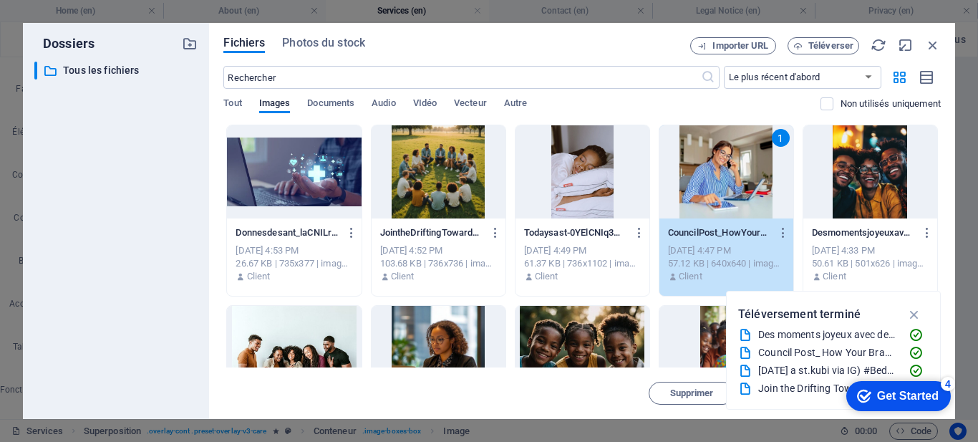
click at [709, 172] on div "1" at bounding box center [726, 171] width 134 height 93
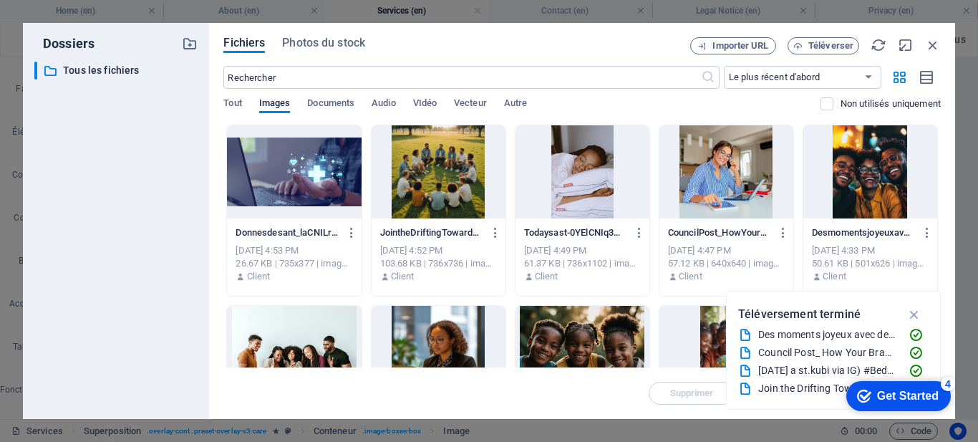
click at [709, 172] on div at bounding box center [726, 171] width 134 height 93
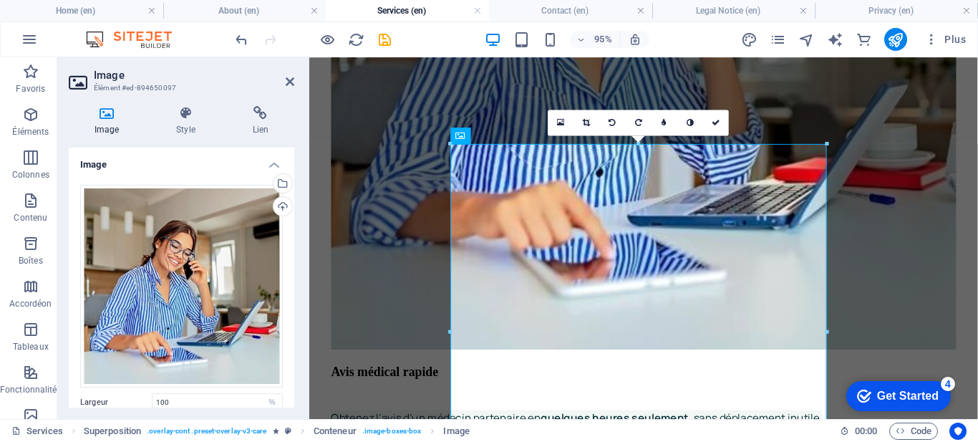
scroll to position [1547, 0]
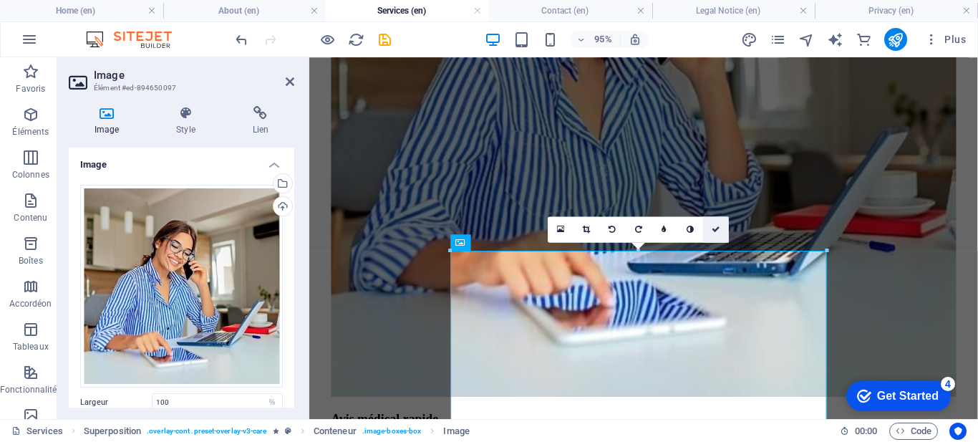
click at [712, 228] on icon at bounding box center [716, 229] width 9 height 8
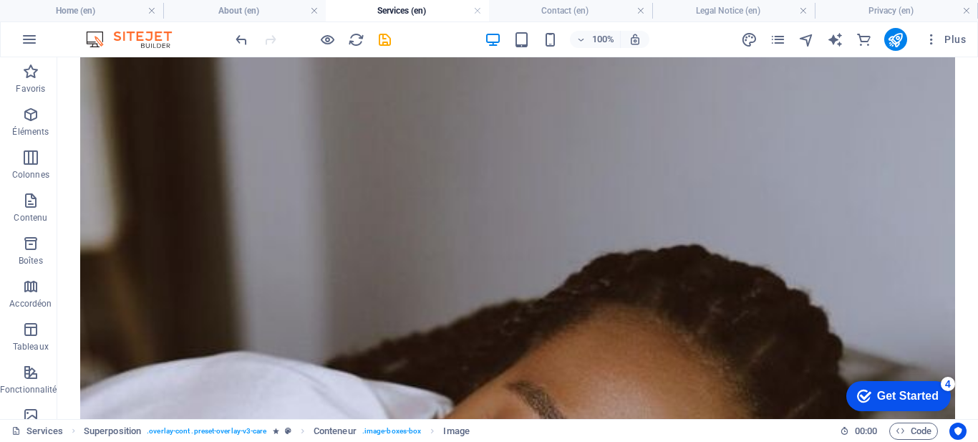
scroll to position [2288, 0]
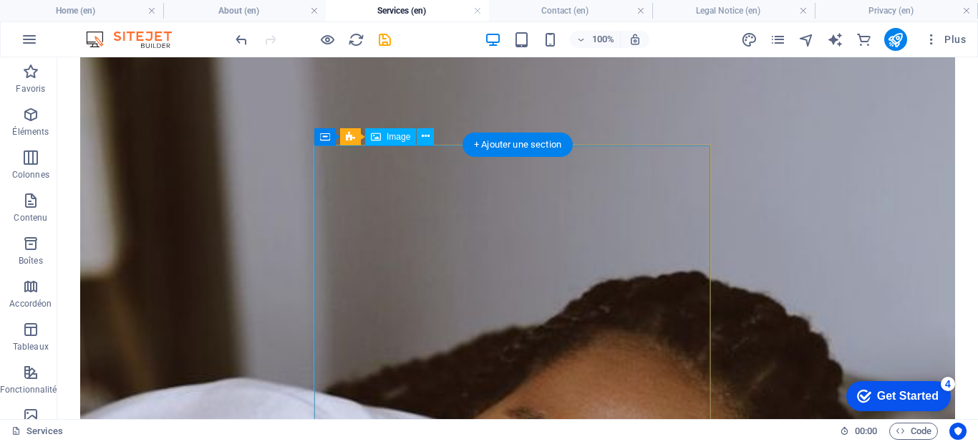
select select "%"
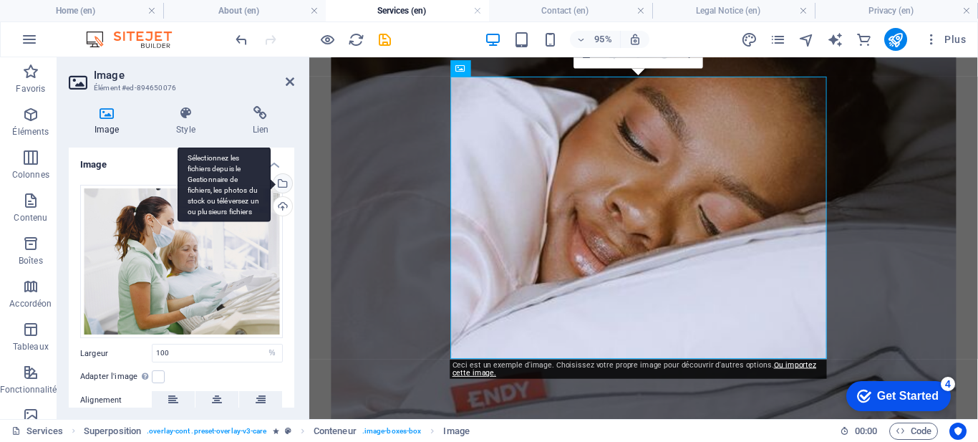
click at [271, 183] on div "Sélectionnez les fichiers depuis le Gestionnaire de fichiers, les photos du sto…" at bounding box center [224, 184] width 93 height 75
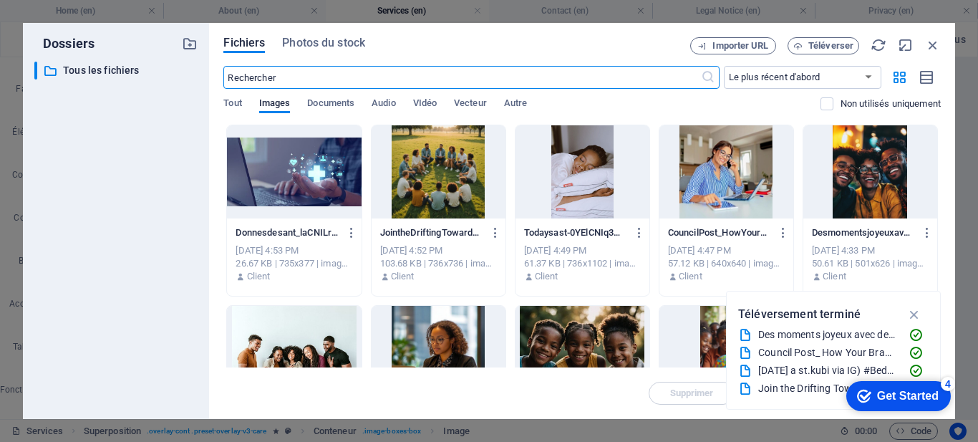
click at [601, 185] on div at bounding box center [583, 171] width 134 height 93
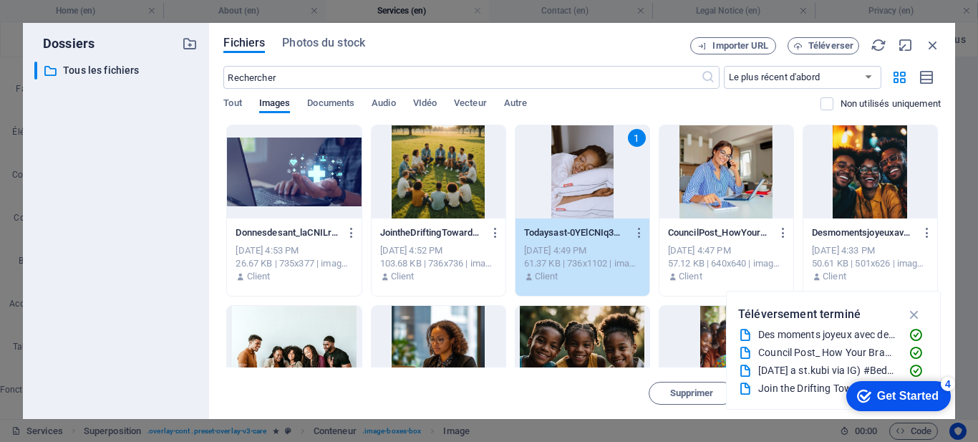
click at [566, 156] on div "1" at bounding box center [583, 171] width 134 height 93
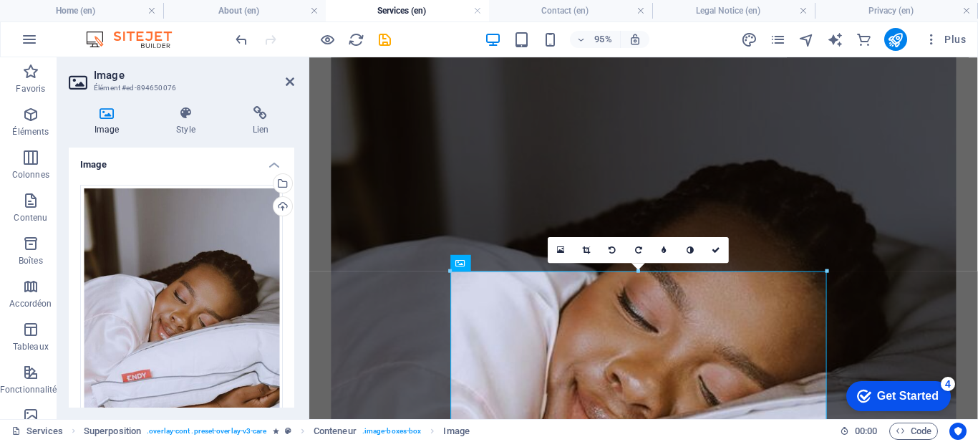
scroll to position [2056, 0]
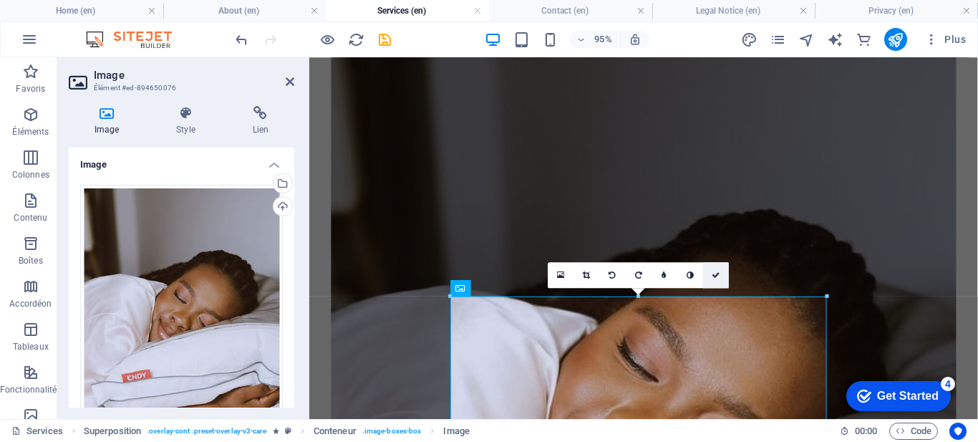
click at [717, 270] on link at bounding box center [716, 275] width 26 height 26
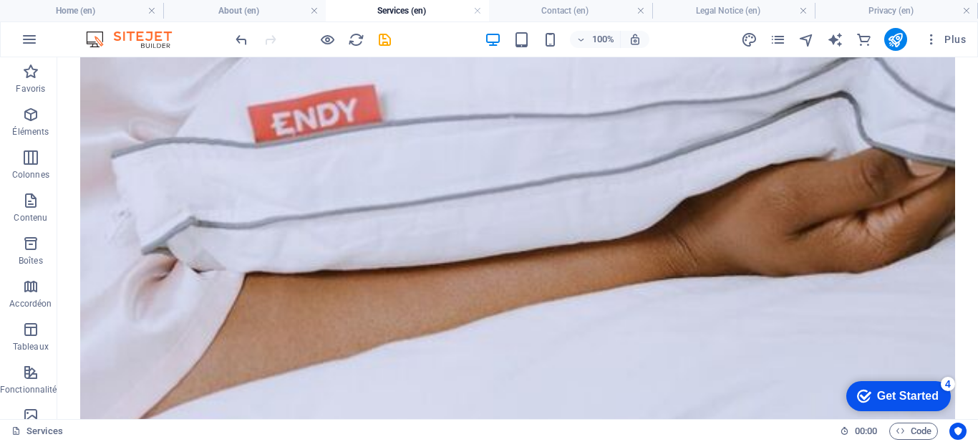
scroll to position [3078, 0]
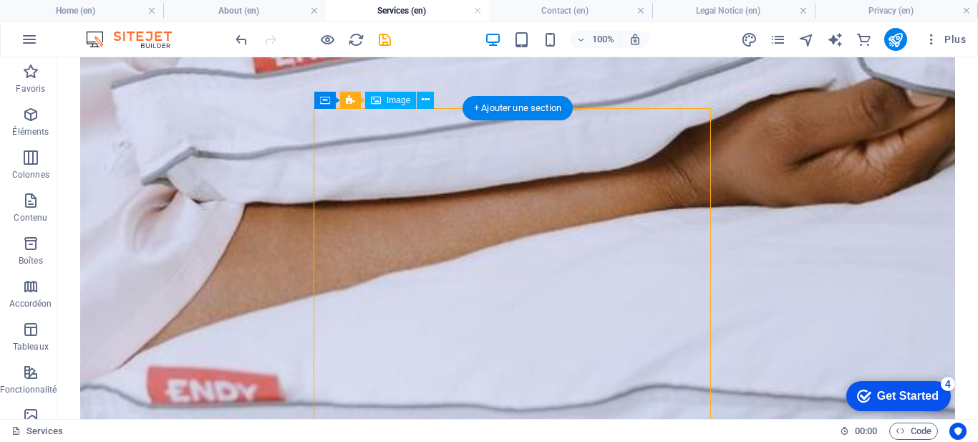
select select "%"
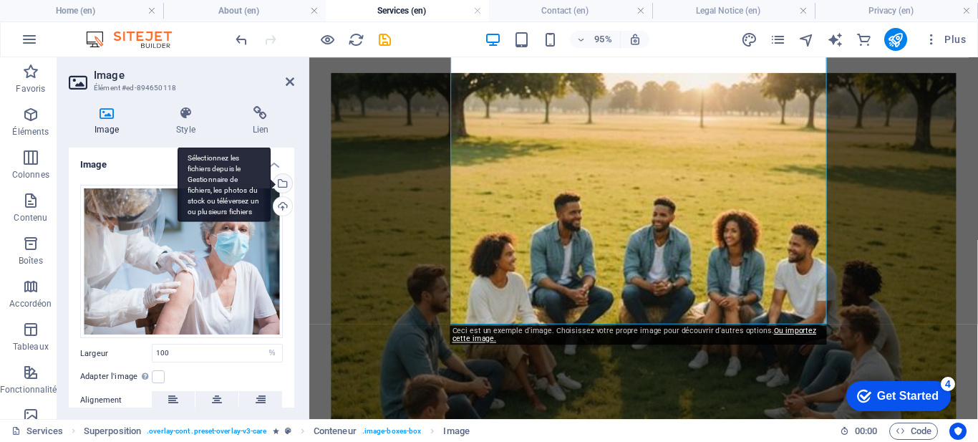
click at [271, 180] on div "Sélectionnez les fichiers depuis le Gestionnaire de fichiers, les photos du sto…" at bounding box center [224, 184] width 93 height 75
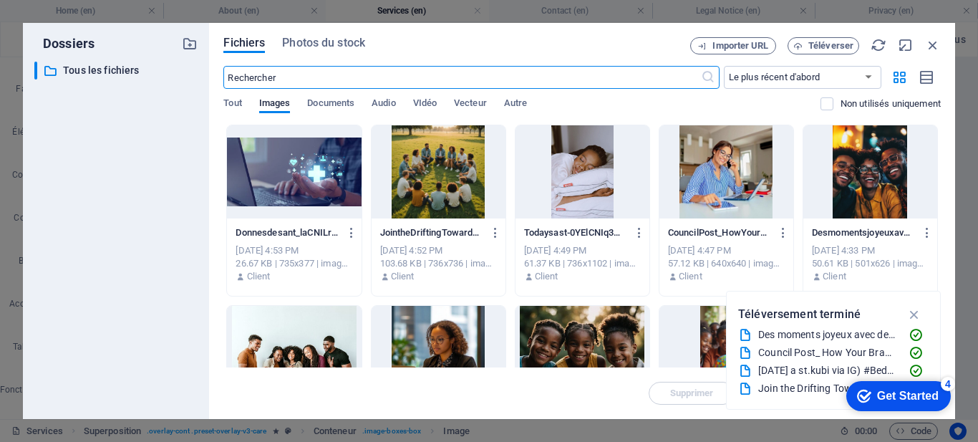
click at [439, 183] on div at bounding box center [439, 171] width 134 height 93
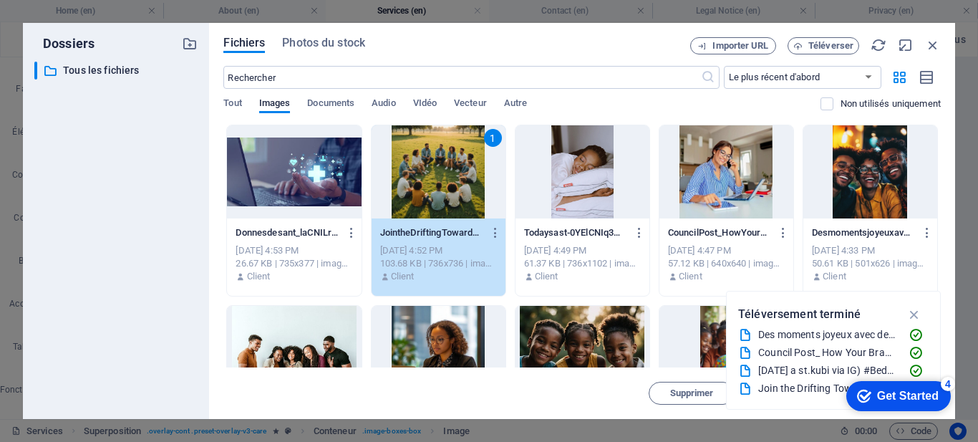
click at [439, 183] on div "1" at bounding box center [439, 171] width 134 height 93
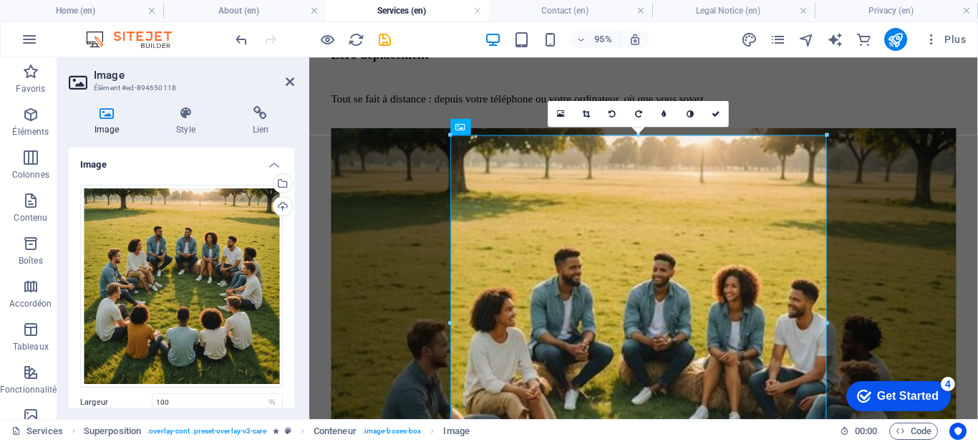
scroll to position [2941, 0]
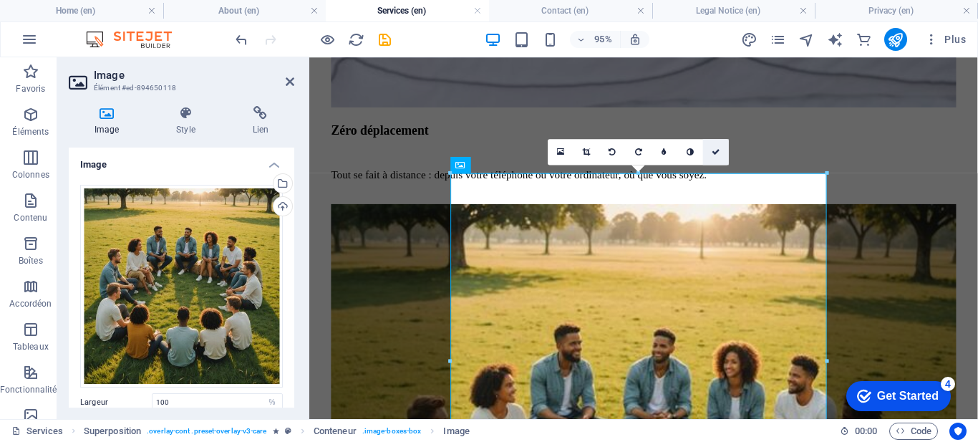
click at [720, 151] on icon at bounding box center [716, 152] width 9 height 8
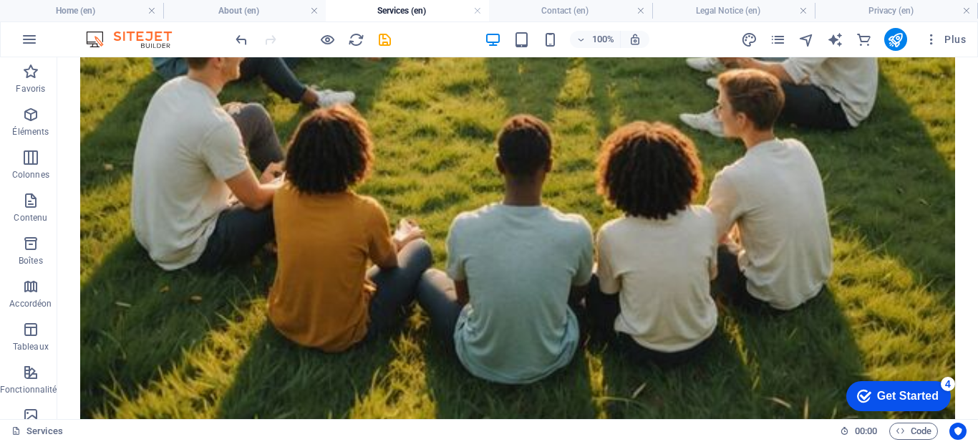
scroll to position [4078, 0]
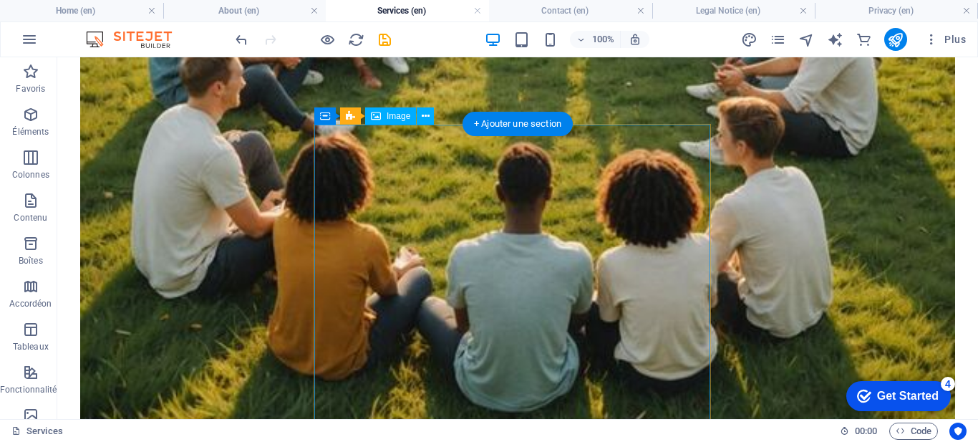
select select "%"
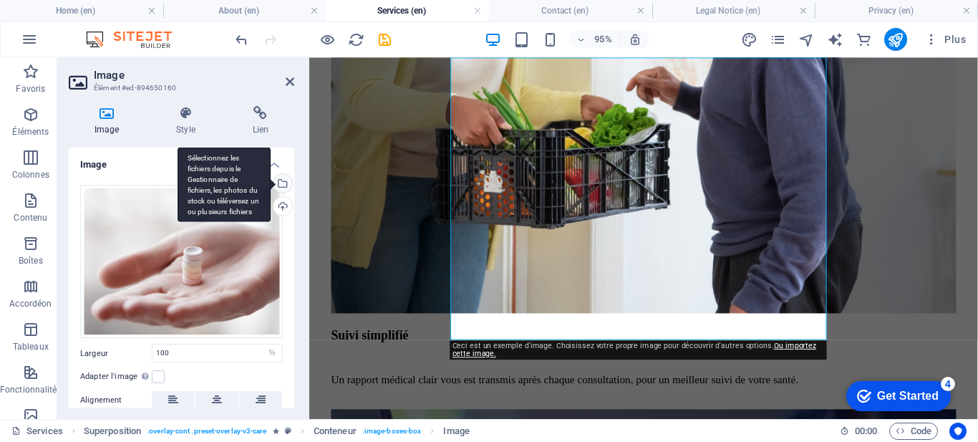
click at [279, 185] on div "Sélectionnez les fichiers depuis le Gestionnaire de fichiers, les photos du sto…" at bounding box center [281, 184] width 21 height 21
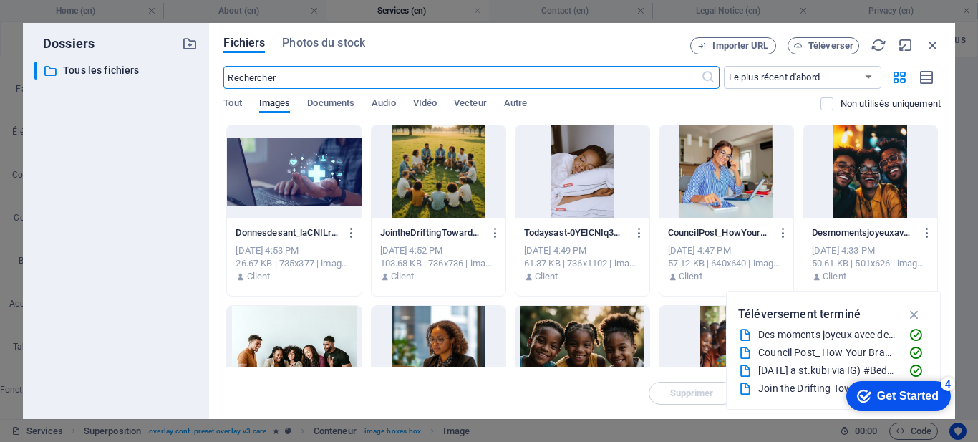
click at [294, 193] on div at bounding box center [294, 171] width 134 height 93
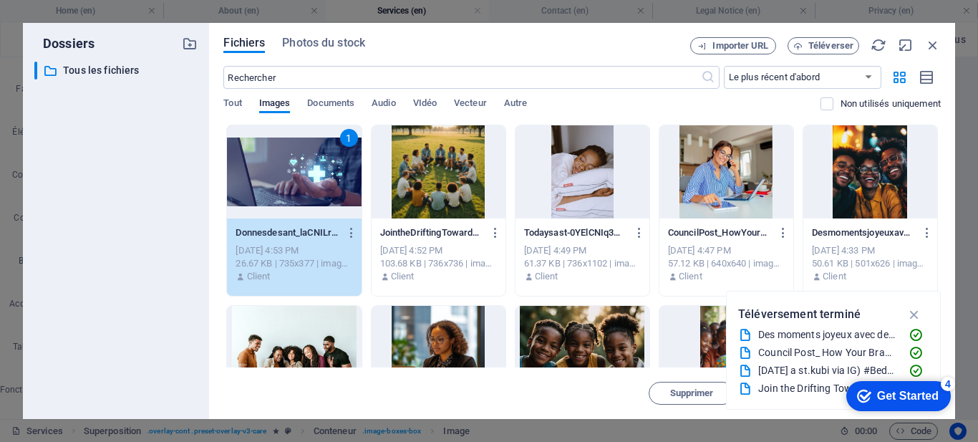
click at [294, 193] on div "1" at bounding box center [294, 171] width 134 height 93
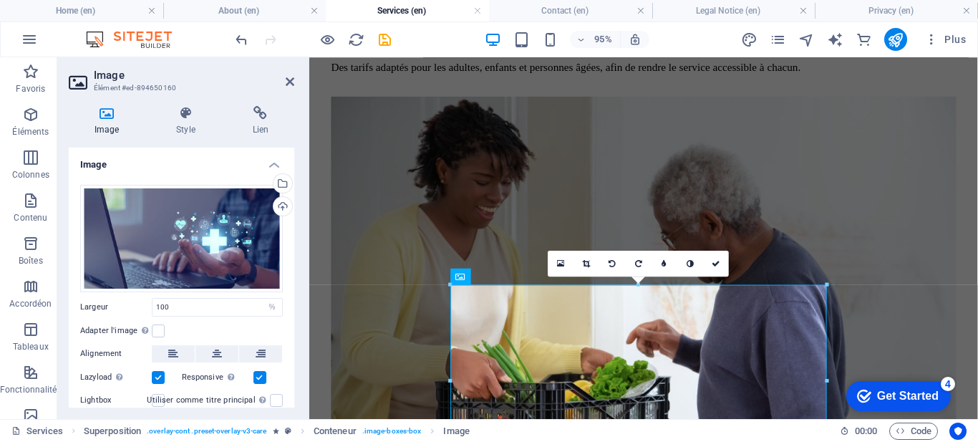
scroll to position [3773, 0]
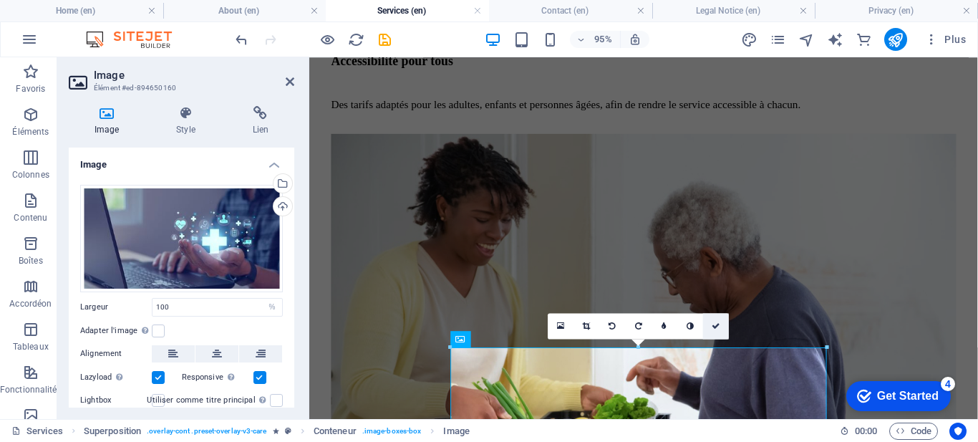
click at [717, 324] on icon at bounding box center [716, 325] width 9 height 8
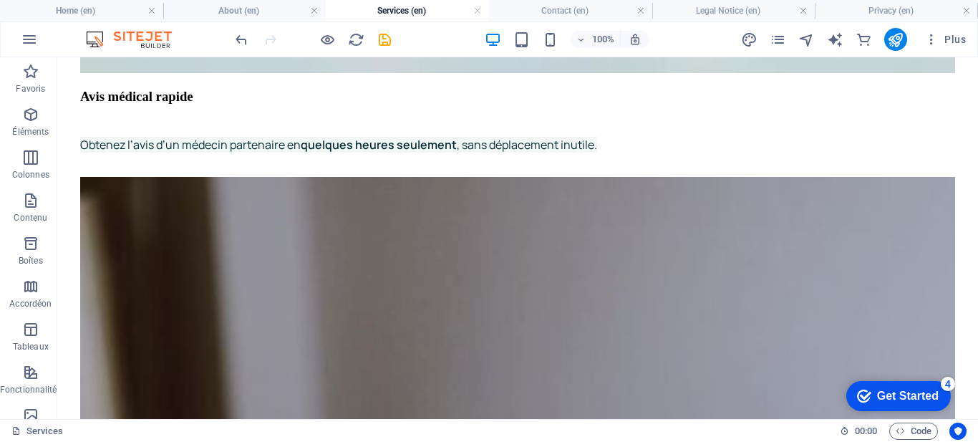
scroll to position [2092, 0]
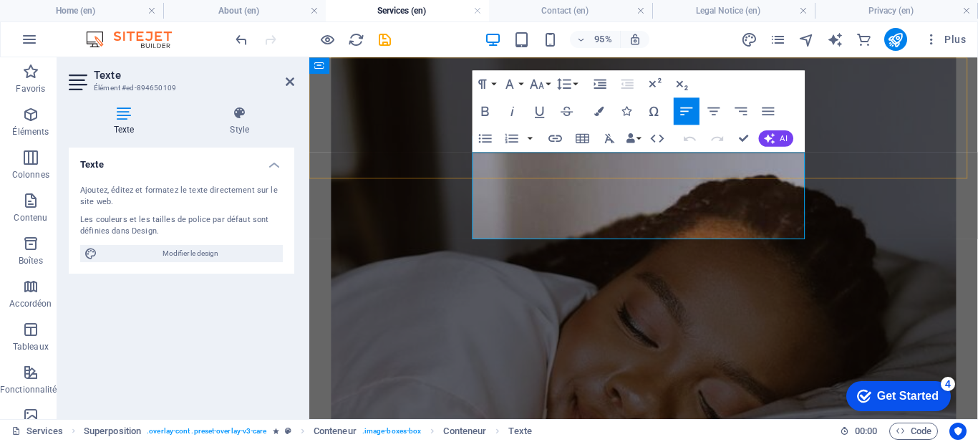
drag, startPoint x: 762, startPoint y: 243, endPoint x: 553, endPoint y: 170, distance: 220.8
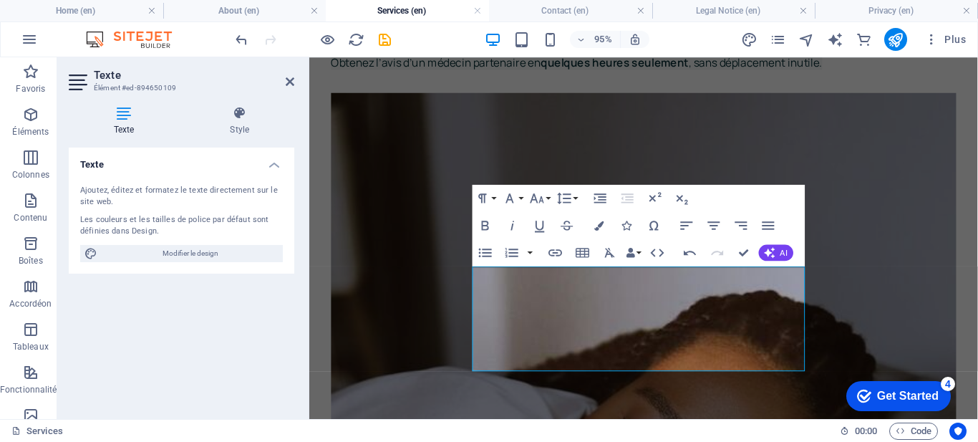
scroll to position [1945, 0]
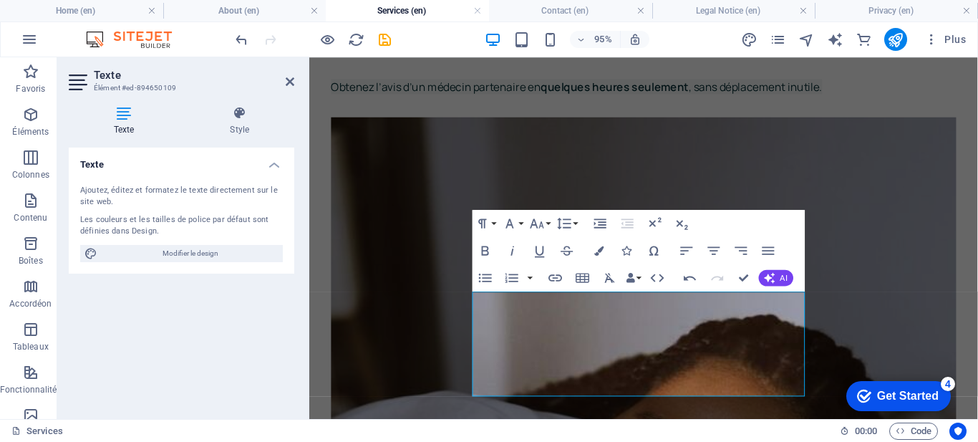
click at [292, 82] on icon at bounding box center [290, 81] width 9 height 11
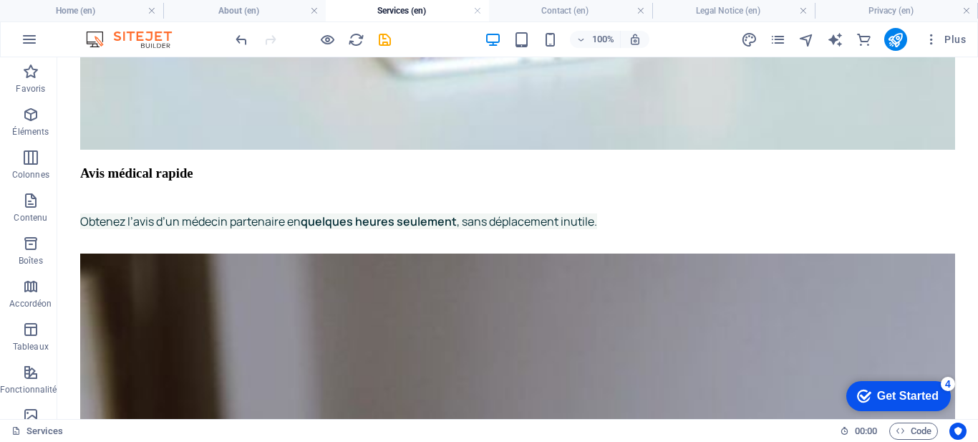
scroll to position [2071, 0]
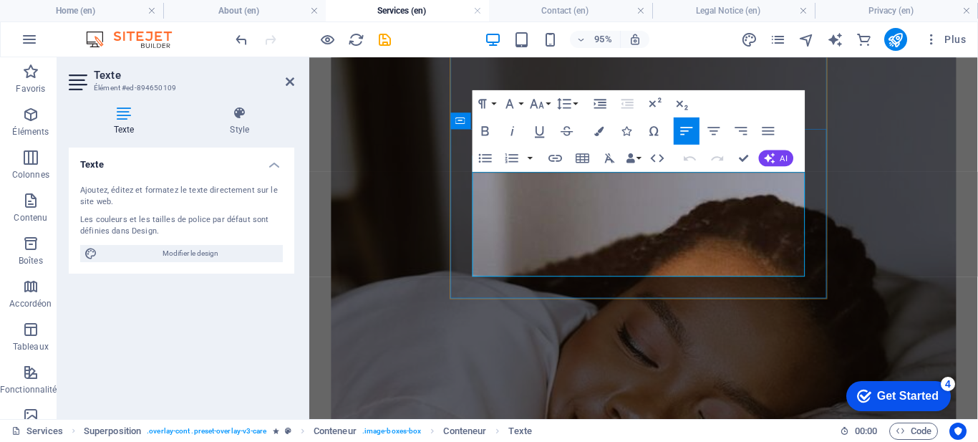
drag, startPoint x: 619, startPoint y: 275, endPoint x: 558, endPoint y: 190, distance: 104.7
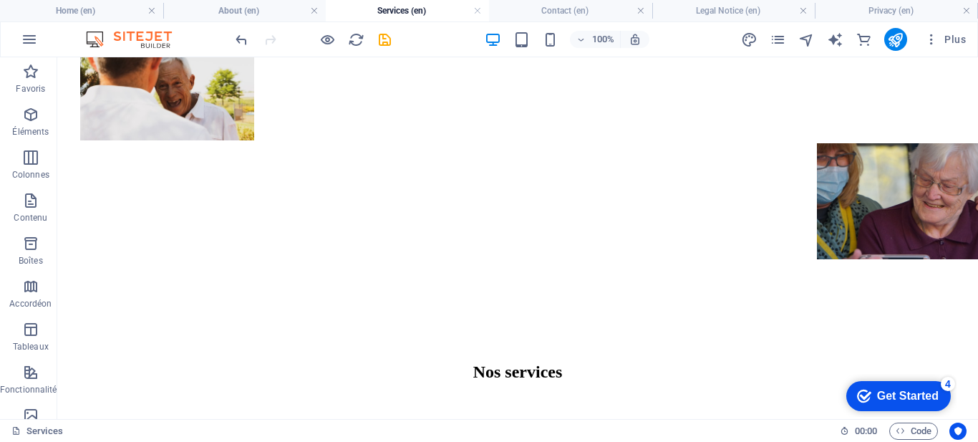
scroll to position [896, 0]
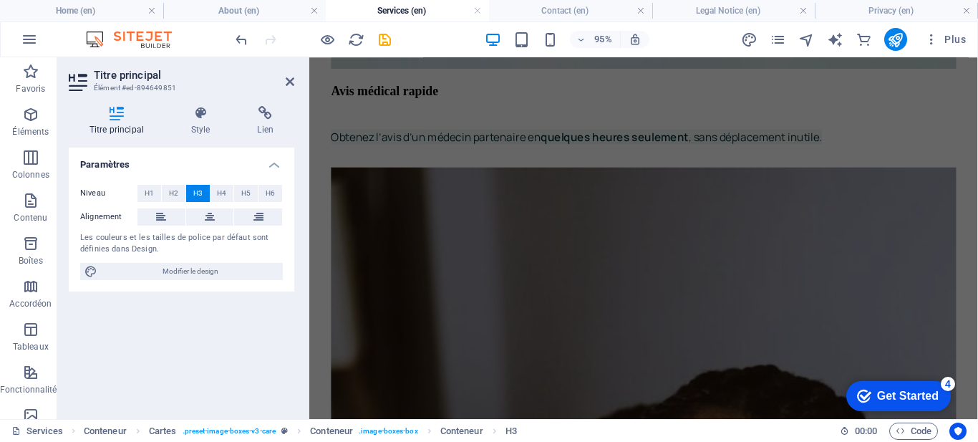
scroll to position [1905, 0]
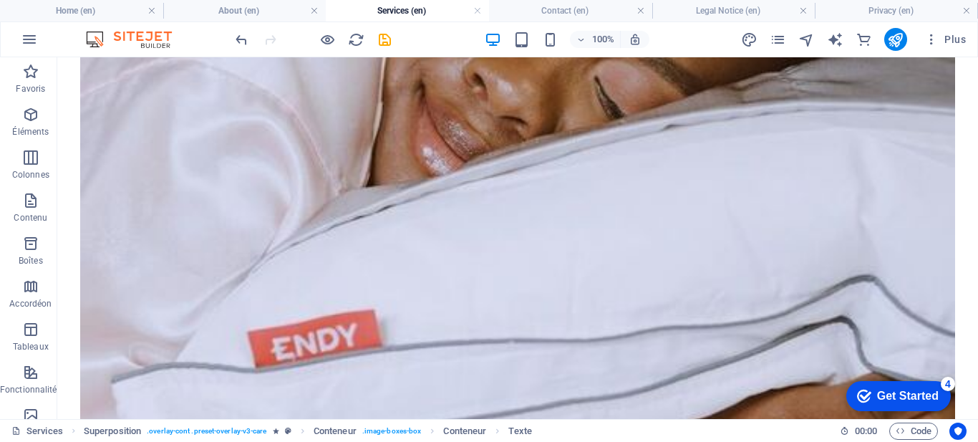
scroll to position [2868, 0]
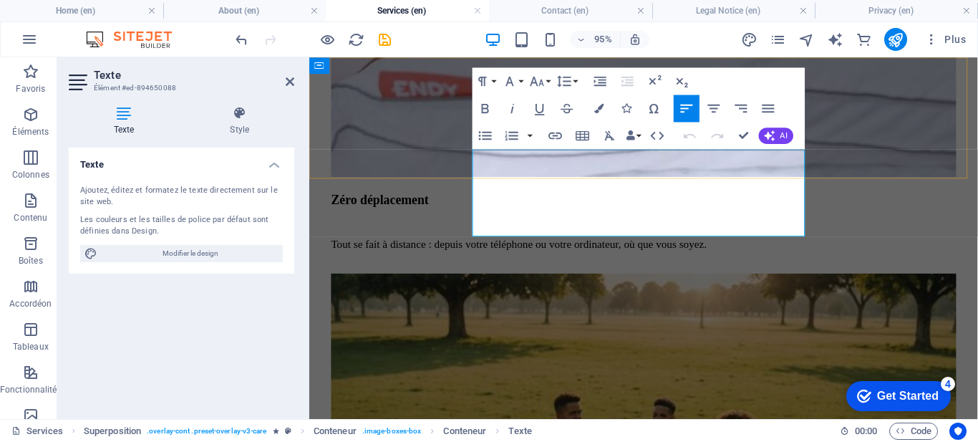
drag, startPoint x: 748, startPoint y: 233, endPoint x: 482, endPoint y: 138, distance: 282.6
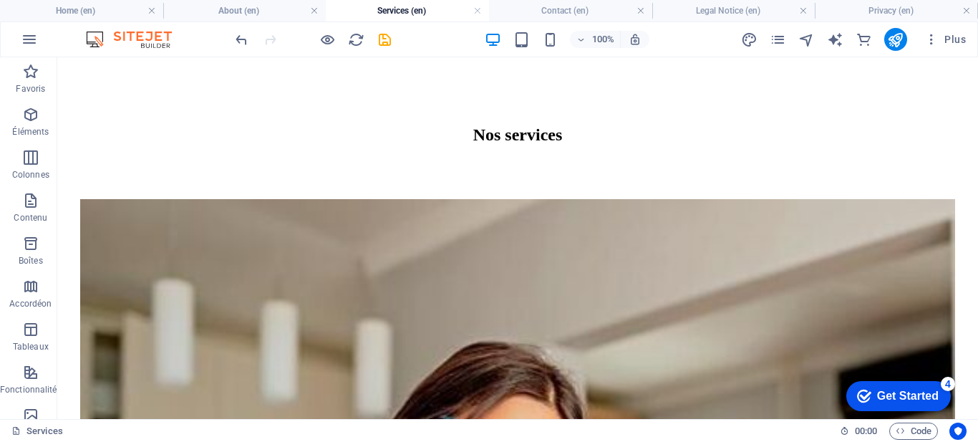
scroll to position [1091, 0]
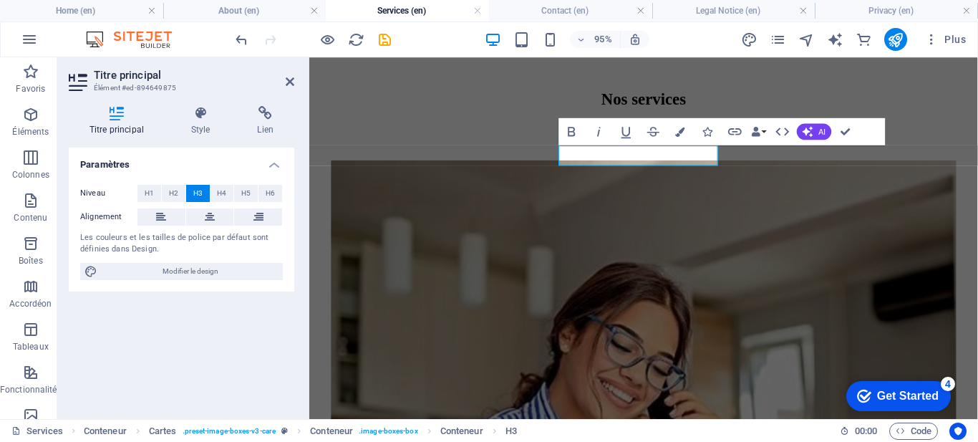
scroll to position [1111, 0]
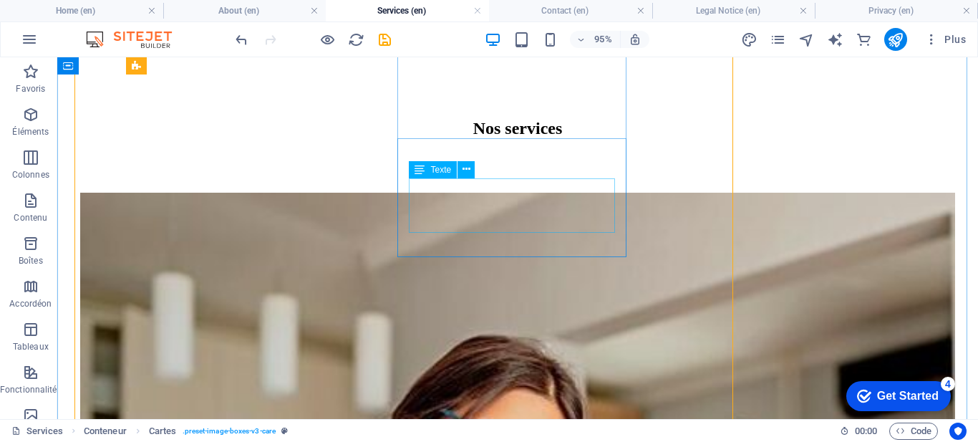
scroll to position [1169, 0]
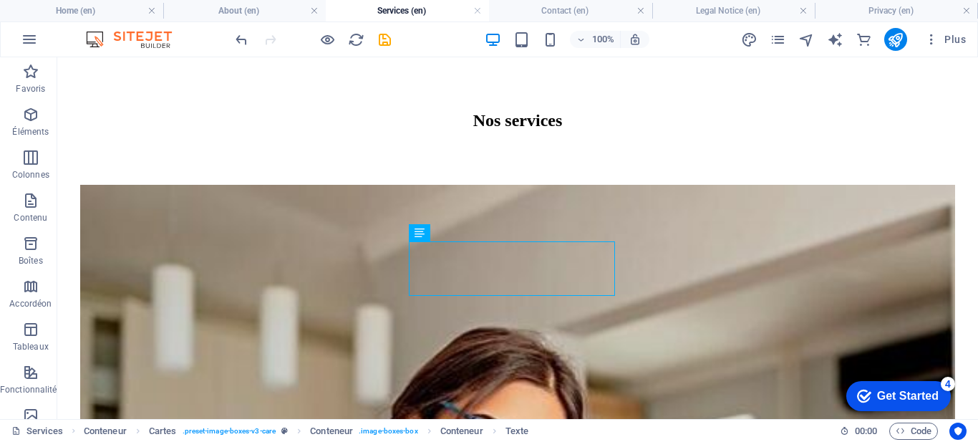
scroll to position [1106, 0]
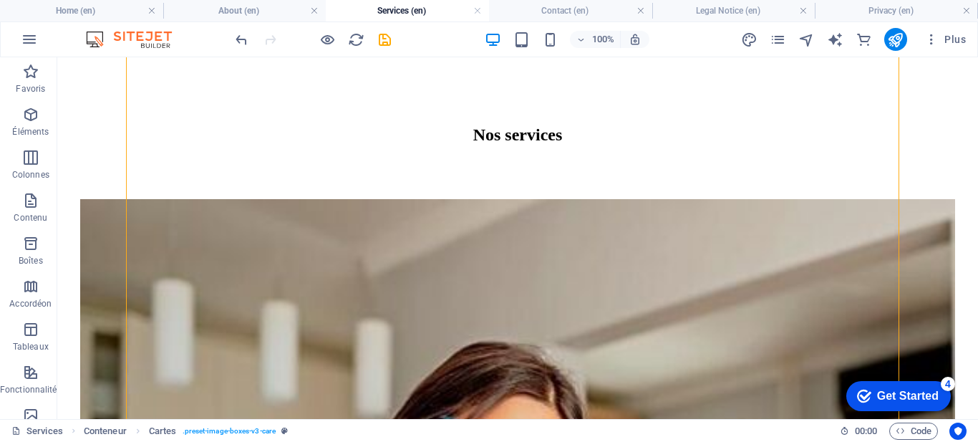
scroll to position [1119, 0]
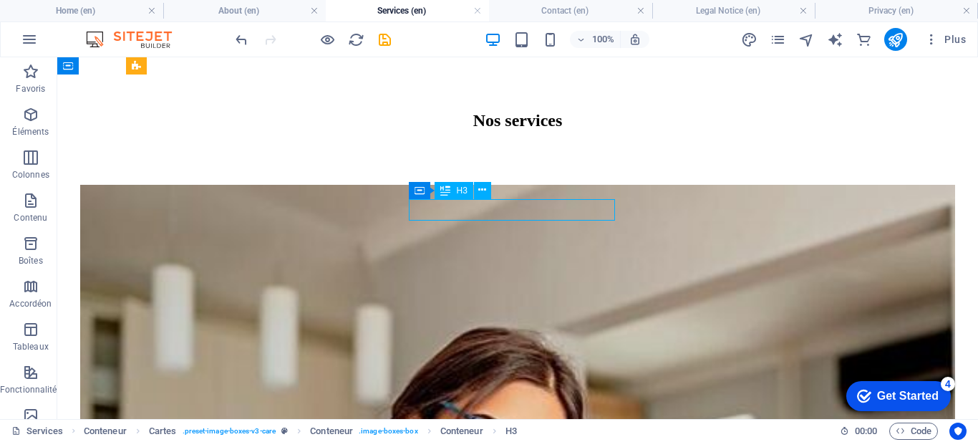
drag, startPoint x: 569, startPoint y: 205, endPoint x: 494, endPoint y: 208, distance: 74.6
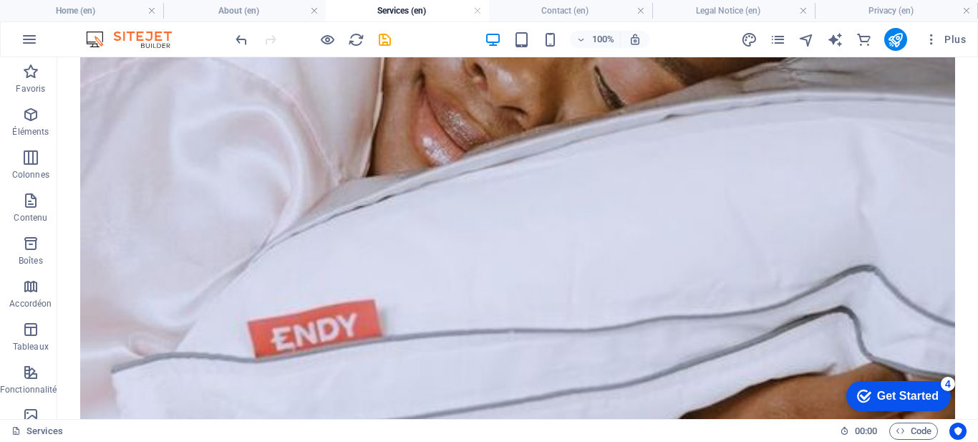
scroll to position [2780, 0]
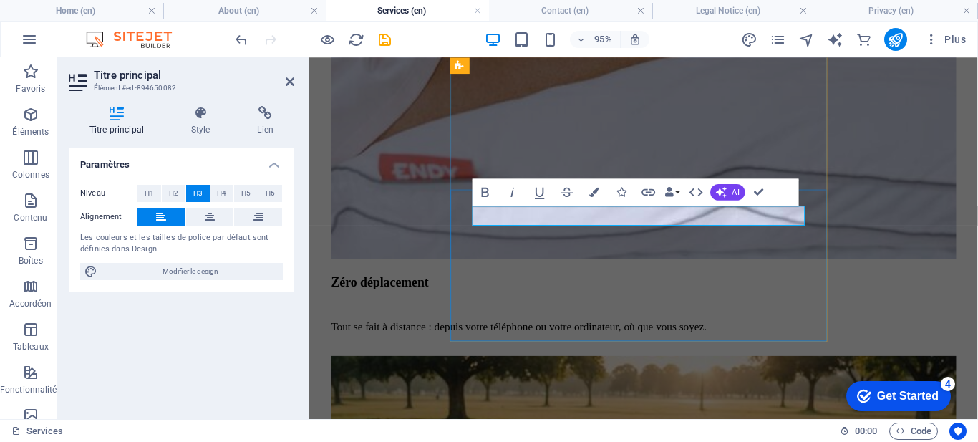
drag, startPoint x: 606, startPoint y: 223, endPoint x: 366, endPoint y: 269, distance: 244.9
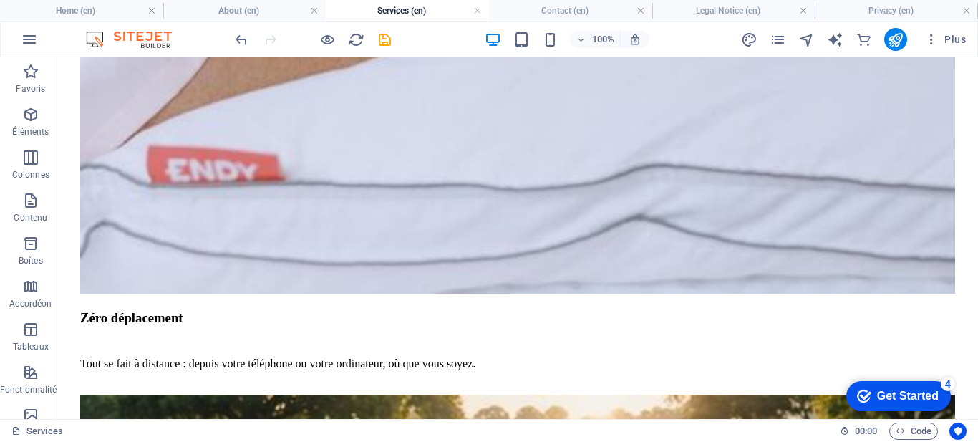
scroll to position [3324, 0]
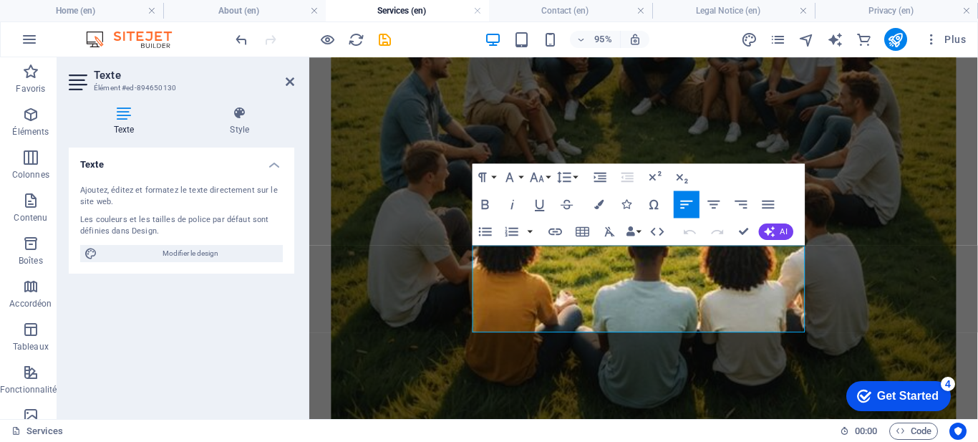
drag, startPoint x: 760, startPoint y: 338, endPoint x: 443, endPoint y: 241, distance: 330.9
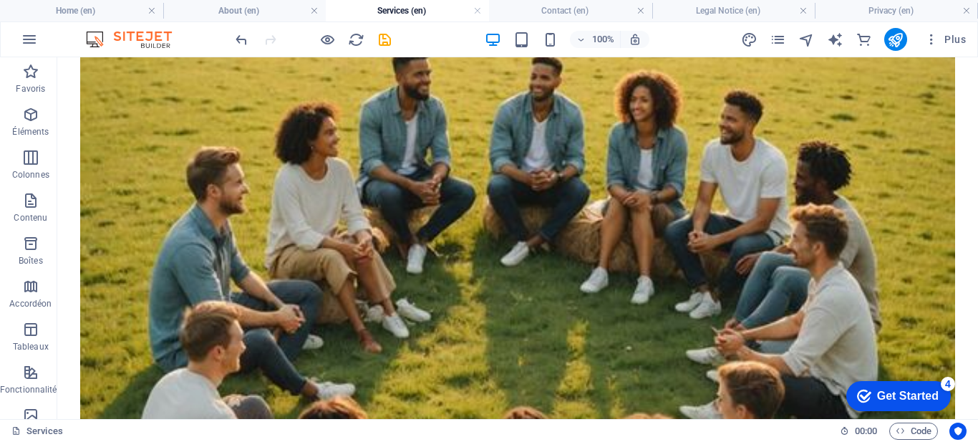
scroll to position [3884, 0]
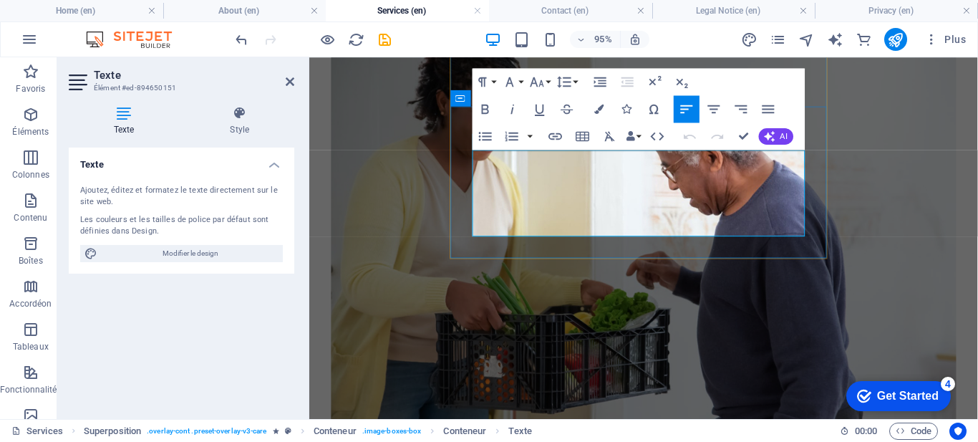
drag, startPoint x: 762, startPoint y: 226, endPoint x: 568, endPoint y: 206, distance: 195.1
drag, startPoint x: 756, startPoint y: 234, endPoint x: 456, endPoint y: 168, distance: 307.3
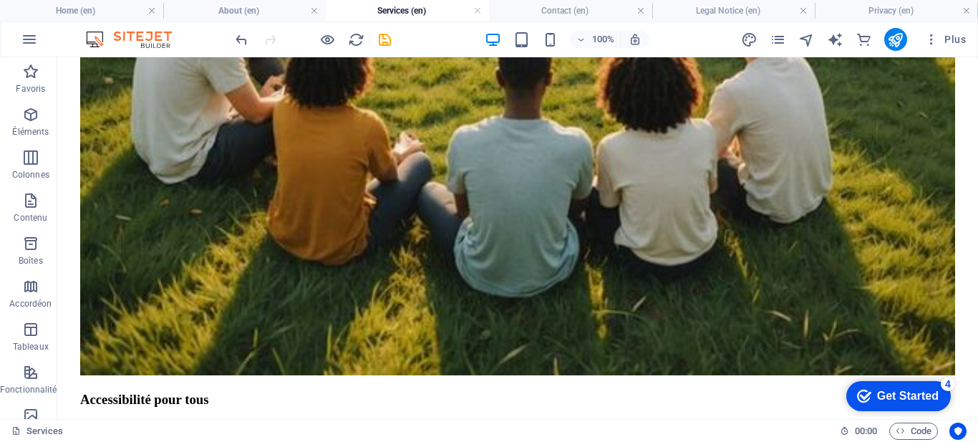
scroll to position [4179, 0]
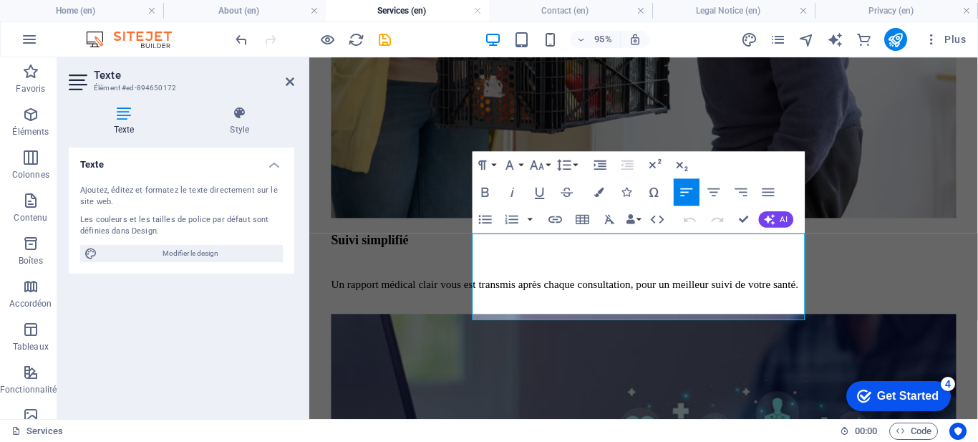
drag, startPoint x: 721, startPoint y: 324, endPoint x: 455, endPoint y: 256, distance: 274.9
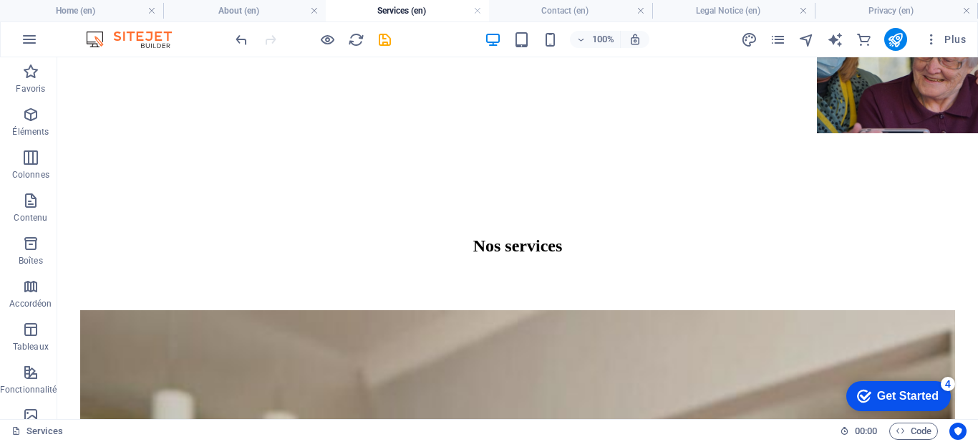
scroll to position [966, 0]
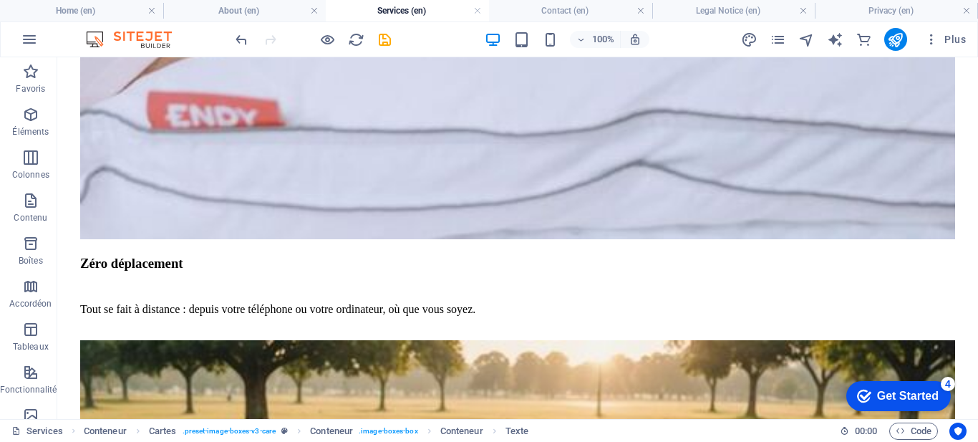
scroll to position [3382, 0]
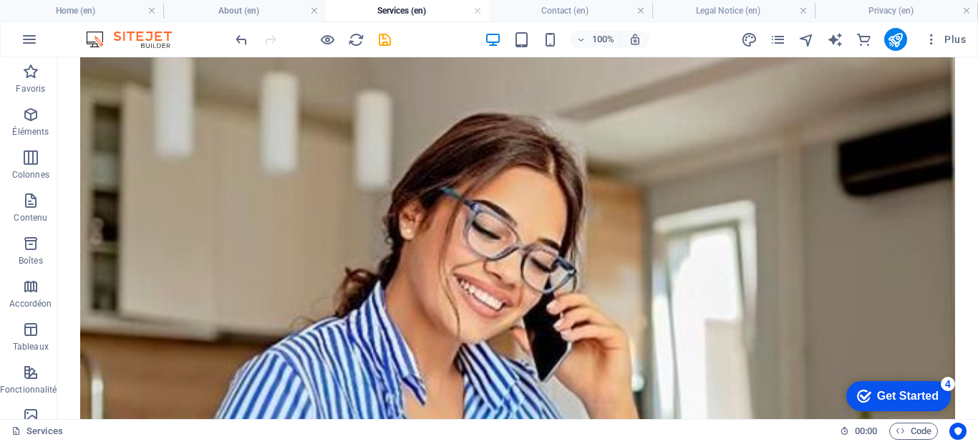
scroll to position [1347, 0]
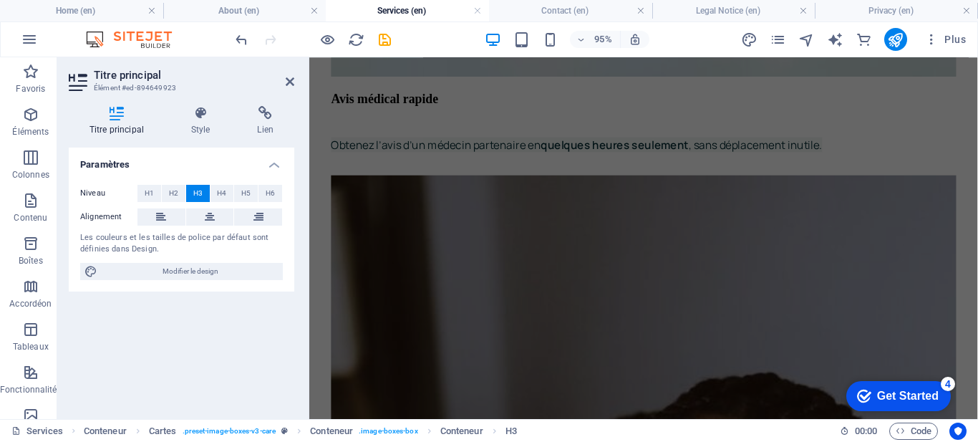
scroll to position [1924, 0]
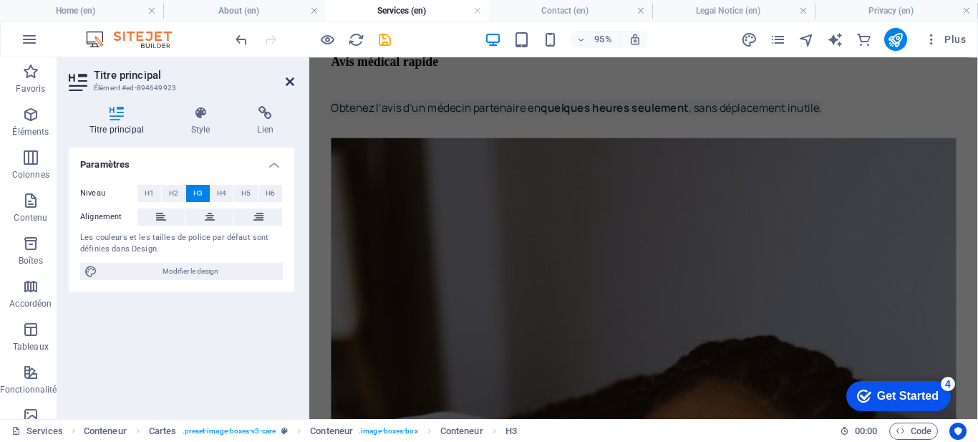
click at [290, 82] on icon at bounding box center [290, 81] width 9 height 11
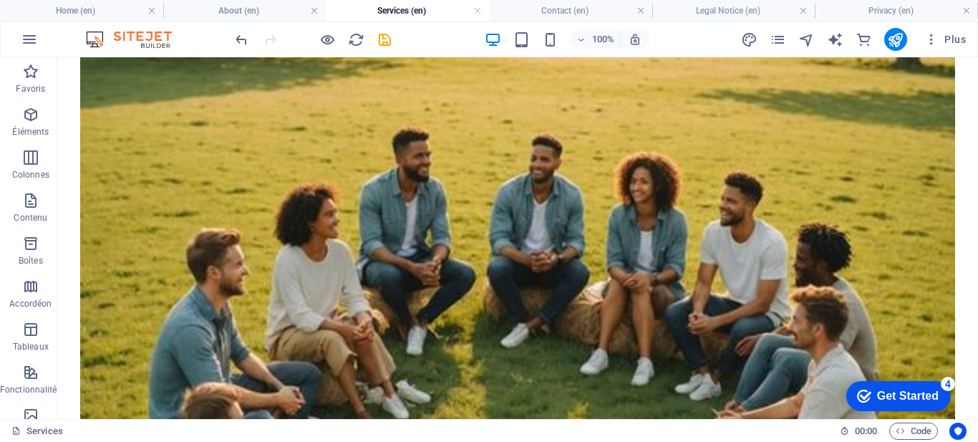
scroll to position [3746, 0]
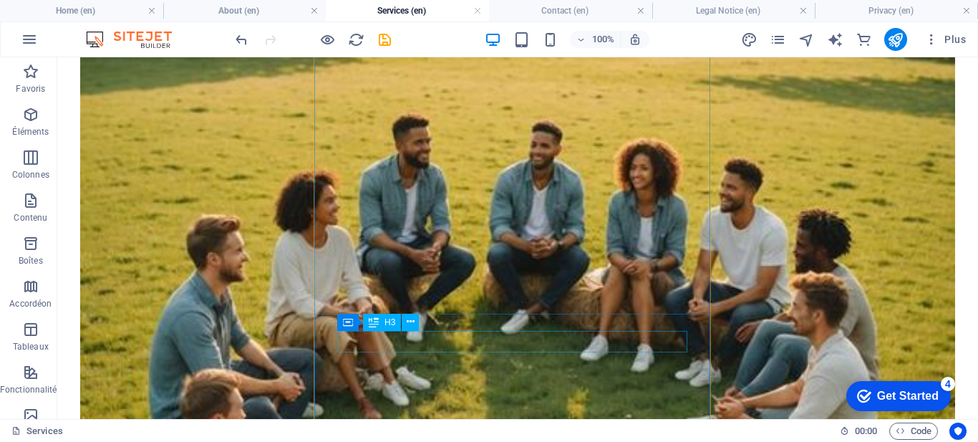
drag, startPoint x: 479, startPoint y: 349, endPoint x: 236, endPoint y: 363, distance: 243.2
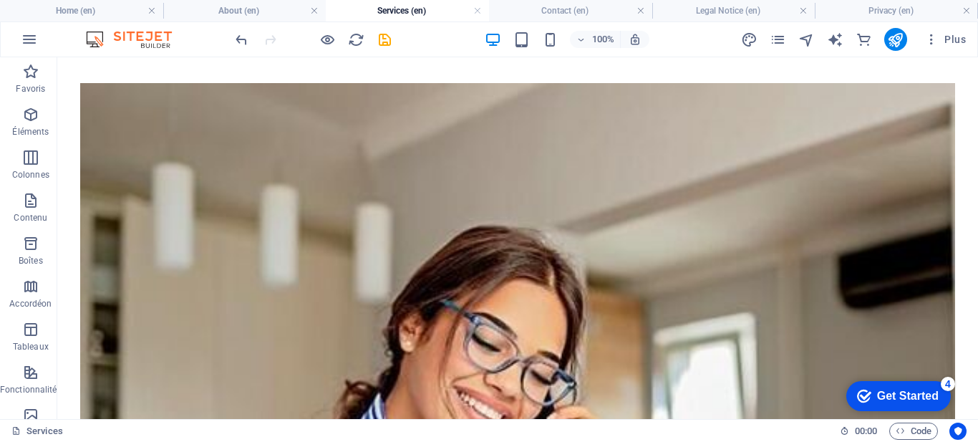
scroll to position [1249, 0]
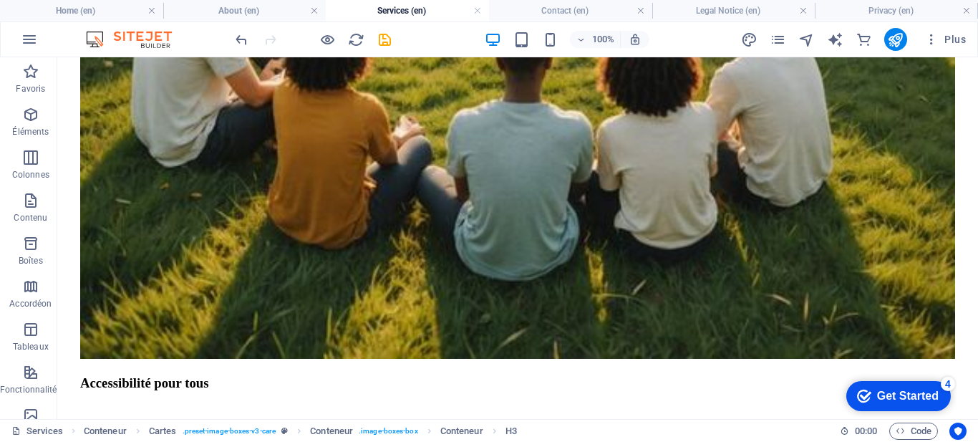
scroll to position [4195, 0]
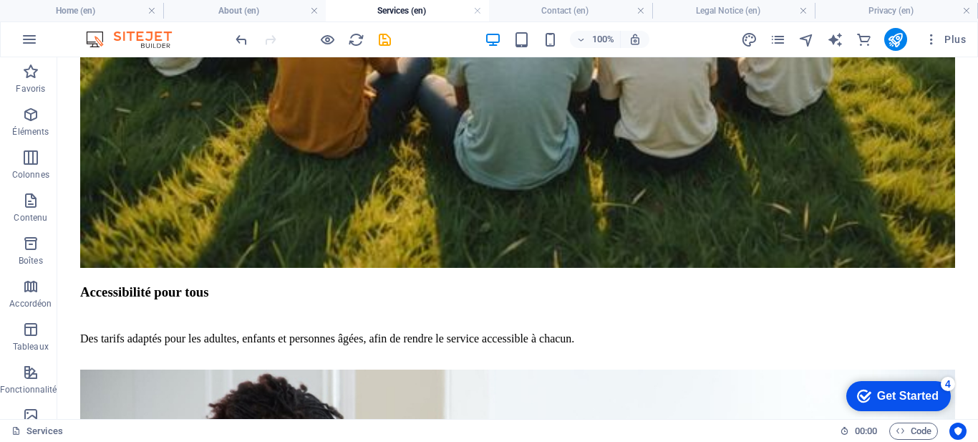
scroll to position [4314, 0]
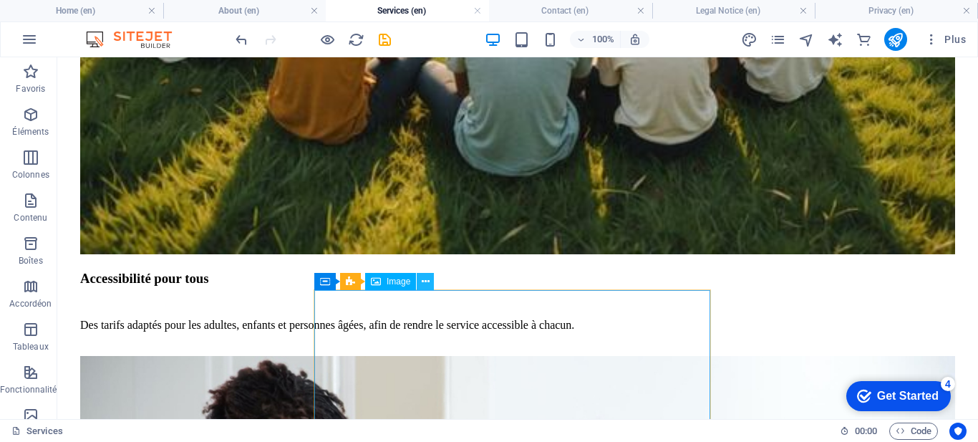
click at [428, 282] on icon at bounding box center [426, 281] width 8 height 15
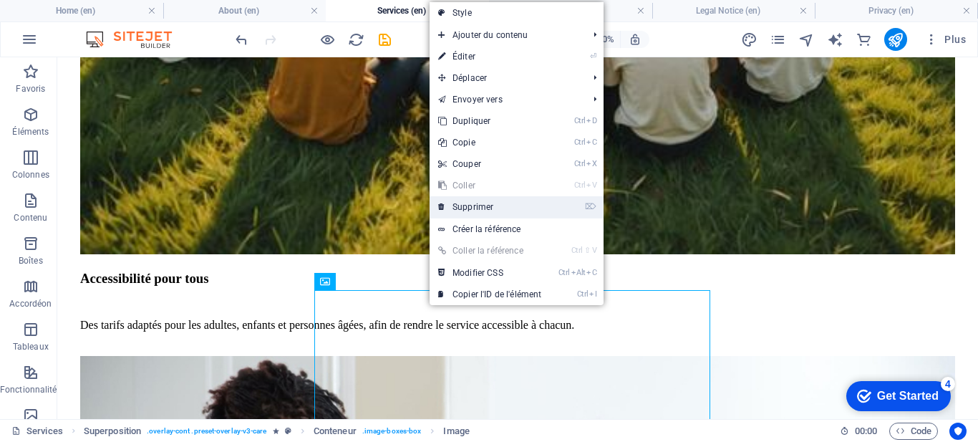
drag, startPoint x: 460, startPoint y: 214, endPoint x: 397, endPoint y: 167, distance: 78.2
click at [460, 215] on link "⌦ Supprimer" at bounding box center [490, 206] width 120 height 21
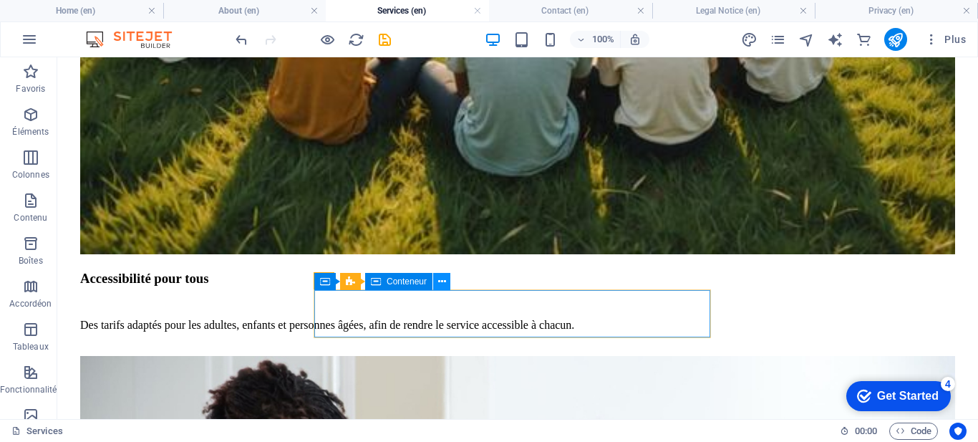
click at [440, 285] on icon at bounding box center [442, 281] width 8 height 15
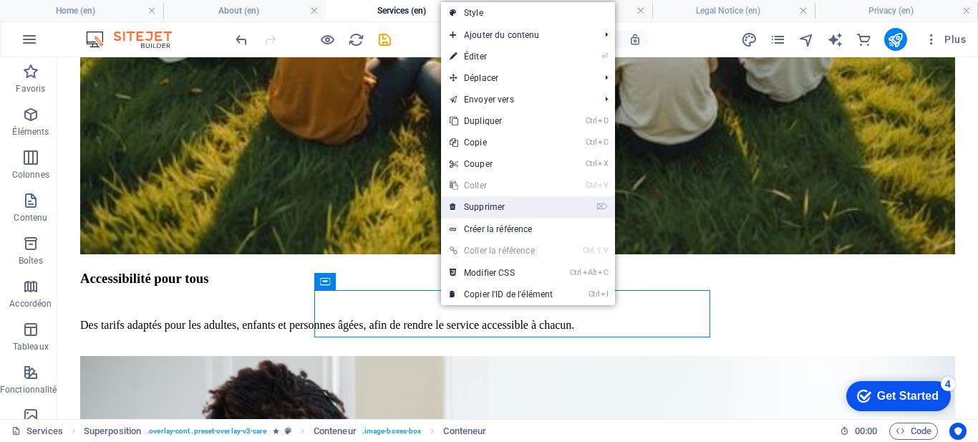
click at [508, 208] on link "⌦ Supprimer" at bounding box center [501, 206] width 120 height 21
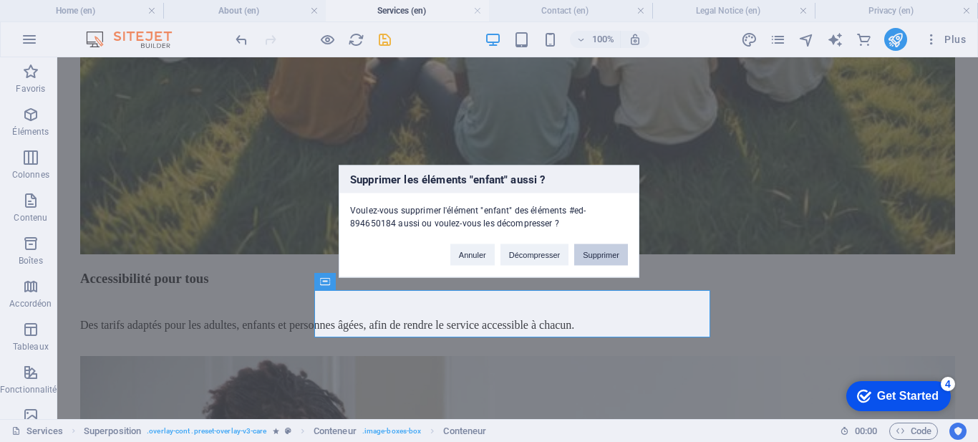
click at [591, 256] on button "Supprimer" at bounding box center [601, 253] width 54 height 21
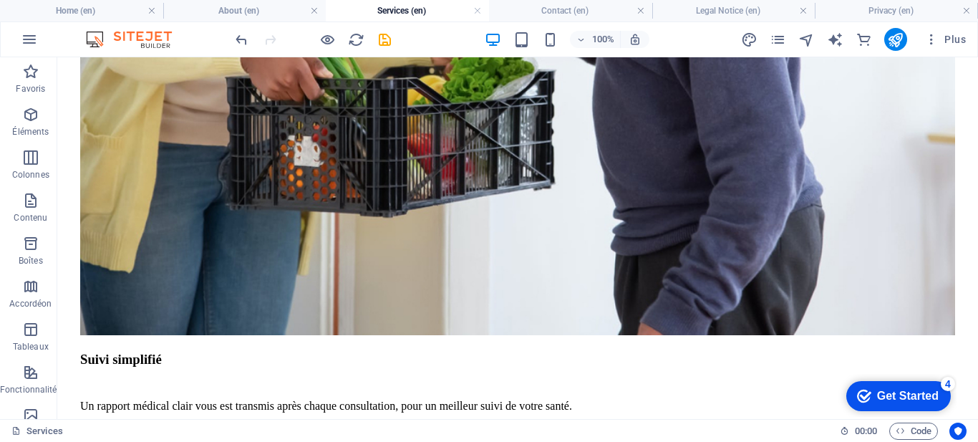
scroll to position [4977, 0]
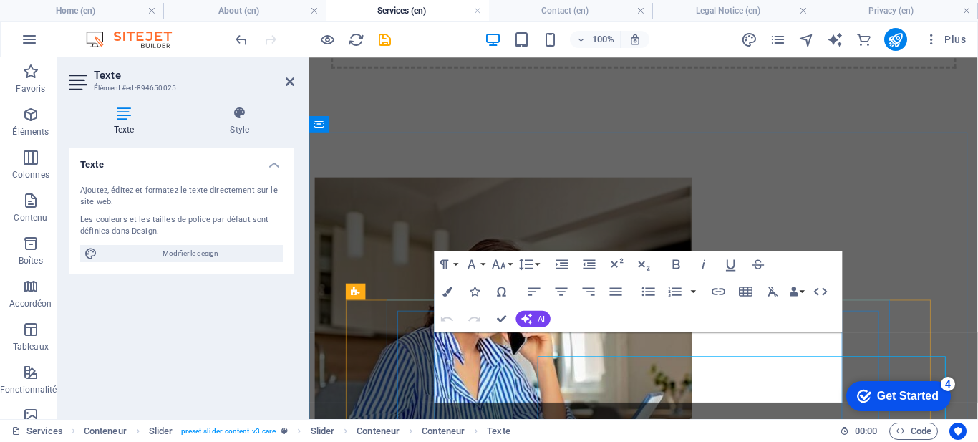
scroll to position [4910, 0]
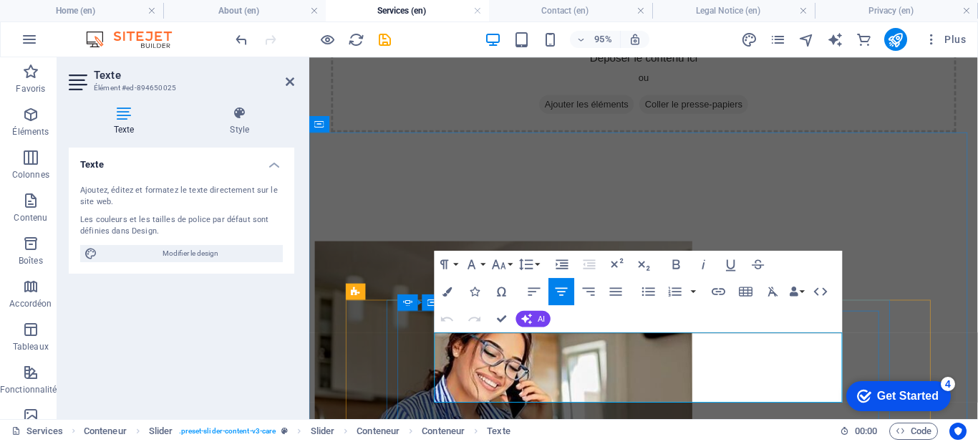
drag, startPoint x: 859, startPoint y: 413, endPoint x: 430, endPoint y: 348, distance: 433.8
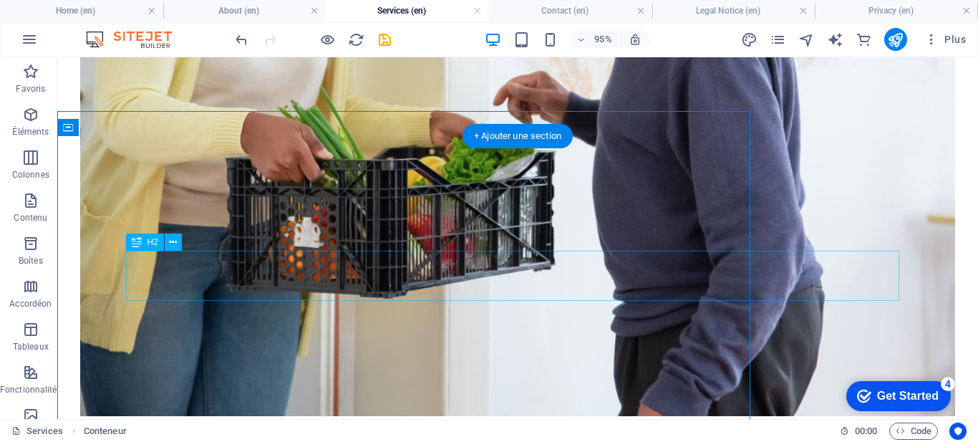
scroll to position [4935, 0]
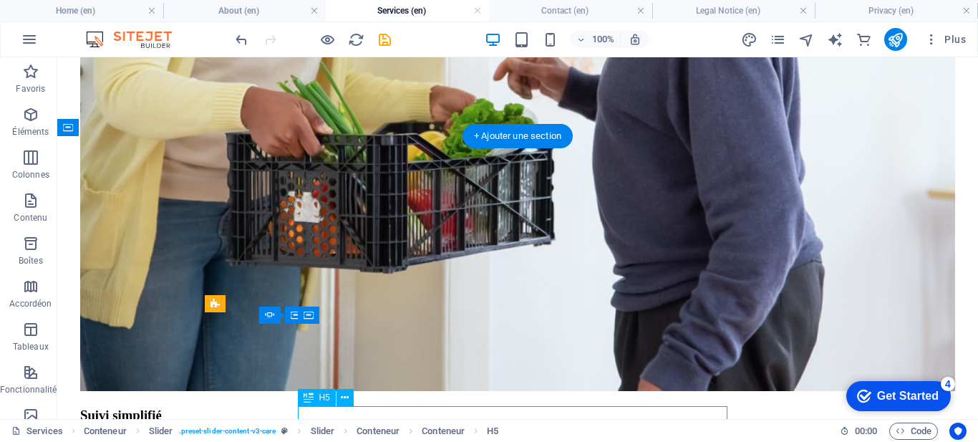
drag, startPoint x: 584, startPoint y: 418, endPoint x: 345, endPoint y: 437, distance: 239.2
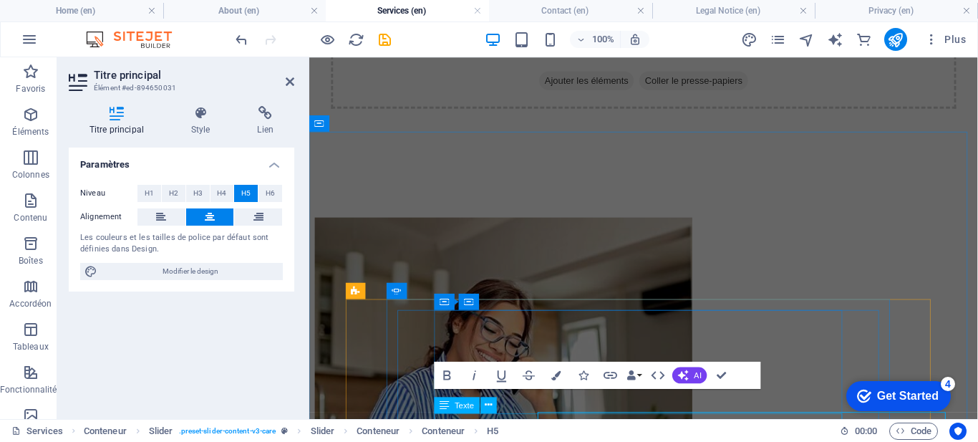
scroll to position [4910, 0]
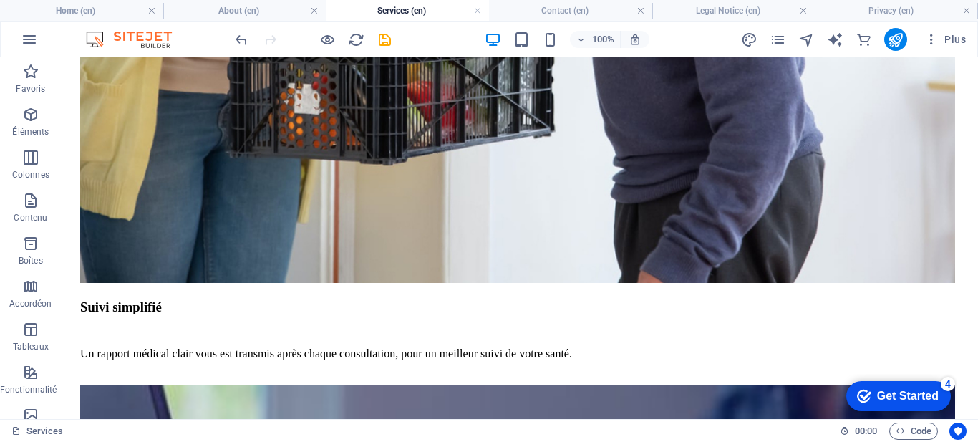
scroll to position [5029, 0]
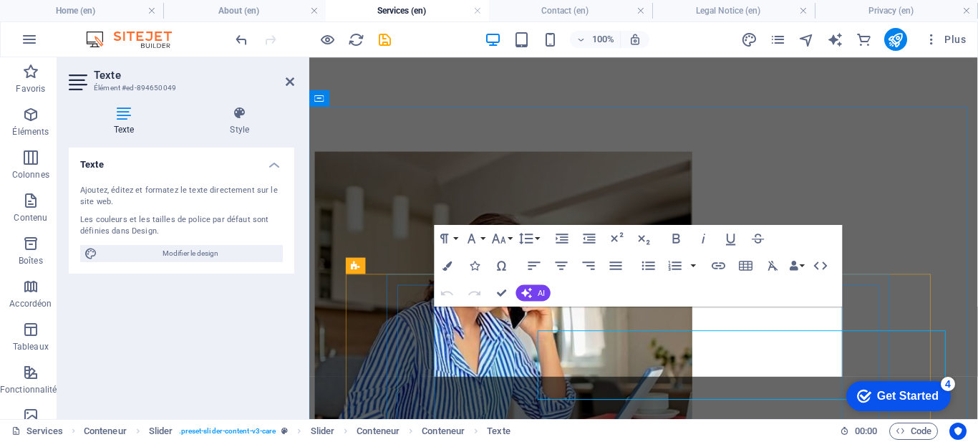
scroll to position [4937, 0]
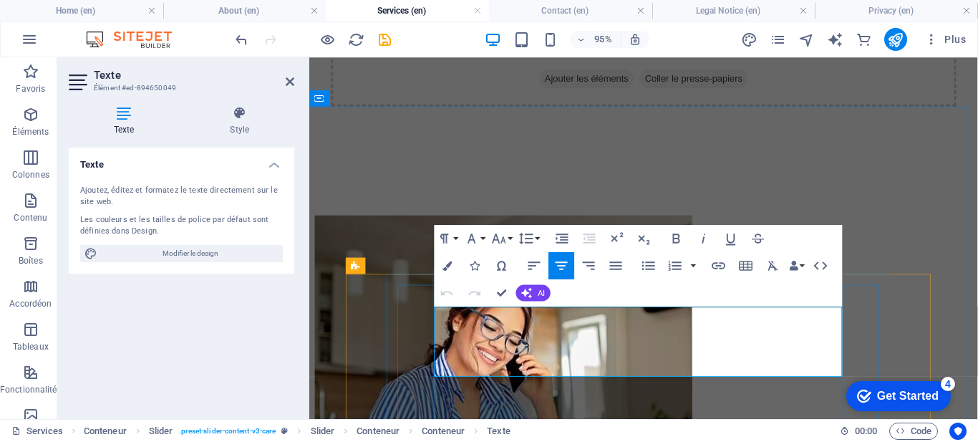
drag, startPoint x: 855, startPoint y: 381, endPoint x: 439, endPoint y: 318, distance: 420.8
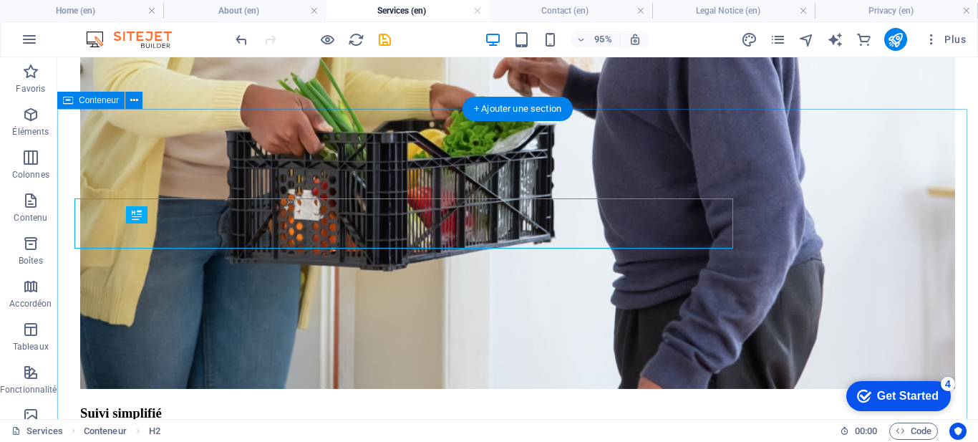
scroll to position [4962, 0]
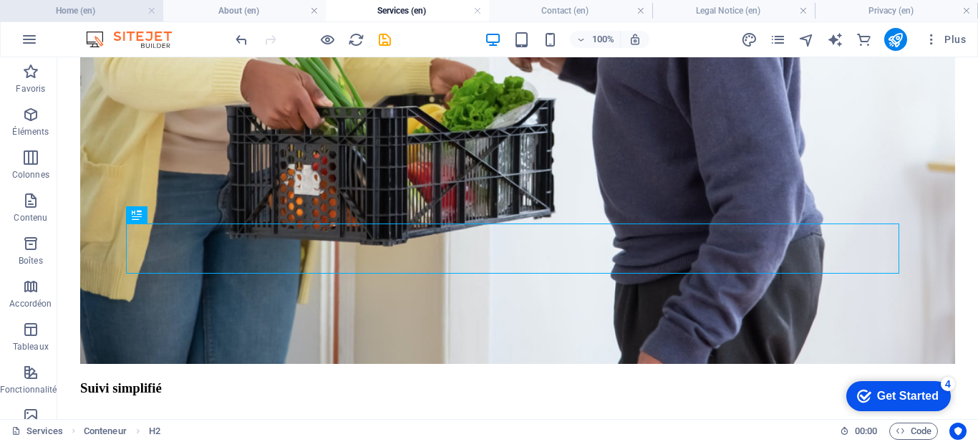
click at [103, 9] on h4 "Home (en)" at bounding box center [81, 11] width 163 height 16
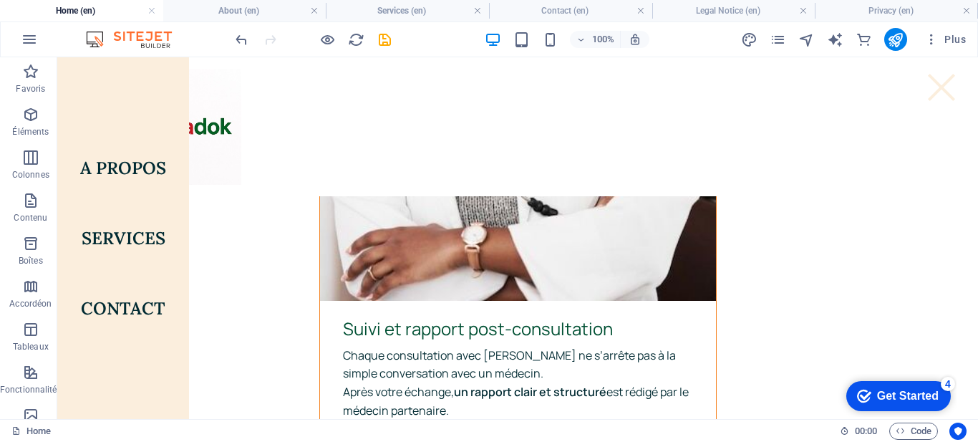
scroll to position [5937, 0]
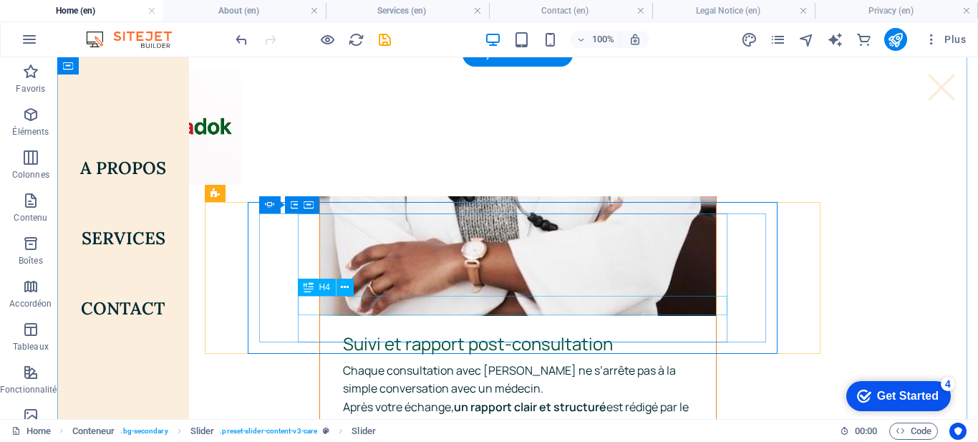
drag, startPoint x: 566, startPoint y: 301, endPoint x: 324, endPoint y: 318, distance: 242.6
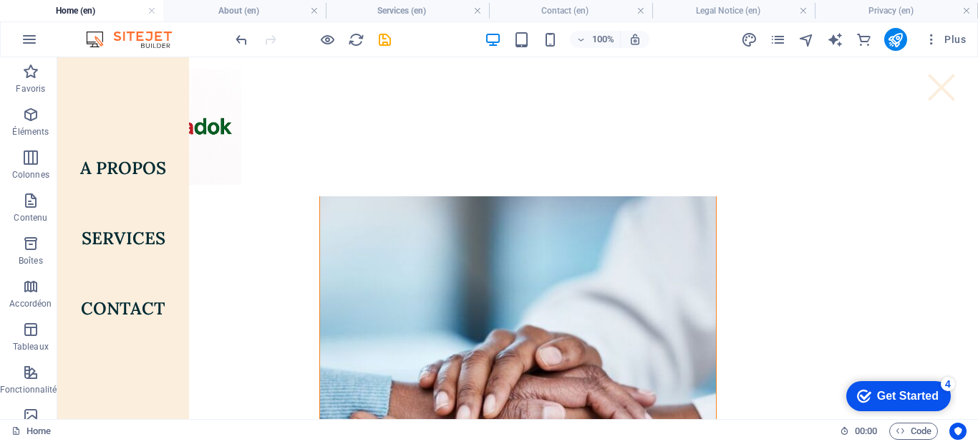
scroll to position [4138, 0]
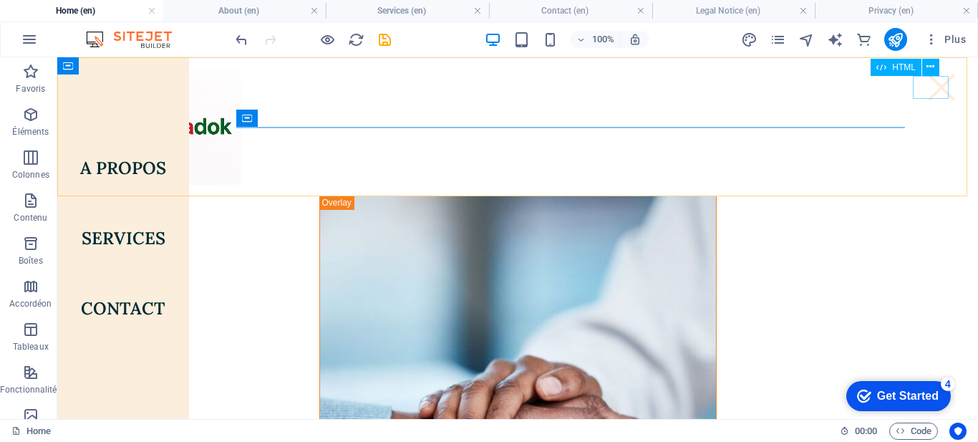
click at [933, 82] on div at bounding box center [942, 87] width 36 height 23
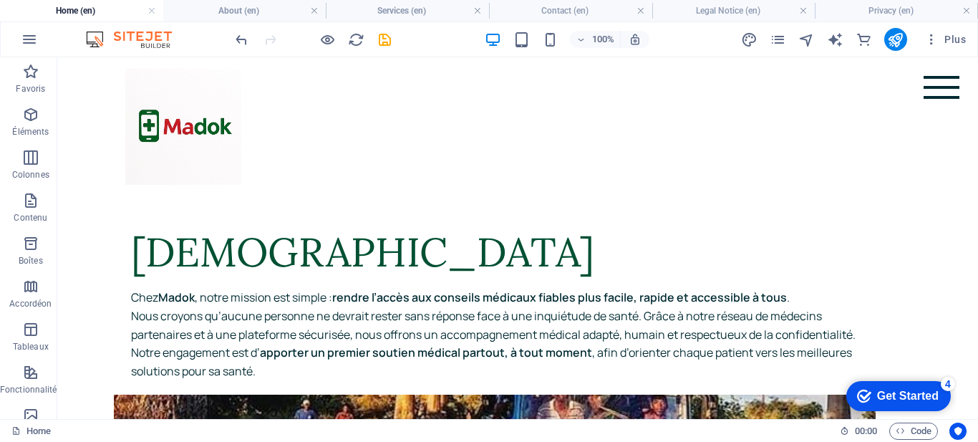
scroll to position [6611, 0]
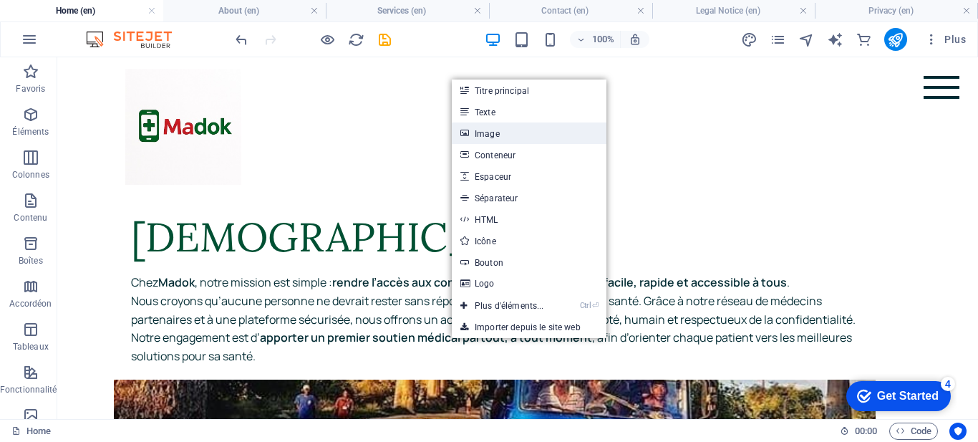
click at [495, 127] on link "Image" at bounding box center [529, 132] width 155 height 21
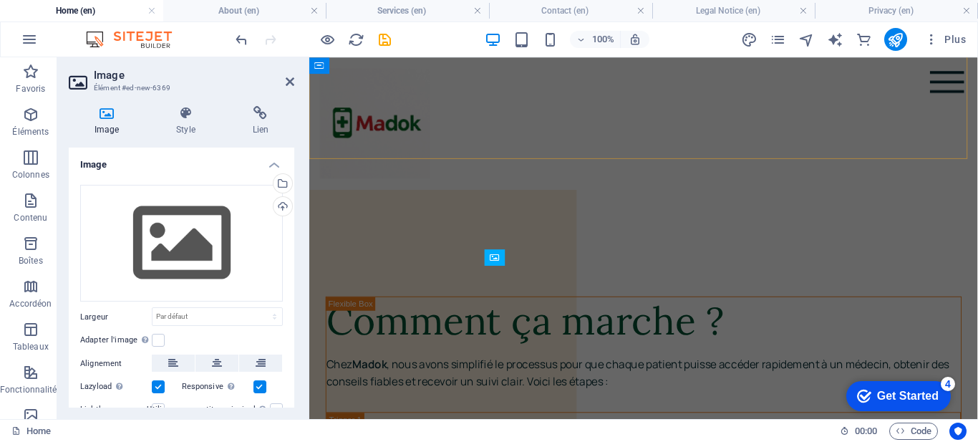
scroll to position [6892, 0]
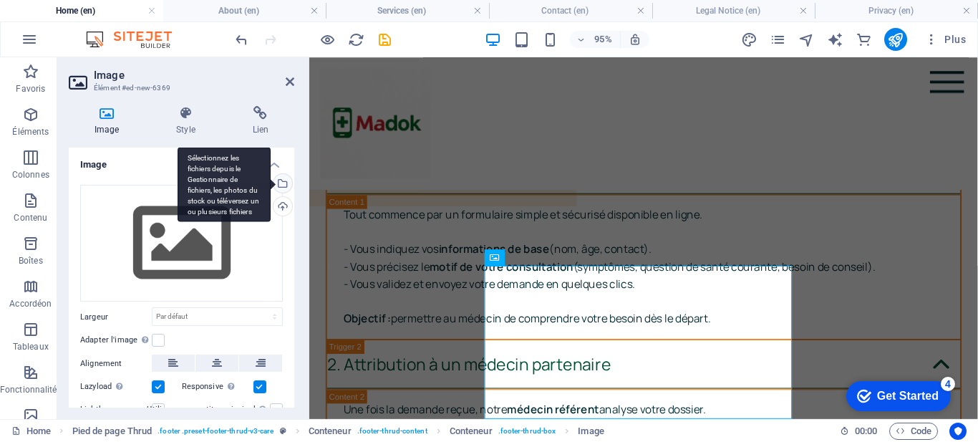
click at [271, 185] on div "Sélectionnez les fichiers depuis le Gestionnaire de fichiers, les photos du sto…" at bounding box center [224, 184] width 93 height 75
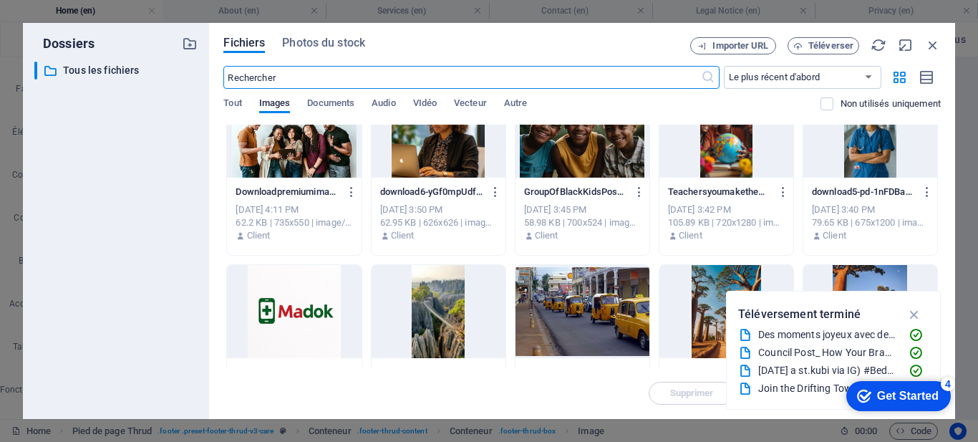
scroll to position [229, 0]
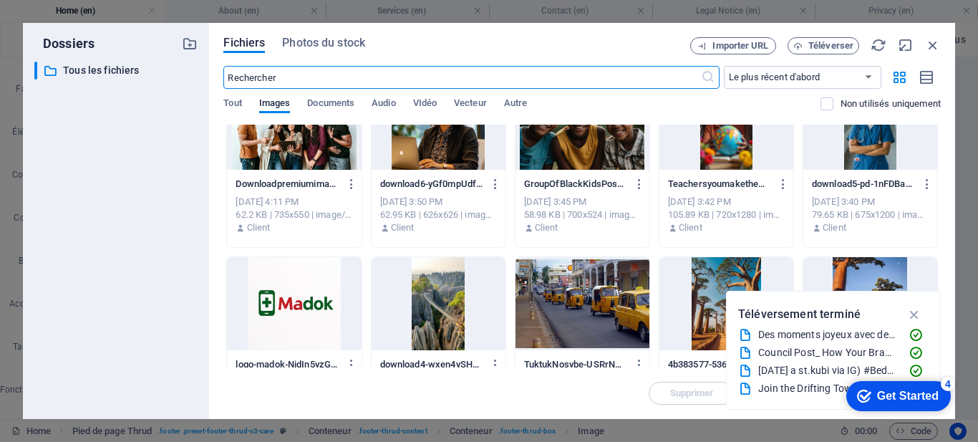
click at [295, 310] on div at bounding box center [294, 303] width 134 height 93
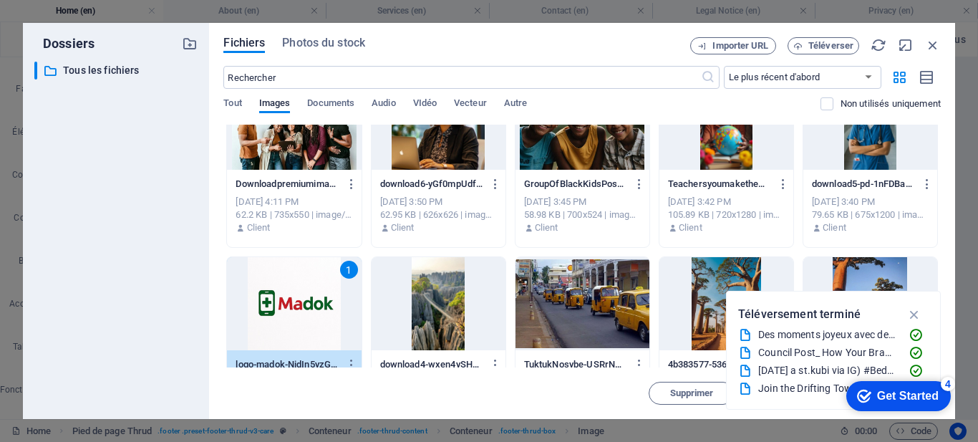
click at [330, 328] on div "1" at bounding box center [294, 303] width 134 height 93
click at [330, 328] on div at bounding box center [294, 303] width 134 height 93
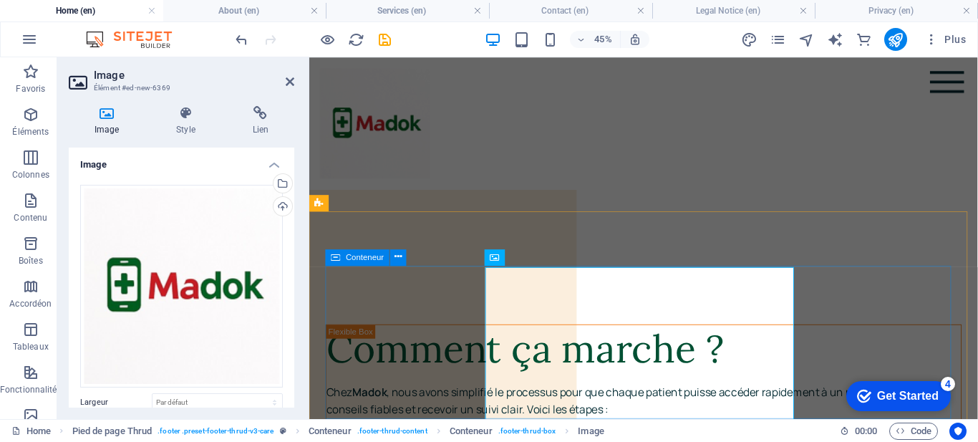
scroll to position [6892, 0]
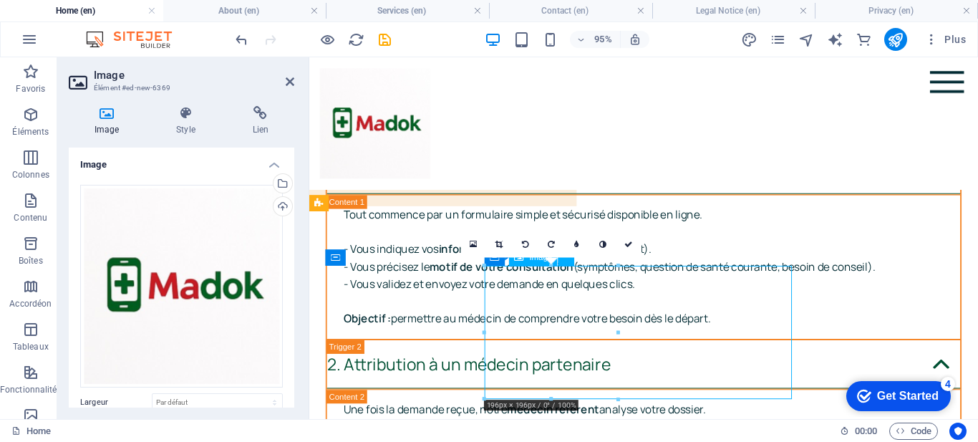
drag, startPoint x: 532, startPoint y: 344, endPoint x: 593, endPoint y: 346, distance: 60.9
drag, startPoint x: 578, startPoint y: 344, endPoint x: 632, endPoint y: 349, distance: 53.9
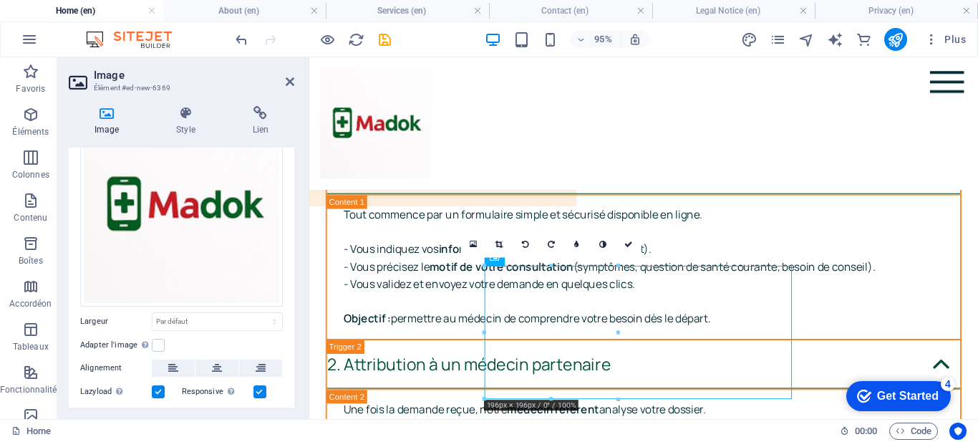
scroll to position [84, 0]
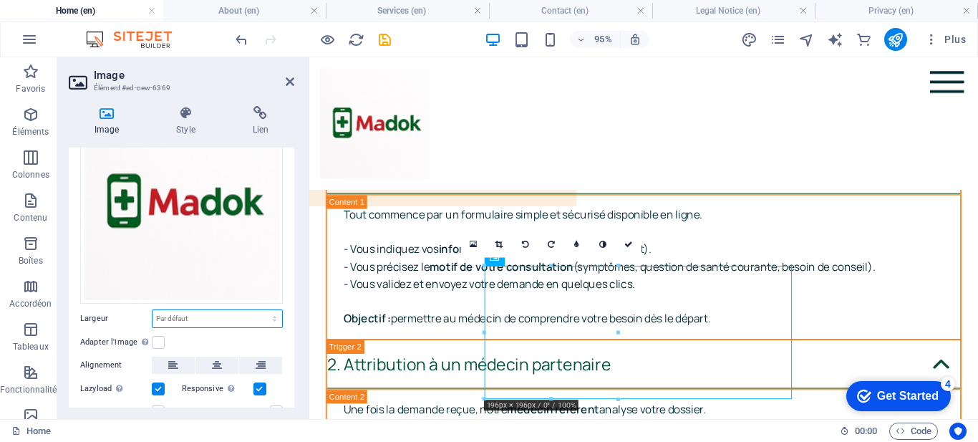
click at [199, 315] on select "Par défaut auto px rem % em vh vw" at bounding box center [218, 318] width 130 height 17
click at [153, 310] on select "Par défaut auto px rem % em vh vw" at bounding box center [218, 318] width 130 height 17
click at [211, 314] on select "Par défaut auto px rem % em vh vw" at bounding box center [218, 318] width 130 height 17
click at [161, 337] on label at bounding box center [158, 342] width 13 height 13
click at [0, 0] on input "Adapter l'image Adapter automatiquement l'image à une largeur et une hauteur fi…" at bounding box center [0, 0] width 0 height 0
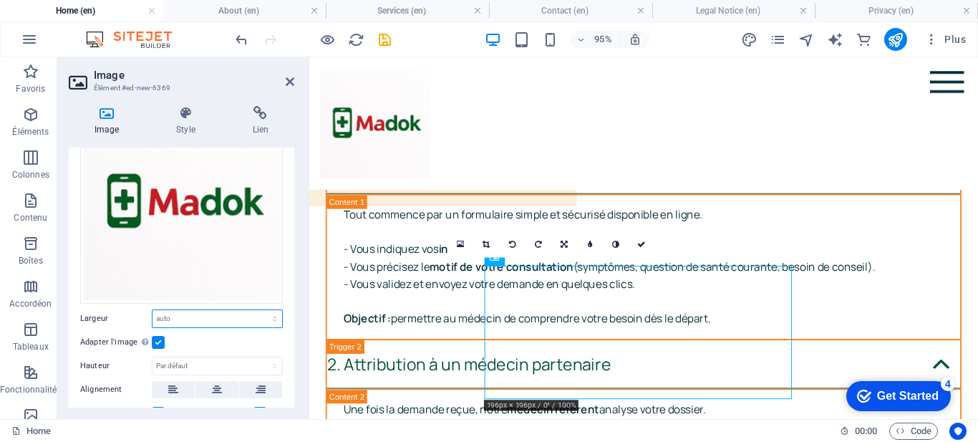
click at [188, 314] on select "Par défaut auto px rem % em vh vw" at bounding box center [218, 318] width 130 height 17
select select "vw"
click at [259, 310] on select "Par défaut auto px rem % em vh vw" at bounding box center [218, 318] width 130 height 17
click at [209, 316] on input "20.2" at bounding box center [218, 318] width 130 height 17
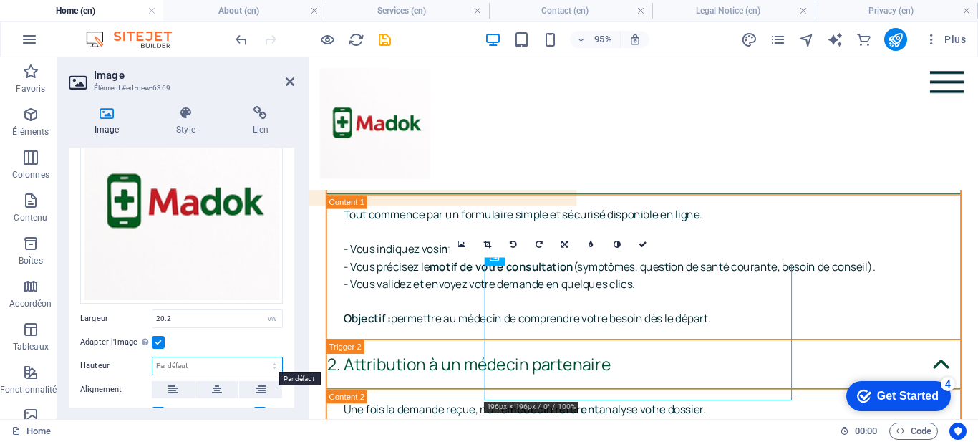
click at [198, 364] on select "Par défaut auto px" at bounding box center [218, 365] width 130 height 17
click at [251, 316] on input "20.2" at bounding box center [218, 318] width 130 height 17
type input "2"
type input "4"
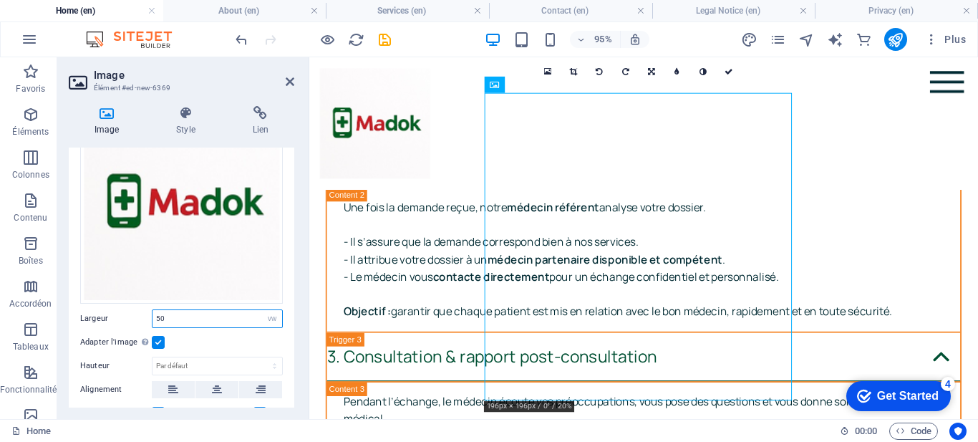
scroll to position [7074, 0]
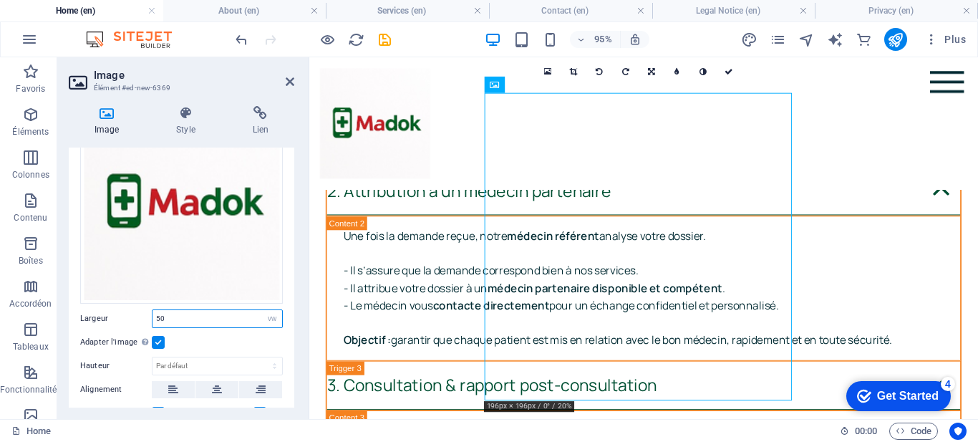
type input "5"
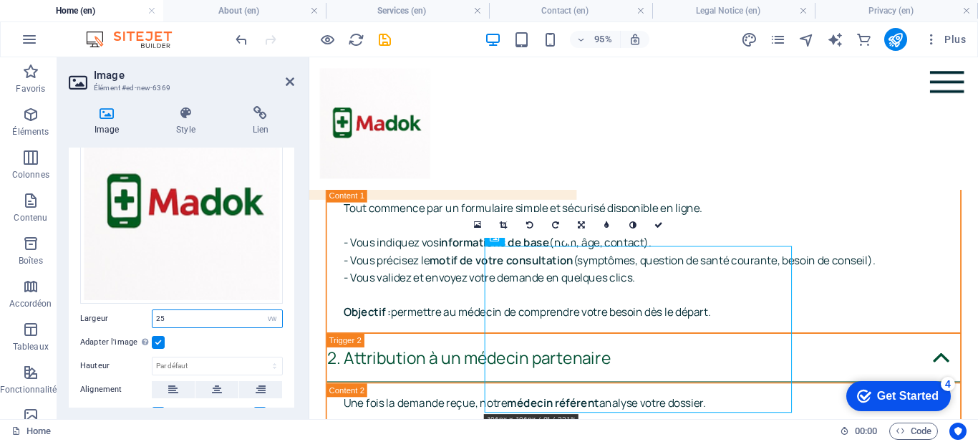
scroll to position [6913, 0]
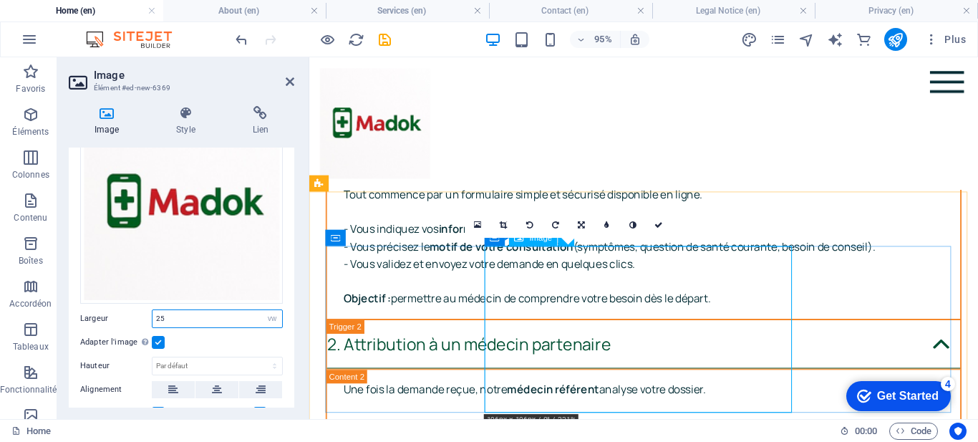
type input "2"
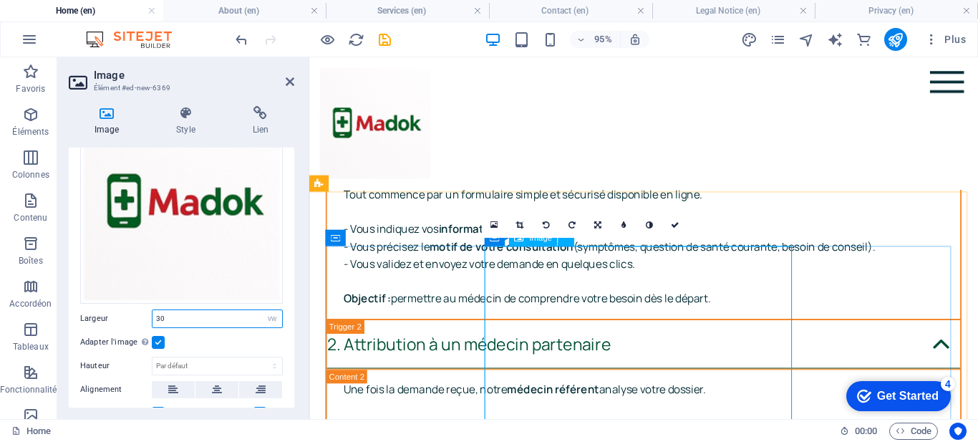
type input "3"
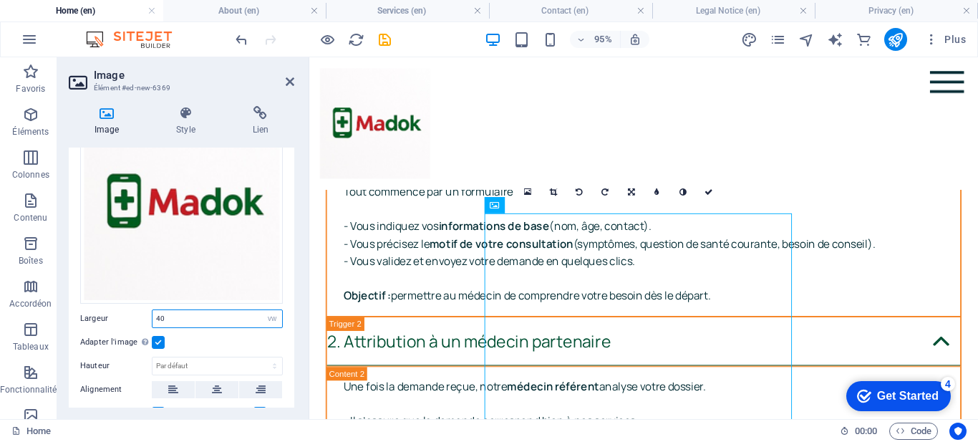
scroll to position [6948, 0]
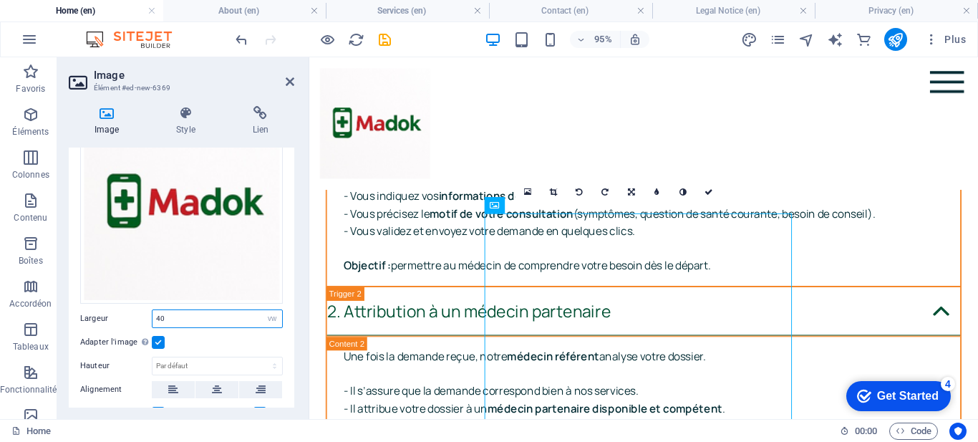
type input "4"
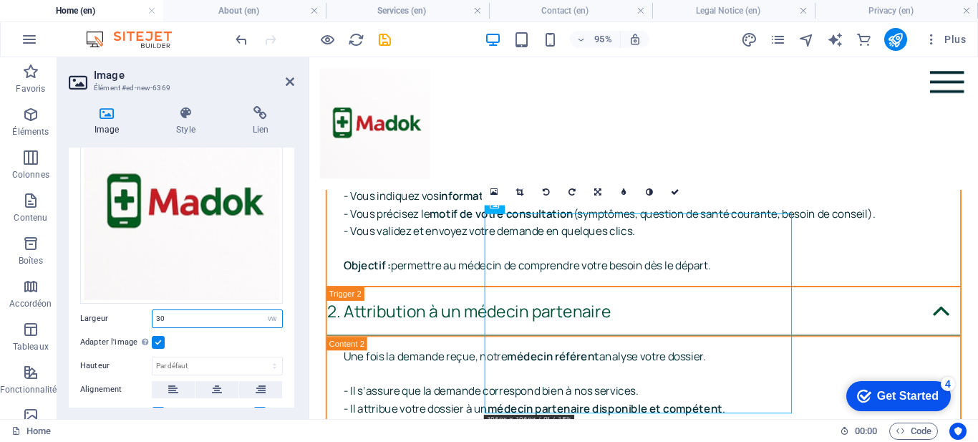
type input "3"
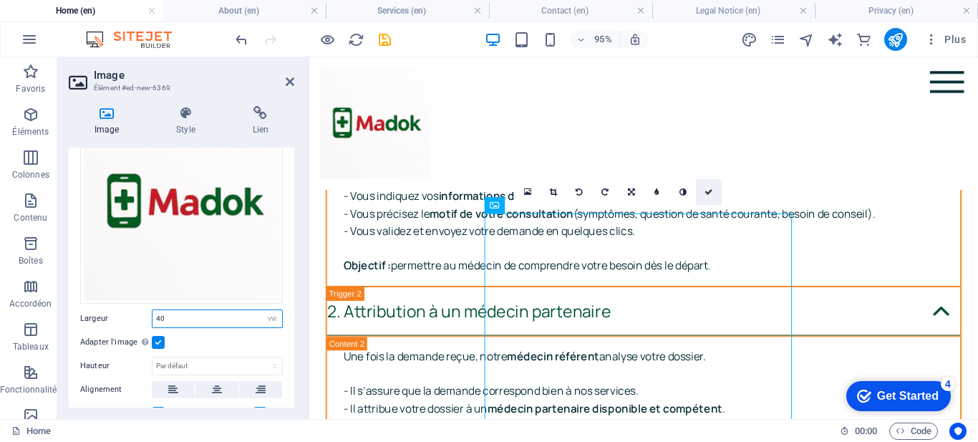
type input "40"
click at [708, 193] on icon at bounding box center [709, 192] width 9 height 8
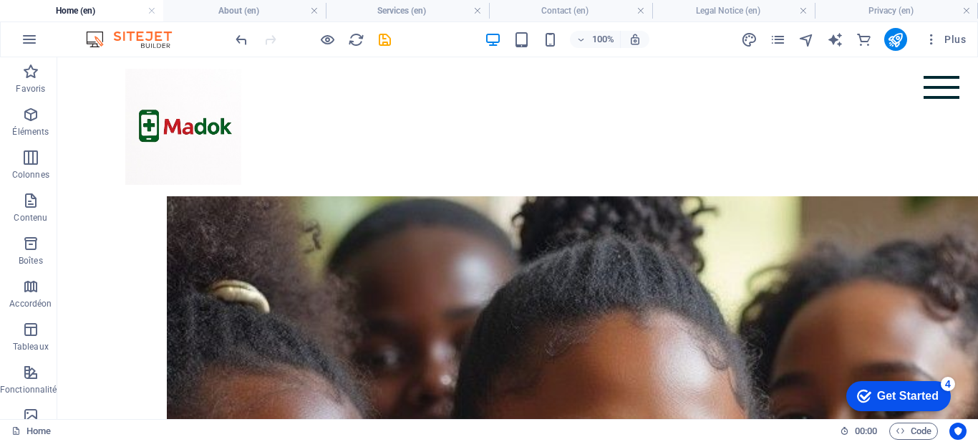
scroll to position [886, 0]
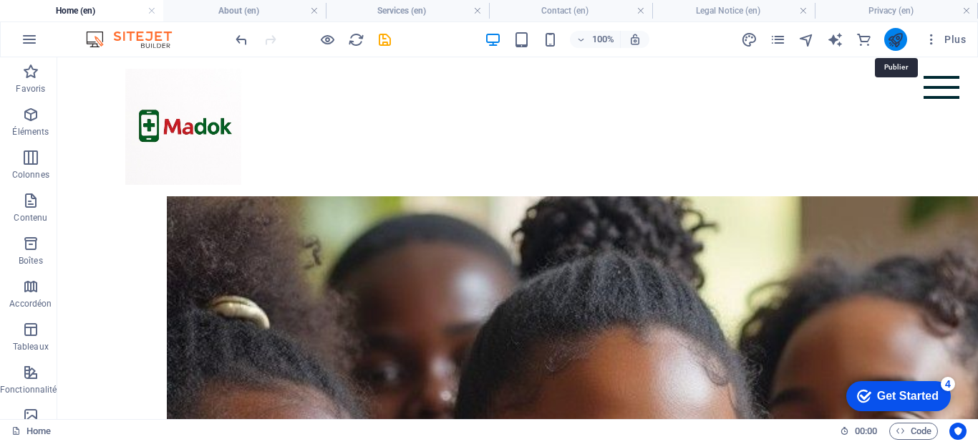
click at [899, 41] on icon "publish" at bounding box center [895, 40] width 16 height 16
